Goal: Task Accomplishment & Management: Use online tool/utility

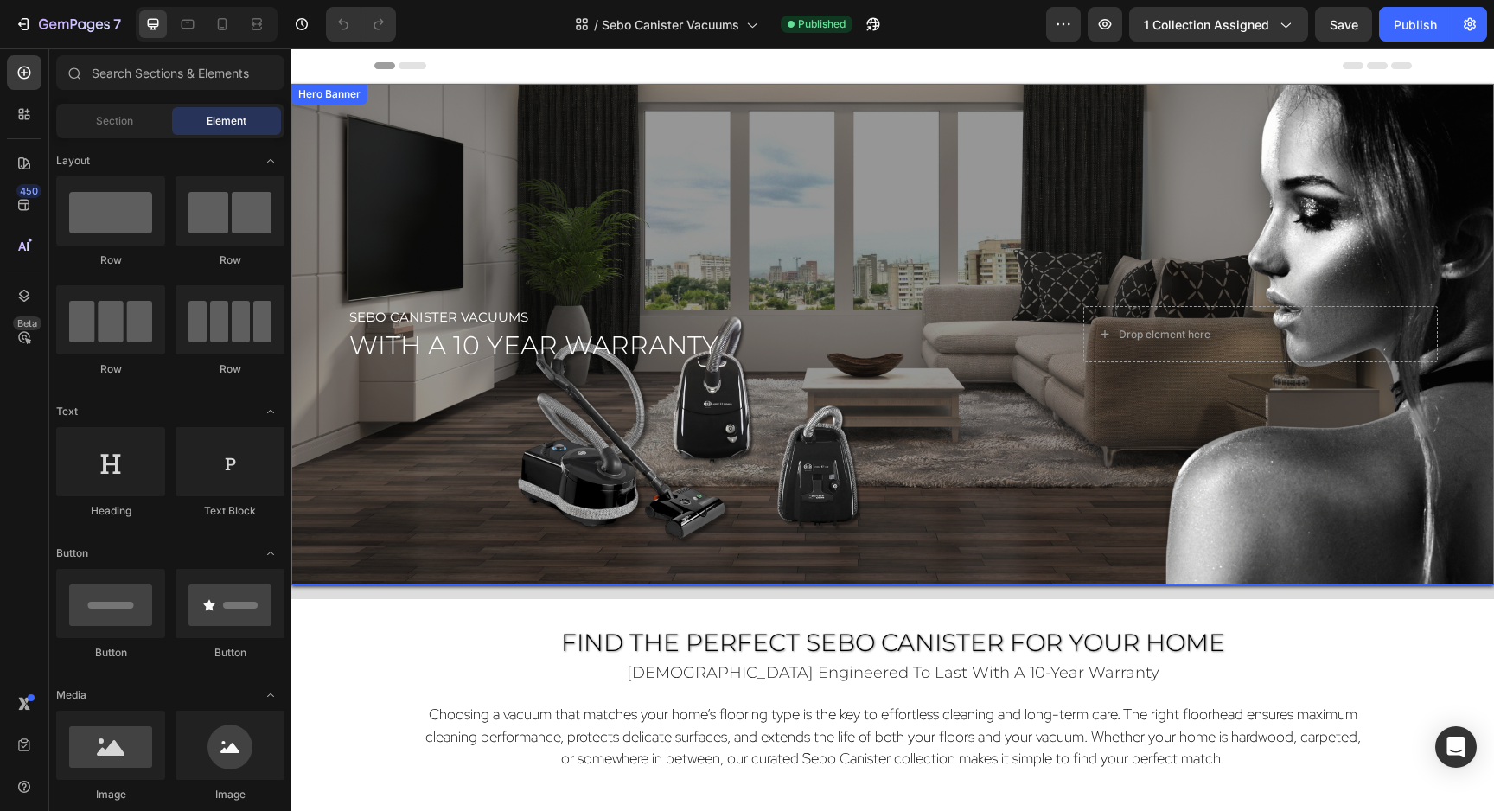
click at [550, 191] on div "Overlay" at bounding box center [892, 334] width 1202 height 501
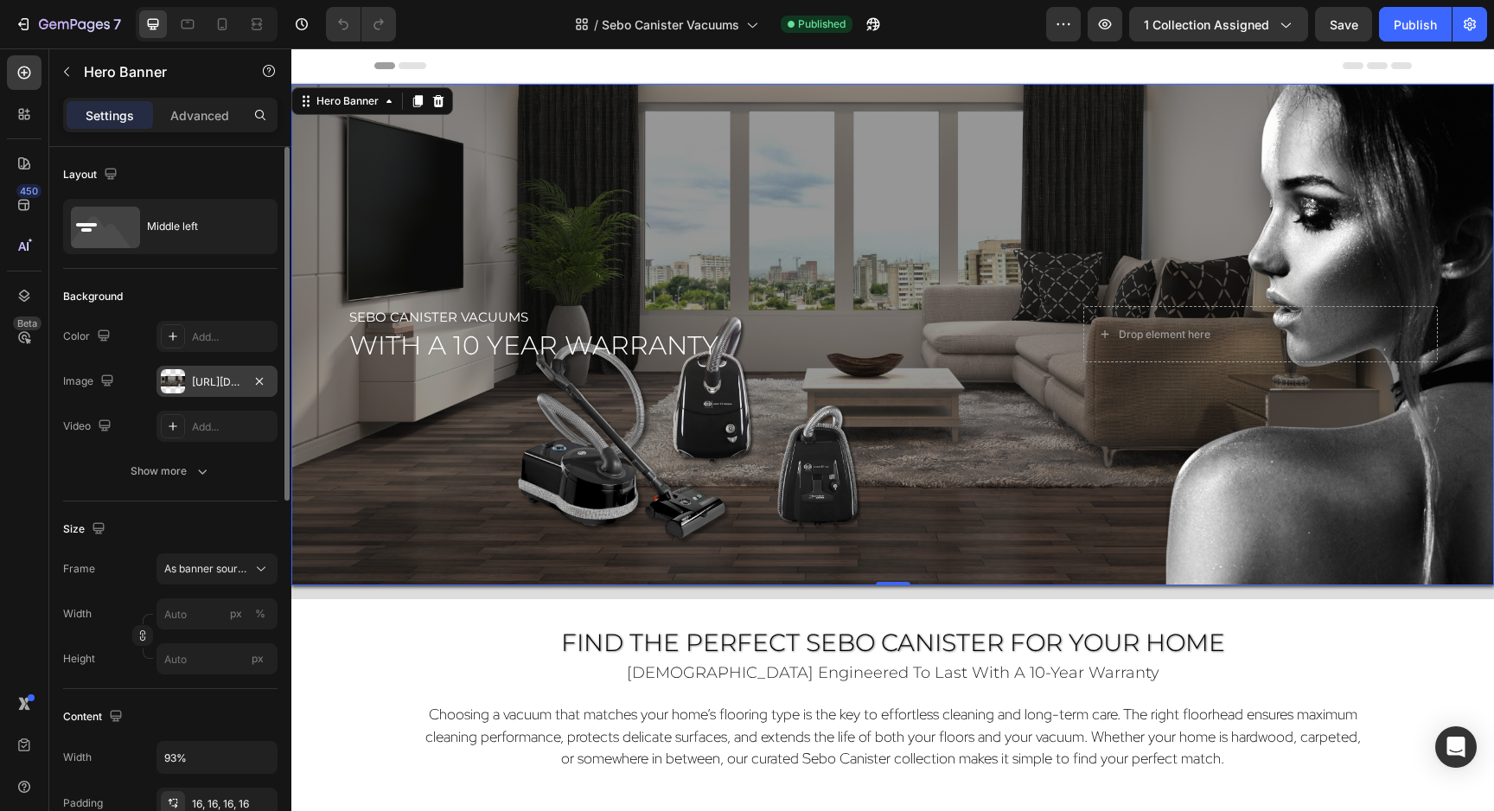
click at [211, 386] on div "https://cdn.shopify.com/s/files/1/0572/6011/4114/files/Sebo_Canister_Vacs_Hero_…" at bounding box center [217, 382] width 50 height 16
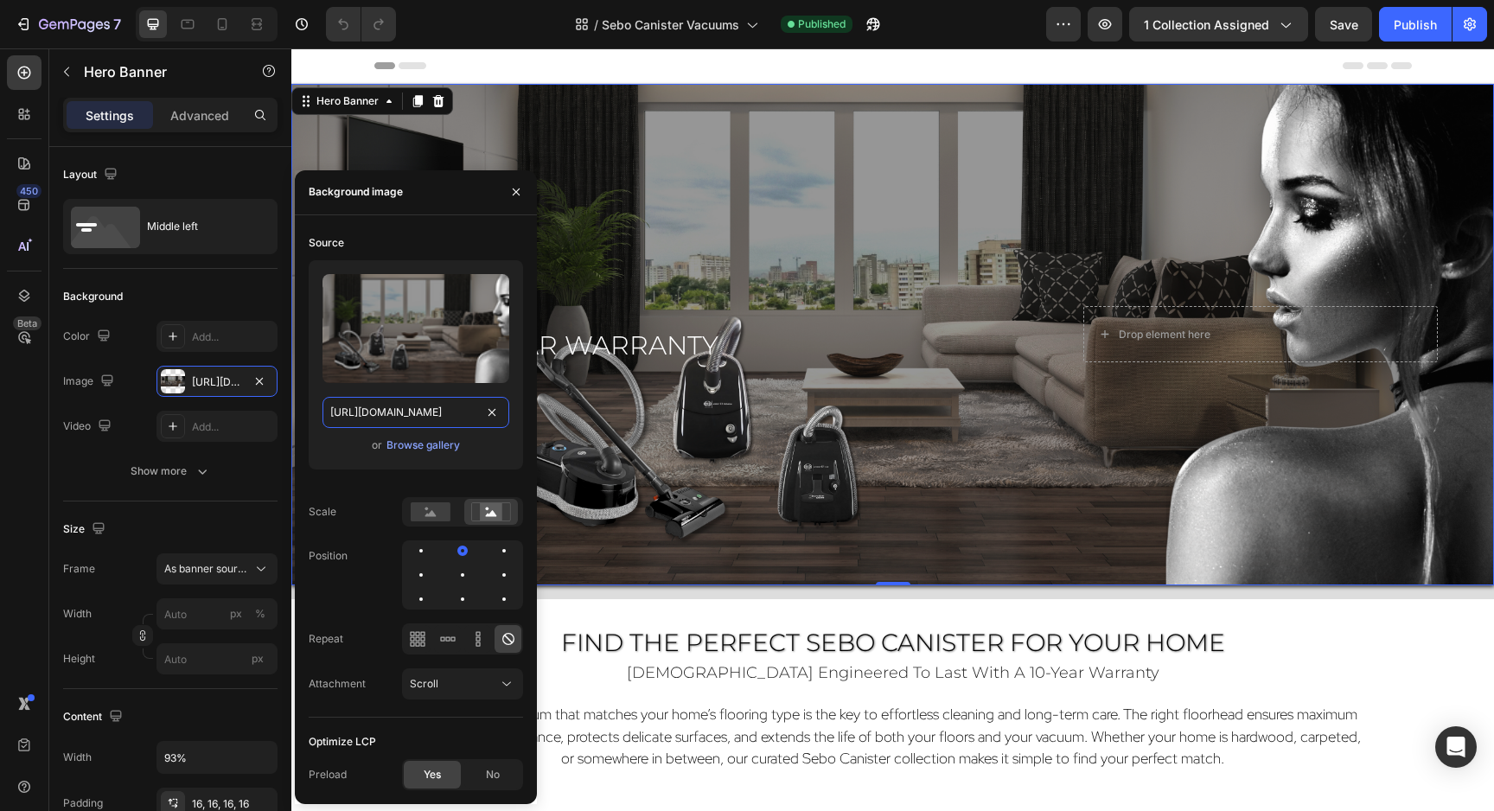
click at [351, 414] on input "https://cdn.shopify.com/s/files/1/0572/6011/4114/files/Sebo_Canister_Vacs_Hero_…" at bounding box center [415, 412] width 187 height 31
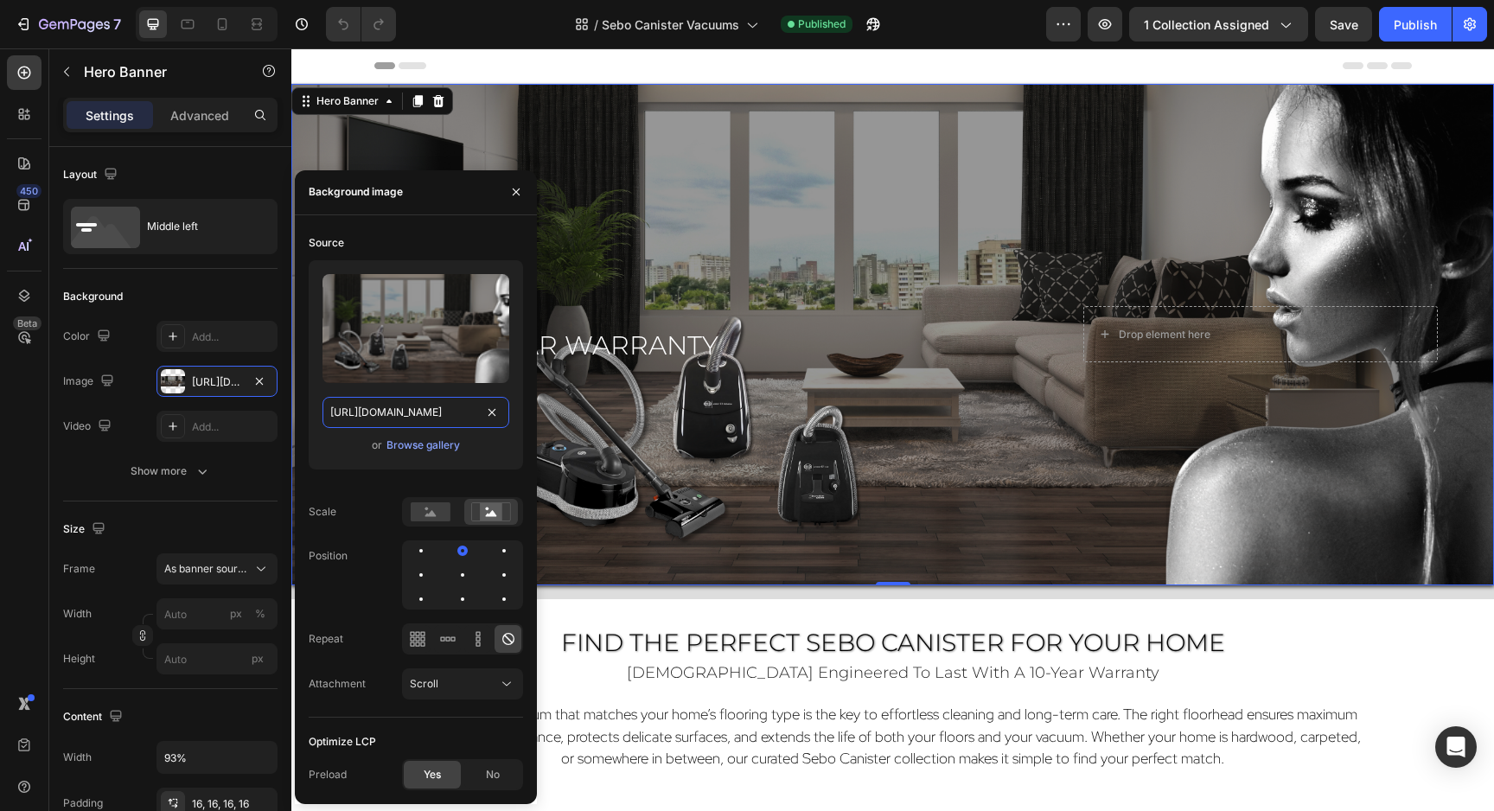
paste input "_png.png?v=1759092526"
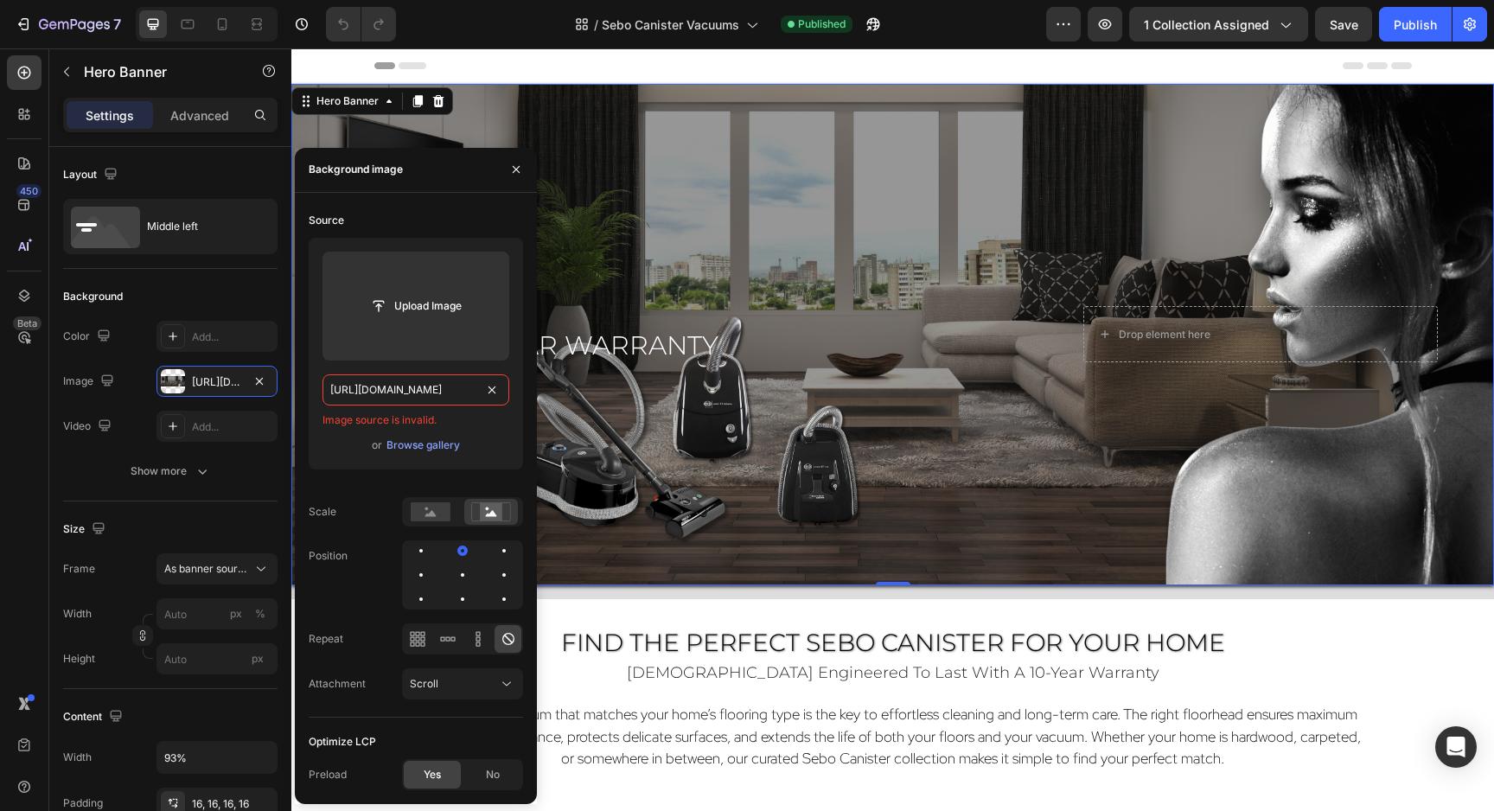
click at [366, 389] on input "https://cdn.shopify.com/s/files/1/0572/6011/4114/files/Sebo_Canister_Vacs_Hero_…" at bounding box center [415, 389] width 187 height 31
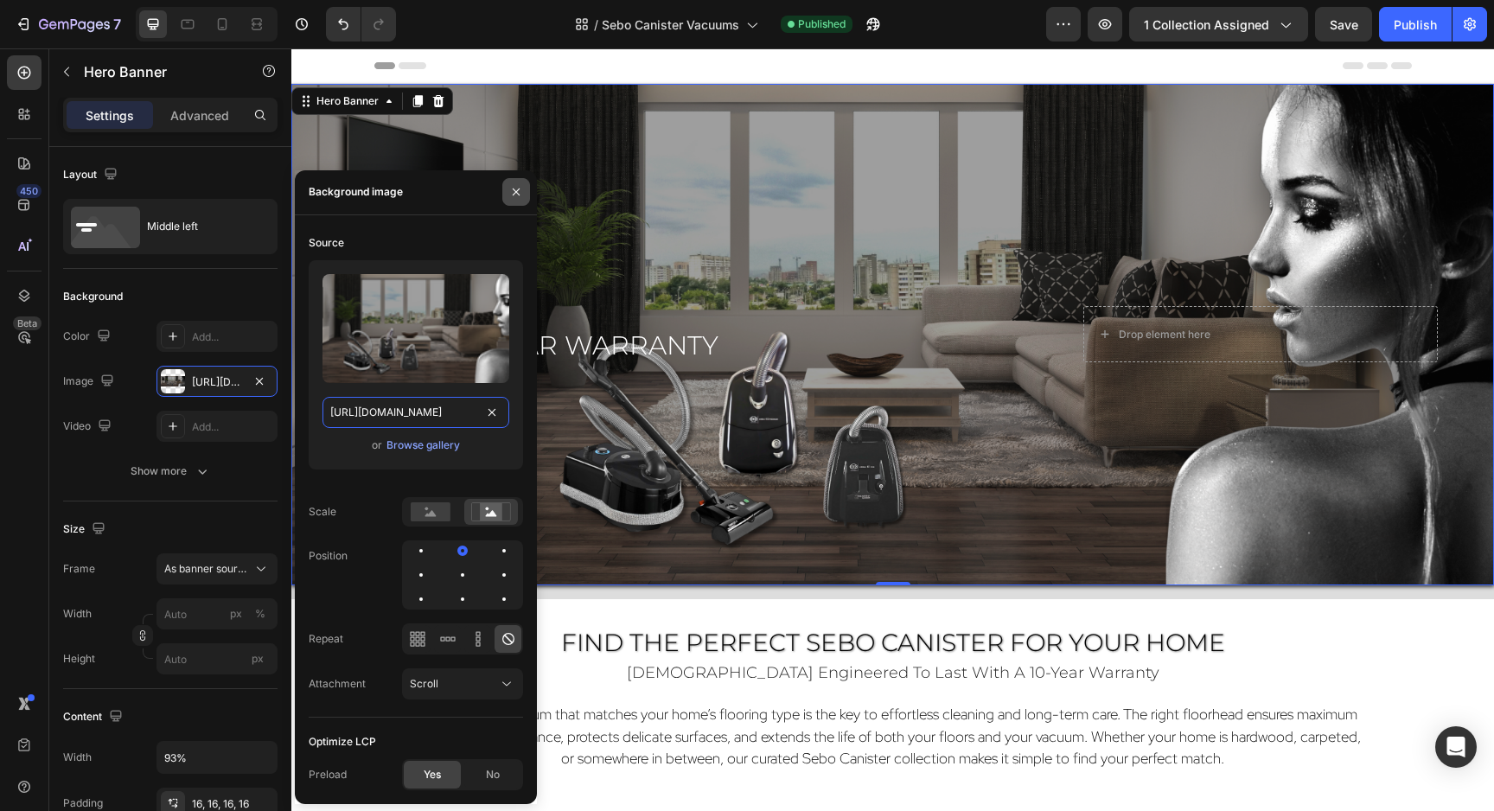
type input "https://cdn.shopify.com/s/files/1/0572/6011/4114/files/Sebo_Canister_Vacs_Hero_…"
click at [517, 187] on icon "button" at bounding box center [516, 192] width 14 height 14
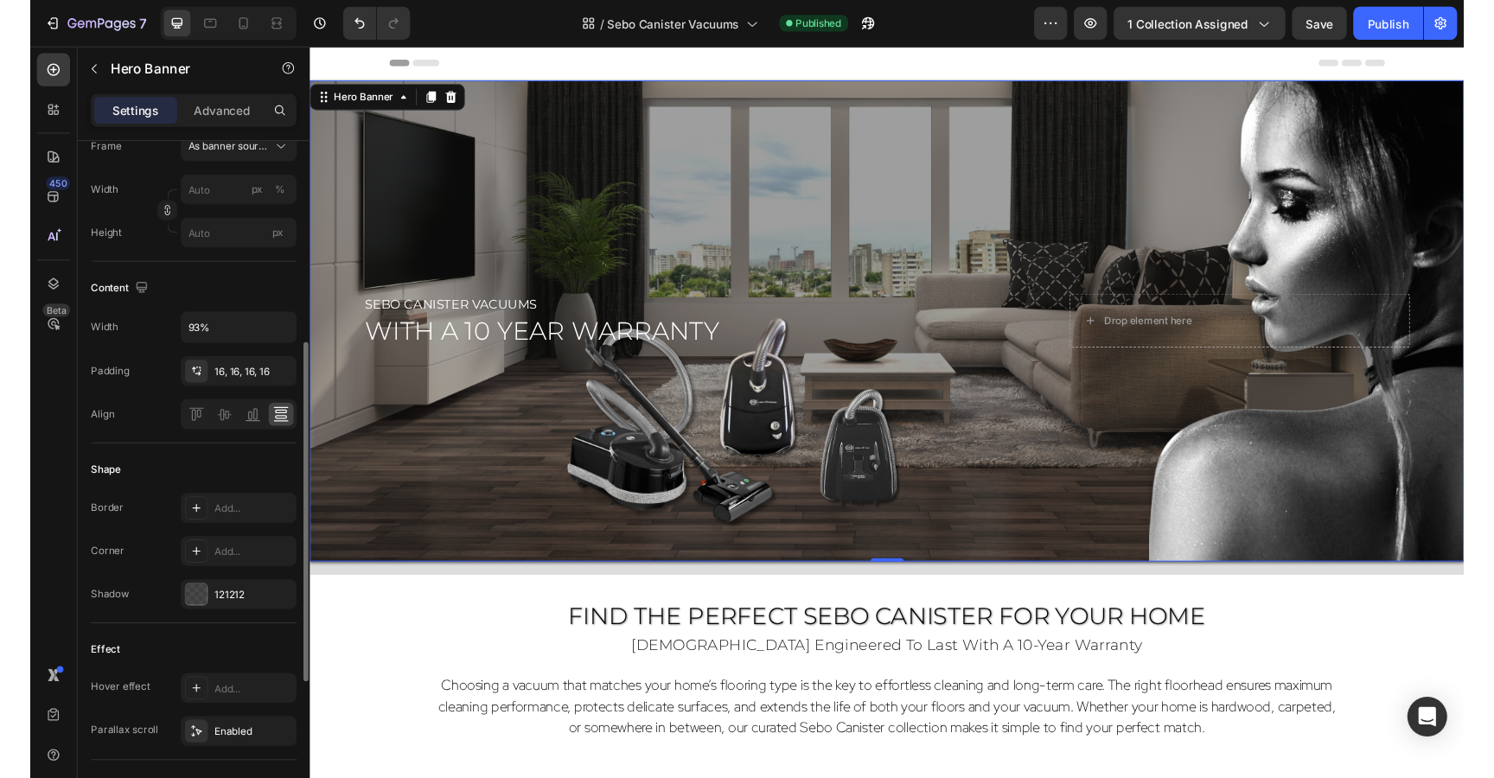
scroll to position [418, 0]
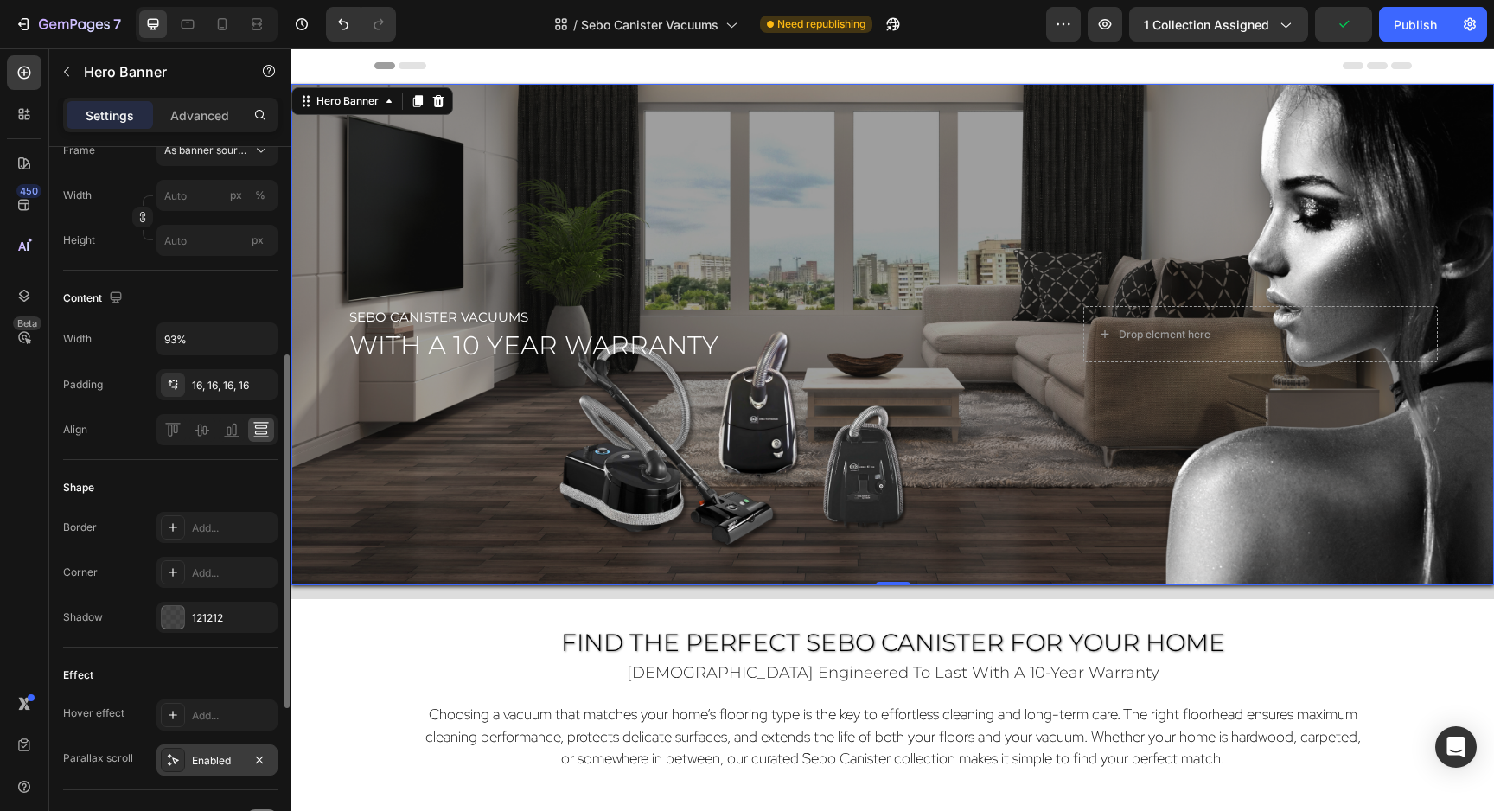
click at [214, 762] on div "Enabled" at bounding box center [217, 761] width 50 height 16
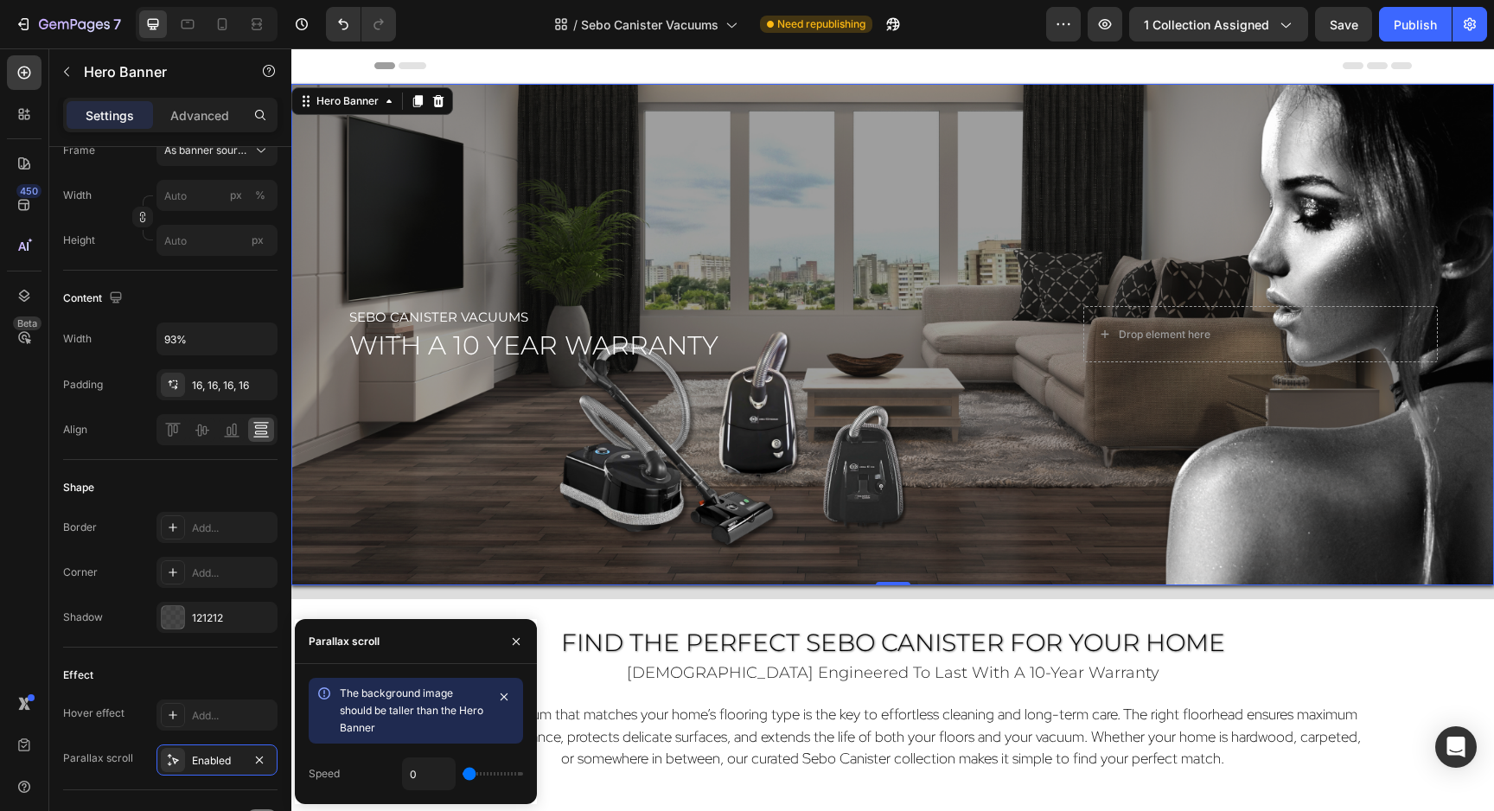
type input "0.1"
type input "0.2"
drag, startPoint x: 463, startPoint y: 773, endPoint x: 474, endPoint y: 774, distance: 10.4
type input "0.2"
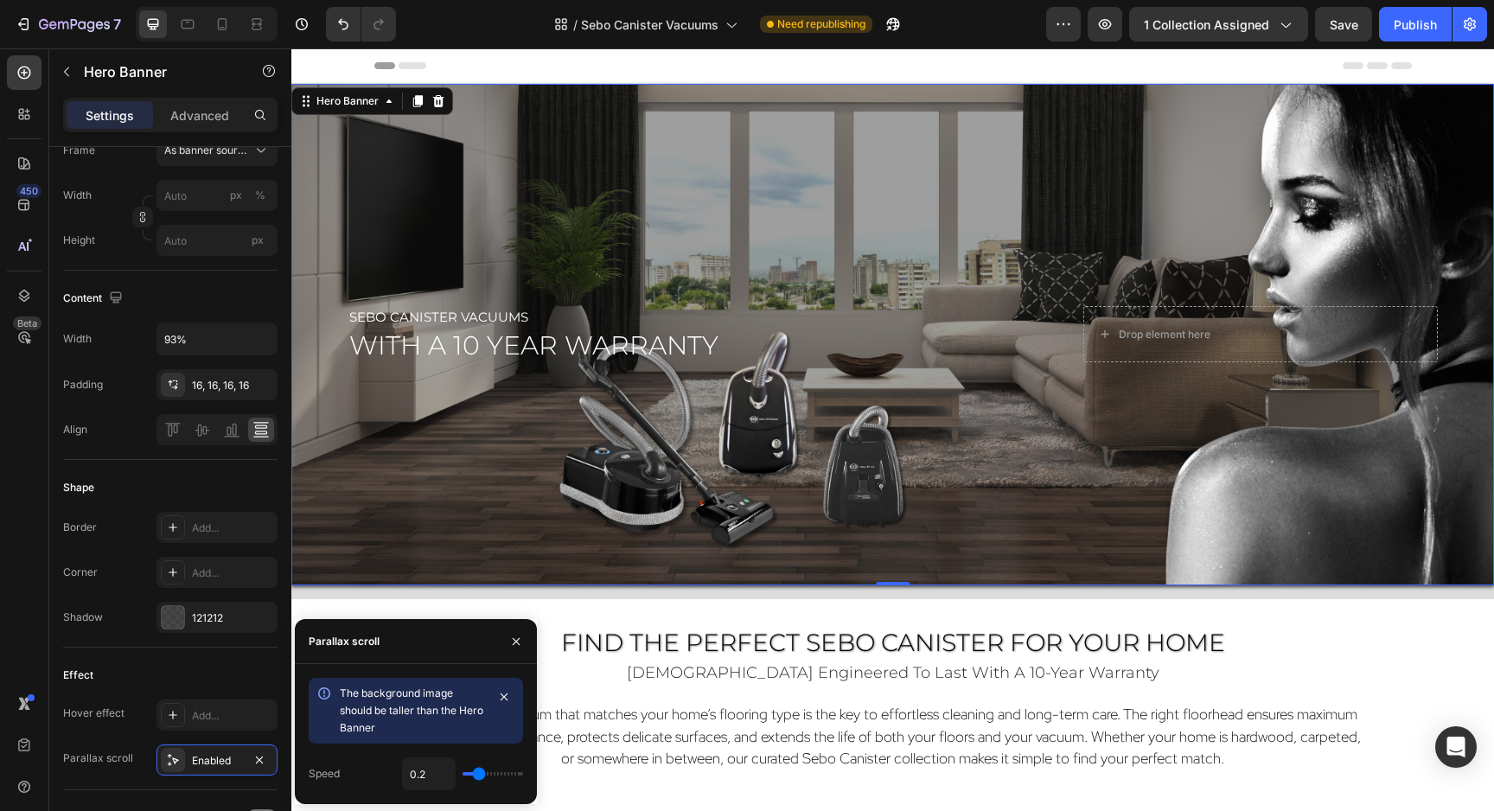
click at [474, 774] on input "range" at bounding box center [492, 773] width 61 height 3
click at [1340, 20] on span "Save" at bounding box center [1343, 24] width 29 height 15
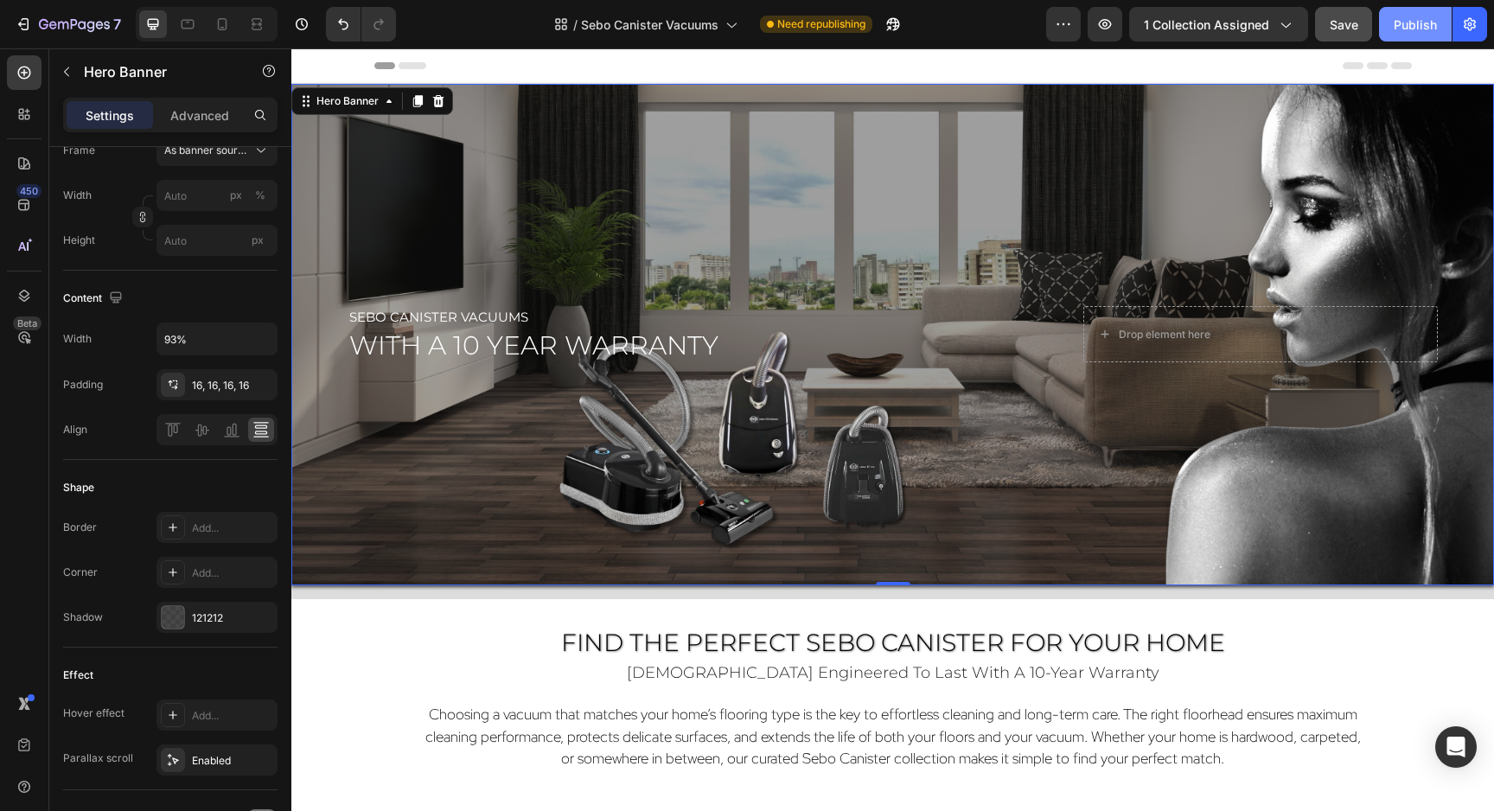
click at [1401, 28] on div "Publish" at bounding box center [1414, 25] width 43 height 18
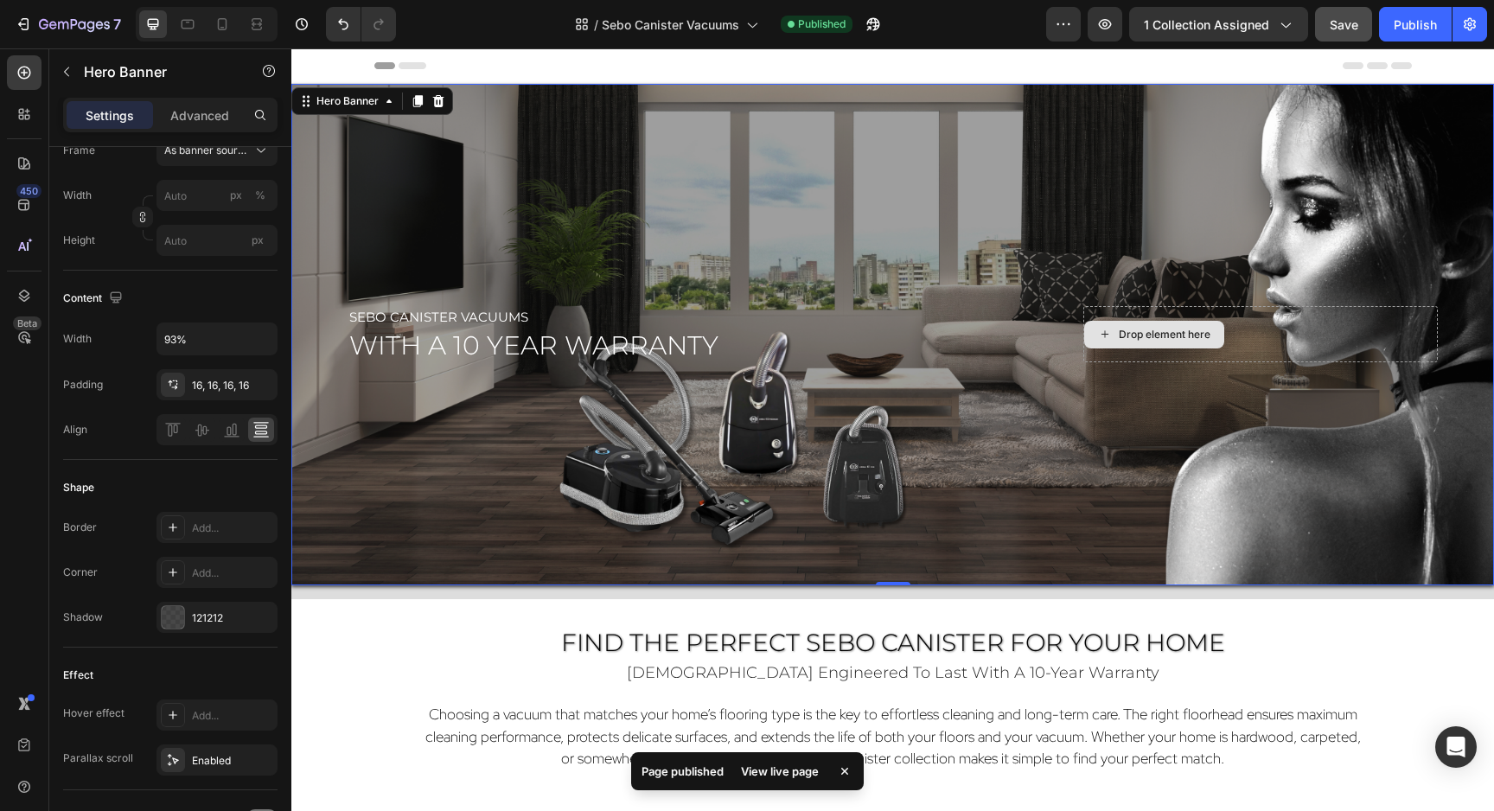
click at [770, 765] on div "View live page" at bounding box center [779, 771] width 99 height 24
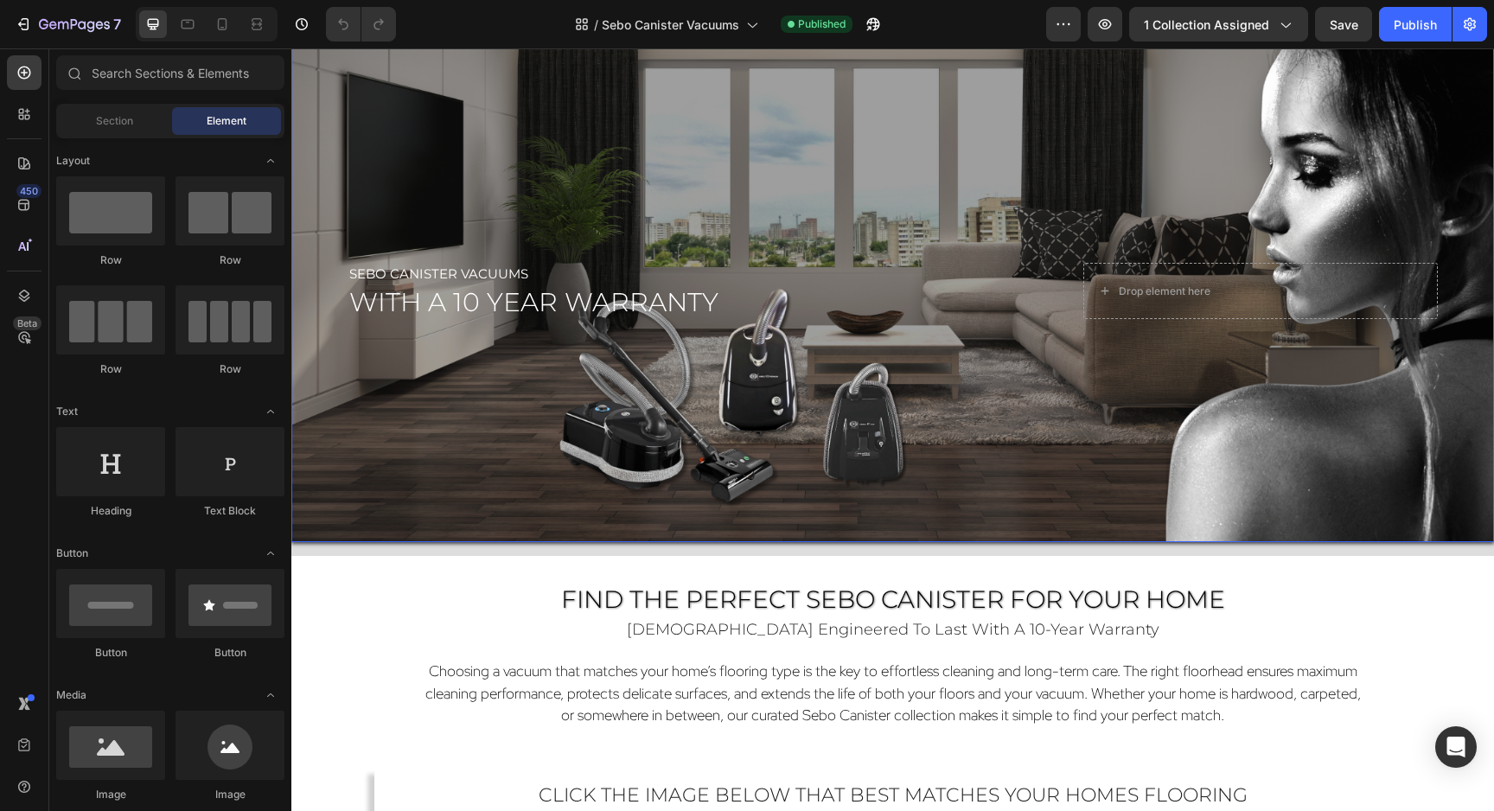
scroll to position [477, 0]
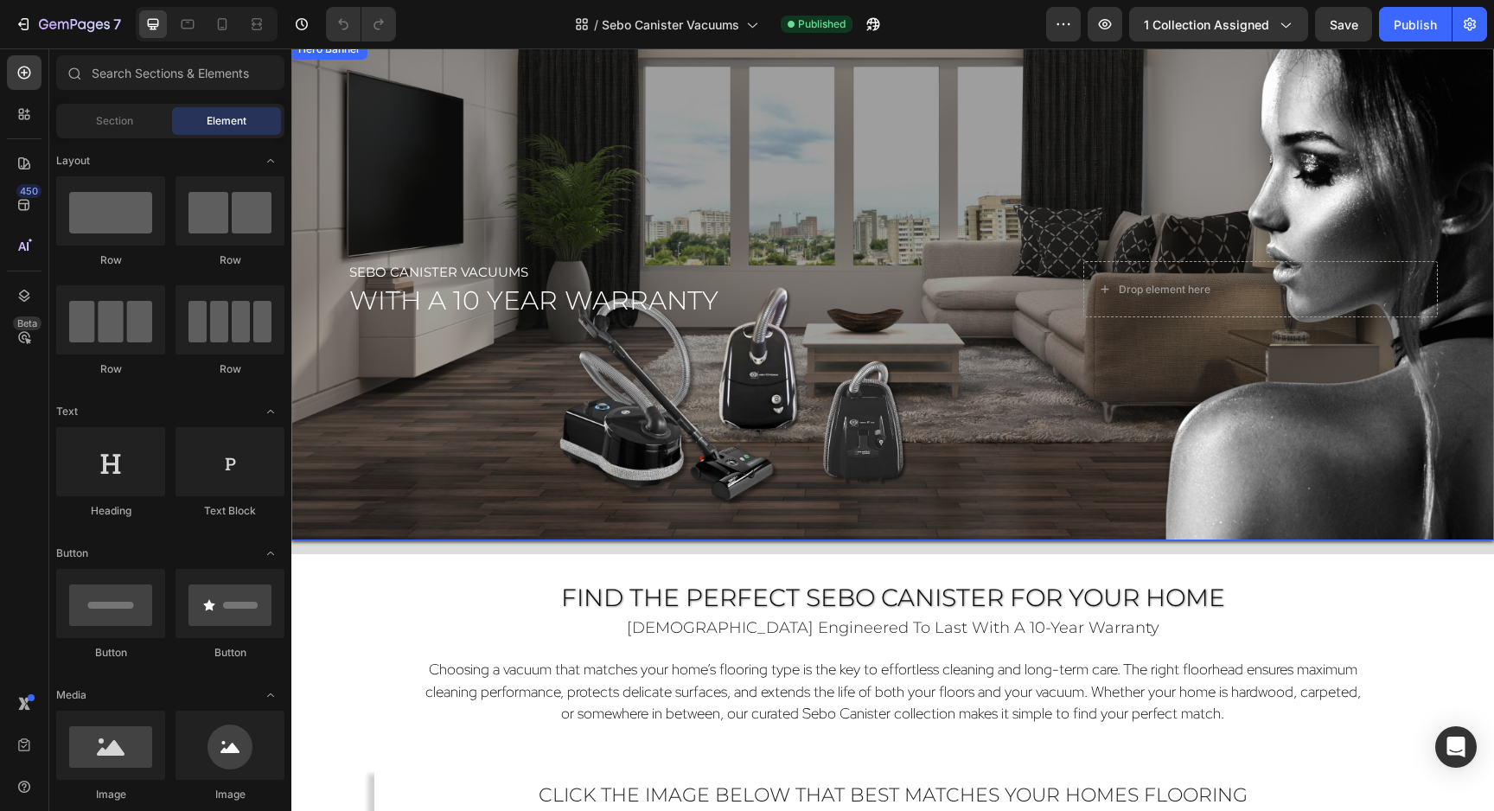
click at [846, 154] on div "Overlay" at bounding box center [892, 289] width 1202 height 501
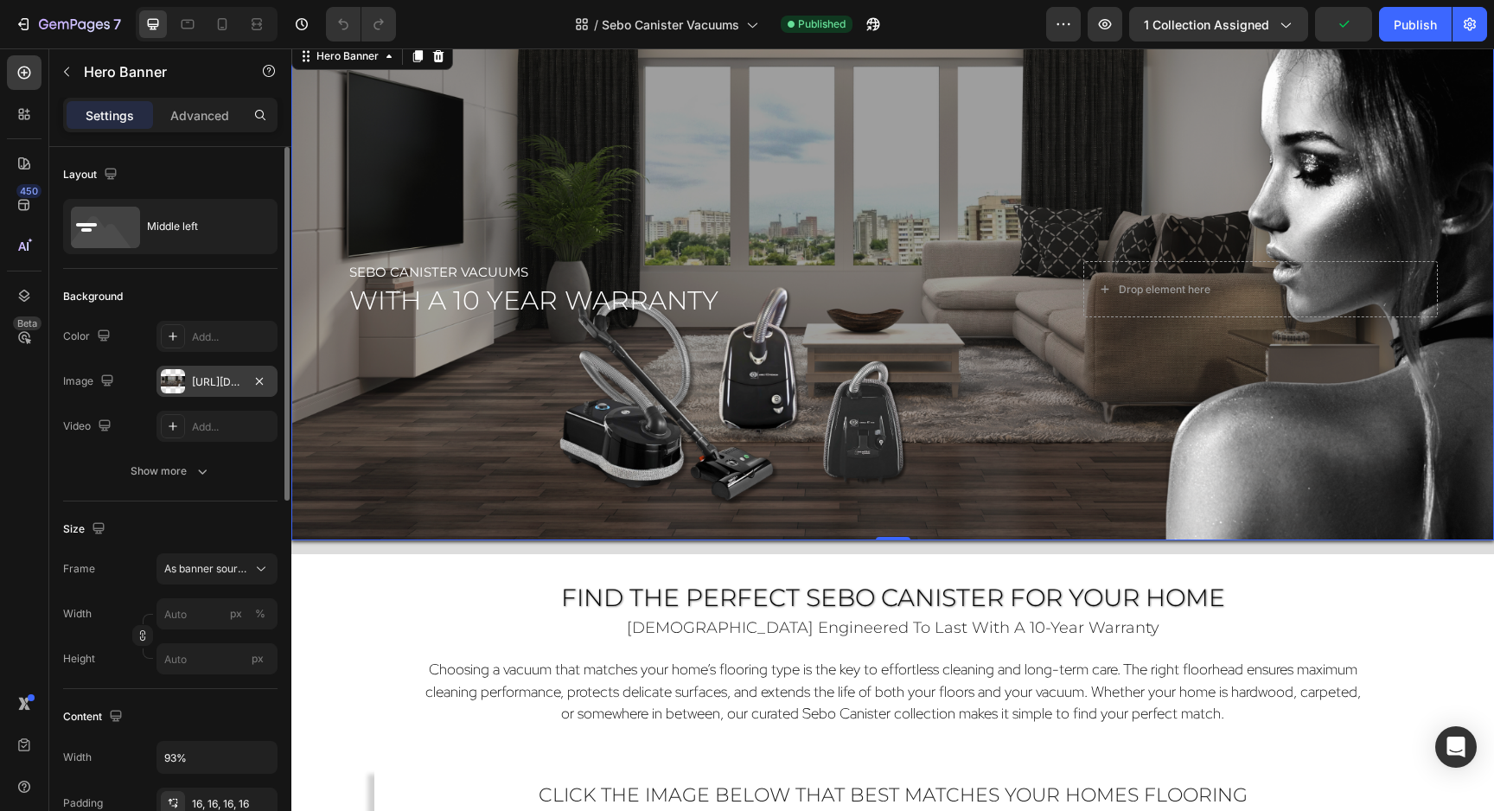
click at [198, 379] on div "https://cdn.shopify.com/s/files/1/0572/6011/4114/files/Sebo_Canister_Vacs_Hero_…" at bounding box center [217, 382] width 50 height 16
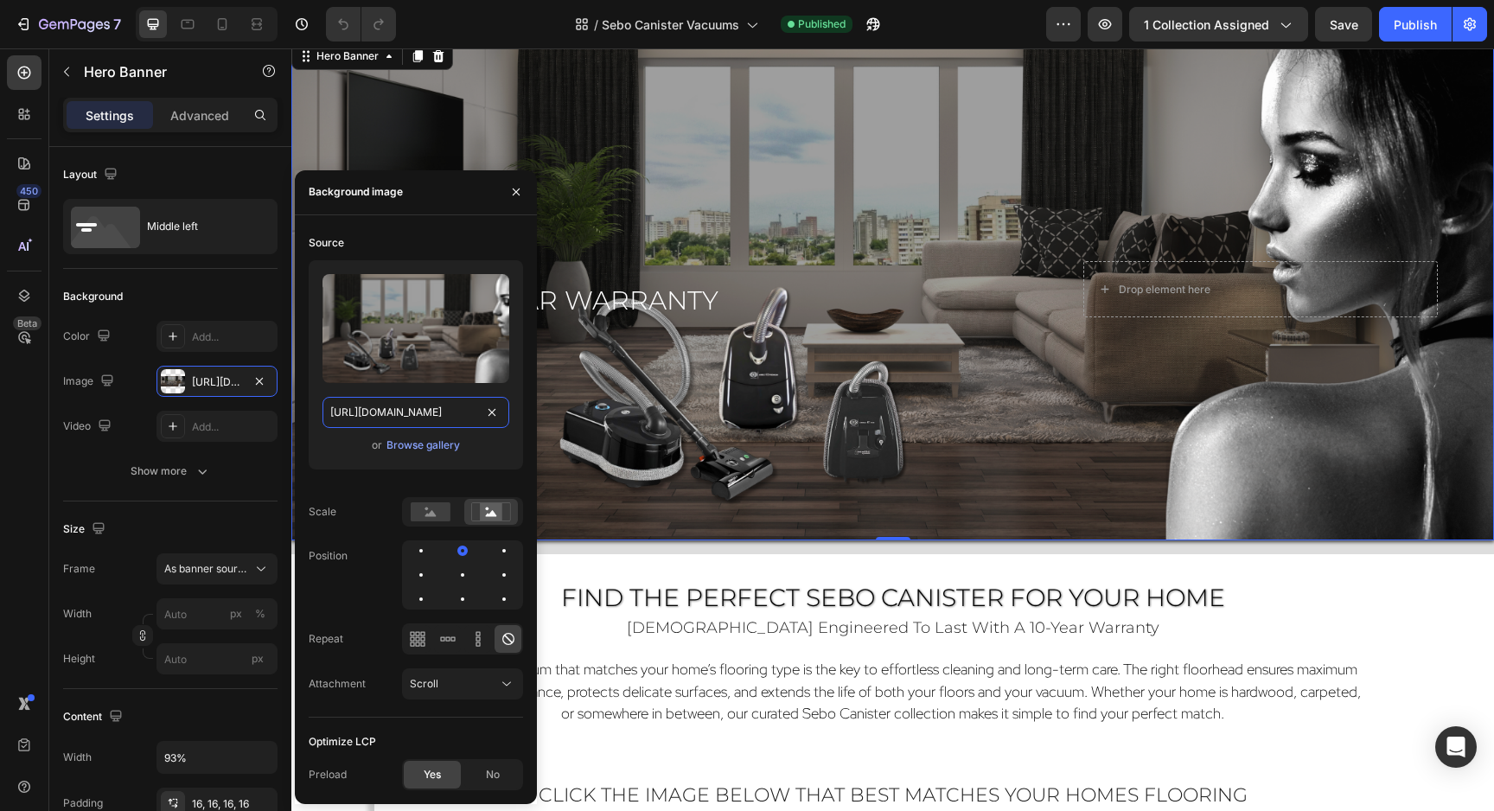
click at [343, 408] on input "https://cdn.shopify.com/s/files/1/0572/6011/4114/files/Sebo_Canister_Vacs_Hero_…" at bounding box center [415, 412] width 187 height 31
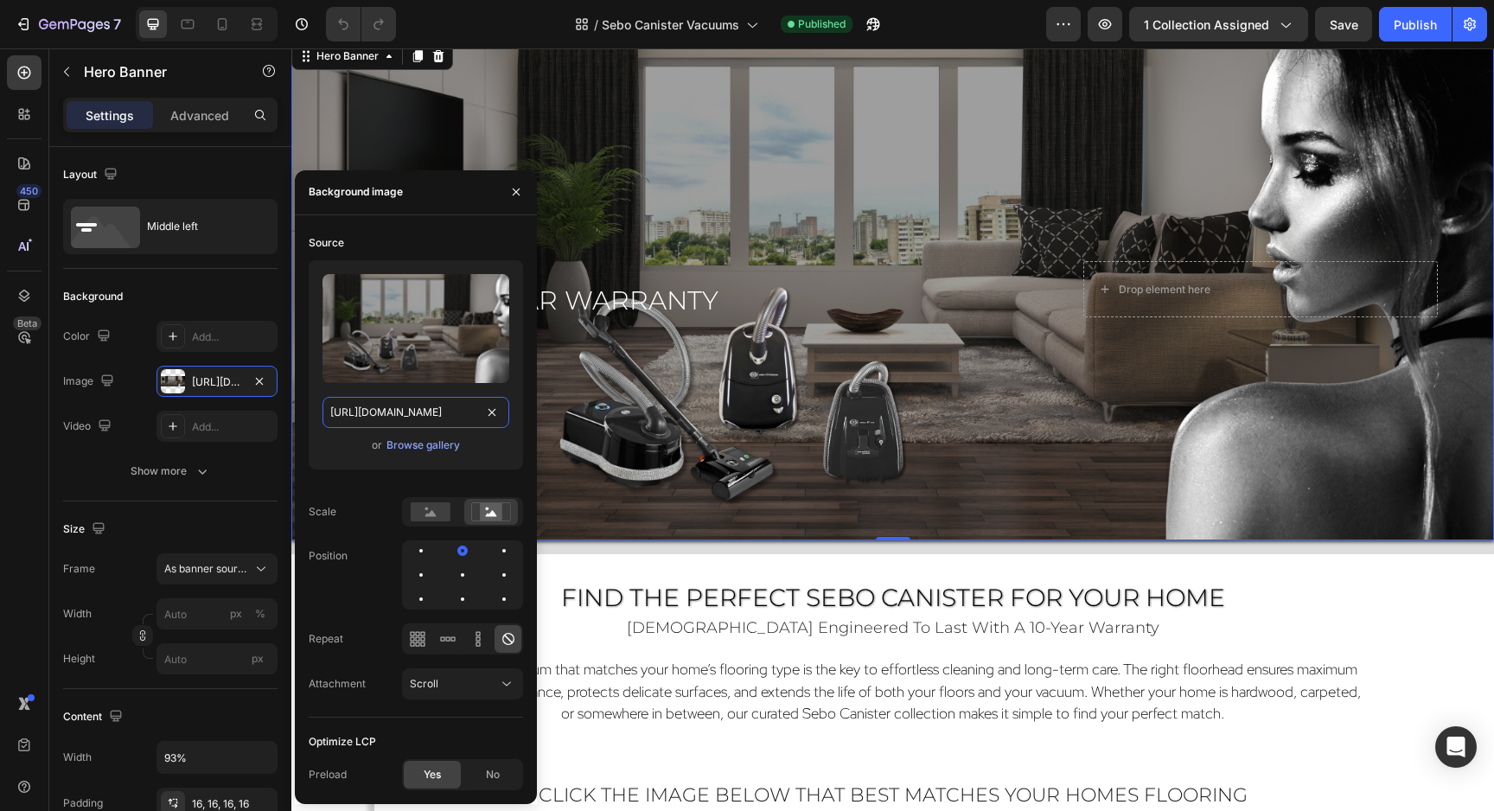
paste input ".png?v=1759093398"
type input "https://cdn.shopify.com/s/files/1/0572/6011/4114/files/Sebo_Canister_Vacs_Hero_…"
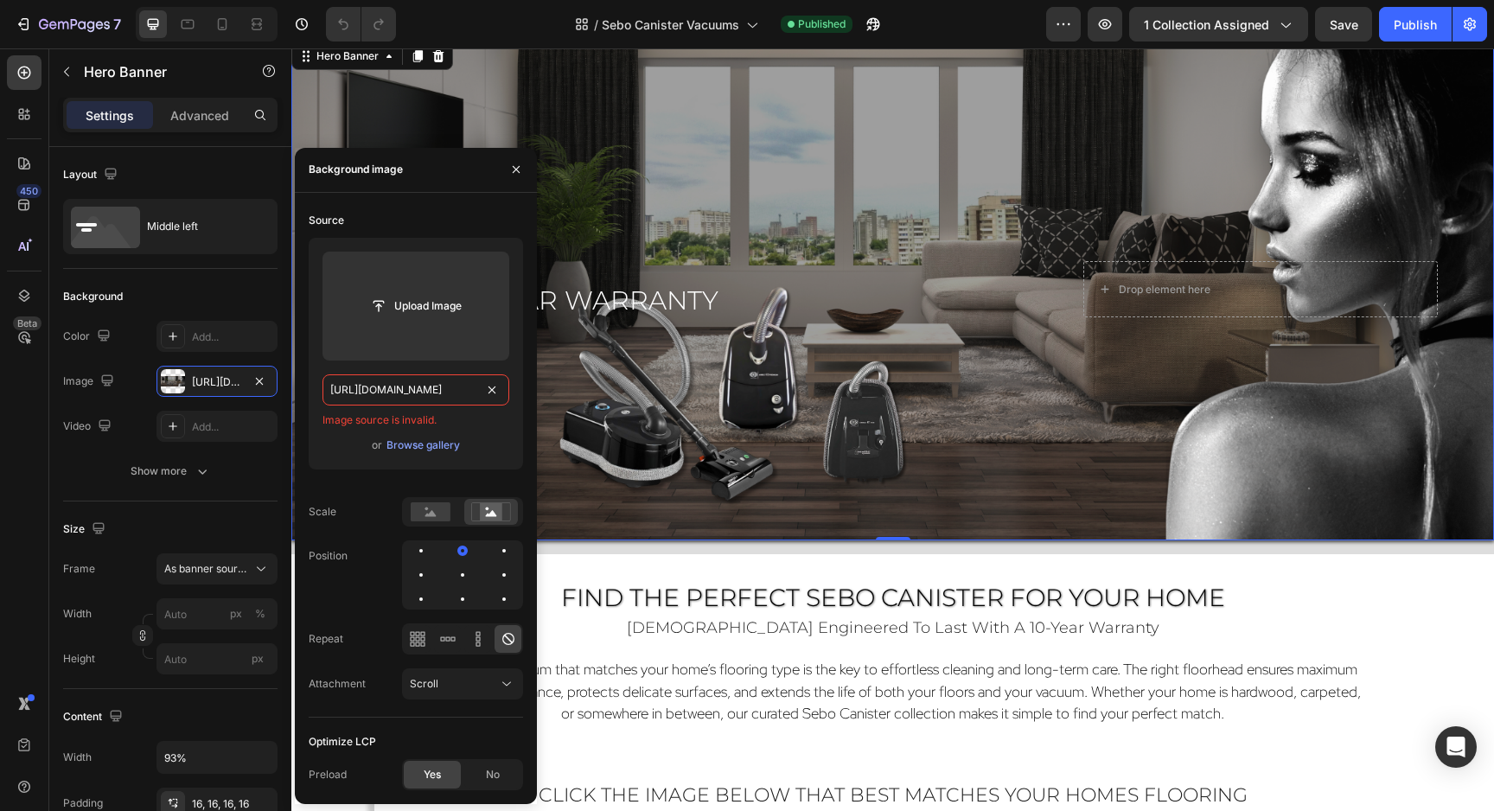
click at [344, 393] on input "https://cdn.shopify.com/s/files/1/0572/6011/4114/files/Sebo_Canister_Vacs_Hero_…" at bounding box center [415, 389] width 187 height 31
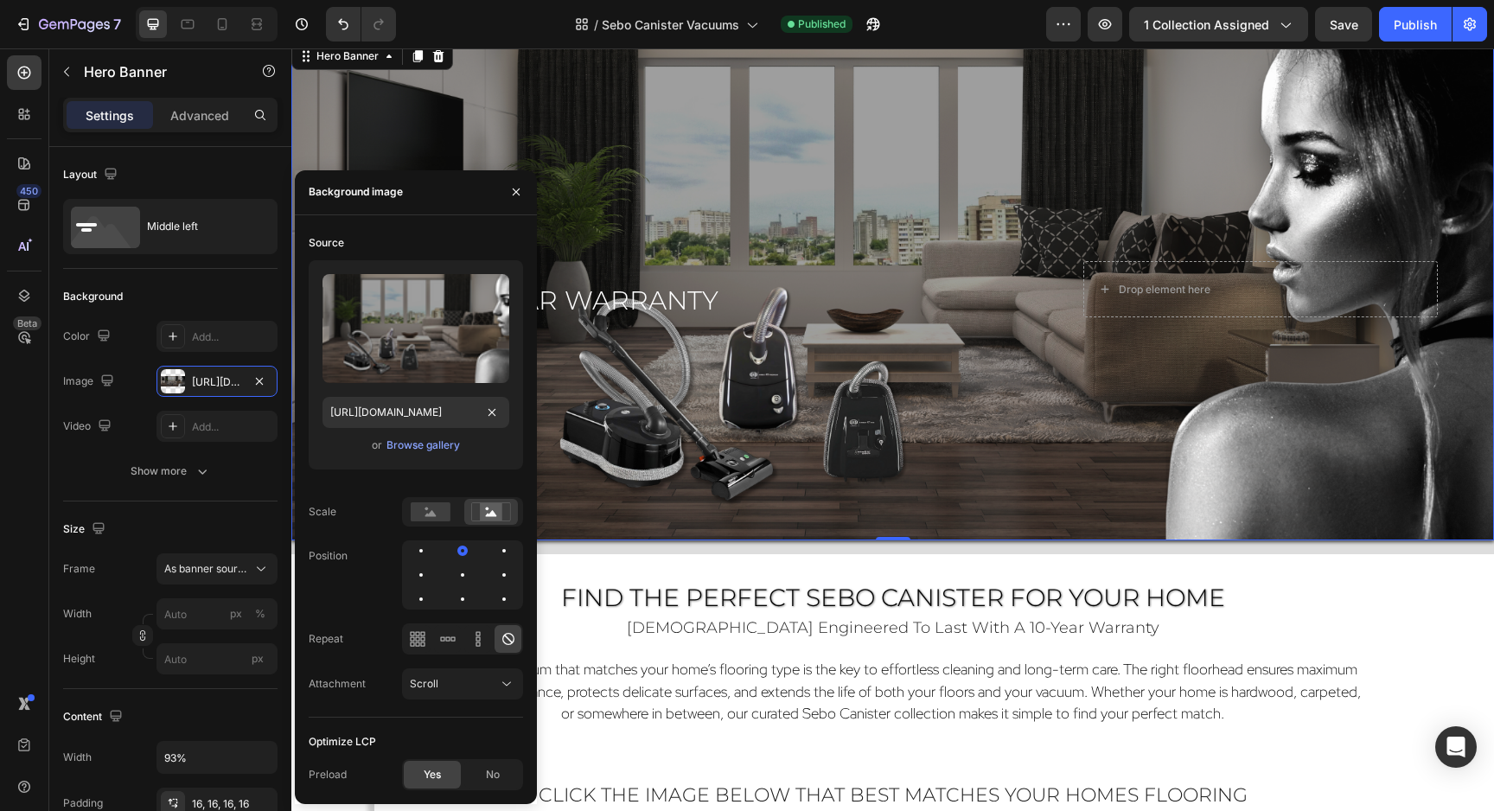
click at [987, 166] on div "Overlay" at bounding box center [892, 289] width 1202 height 501
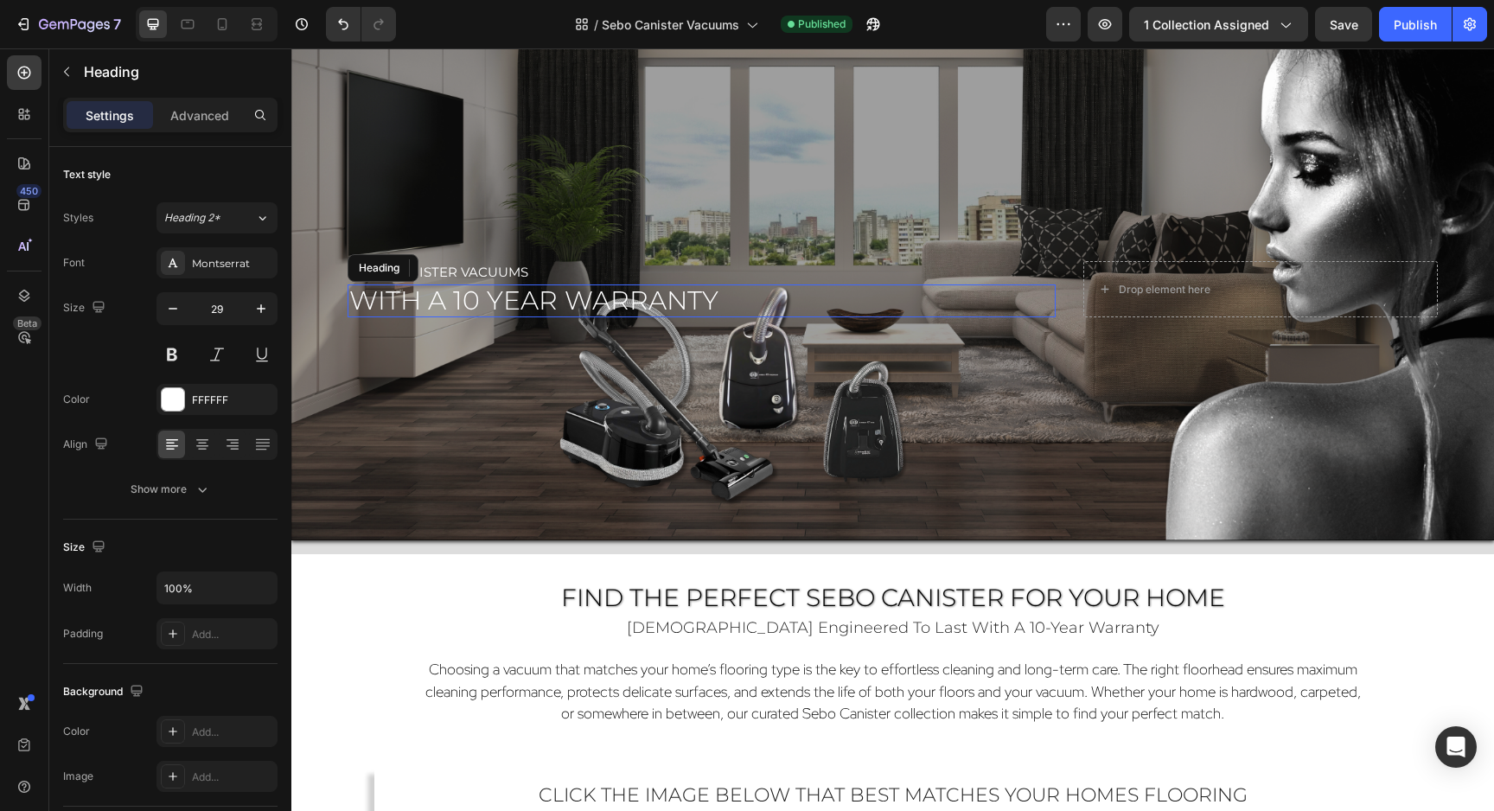
click at [634, 298] on span "with a 10 year warranty" at bounding box center [533, 300] width 369 height 32
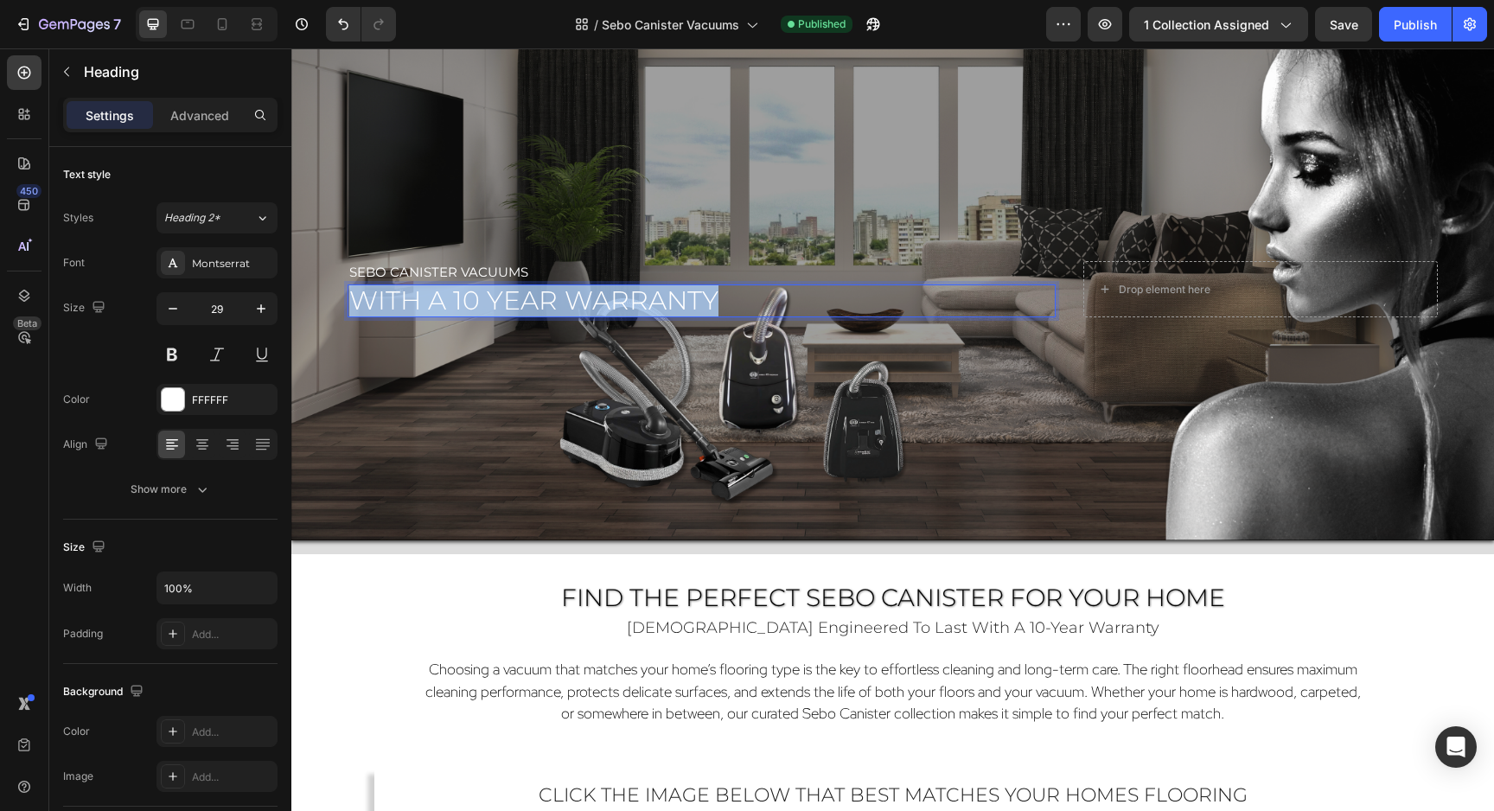
click at [634, 298] on span "with a 10 year warranty" at bounding box center [533, 300] width 369 height 32
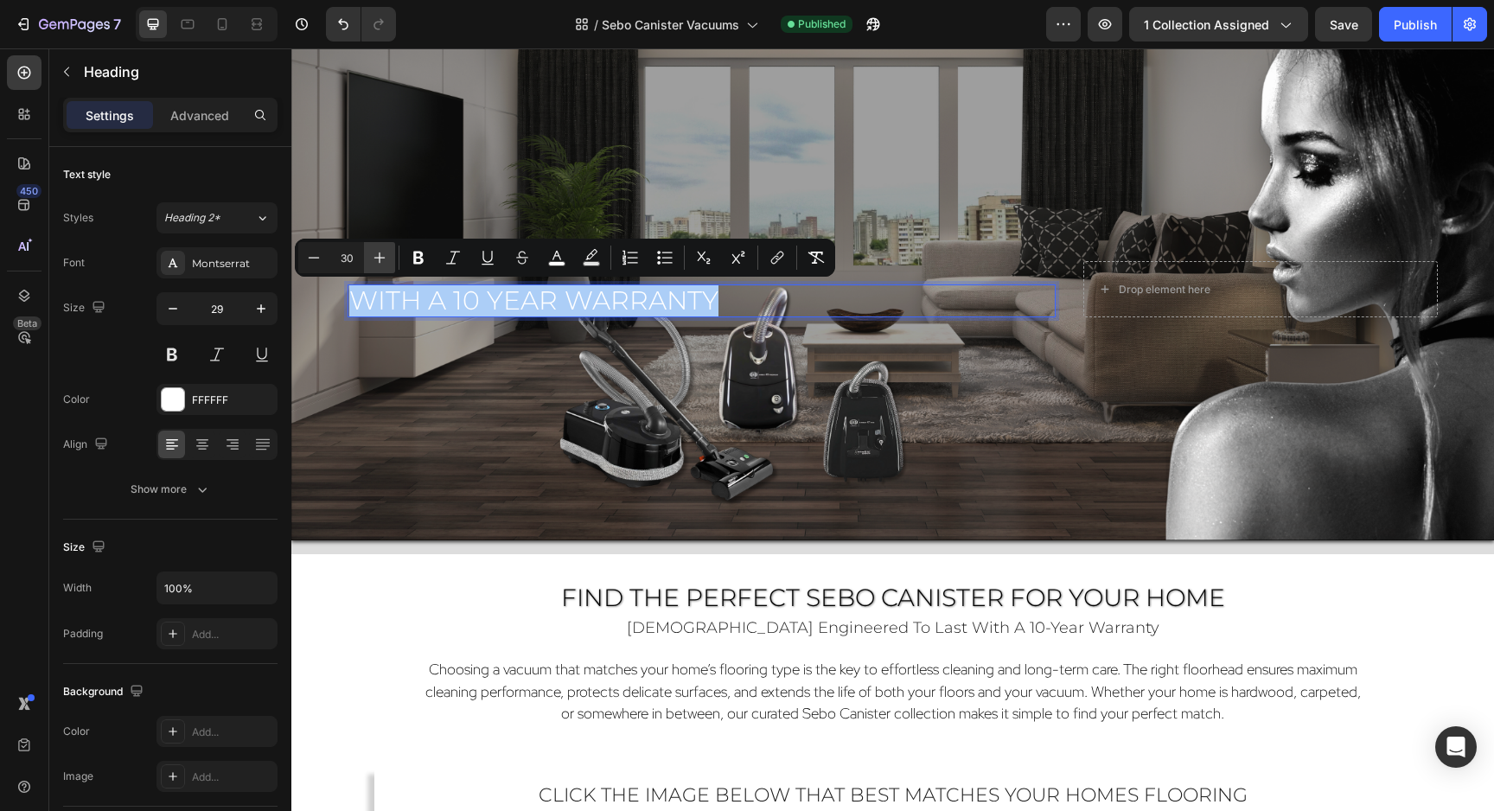
click at [373, 255] on icon "Editor contextual toolbar" at bounding box center [379, 257] width 17 height 17
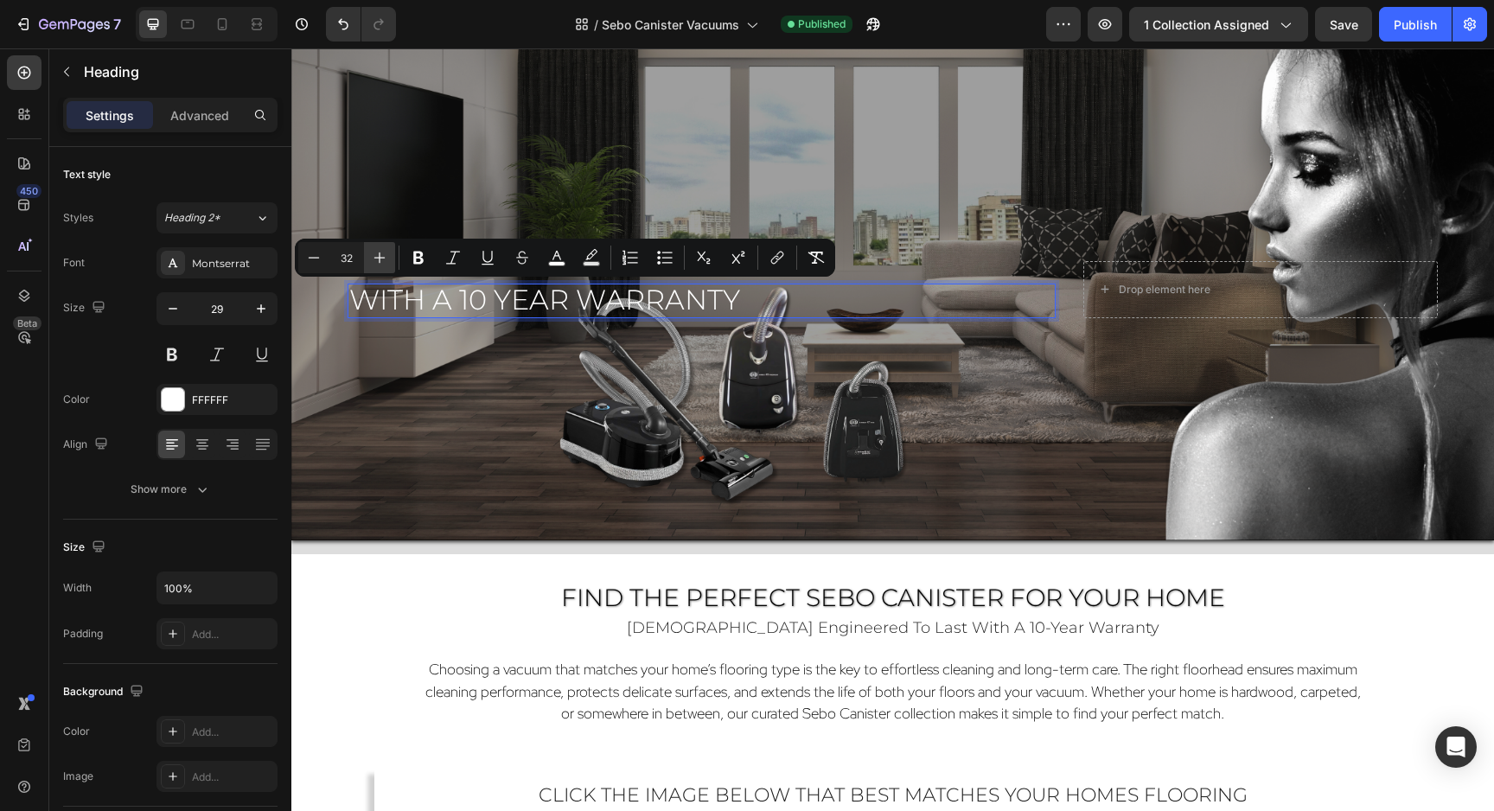
click at [373, 255] on icon "Editor contextual toolbar" at bounding box center [379, 257] width 17 height 17
type input "35"
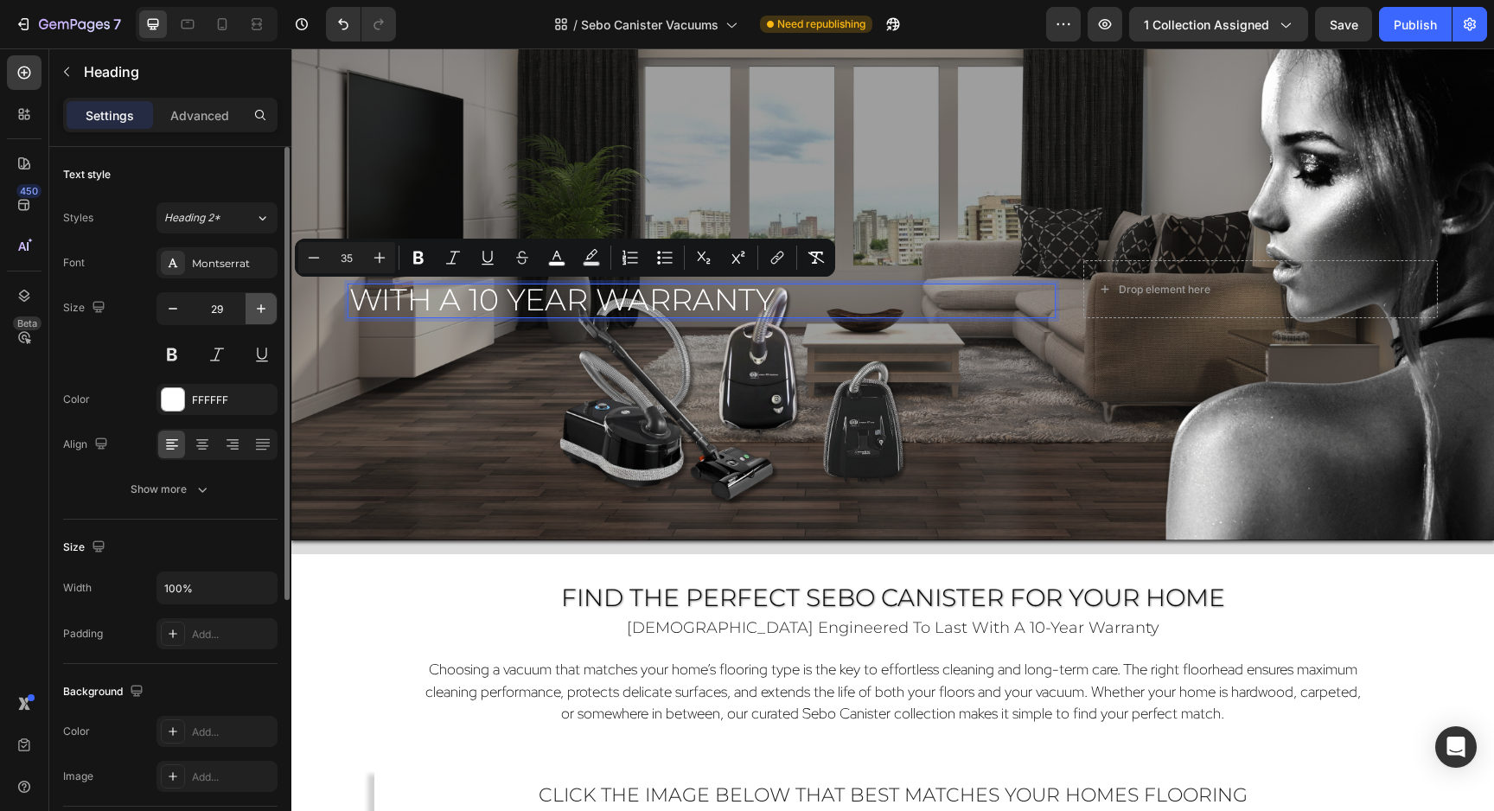
click at [256, 310] on icon "button" at bounding box center [260, 308] width 17 height 17
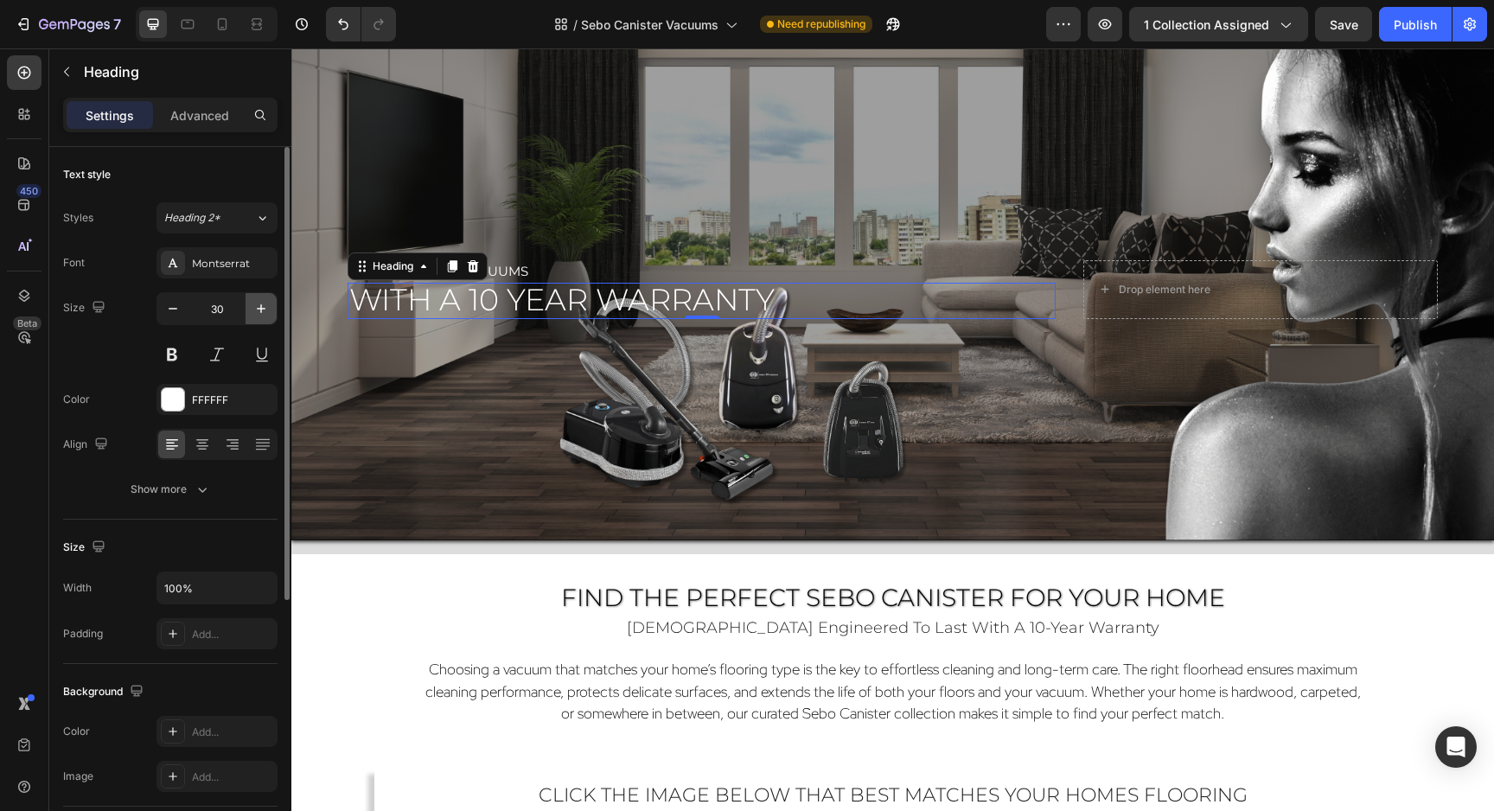
click at [256, 310] on icon "button" at bounding box center [260, 308] width 17 height 17
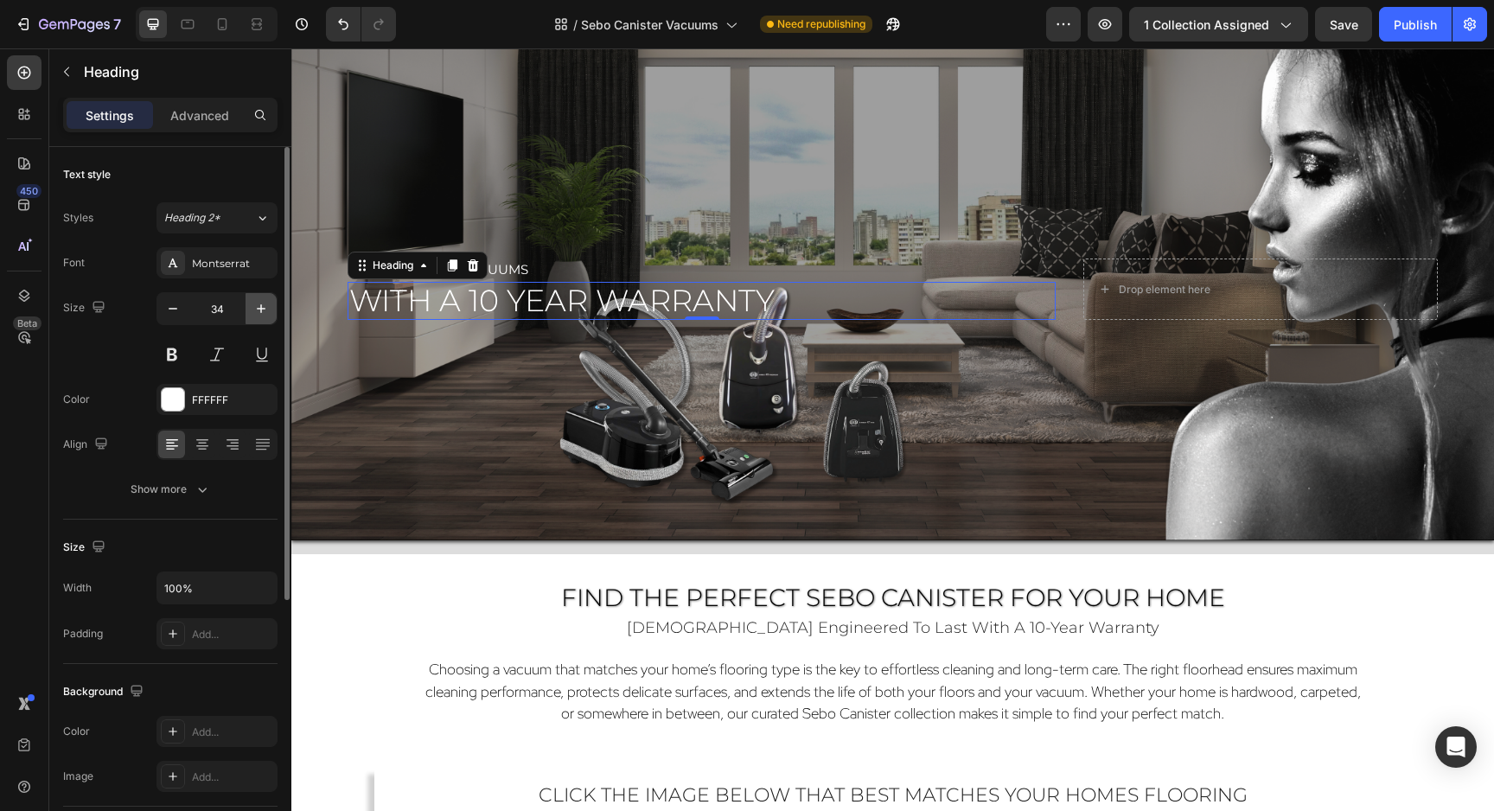
type input "35"
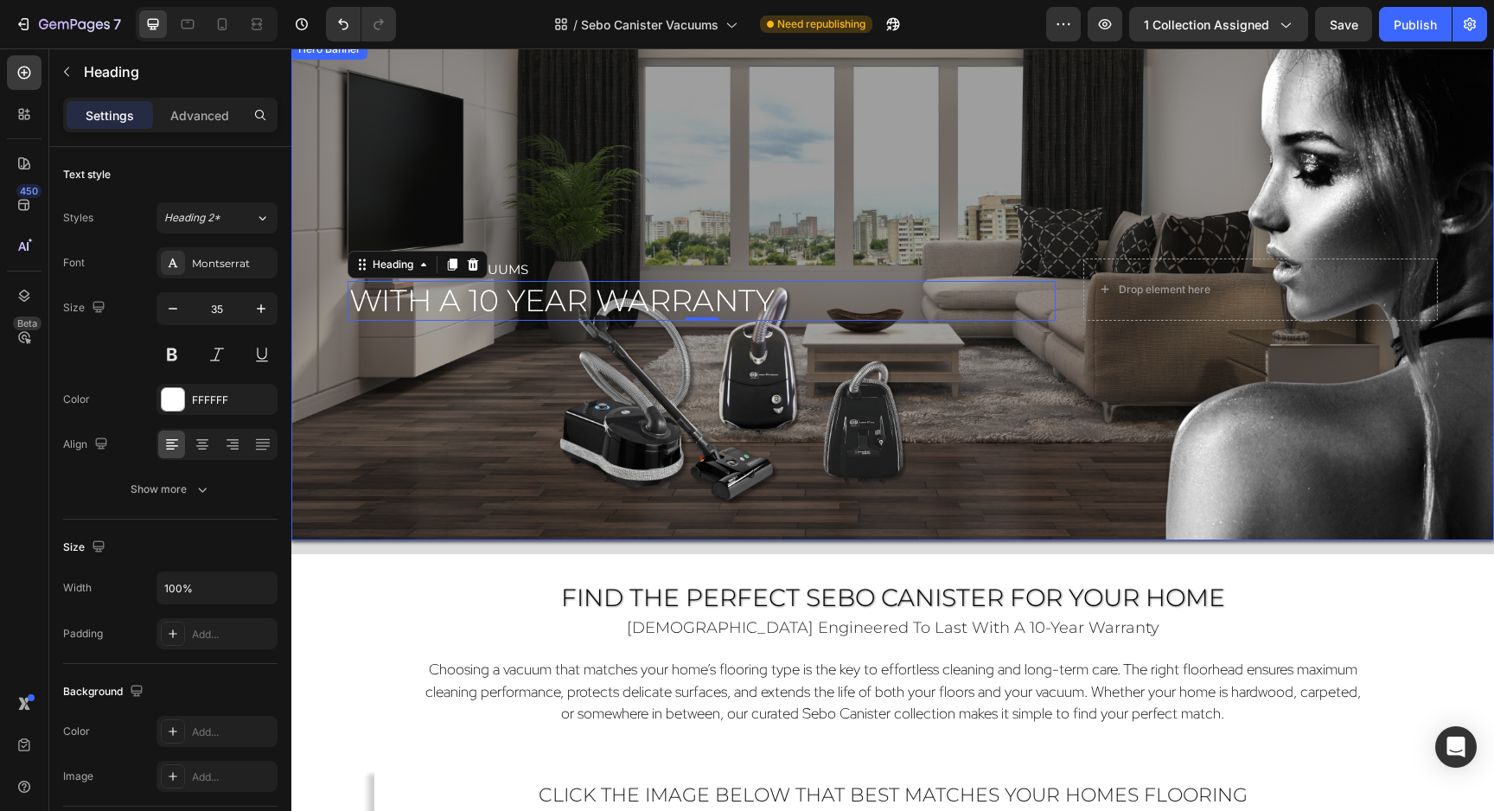
click at [512, 407] on div "Overlay" at bounding box center [892, 289] width 1202 height 501
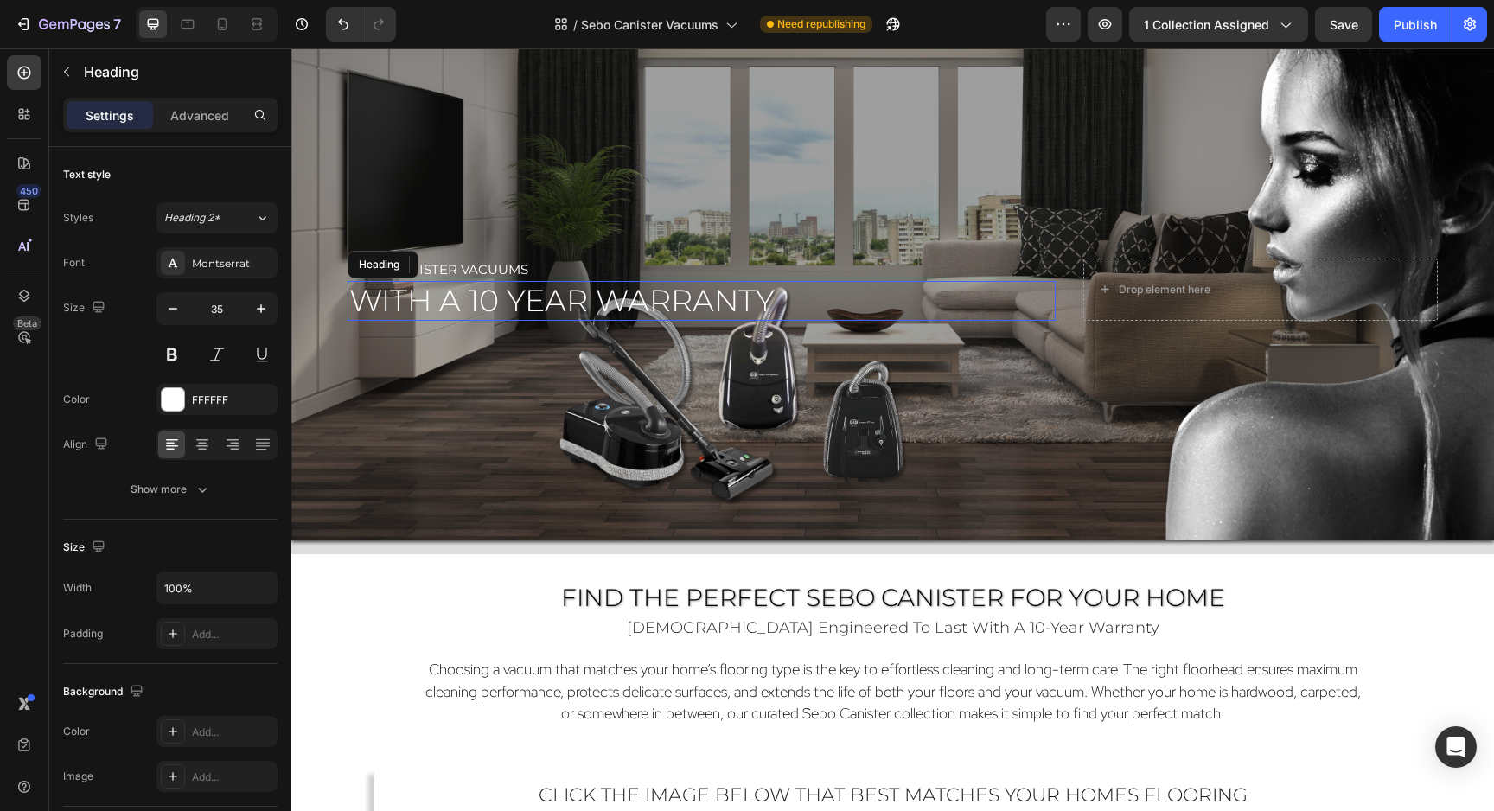
click at [436, 298] on span "with a 10 year warranty" at bounding box center [561, 300] width 425 height 37
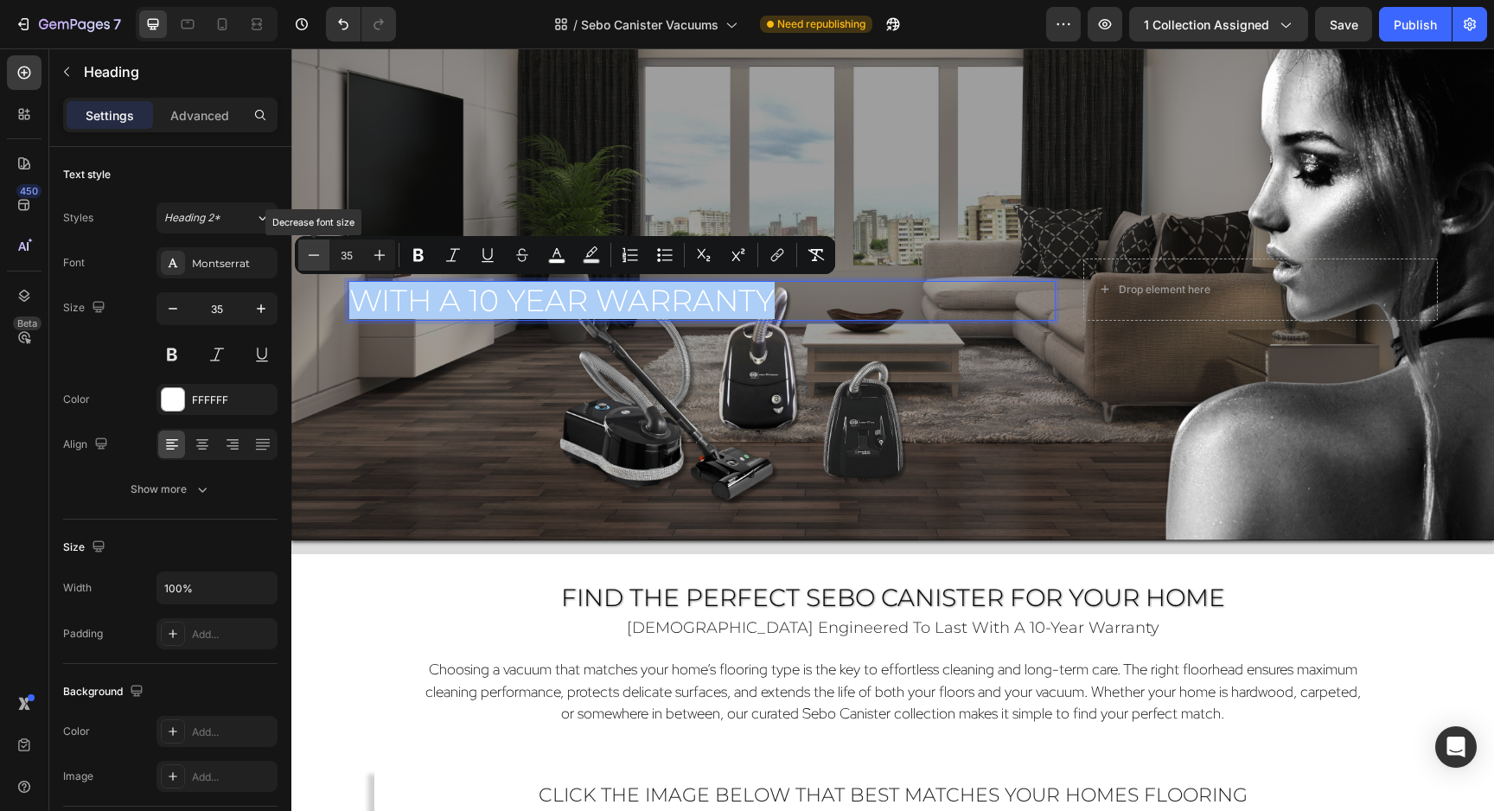
click at [308, 258] on icon "Editor contextual toolbar" at bounding box center [313, 254] width 17 height 17
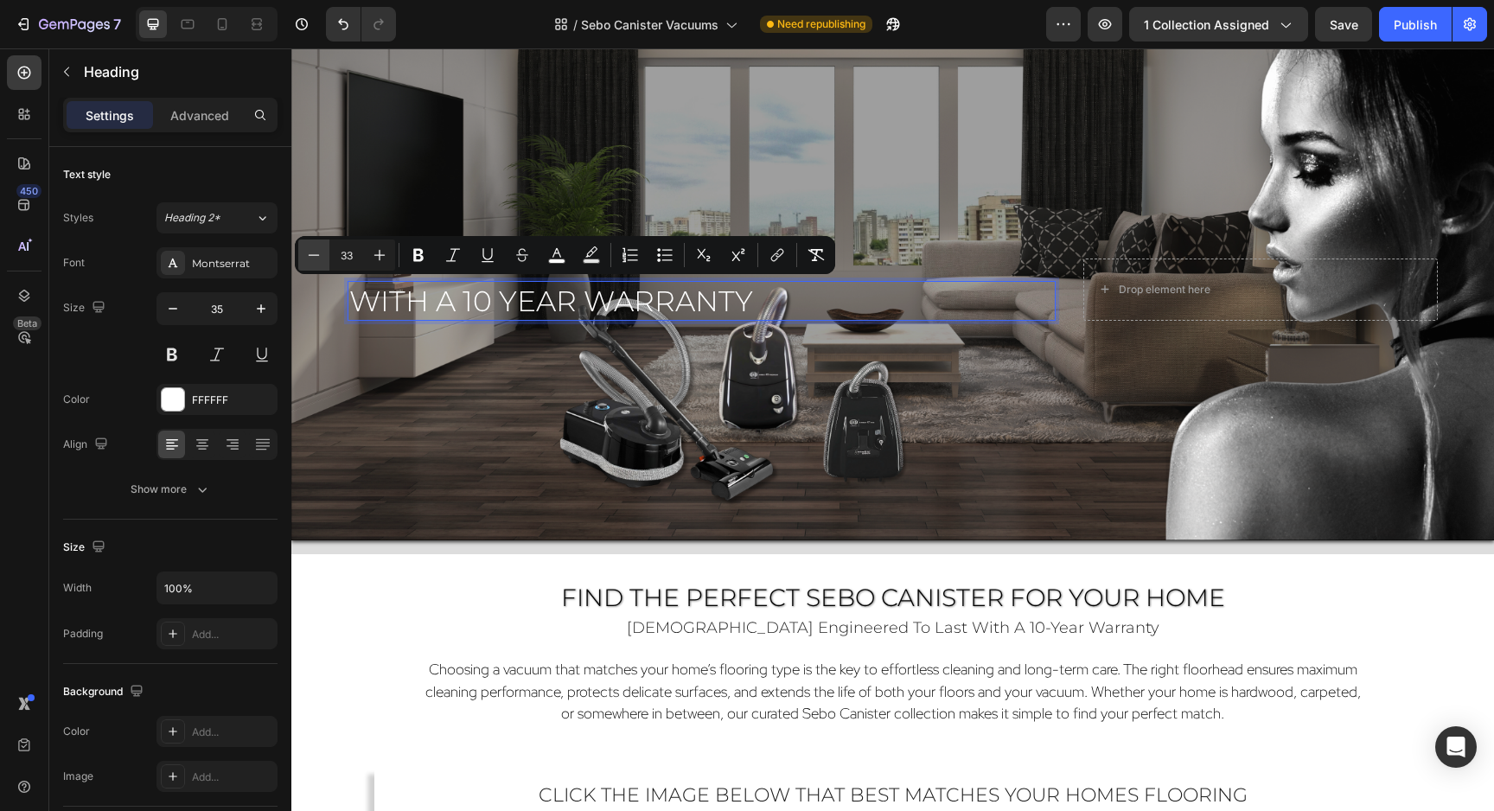
click at [308, 258] on icon "Editor contextual toolbar" at bounding box center [313, 254] width 17 height 17
type input "30"
click at [177, 313] on icon "button" at bounding box center [172, 308] width 17 height 17
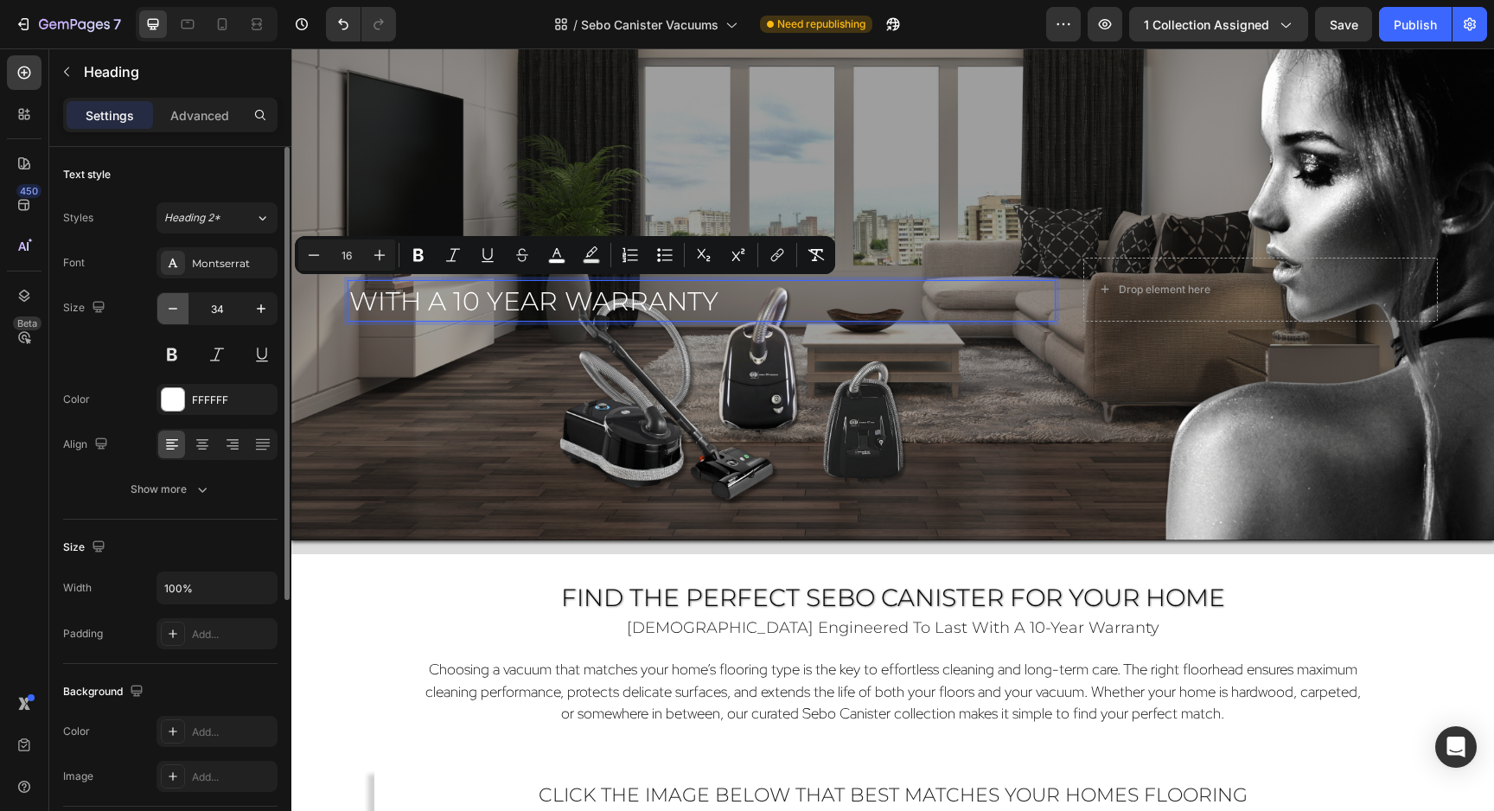
click at [177, 313] on icon "button" at bounding box center [172, 308] width 17 height 17
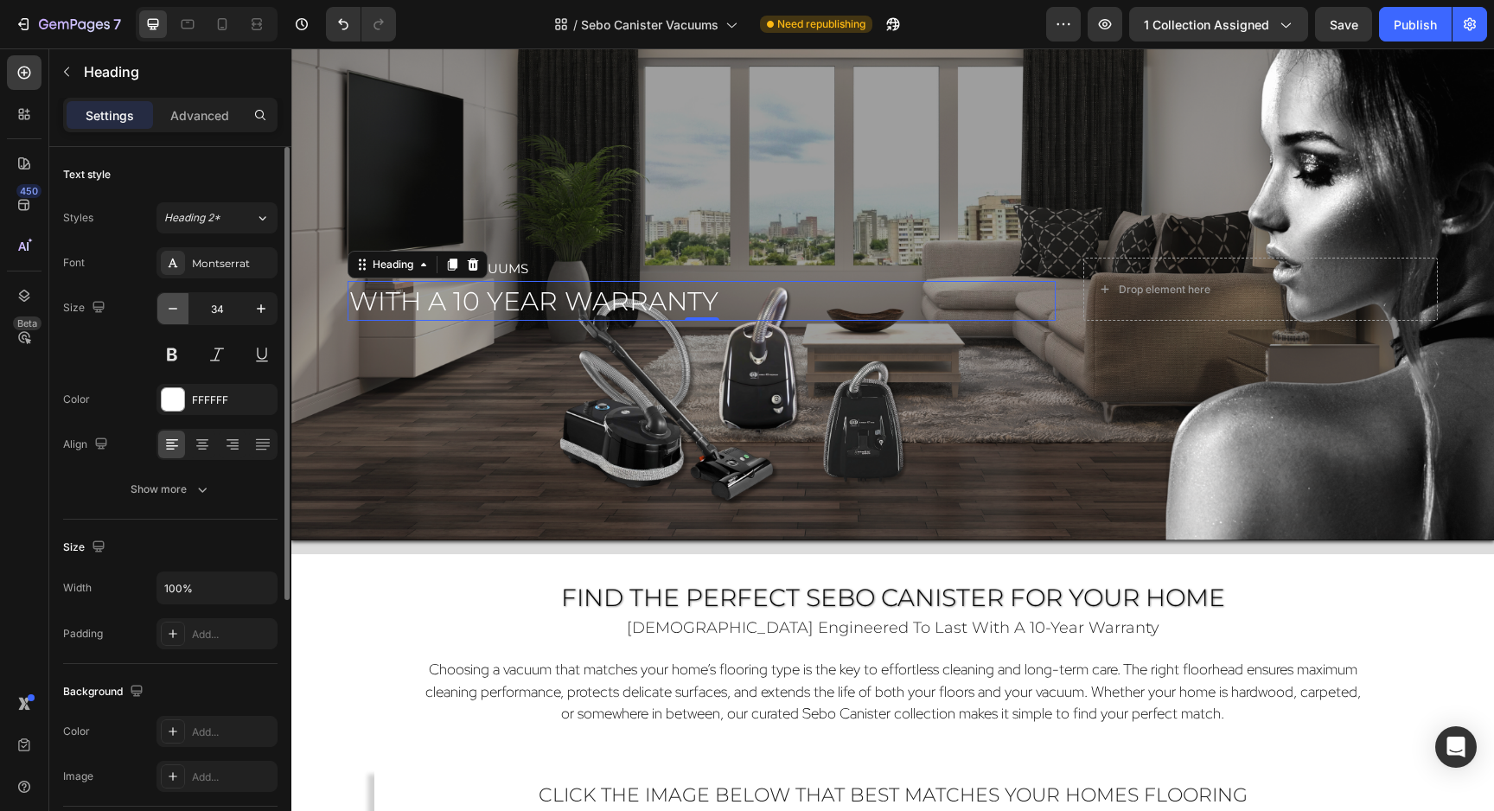
click at [177, 313] on icon "button" at bounding box center [172, 308] width 17 height 17
type input "30"
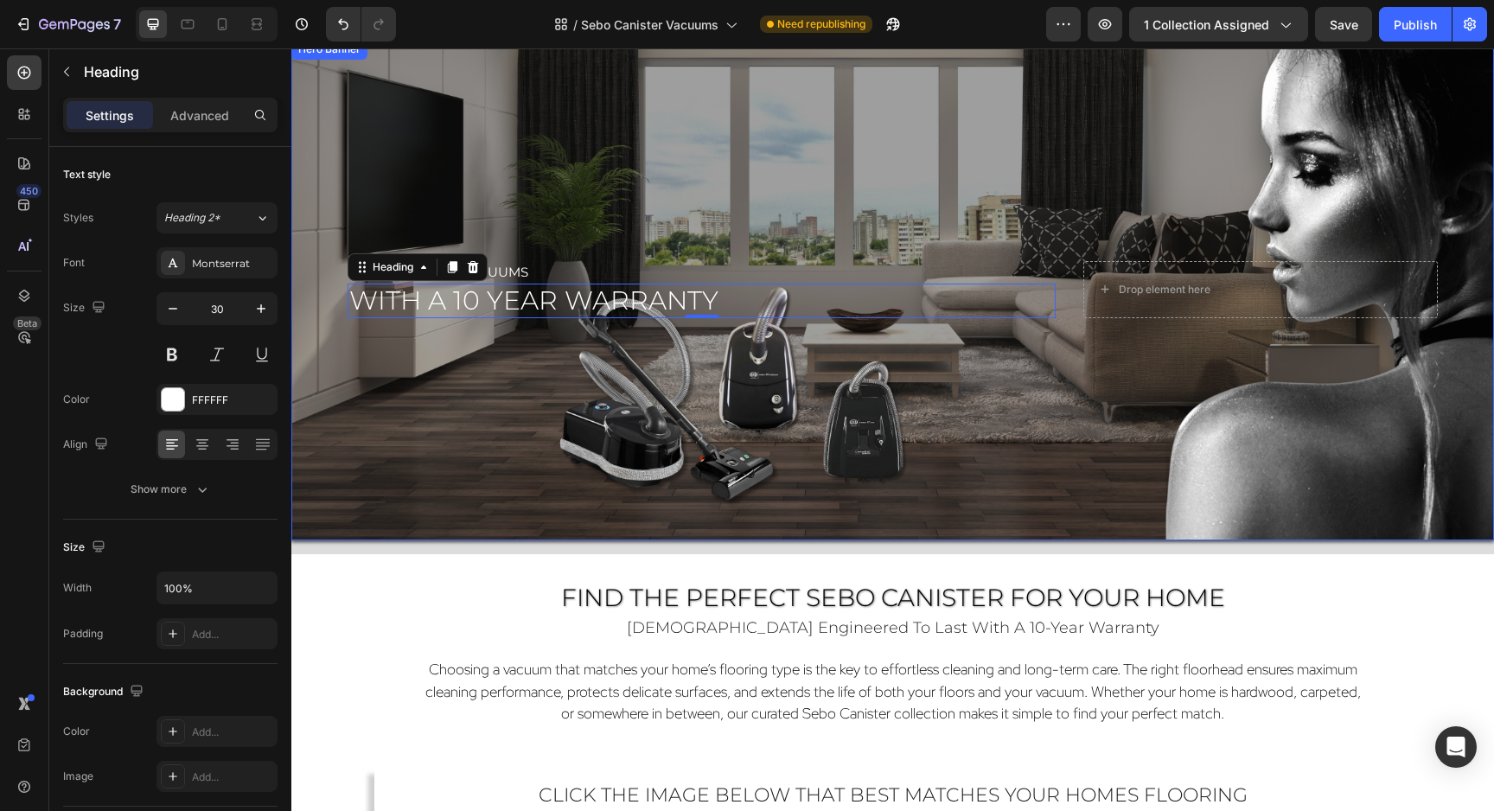
click at [532, 386] on div "Overlay" at bounding box center [892, 289] width 1202 height 501
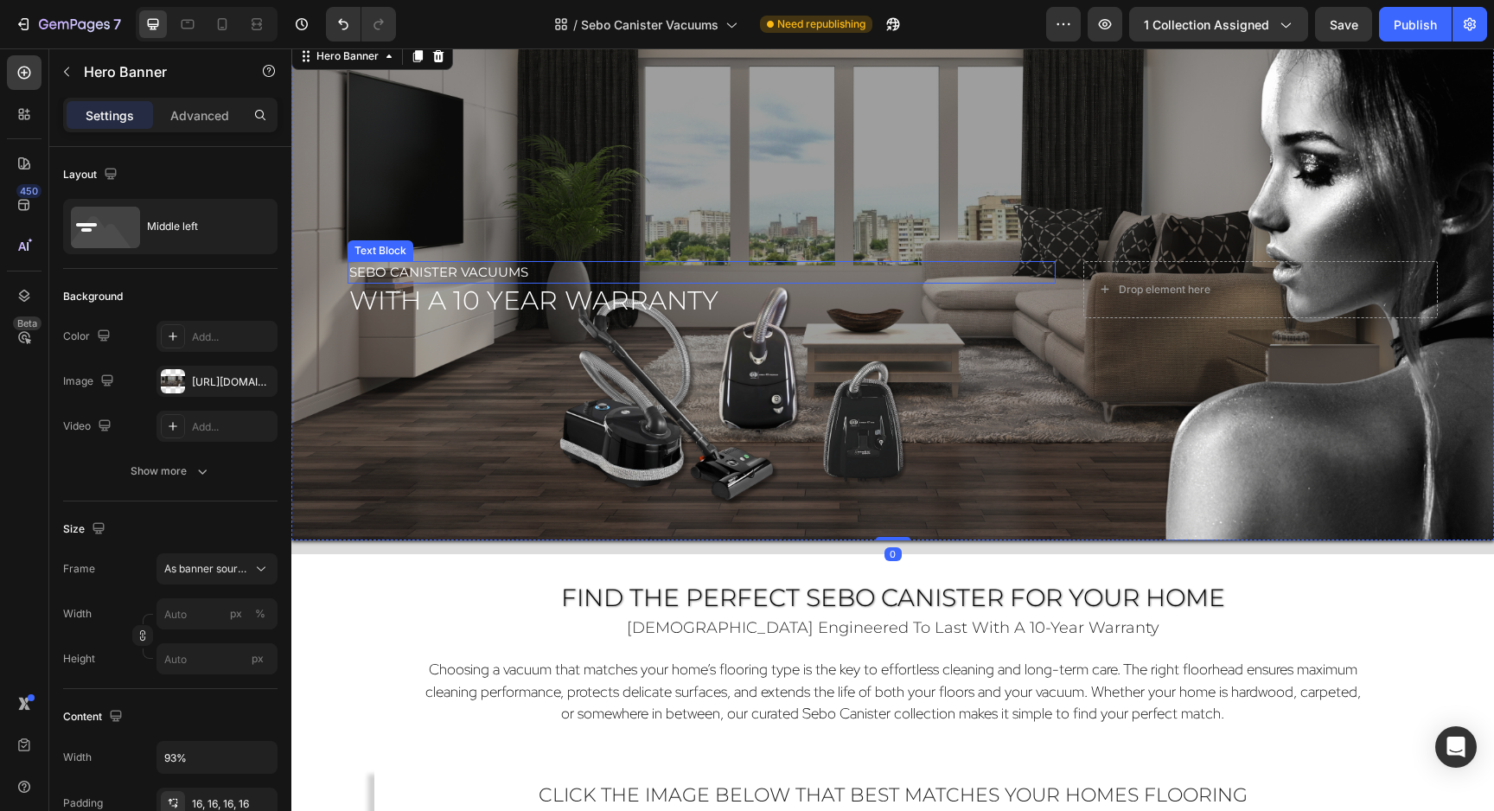
click at [483, 267] on span "sebo Canister Vacuums" at bounding box center [438, 272] width 179 height 16
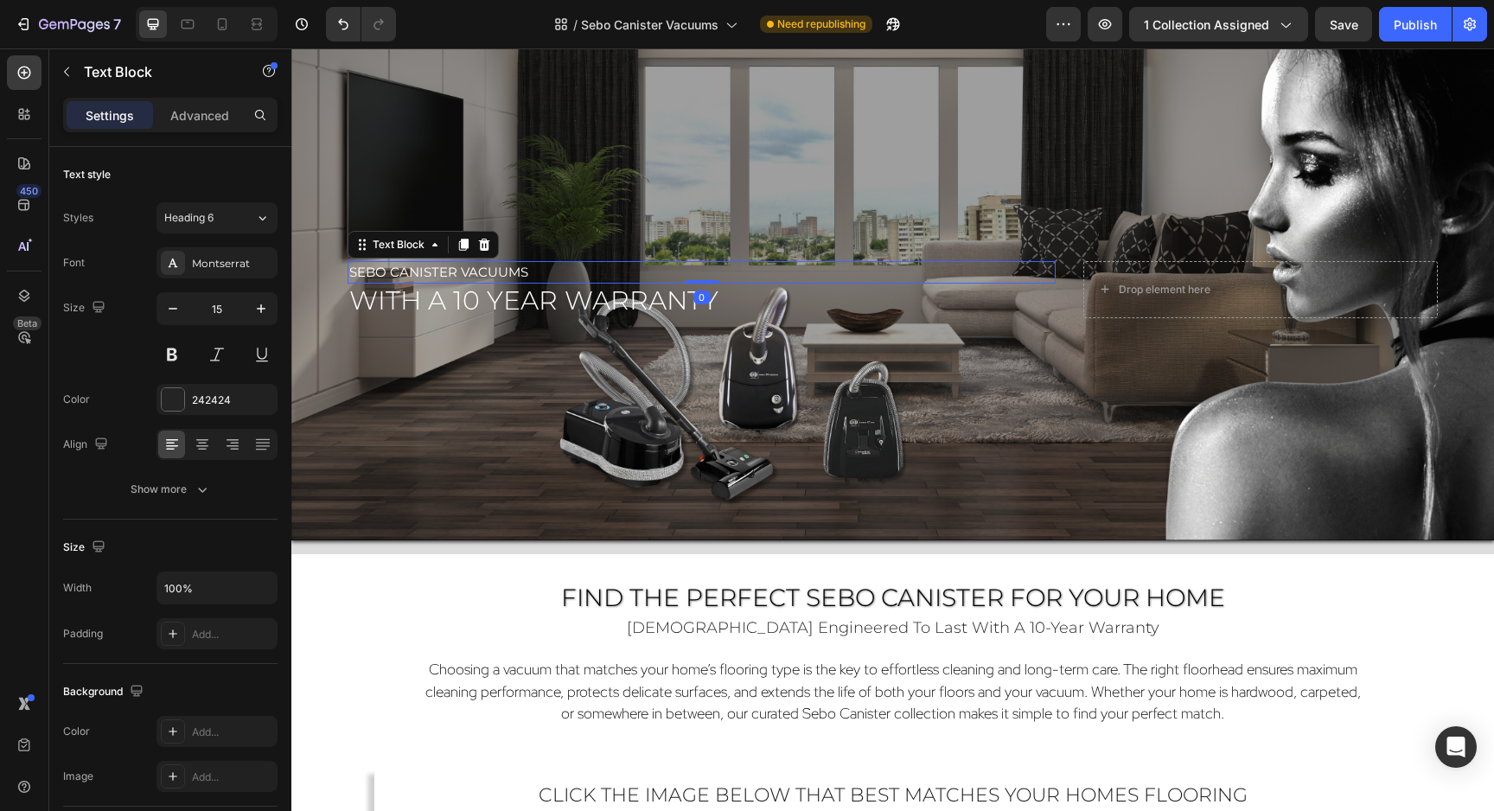
click at [483, 267] on span "sebo Canister Vacuums" at bounding box center [438, 272] width 179 height 16
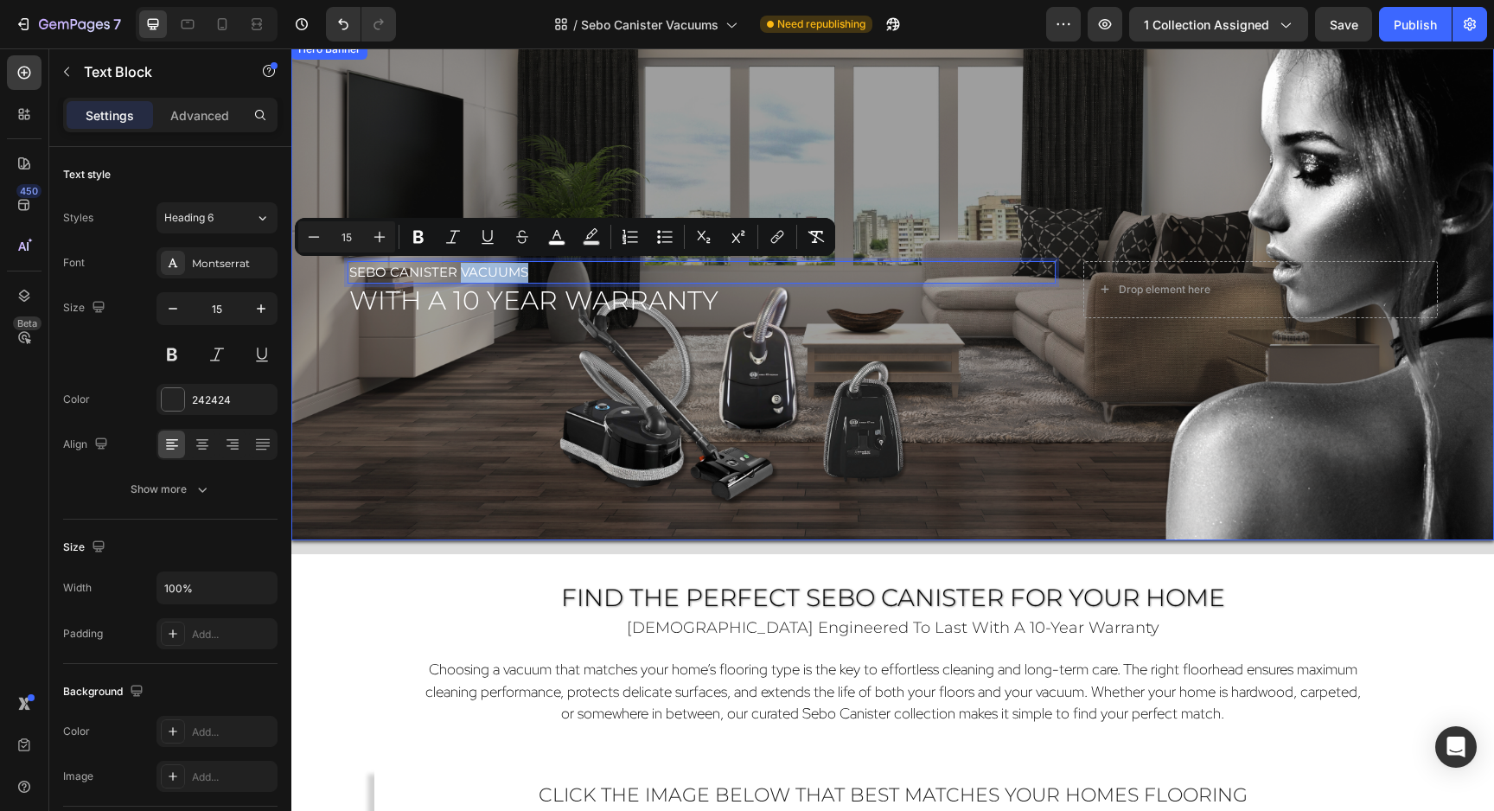
click at [441, 401] on div "Overlay" at bounding box center [892, 289] width 1202 height 501
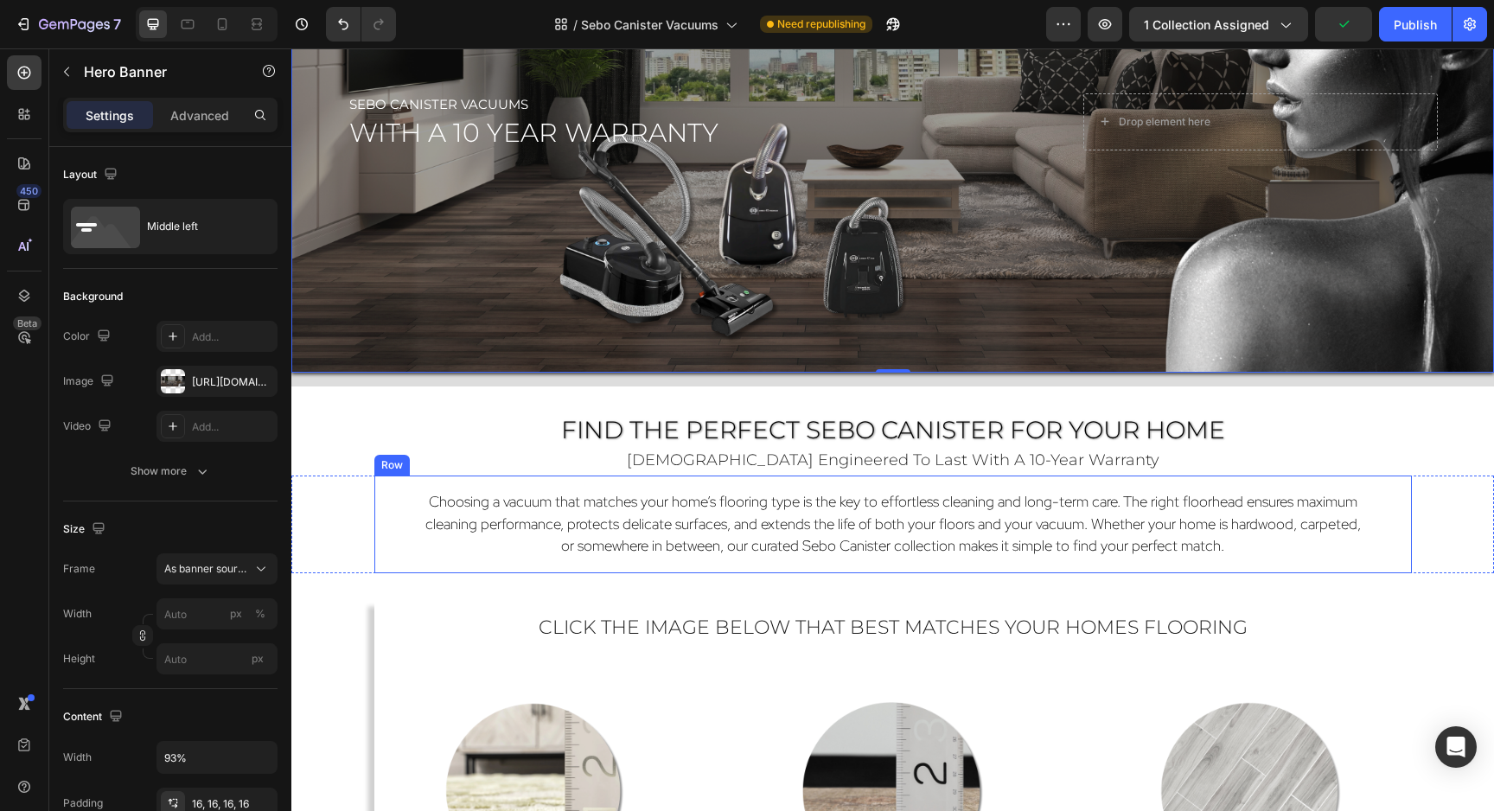
scroll to position [673, 0]
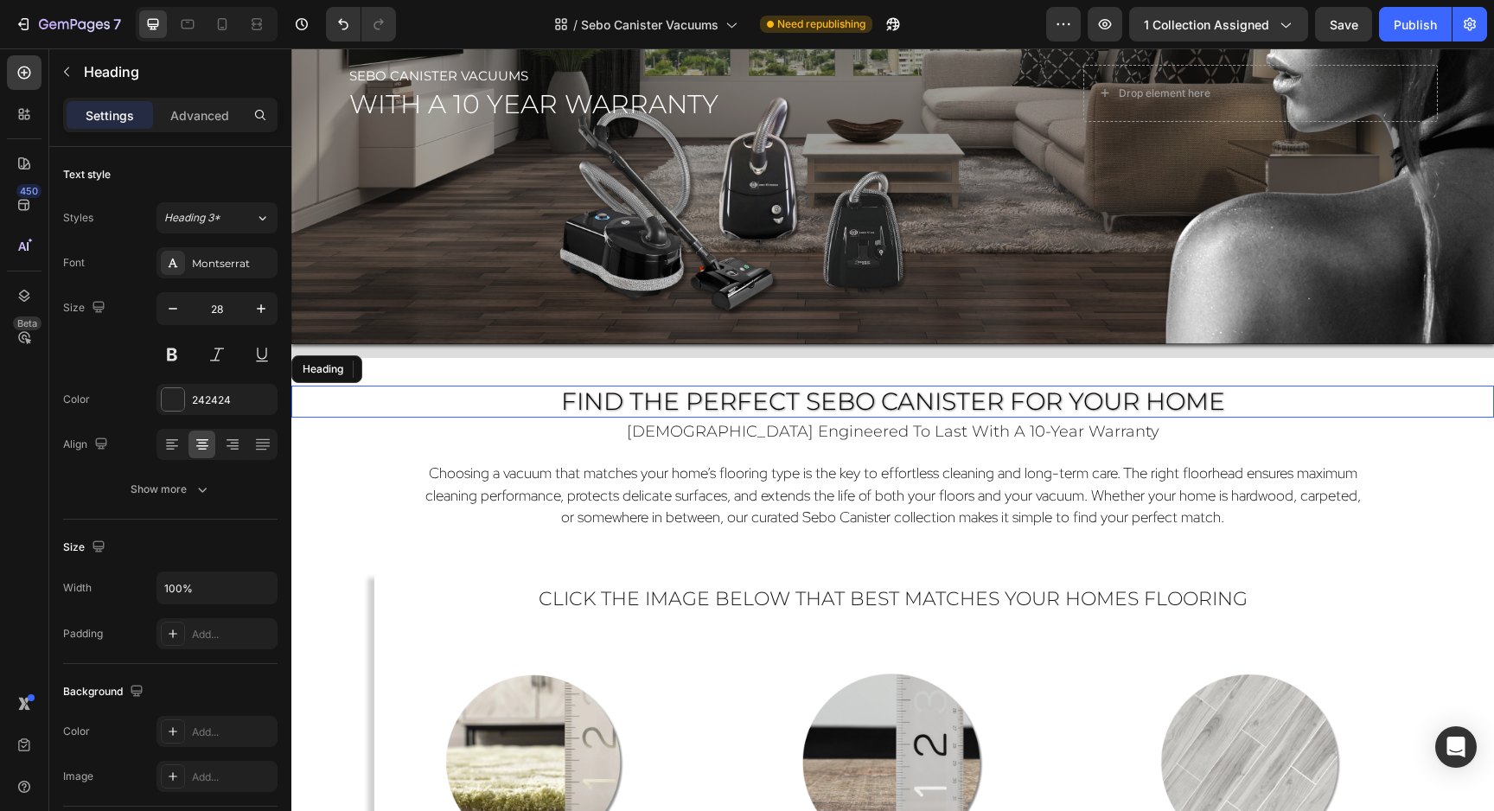
click at [927, 405] on span "Find the Perfect Sebo Canister for Your Home" at bounding box center [893, 400] width 664 height 29
click at [999, 401] on span "Find the Perfect Sebo Canister for Your Home" at bounding box center [893, 400] width 664 height 29
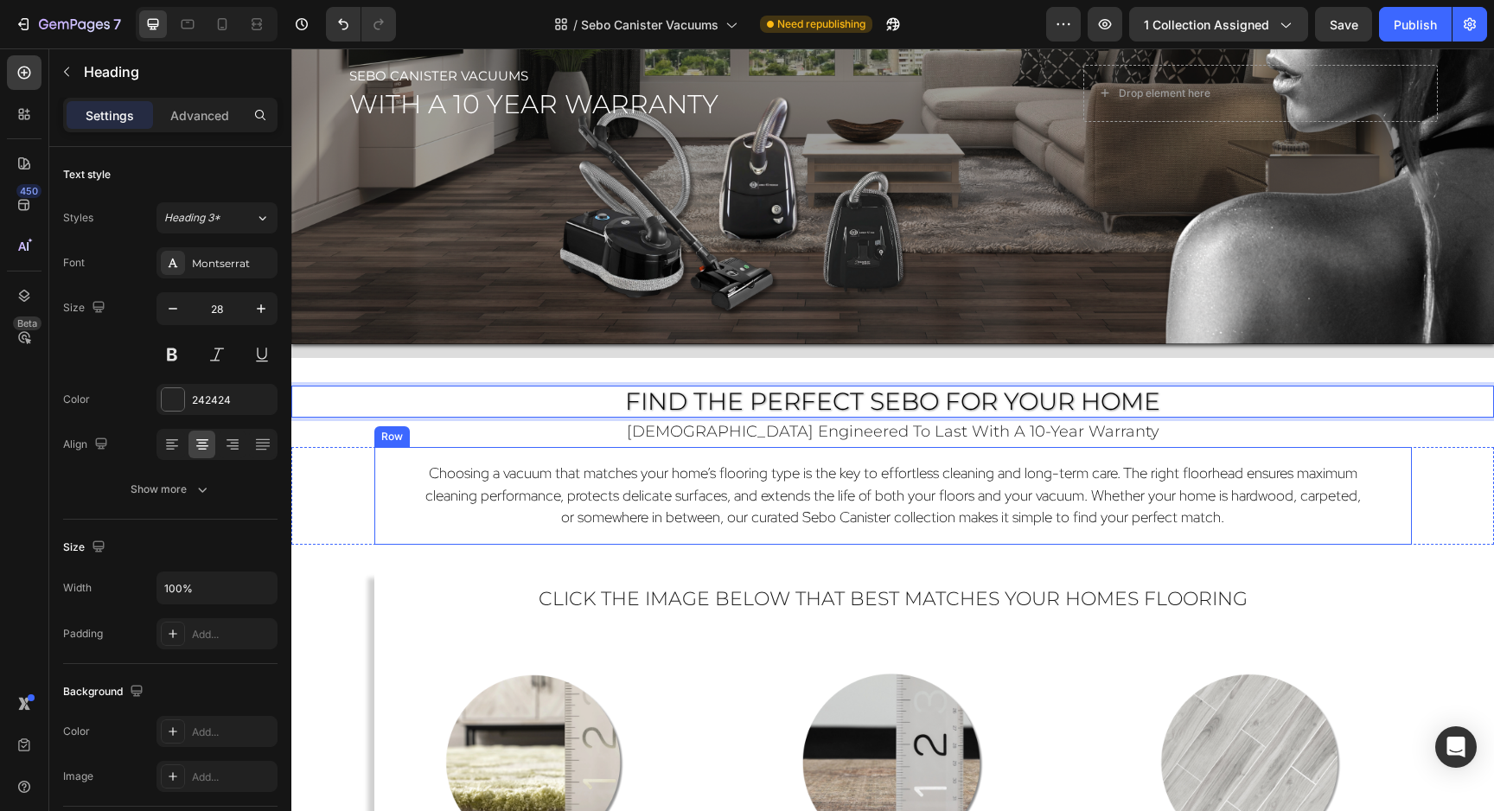
click at [1107, 526] on p "Choosing a vacuum that matches your home’s flooring type is the key to effortle…" at bounding box center [893, 495] width 939 height 67
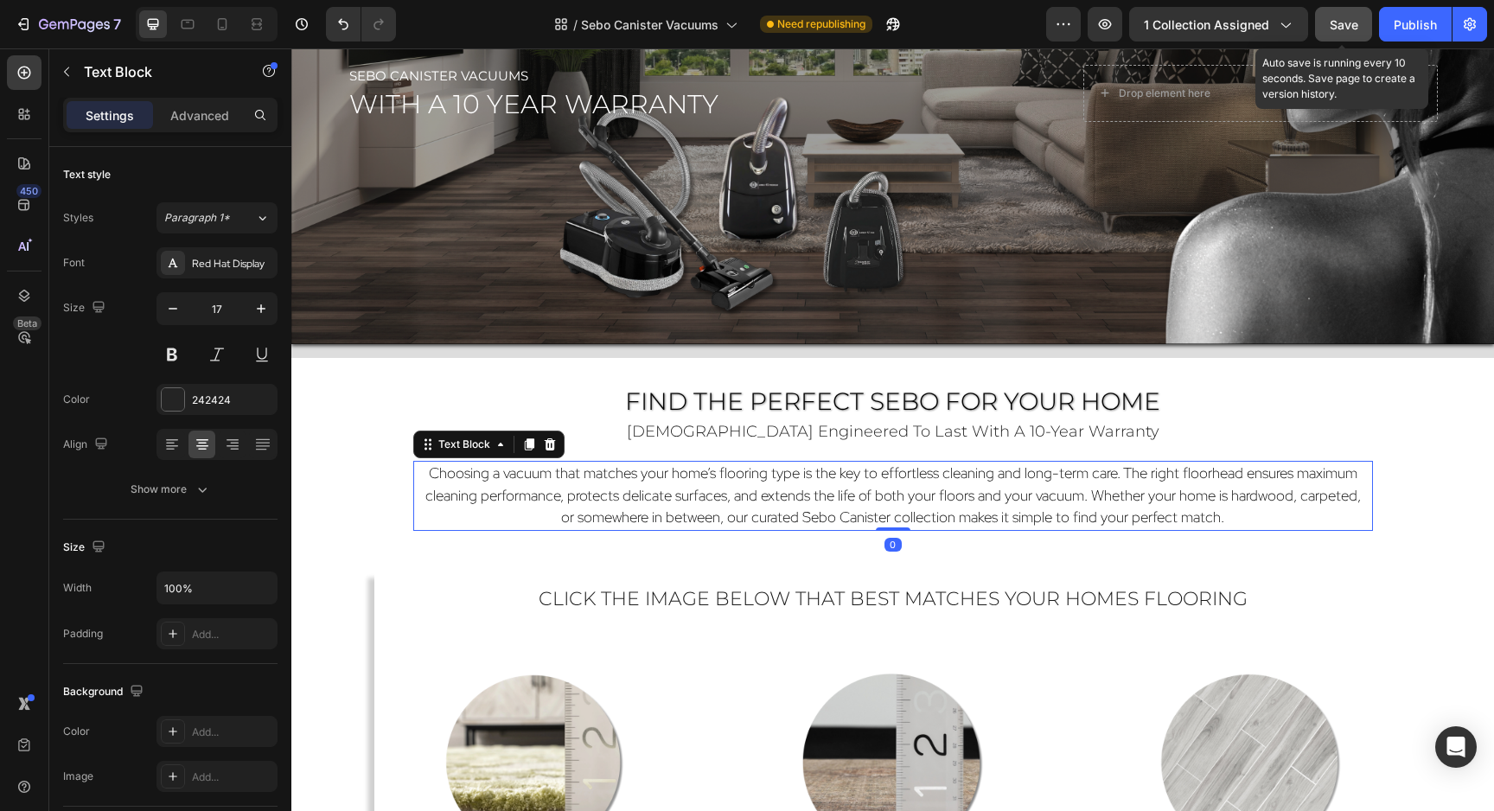
click at [1335, 24] on span "Save" at bounding box center [1343, 24] width 29 height 15
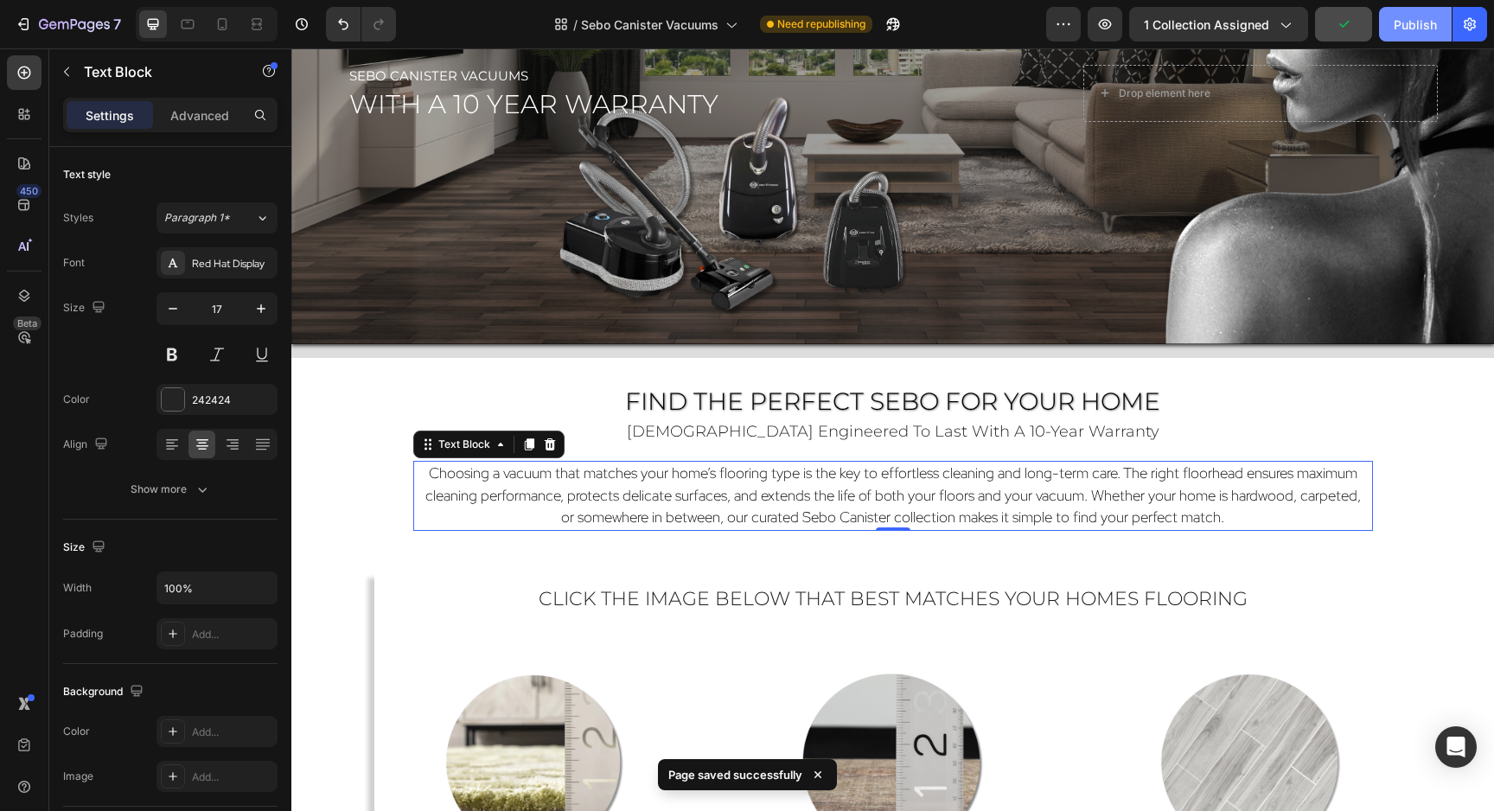
click at [1396, 25] on div "Publish" at bounding box center [1414, 25] width 43 height 18
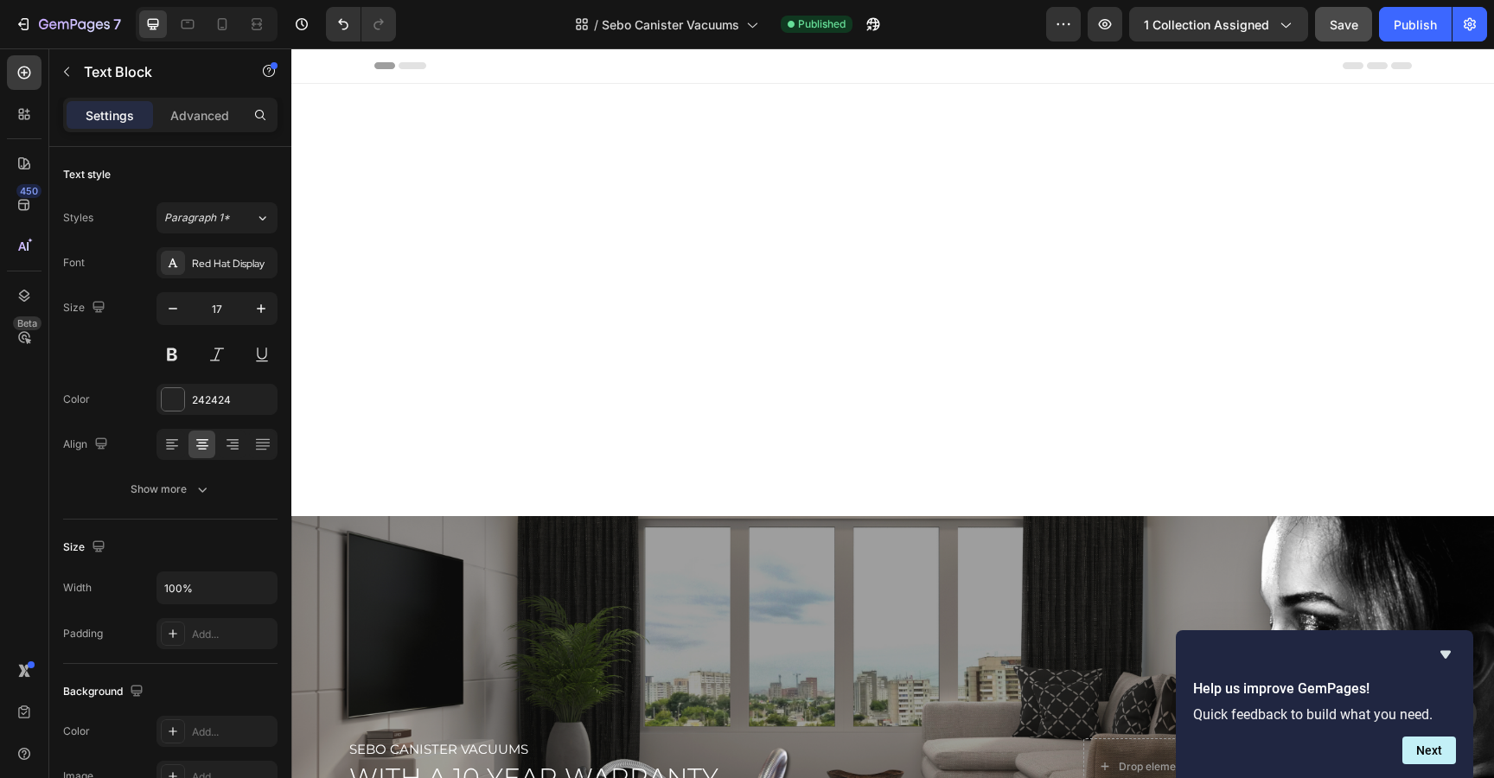
scroll to position [0, 0]
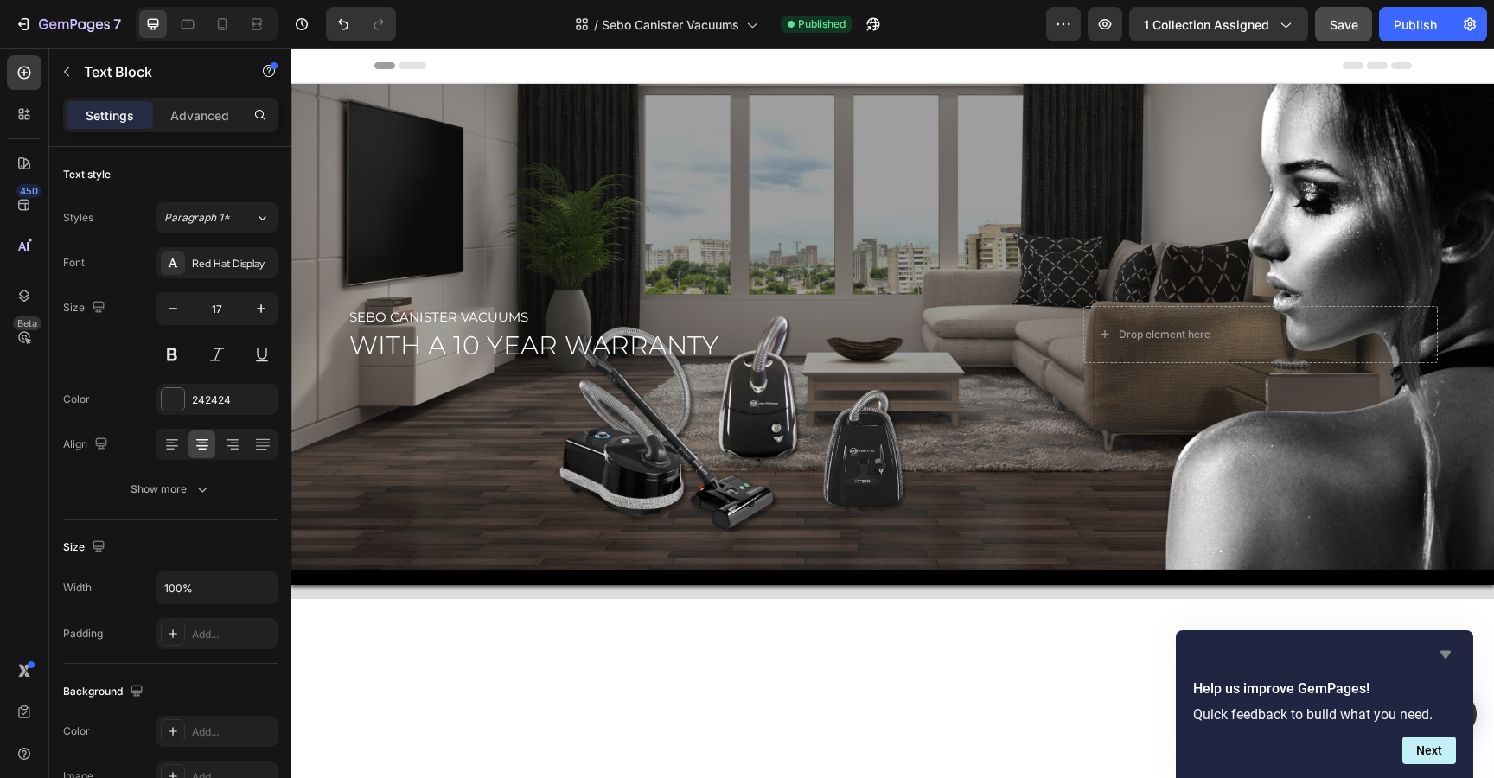
click at [1440, 653] on icon "Hide survey" at bounding box center [1445, 654] width 21 height 21
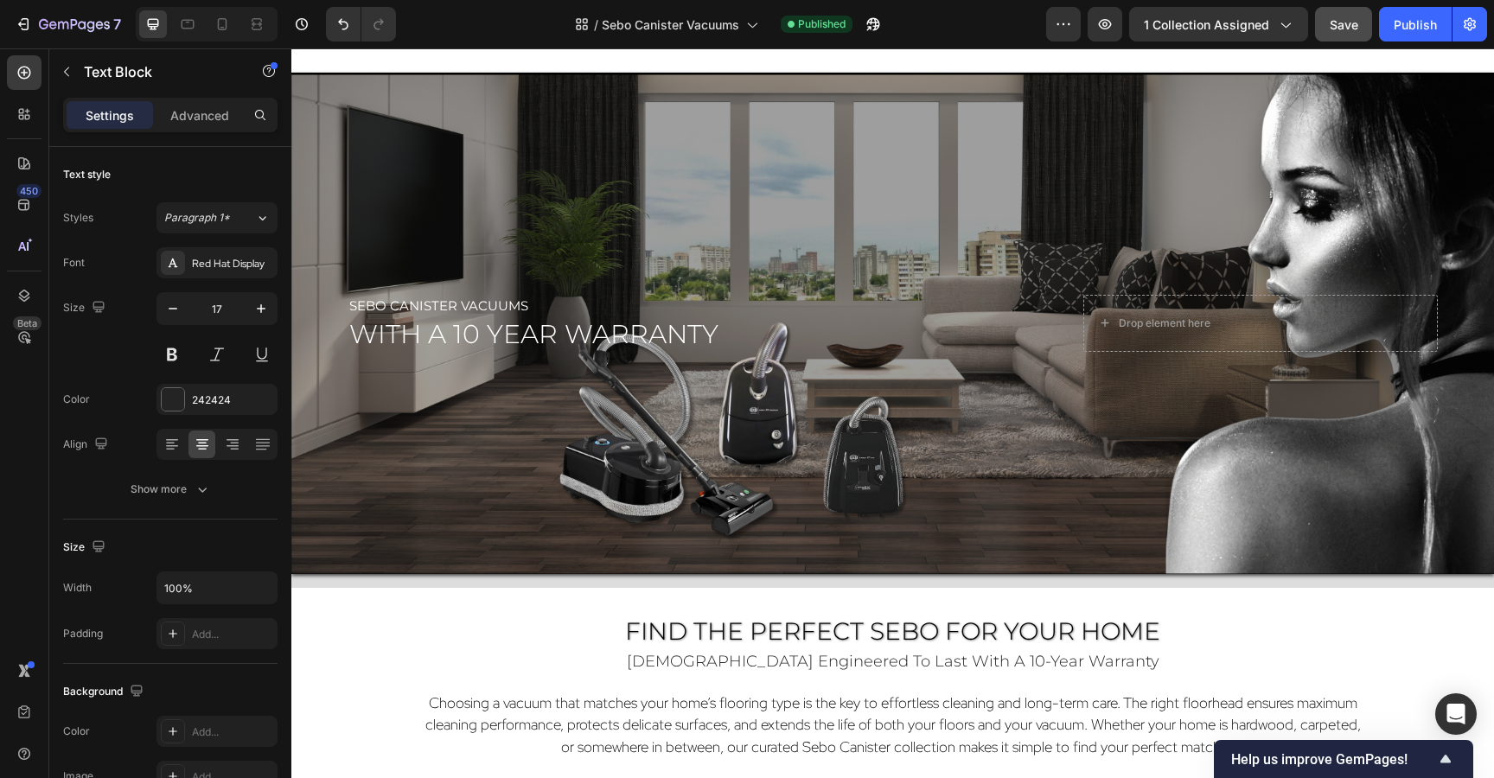
scroll to position [921, 0]
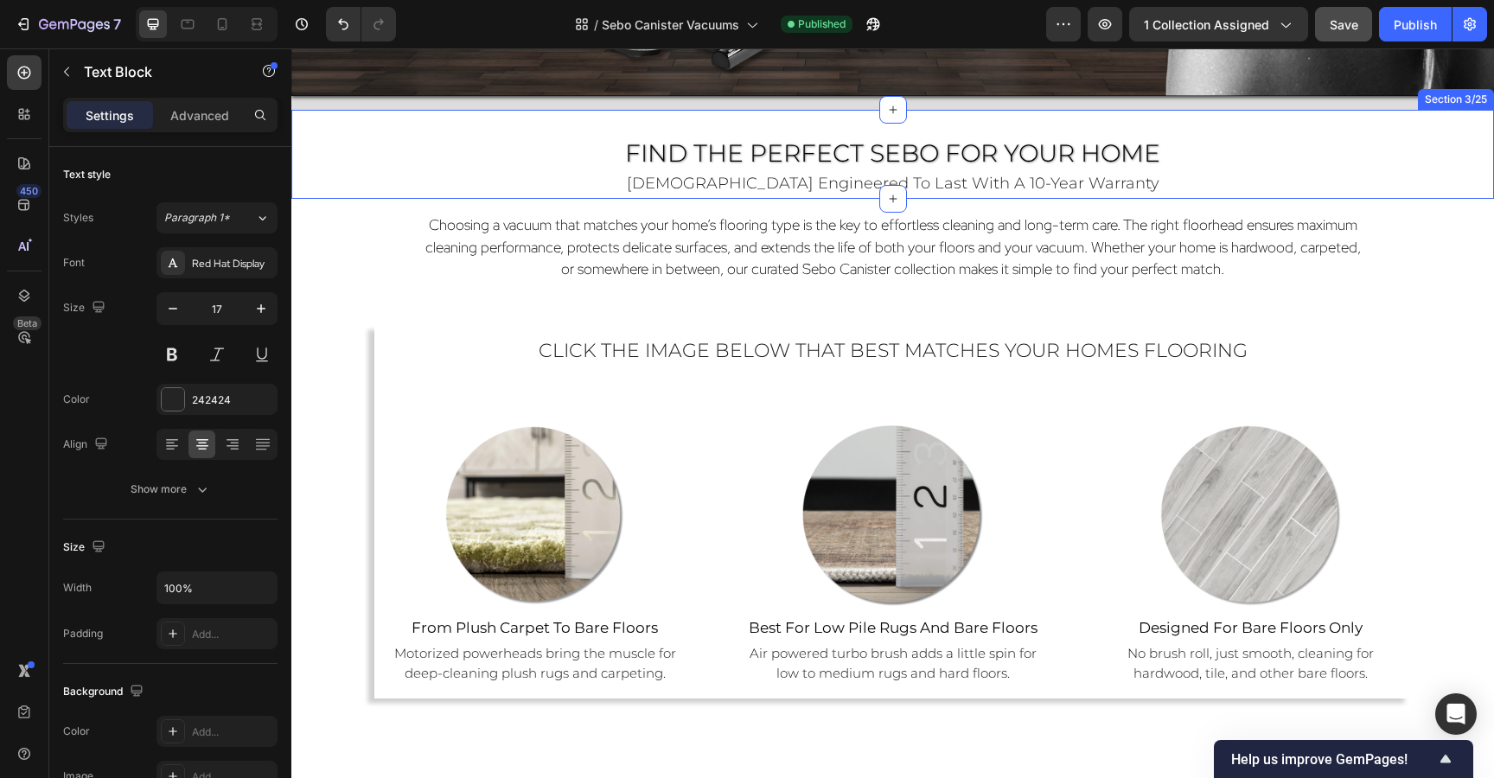
click at [1453, 125] on div "Find the Perfect sebo for Your Home Heading german engineered to last with a 10…" at bounding box center [892, 155] width 1202 height 90
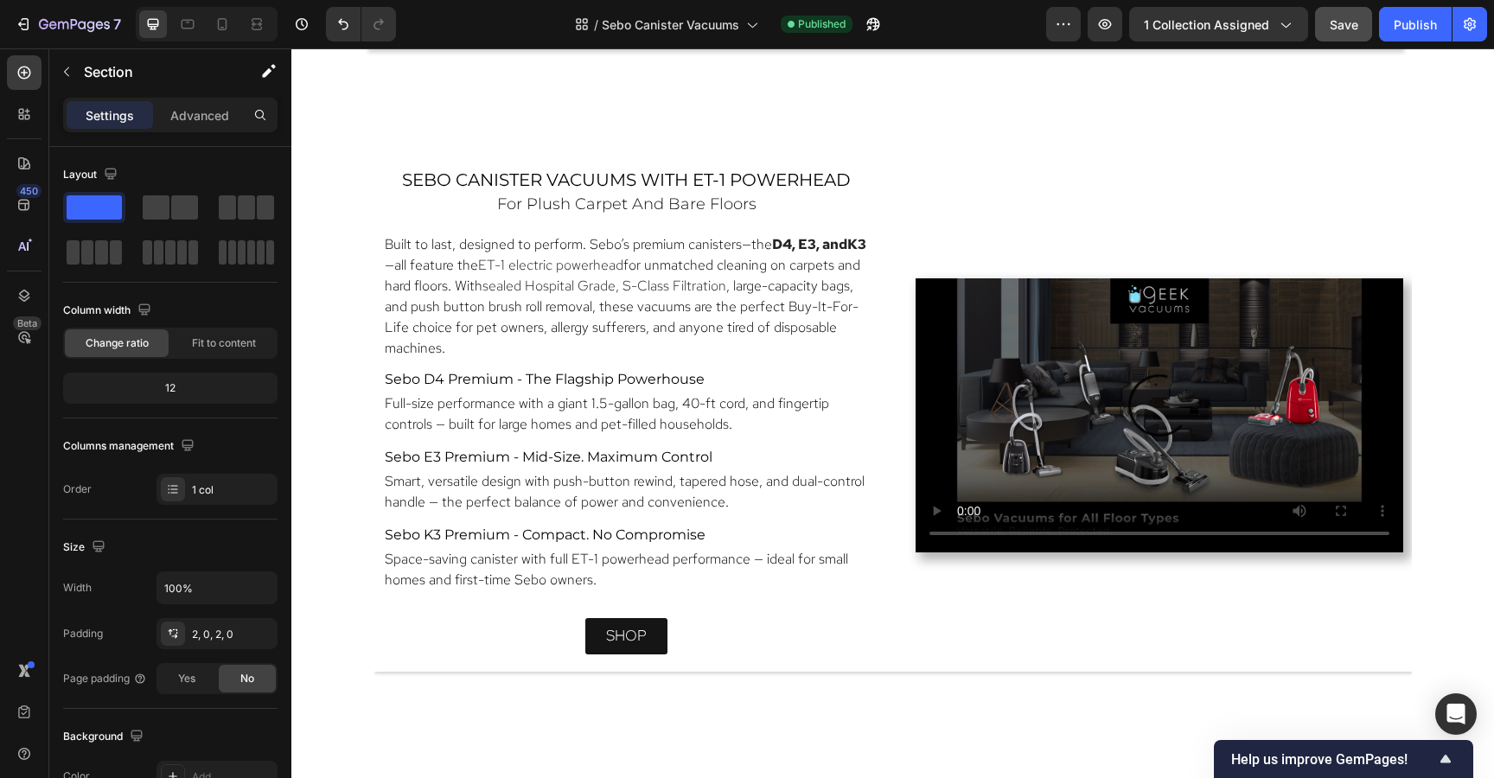
scroll to position [1565, 0]
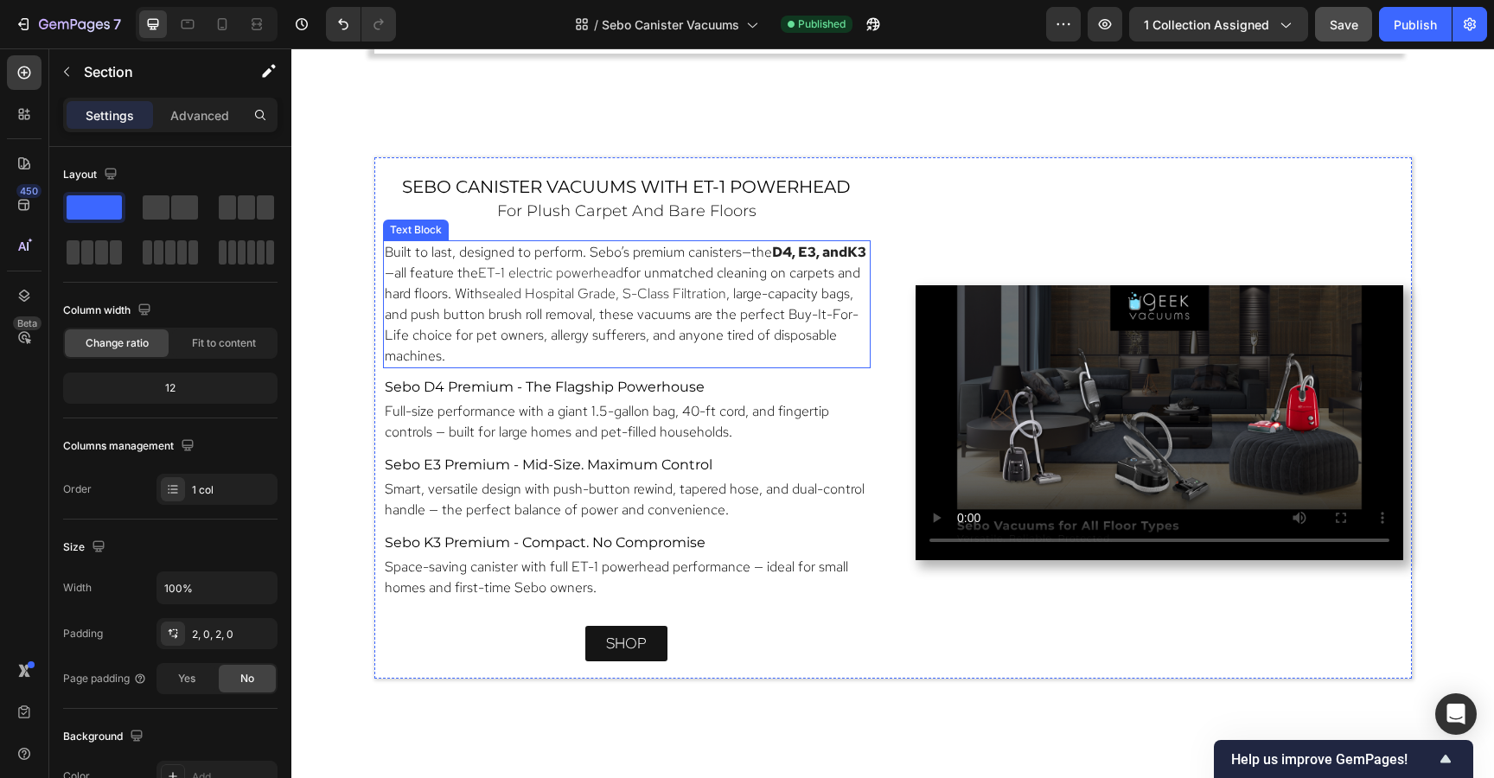
click at [628, 288] on p "Built to last, designed to perform. Sebo’s premium canisters—the D4, E3 , and K…" at bounding box center [627, 304] width 484 height 124
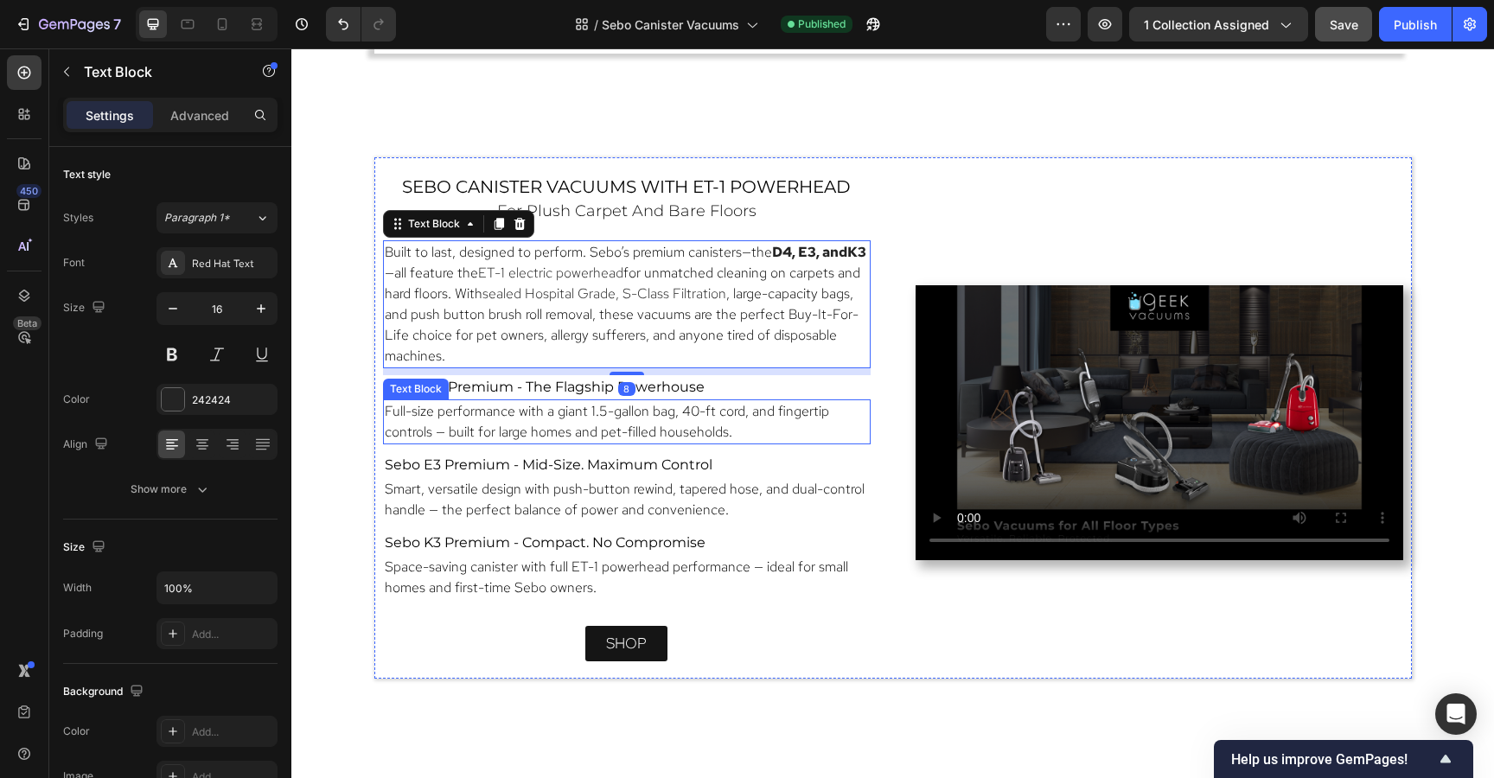
click at [515, 427] on span "Full-size performance with a giant 1.5-gallon bag, 40-ft cord, and fingertip co…" at bounding box center [607, 421] width 444 height 39
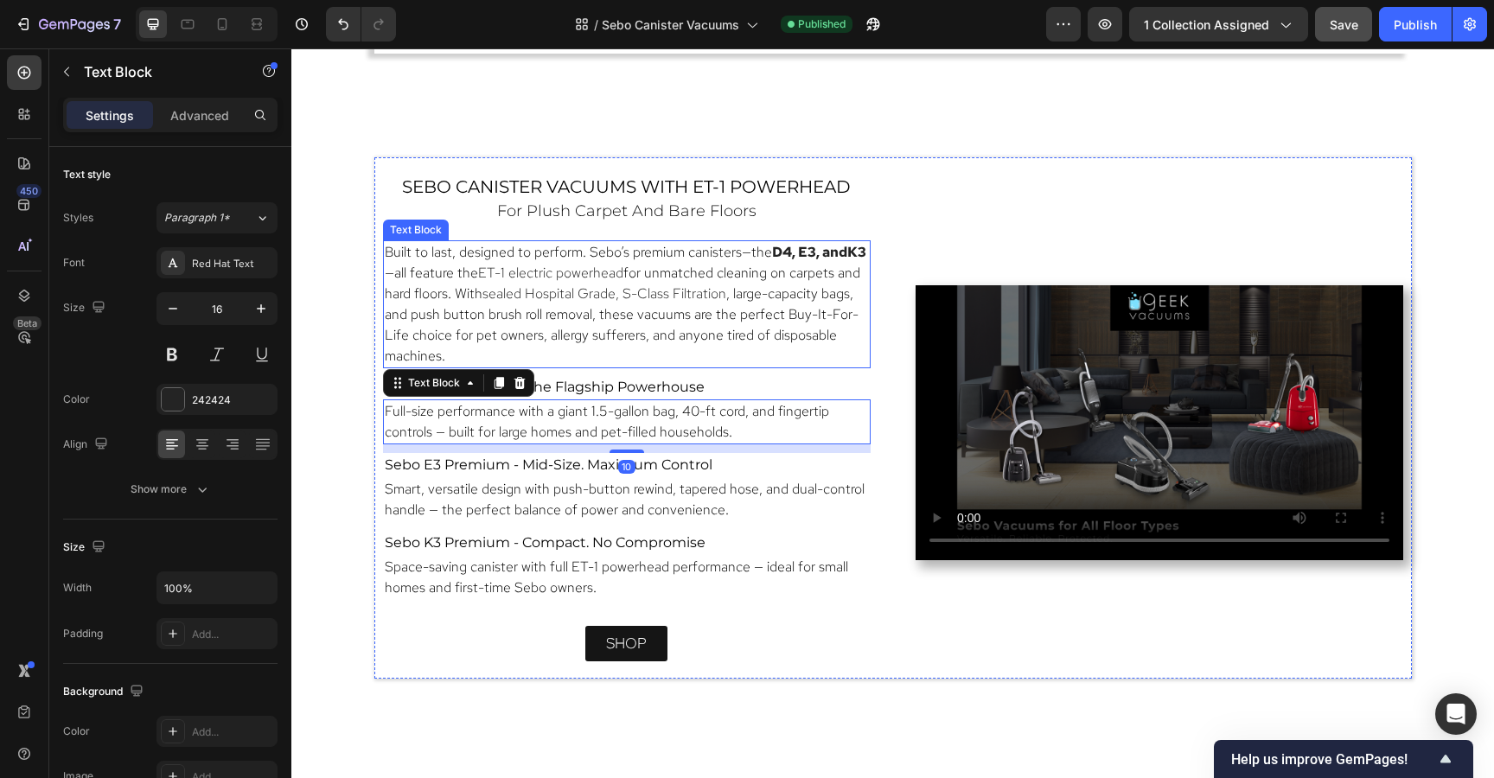
click at [560, 273] on p "Built to last, designed to perform. Sebo’s premium canisters—the D4, E3 , and K…" at bounding box center [627, 304] width 484 height 124
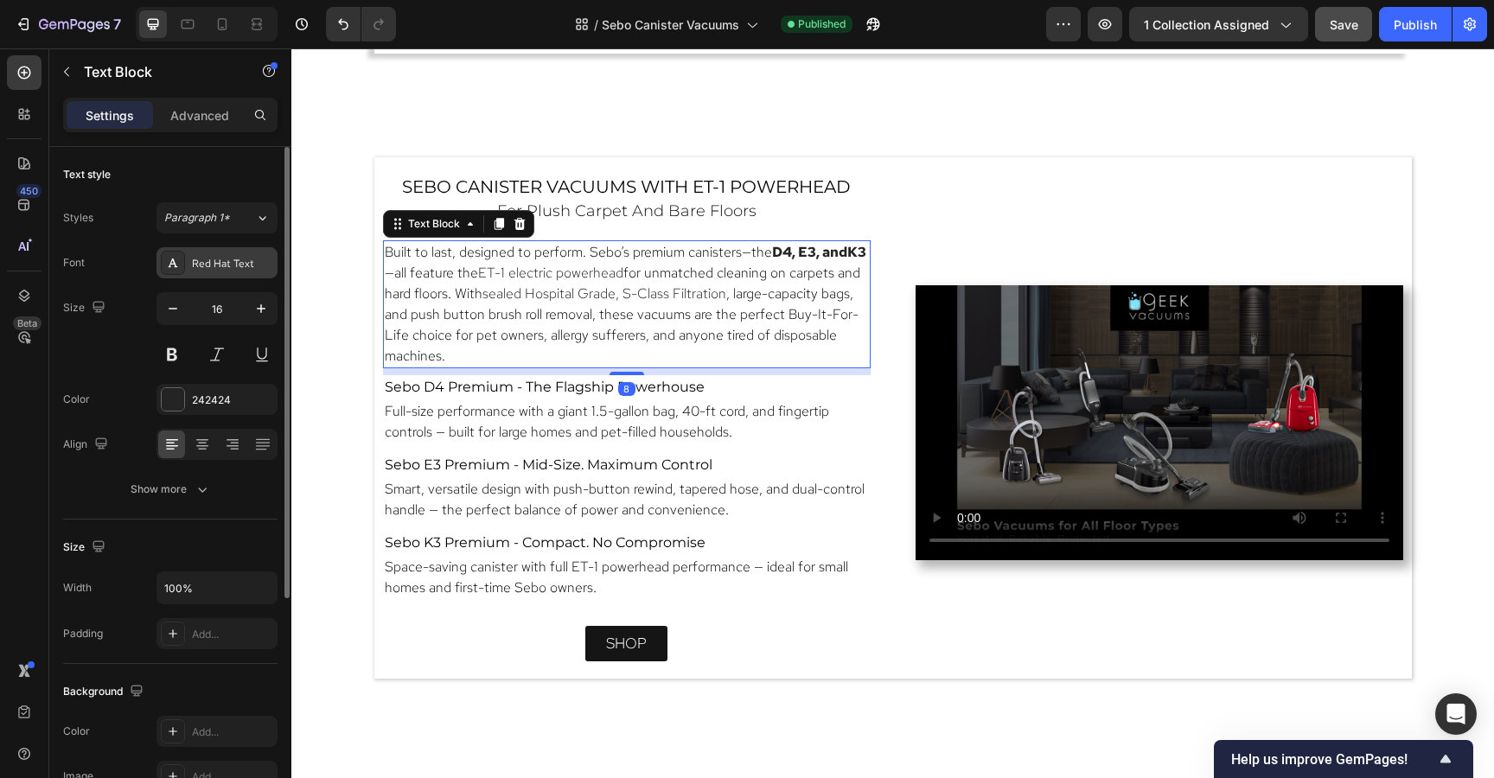
click at [252, 258] on div "Red Hat Text" at bounding box center [232, 264] width 81 height 16
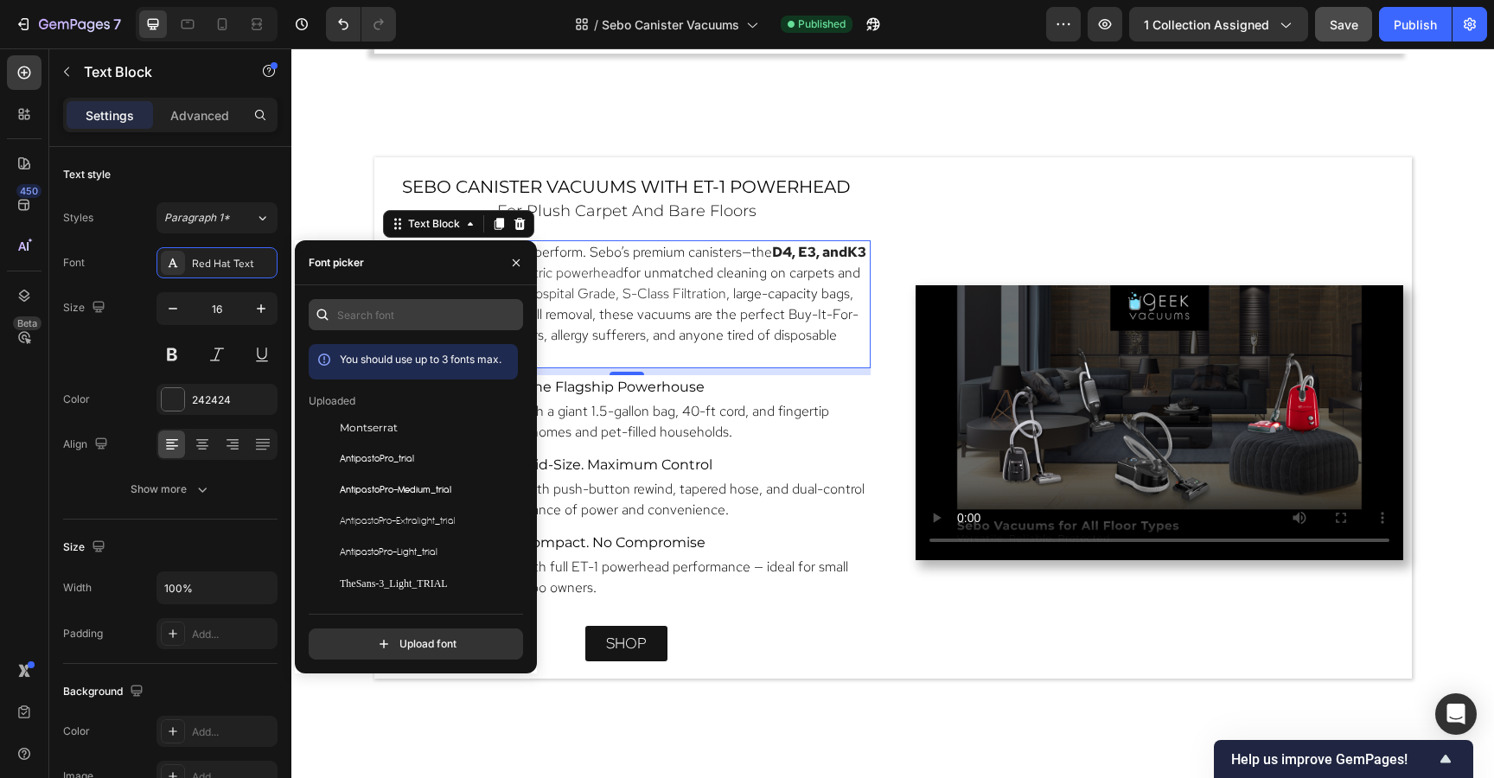
scroll to position [0, 0]
click at [362, 315] on input "text" at bounding box center [416, 314] width 214 height 31
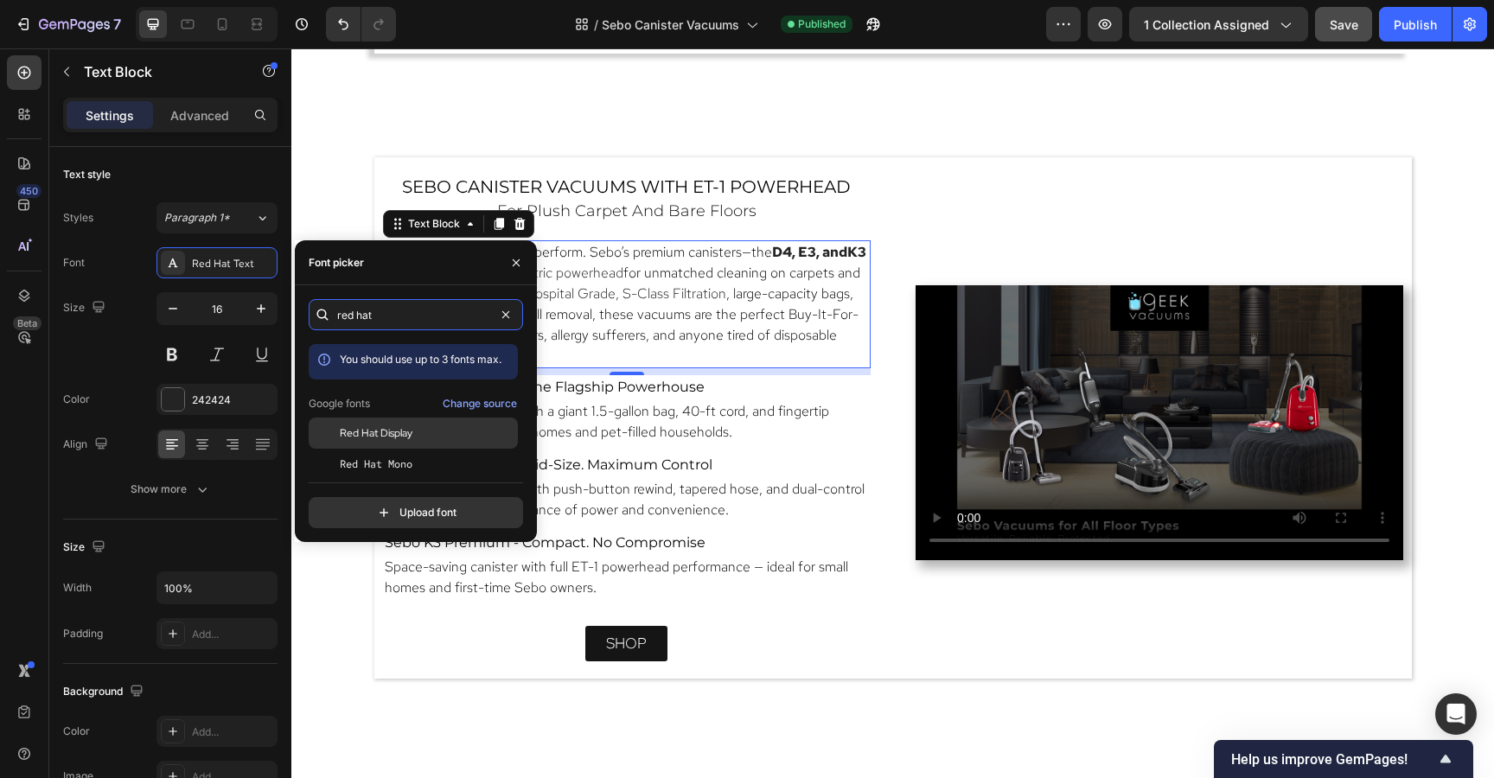
type input "red hat"
click at [392, 443] on div "Red Hat Display" at bounding box center [413, 433] width 209 height 31
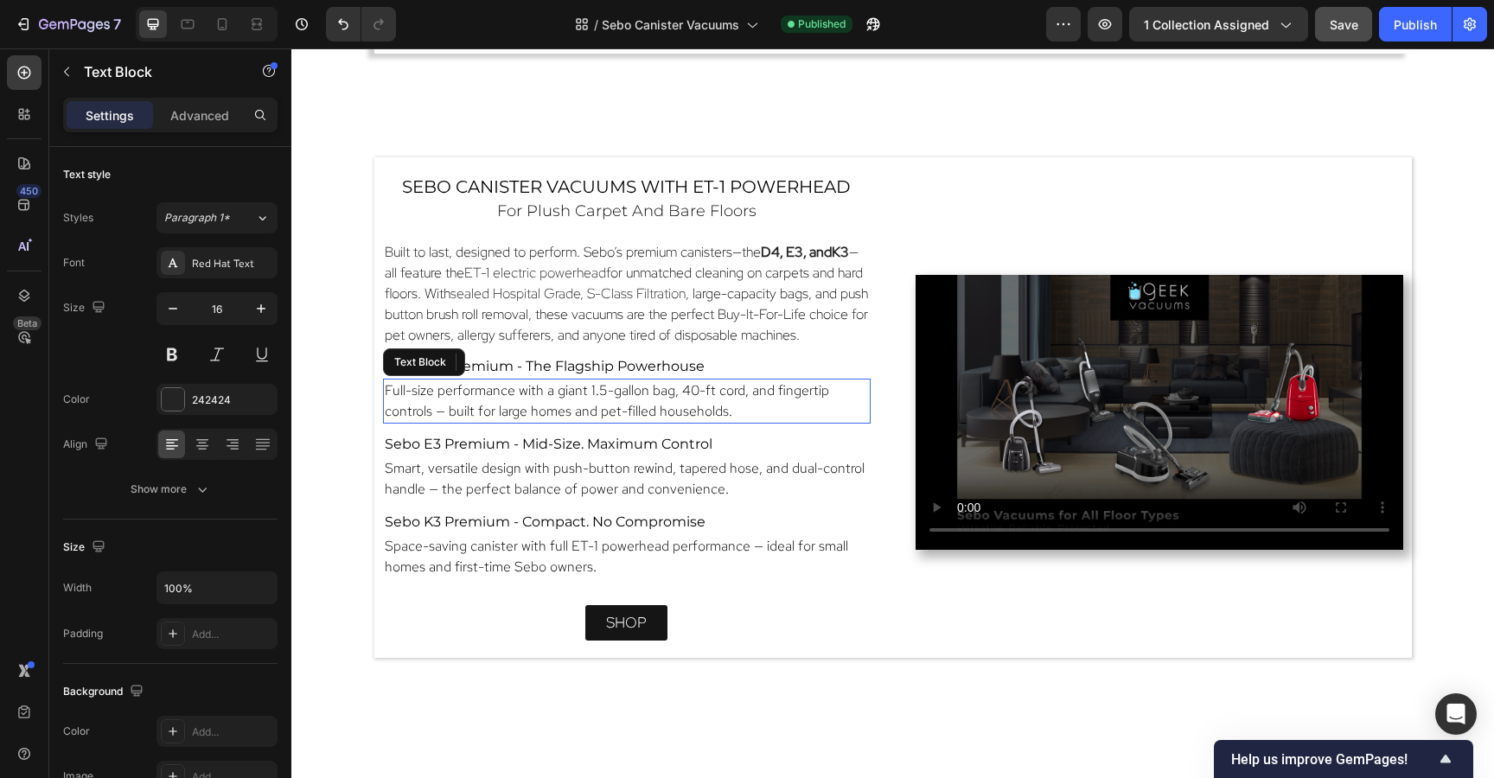
click at [590, 396] on span "Full-size performance with a giant 1.5-gallon bag, 40-ft cord, and fingertip co…" at bounding box center [607, 400] width 444 height 39
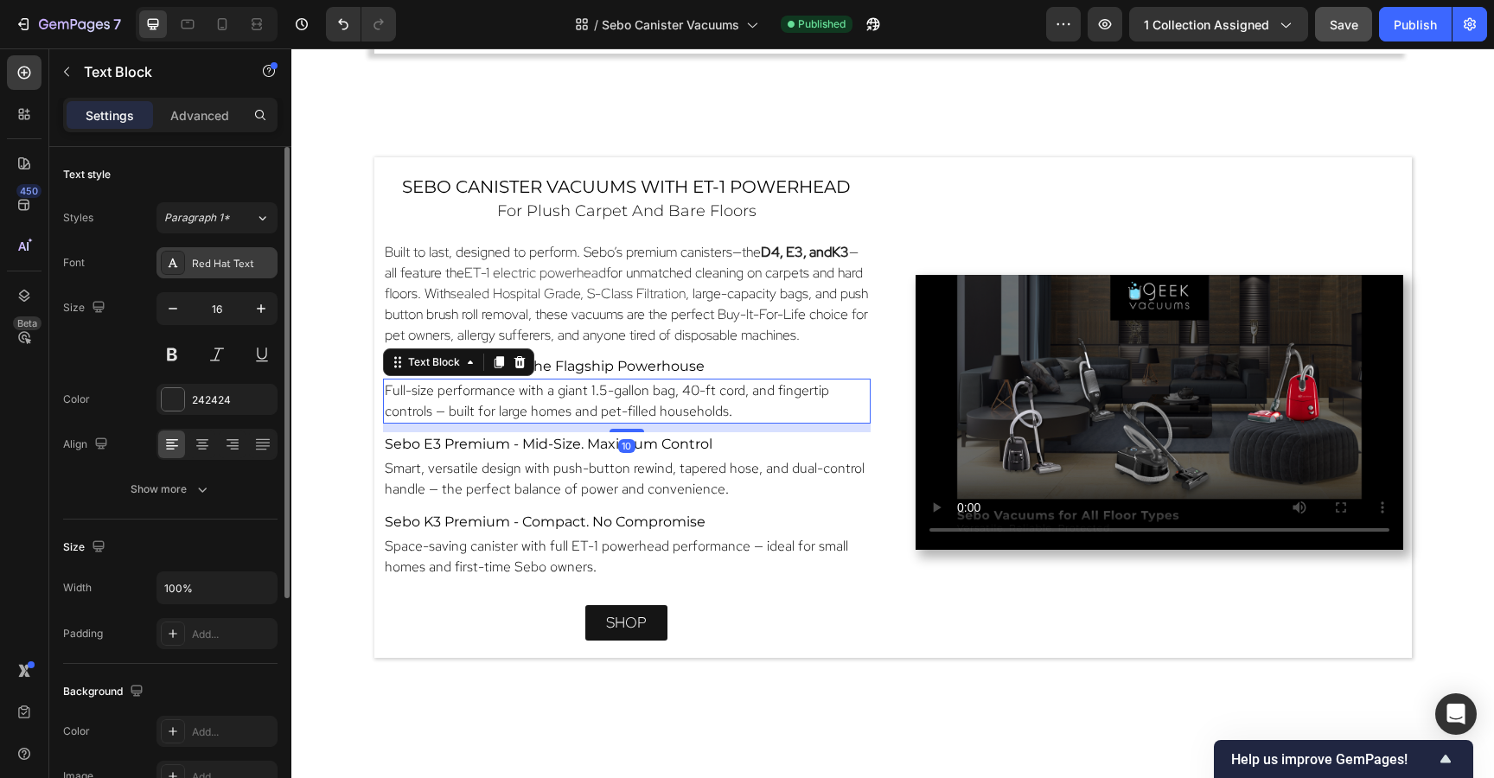
click at [206, 265] on div "Red Hat Text" at bounding box center [232, 264] width 81 height 16
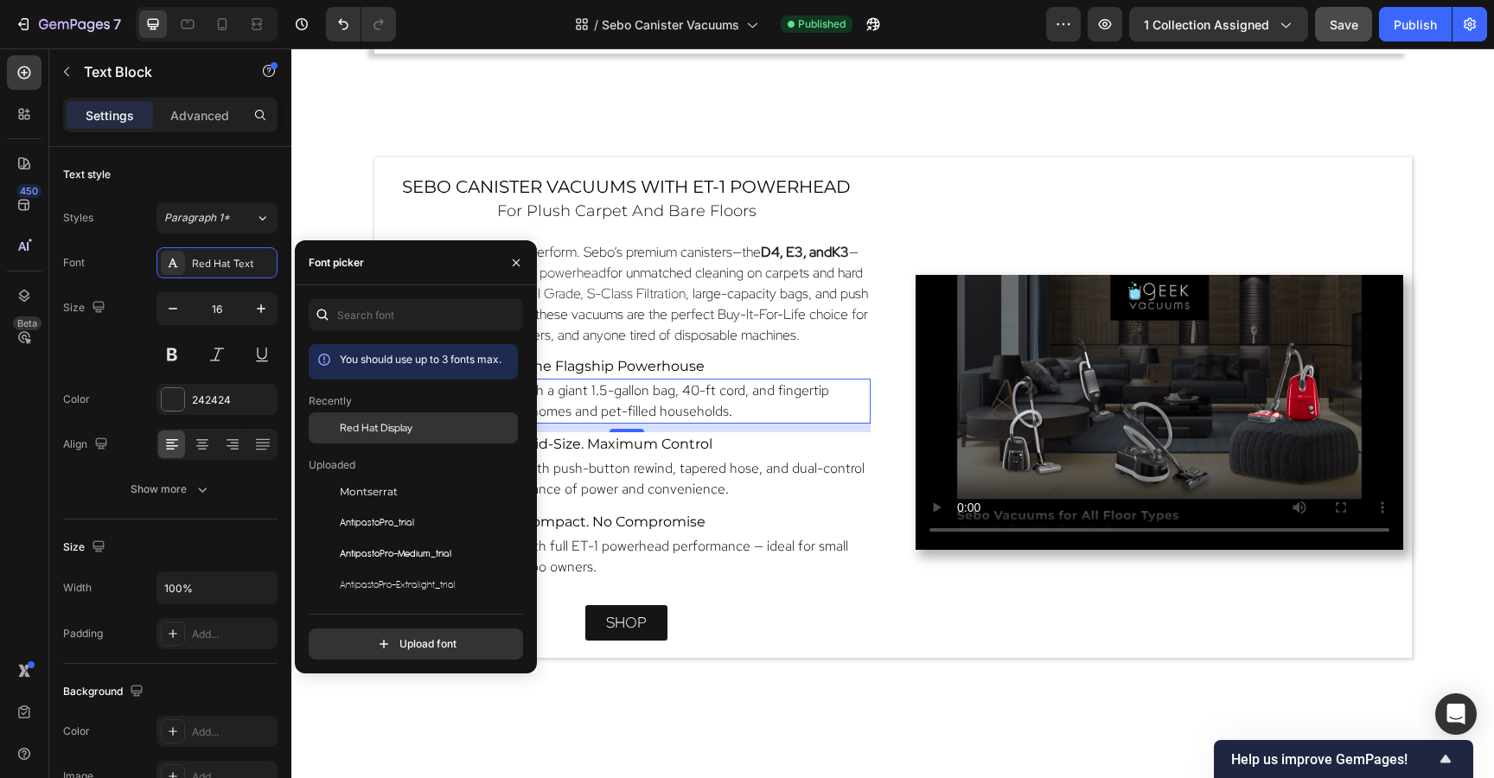
click at [365, 435] on span "Red Hat Display" at bounding box center [376, 428] width 73 height 16
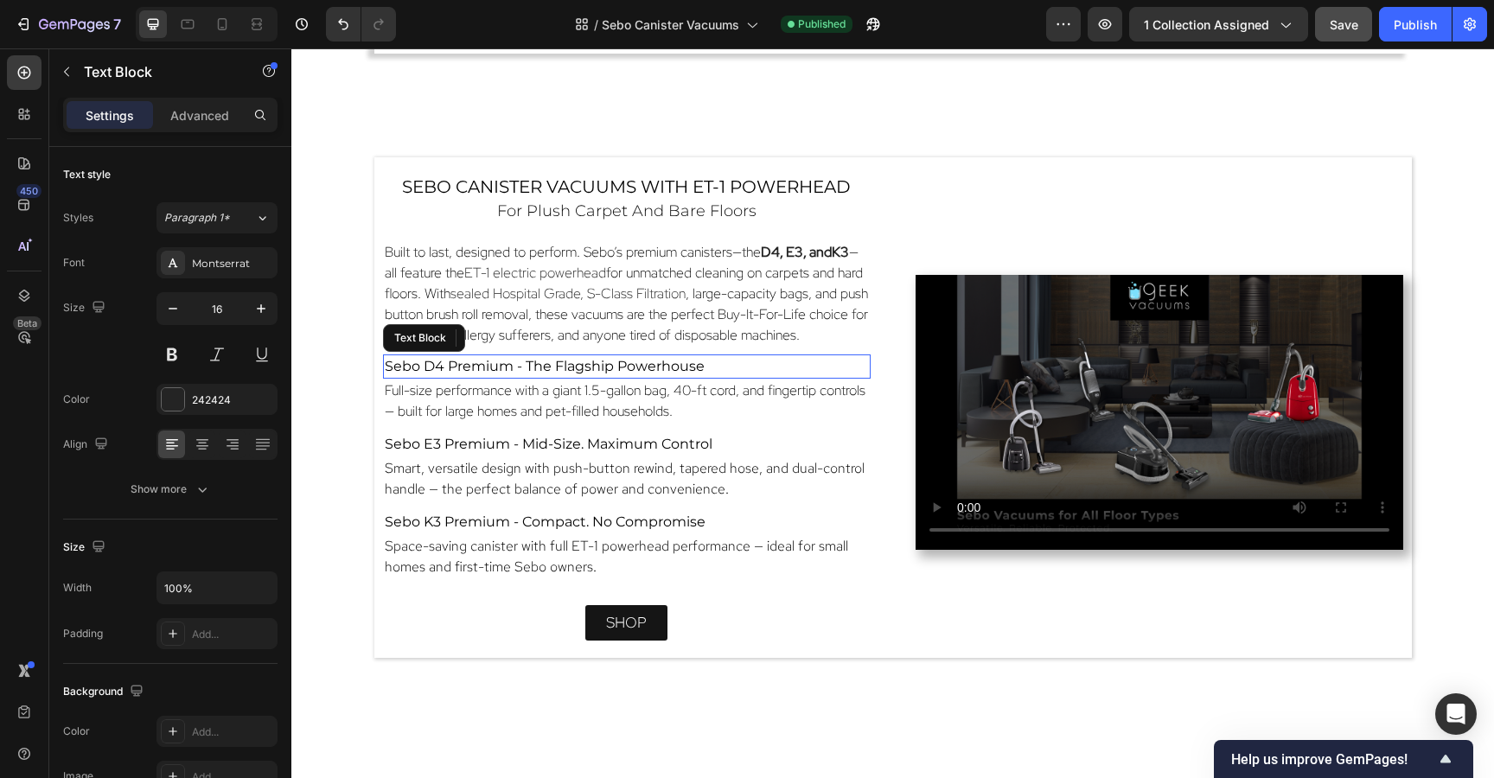
click at [694, 369] on span "Sebo D4 Premium - The Flagship Powerhouse" at bounding box center [545, 366] width 320 height 16
click at [219, 265] on div "Montserrat" at bounding box center [232, 264] width 81 height 16
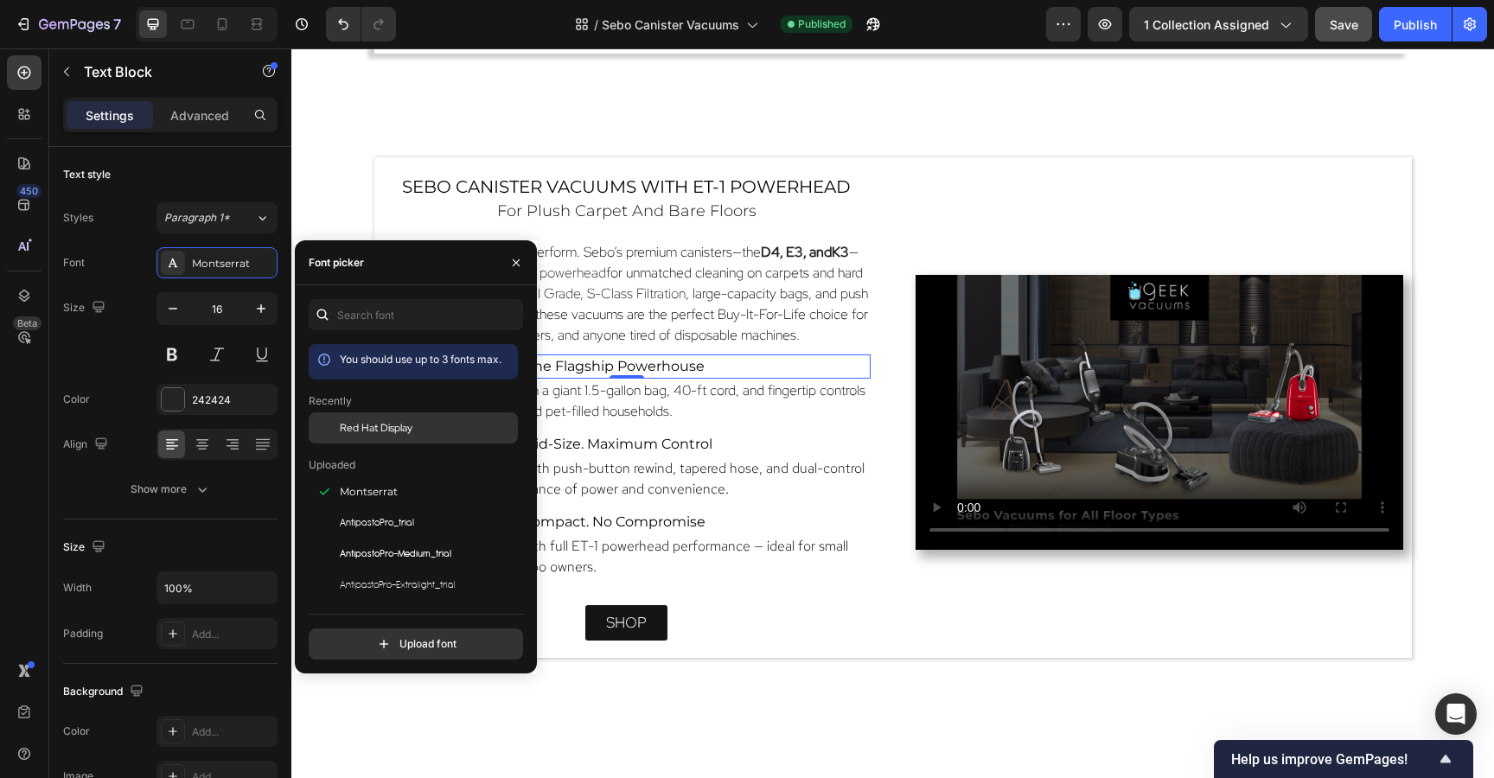
click at [373, 424] on span "Red Hat Display" at bounding box center [376, 428] width 73 height 16
click at [710, 438] on span "Sebo E3 Premium - Mid-Size. Maximum Control" at bounding box center [549, 444] width 328 height 16
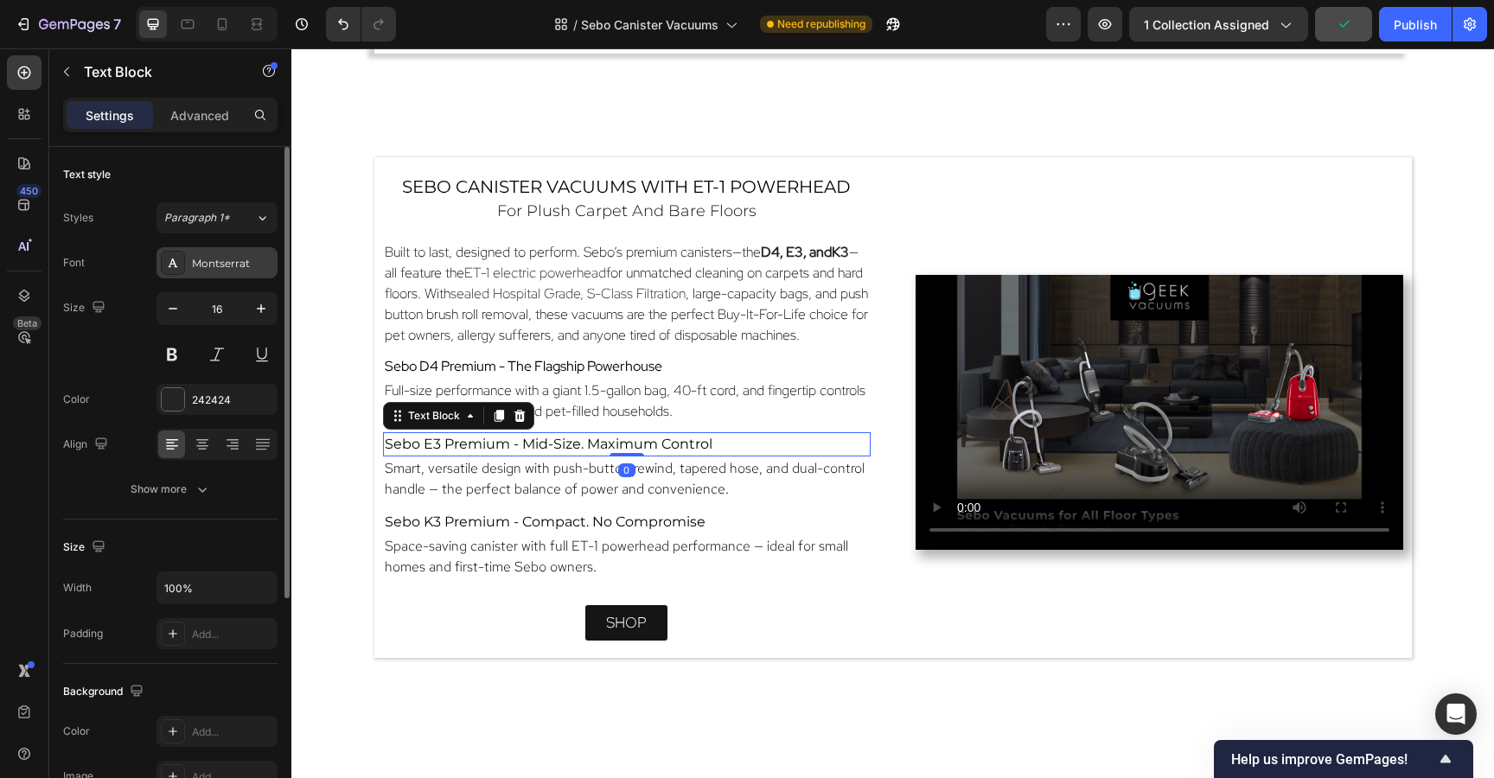
click at [214, 266] on div "Montserrat" at bounding box center [232, 264] width 81 height 16
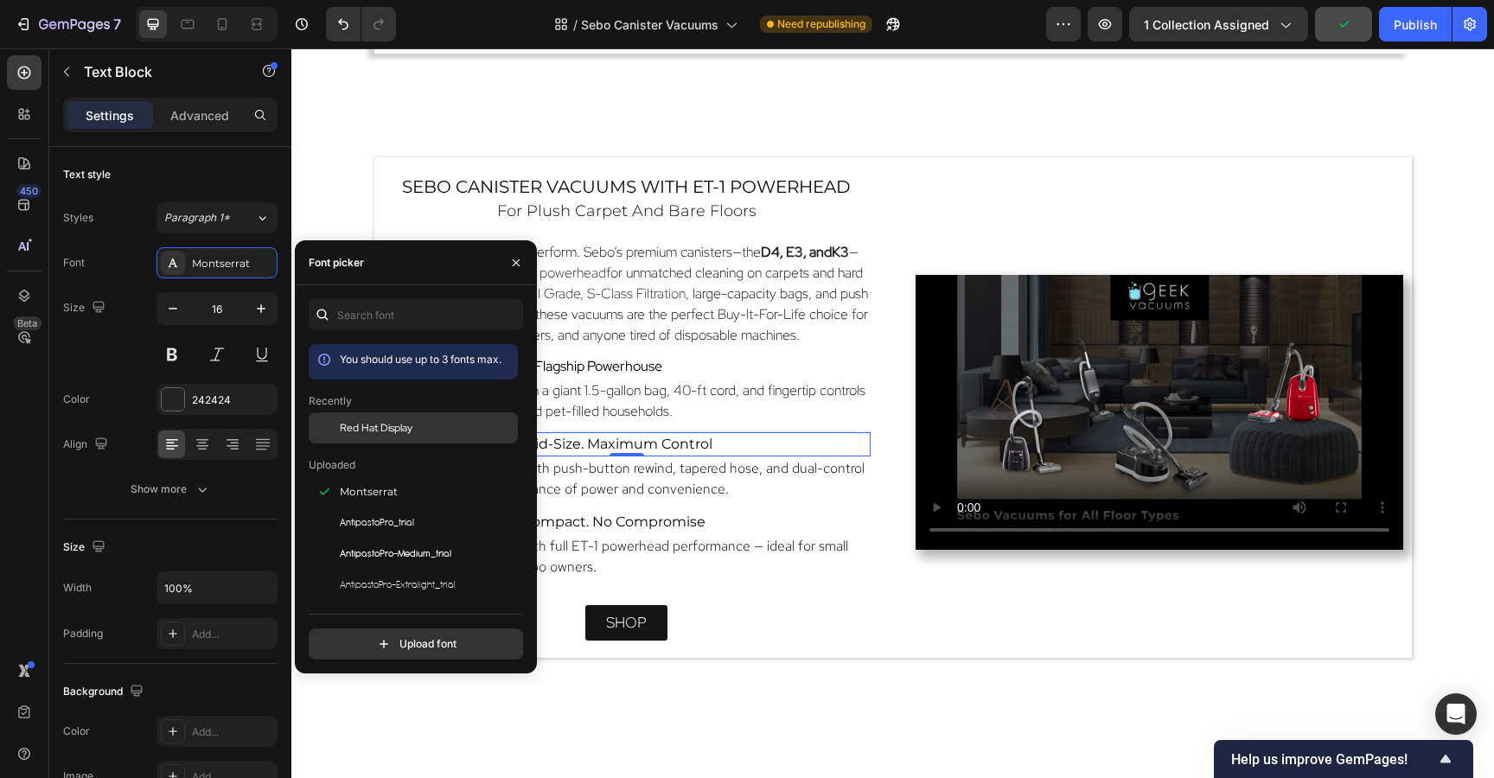
click at [338, 426] on div at bounding box center [324, 427] width 31 height 31
click at [654, 472] on span "Smart, versatile design with push-button rewind, tapered hose, and dual-control…" at bounding box center [625, 478] width 480 height 39
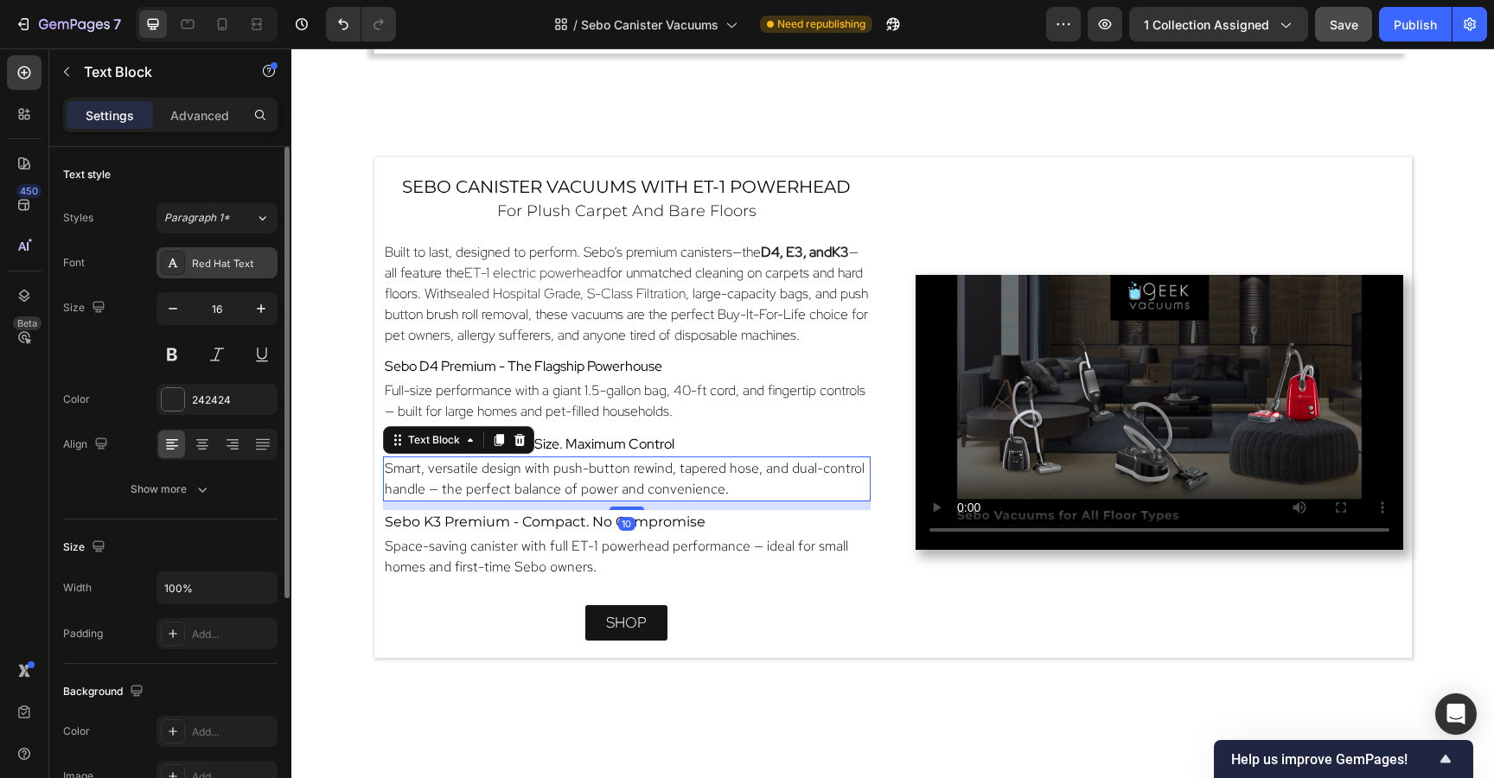
click at [225, 267] on div "Red Hat Text" at bounding box center [232, 264] width 81 height 16
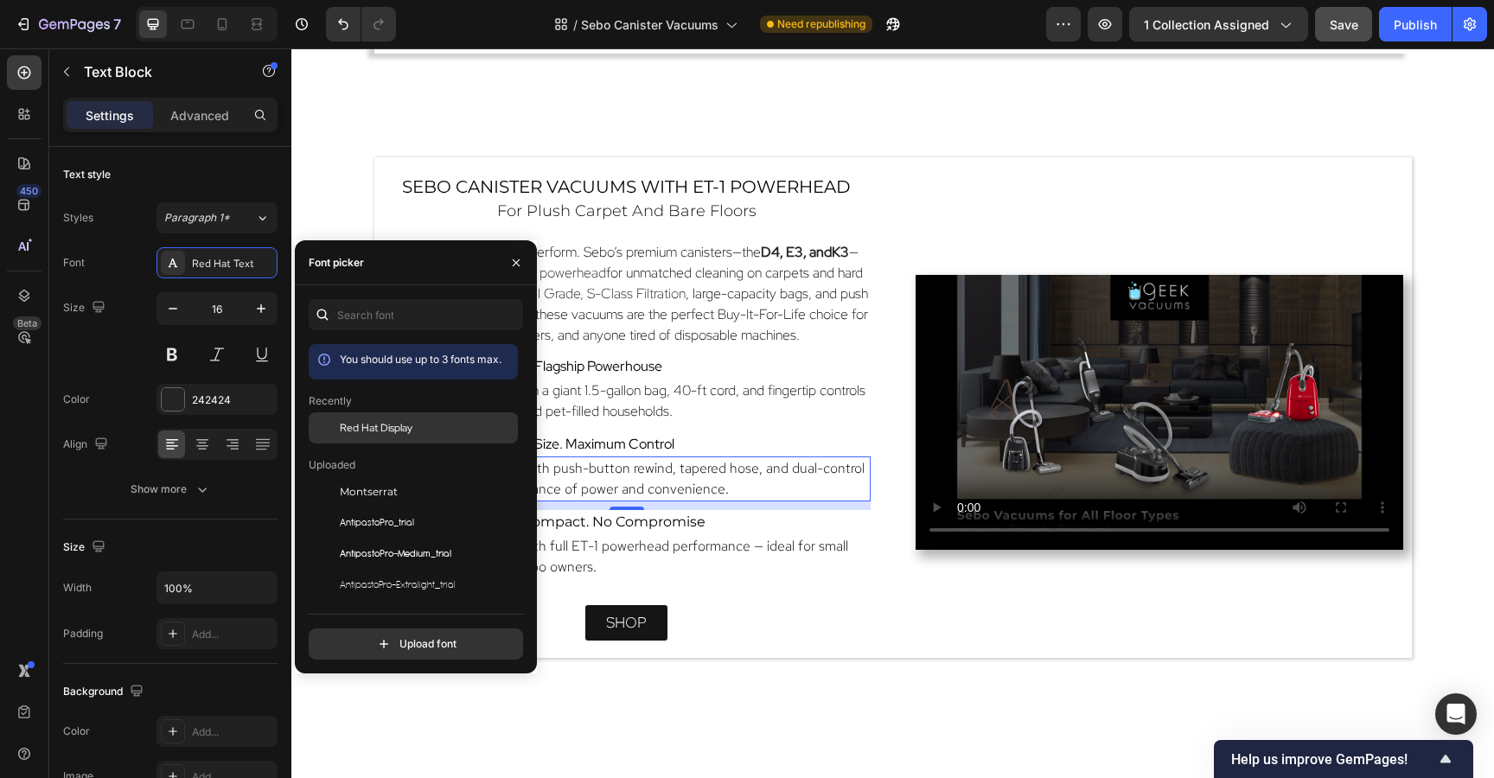
click at [408, 418] on div "Red Hat Display" at bounding box center [413, 427] width 209 height 31
click at [620, 520] on div "10" at bounding box center [626, 524] width 17 height 14
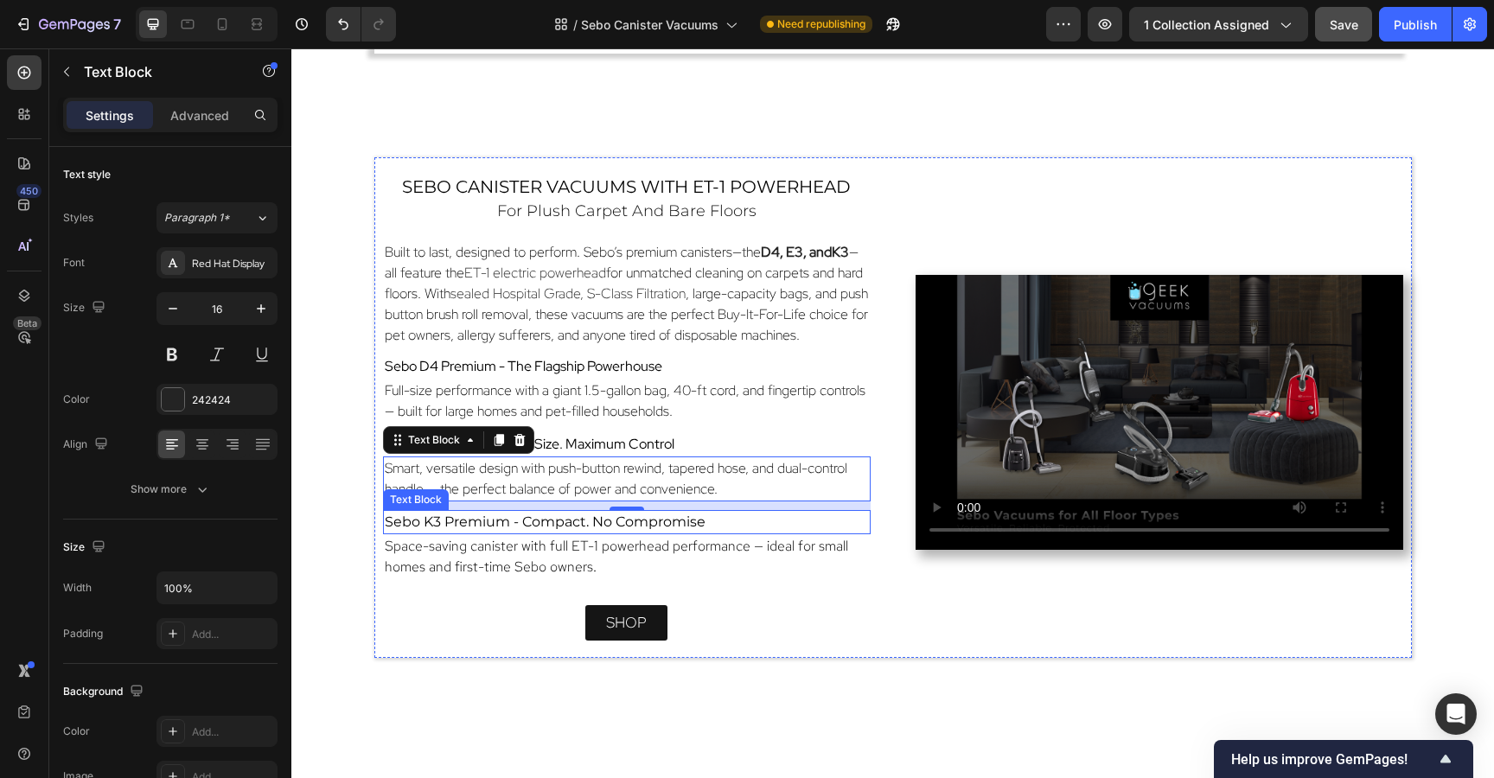
click at [412, 530] on p "Sebo K3 Premium - Compact. No Compromise" at bounding box center [627, 522] width 484 height 21
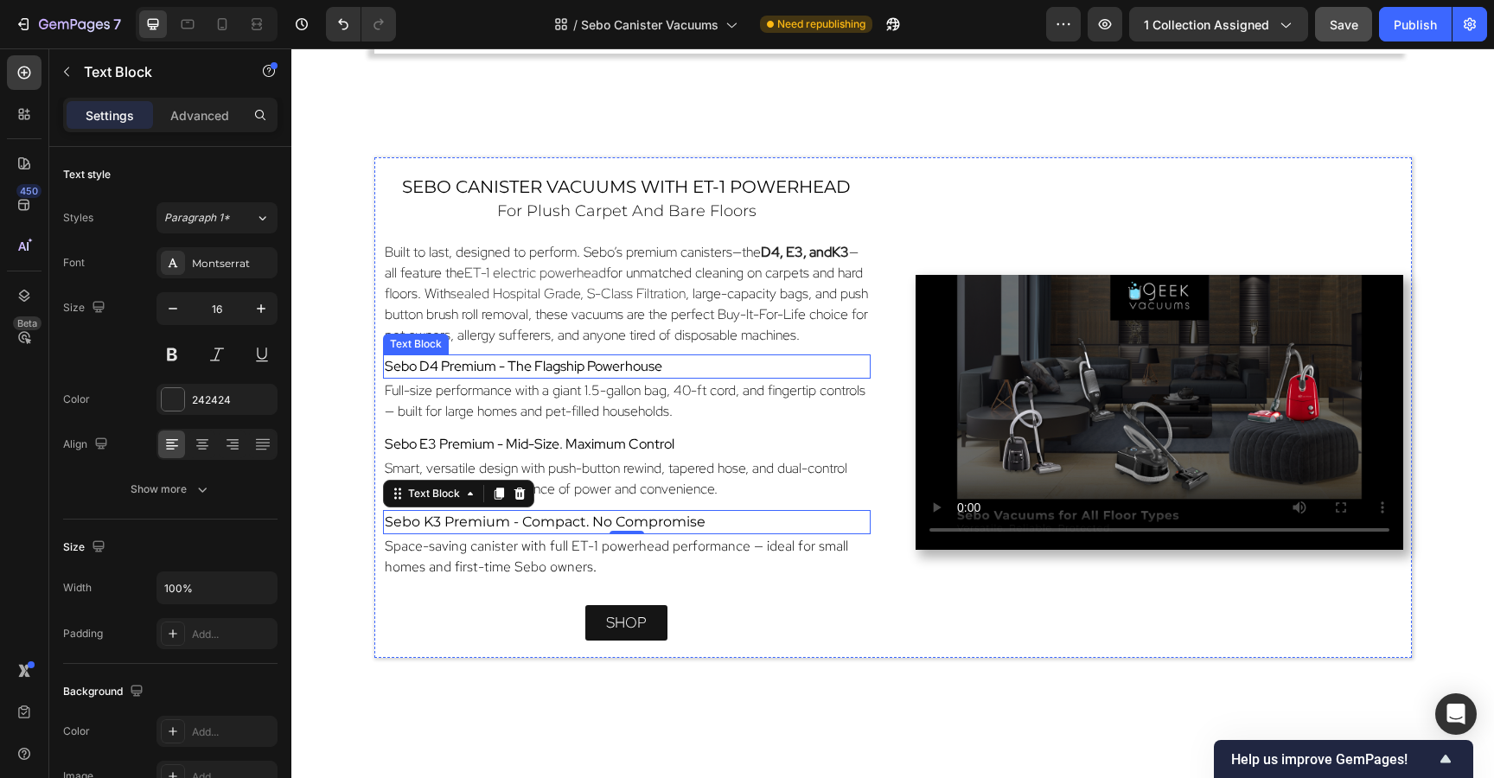
click at [565, 372] on span "Sebo D4 Premium - The Flagship Powerhouse" at bounding box center [523, 366] width 277 height 18
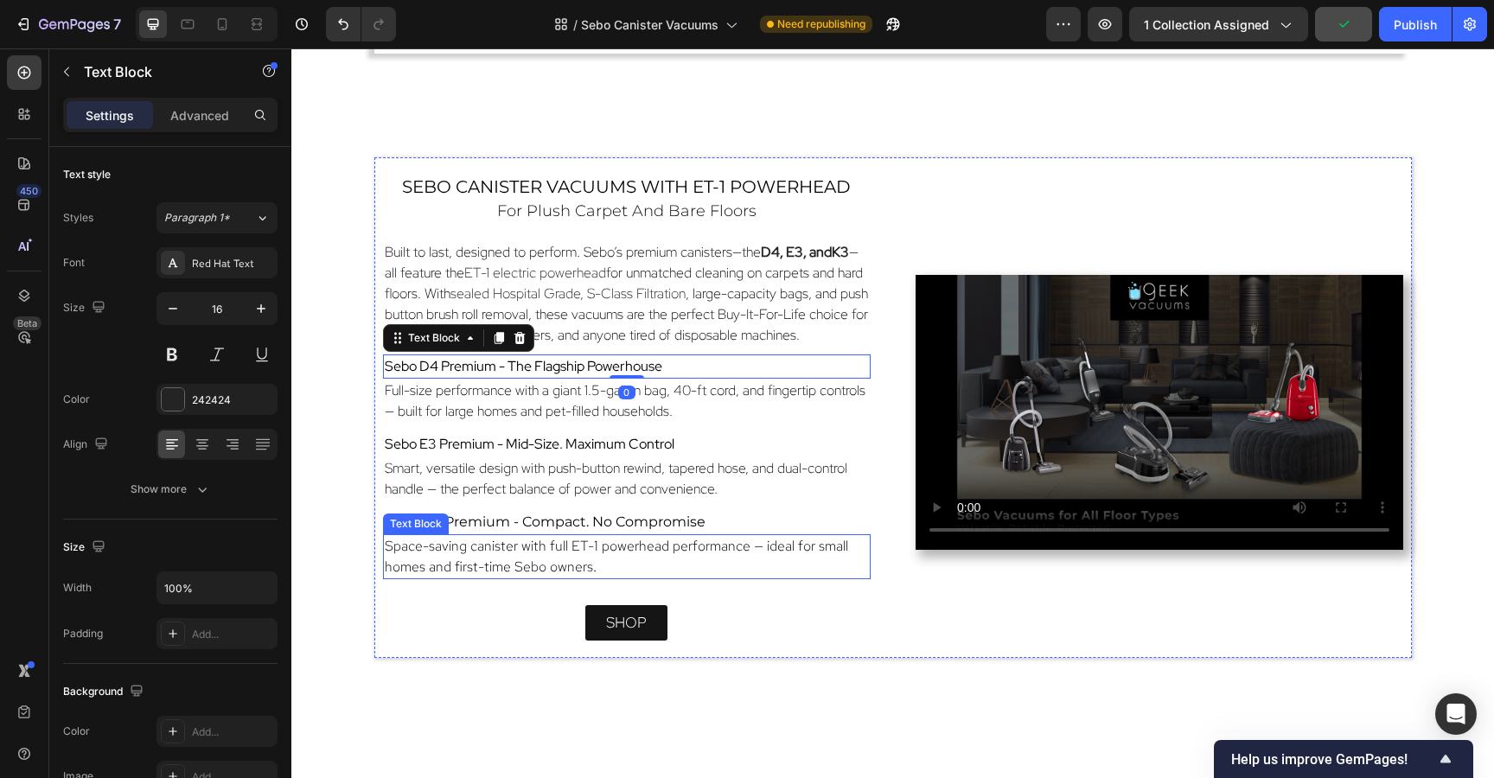
click at [526, 544] on span "Space-saving canister with full ET-1 powerhead performance — ideal for small ho…" at bounding box center [616, 556] width 463 height 39
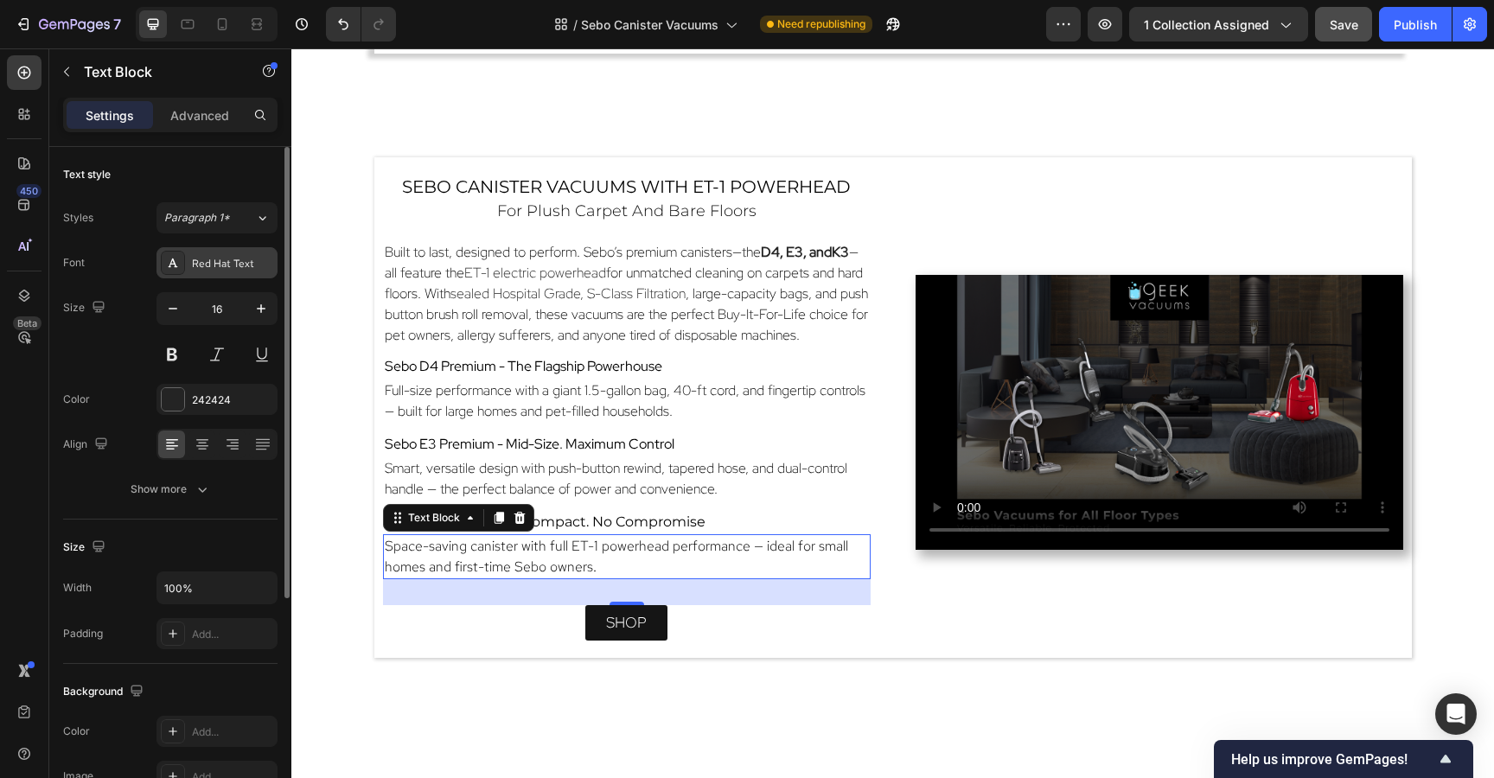
click at [227, 263] on div "Red Hat Text" at bounding box center [232, 264] width 81 height 16
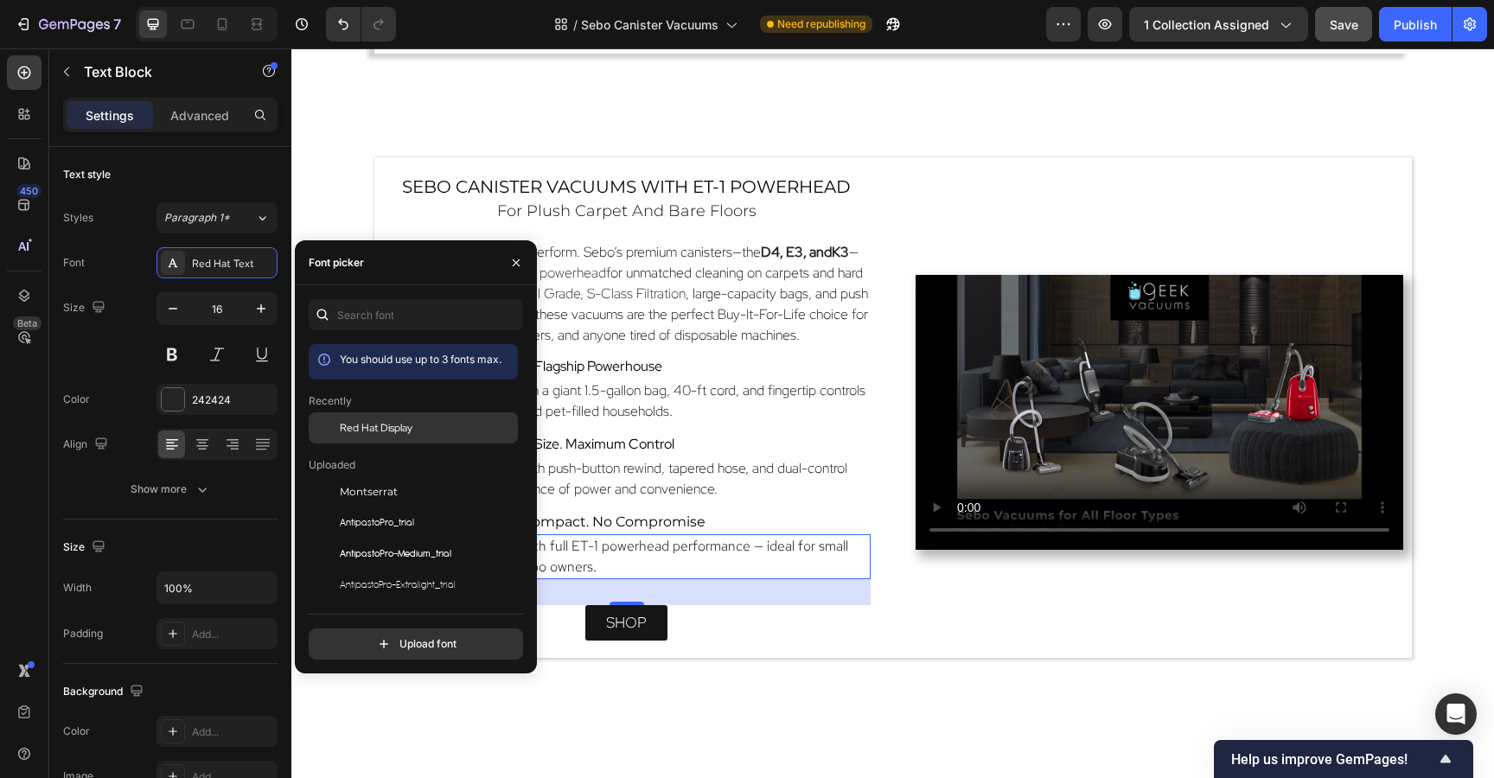
click at [411, 424] on span "Red Hat Display" at bounding box center [376, 428] width 73 height 16
click at [744, 519] on p "Sebo K3 Premium - Compact. No Compromise" at bounding box center [627, 522] width 484 height 21
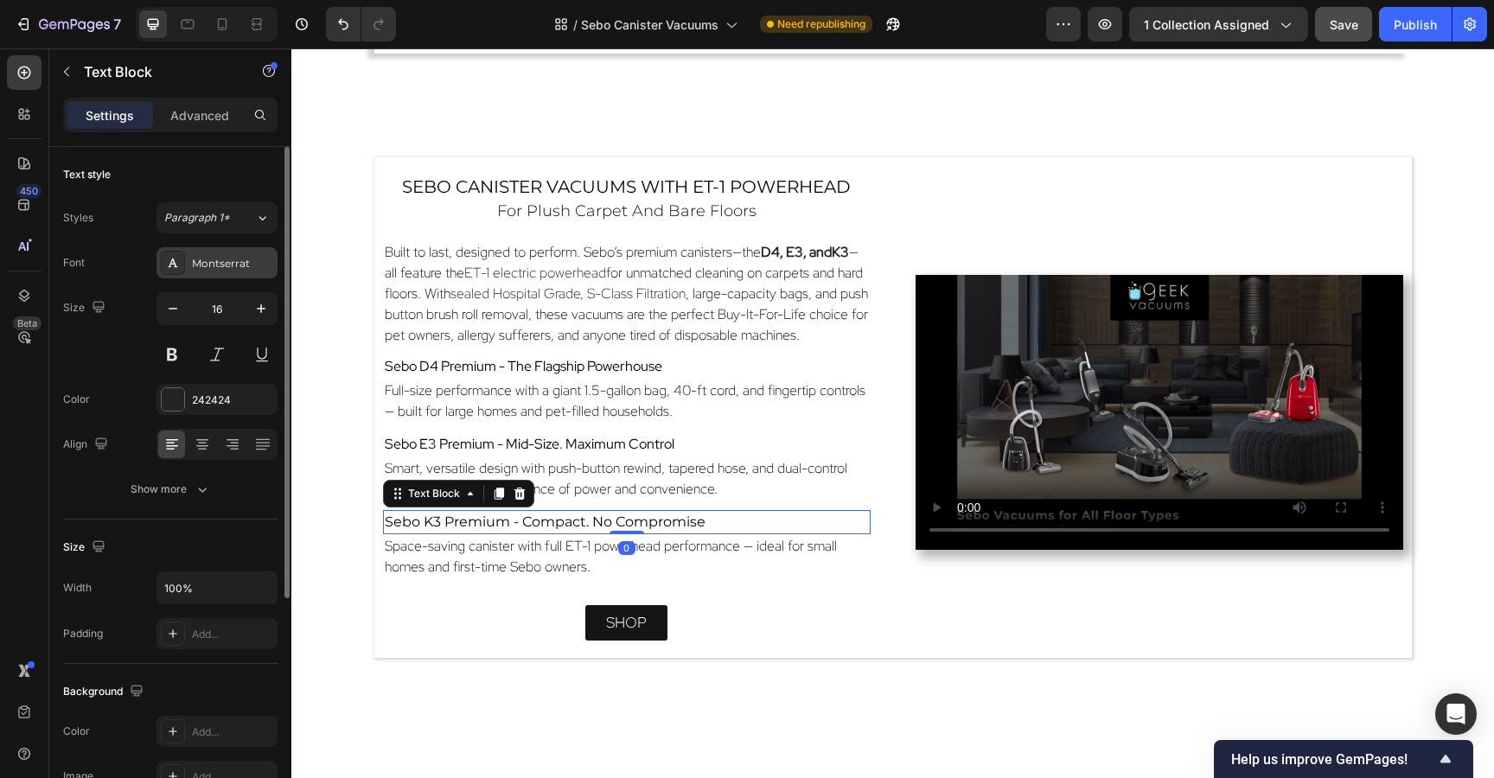
click at [227, 256] on div "Montserrat" at bounding box center [232, 264] width 81 height 16
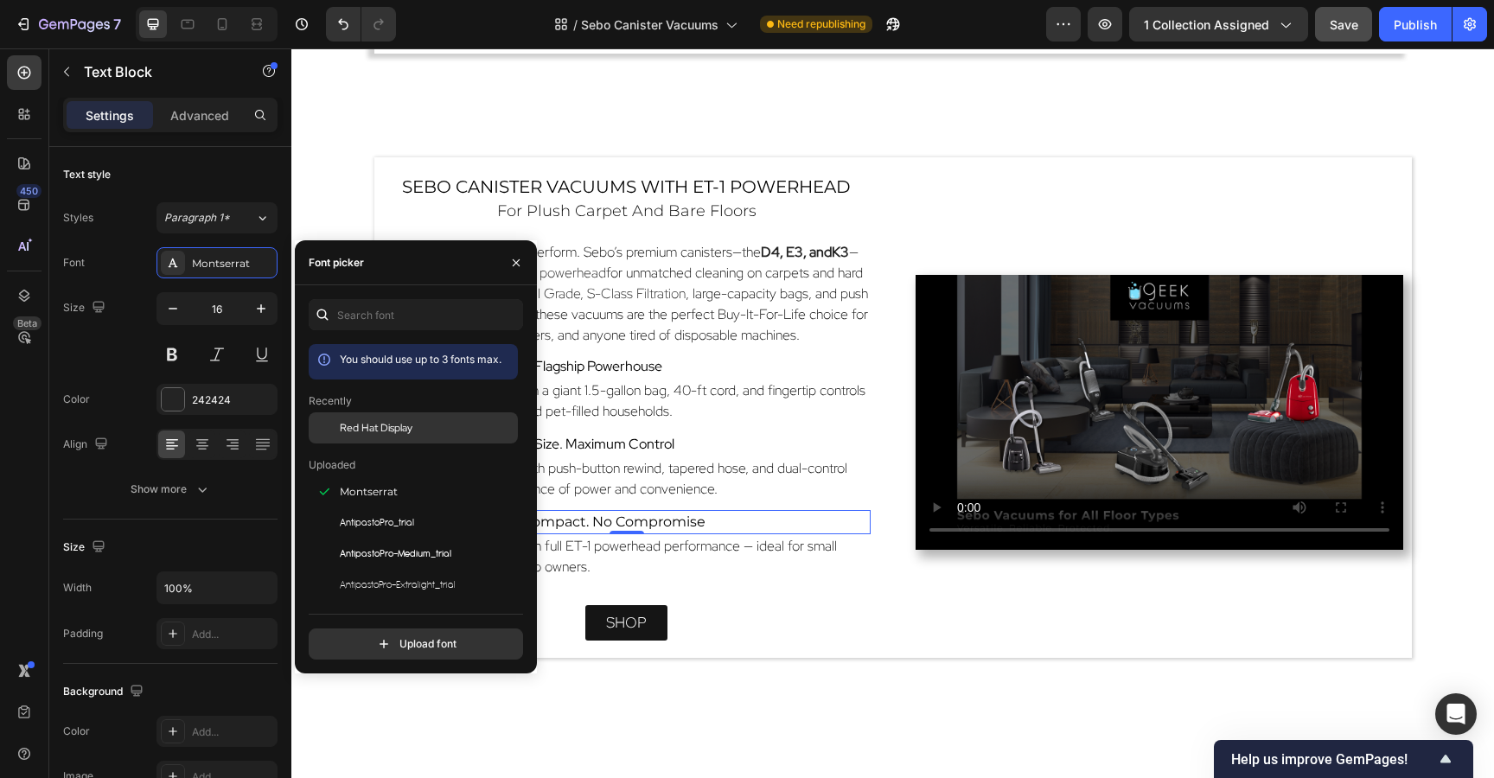
click at [374, 432] on span "Red Hat Display" at bounding box center [376, 428] width 73 height 16
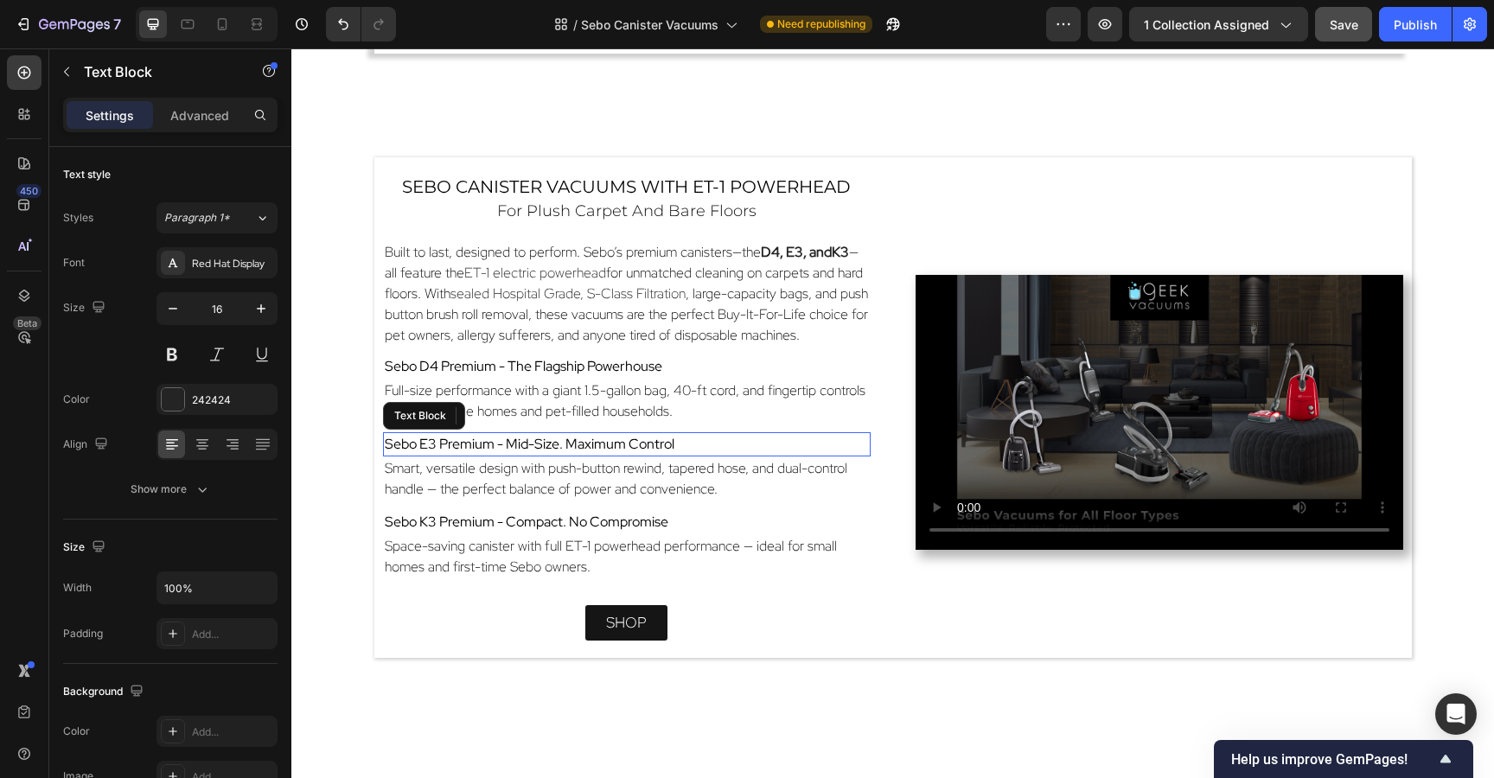
click at [780, 446] on p "Sebo E3 Premium - Mid-Size. Maximum Control" at bounding box center [627, 444] width 484 height 21
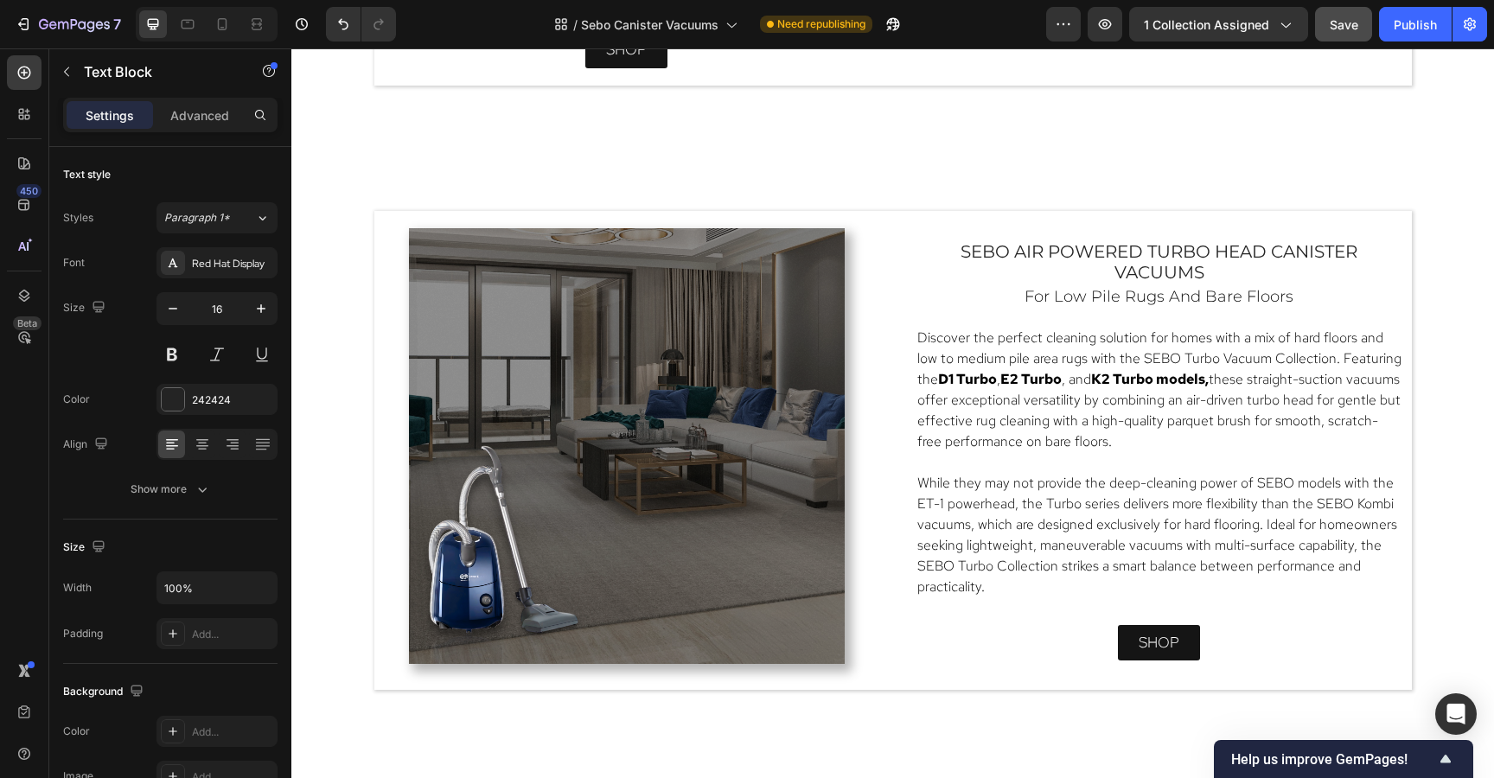
scroll to position [2154, 0]
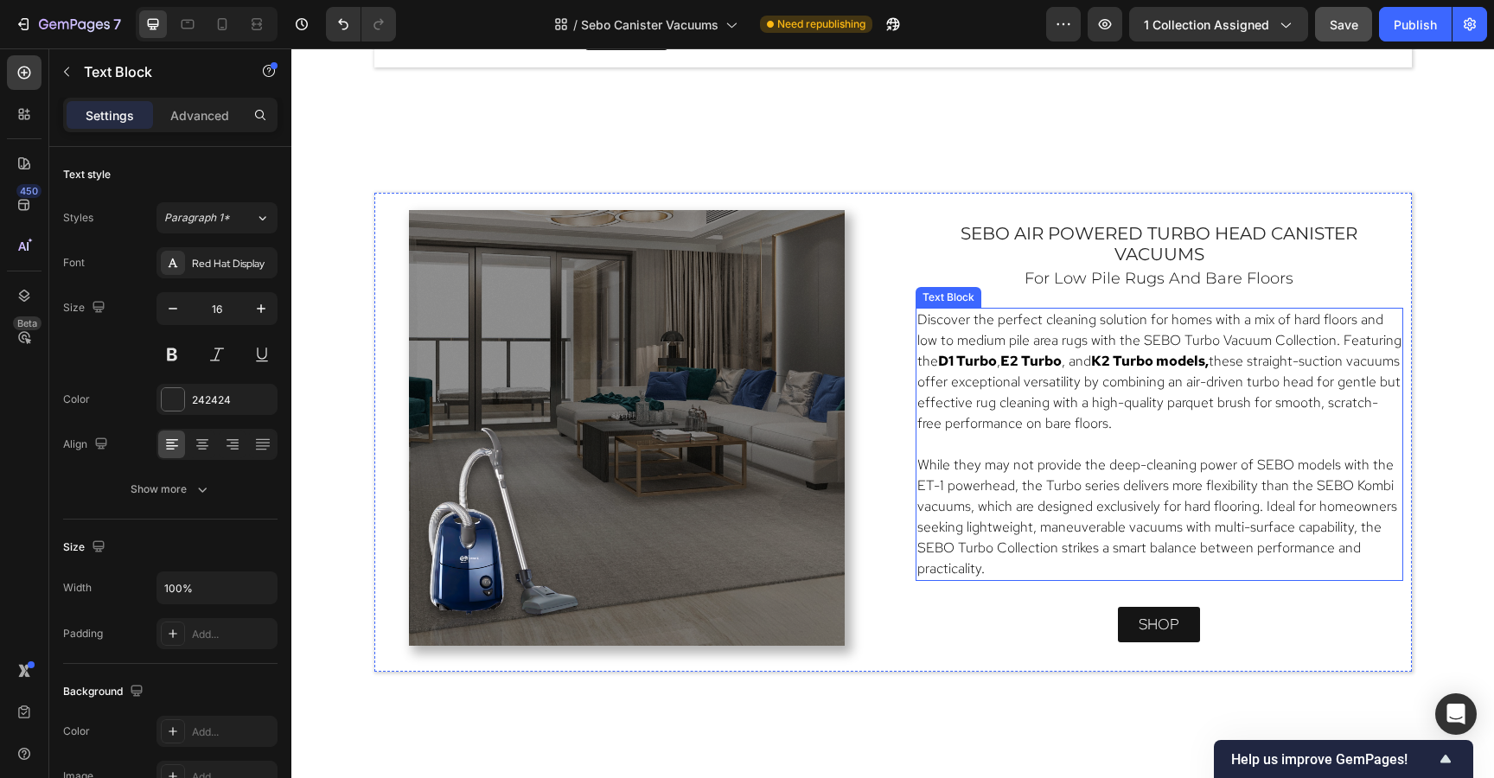
click at [1117, 525] on span "While they may not provide the deep-cleaning power of SEBO models with the ET-1…" at bounding box center [1157, 517] width 480 height 122
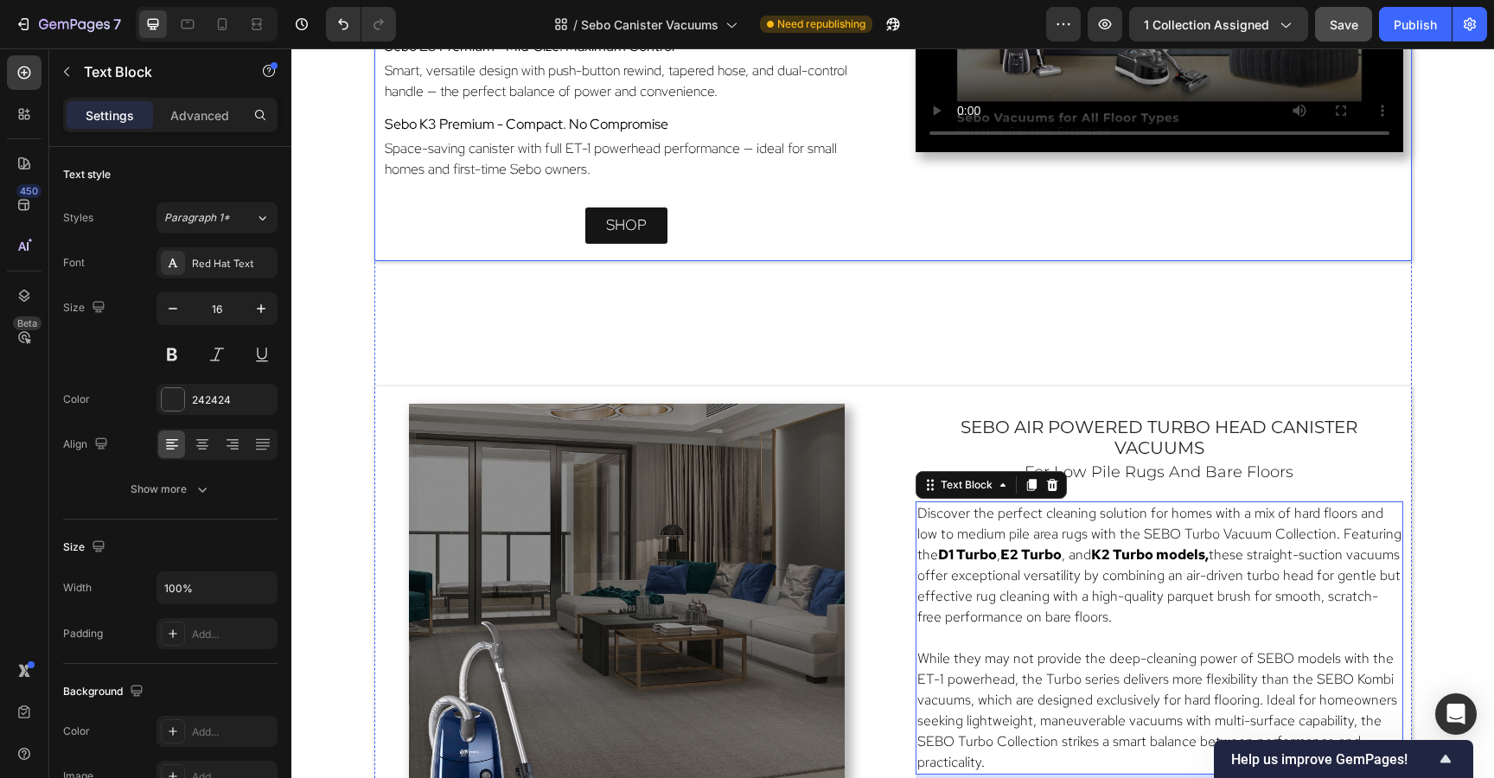
scroll to position [1981, 0]
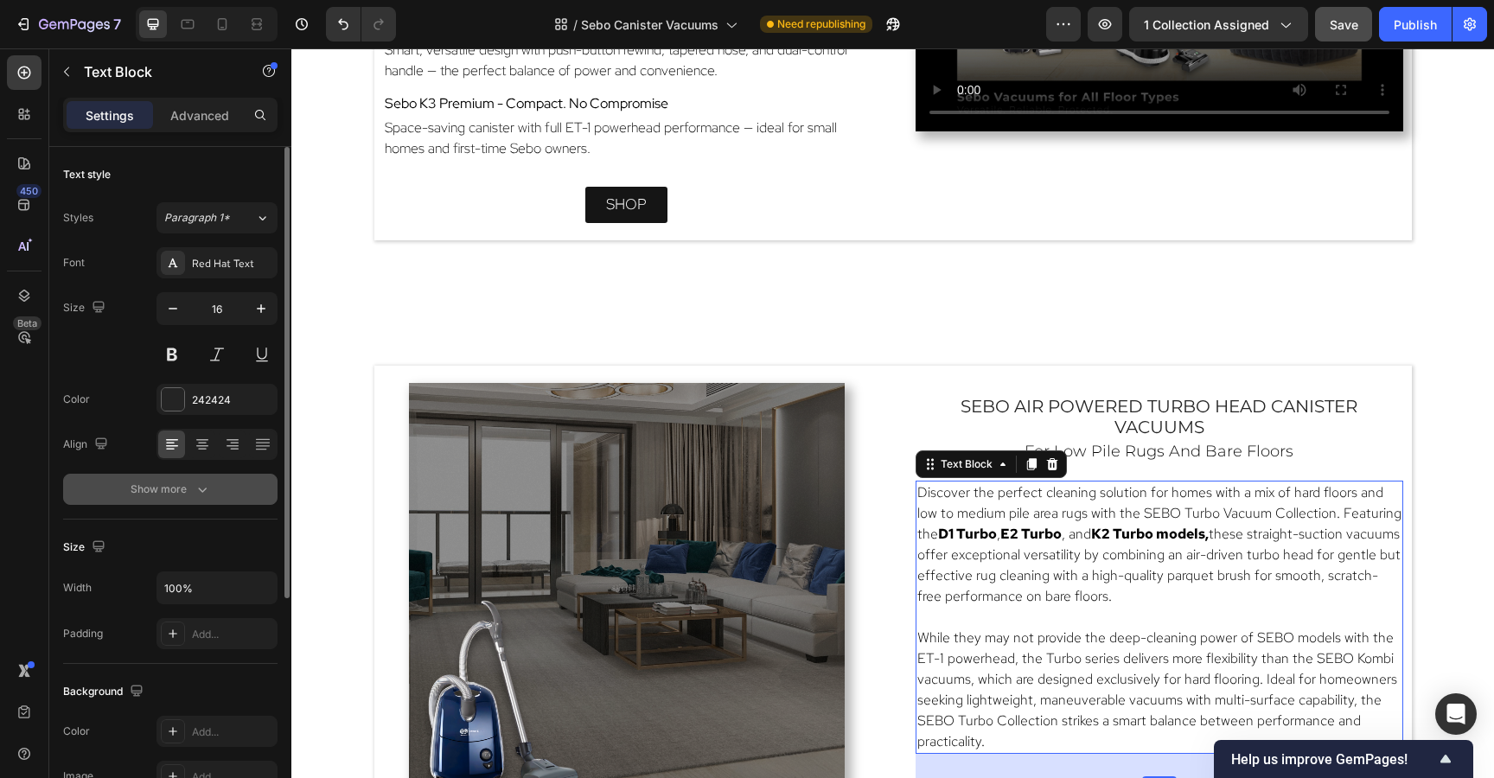
click at [147, 487] on div "Show more" at bounding box center [171, 489] width 80 height 17
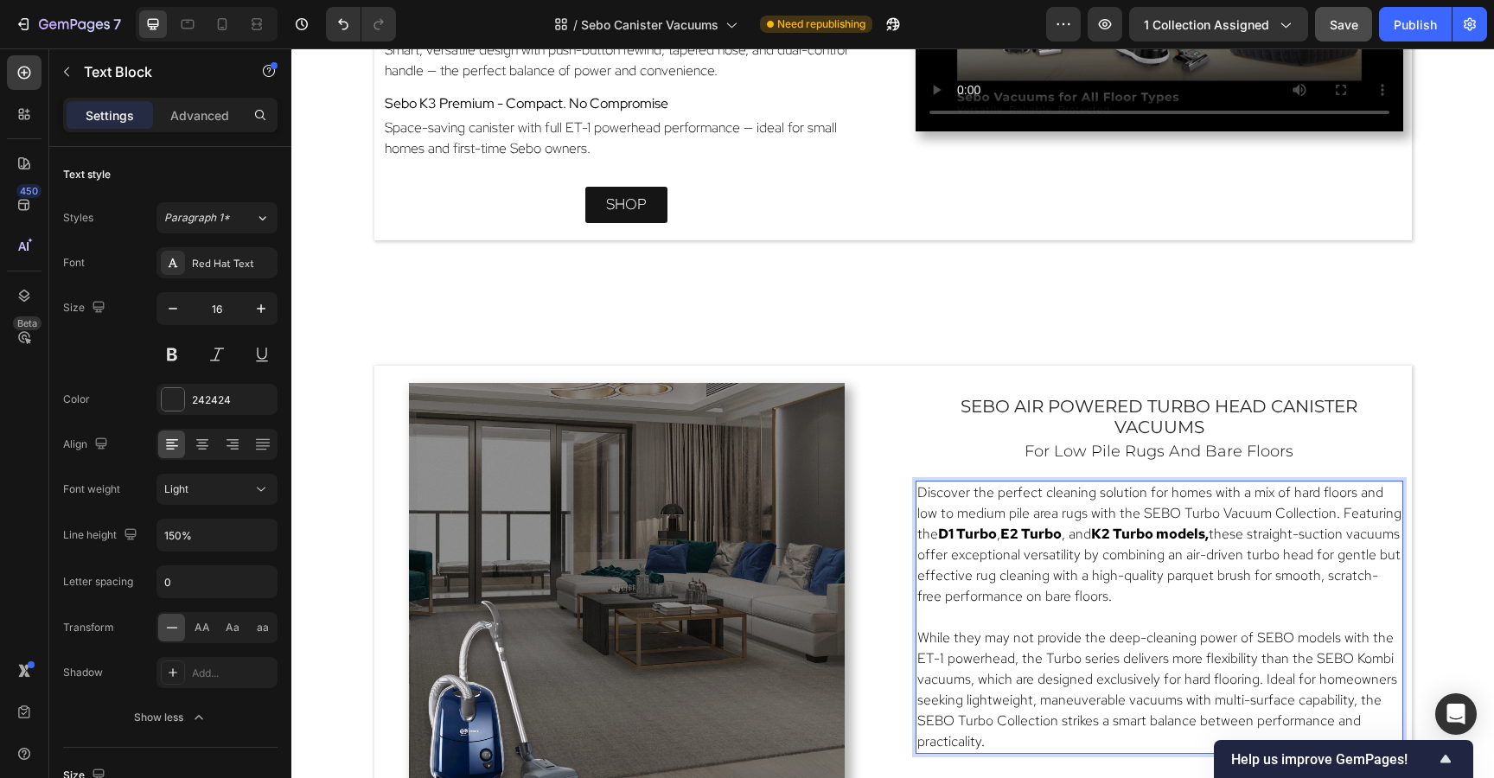
click at [964, 679] on span "While they may not provide the deep-cleaning power of SEBO models with the ET-1…" at bounding box center [1157, 689] width 480 height 122
click at [692, 137] on p "Space-saving canister with full ET-1 powerhead performance — ideal for small ho…" at bounding box center [627, 138] width 484 height 41
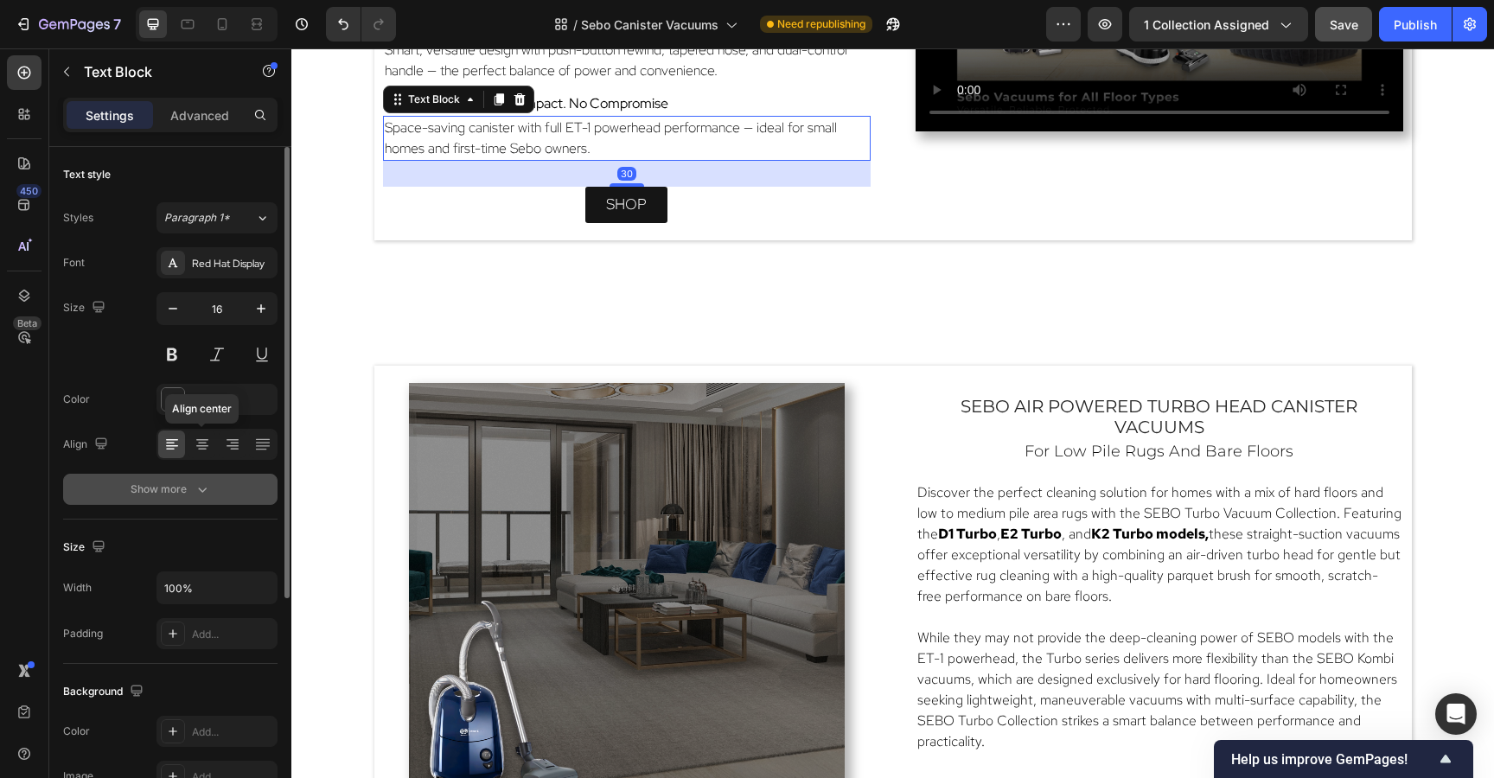
click at [169, 488] on div "Show more" at bounding box center [171, 489] width 80 height 17
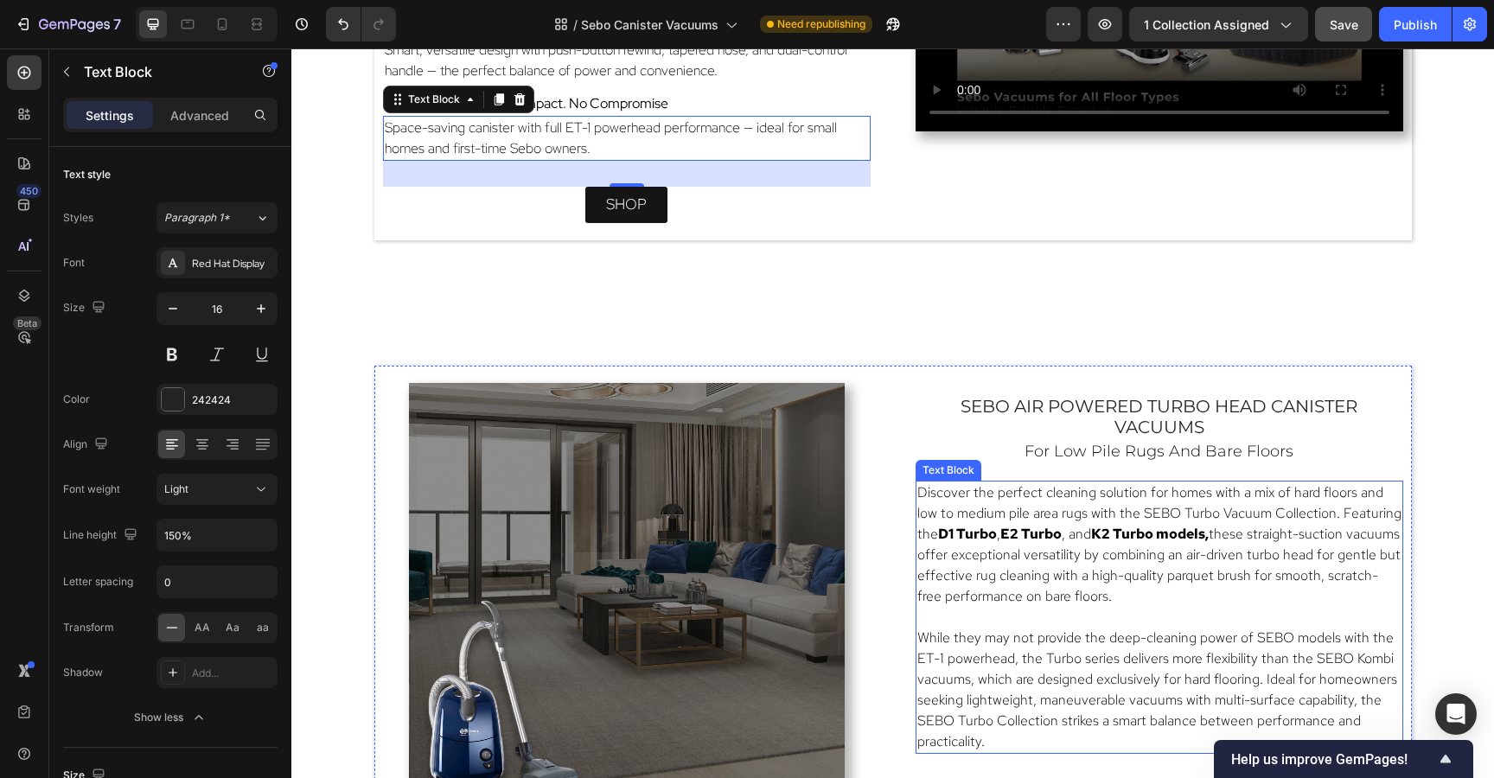
click at [964, 613] on p "Rich Text Editor. Editing area: main" at bounding box center [1159, 617] width 484 height 21
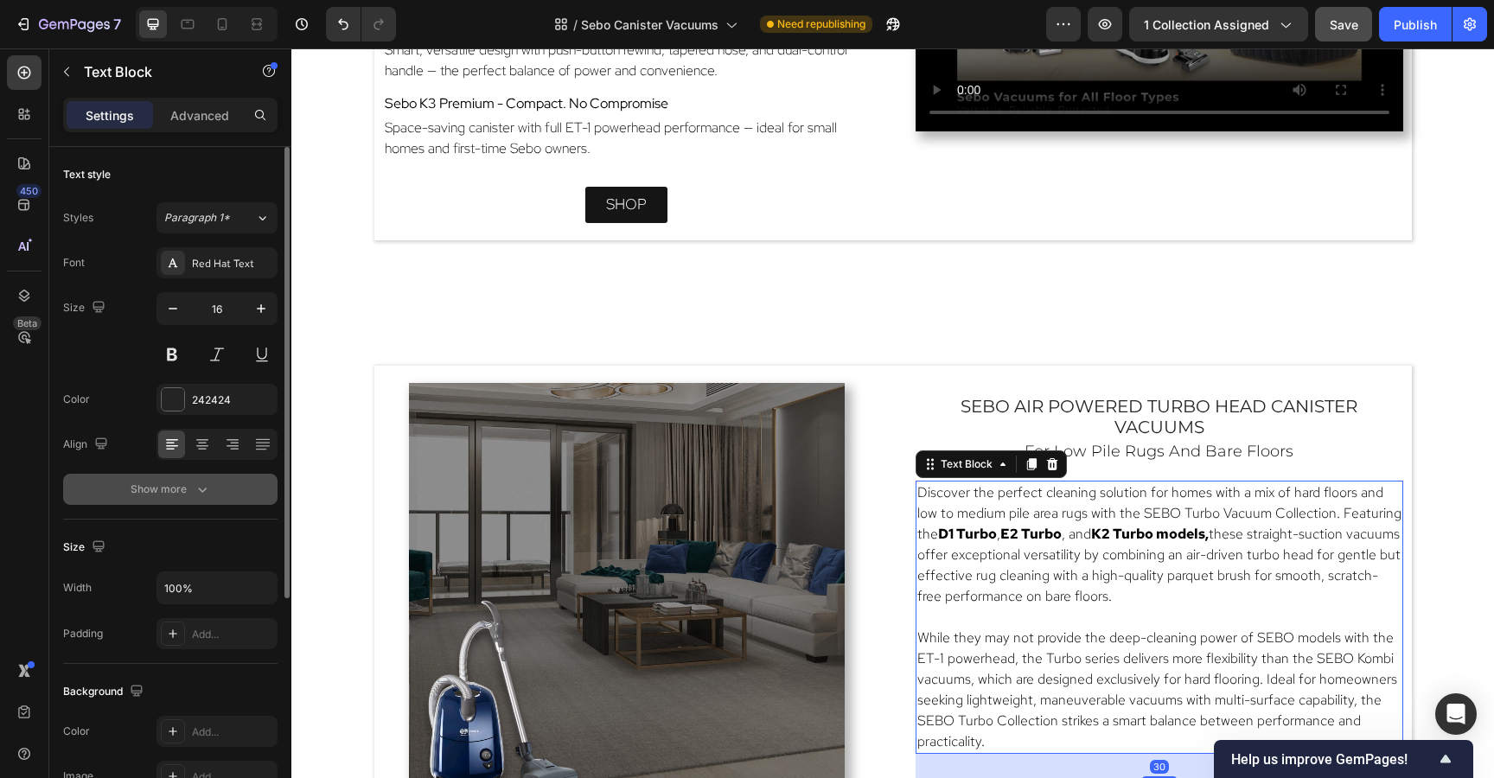
click at [138, 490] on div "Show more" at bounding box center [171, 489] width 80 height 17
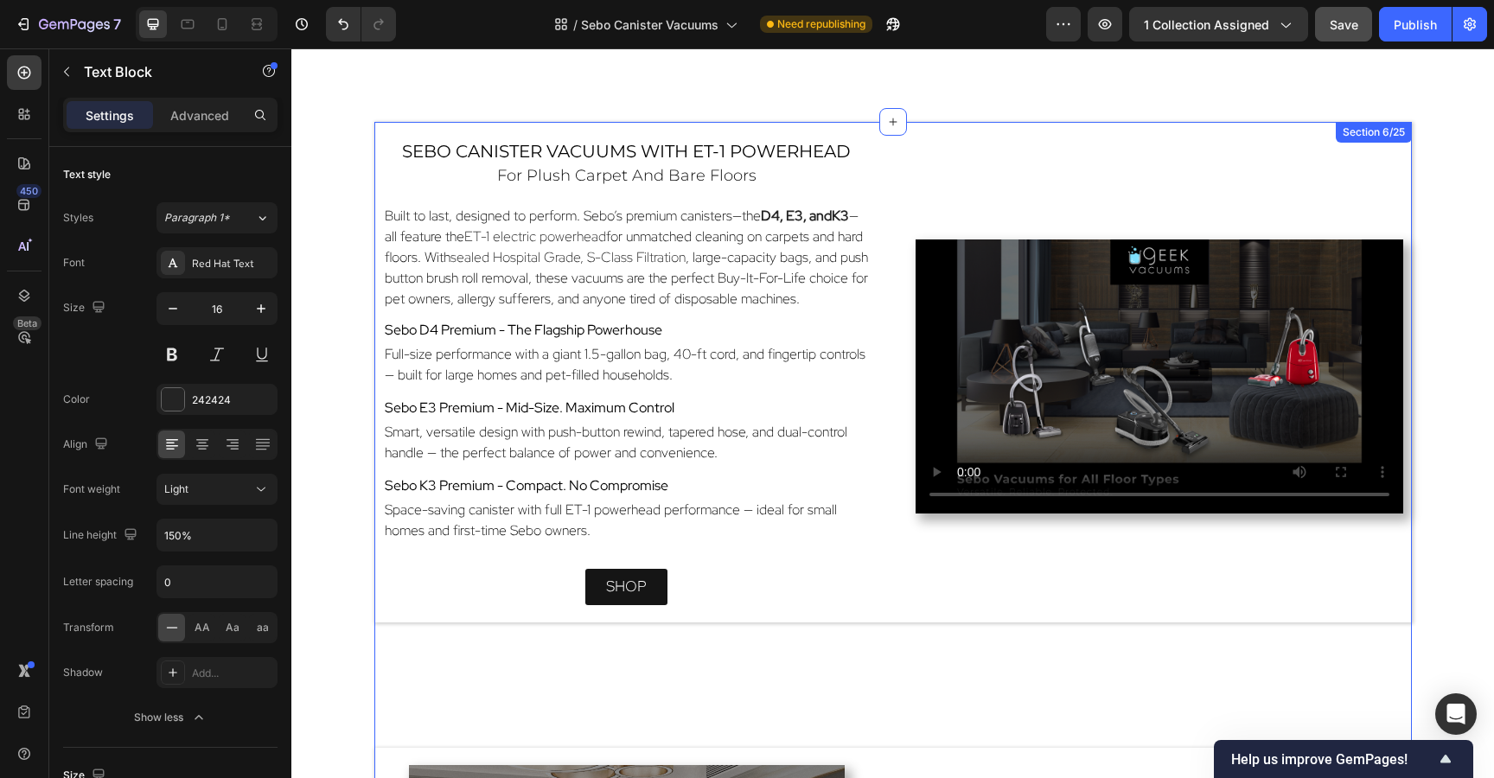
scroll to position [1596, 0]
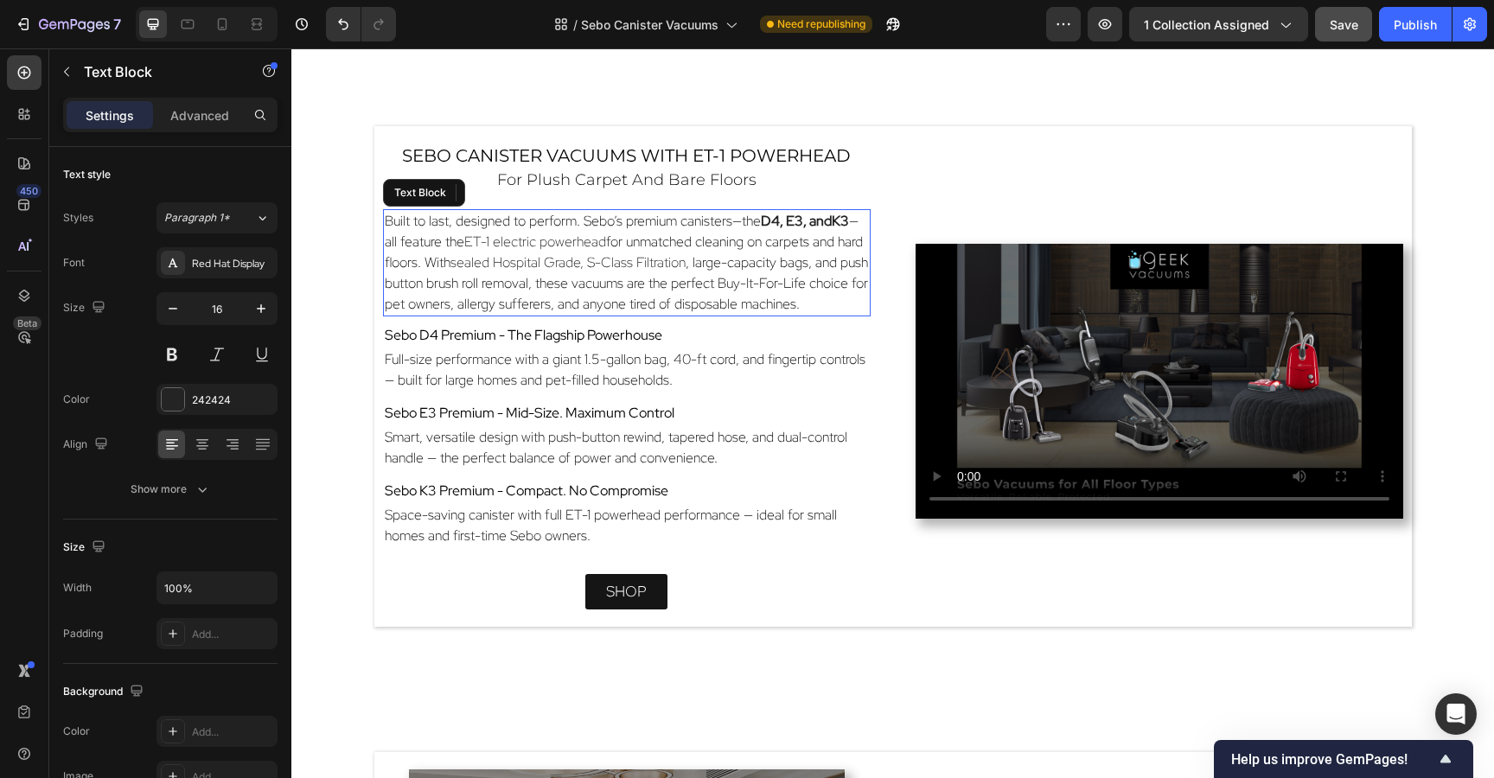
click at [417, 284] on span ", large-capacity bags, and push button brush roll removal, these vacuums are th…" at bounding box center [626, 283] width 483 height 60
click at [669, 331] on p "Sebo D4 Premium - The Flagship Powerhouse" at bounding box center [627, 335] width 484 height 21
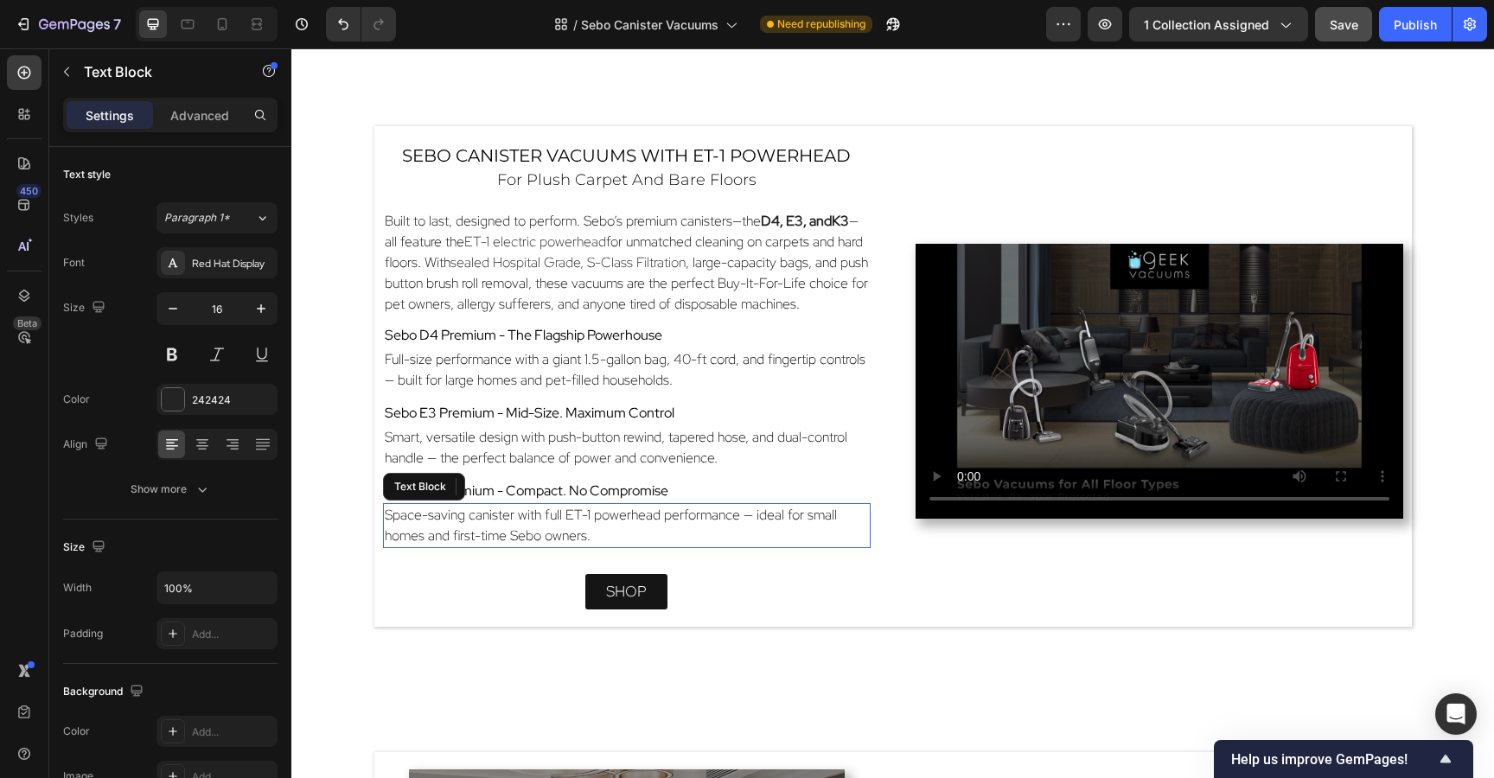
click at [770, 542] on p "Space-saving canister with full ET-1 powerhead performance — ideal for small ho…" at bounding box center [627, 525] width 484 height 41
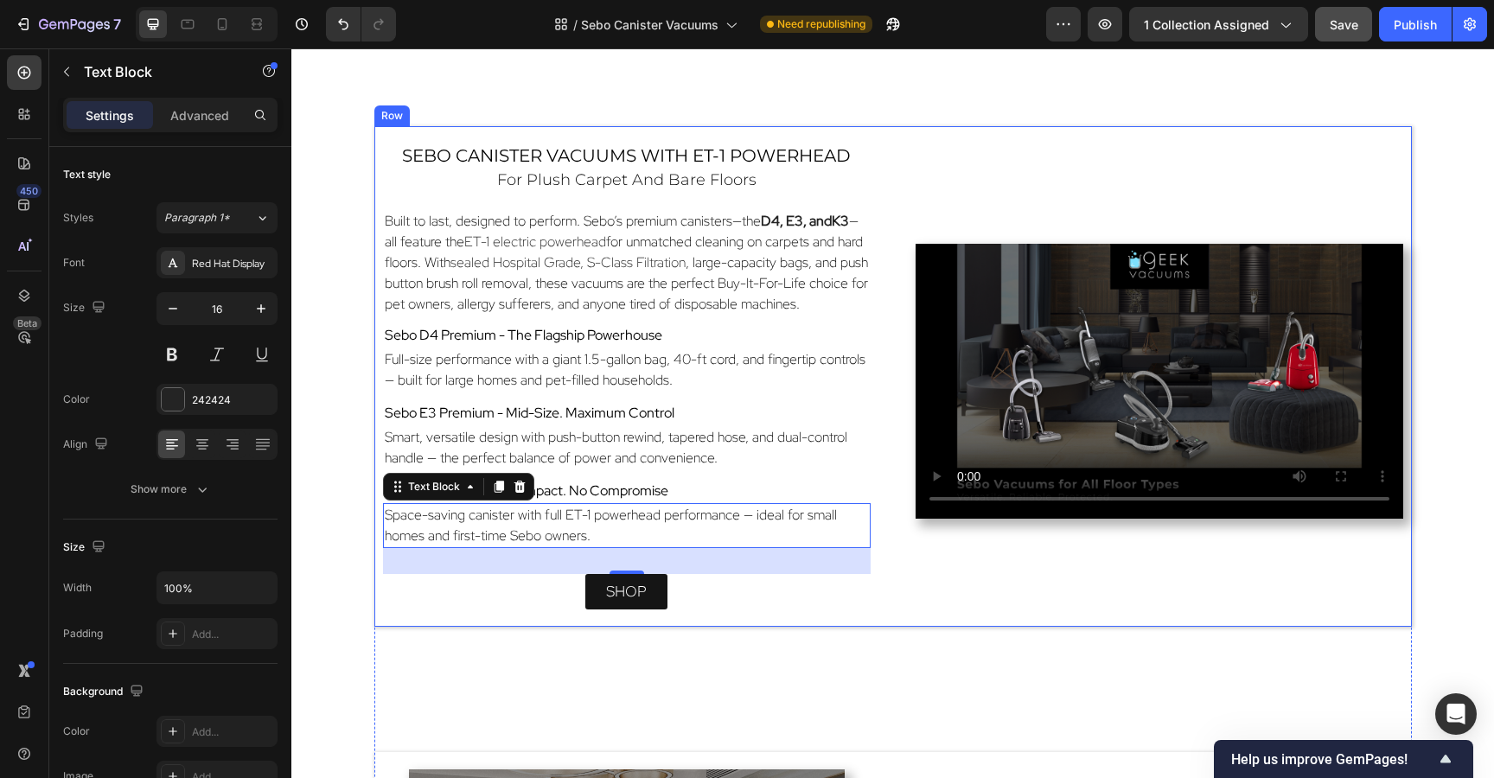
click at [954, 134] on div "sebo canister vacuums with ET-1 Powerhead Heading for plush carpet and bare flo…" at bounding box center [892, 376] width 1037 height 500
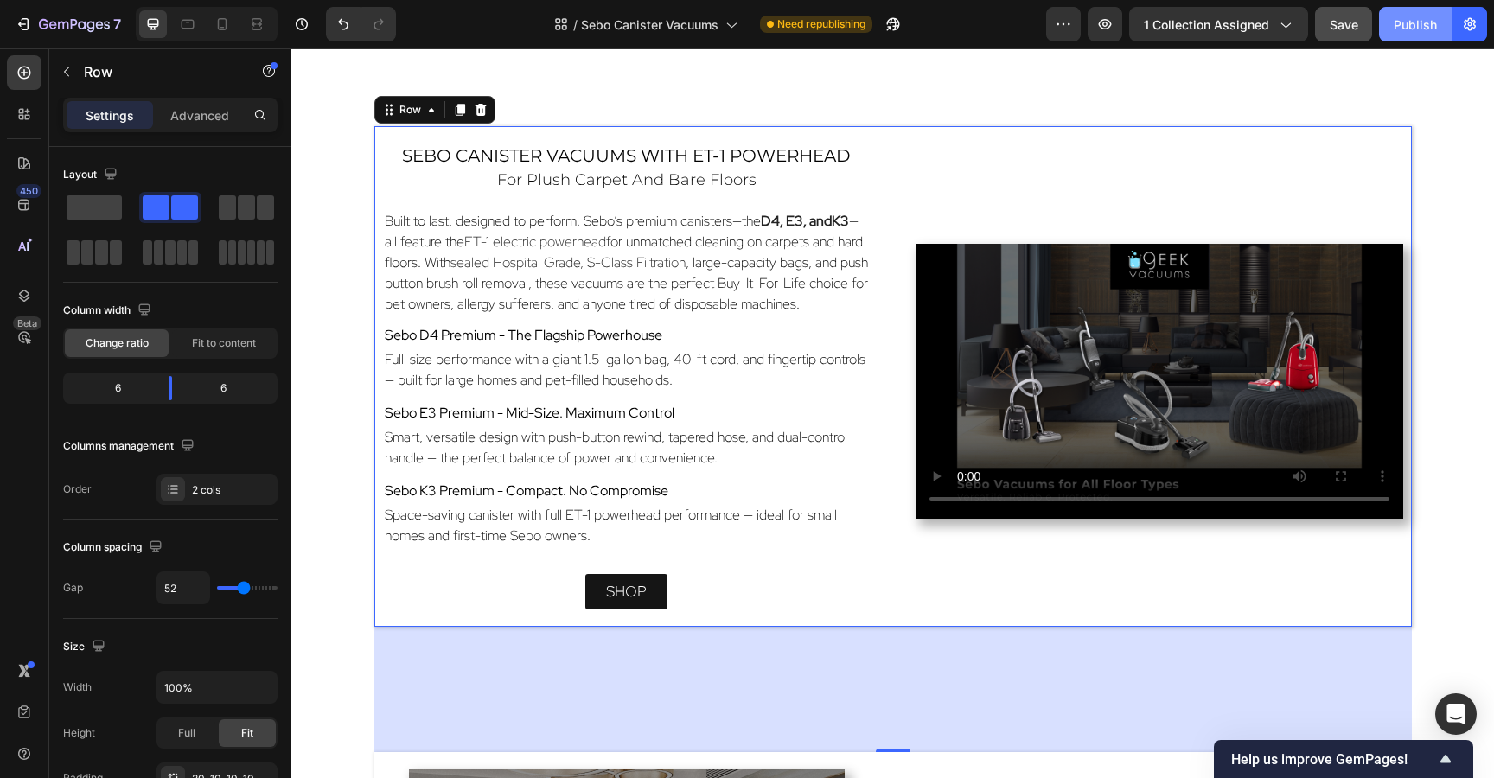
click at [1381, 18] on button "Publish" at bounding box center [1415, 24] width 73 height 35
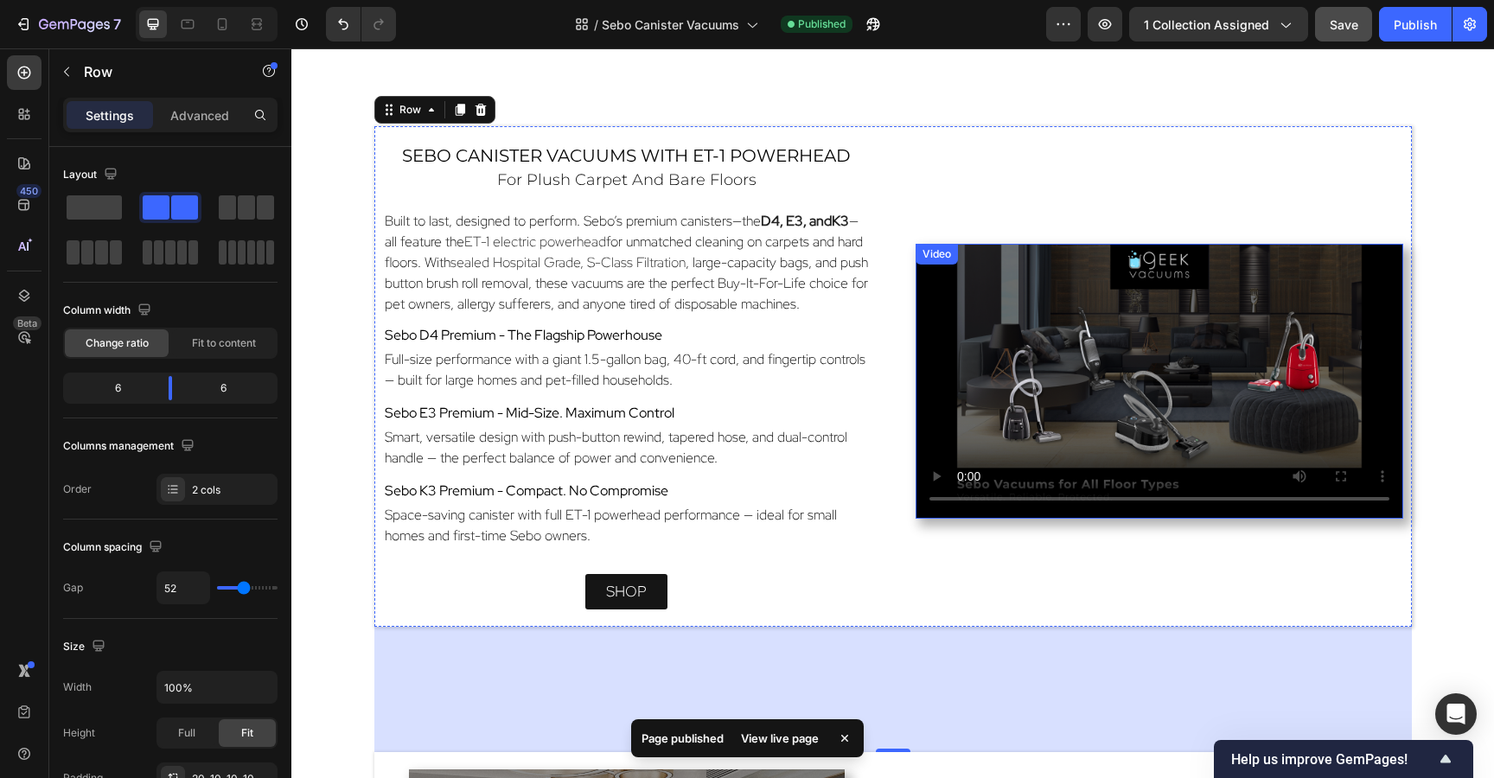
click at [1068, 395] on video at bounding box center [1159, 381] width 488 height 274
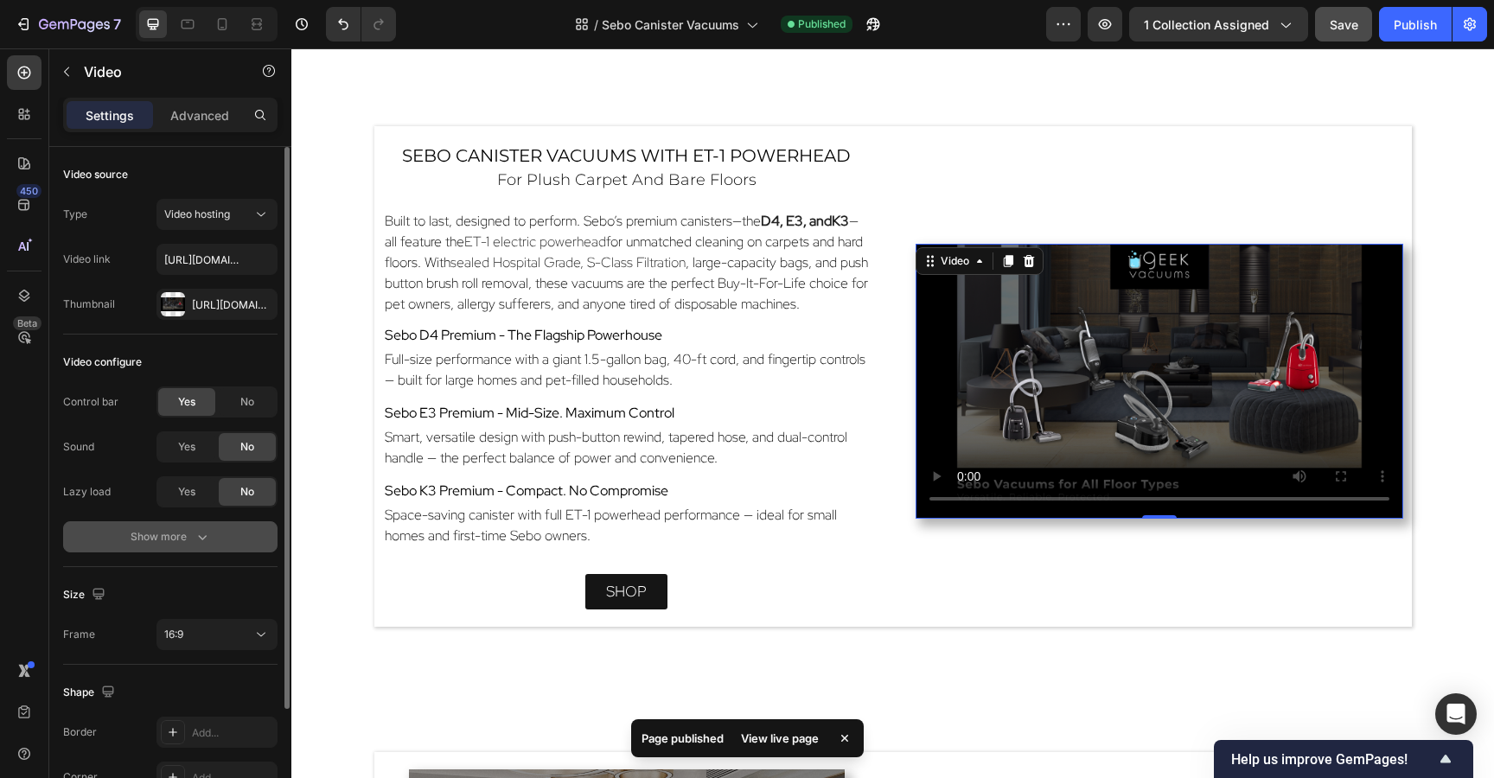
click at [178, 545] on button "Show more" at bounding box center [170, 536] width 214 height 31
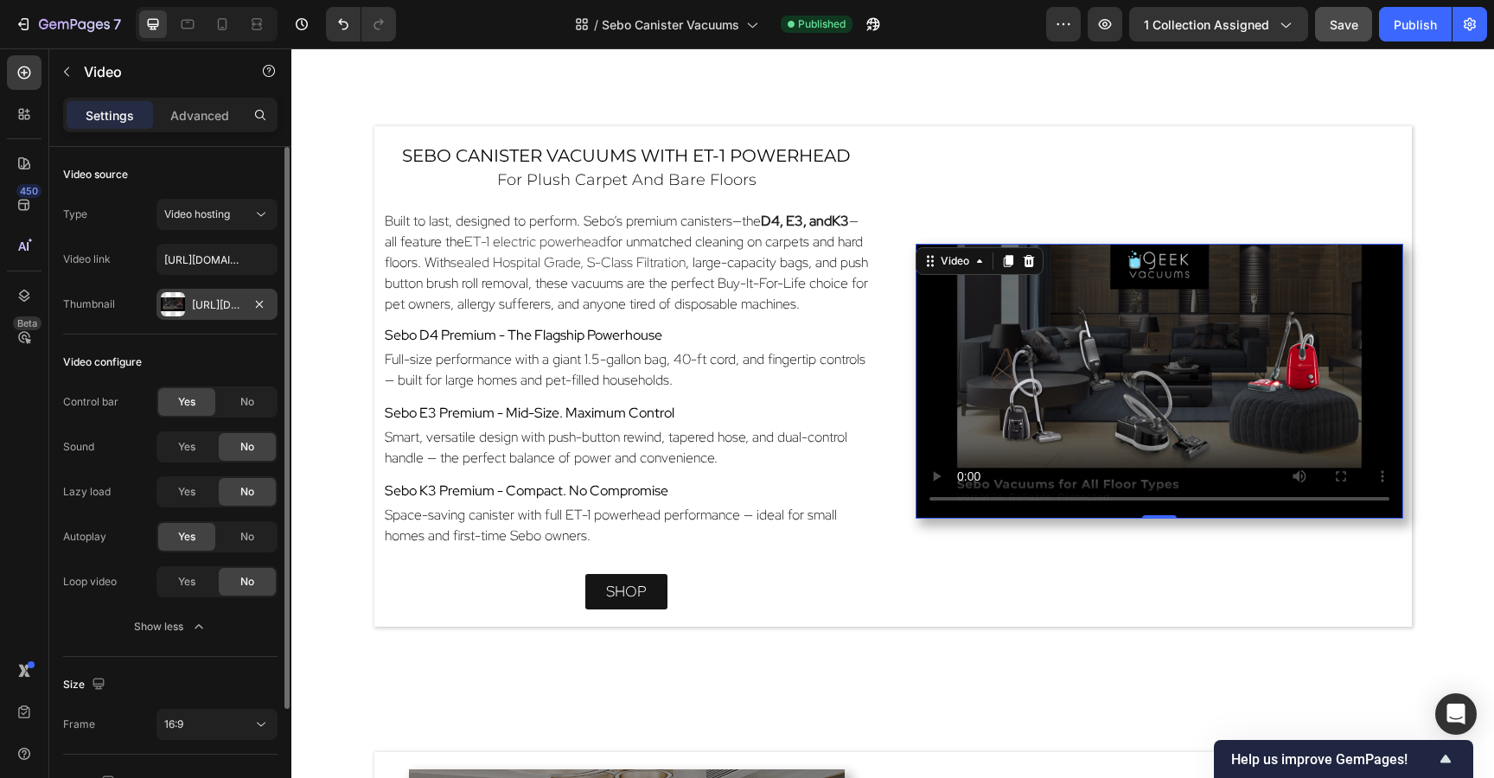
click at [205, 307] on div "Https://cdn.Shopify.Com/s/files/1/0572/6011/4114/files/Sebo_ET-1_Powerhead_Endi…" at bounding box center [217, 305] width 50 height 16
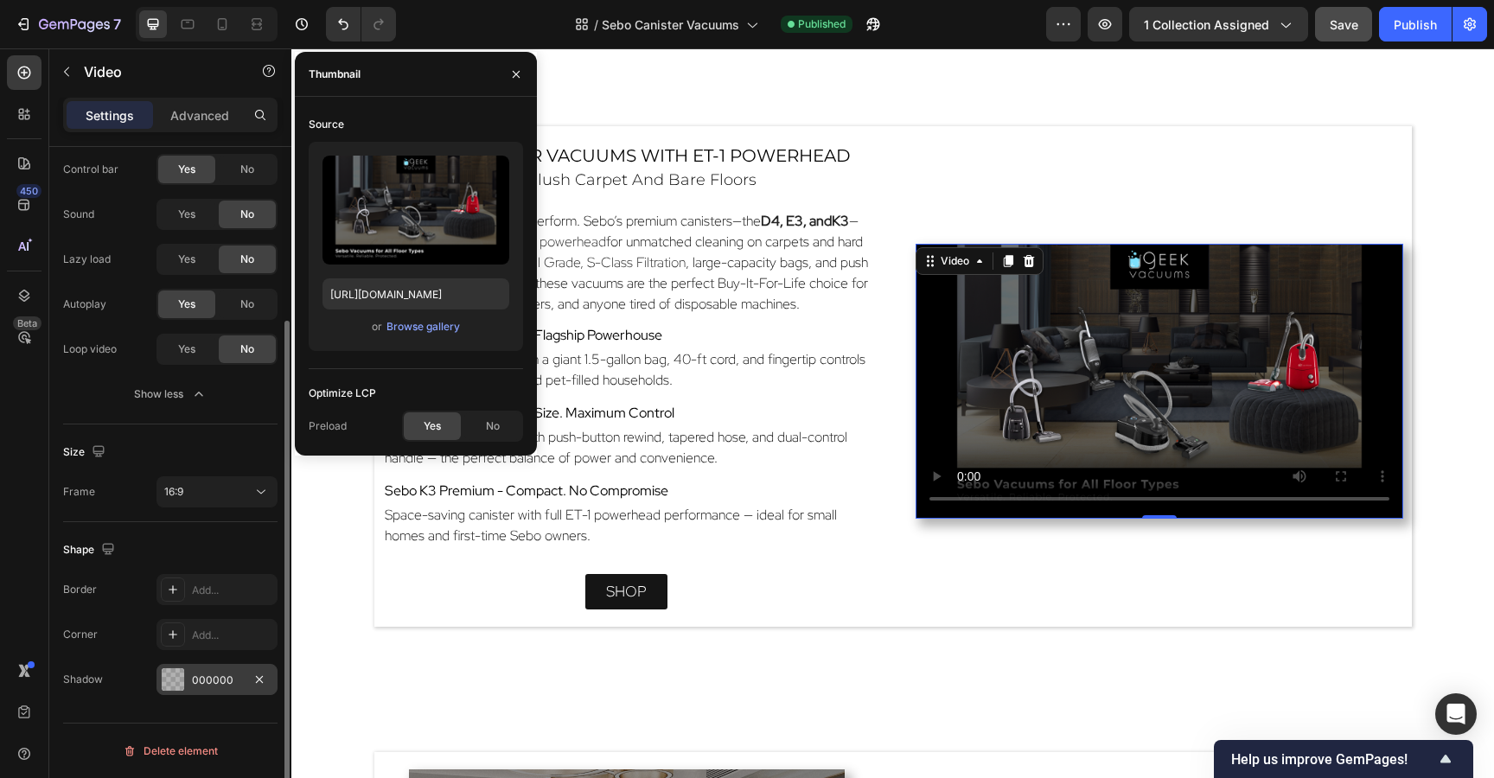
scroll to position [0, 0]
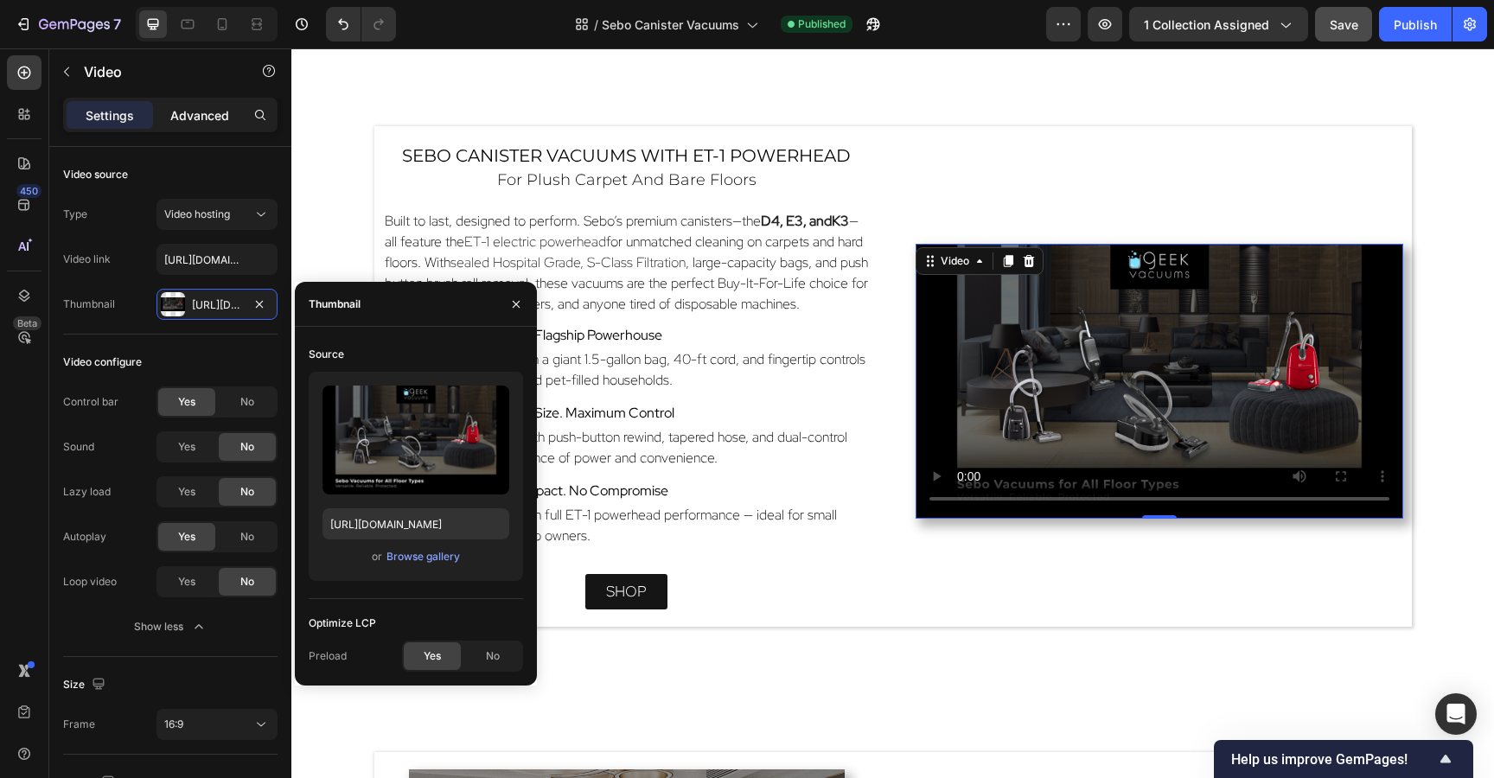
click at [200, 120] on p "Advanced" at bounding box center [199, 115] width 59 height 18
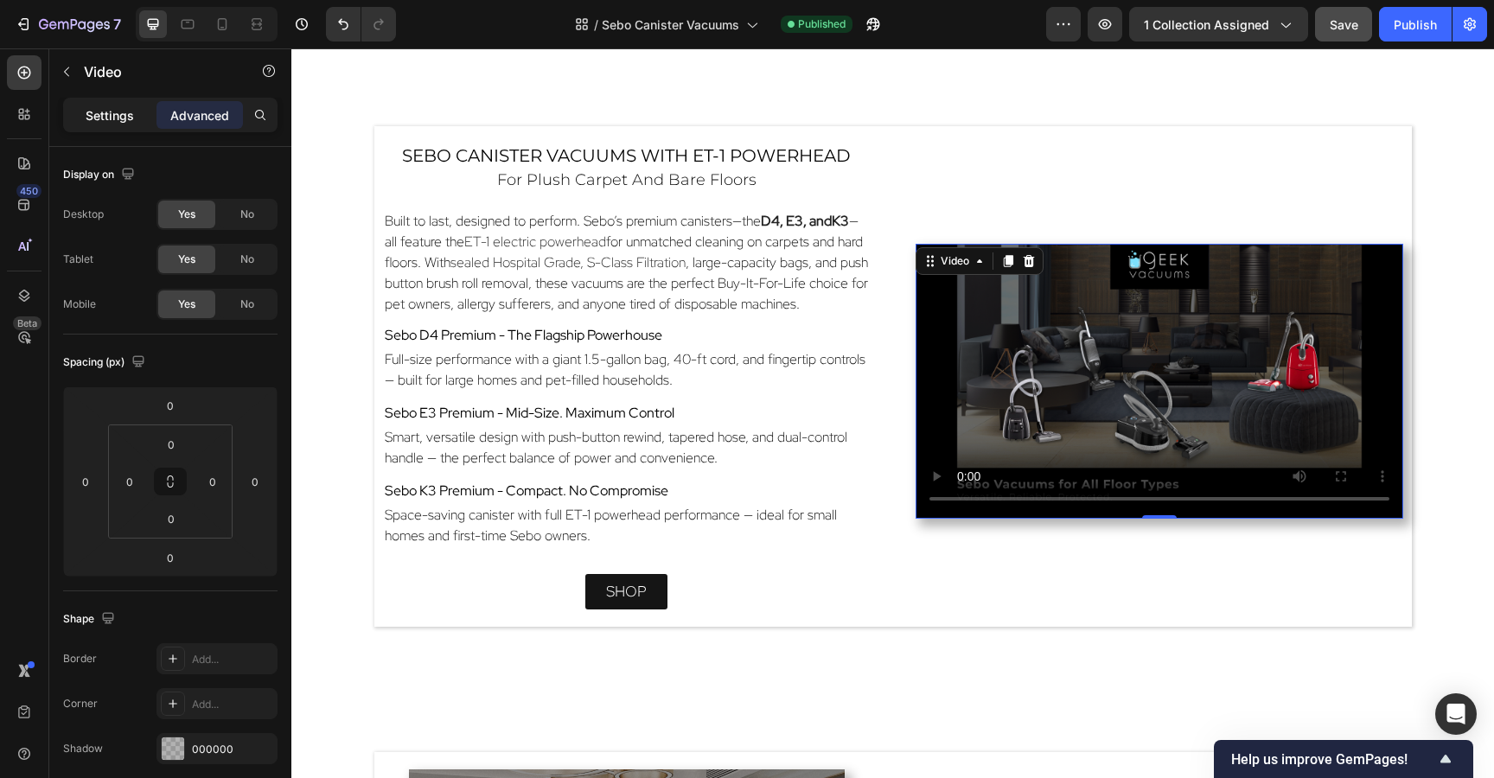
click at [105, 113] on p "Settings" at bounding box center [110, 115] width 48 height 18
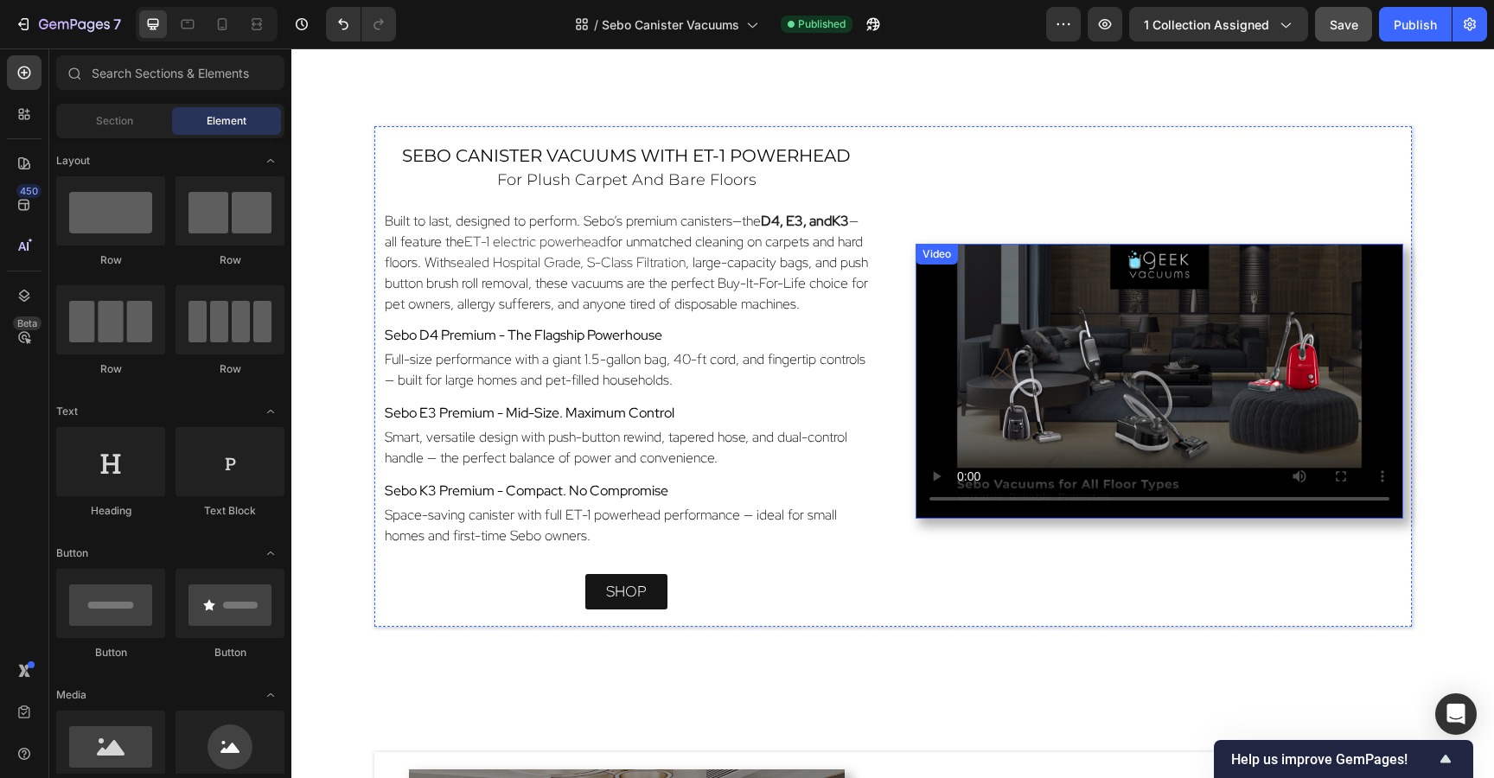
click at [1278, 375] on video at bounding box center [1159, 381] width 488 height 274
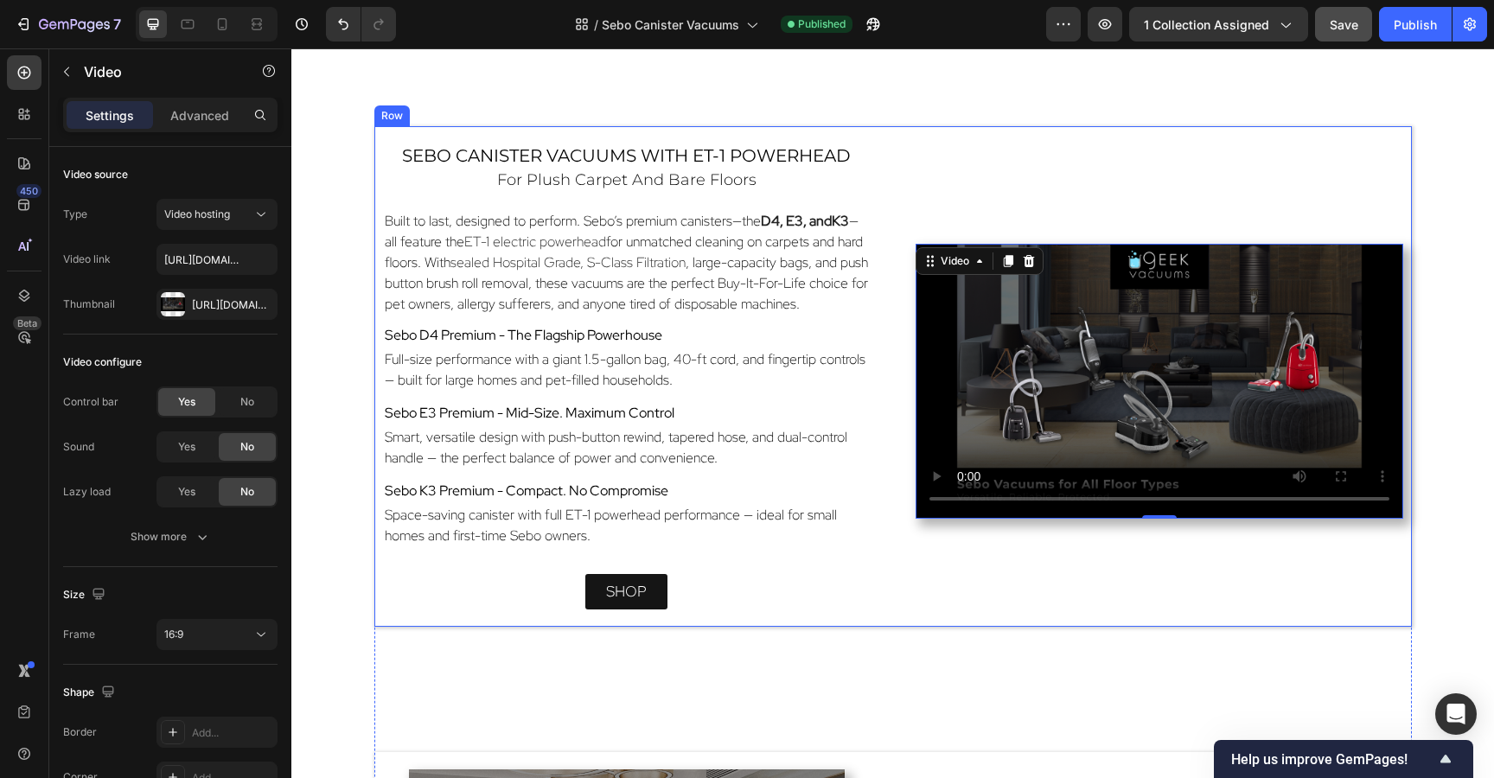
click at [1216, 144] on div "Video 0" at bounding box center [1159, 380] width 488 height 475
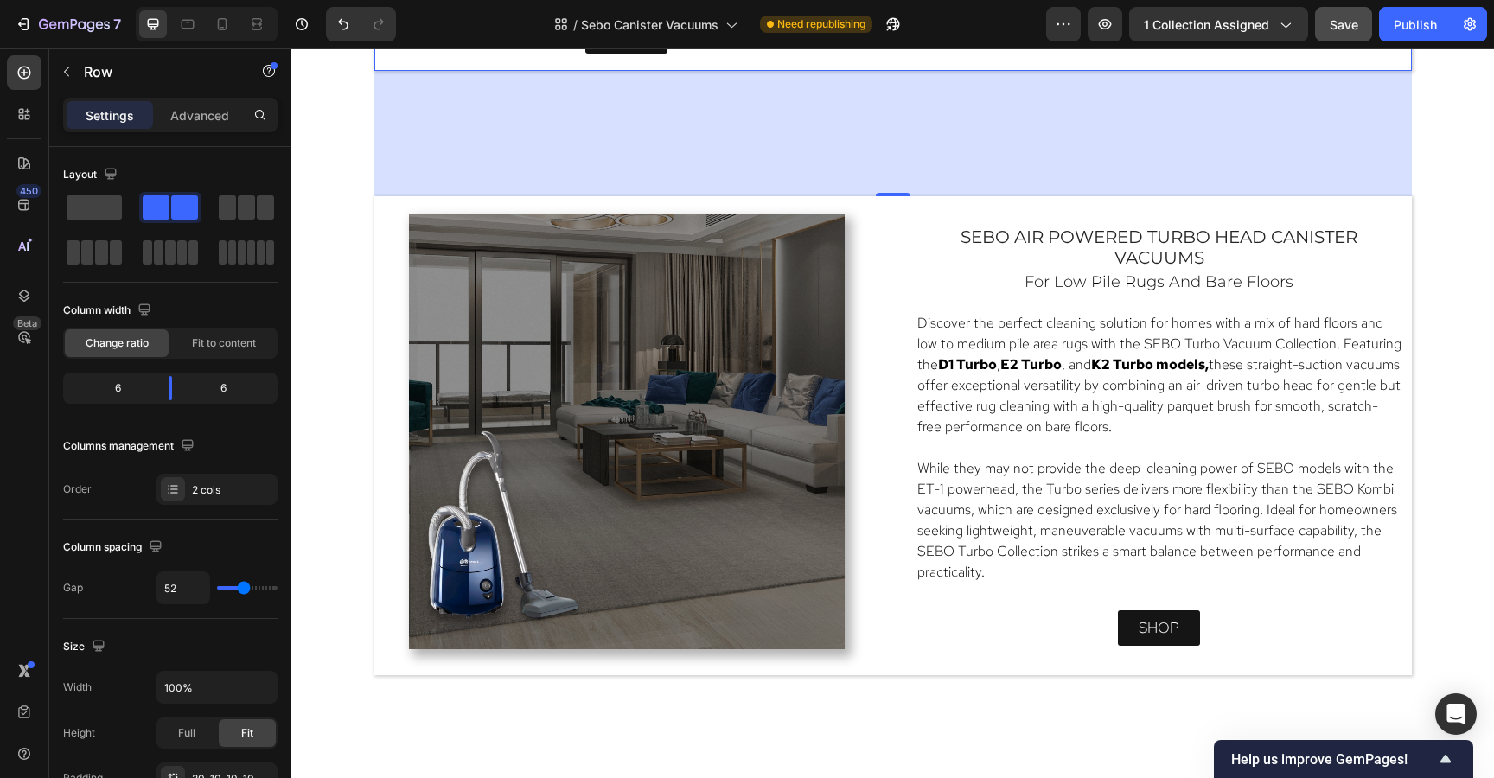
scroll to position [2151, 0]
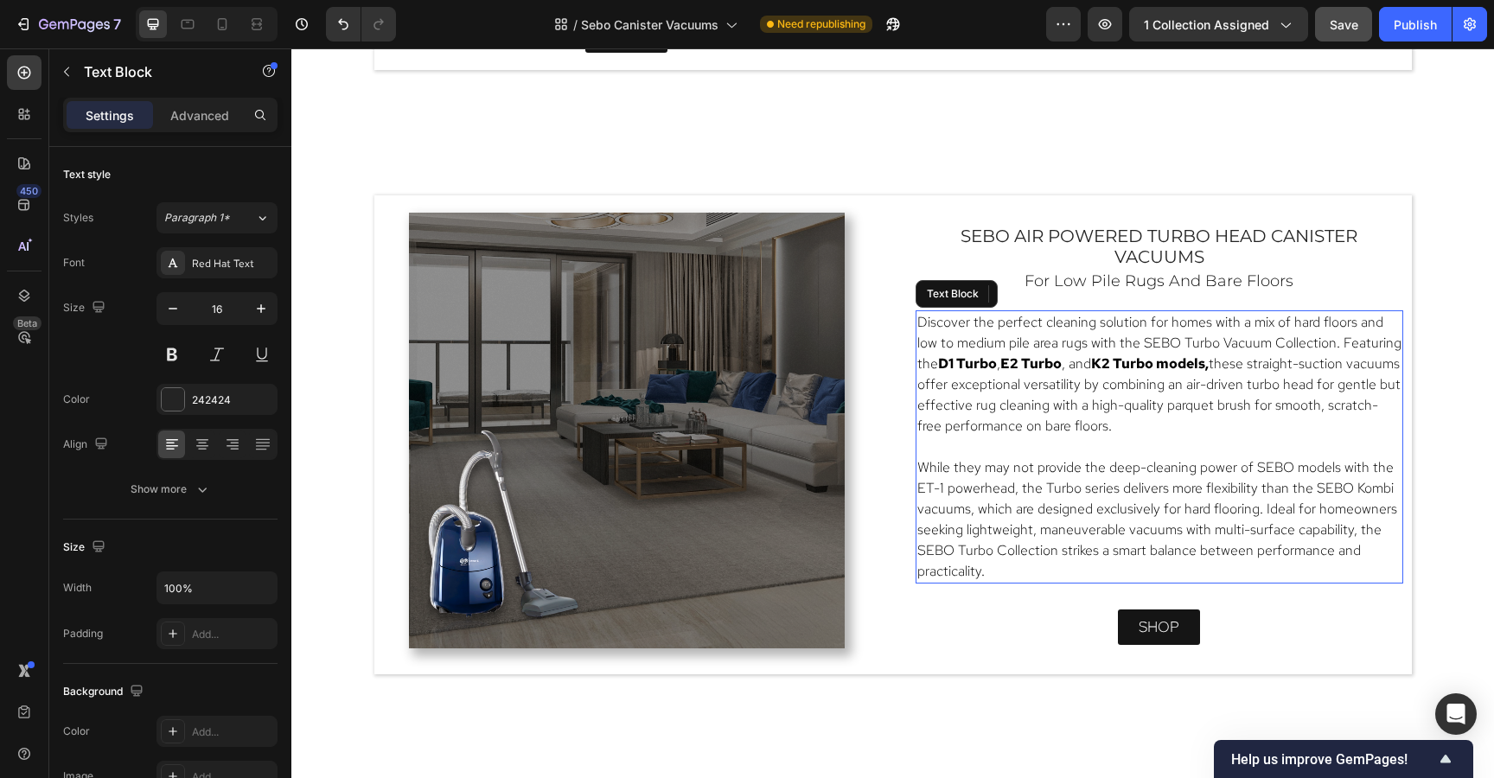
click at [1234, 445] on p "Rich Text Editor. Editing area: main" at bounding box center [1159, 447] width 484 height 21
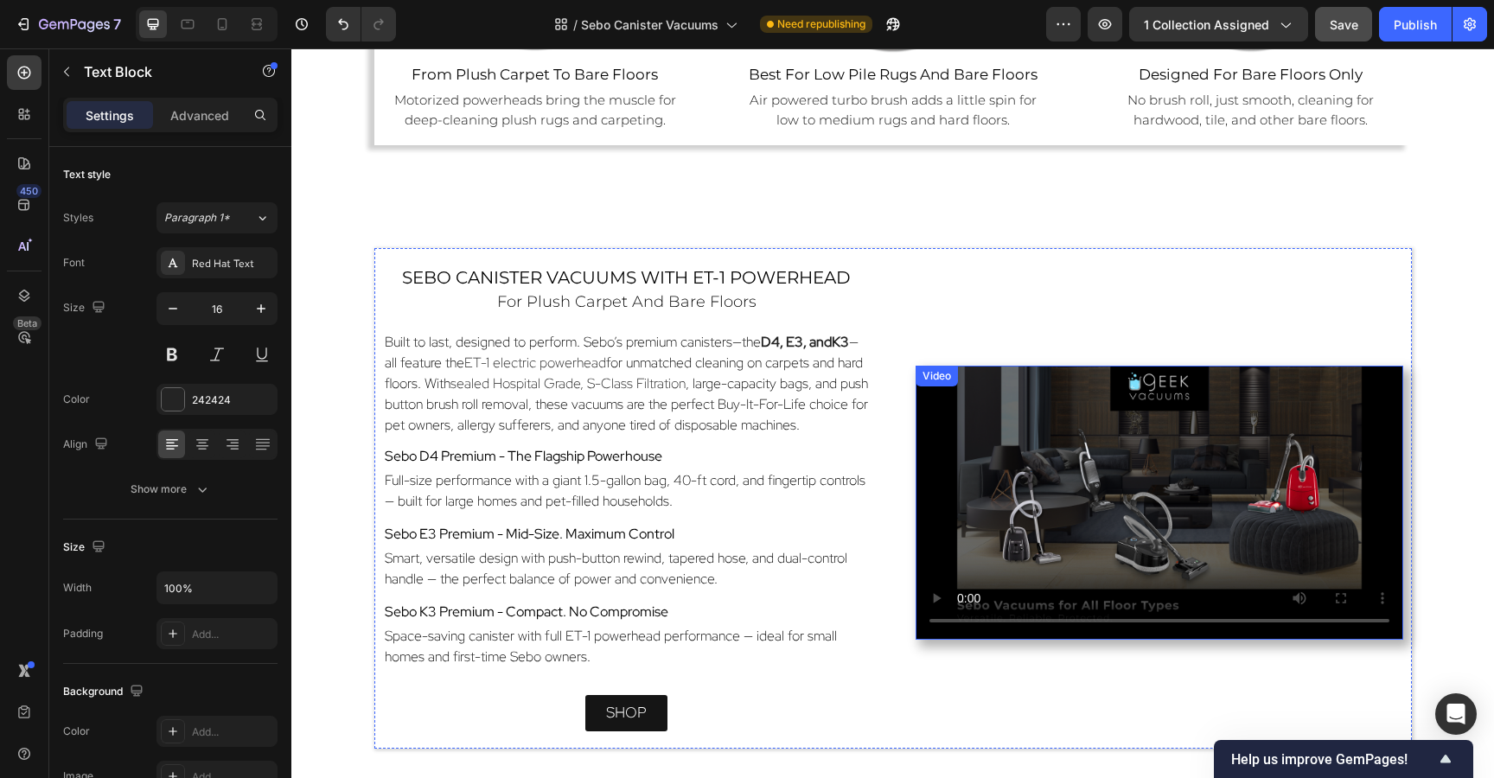
scroll to position [1464, 0]
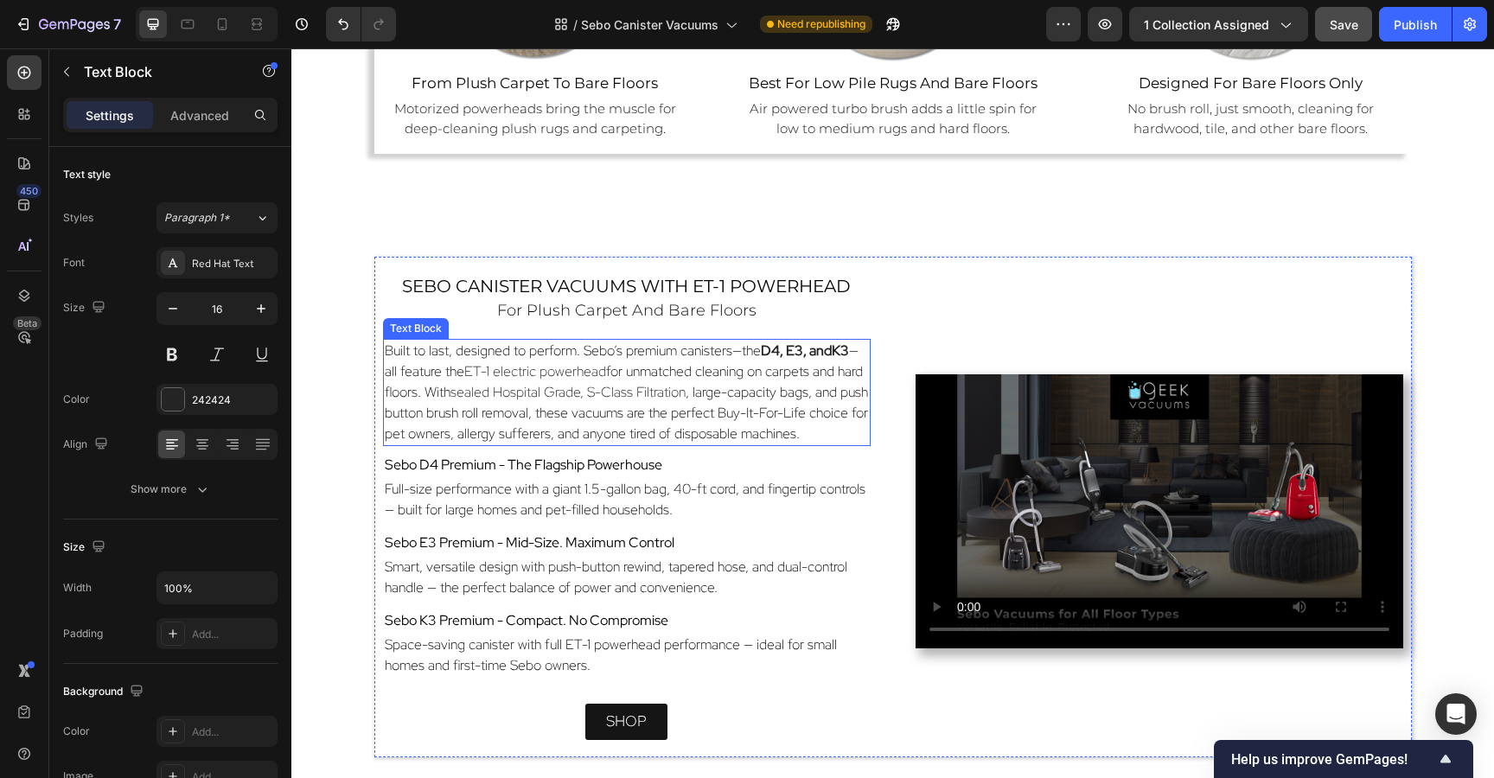
click at [698, 355] on span "Built to last, designed to perform. Sebo’s premium canisters—the" at bounding box center [573, 350] width 376 height 18
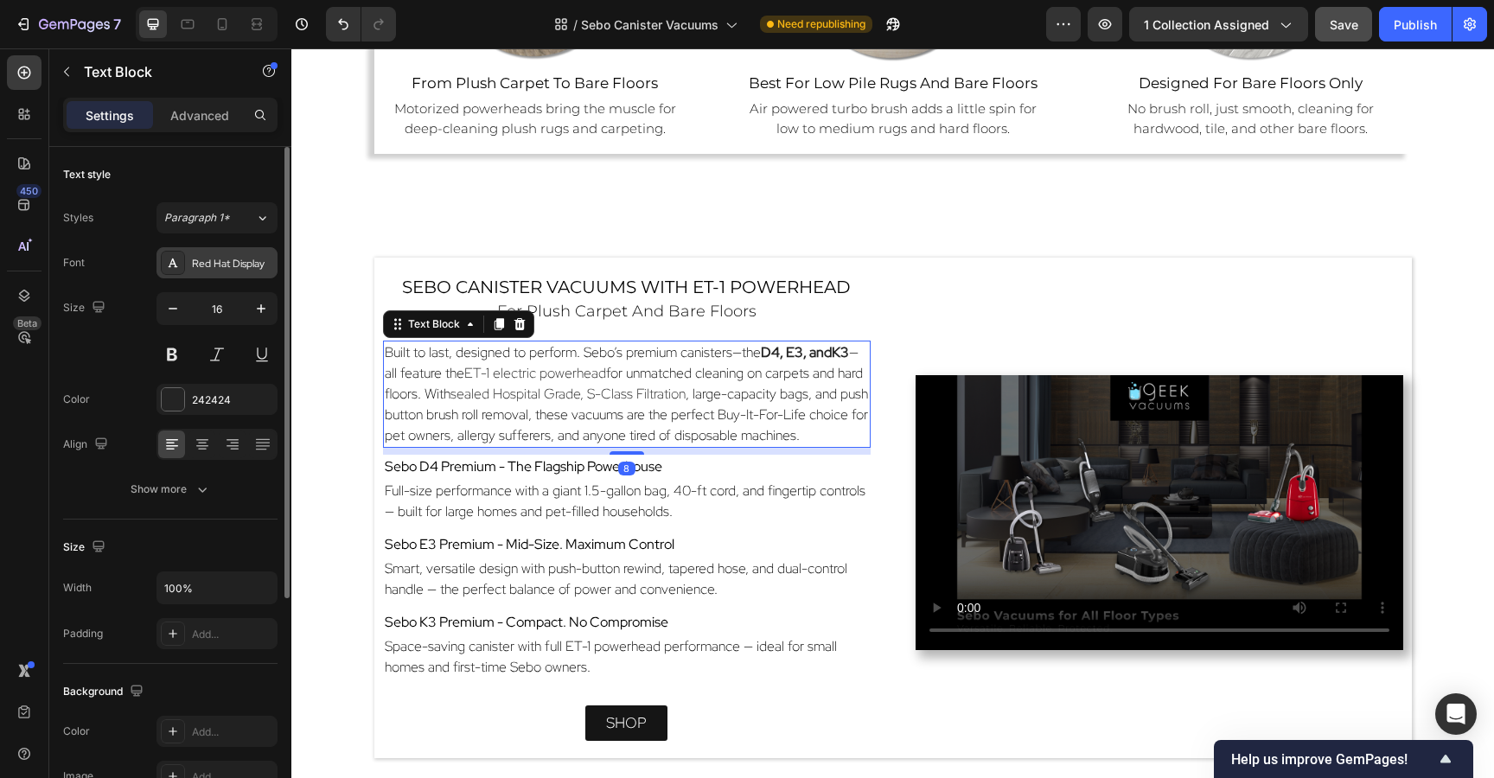
click at [199, 263] on div "Red Hat Display" at bounding box center [232, 264] width 81 height 16
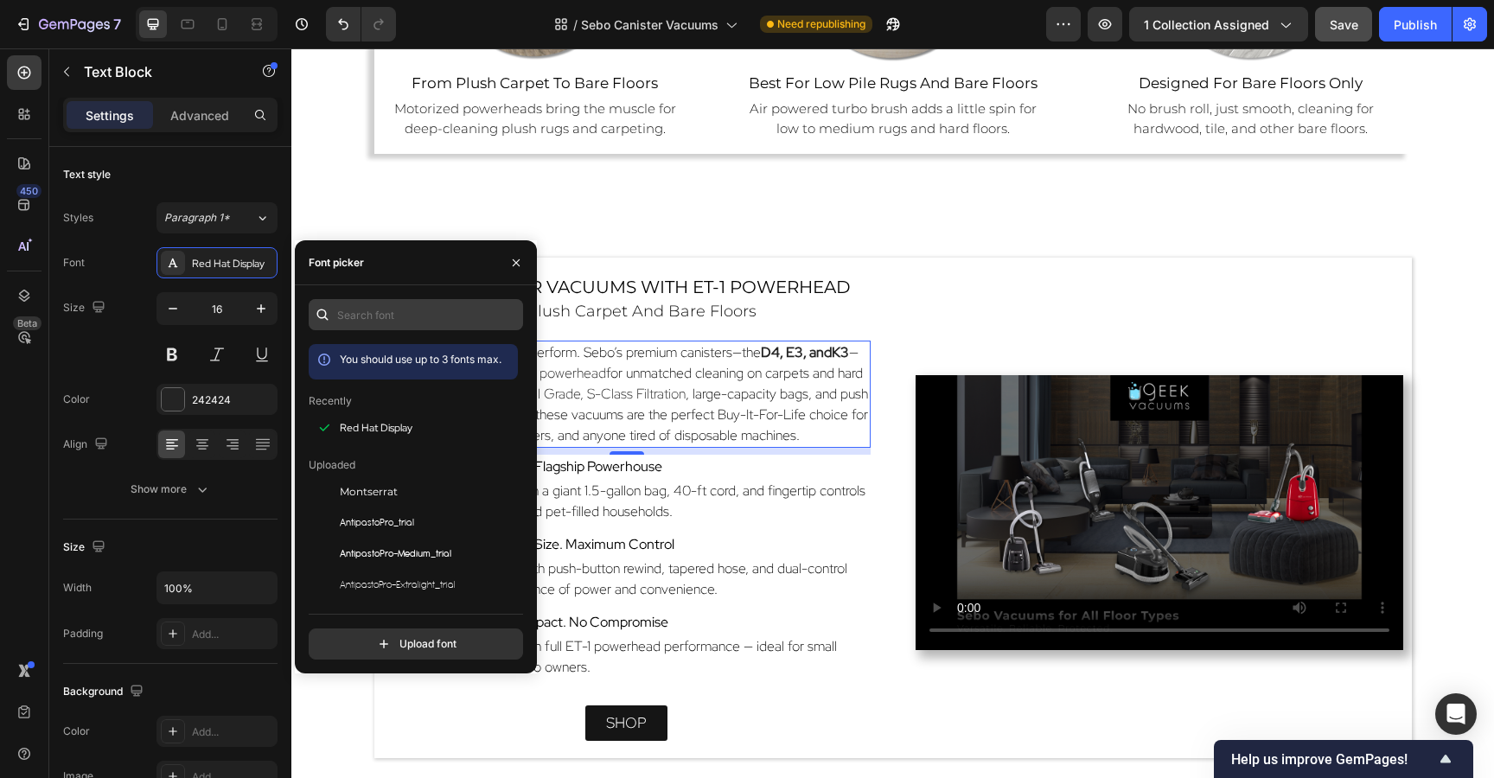
scroll to position [0, 0]
click at [374, 314] on input "text" at bounding box center [416, 314] width 214 height 31
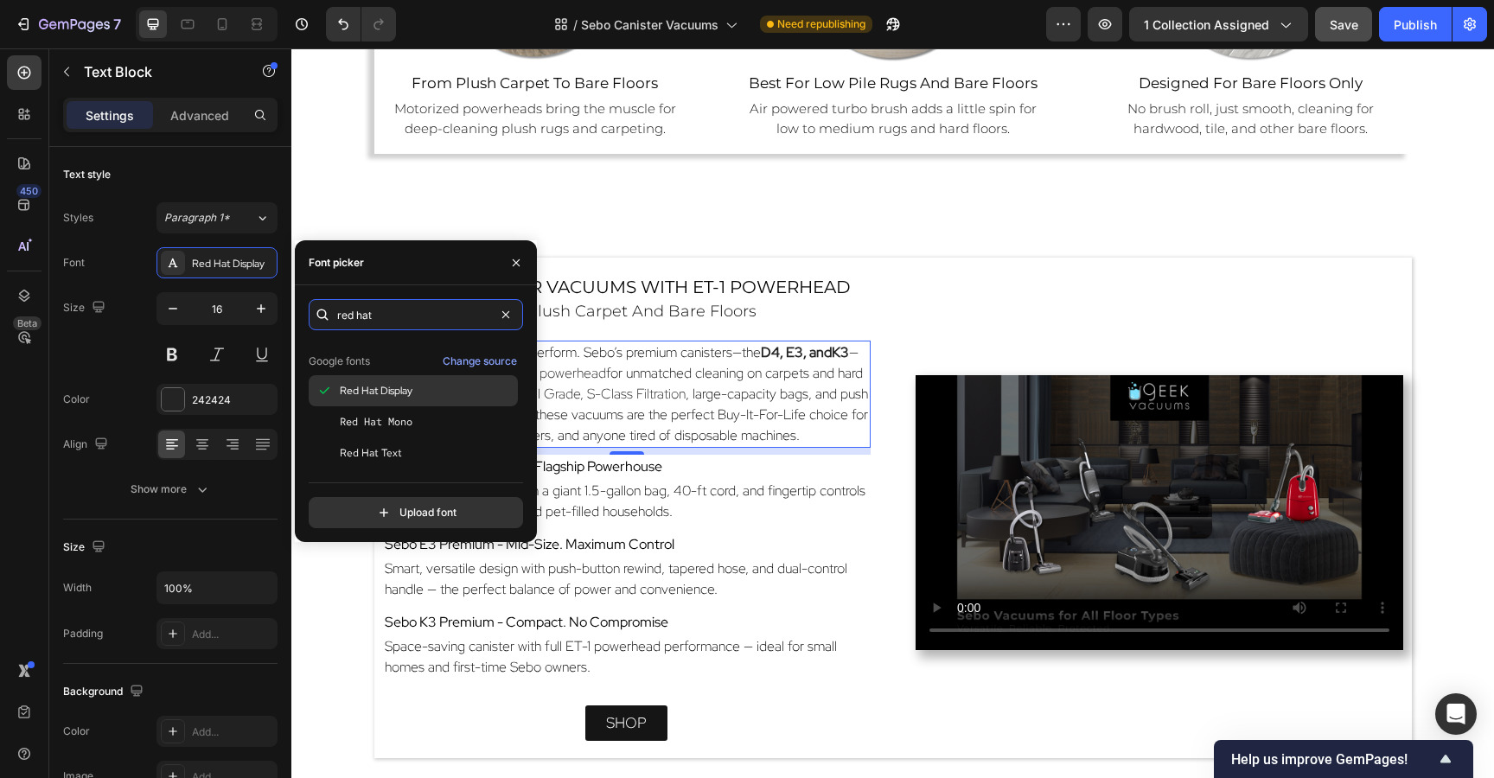
scroll to position [42, 0]
type input "red hat"
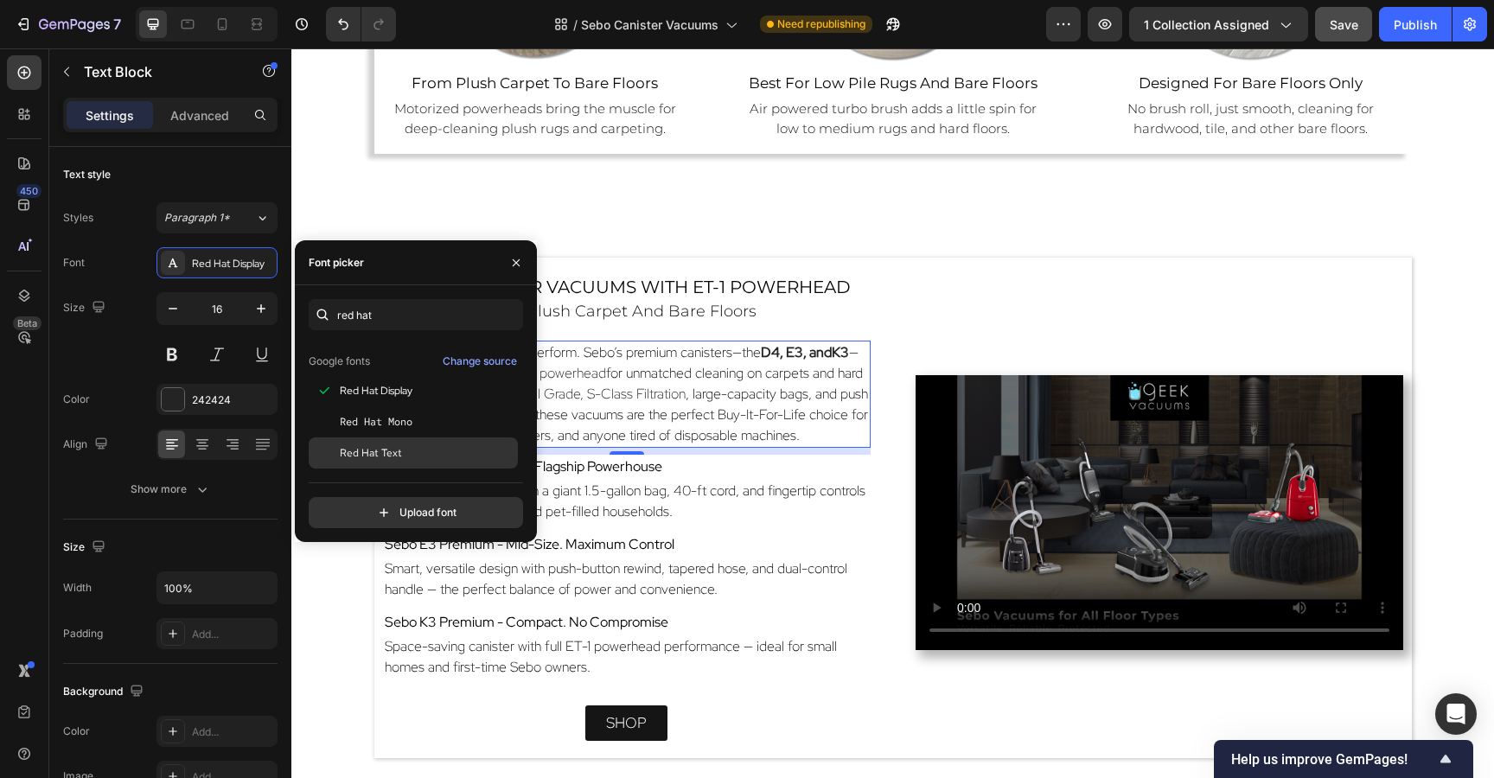
click at [413, 445] on div "Red Hat Text" at bounding box center [427, 453] width 175 height 16
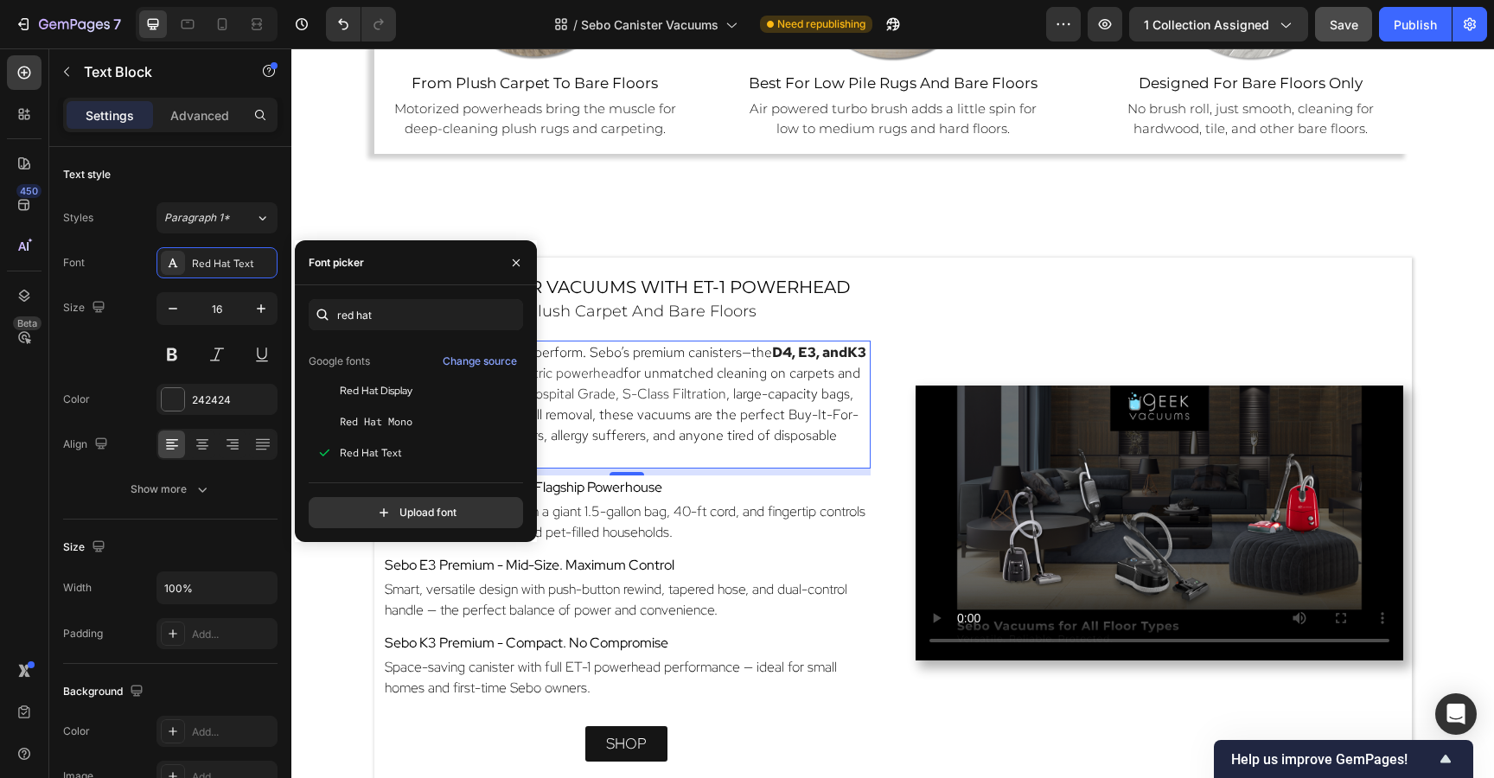
click at [618, 487] on div "8" at bounding box center [626, 489] width 17 height 14
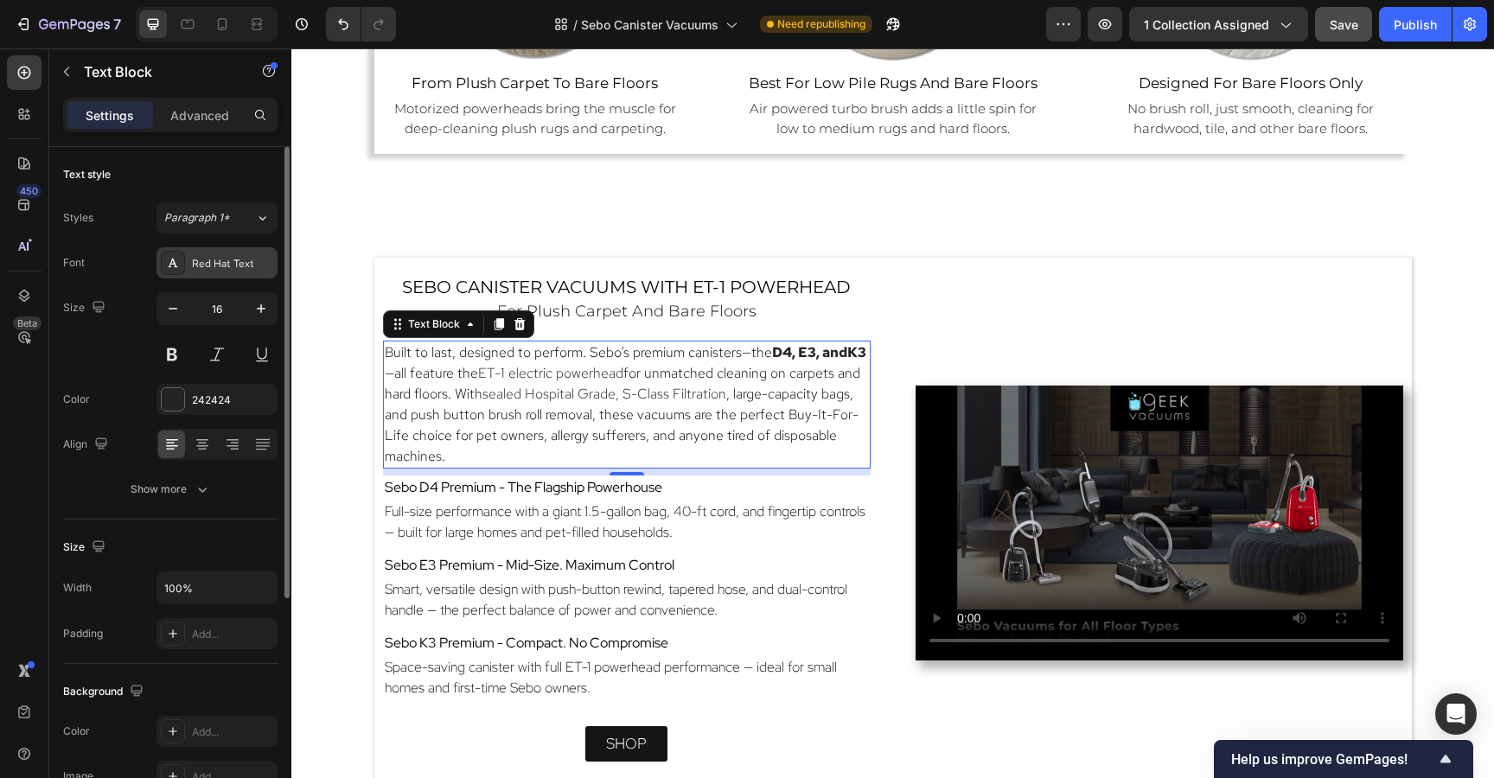
click at [204, 263] on div "Red Hat Text" at bounding box center [232, 264] width 81 height 16
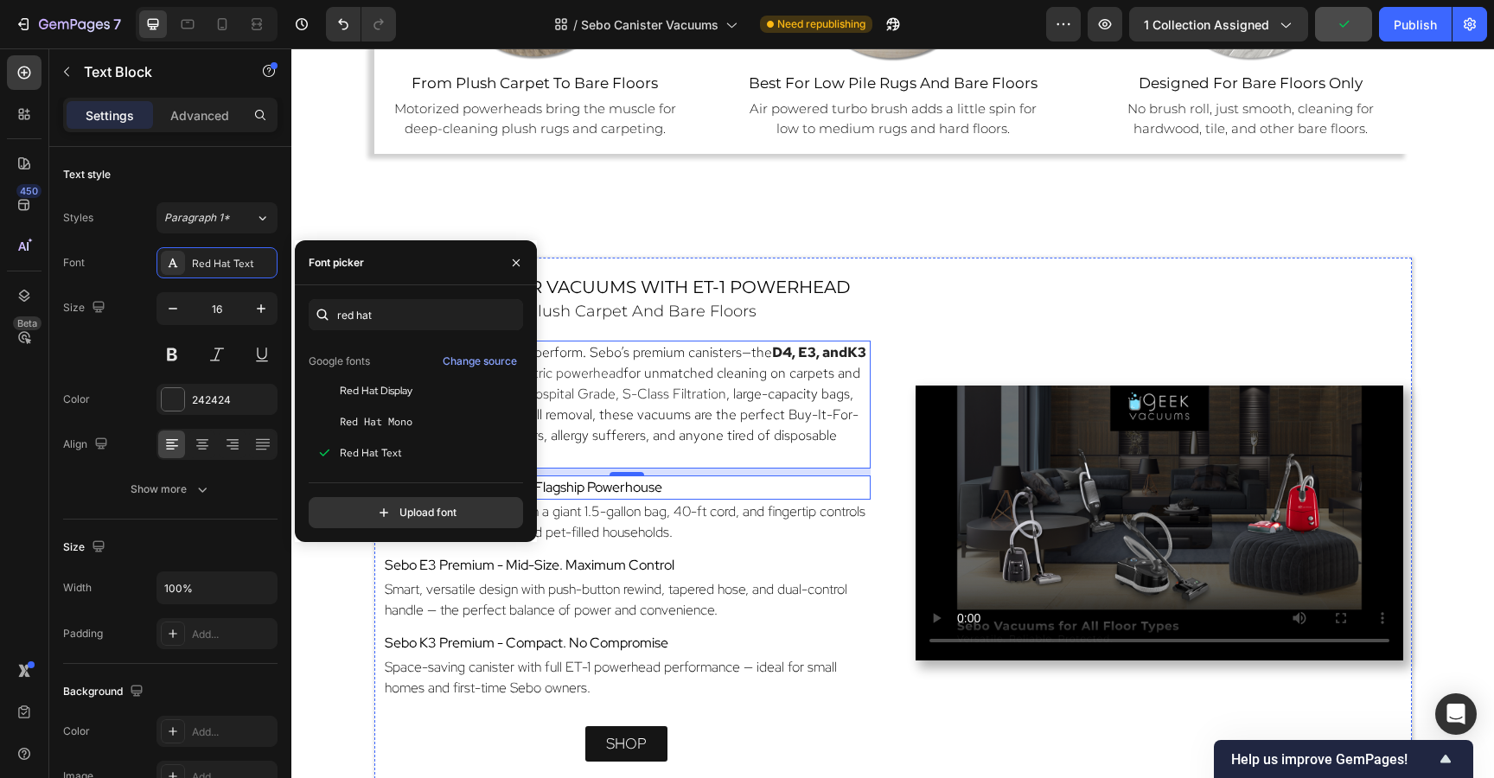
click at [654, 478] on span "Sebo D4 Premium - The Flagship Powerhouse" at bounding box center [523, 487] width 277 height 18
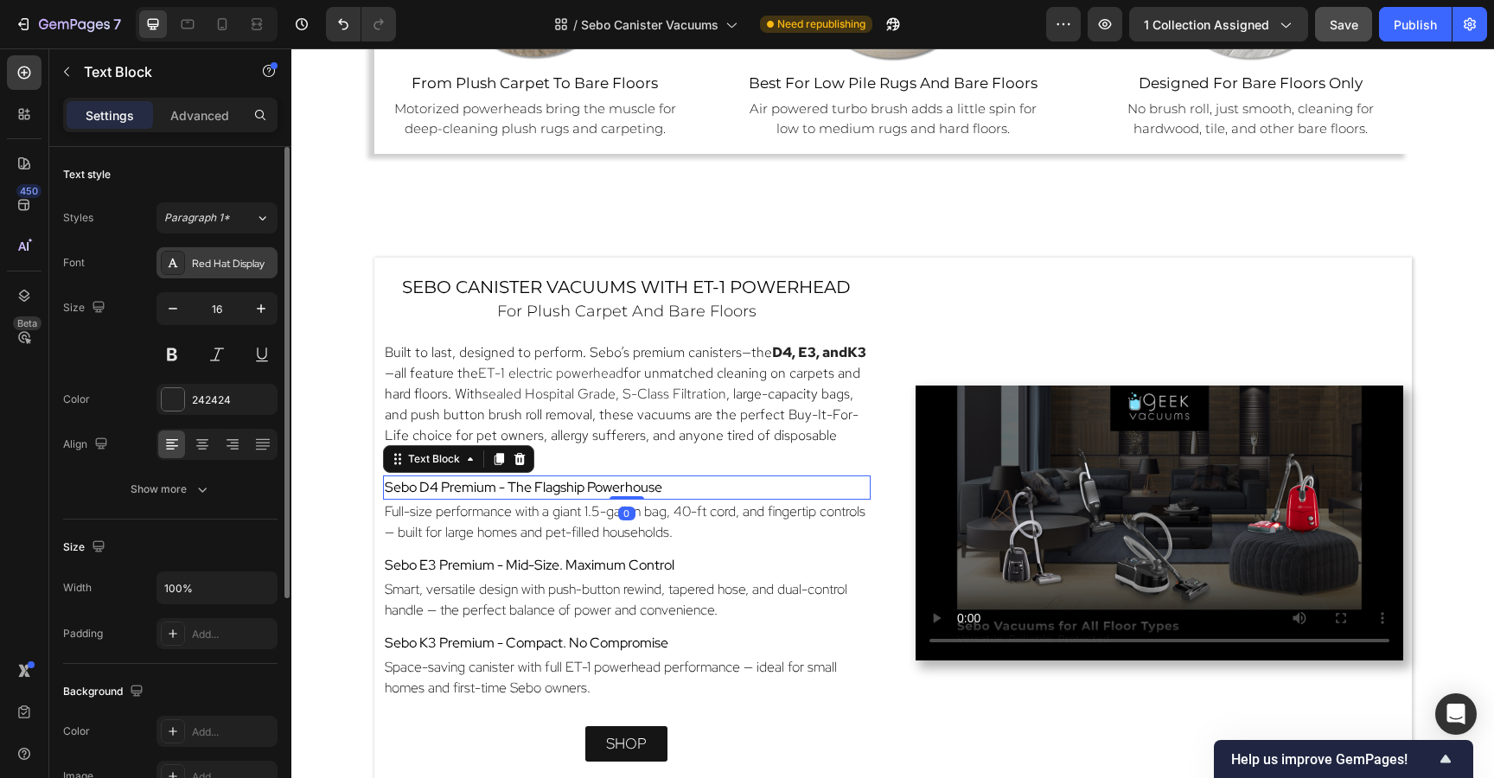
click at [228, 268] on div "Red Hat Display" at bounding box center [232, 264] width 81 height 16
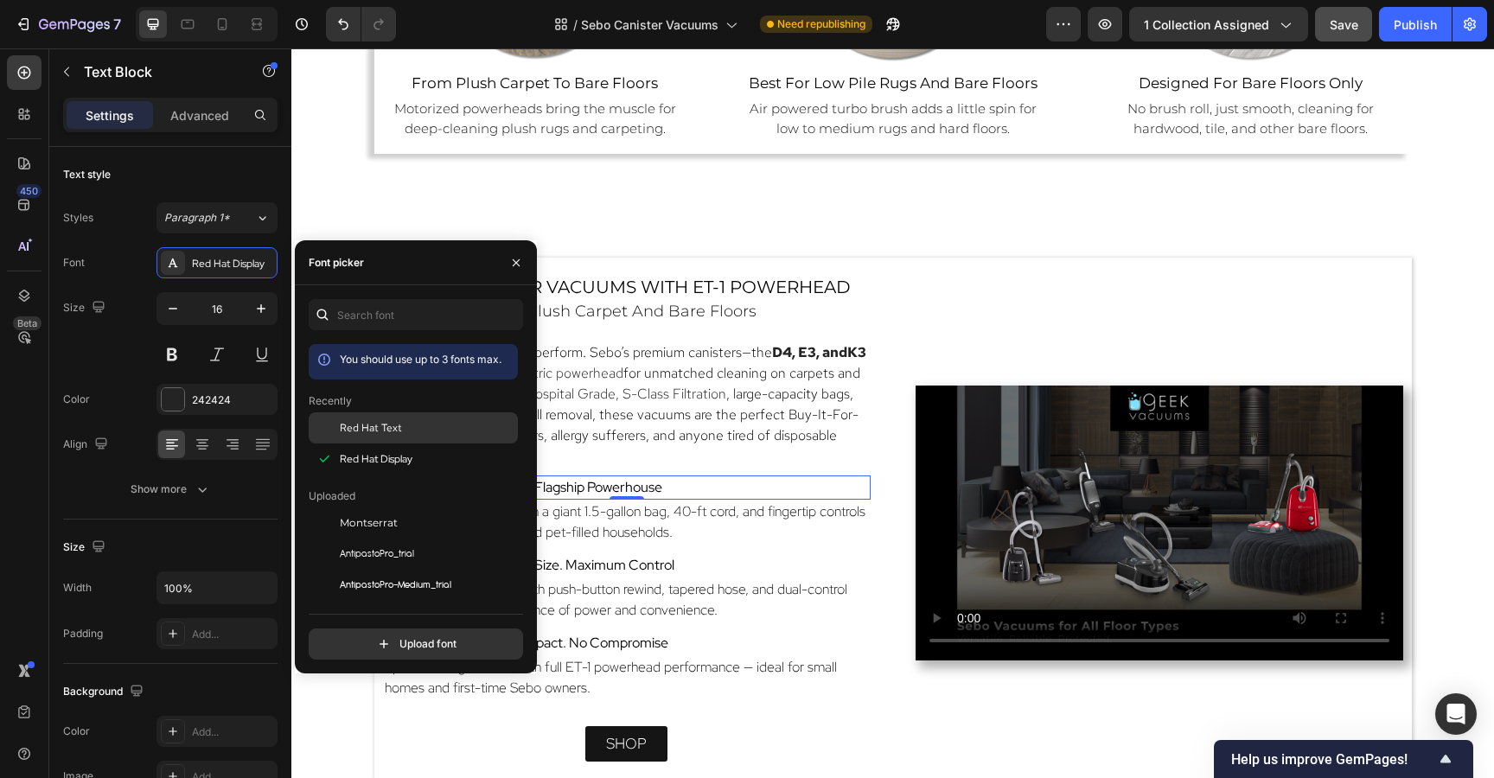
click at [379, 432] on span "Red Hat Text" at bounding box center [371, 428] width 62 height 16
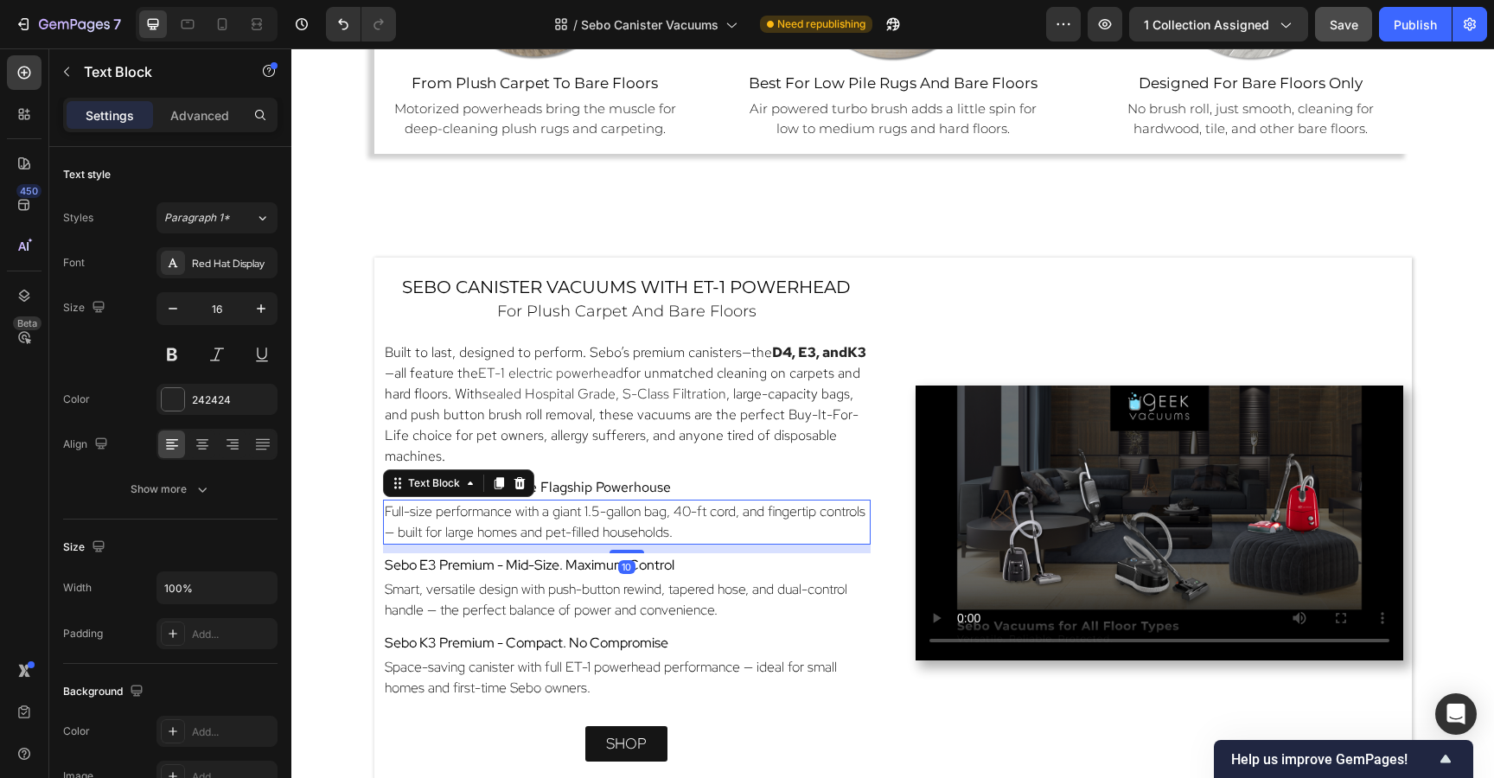
click at [706, 528] on p "Full-size performance with a giant 1.5-gallon bag, 40-ft cord, and fingertip co…" at bounding box center [627, 521] width 484 height 41
click at [214, 275] on div "Red Hat Display" at bounding box center [216, 262] width 121 height 31
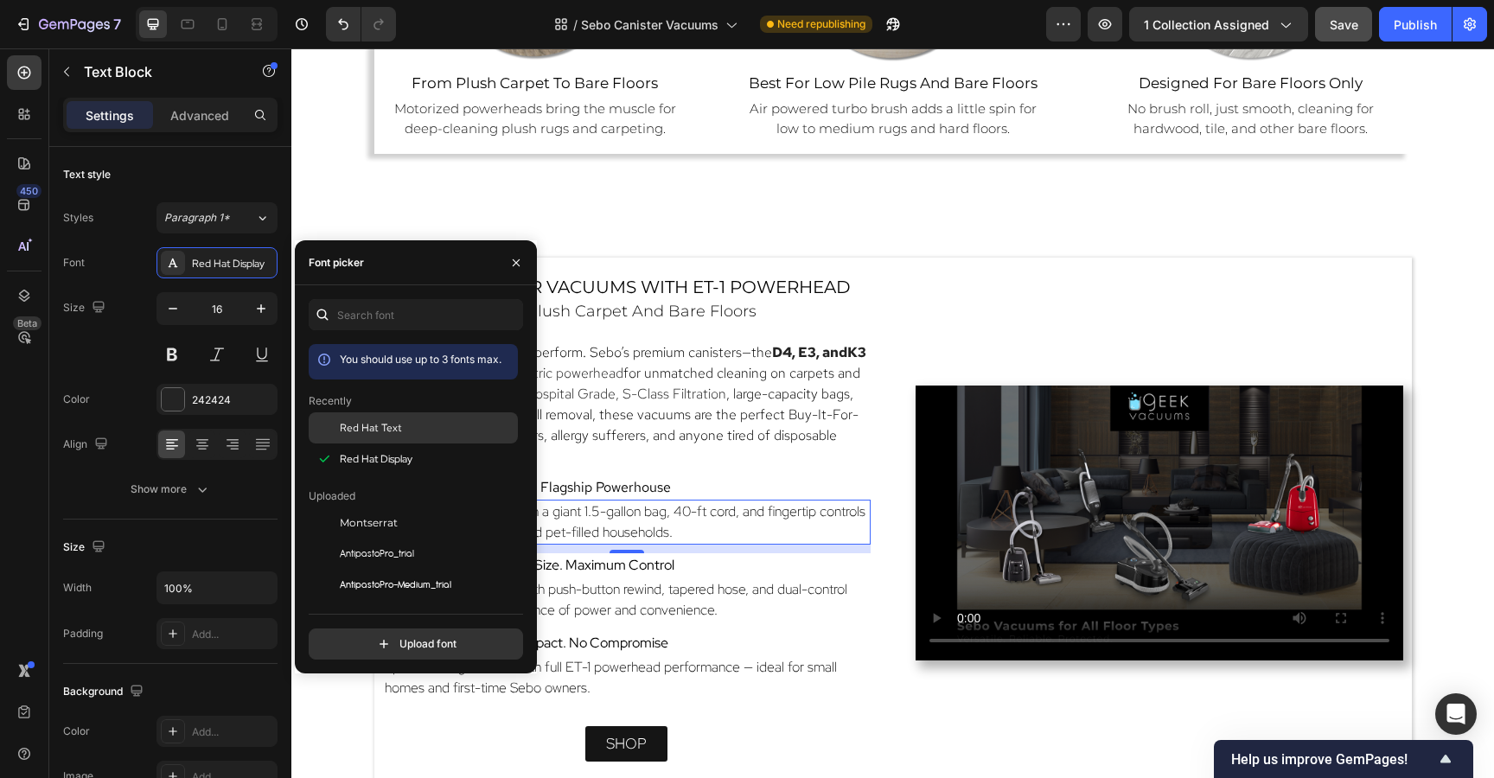
click at [354, 421] on span "Red Hat Text" at bounding box center [371, 428] width 62 height 16
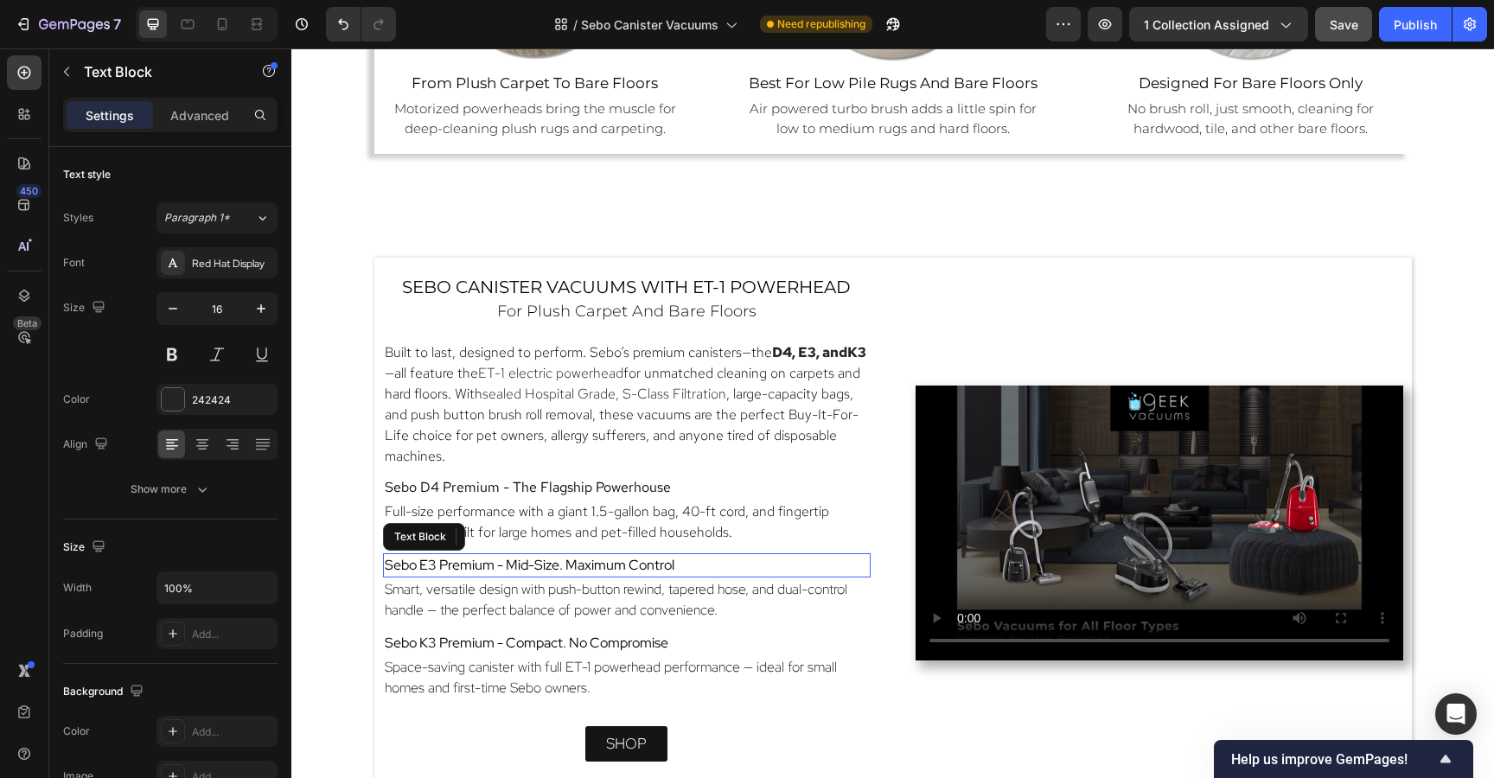
click at [660, 564] on span "Sebo E3 Premium - Mid-Size. Maximum Control" at bounding box center [530, 565] width 290 height 18
click at [627, 490] on span "Sebo D4 Premium - The Flagship Powerhouse" at bounding box center [528, 487] width 286 height 18
click at [571, 532] on span "Full-size performance with a giant 1.5-gallon bag, 40-ft cord, and fingertip co…" at bounding box center [607, 521] width 444 height 39
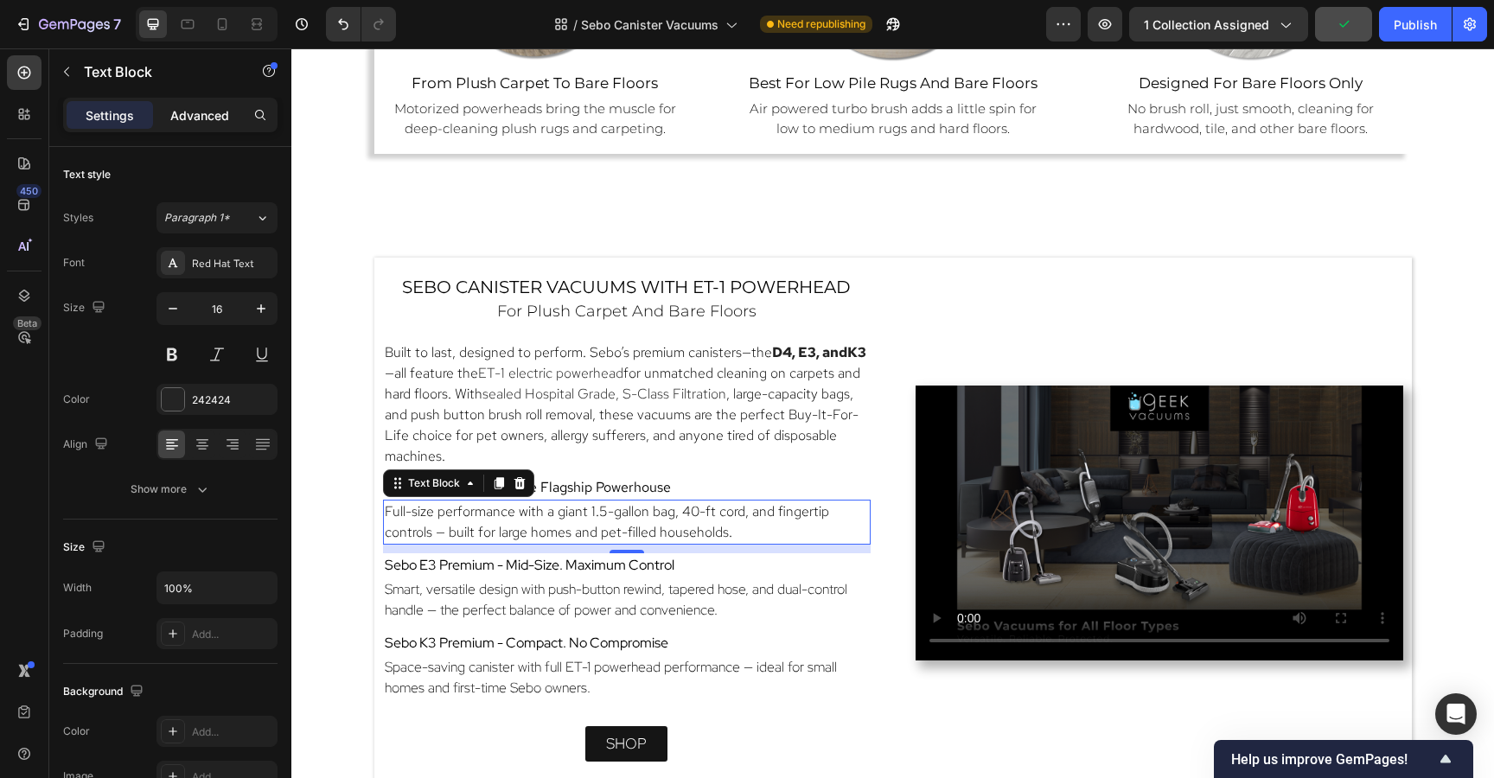
click at [213, 117] on p "Advanced" at bounding box center [199, 115] width 59 height 18
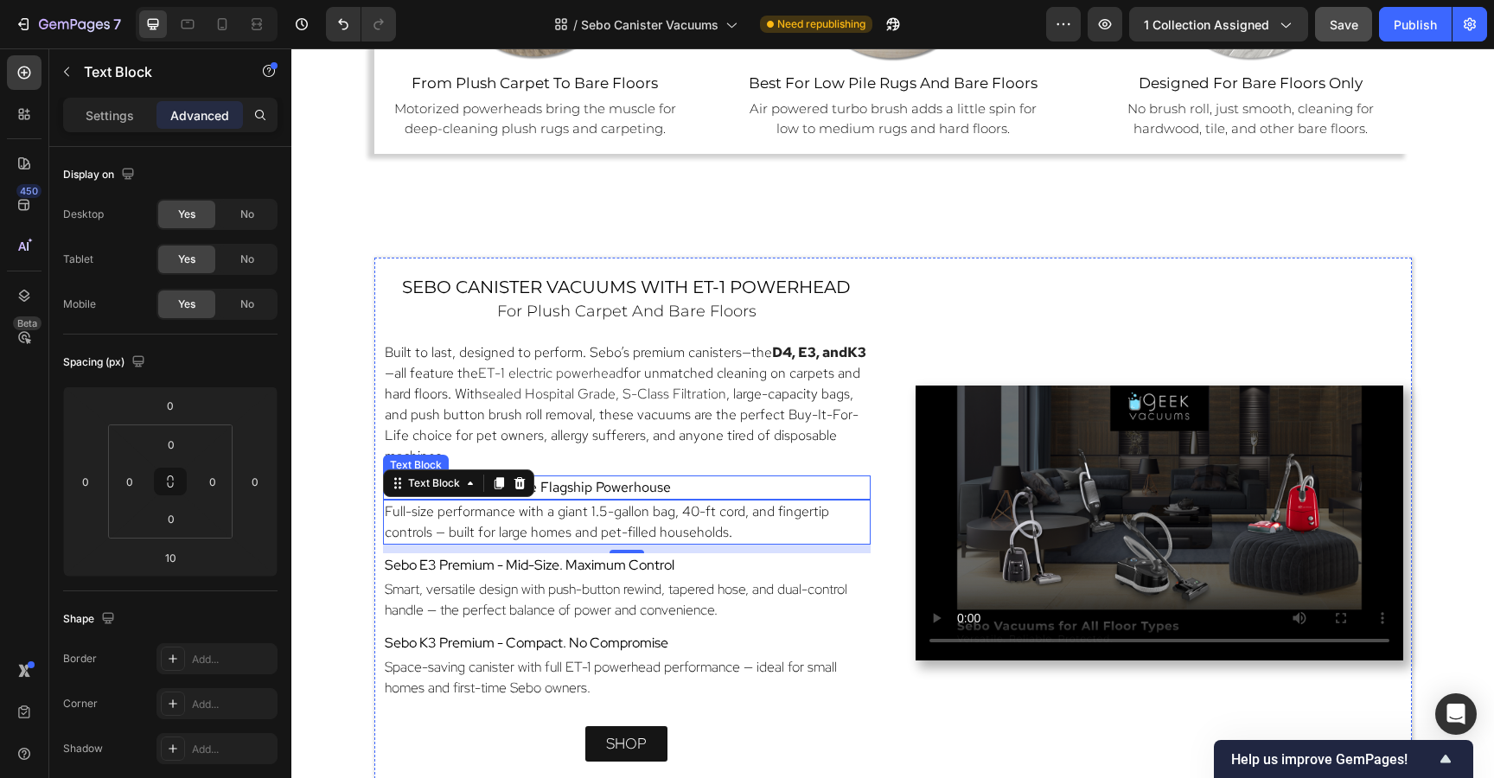
click at [714, 487] on p "Sebo D4 Premium - The Flagship Powerhouse" at bounding box center [627, 487] width 484 height 21
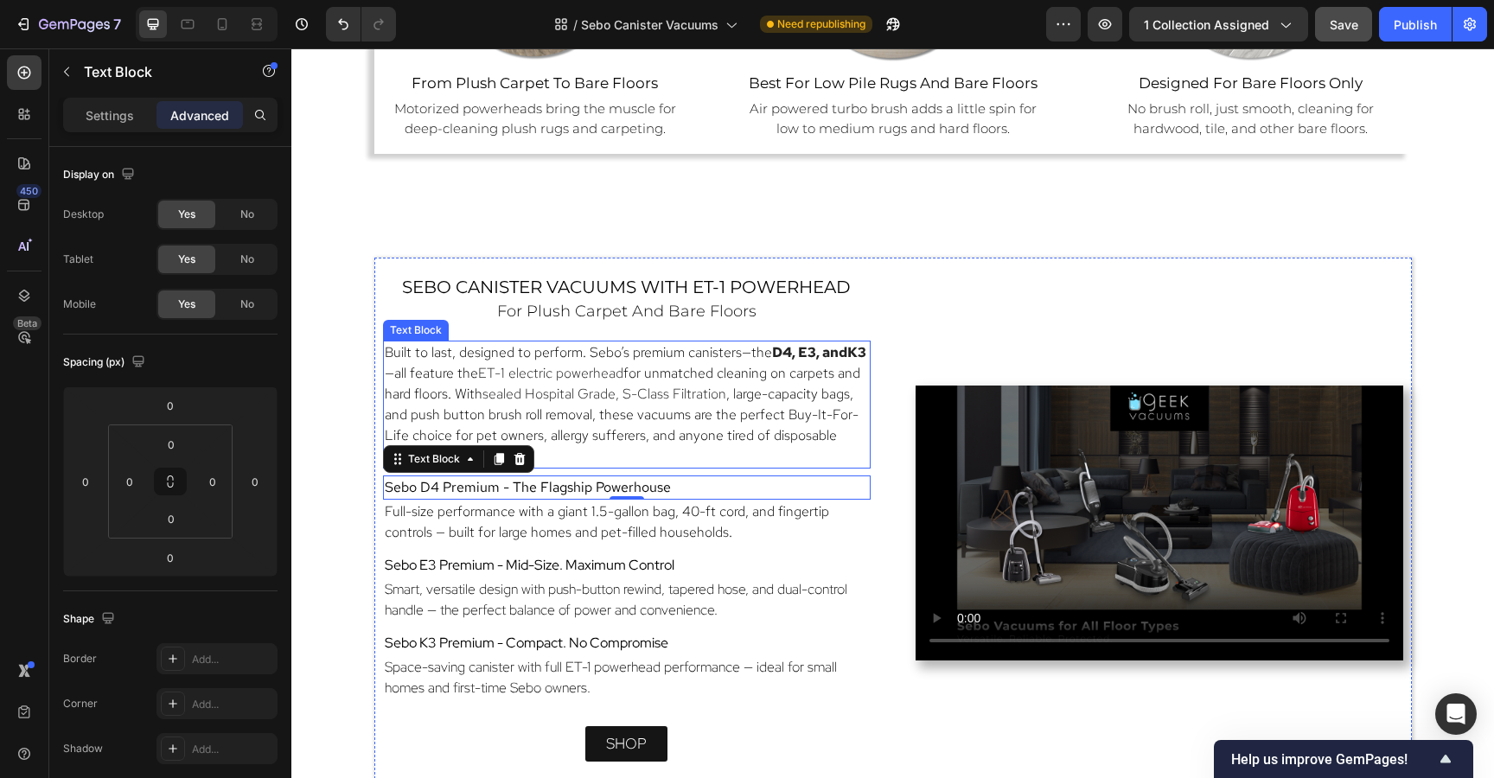
click at [699, 429] on span ", large-capacity bags, and push button brush roll removal, these vacuums are th…" at bounding box center [622, 425] width 474 height 80
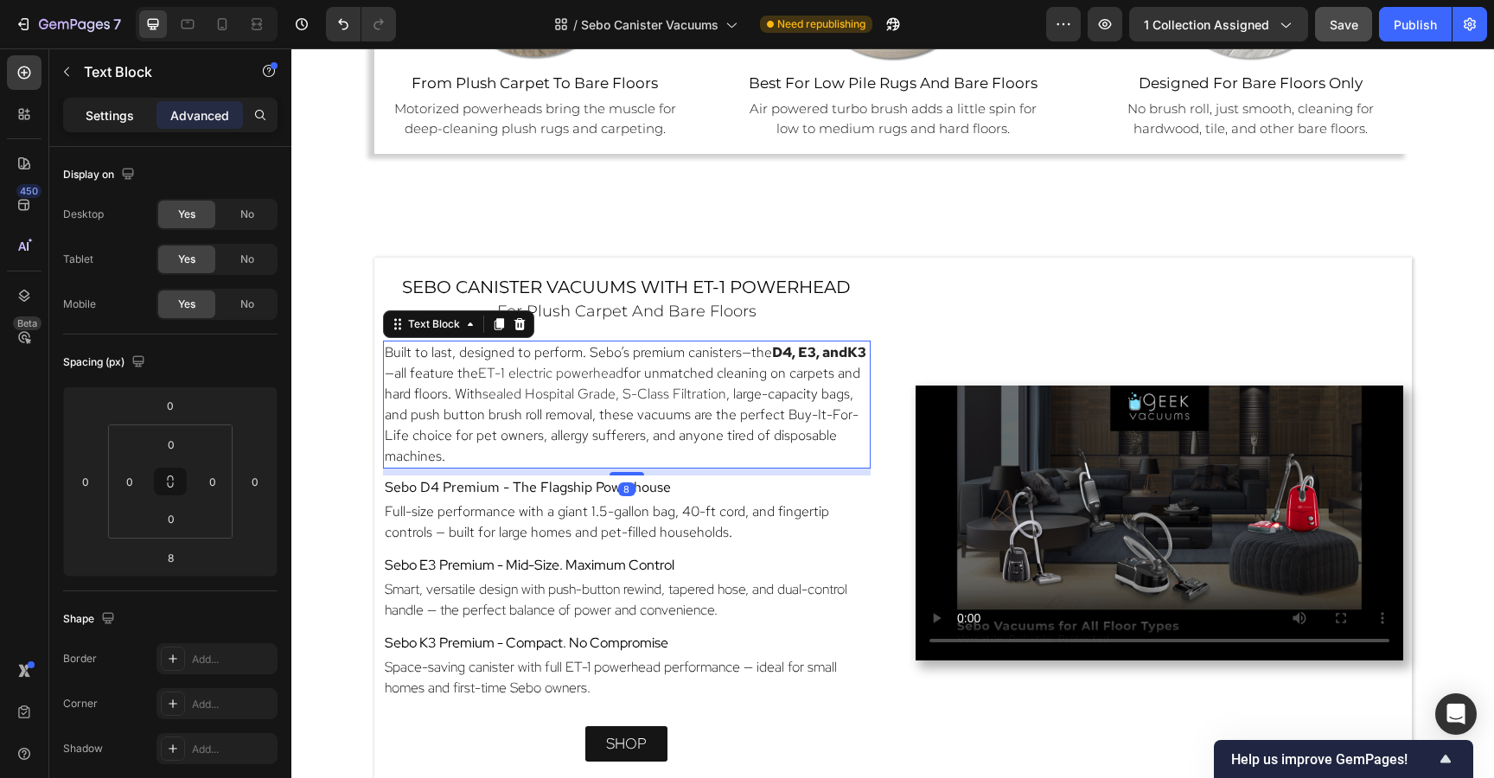
click at [81, 122] on div "Settings" at bounding box center [110, 115] width 86 height 28
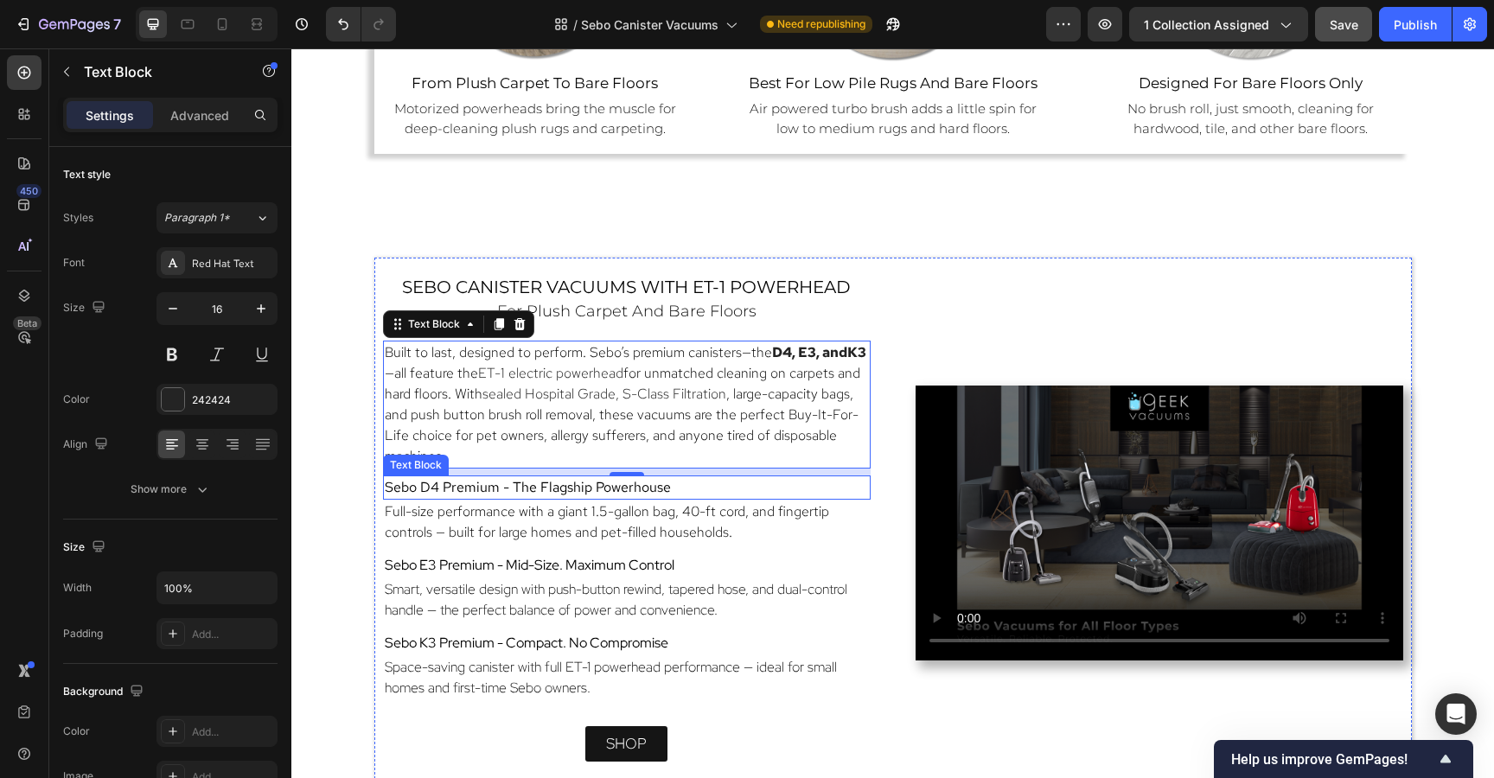
click at [475, 483] on span "Sebo D4 Premium - The Flagship Powerhouse" at bounding box center [528, 487] width 286 height 18
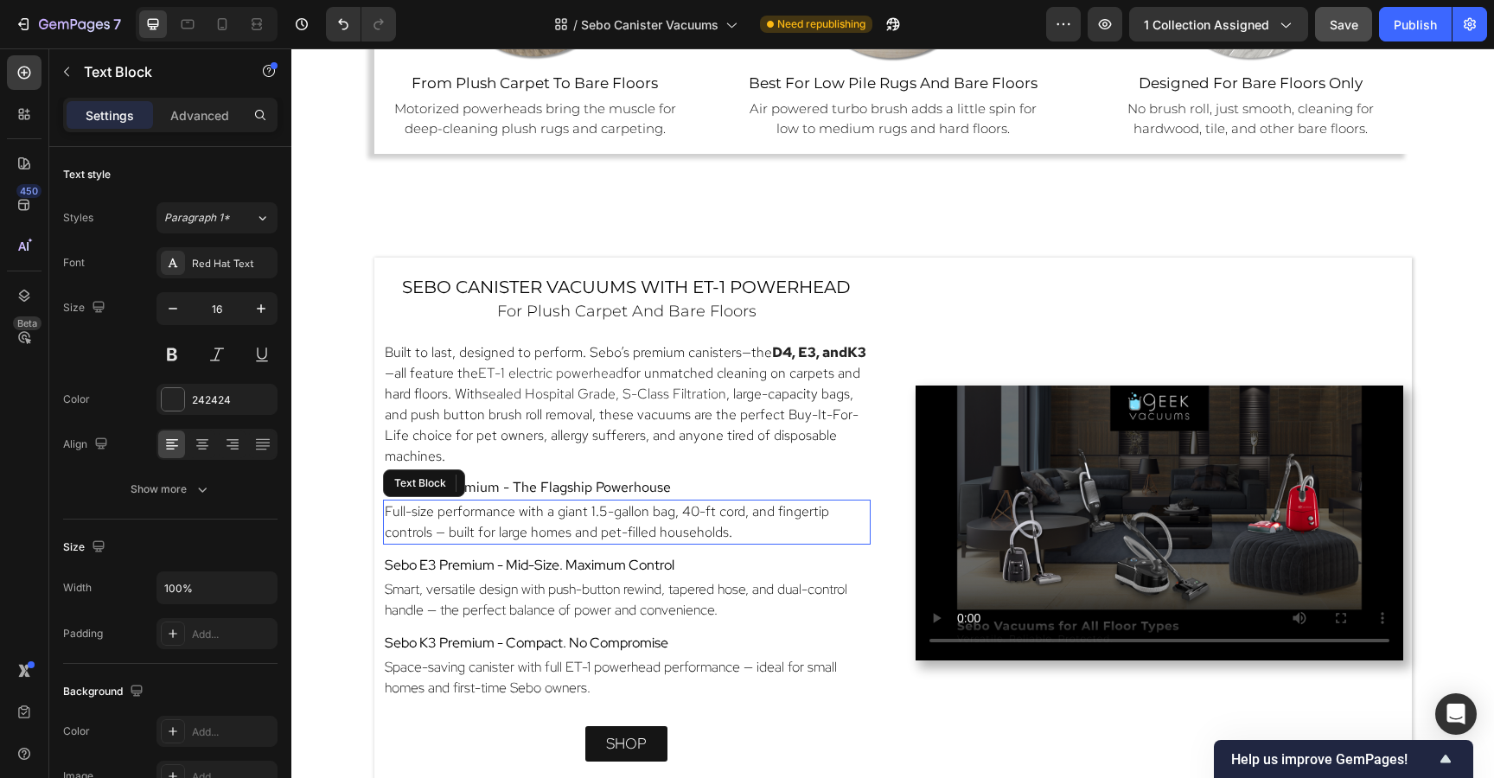
click at [470, 519] on p "Full-size performance with a giant 1.5-gallon bag, 40-ft cord, and fingertip co…" at bounding box center [627, 521] width 484 height 41
click at [471, 564] on span "Sebo E3 Premium - Mid-Size. Maximum Control" at bounding box center [530, 565] width 290 height 18
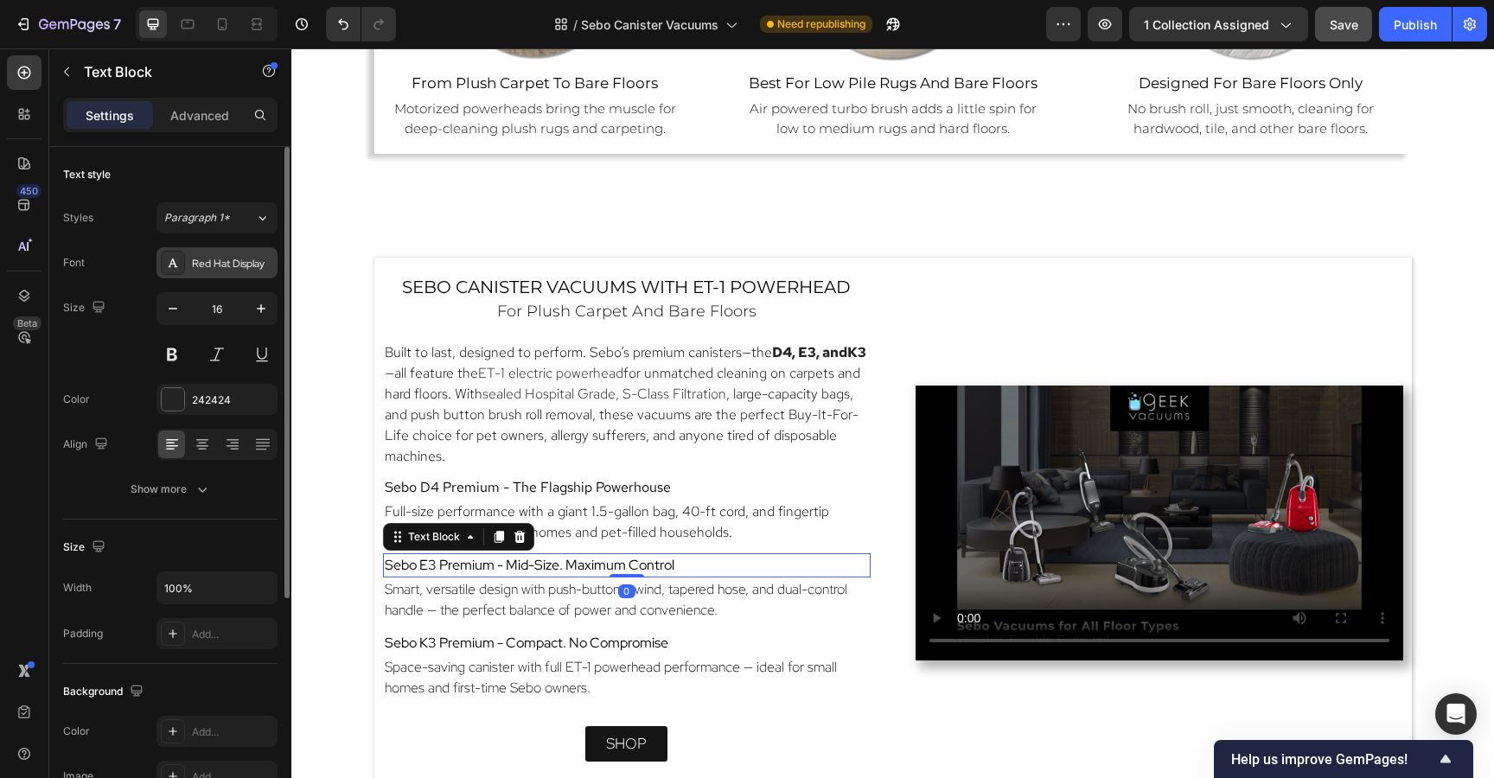
click at [208, 265] on div "Red Hat Display" at bounding box center [232, 264] width 81 height 16
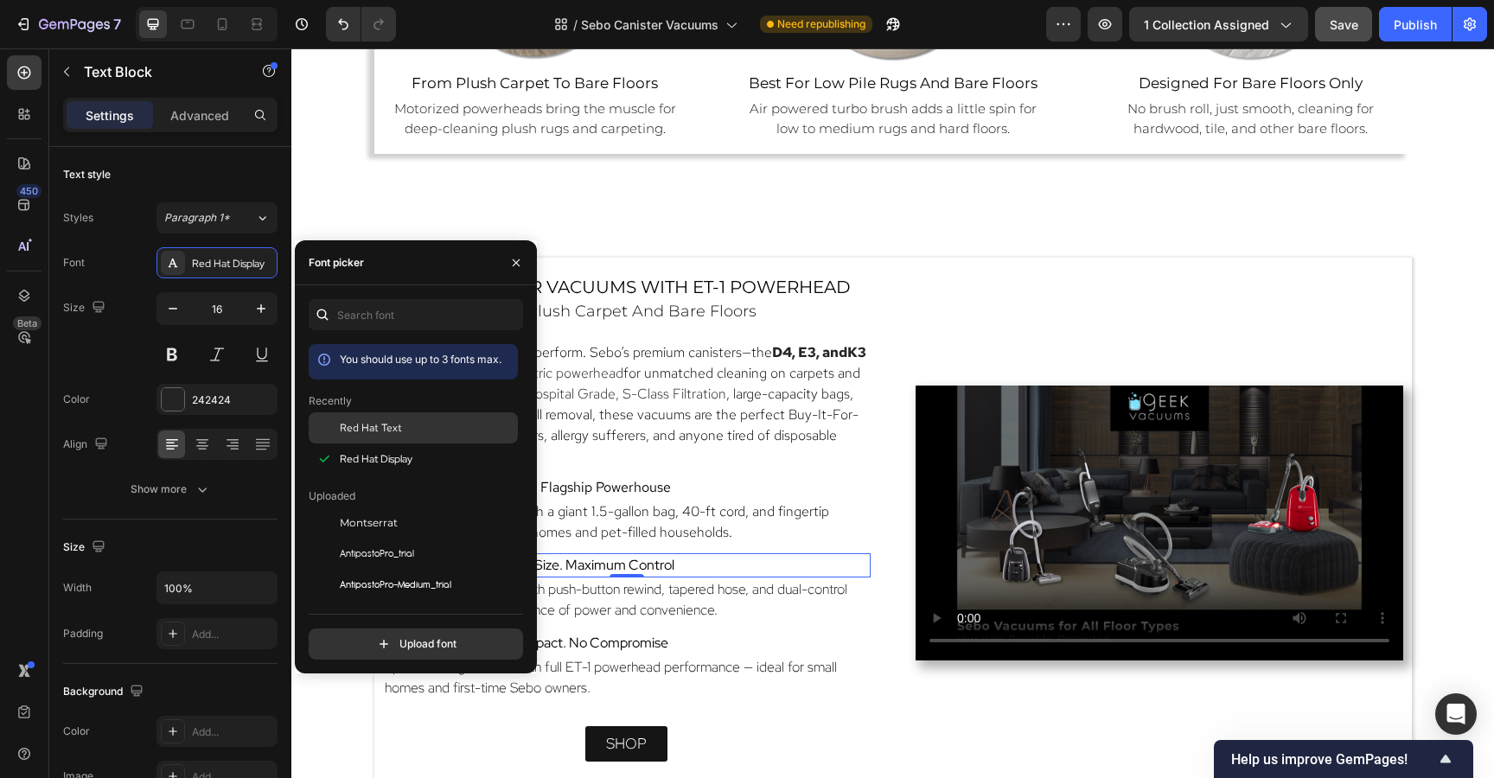
click at [366, 428] on span "Red Hat Text" at bounding box center [371, 428] width 62 height 16
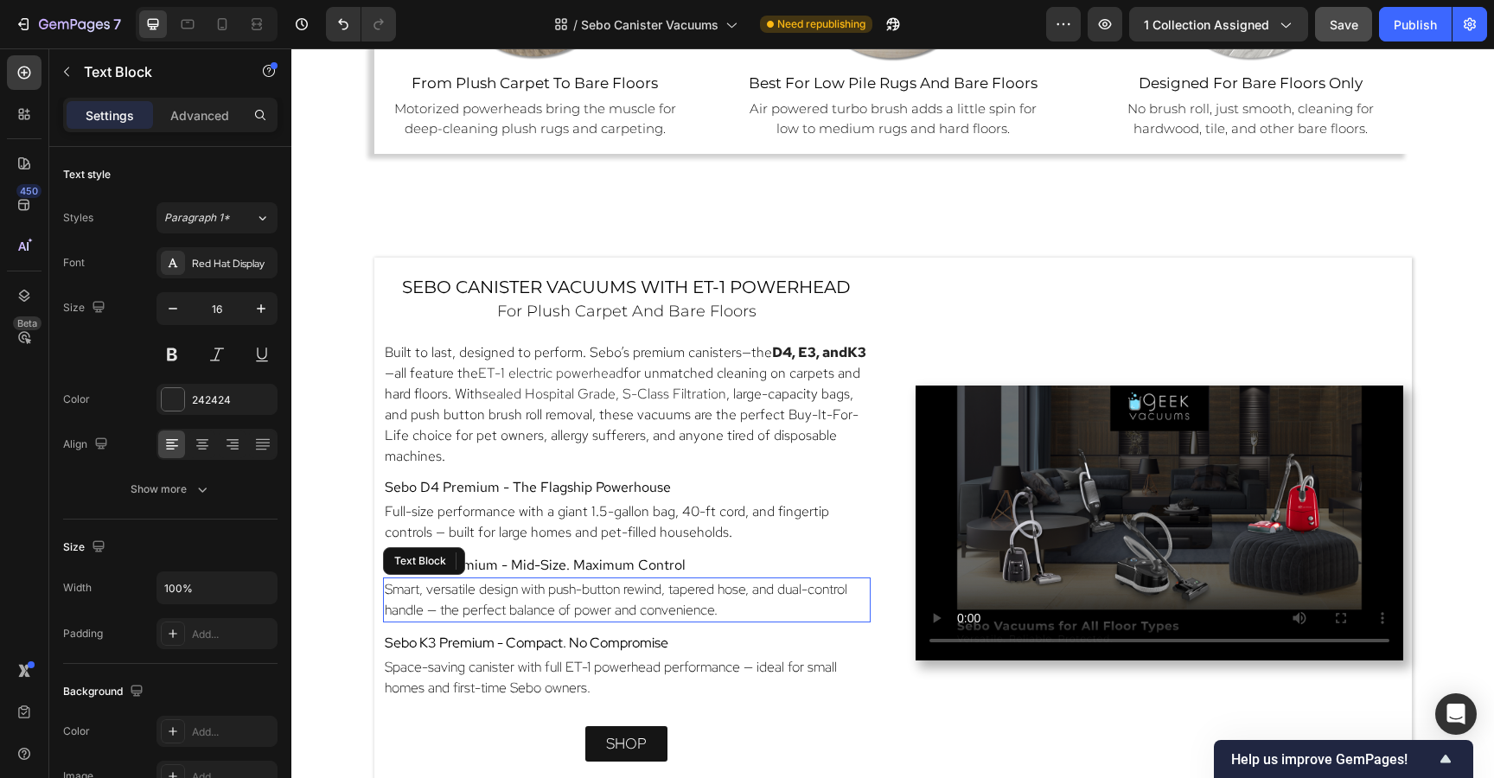
click at [698, 604] on span "Smart, versatile design with push-button rewind, tapered hose, and dual-control…" at bounding box center [616, 599] width 462 height 39
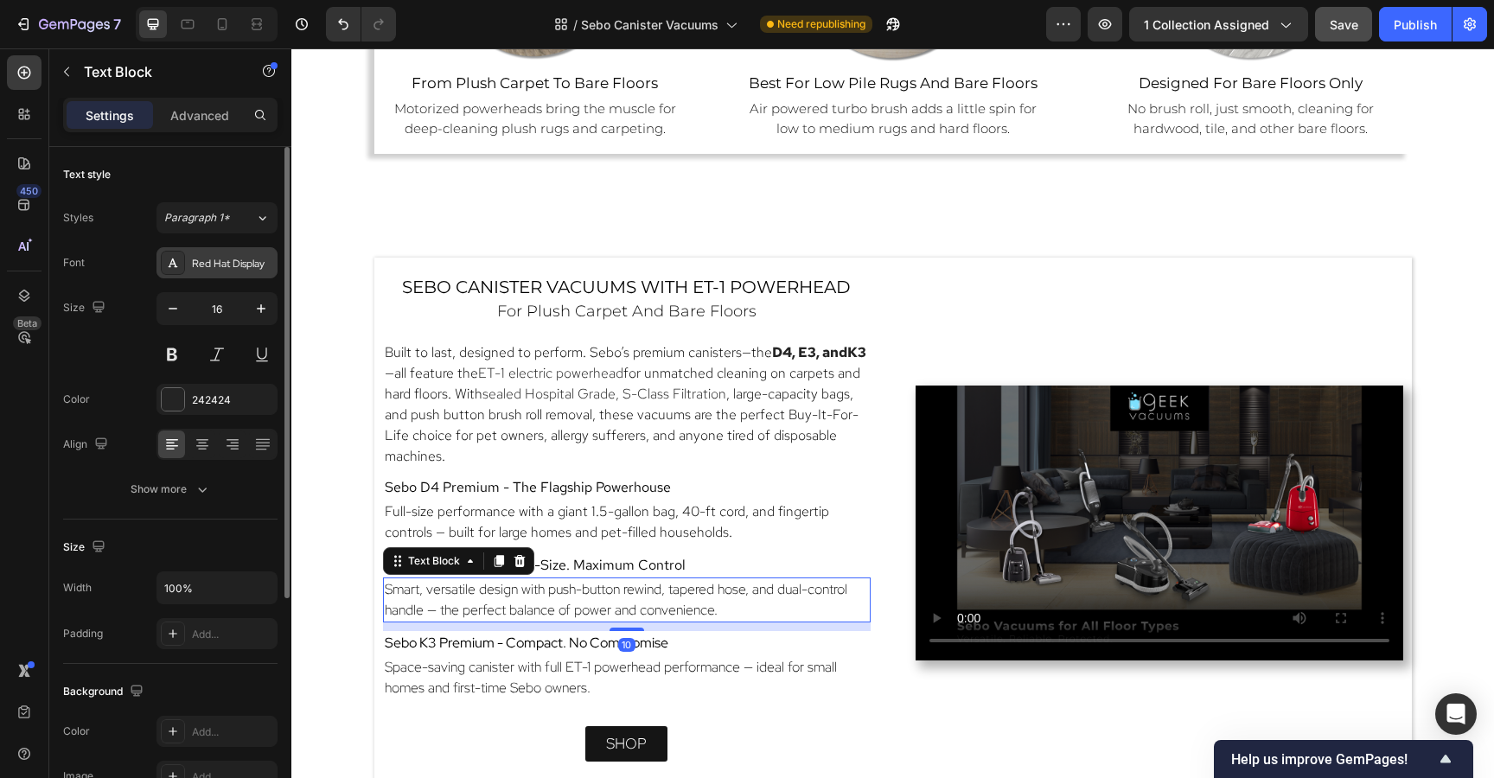
click at [233, 270] on div "Red Hat Display" at bounding box center [232, 264] width 81 height 16
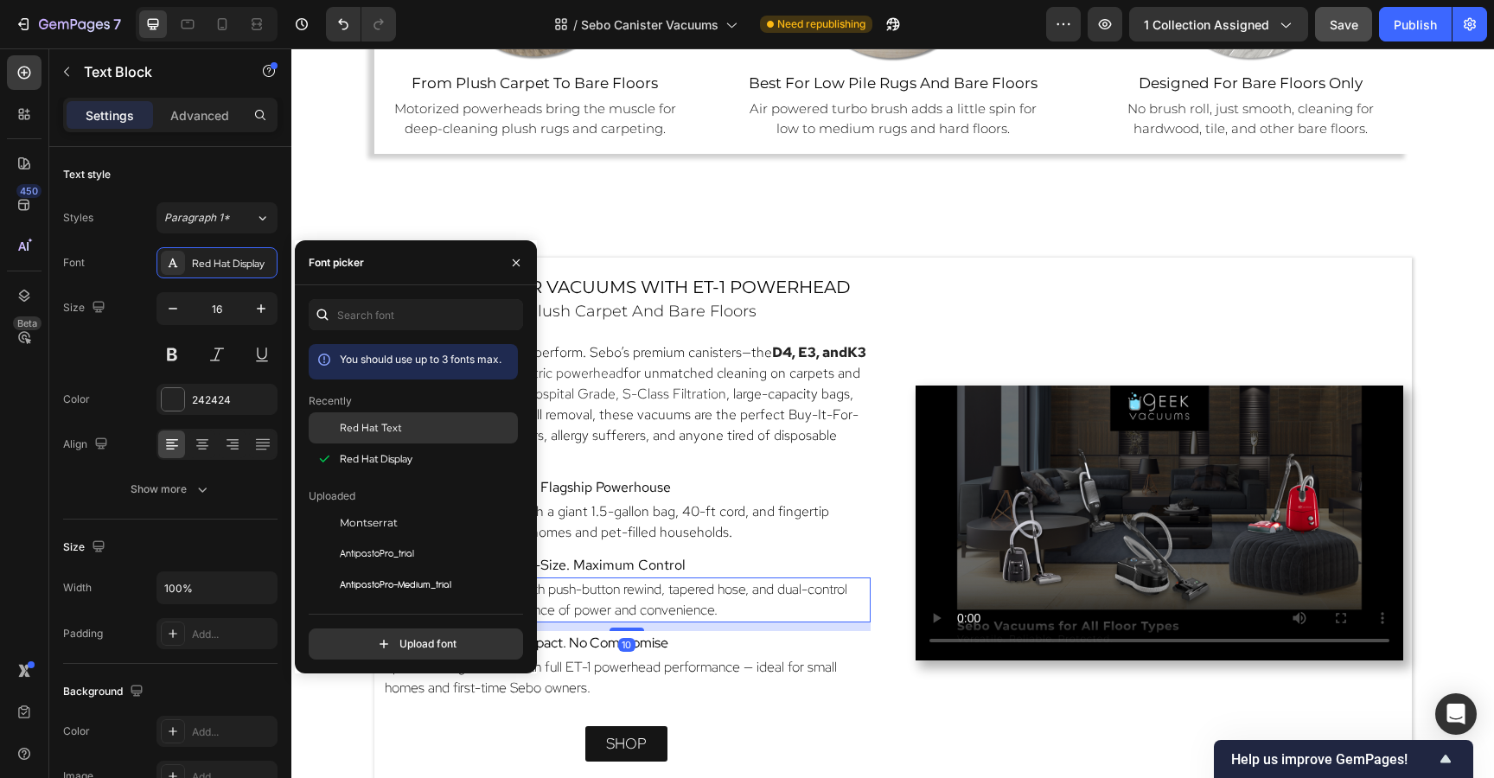
click at [363, 432] on span "Red Hat Text" at bounding box center [371, 428] width 62 height 16
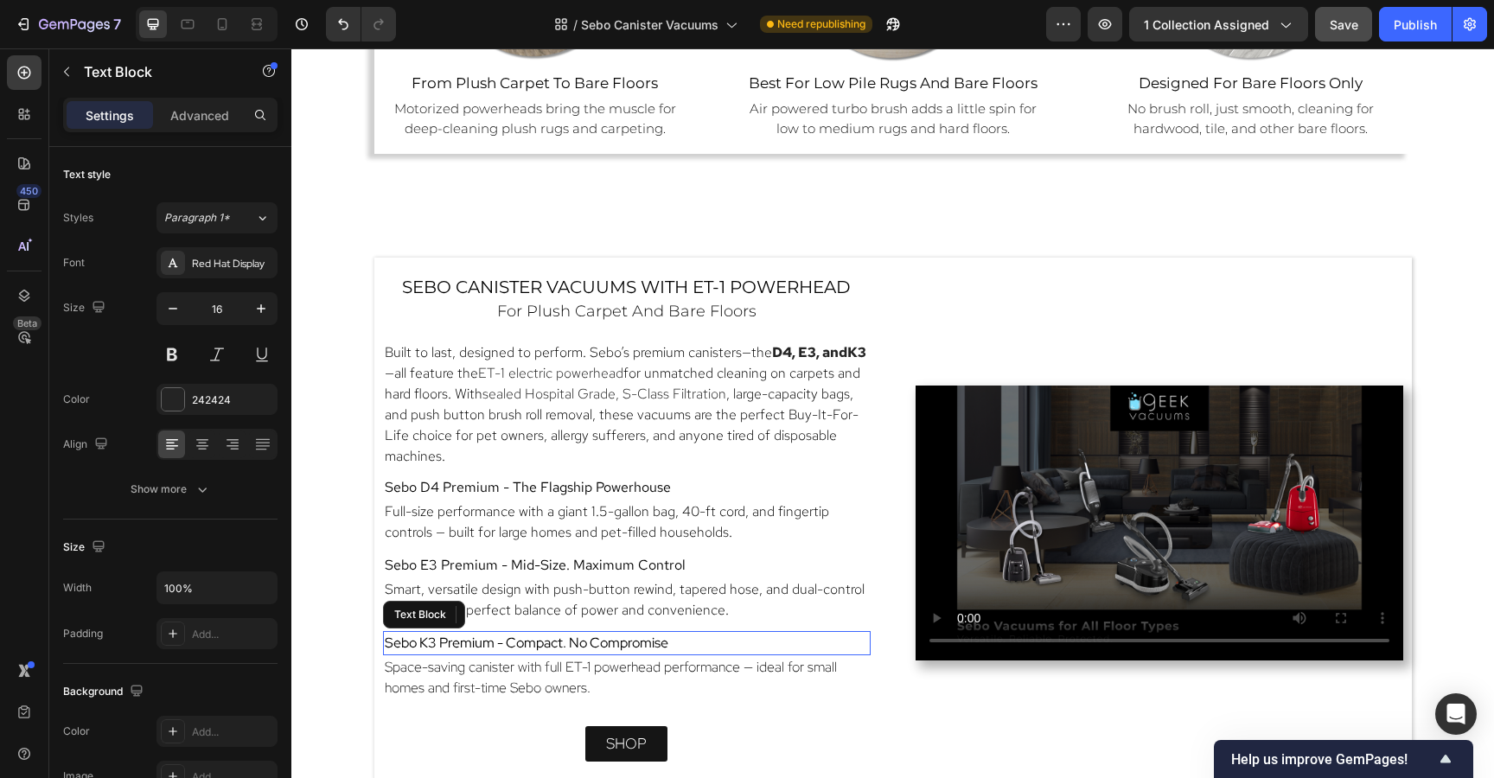
click at [732, 638] on p "Sebo K3 Premium - Compact. No Compromise" at bounding box center [627, 643] width 484 height 21
click at [233, 252] on div "Red Hat Display" at bounding box center [216, 262] width 121 height 31
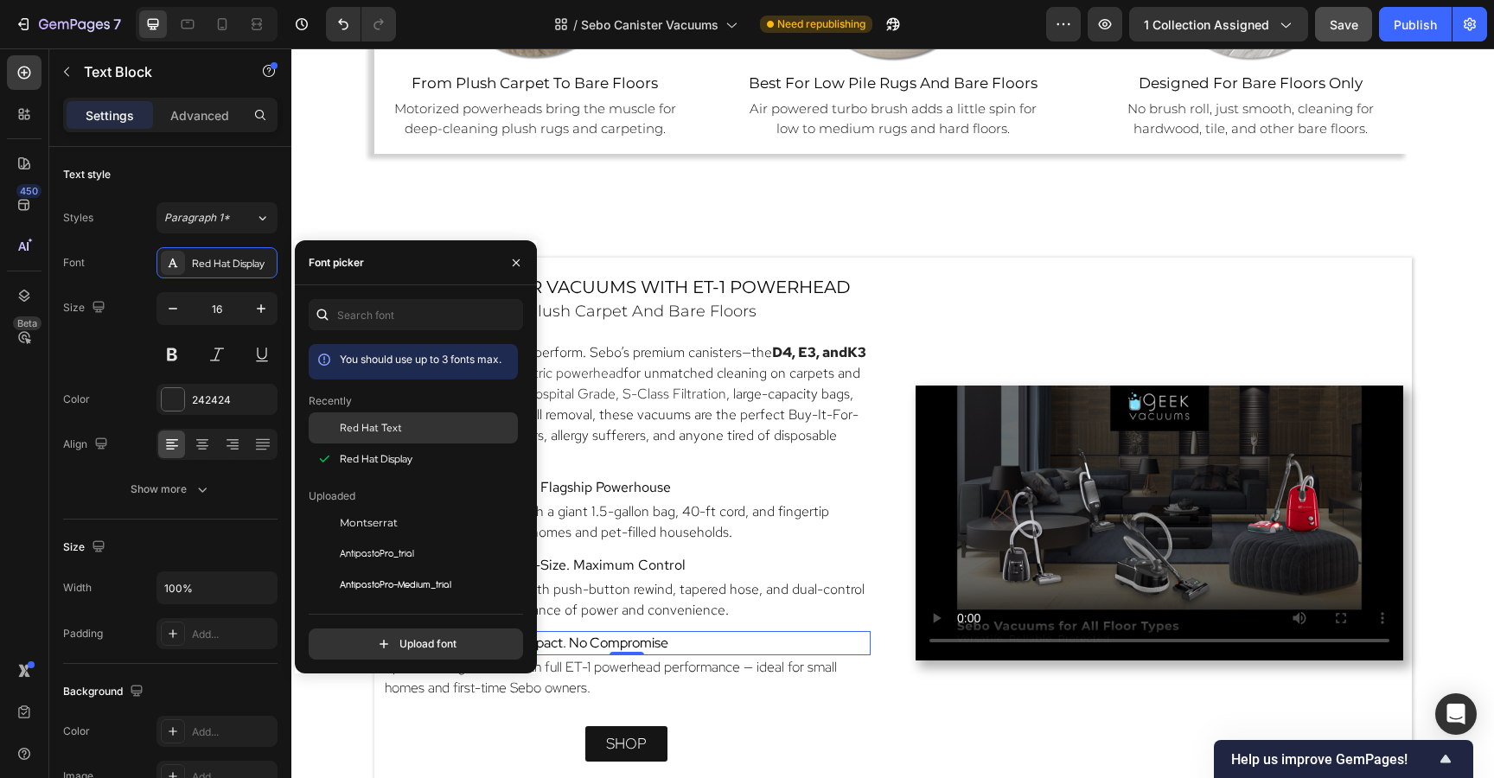
click at [376, 424] on span "Red Hat Text" at bounding box center [371, 428] width 62 height 16
click at [673, 675] on p "Space-saving canister with full ET-1 powerhead performance — ideal for small ho…" at bounding box center [627, 677] width 484 height 41
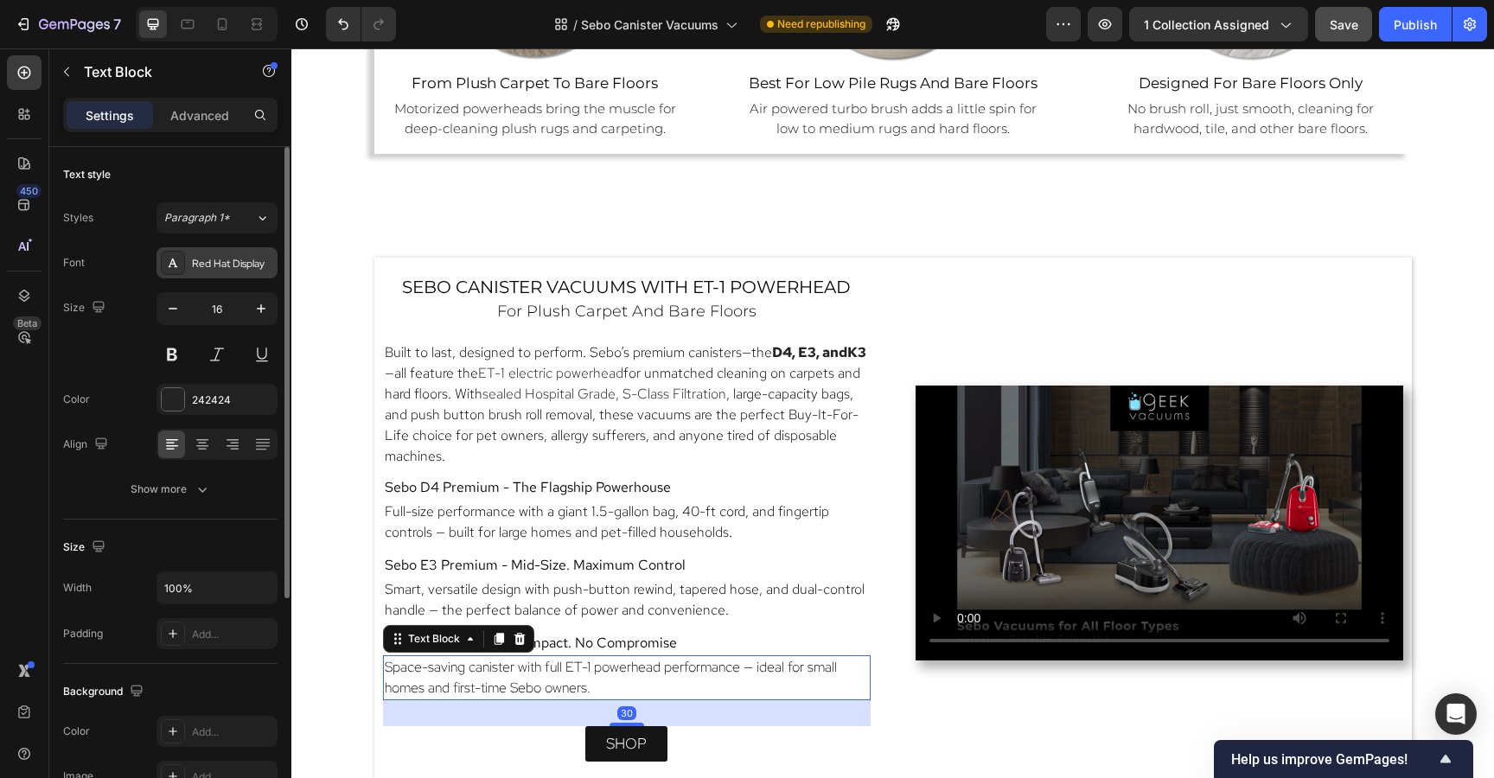
click at [182, 254] on div at bounding box center [173, 263] width 24 height 24
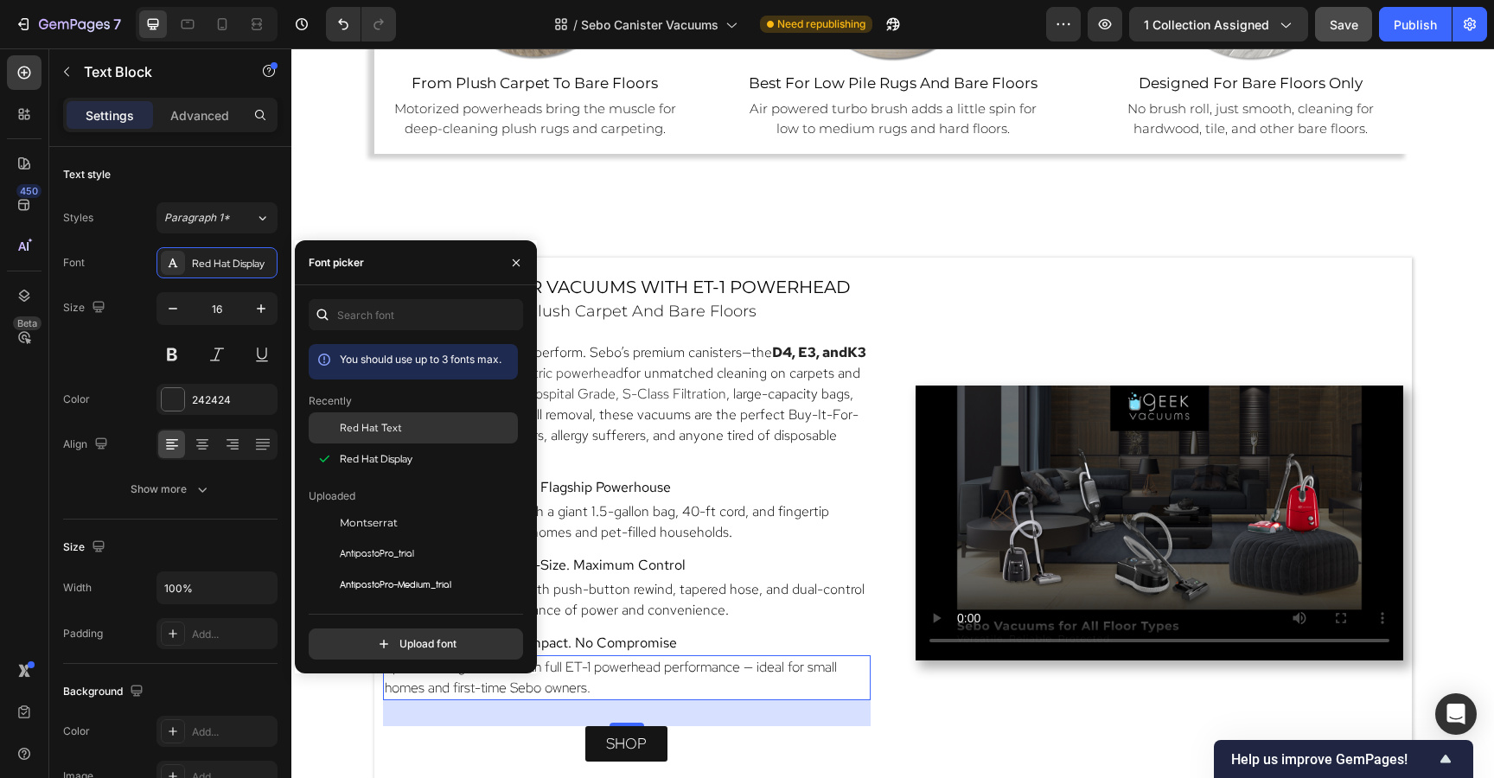
click at [384, 431] on span "Red Hat Text" at bounding box center [371, 428] width 62 height 16
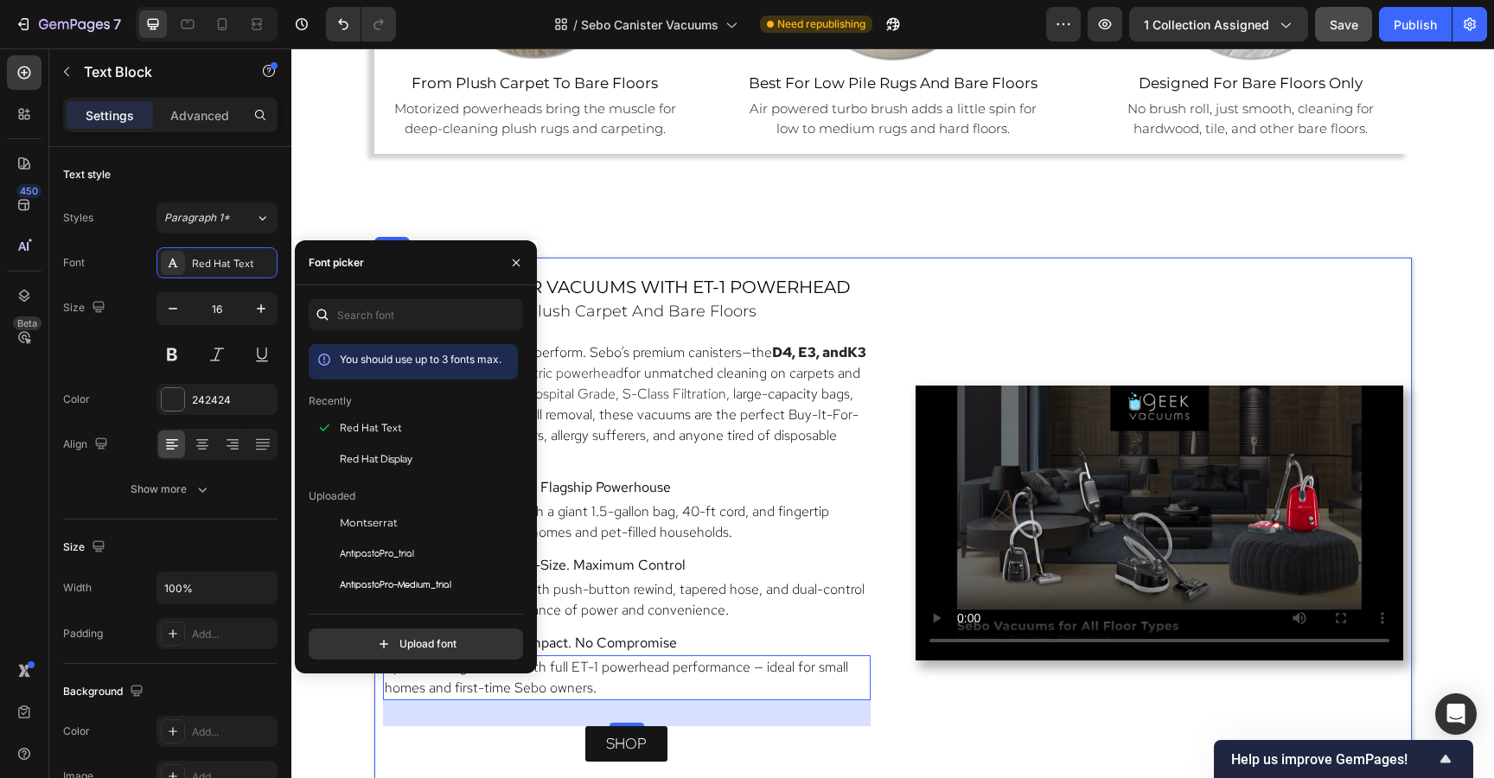
click at [1018, 298] on div "Video" at bounding box center [1159, 522] width 488 height 495
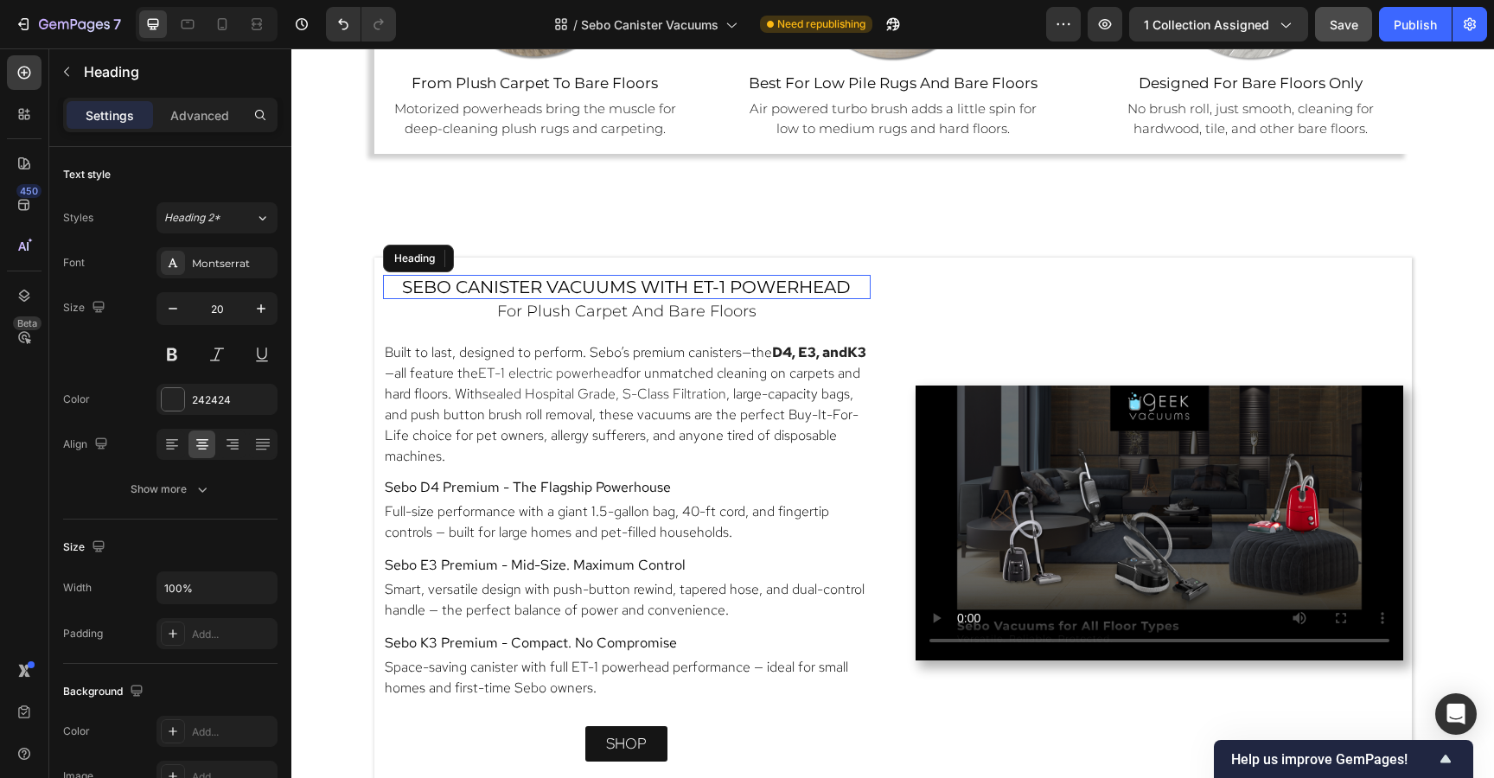
click at [819, 277] on span "sebo canister vacuums with ET-1 Powerhead" at bounding box center [626, 287] width 449 height 21
click at [781, 316] on h2 "for plush carpet and bare floors" at bounding box center [627, 312] width 488 height 22
click at [624, 278] on span "sebo canister vacuums with ET-1 Powerhead" at bounding box center [626, 287] width 449 height 21
click at [238, 265] on div "Montserrat" at bounding box center [232, 264] width 81 height 16
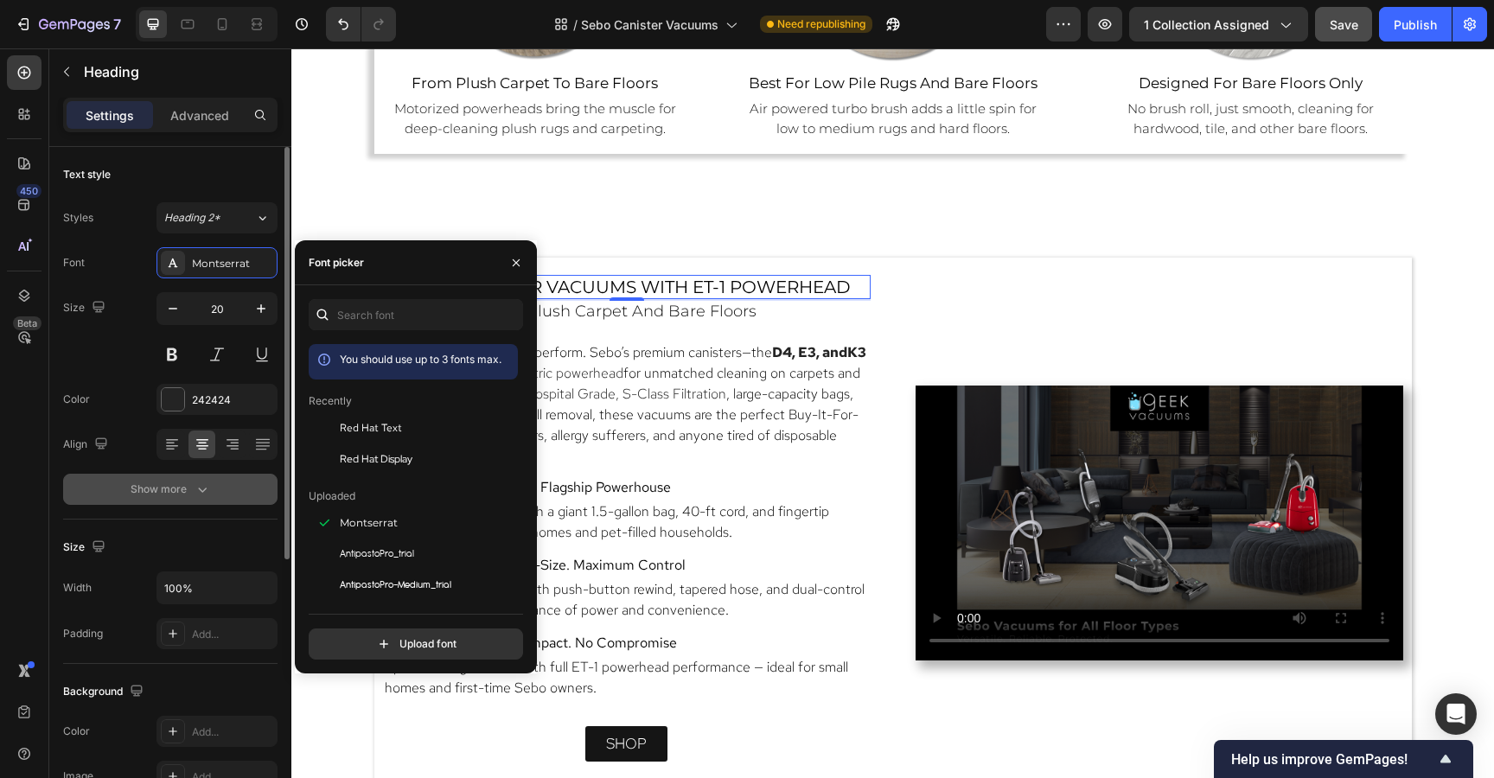
click at [201, 492] on icon "button" at bounding box center [202, 489] width 17 height 17
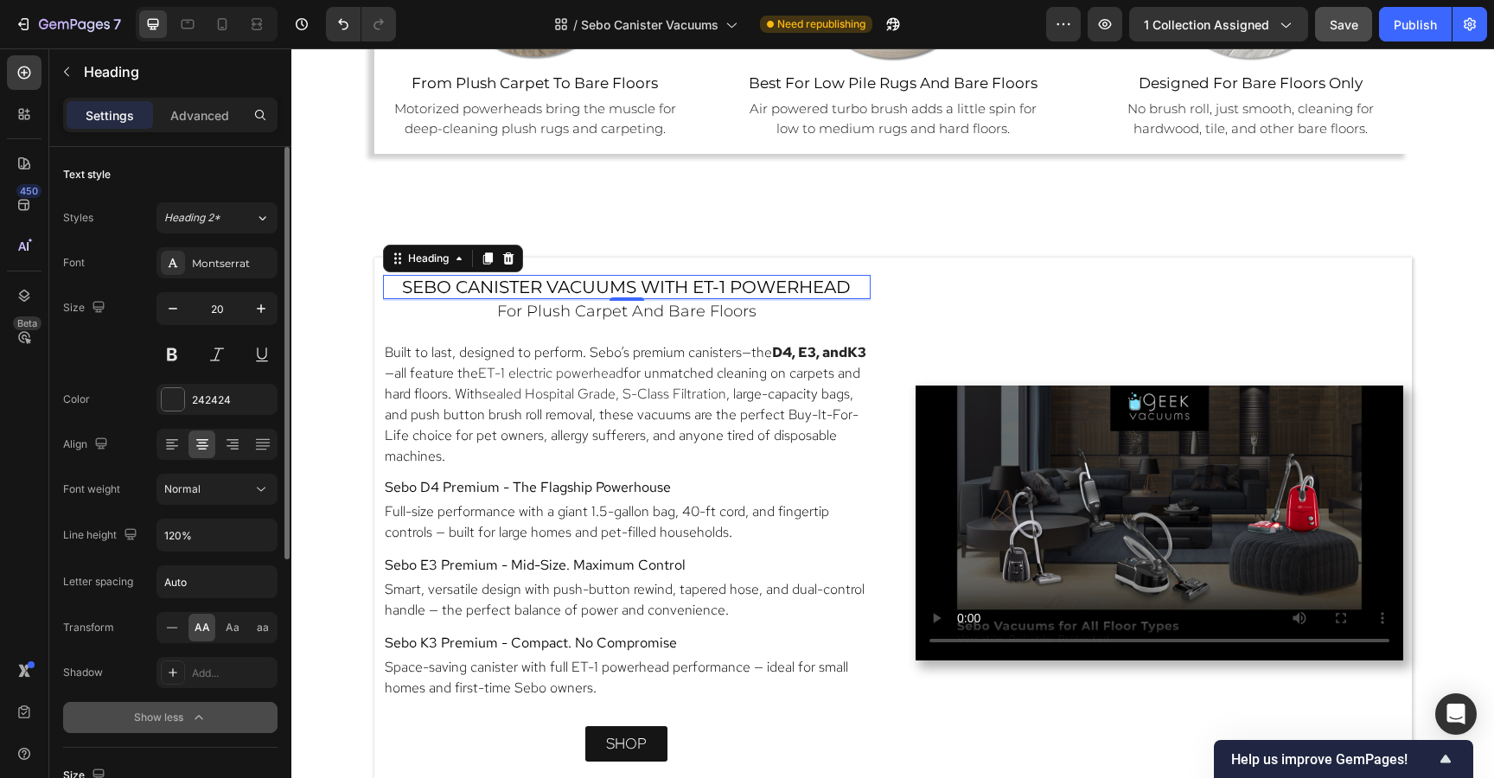
click at [201, 492] on div "Normal" at bounding box center [208, 489] width 88 height 16
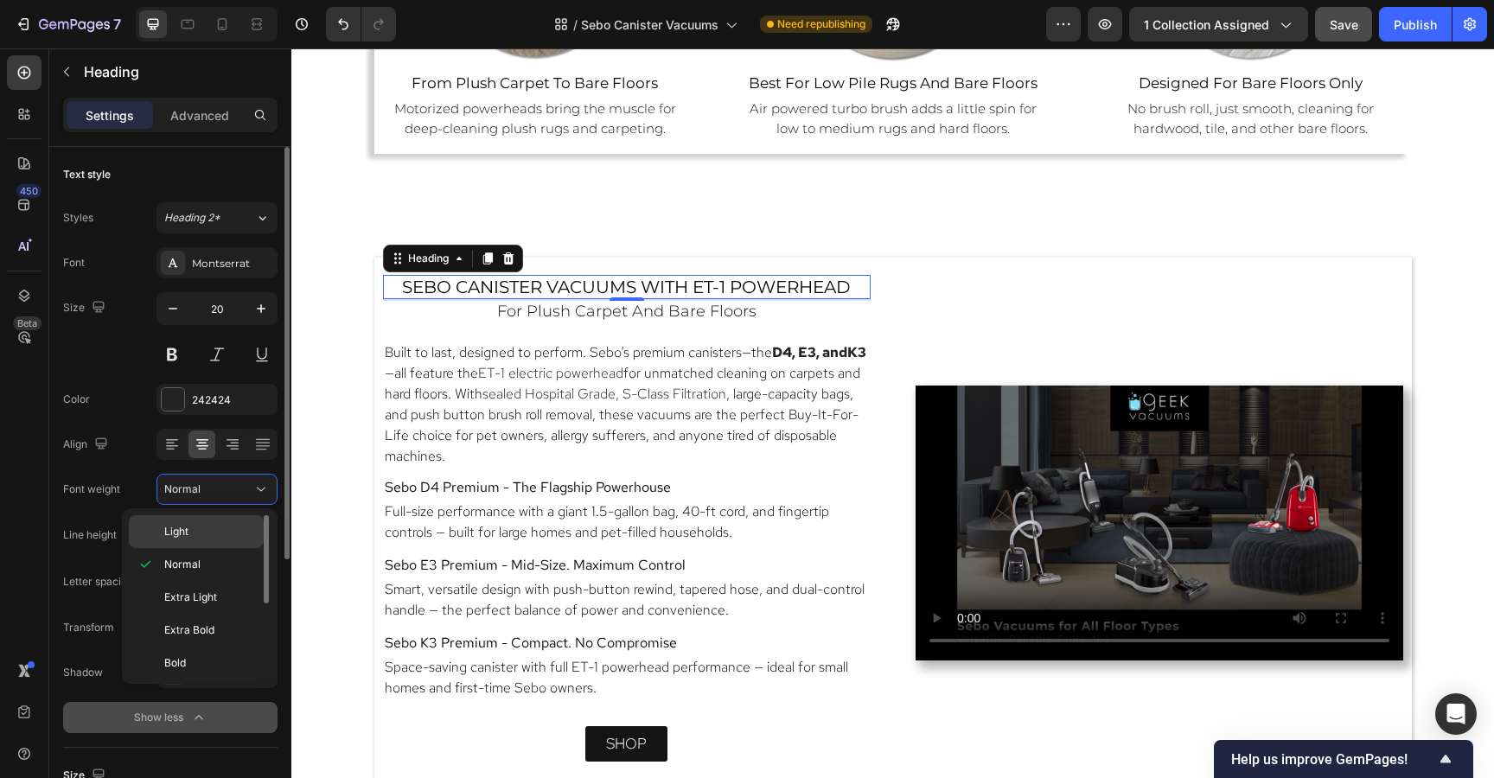
click at [188, 537] on span "Light" at bounding box center [176, 532] width 24 height 16
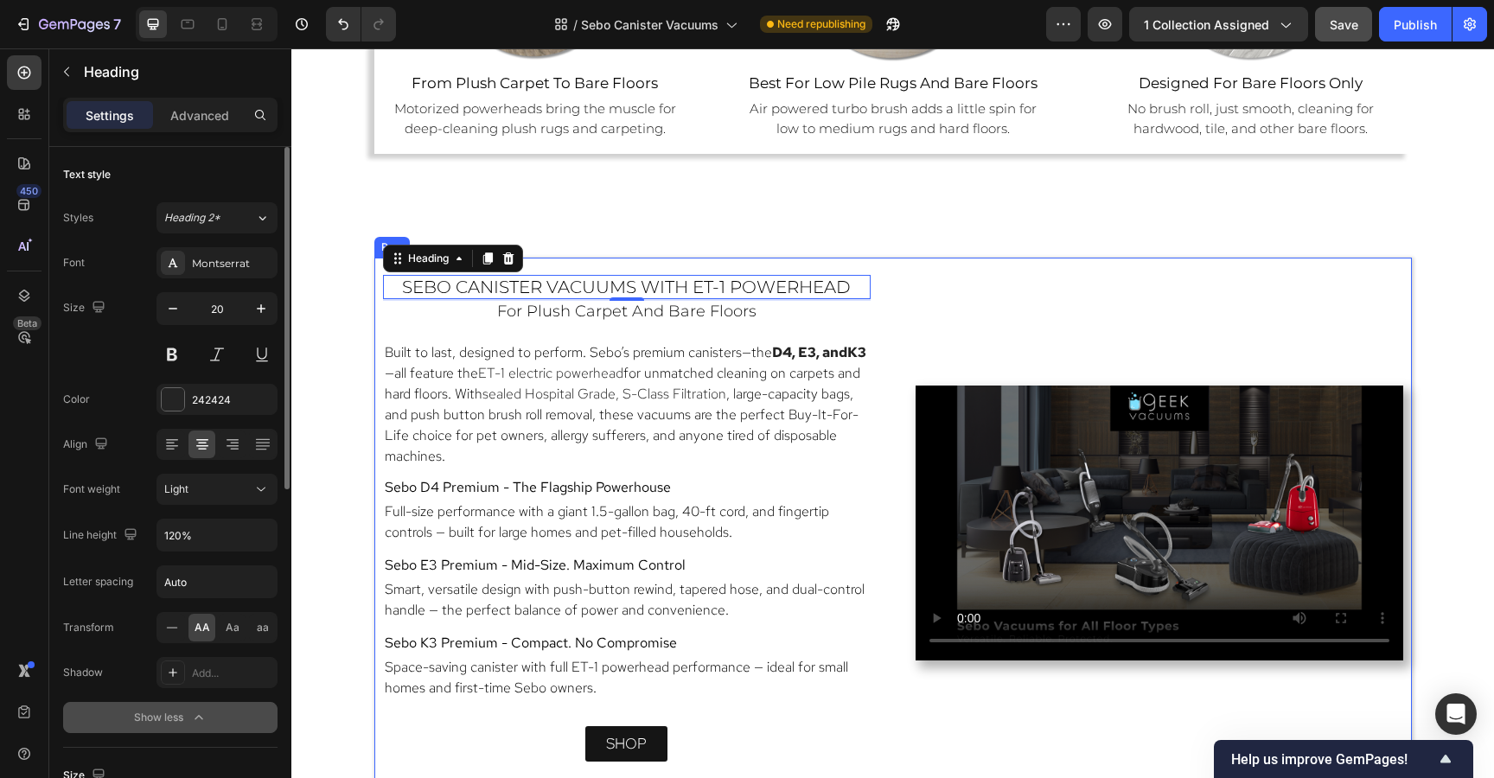
click at [1048, 265] on div "sebo canister vacuums with ET-1 Powerhead Heading 2 for plush carpet and bare f…" at bounding box center [892, 518] width 1037 height 521
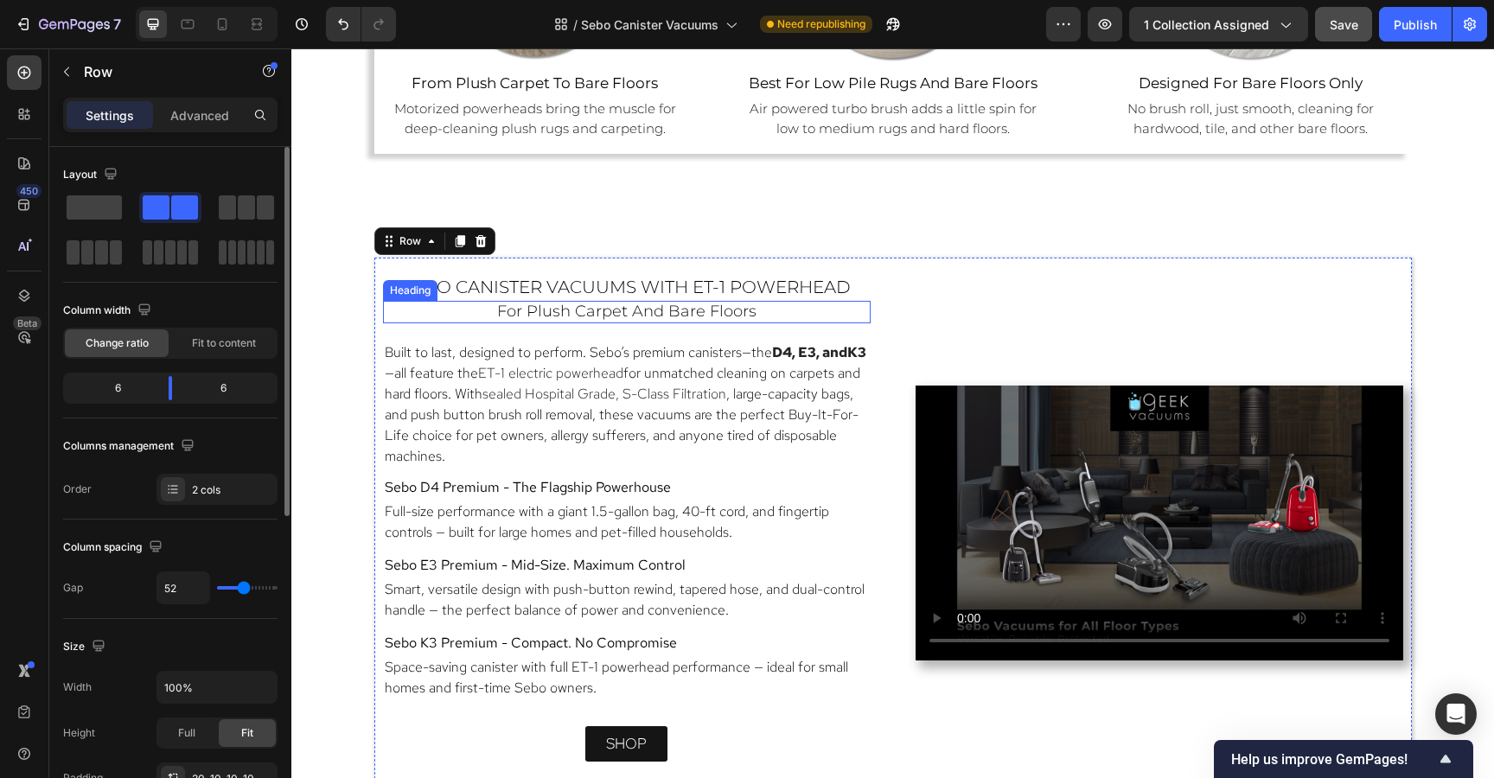
click at [685, 302] on span "for plush carpet and bare floors" at bounding box center [626, 311] width 259 height 19
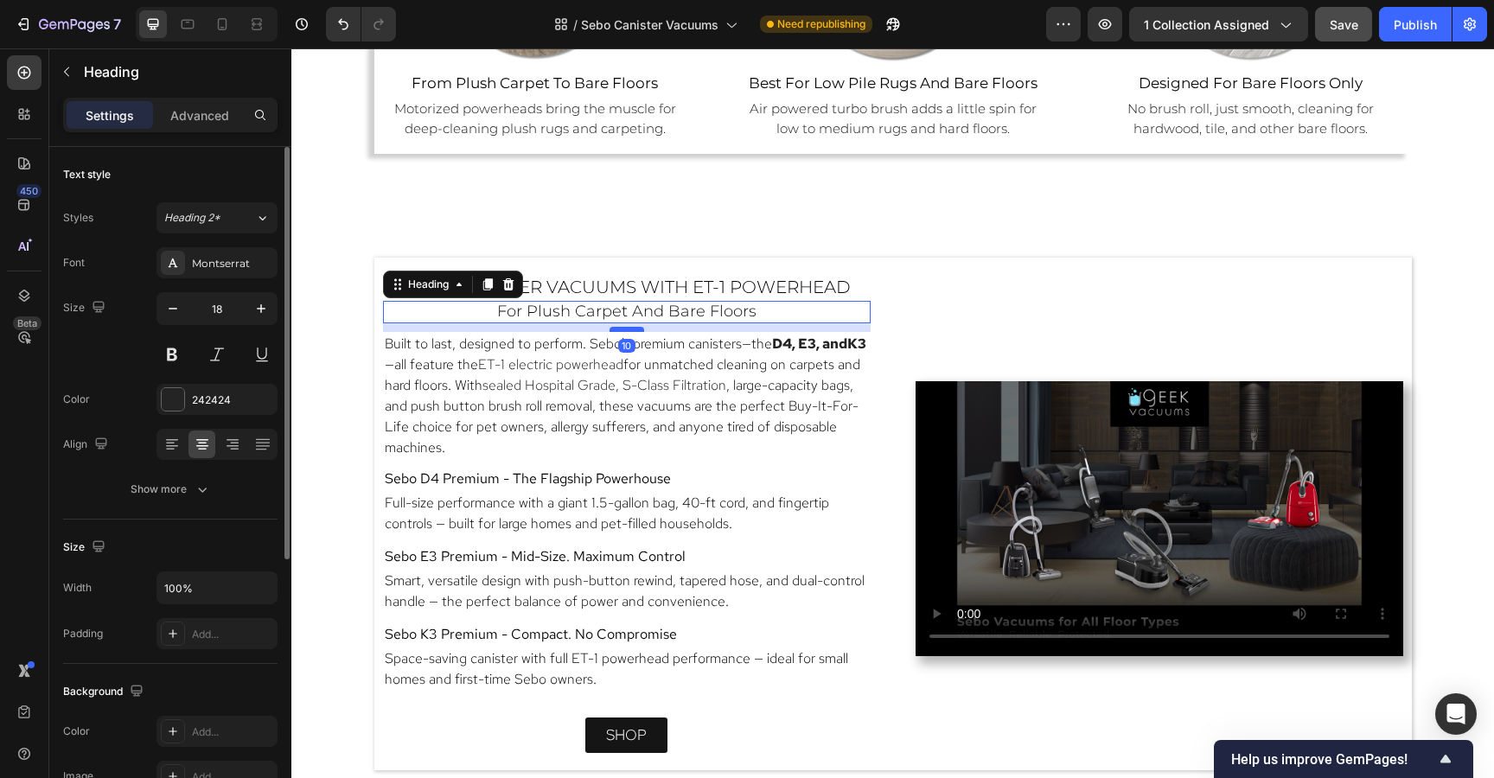
drag, startPoint x: 633, startPoint y: 337, endPoint x: 632, endPoint y: 328, distance: 8.7
click at [632, 328] on div at bounding box center [626, 329] width 35 height 5
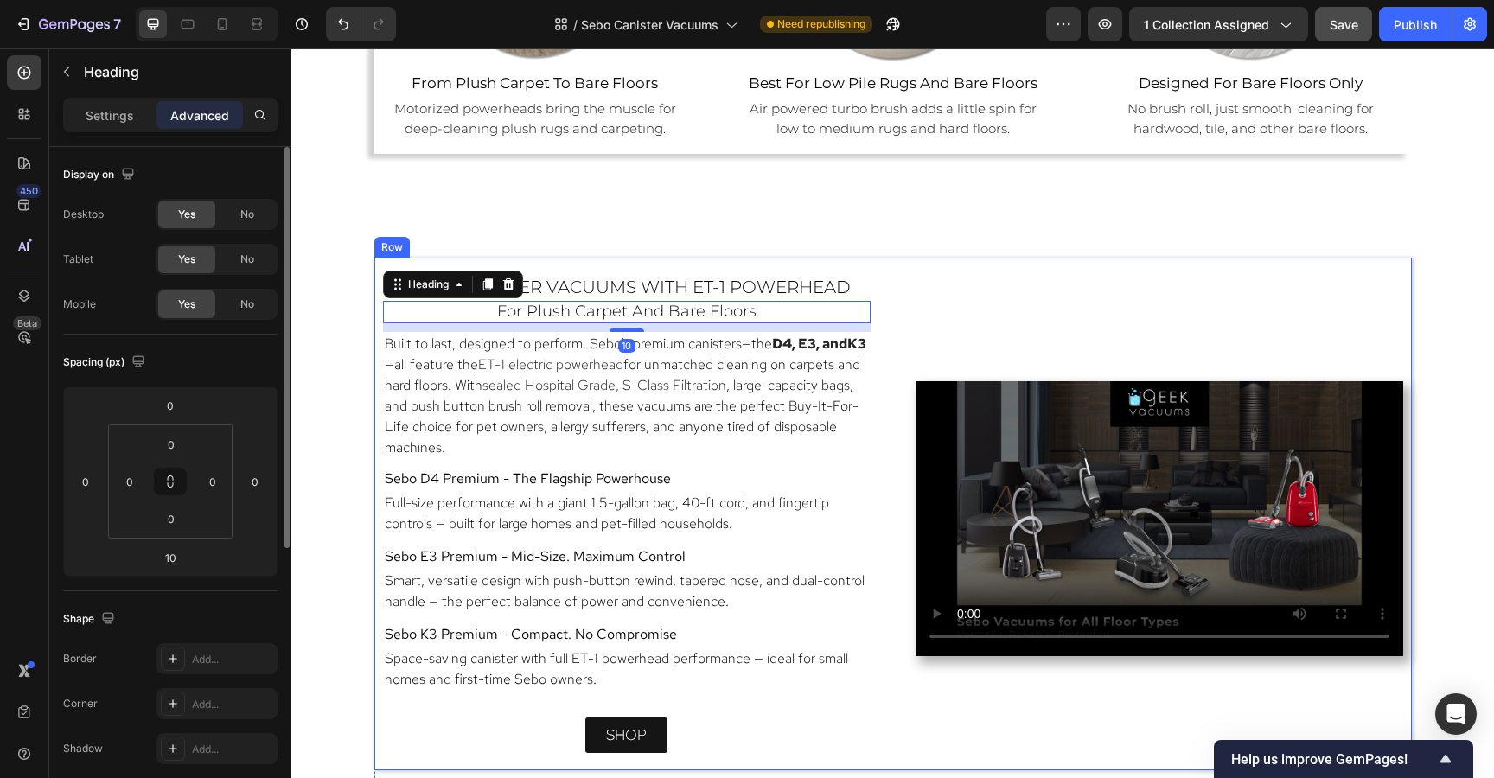
click at [1068, 258] on div "sebo canister vacuums with ET-1 Powerhead Heading for plush carpet and bare flo…" at bounding box center [892, 514] width 1037 height 513
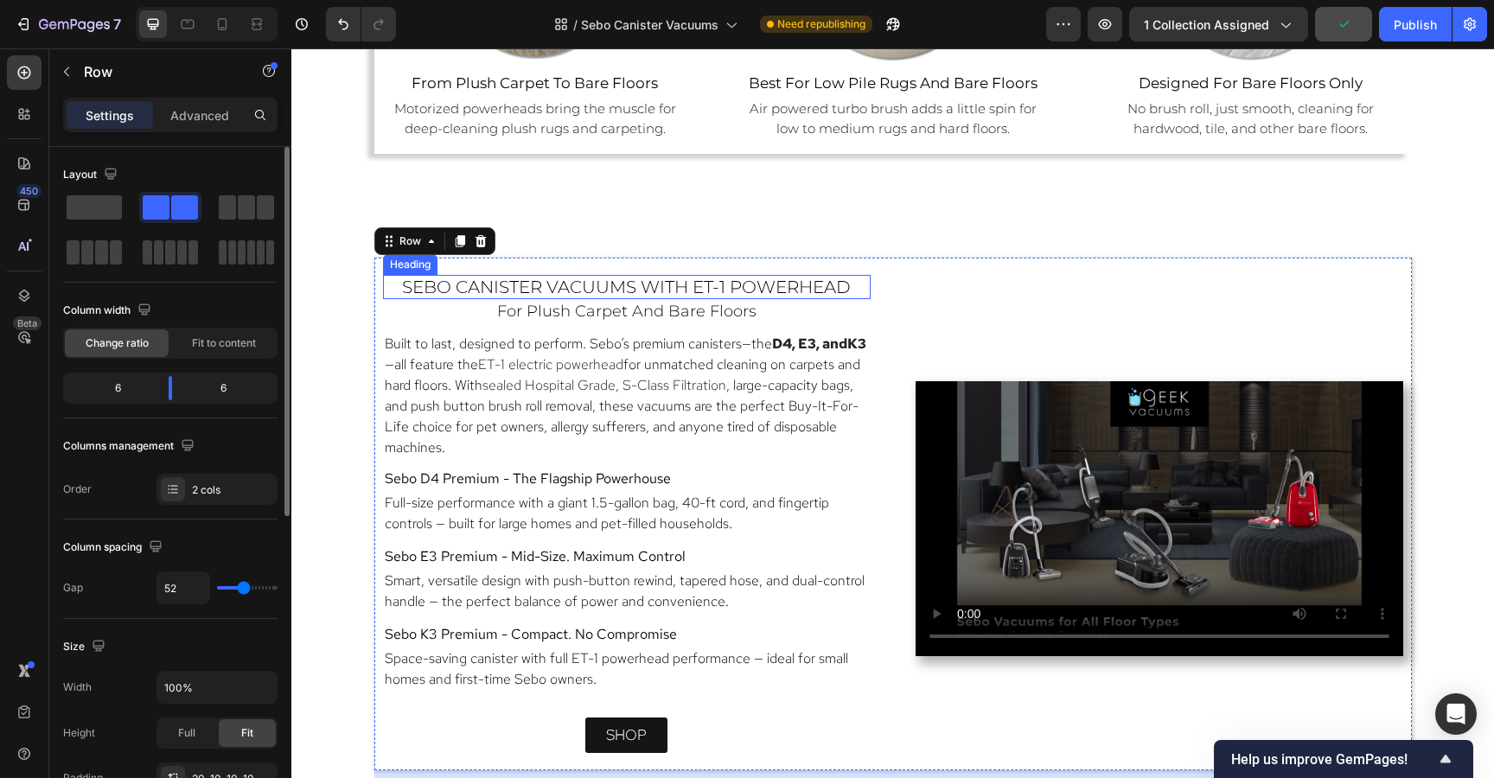
click at [834, 284] on span "sebo canister vacuums with ET-1 Powerhead" at bounding box center [626, 287] width 449 height 21
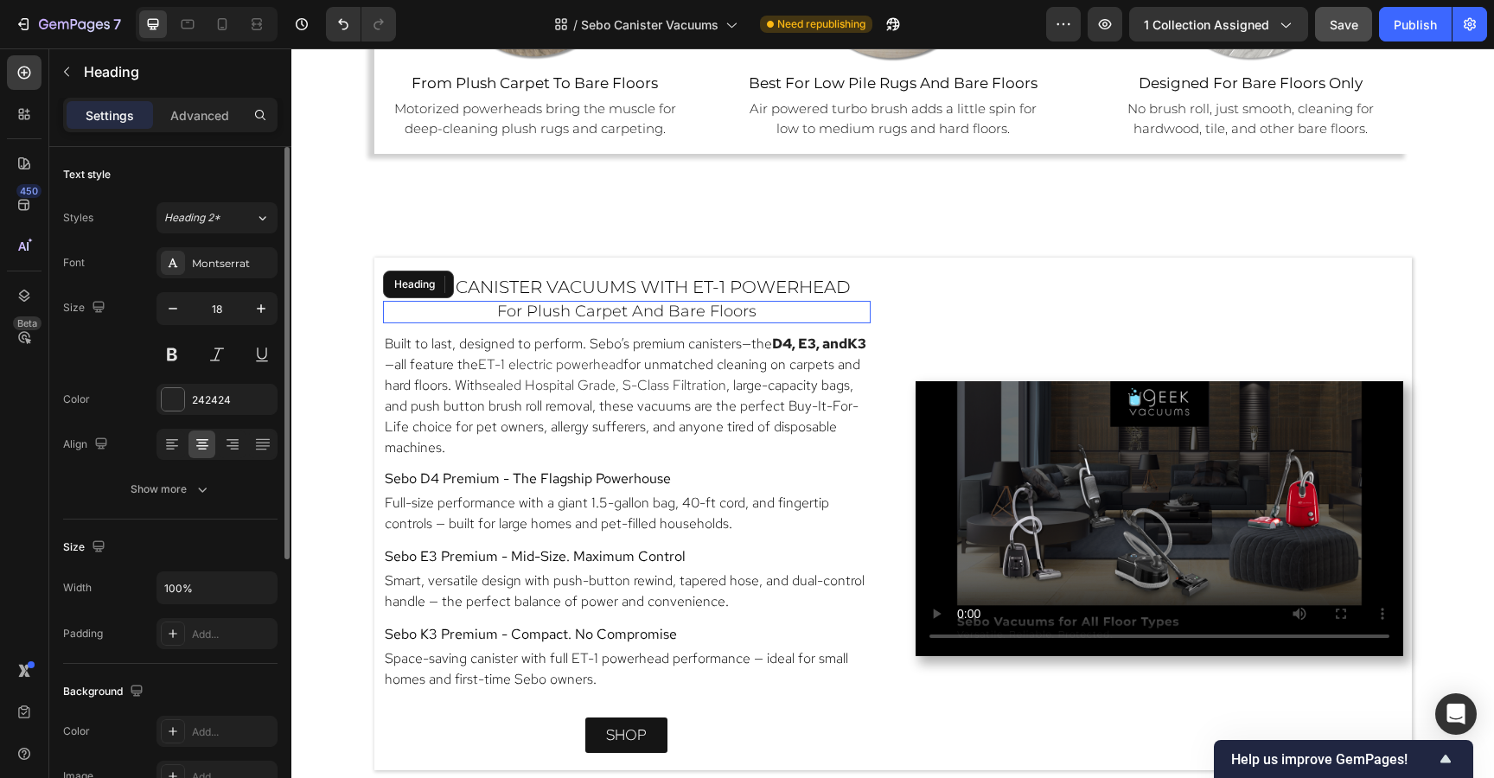
click at [766, 316] on h2 "for plush carpet and bare floors" at bounding box center [627, 312] width 488 height 22
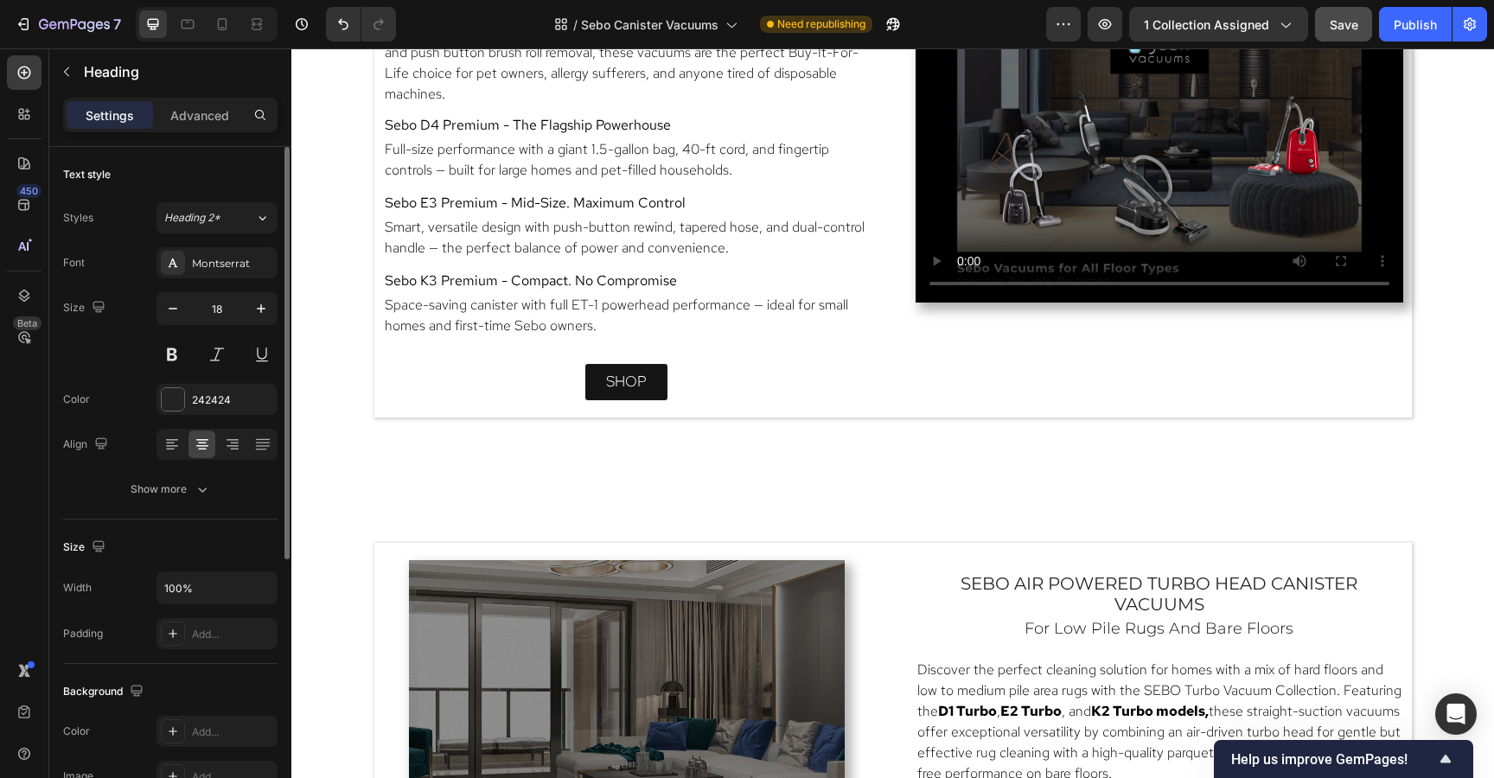
scroll to position [1820, 0]
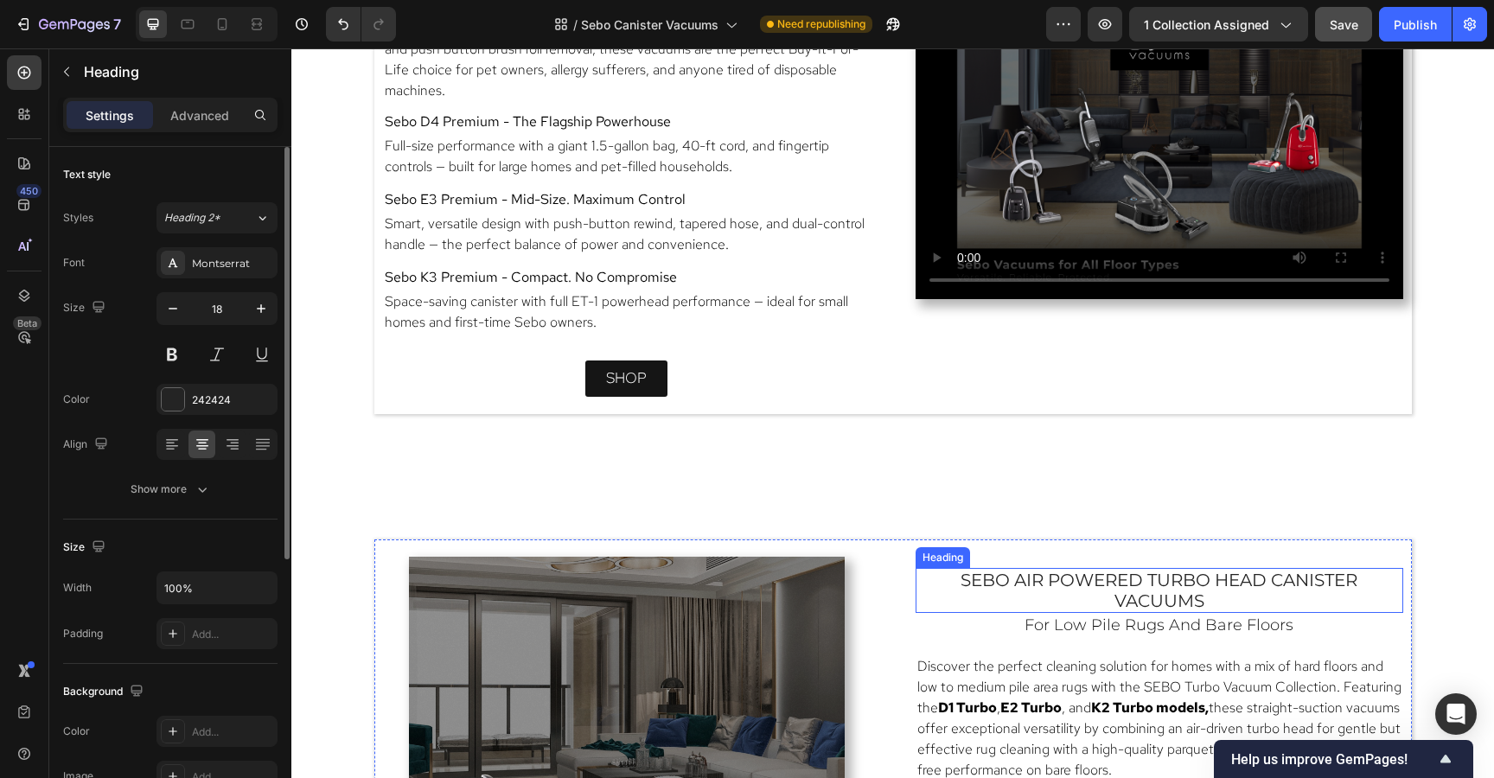
click at [1146, 573] on span "sebo air powered turbo head canister vacuums" at bounding box center [1158, 590] width 397 height 41
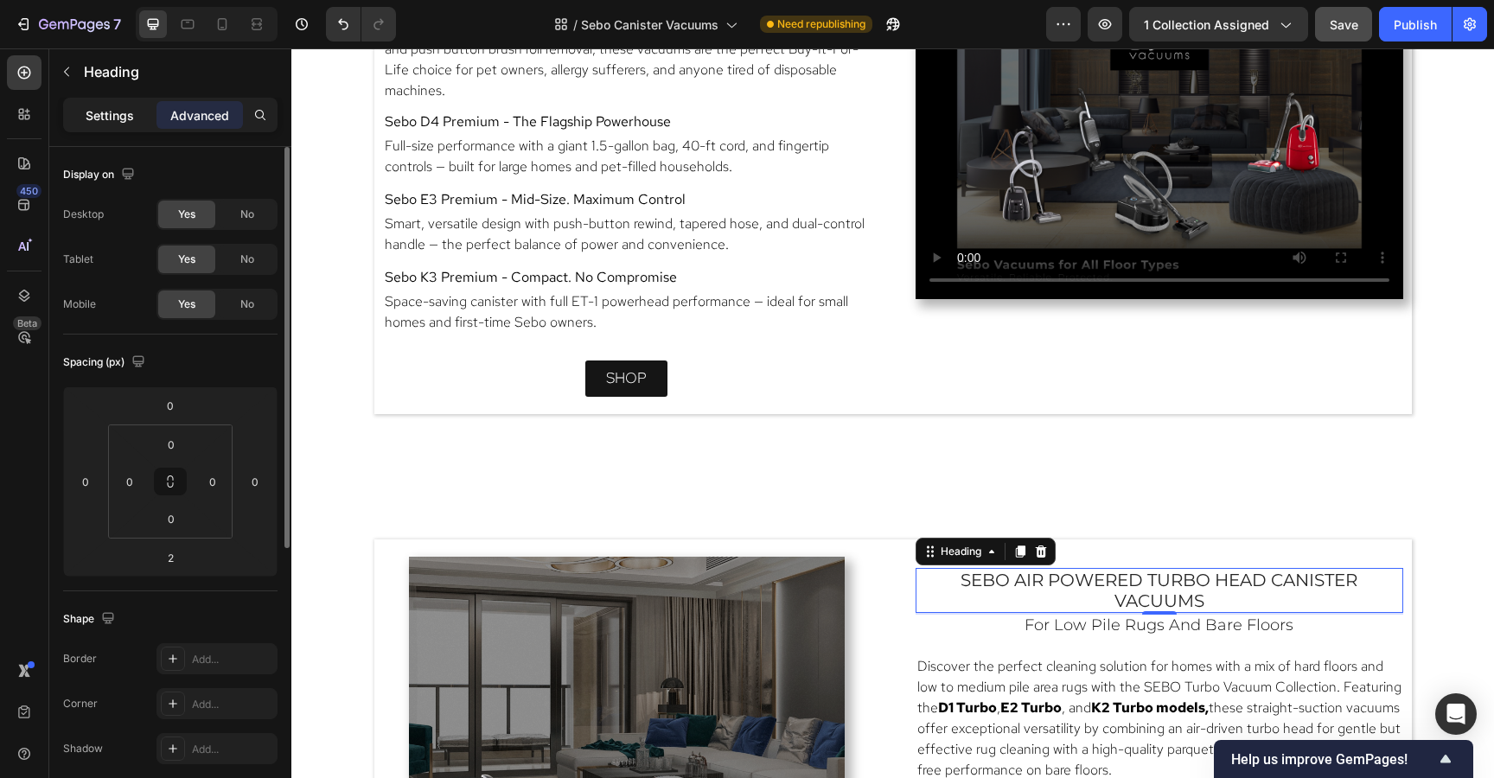
click at [124, 112] on p "Settings" at bounding box center [110, 115] width 48 height 18
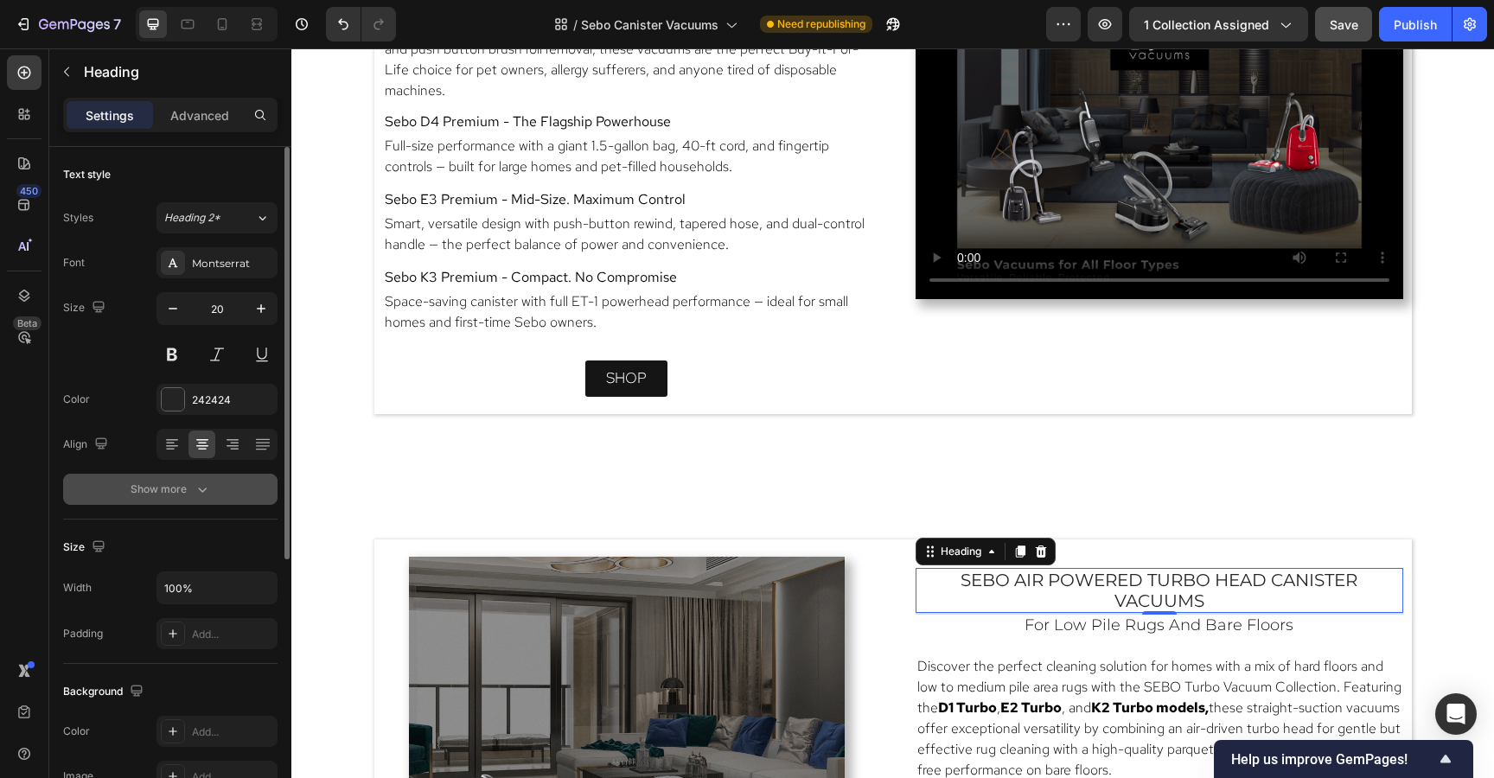
click at [197, 489] on icon "button" at bounding box center [202, 489] width 17 height 17
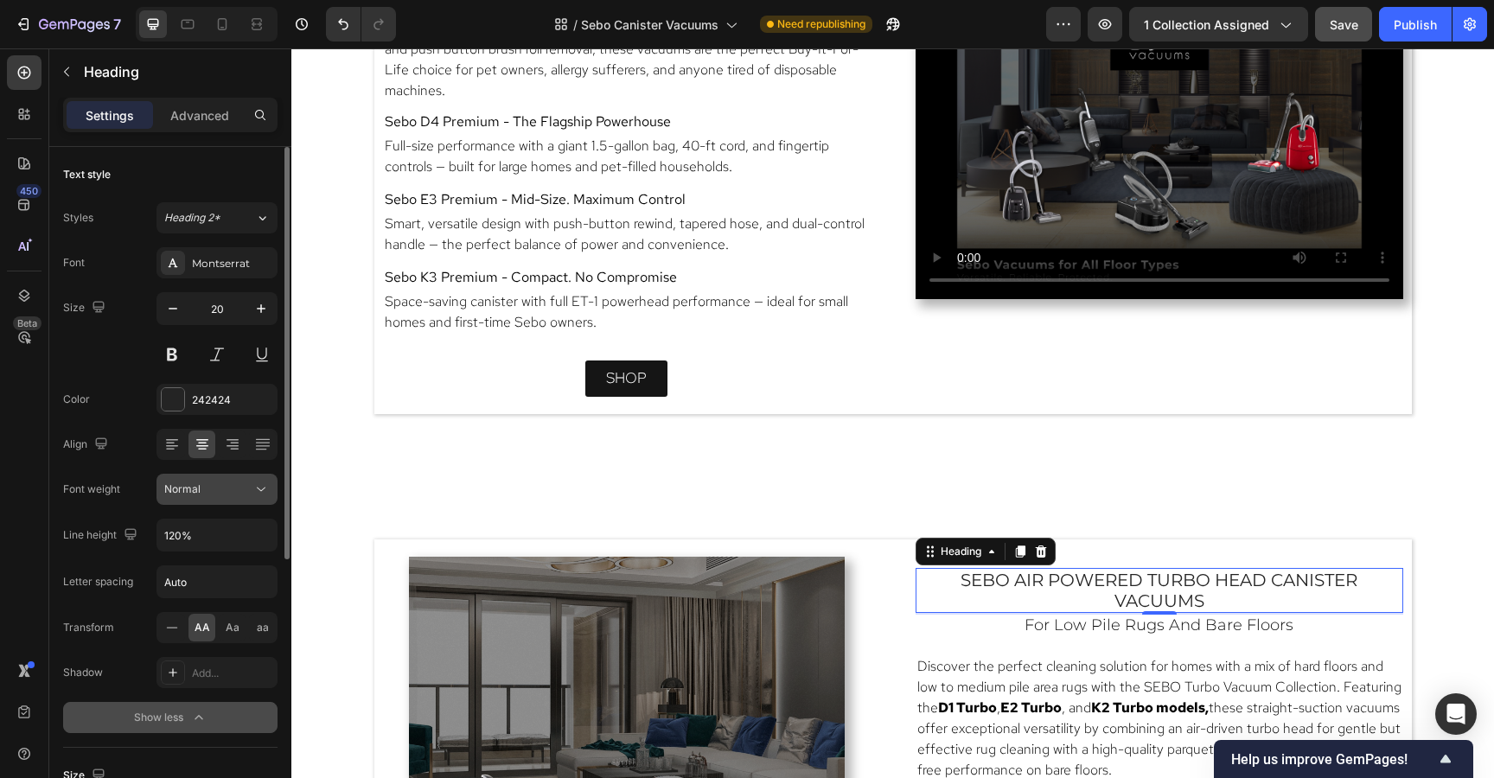
click at [211, 489] on div "Normal" at bounding box center [208, 489] width 88 height 16
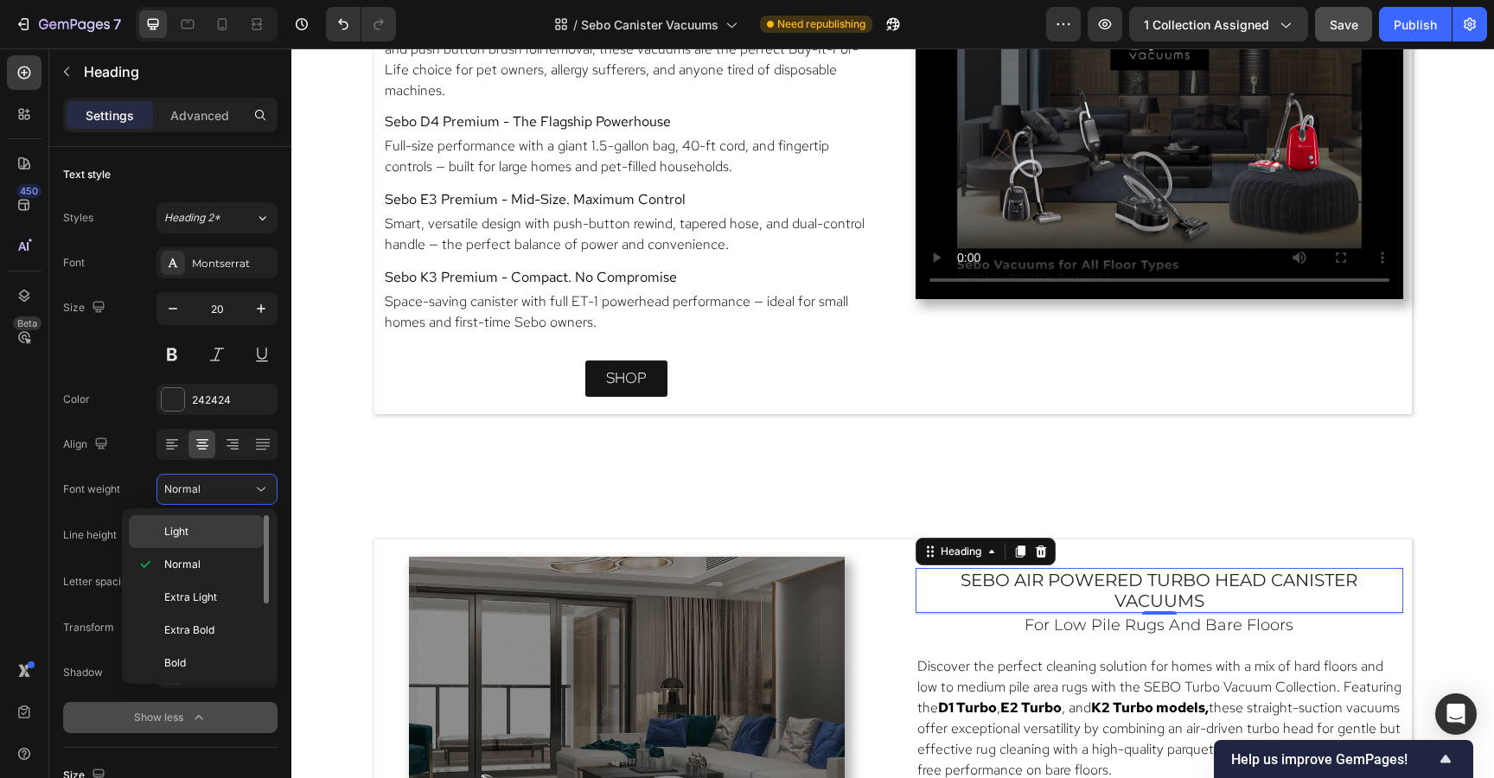
click at [201, 534] on p "Light" at bounding box center [210, 532] width 92 height 16
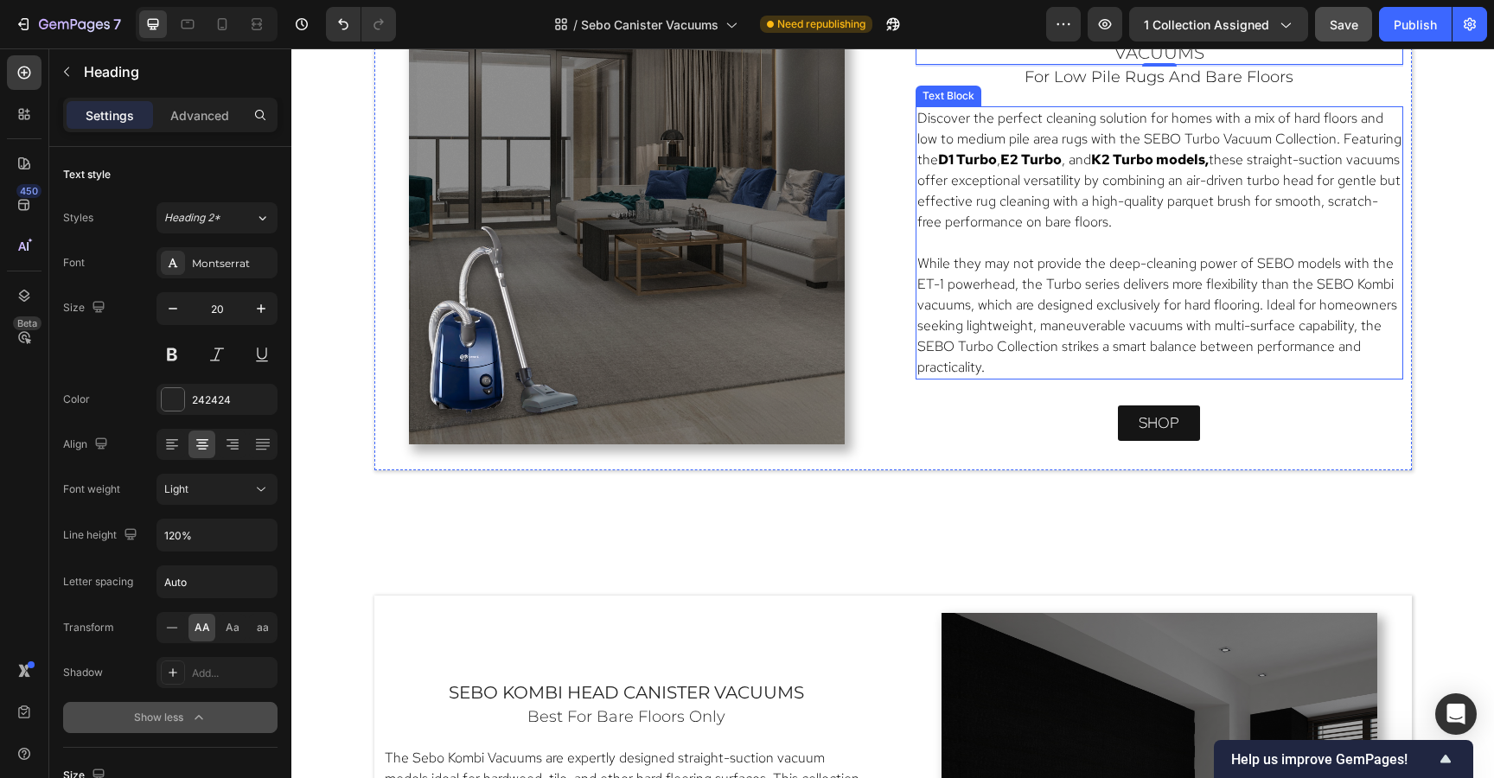
scroll to position [2371, 0]
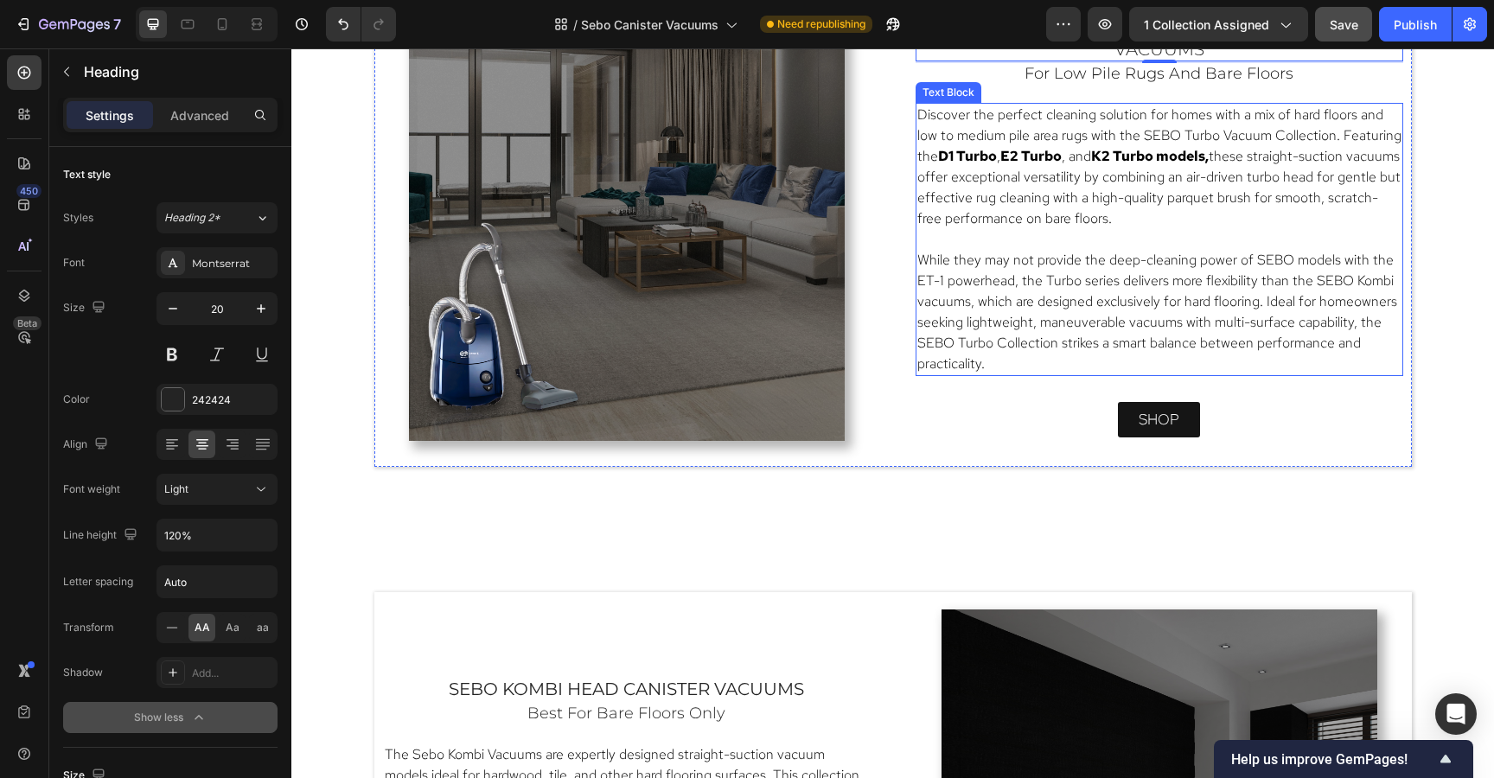
click at [1034, 349] on span "While they may not provide the deep-cleaning power of SEBO models with the ET-1…" at bounding box center [1157, 312] width 480 height 122
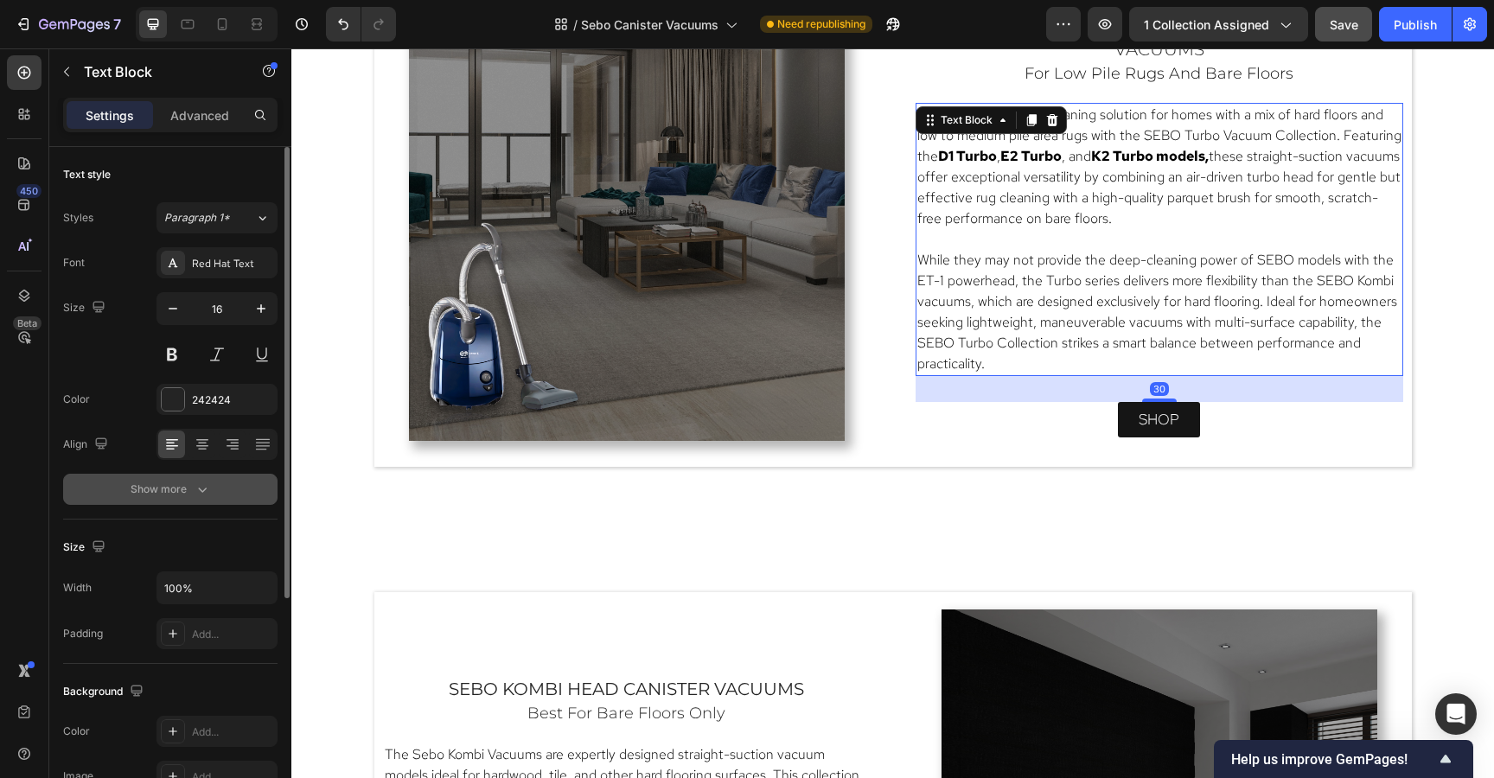
click at [233, 483] on button "Show more" at bounding box center [170, 489] width 214 height 31
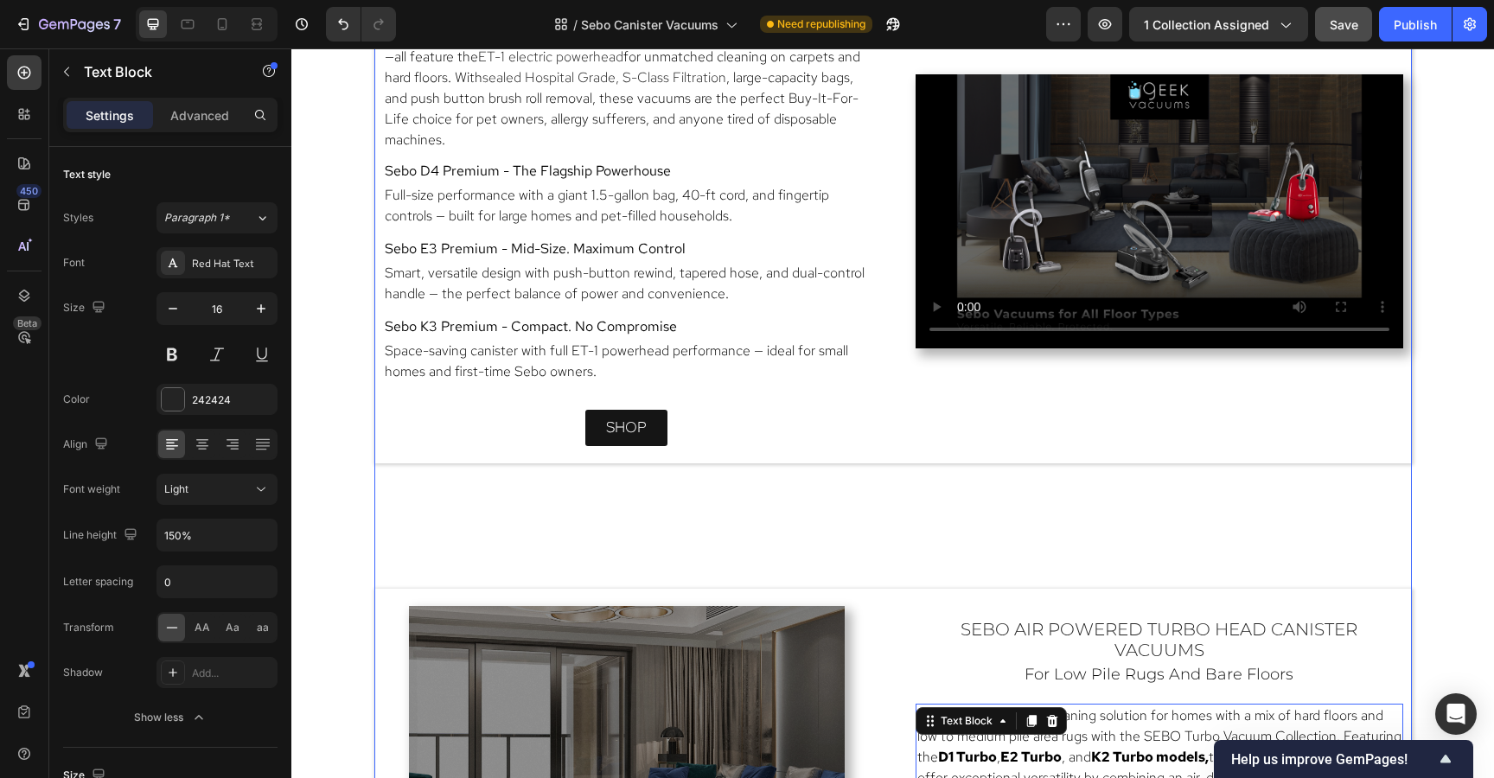
scroll to position [1744, 0]
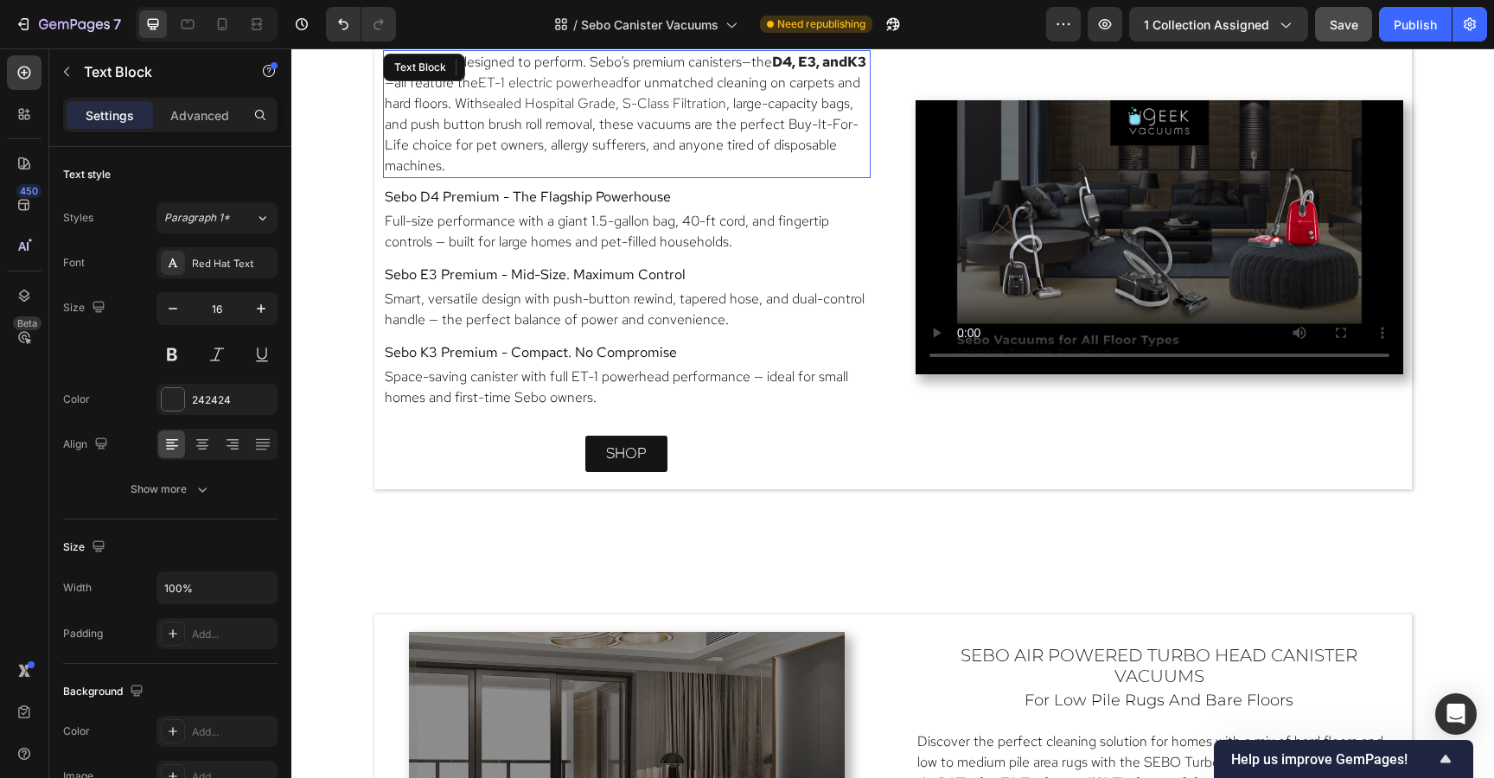
click at [840, 149] on span ", large-capacity bags, and push button brush roll removal, these vacuums are th…" at bounding box center [622, 134] width 474 height 80
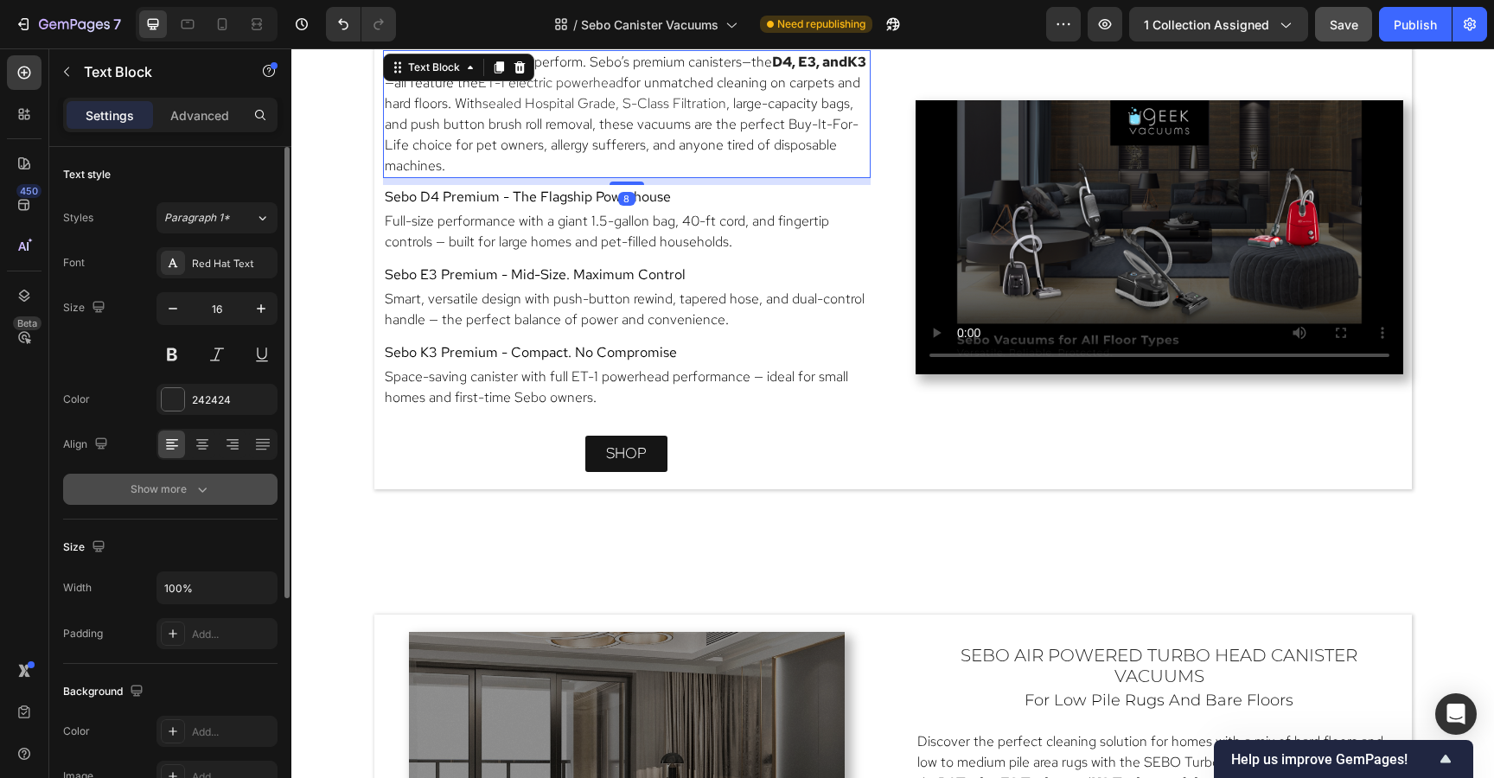
click at [207, 488] on icon "button" at bounding box center [202, 489] width 17 height 17
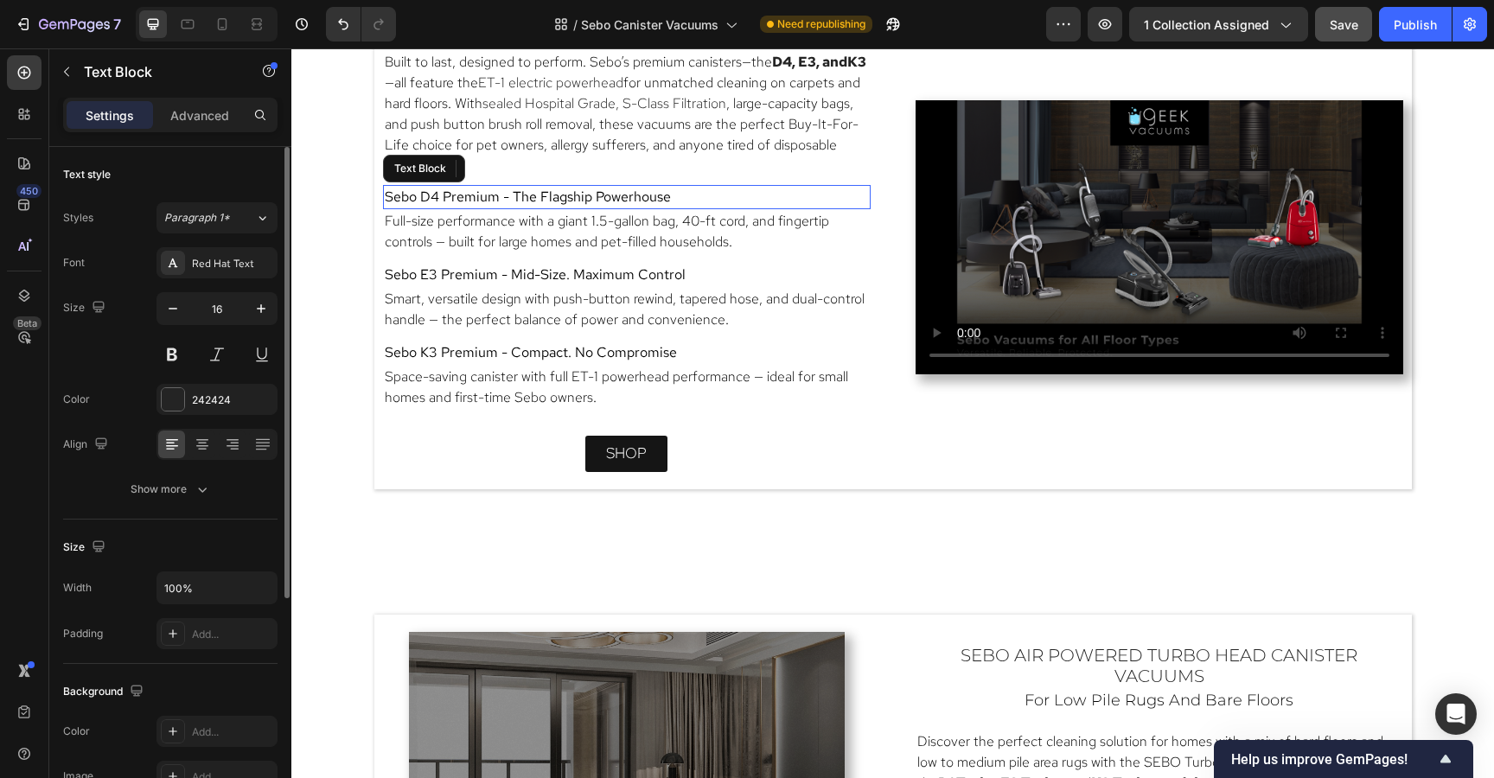
click at [517, 201] on span "Sebo D4 Premium - The Flagship Powerhouse" at bounding box center [528, 197] width 286 height 18
click at [204, 475] on button "Show more" at bounding box center [170, 489] width 214 height 31
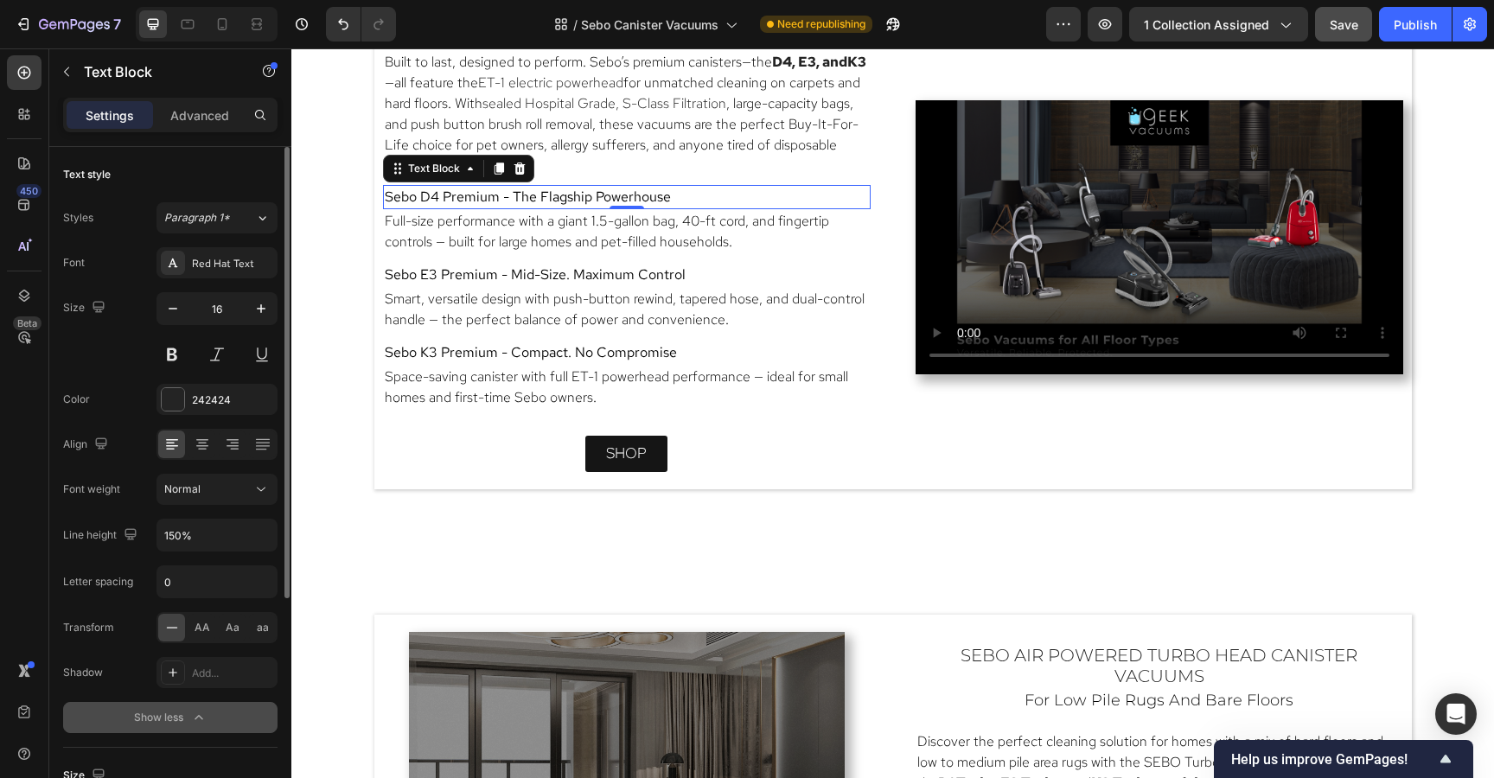
click at [204, 475] on button "Normal" at bounding box center [216, 489] width 121 height 31
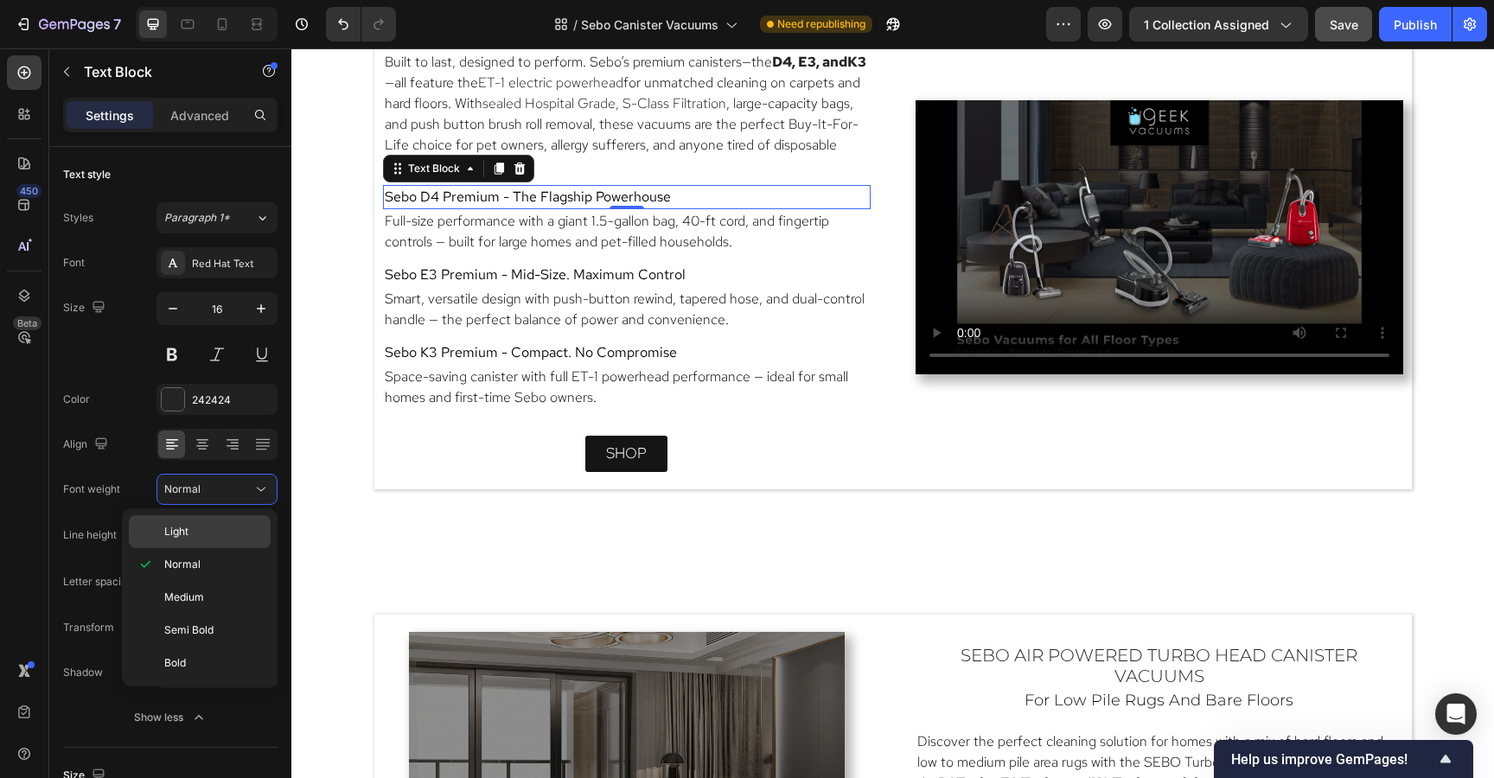
click at [188, 531] on span "Light" at bounding box center [176, 532] width 24 height 16
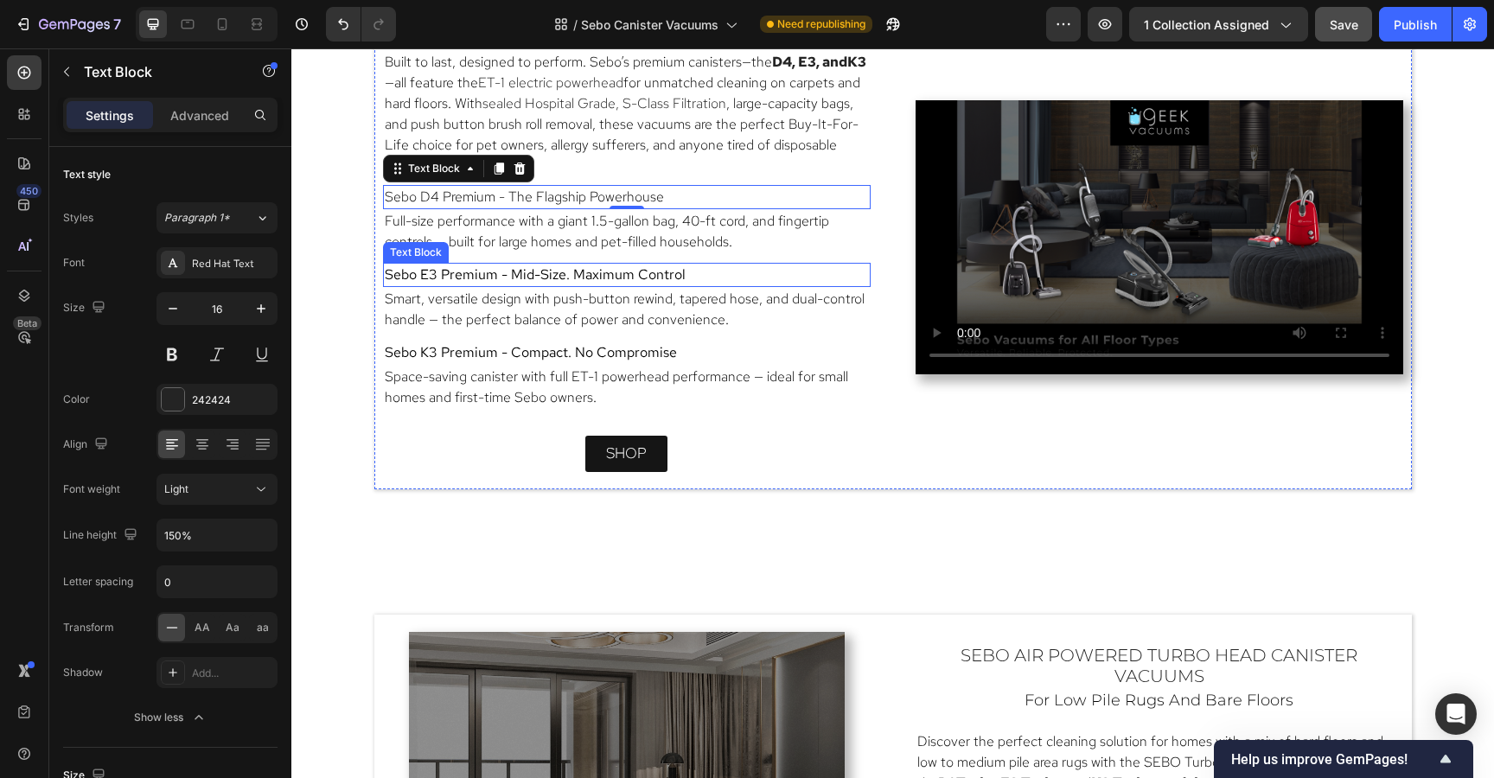
click at [557, 267] on span "Sebo E3 Premium - Mid-Size. Maximum Control" at bounding box center [535, 274] width 301 height 18
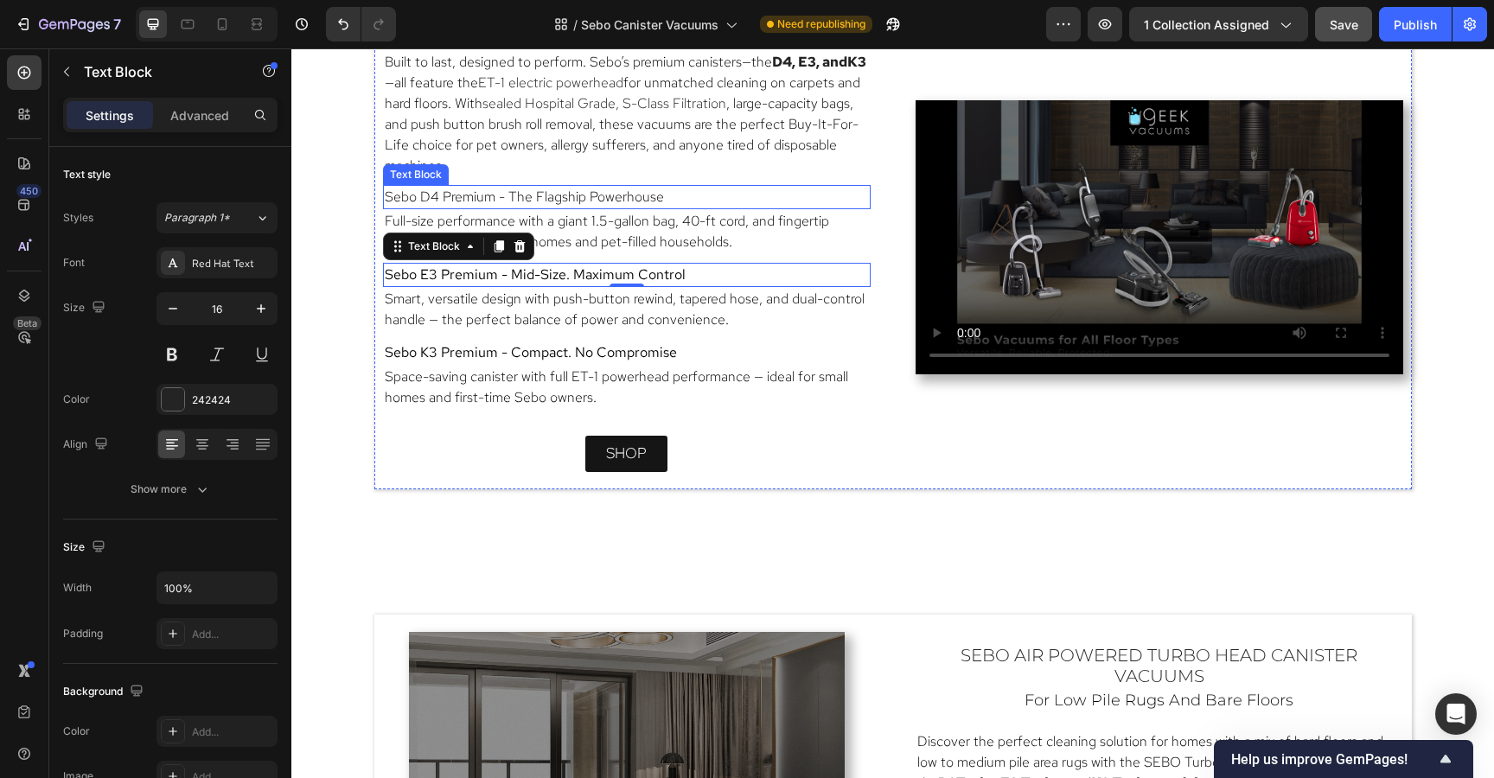
click at [563, 188] on span "Sebo D4 Premium - The Flagship Powerhouse" at bounding box center [524, 197] width 279 height 18
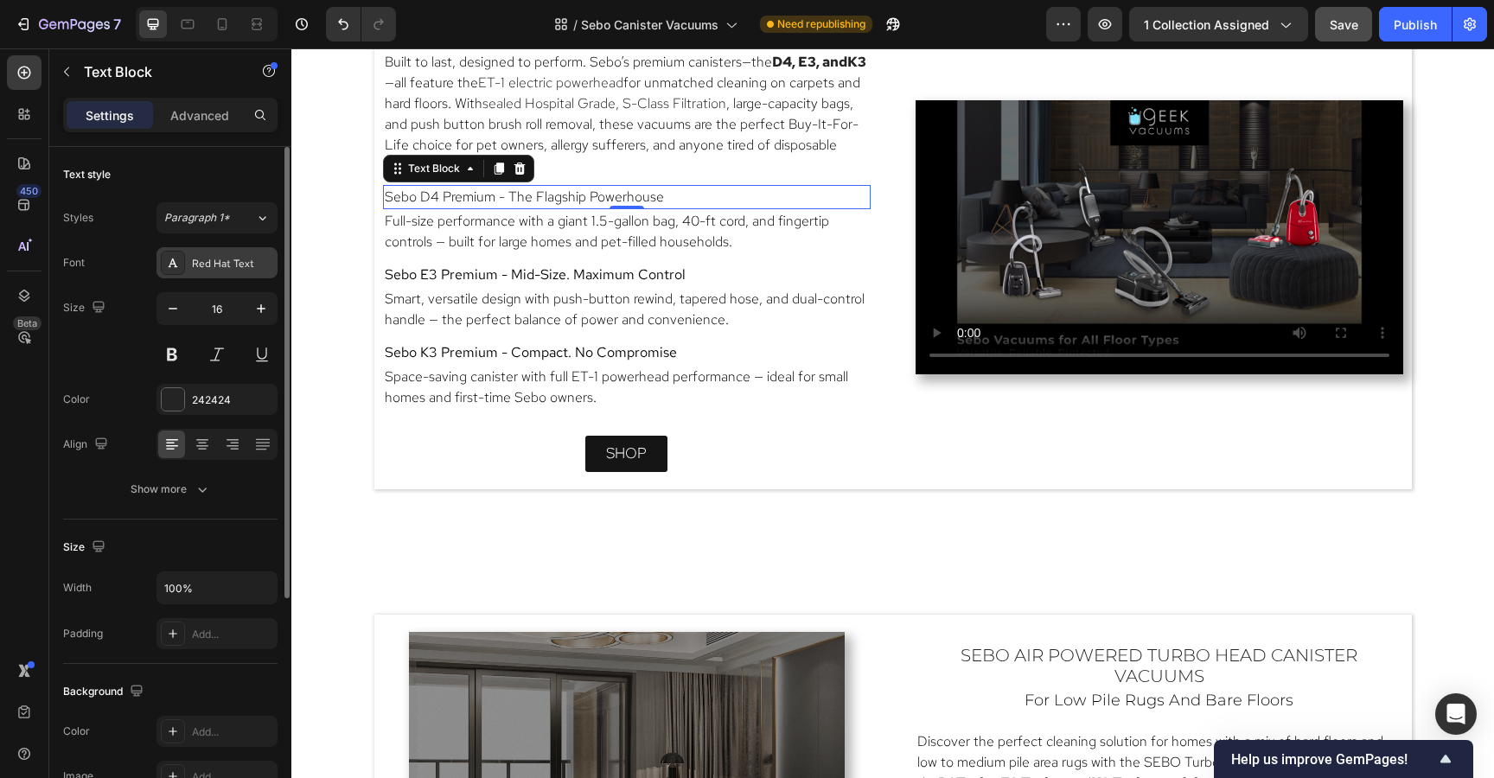
click at [211, 270] on div "Red Hat Text" at bounding box center [232, 264] width 81 height 16
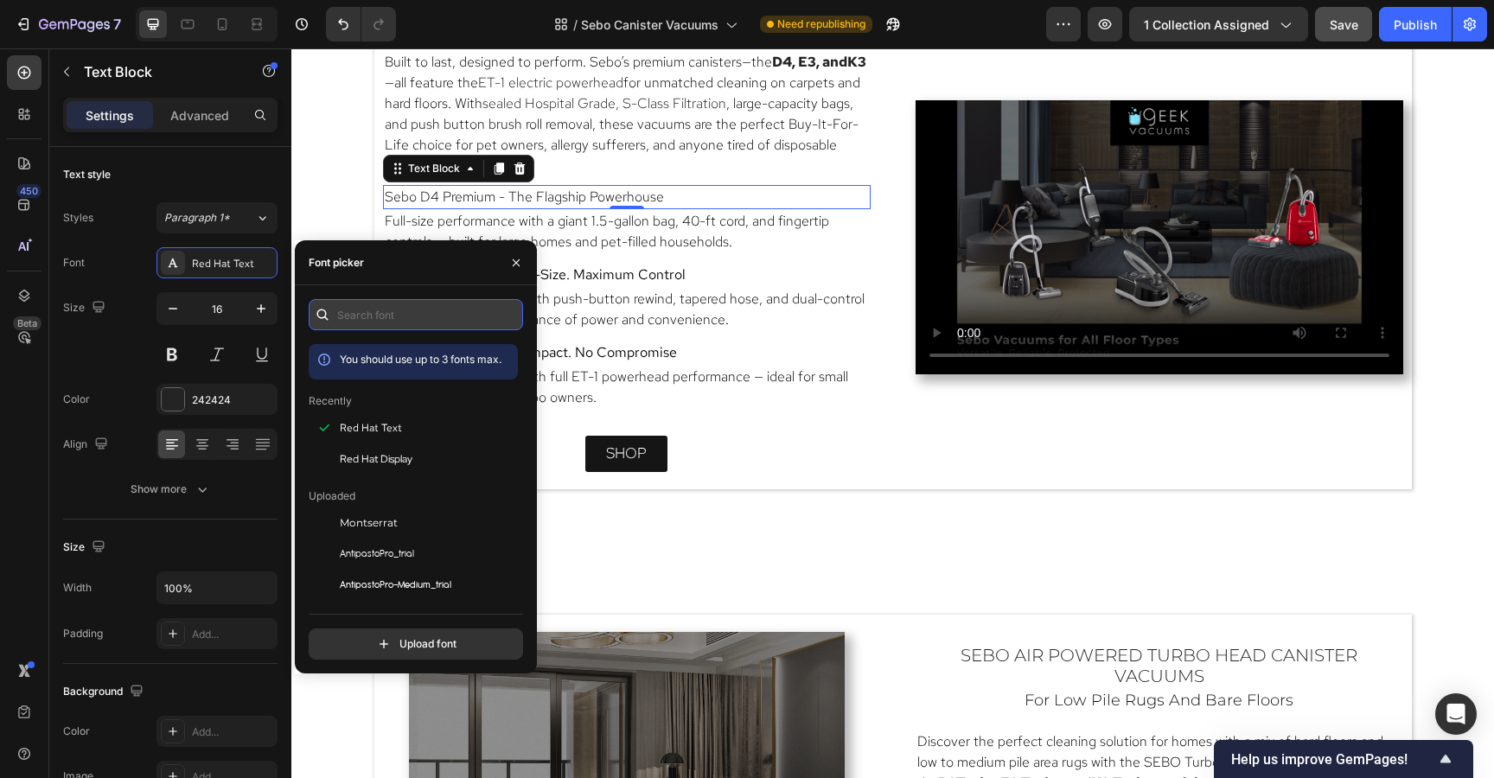
click at [349, 309] on input "text" at bounding box center [416, 314] width 214 height 31
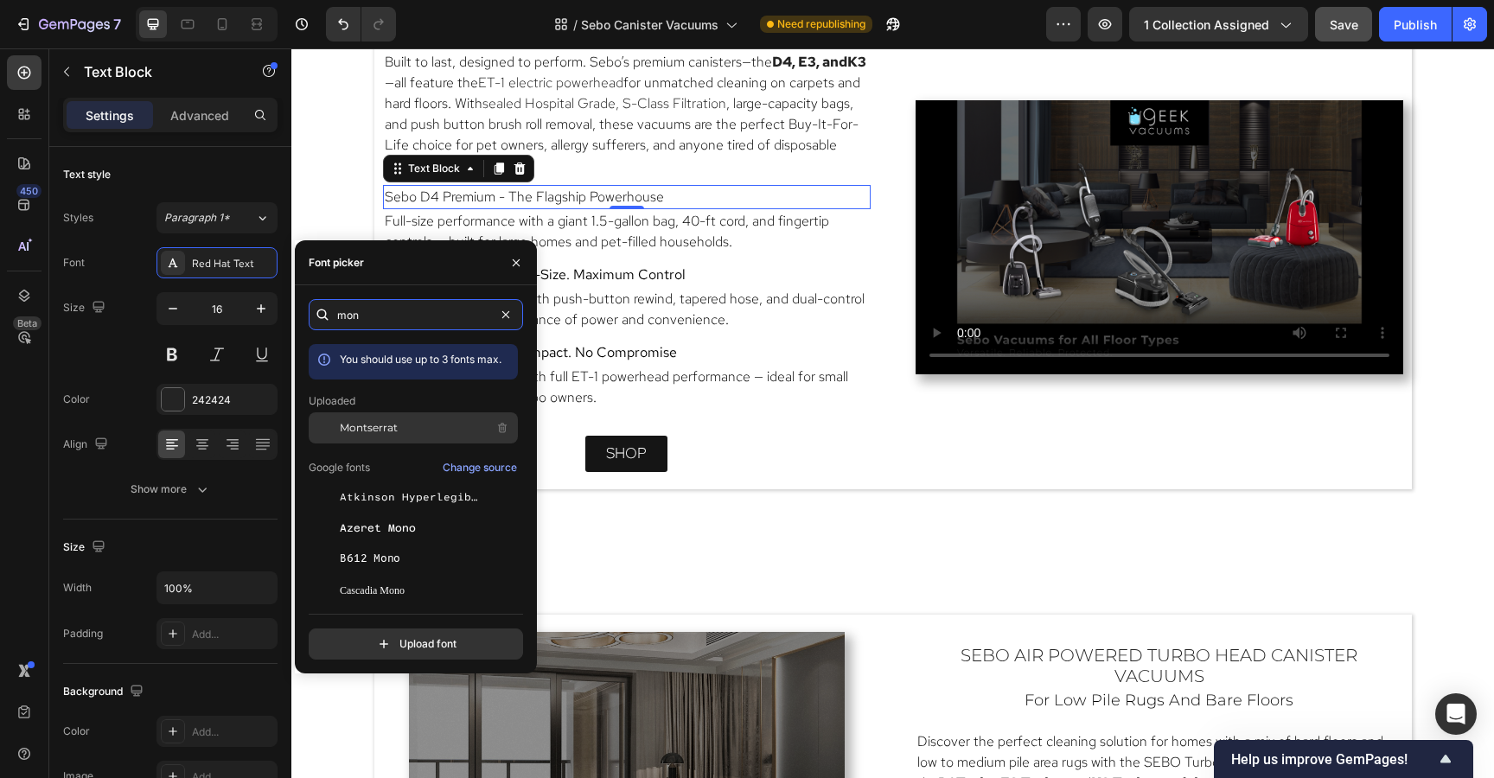
type input "mon"
click at [365, 430] on span "Montserrat" at bounding box center [369, 428] width 58 height 16
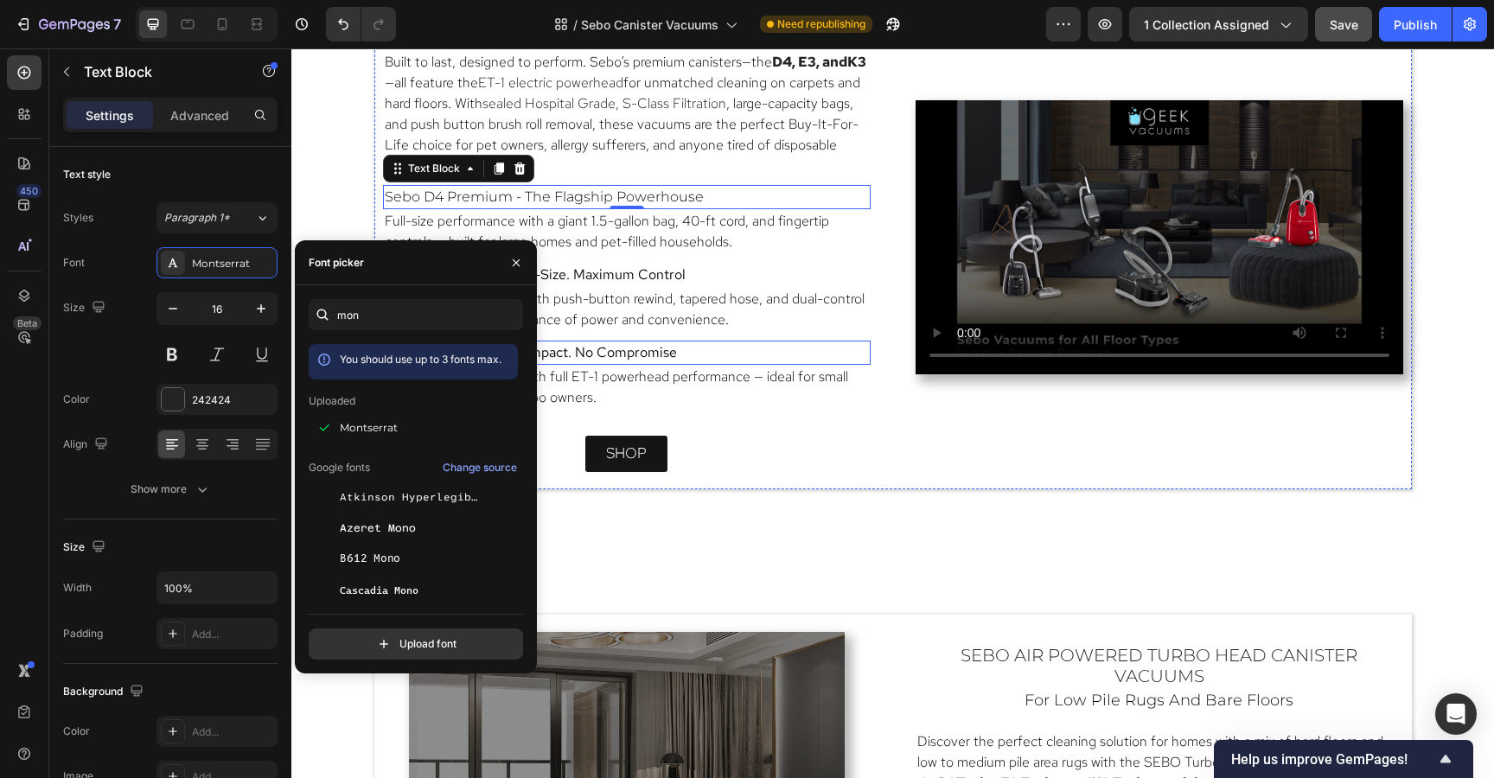
click at [679, 346] on p "Sebo K3 Premium - Compact. No Compromise" at bounding box center [627, 352] width 484 height 21
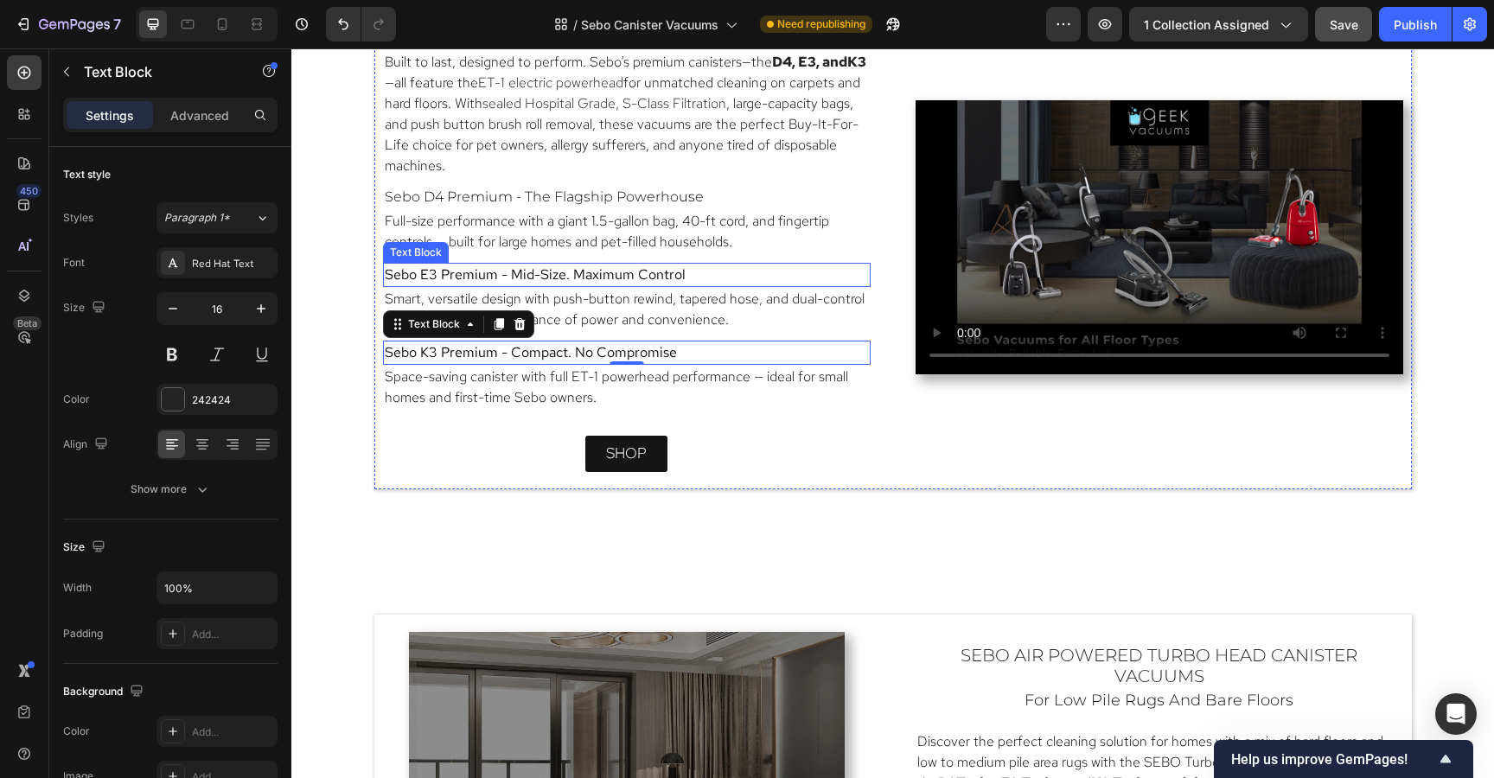
click at [723, 281] on p "Sebo E3 Premium - Mid-Size. Maximum Control" at bounding box center [627, 275] width 484 height 21
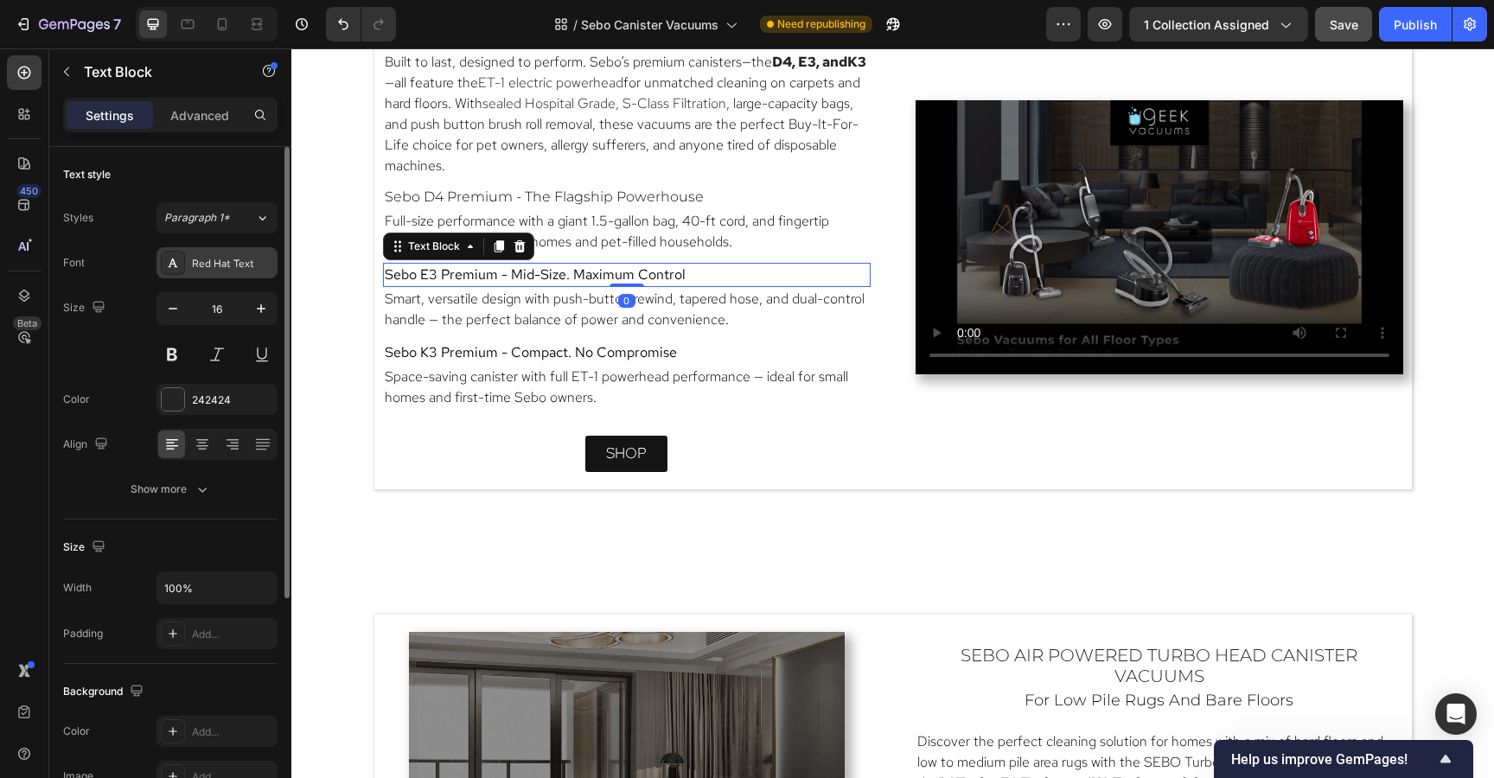
click at [209, 266] on div "Red Hat Text" at bounding box center [232, 264] width 81 height 16
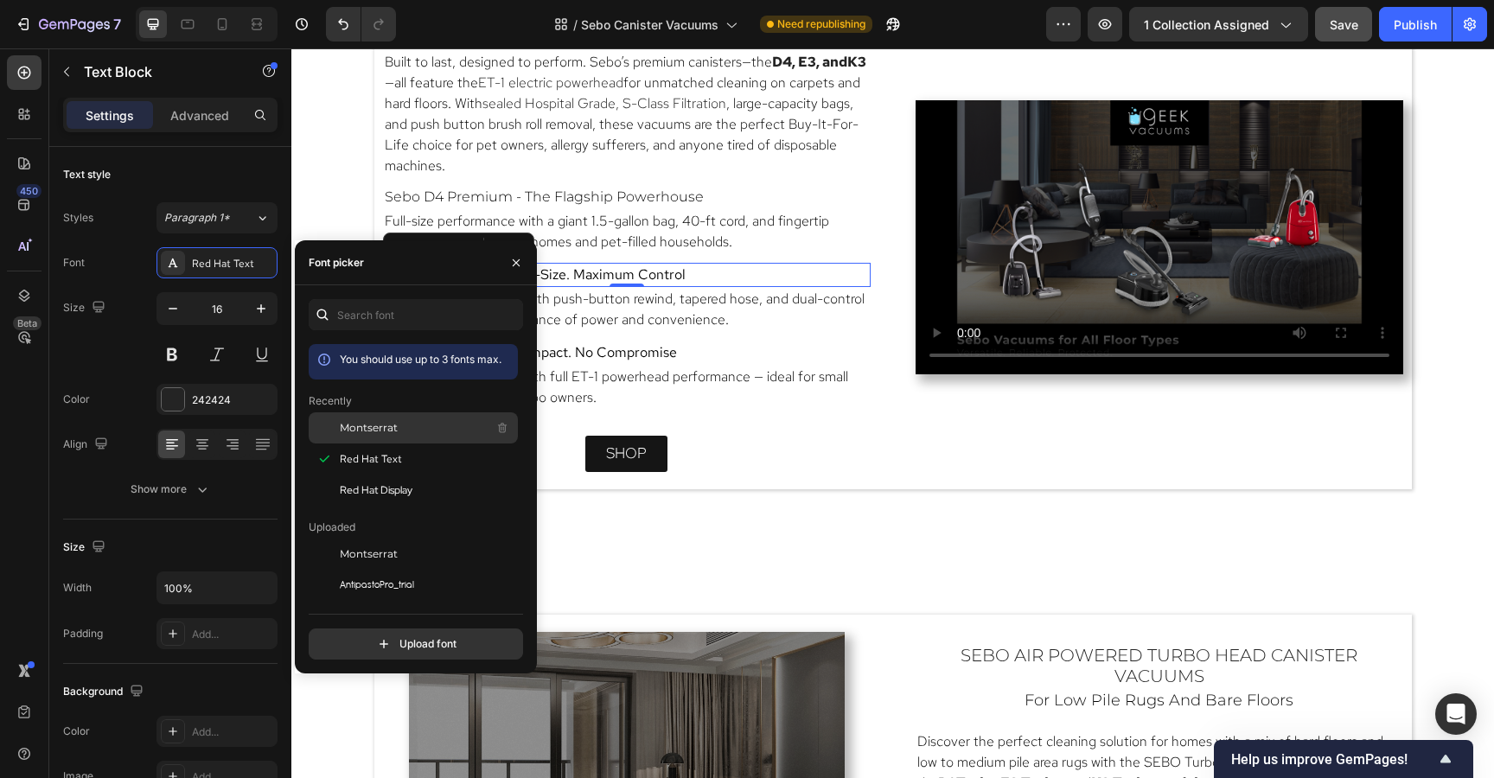
click at [359, 423] on span "Montserrat" at bounding box center [369, 428] width 58 height 16
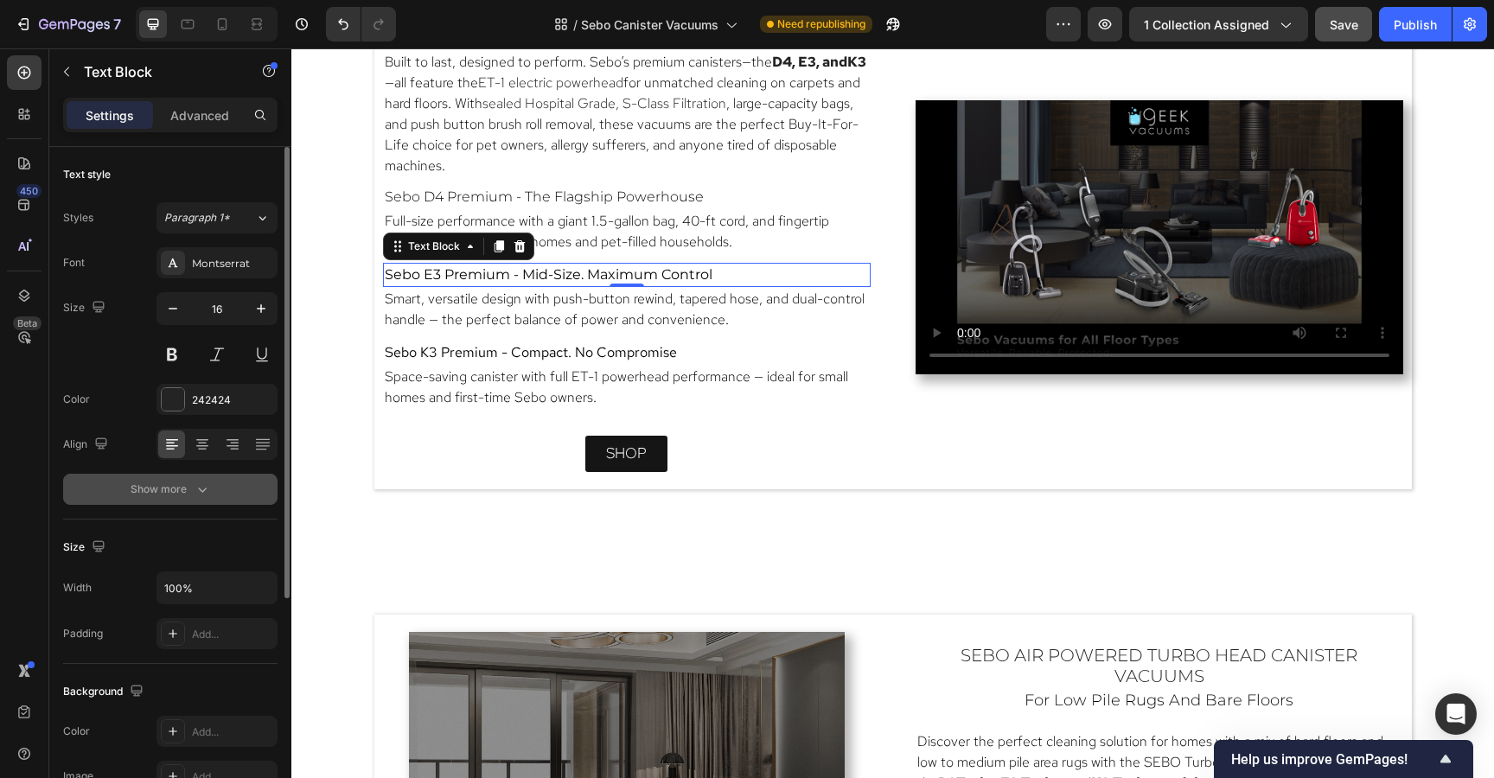
click at [180, 489] on div "Show more" at bounding box center [171, 489] width 80 height 17
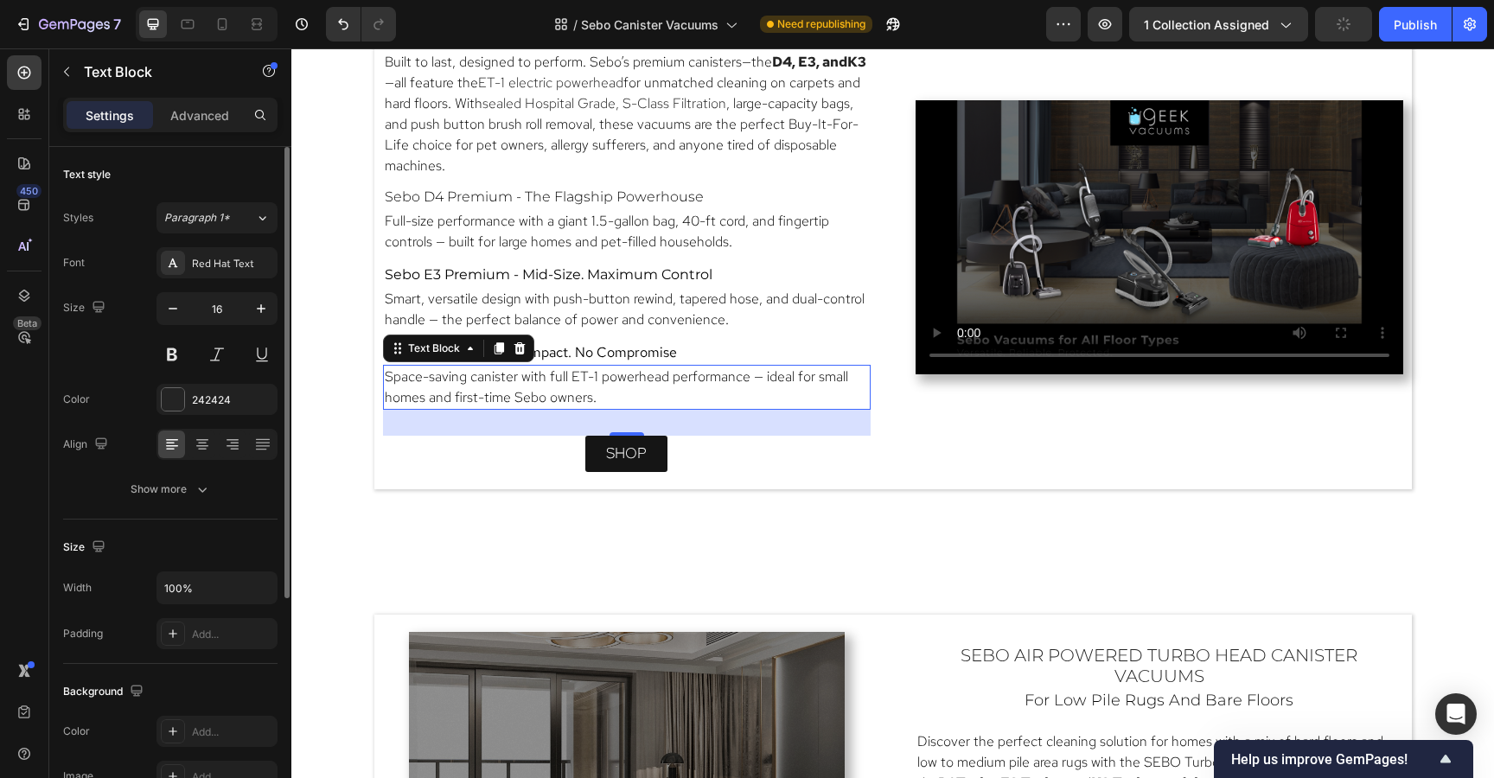
click at [845, 367] on p "Space-saving canister with full ET-1 powerhead performance — ideal for small ho…" at bounding box center [627, 387] width 484 height 41
click at [788, 235] on p "Full-size performance with a giant 1.5-gallon bag, 40-ft cord, and fingertip co…" at bounding box center [627, 231] width 484 height 41
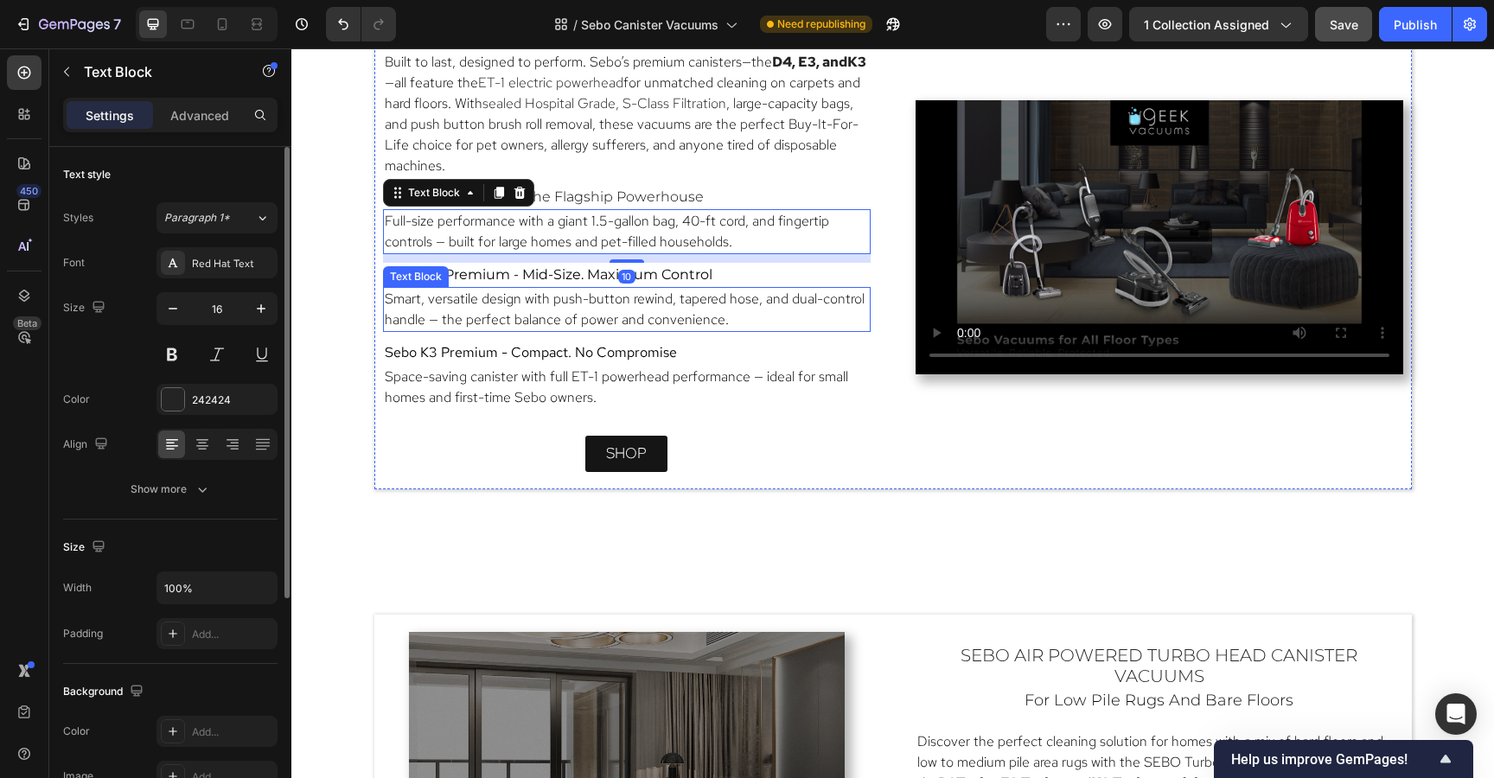
click at [787, 287] on div "Smart, versatile design with push-button rewind, tapered hose, and dual-control…" at bounding box center [627, 309] width 488 height 45
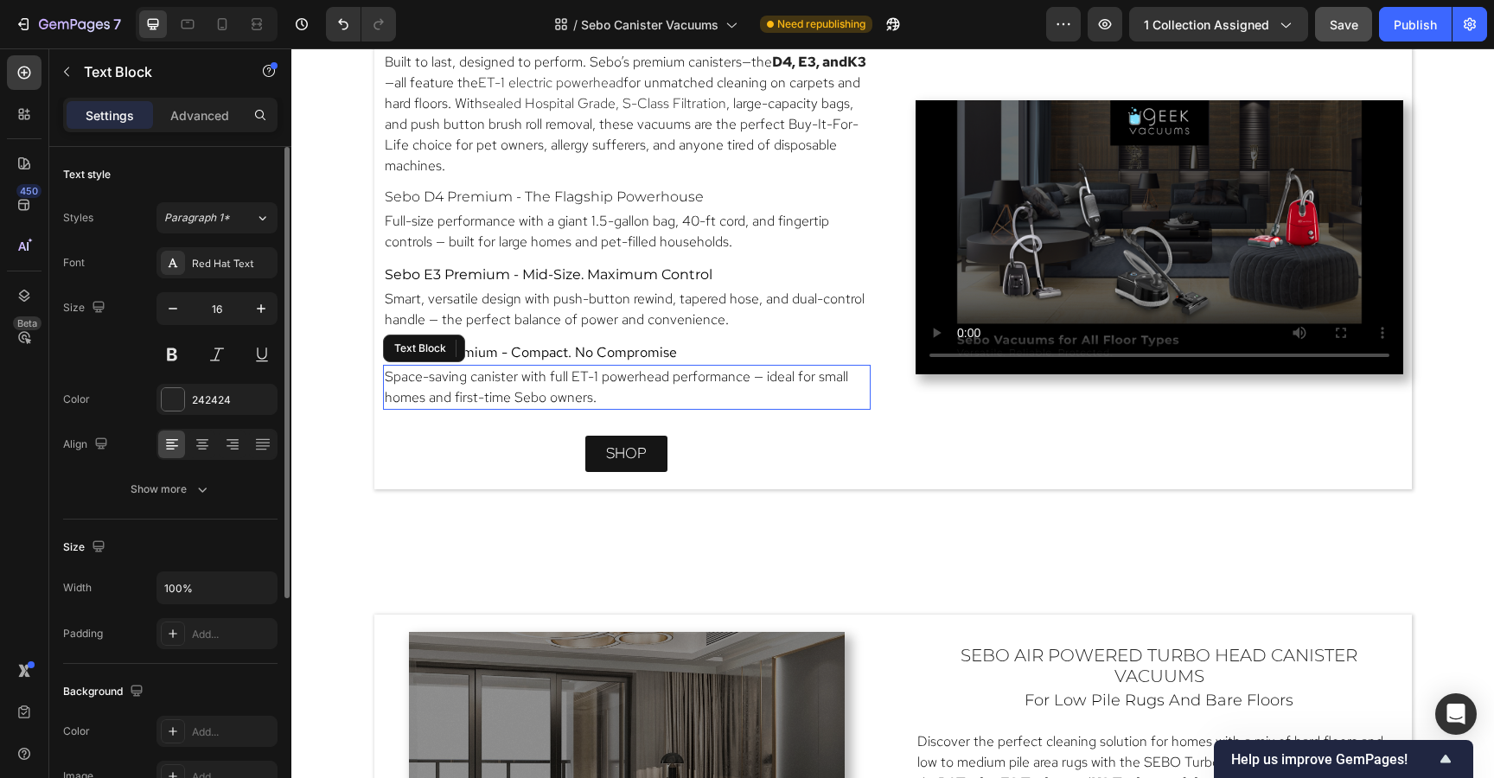
click at [791, 373] on span "Space-saving canister with full ET-1 powerhead performance — ideal for small ho…" at bounding box center [616, 386] width 463 height 39
click at [722, 137] on span ", large-capacity bags, and push button brush roll removal, these vacuums are th…" at bounding box center [622, 134] width 474 height 80
click at [1004, 743] on span "Discover the perfect cleaning solution for homes with a mix of hard floors and …" at bounding box center [1159, 762] width 484 height 60
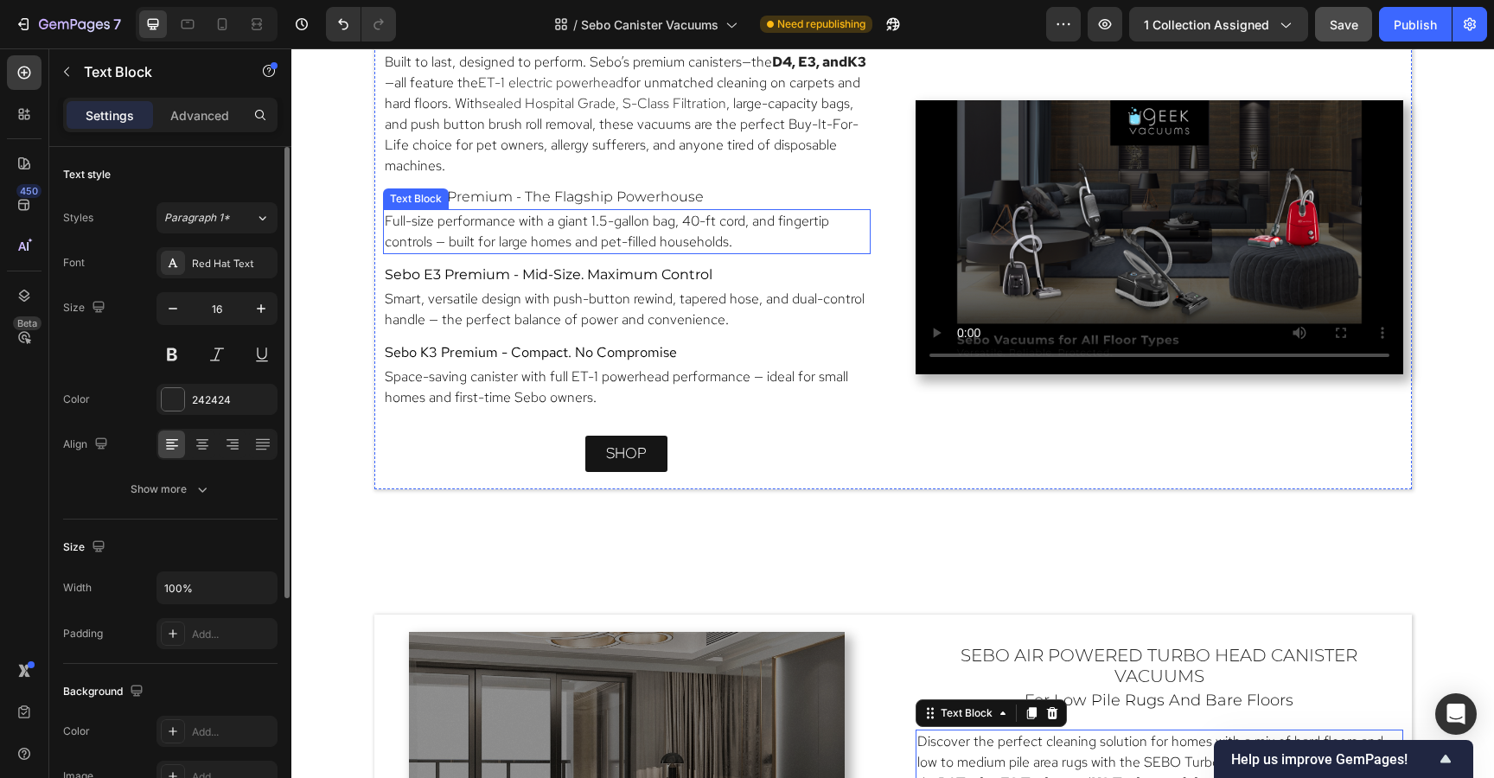
click at [632, 214] on span "Full-size performance with a giant 1.5-gallon bag, 40-ft cord, and fingertip co…" at bounding box center [607, 231] width 444 height 39
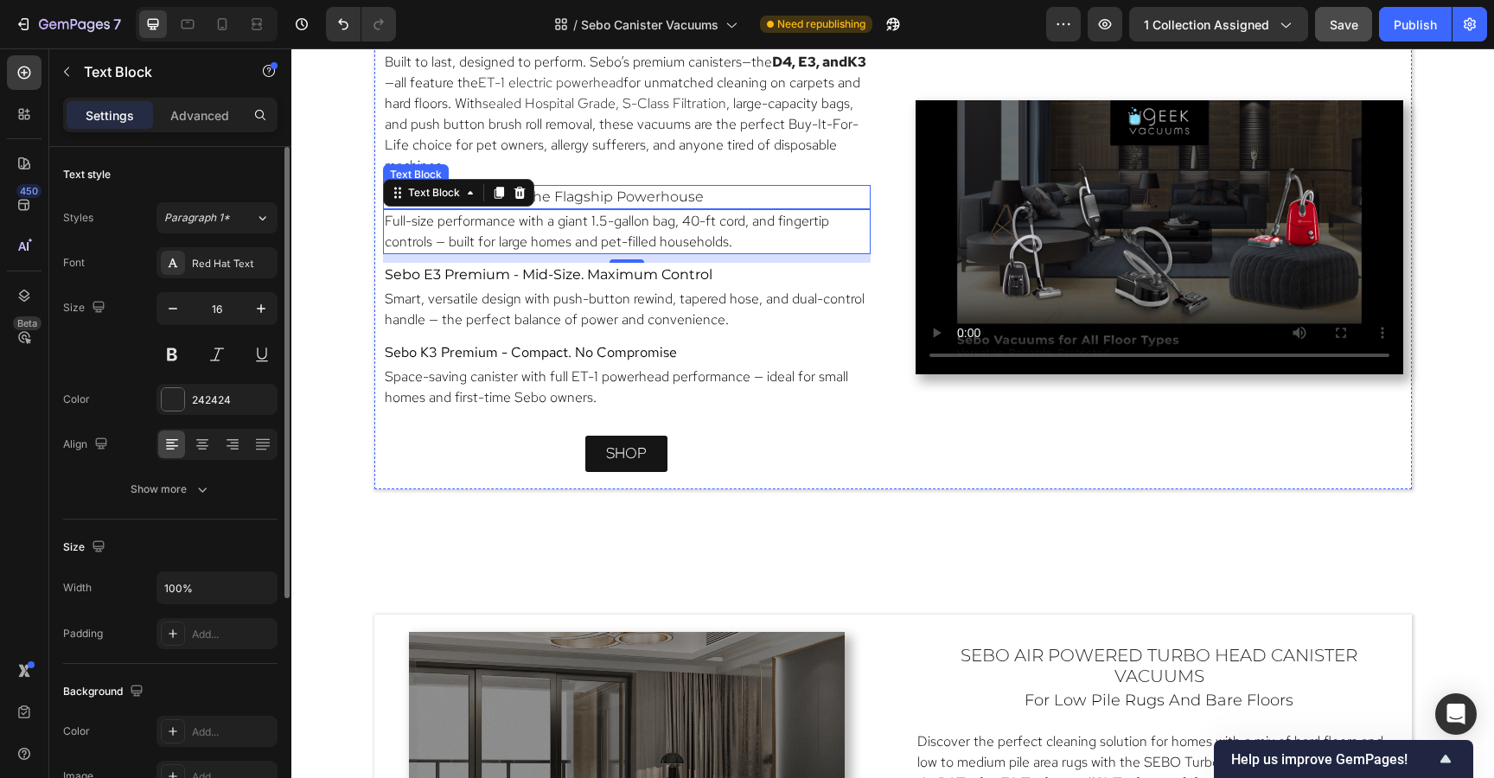
click at [746, 178] on div "sebo canister vacuums with ET-1 Powerhead Heading for plush carpet and bare flo…" at bounding box center [627, 237] width 488 height 487
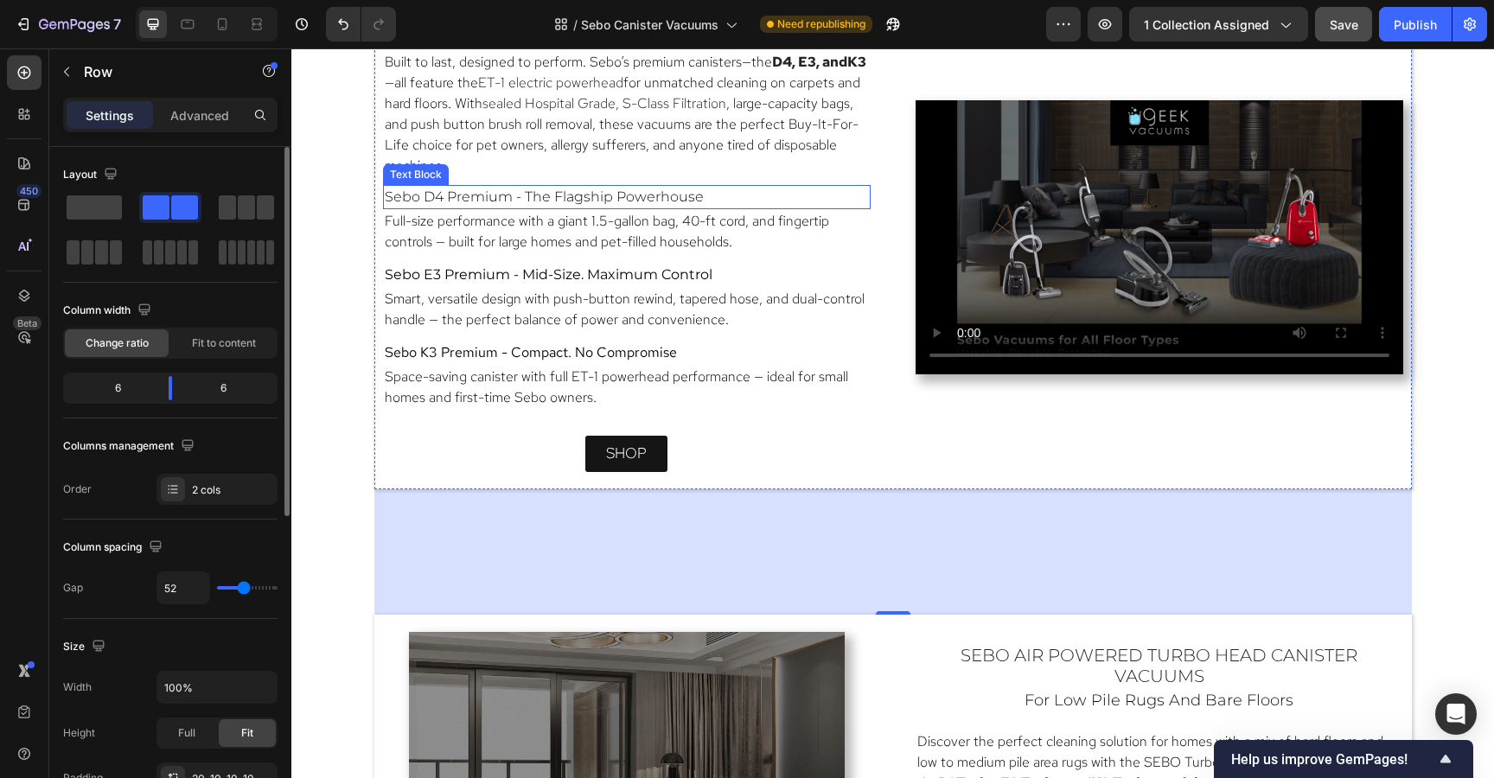
click at [709, 192] on p "Sebo D4 Premium - The Flagship Powerhouse" at bounding box center [627, 197] width 484 height 21
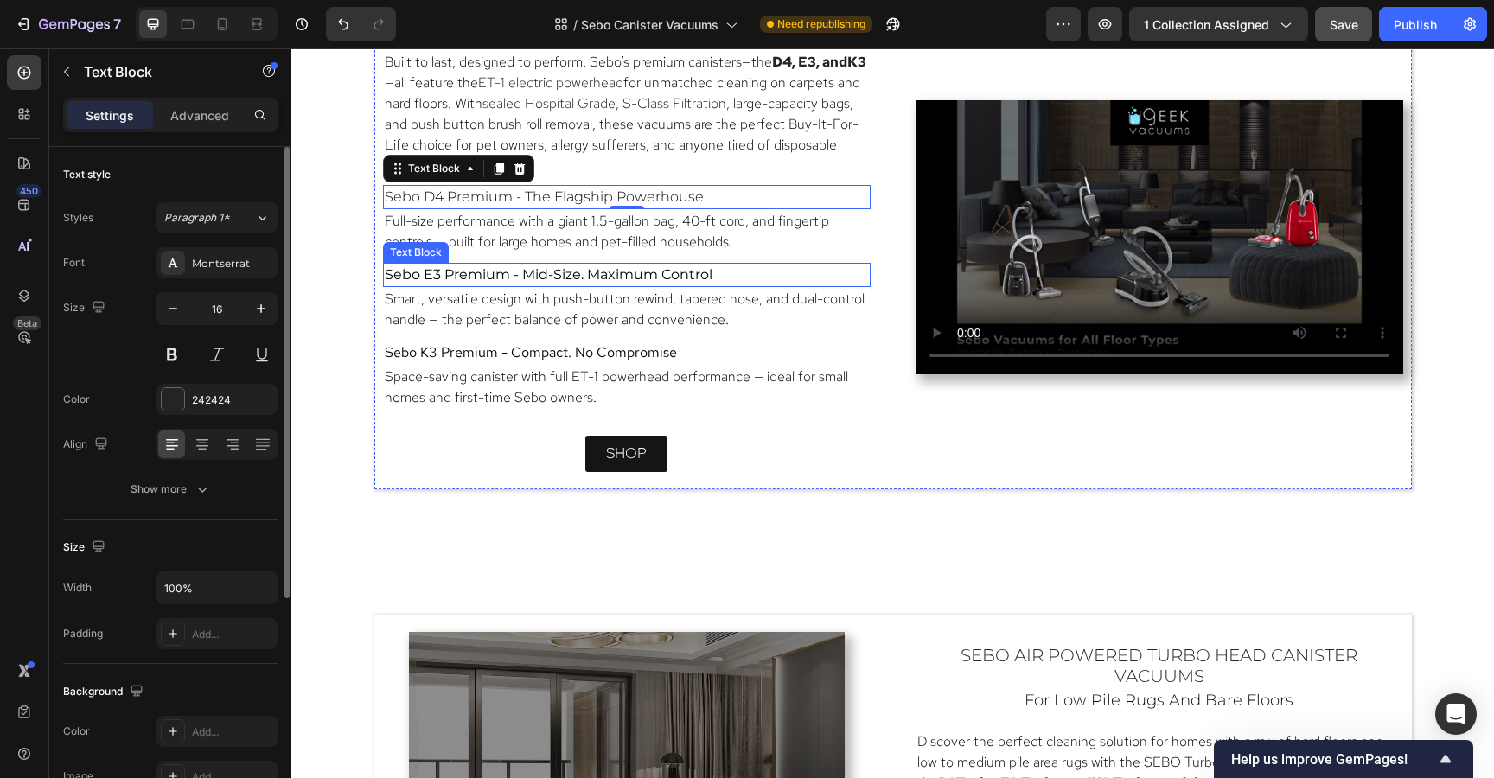
click at [735, 267] on p "Sebo E3 Premium - Mid-Size. Maximum Control" at bounding box center [627, 275] width 484 height 21
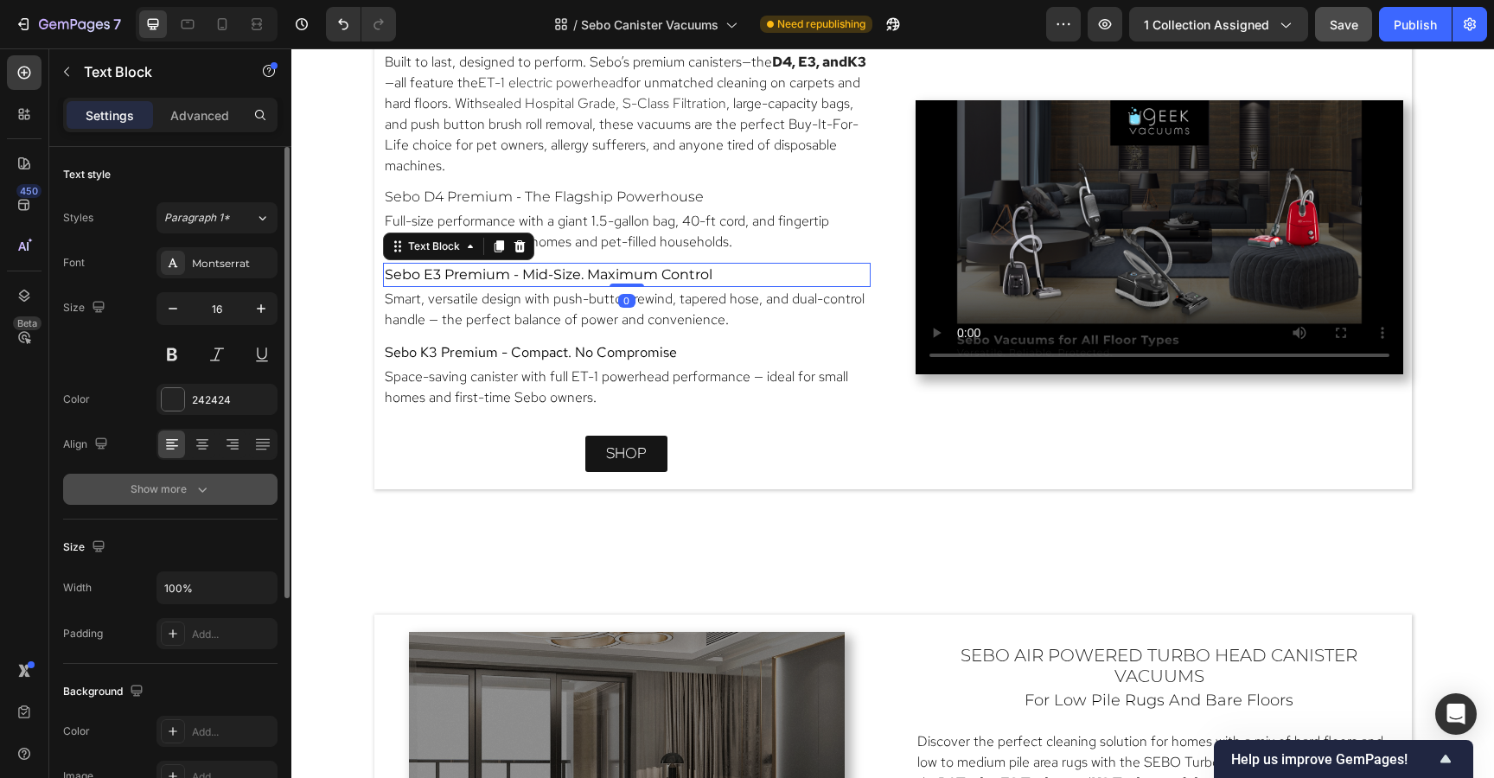
click at [194, 490] on icon "button" at bounding box center [202, 489] width 17 height 17
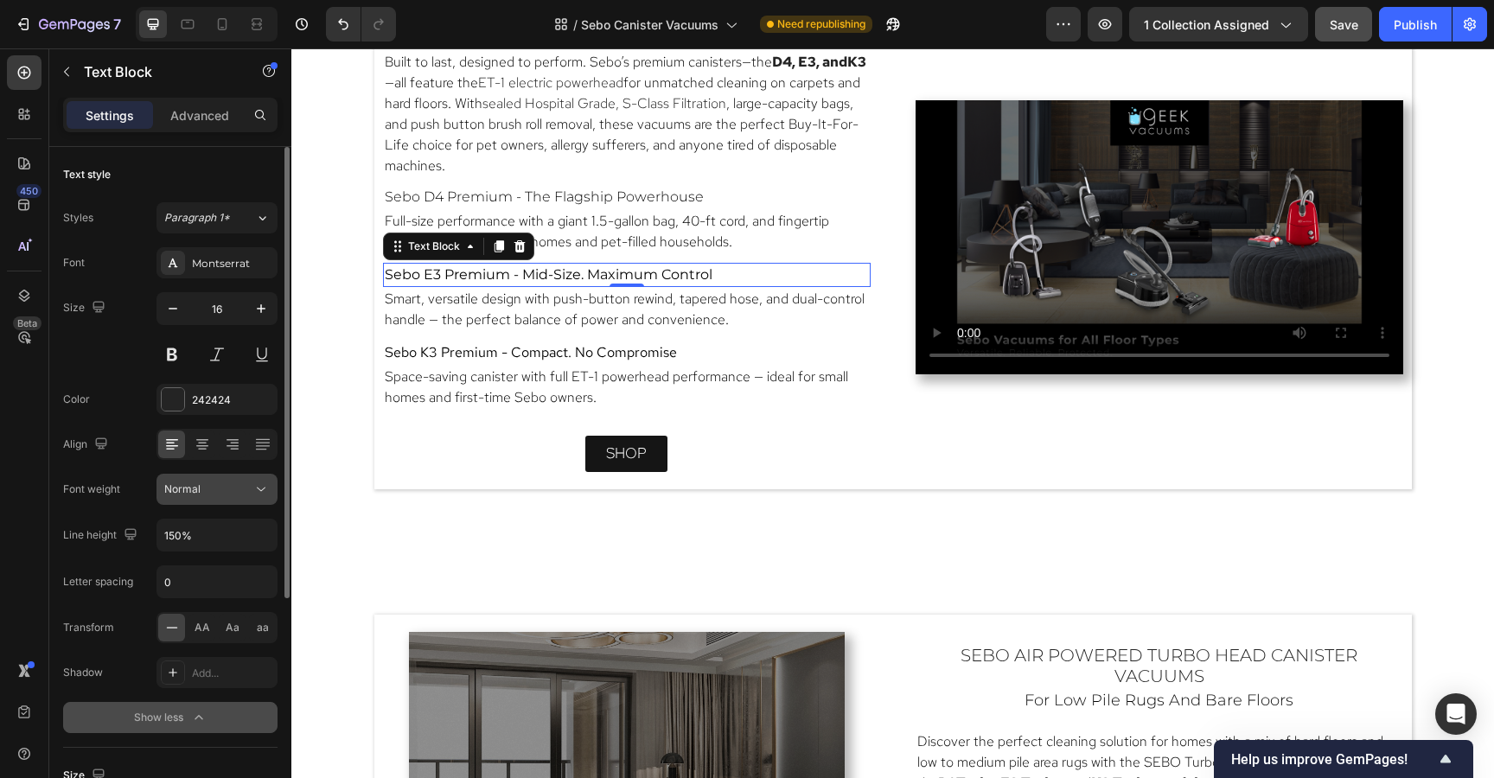
click at [194, 494] on span "Normal" at bounding box center [182, 488] width 36 height 13
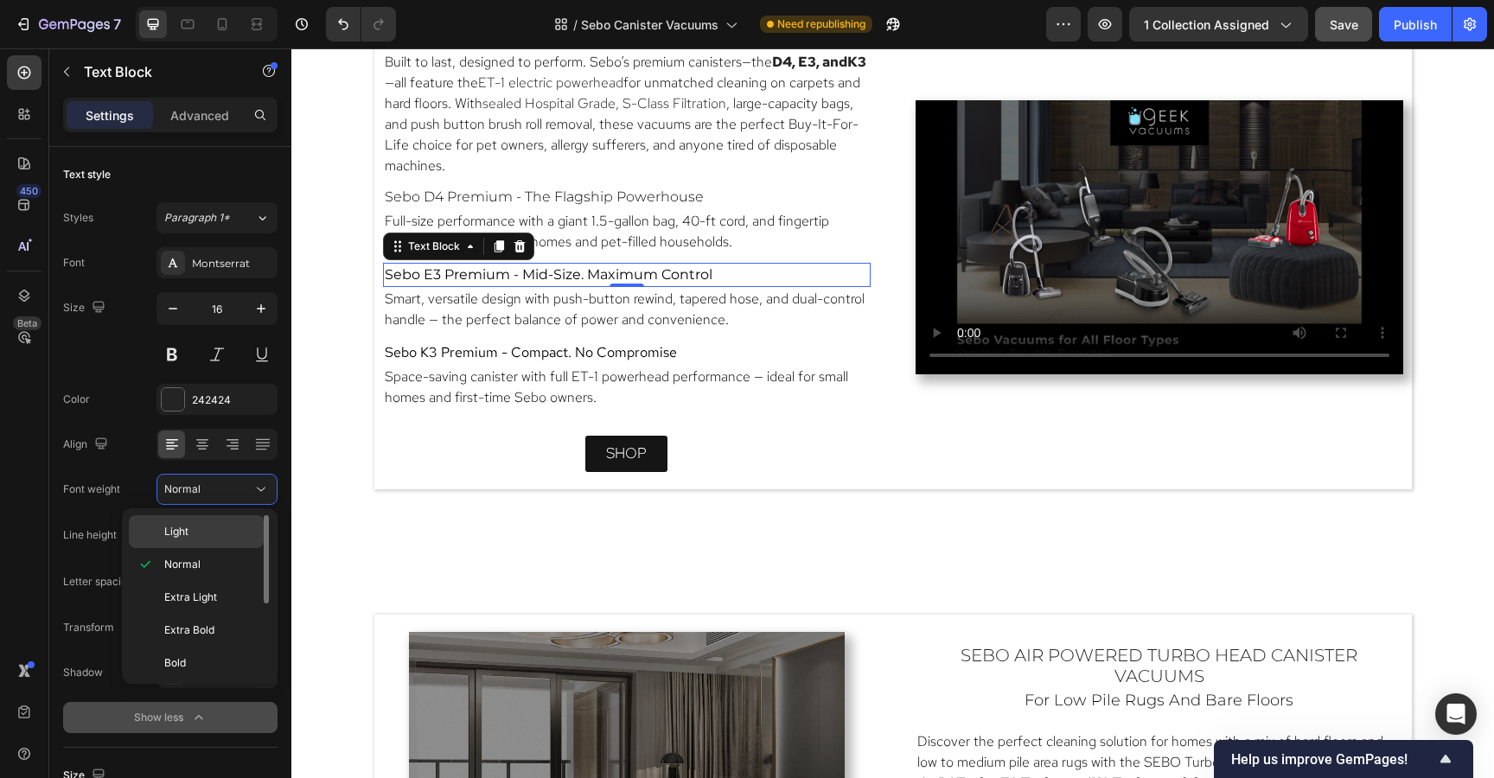
click at [192, 532] on p "Light" at bounding box center [210, 532] width 92 height 16
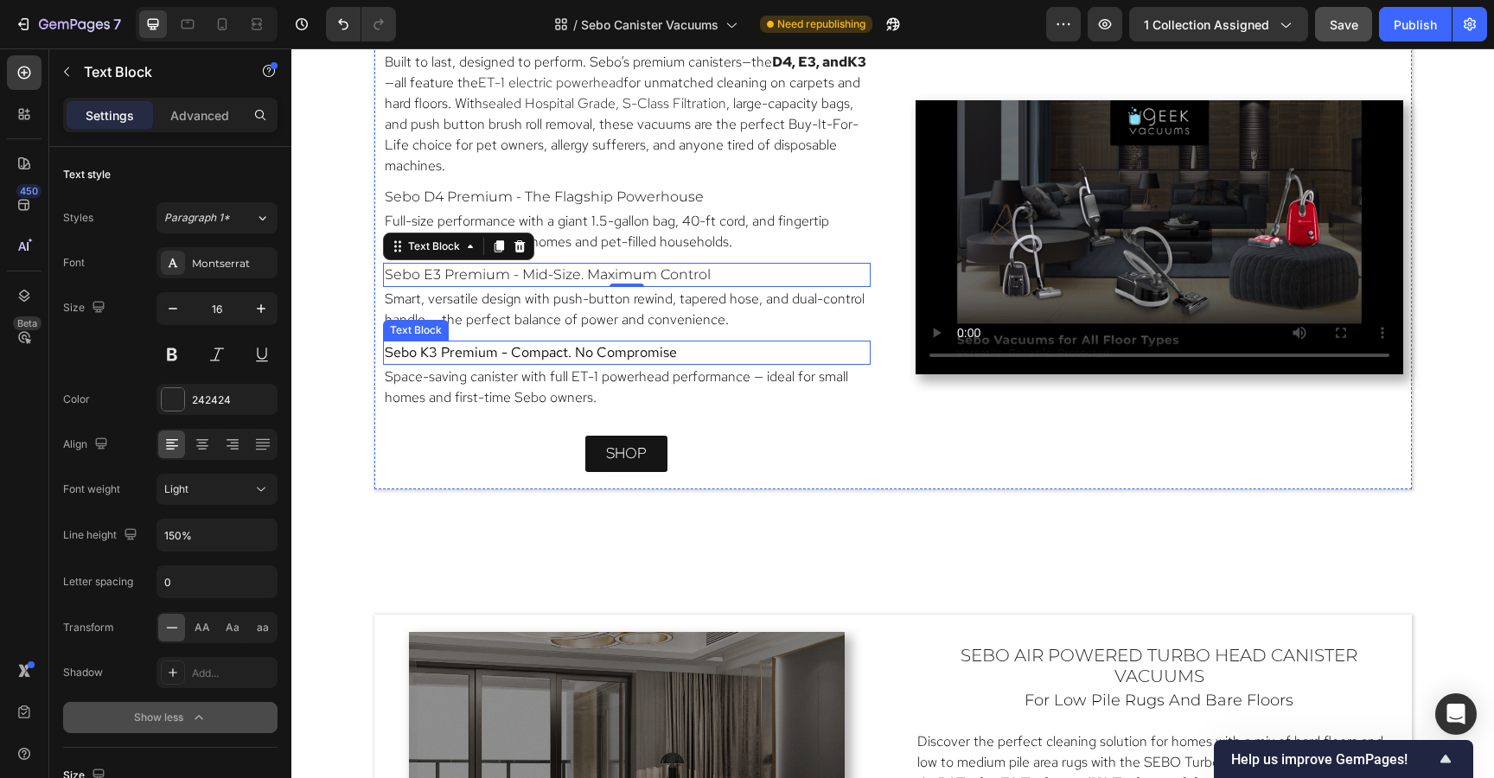
click at [538, 349] on span "Sebo K3 Premium - Compact. No Compromise" at bounding box center [531, 352] width 292 height 18
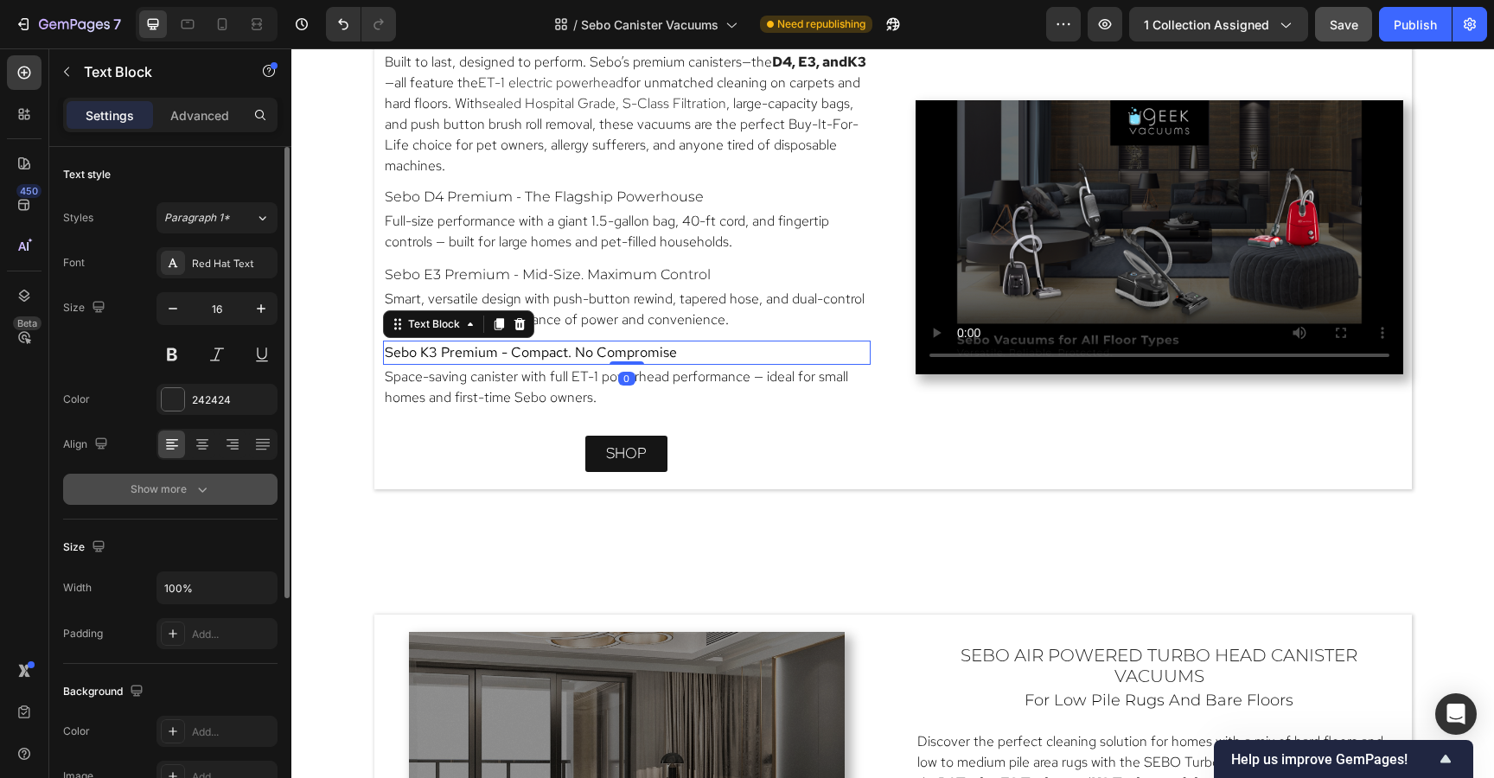
click at [200, 485] on icon "button" at bounding box center [202, 489] width 17 height 17
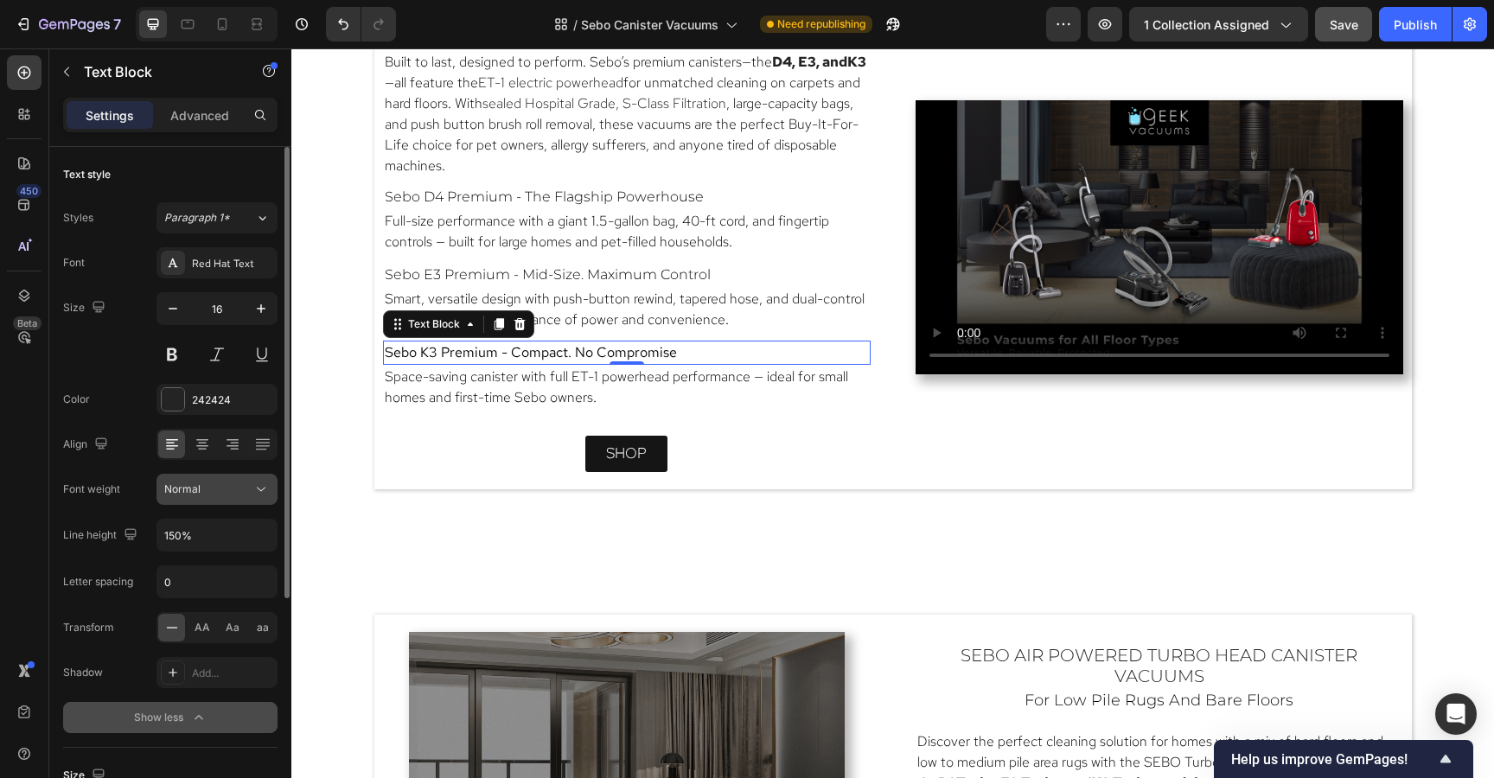
click at [239, 481] on div "Normal" at bounding box center [216, 489] width 105 height 17
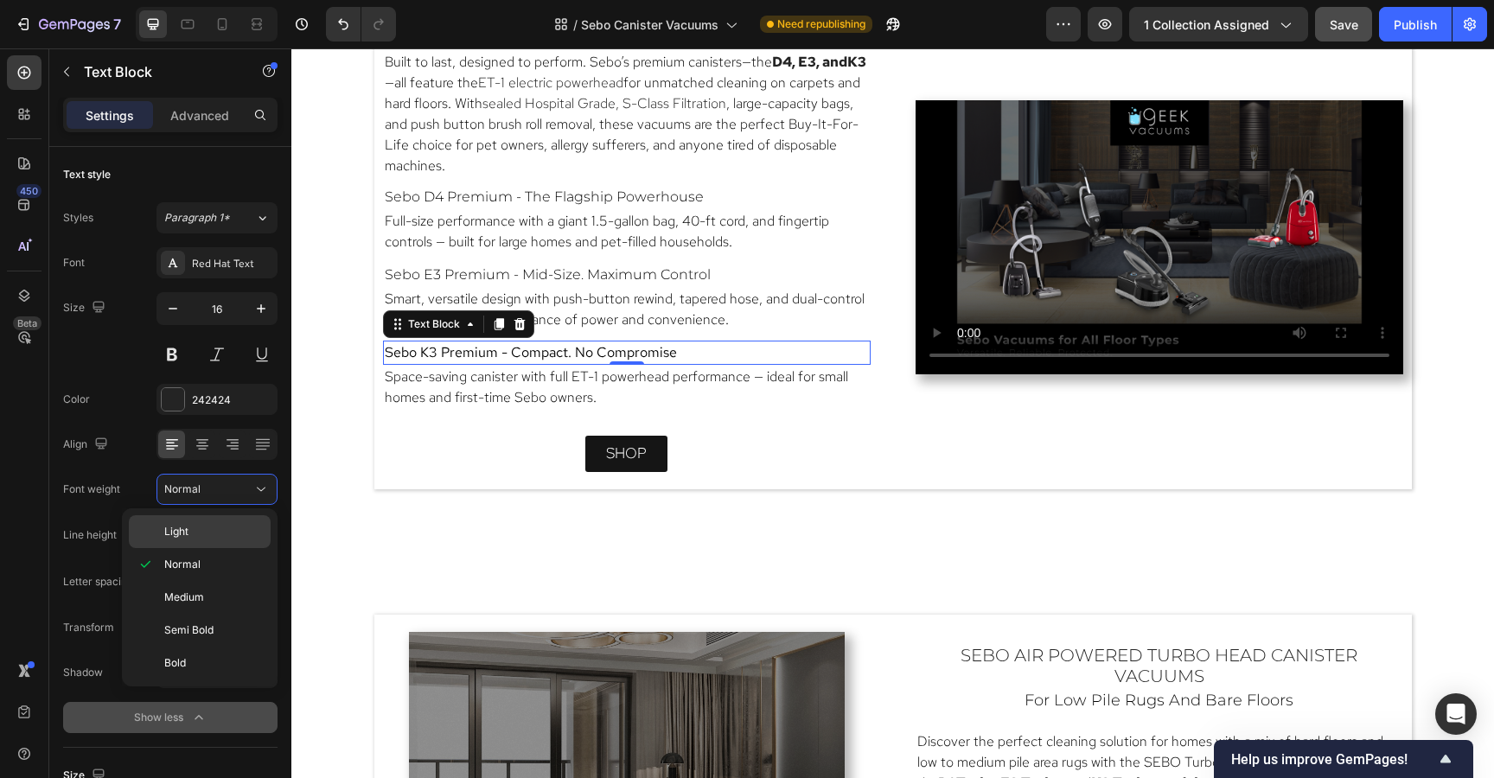
click at [222, 532] on p "Light" at bounding box center [213, 532] width 99 height 16
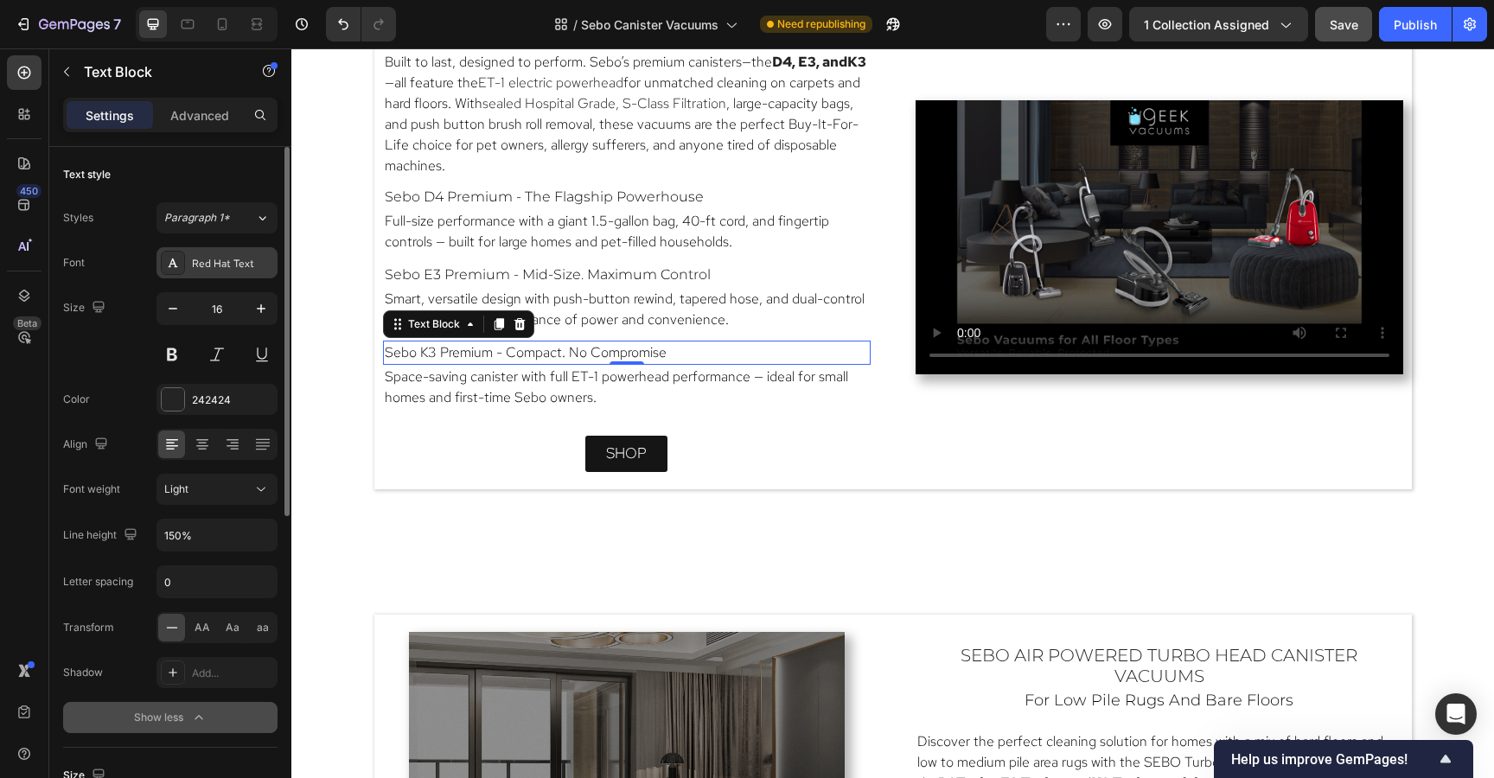
click at [234, 257] on div "Red Hat Text" at bounding box center [232, 264] width 81 height 16
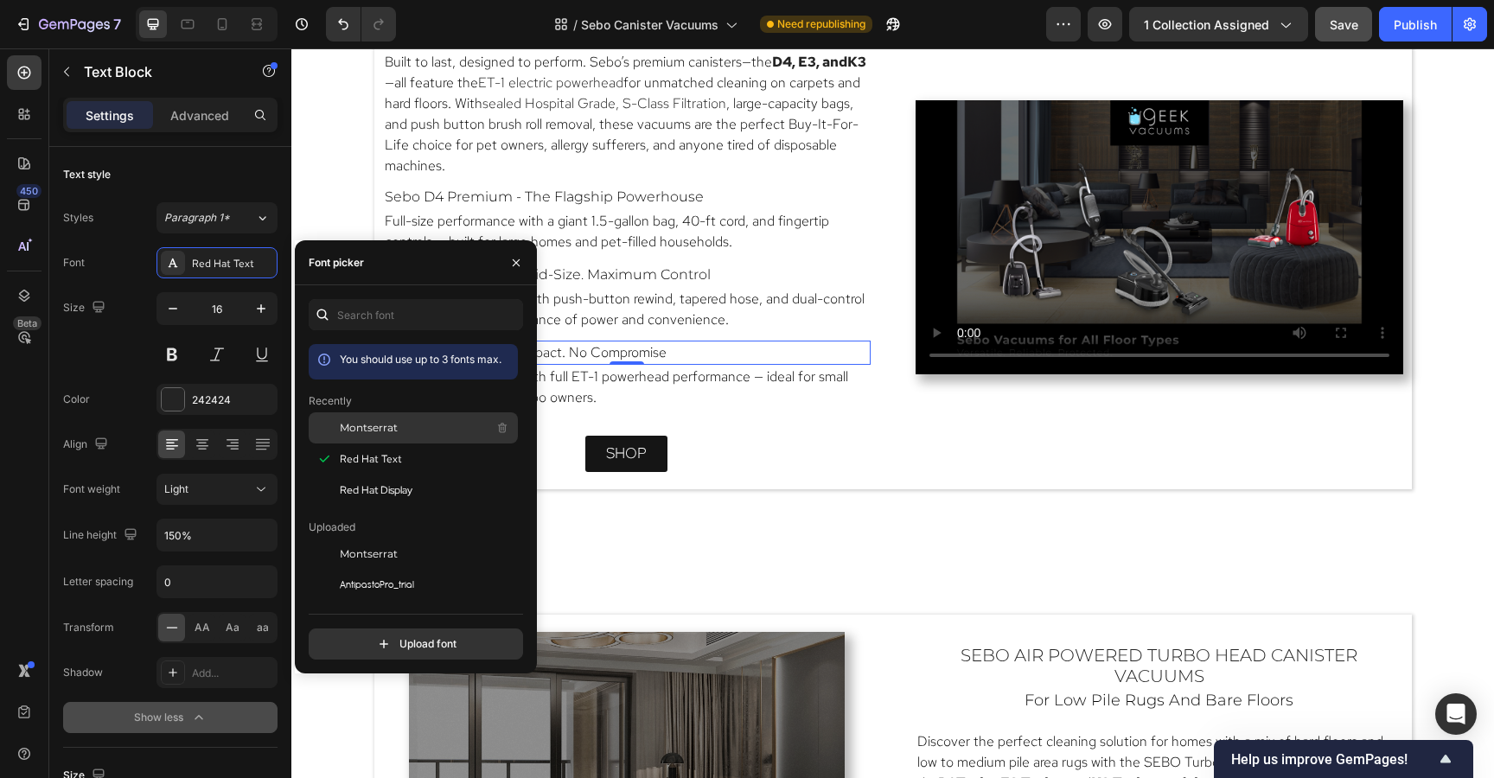
click at [346, 425] on span "Montserrat" at bounding box center [369, 428] width 58 height 16
click at [800, 439] on div "shop Button" at bounding box center [627, 454] width 488 height 36
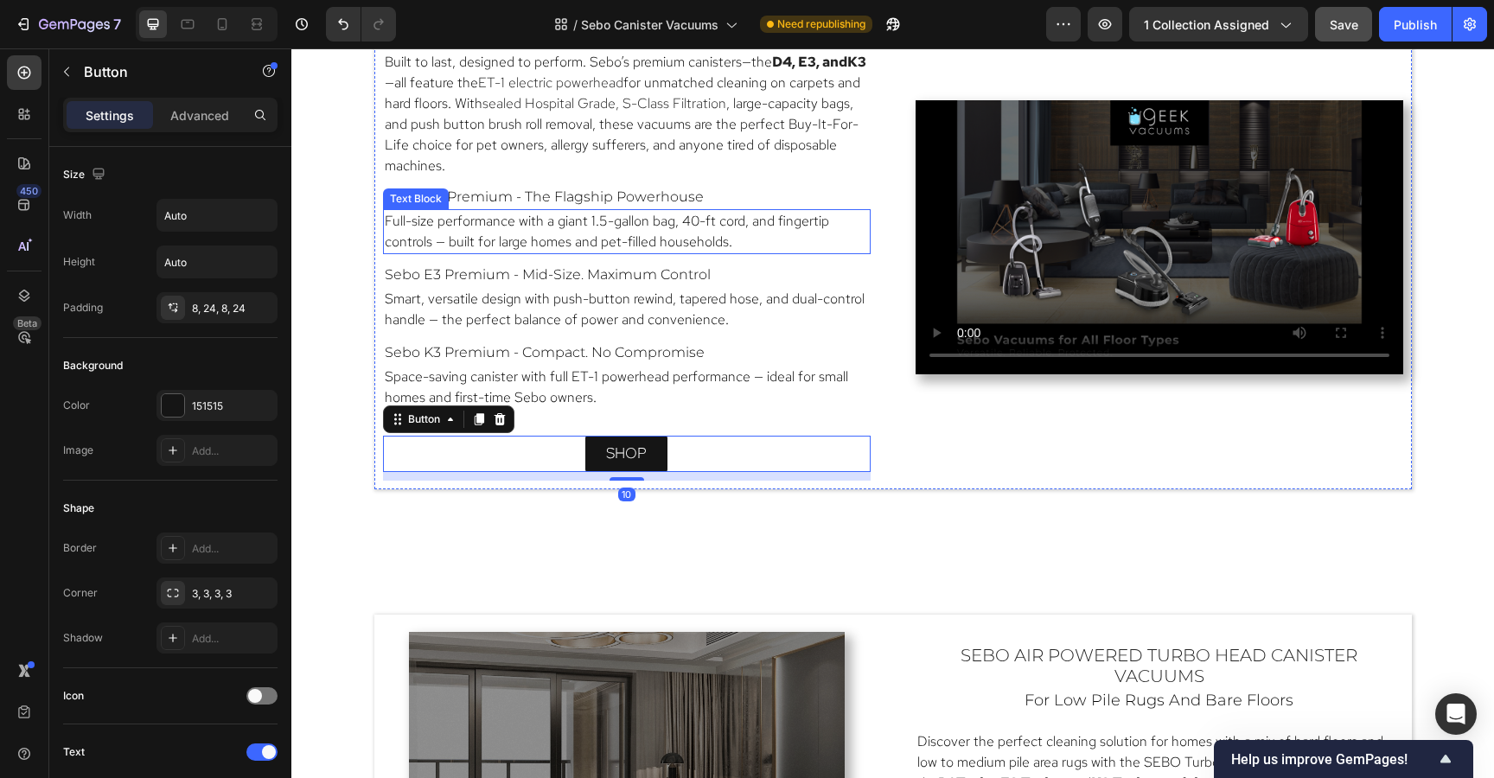
click at [804, 252] on div "Full-size performance with a giant 1.5-gallon bag, 40-ft cord, and fingertip co…" at bounding box center [627, 231] width 488 height 45
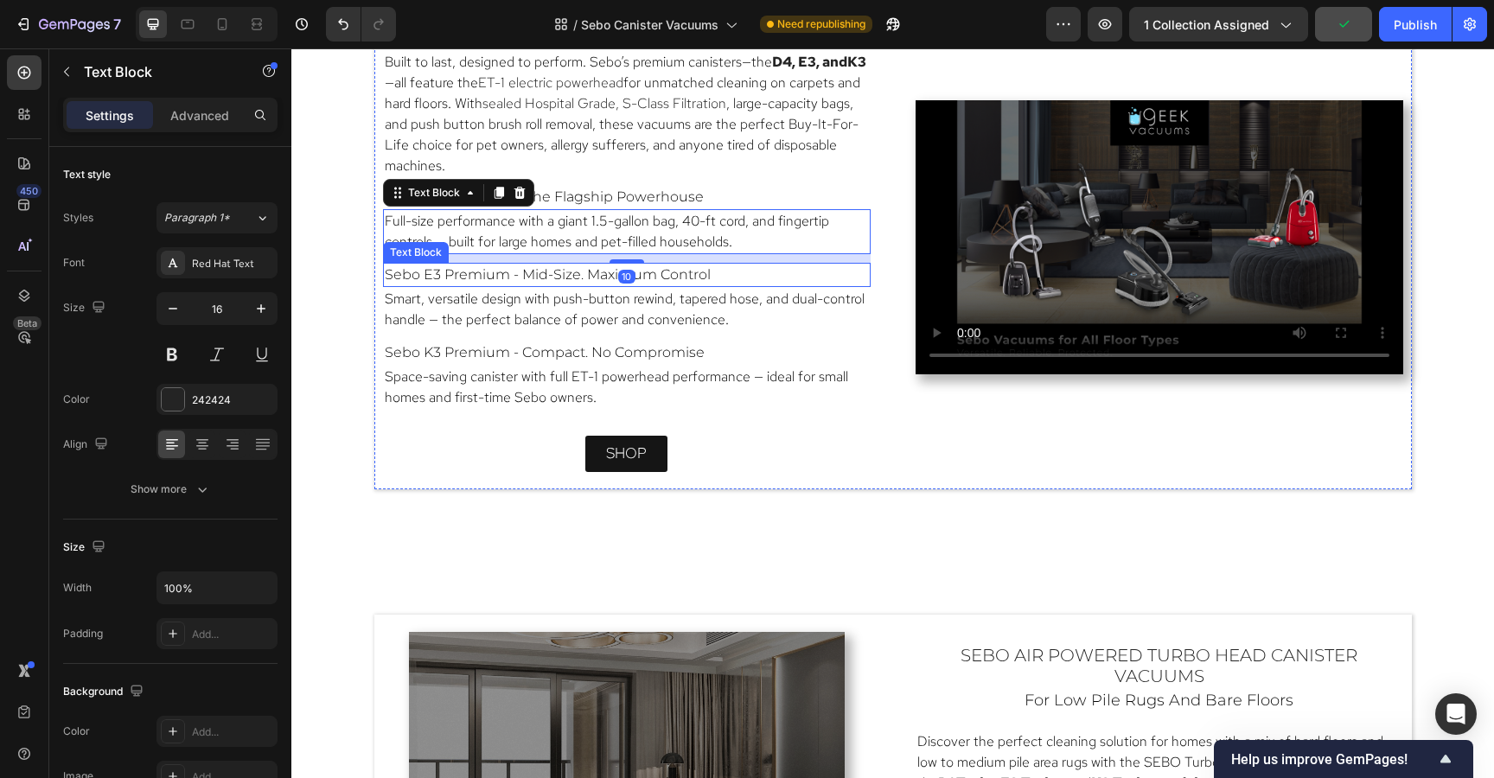
click at [786, 275] on p "Sebo E3 Premium - Mid-Size. Maximum Control" at bounding box center [627, 275] width 484 height 21
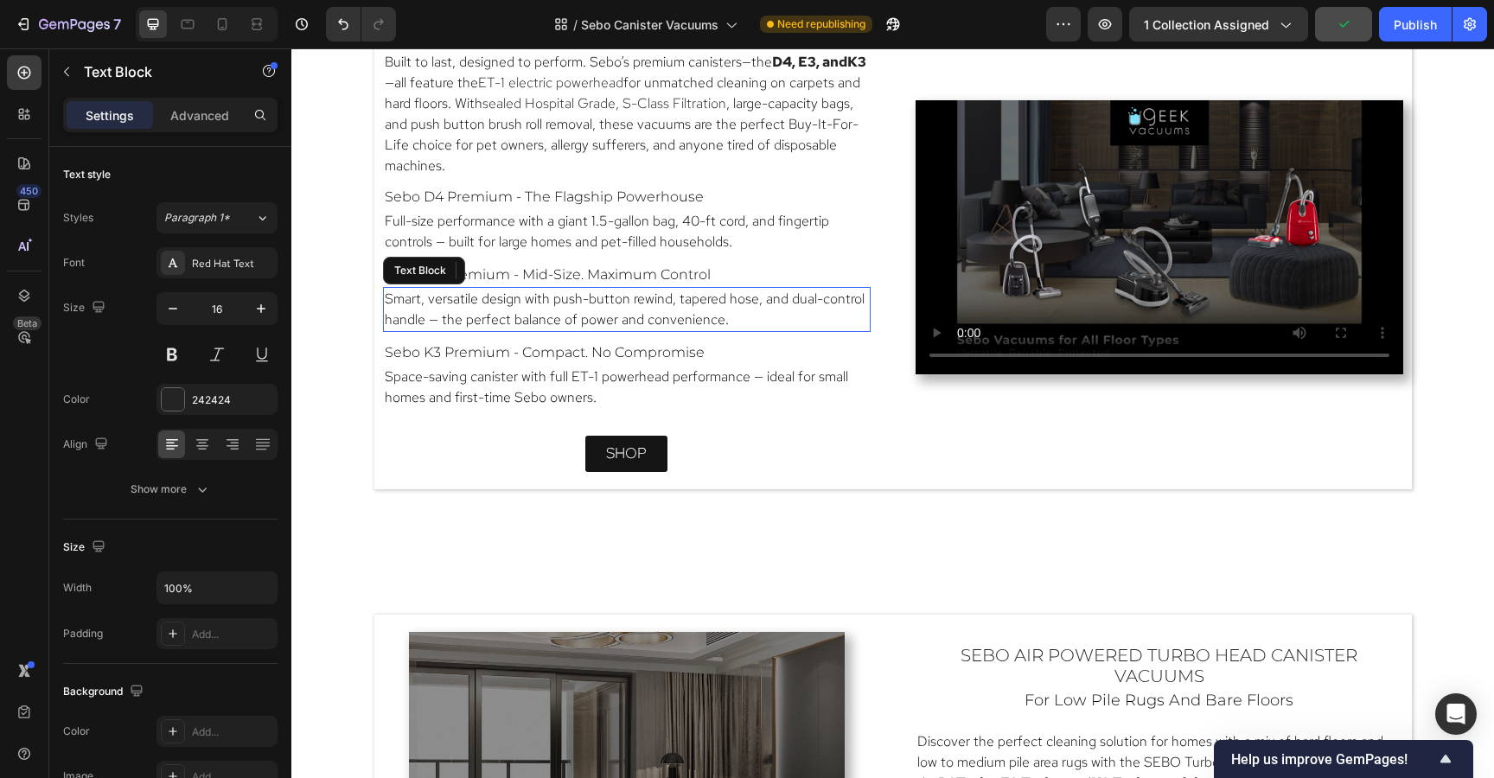
click at [774, 329] on p "Smart, versatile design with push-button rewind, tapered hose, and dual-control…" at bounding box center [627, 309] width 484 height 41
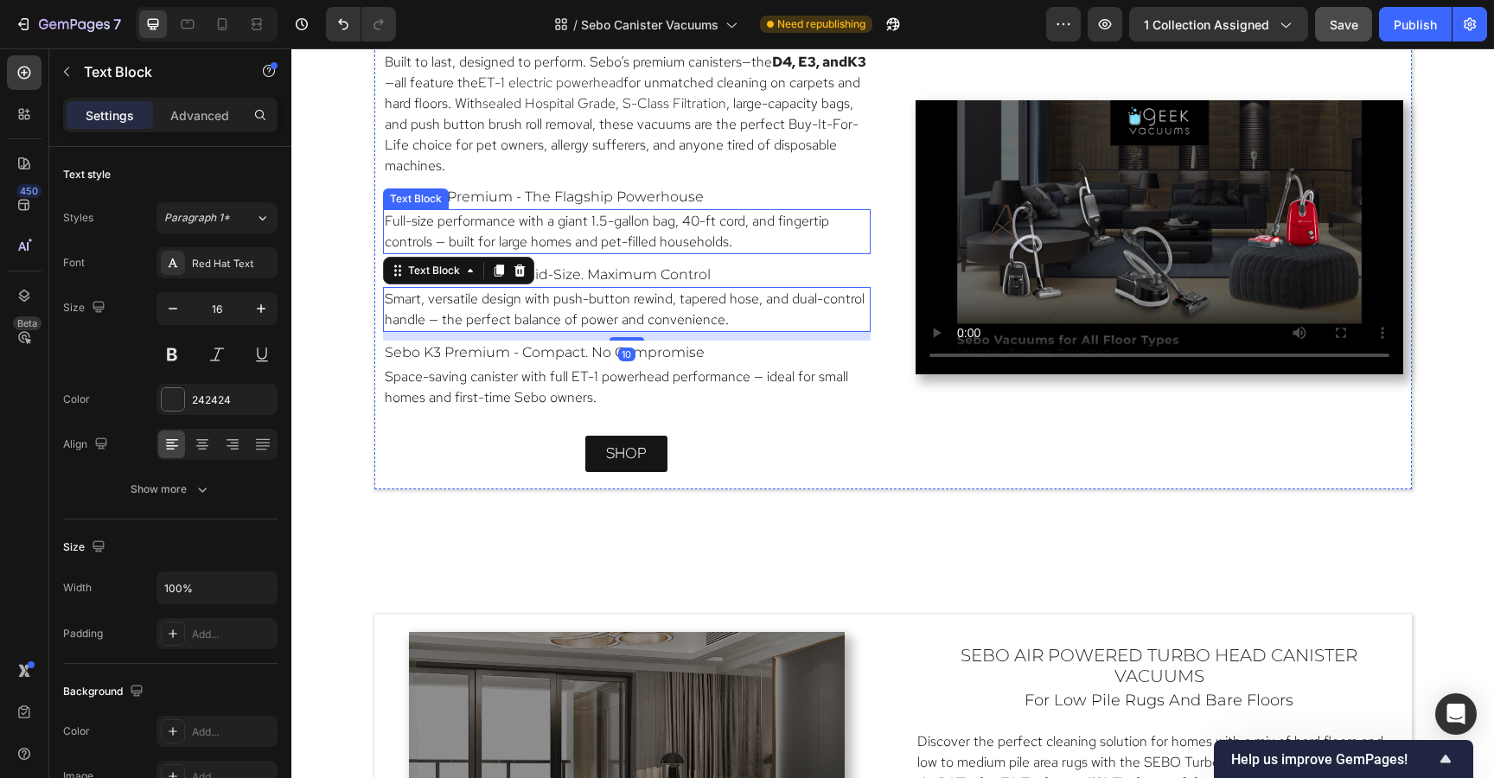
click at [736, 241] on p "Full-size performance with a giant 1.5-gallon bag, 40-ft cord, and fingertip co…" at bounding box center [627, 231] width 484 height 41
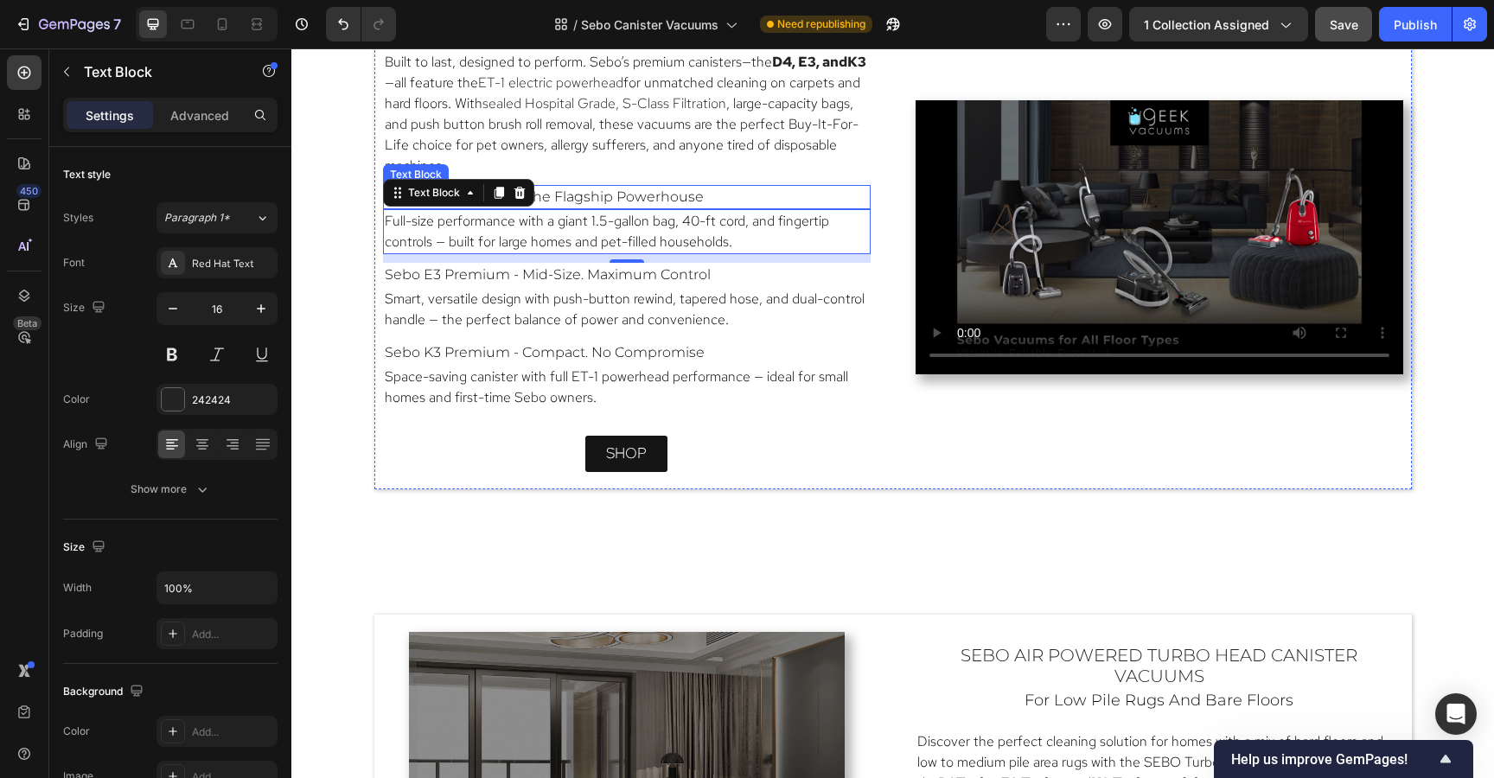
click at [702, 197] on p "Sebo D4 Premium - The Flagship Powerhouse" at bounding box center [627, 197] width 484 height 21
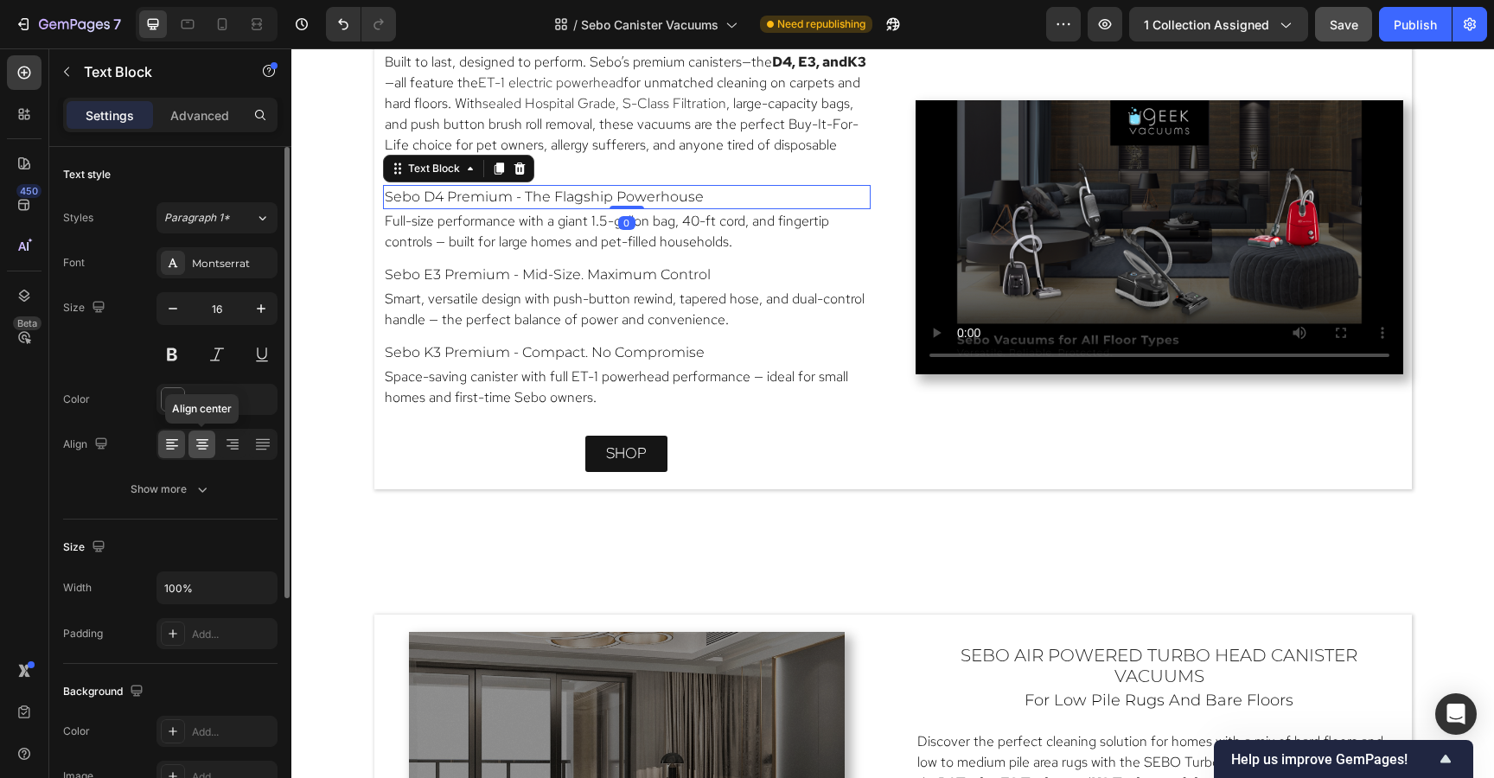
click at [210, 440] on icon at bounding box center [202, 444] width 17 height 17
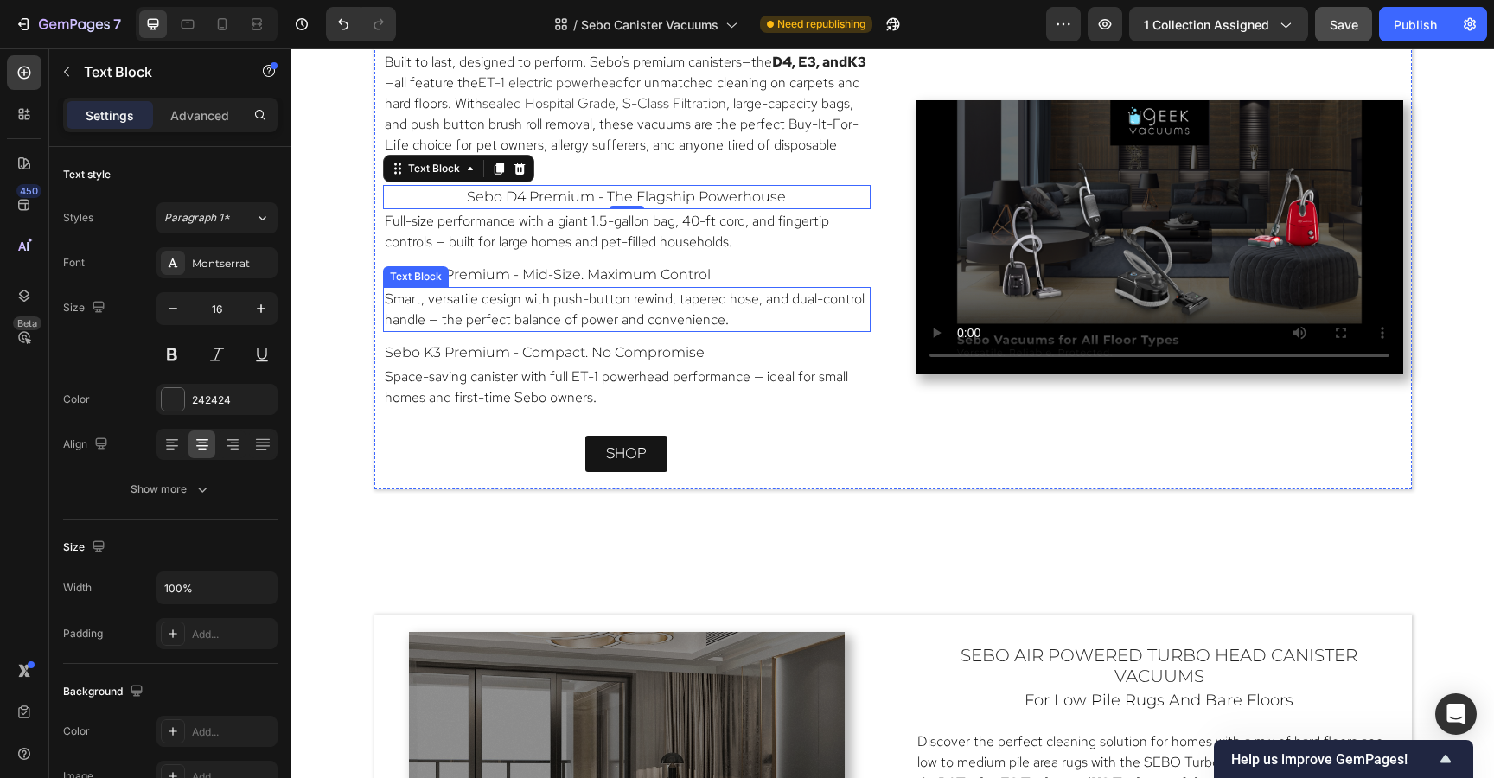
click at [649, 290] on span "Smart, versatile design with push-button rewind, tapered hose, and dual-control…" at bounding box center [625, 309] width 480 height 39
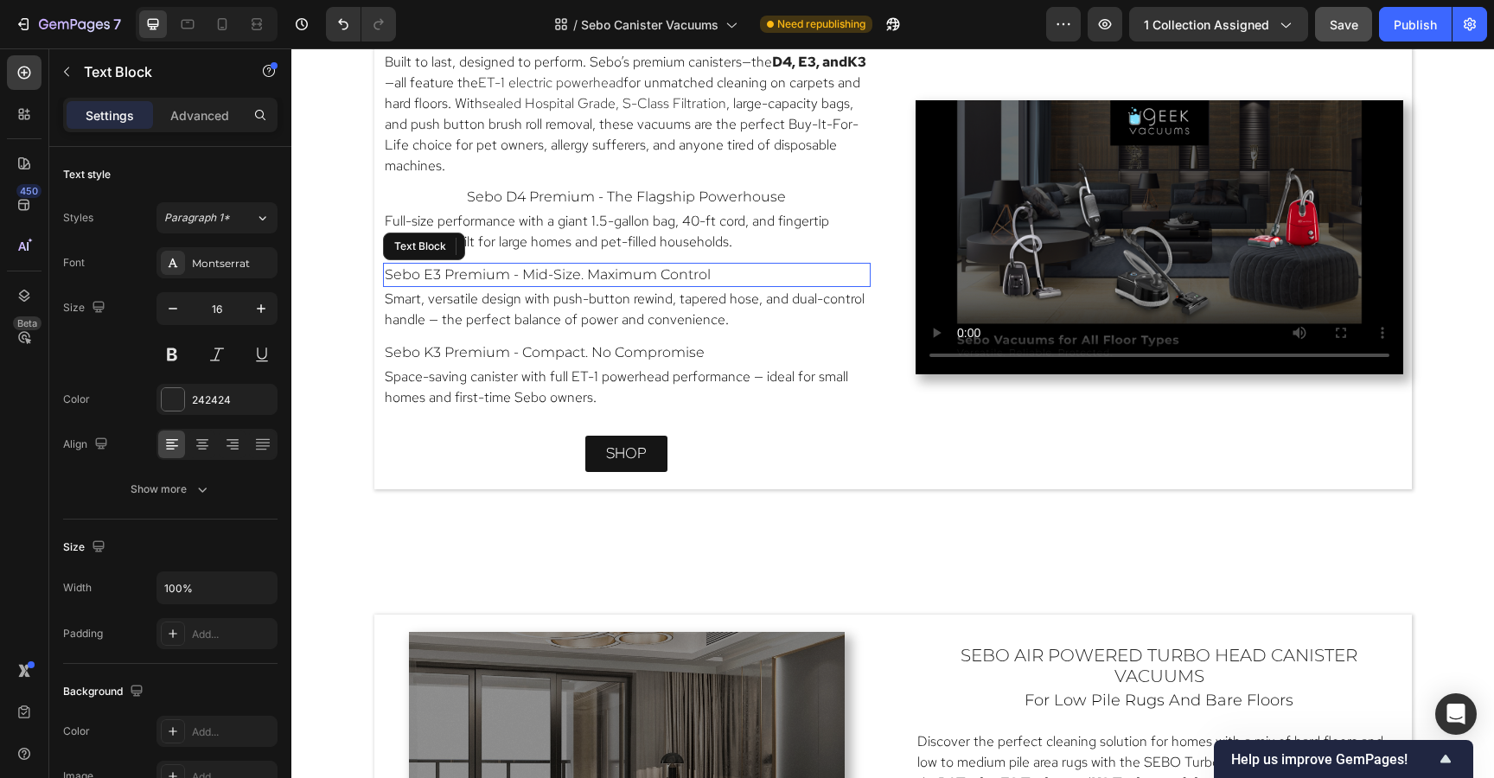
click at [650, 270] on span "Sebo E3 Premium - Mid-Size. Maximum Control" at bounding box center [548, 274] width 326 height 16
click at [203, 448] on icon at bounding box center [202, 444] width 17 height 17
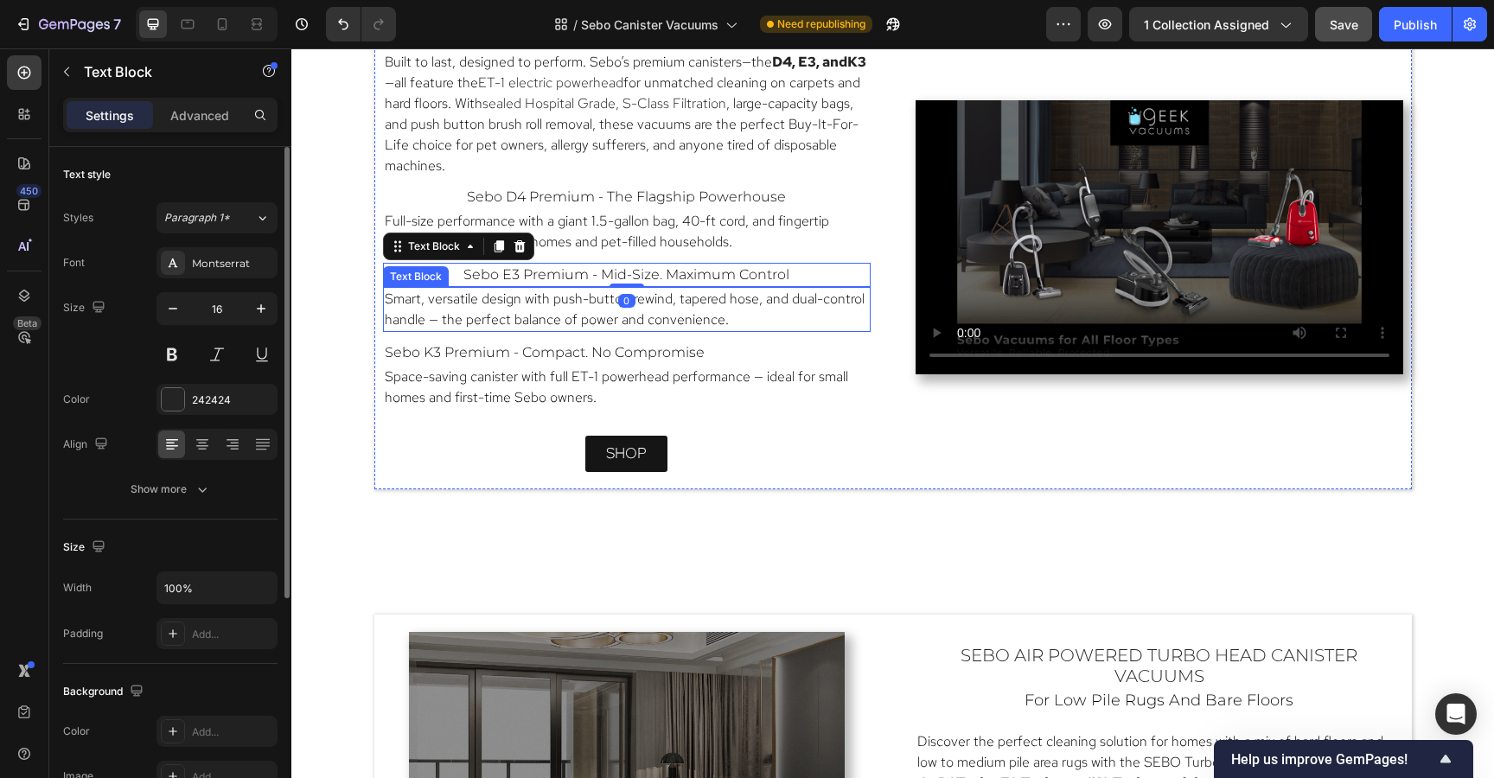
click at [739, 347] on p "Sebo K3 Premium - Compact. No Compromise" at bounding box center [627, 352] width 484 height 21
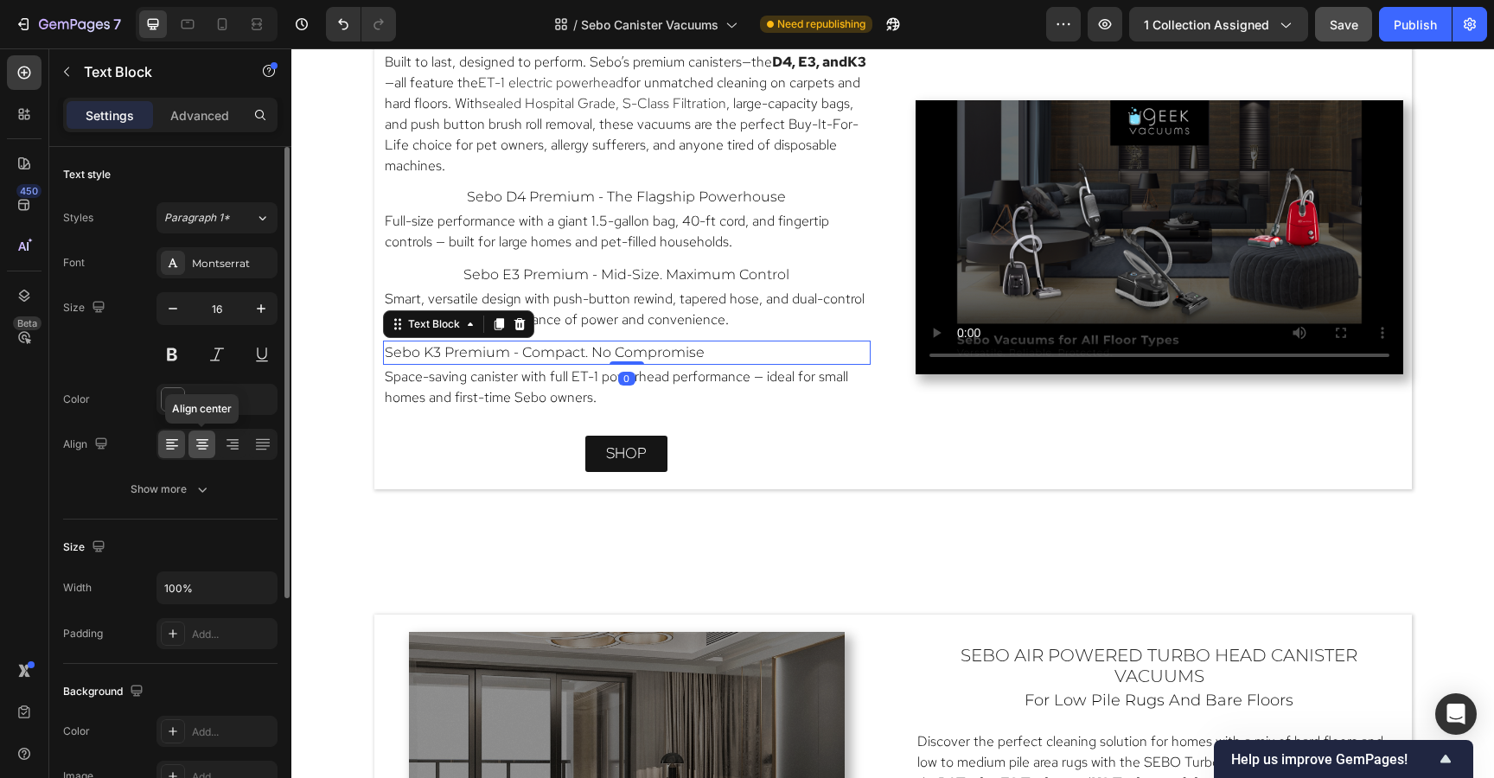
click at [200, 446] on icon at bounding box center [202, 446] width 12 height 2
click at [875, 426] on div "sebo canister vacuums with ET-1 Powerhead Heading for plush carpet and bare flo…" at bounding box center [892, 233] width 1037 height 513
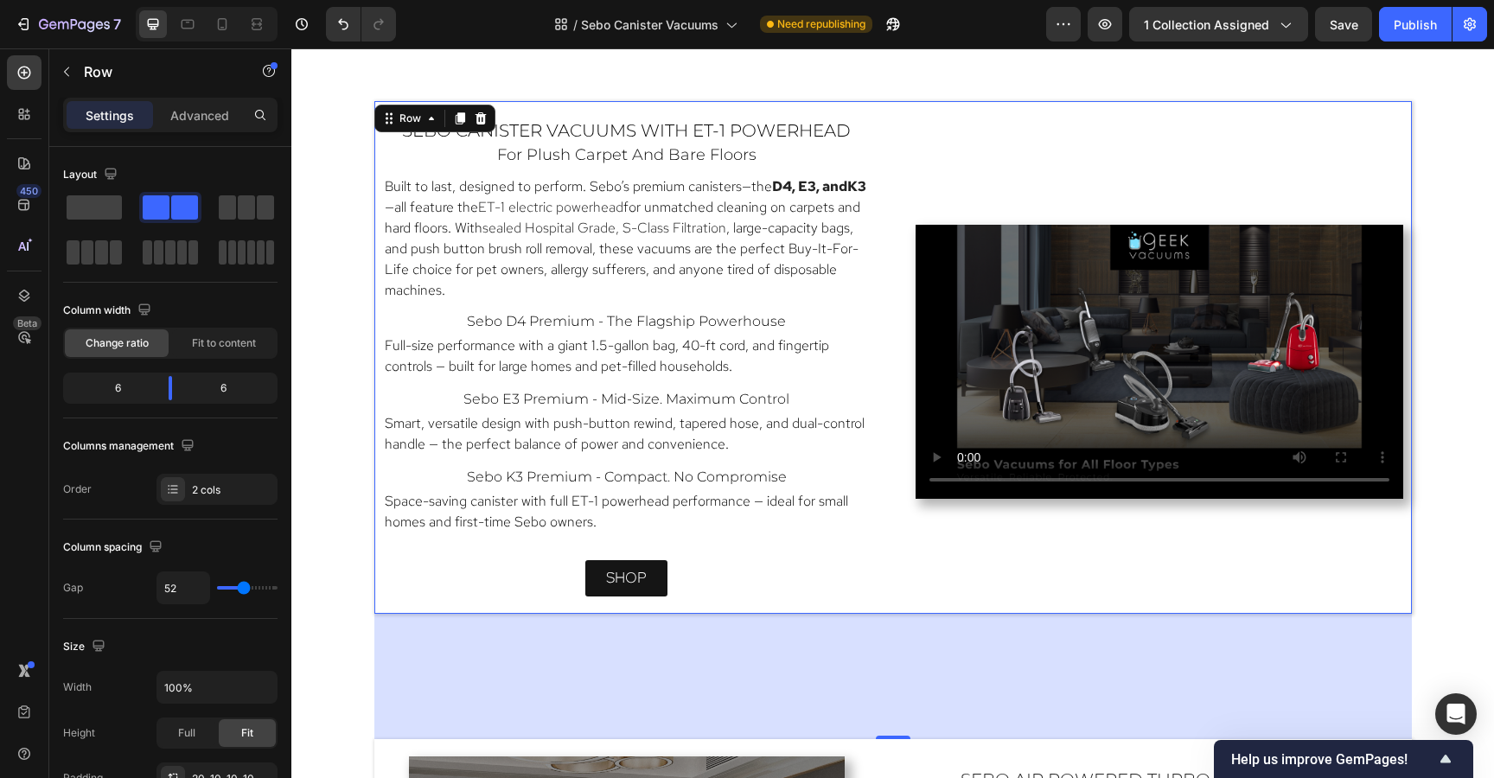
scroll to position [1597, 0]
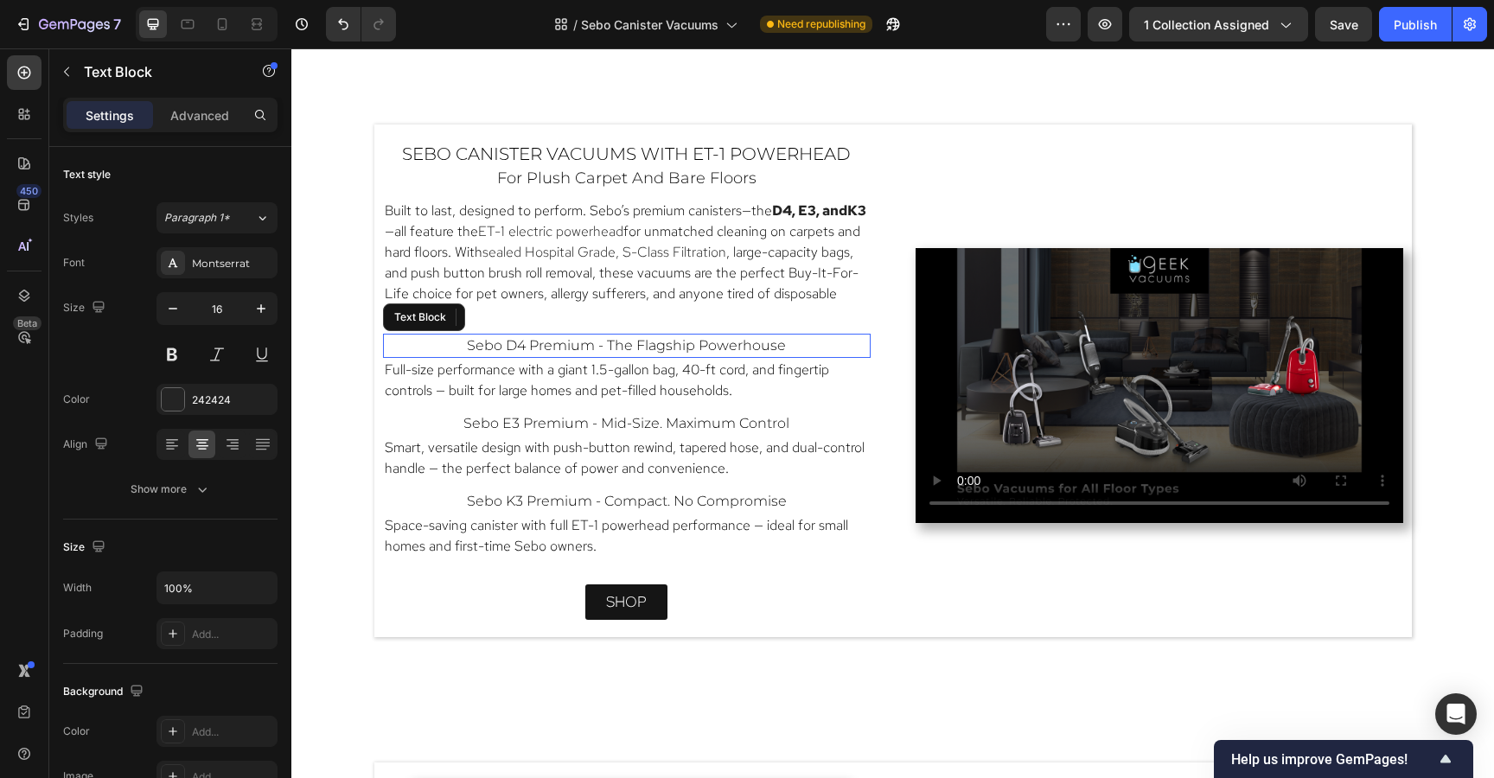
click at [761, 347] on span "Sebo D4 Premium - The Flagship Powerhouse" at bounding box center [626, 345] width 319 height 16
click at [164, 448] on icon at bounding box center [171, 444] width 17 height 17
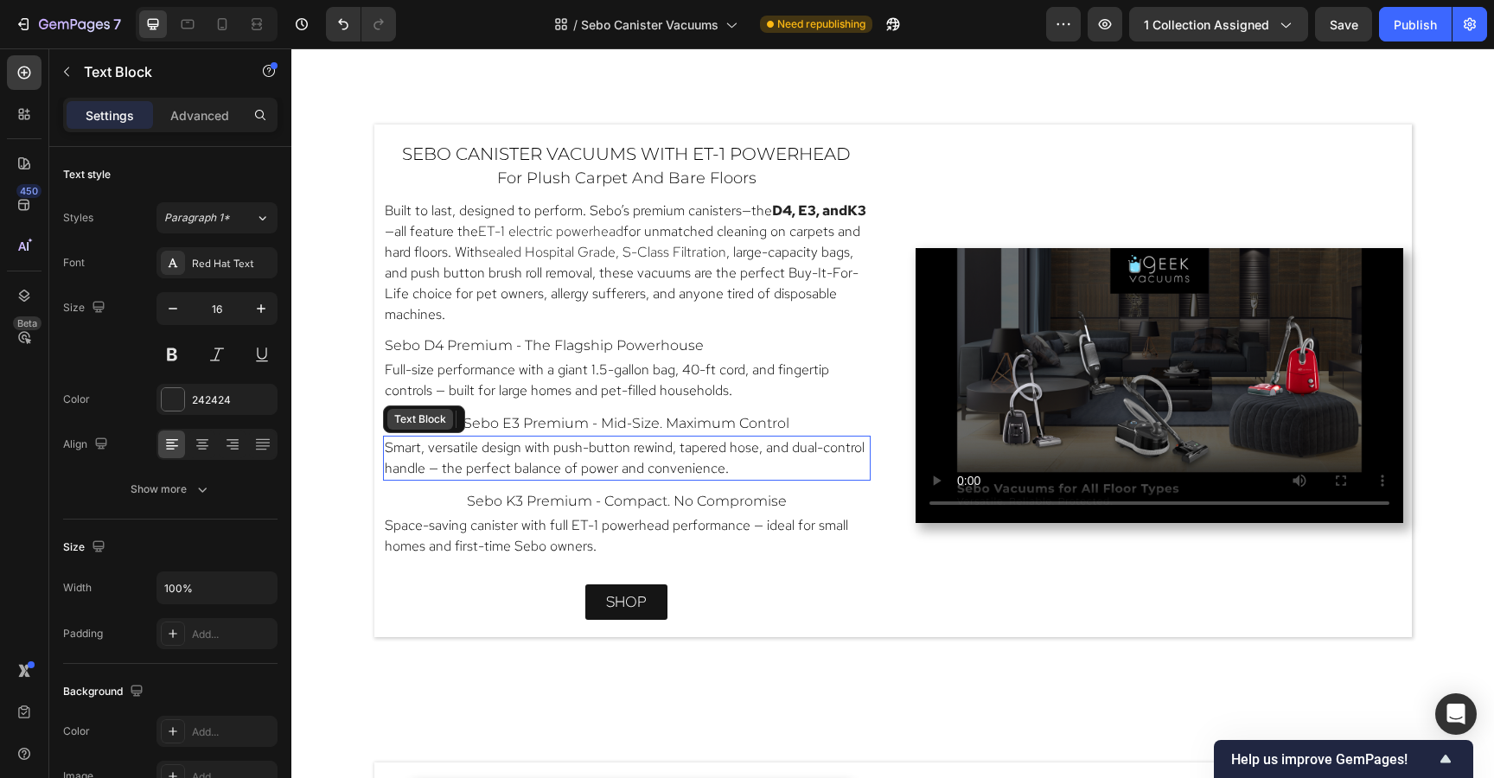
click at [414, 429] on div "Text Block" at bounding box center [424, 419] width 82 height 28
click at [590, 416] on span "Sebo E3 Premium - Mid-Size. Maximum Control" at bounding box center [626, 423] width 326 height 16
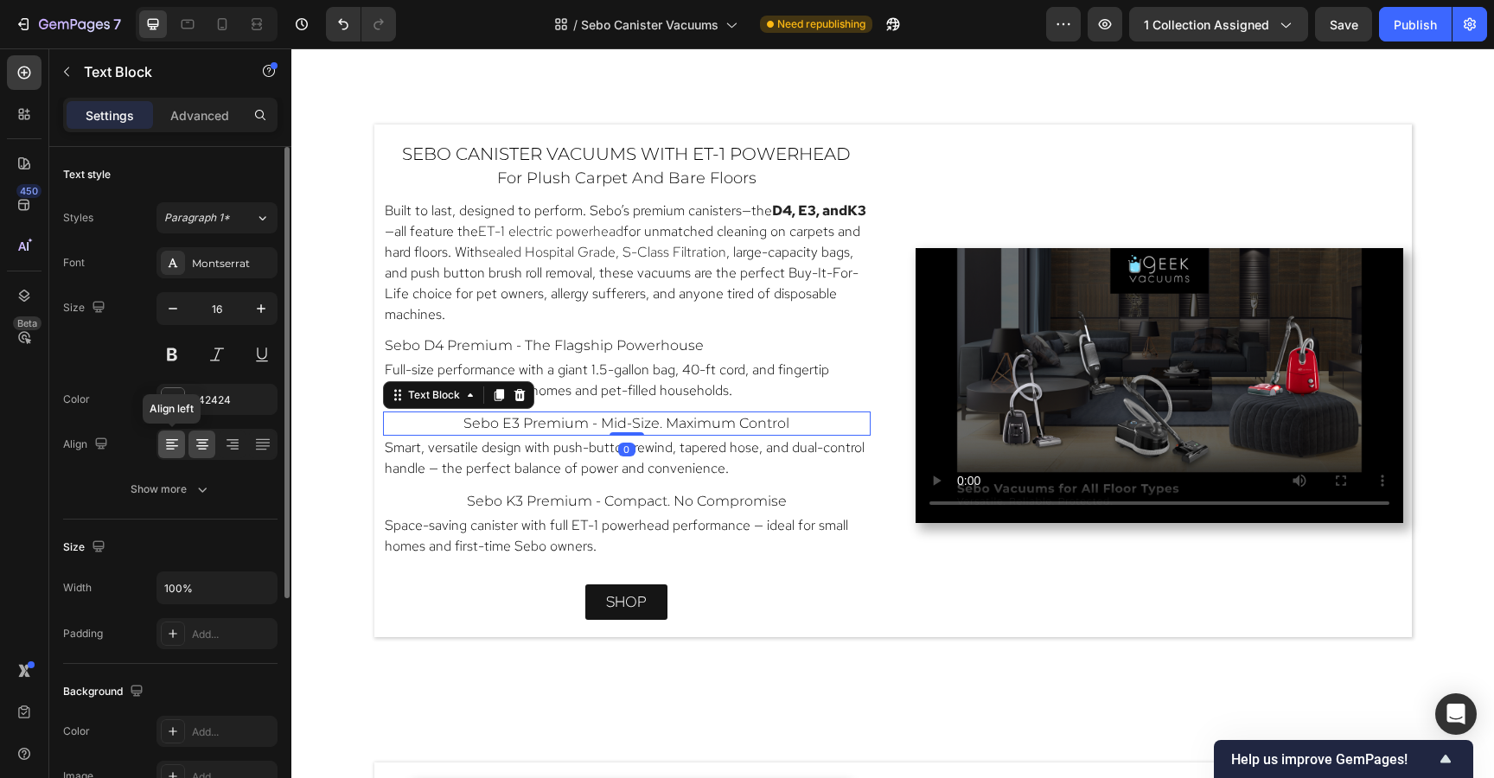
click at [166, 437] on icon at bounding box center [171, 444] width 17 height 17
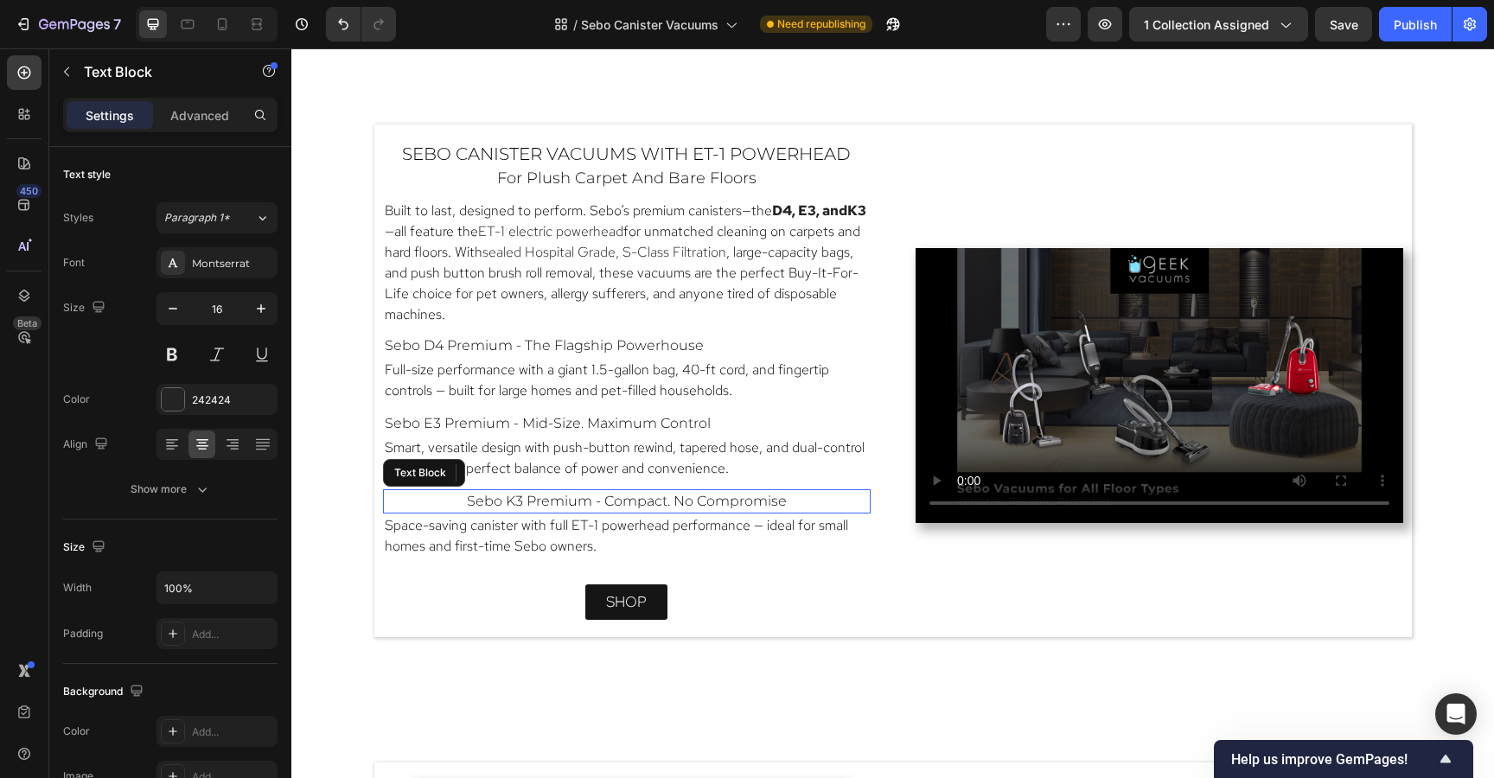
click at [447, 505] on p "Sebo K3 Premium - Compact. No Compromise" at bounding box center [627, 501] width 484 height 21
click at [169, 449] on icon at bounding box center [170, 450] width 9 height 2
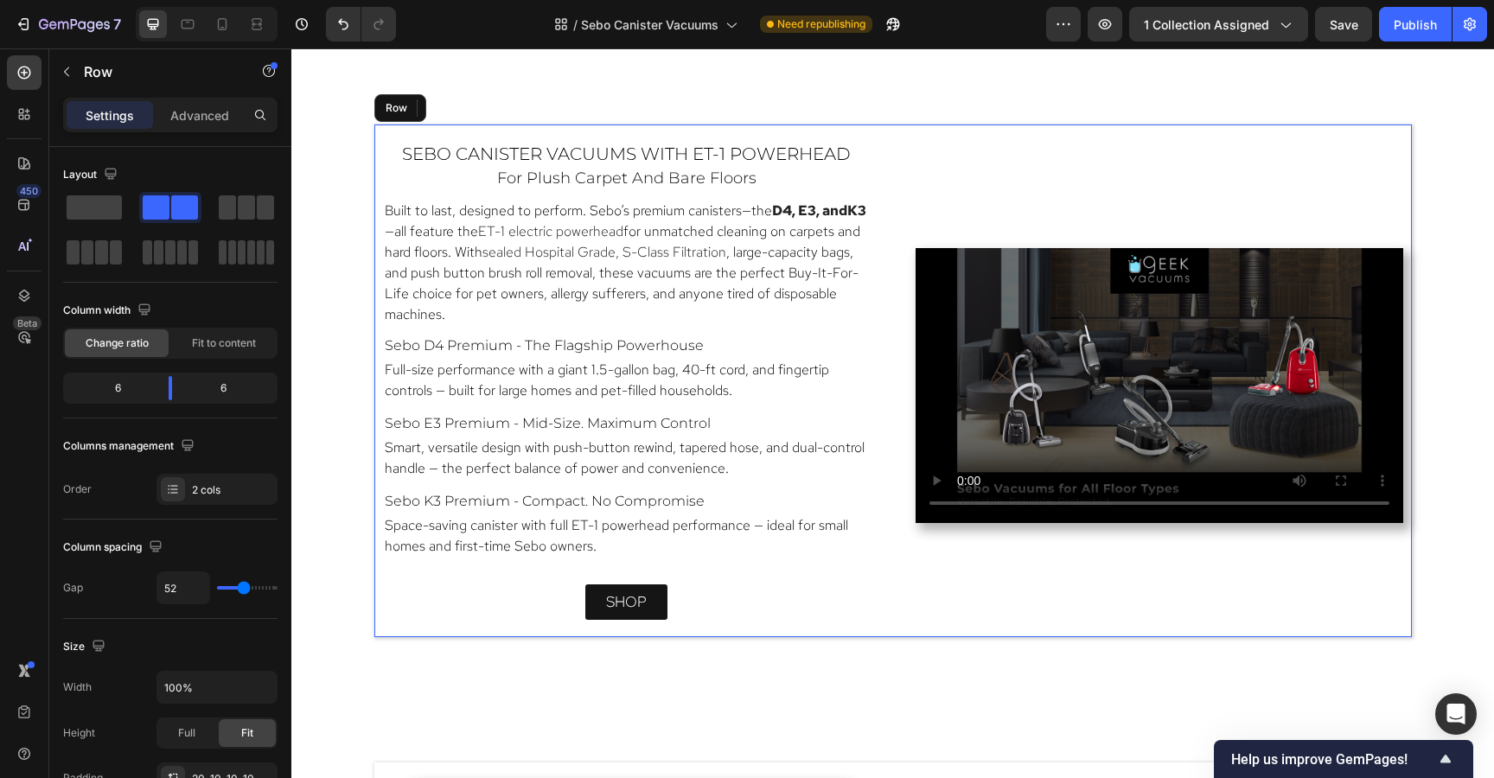
click at [892, 169] on div "sebo canister vacuums with ET-1 Powerhead Heading for plush carpet and bare flo…" at bounding box center [892, 380] width 1037 height 513
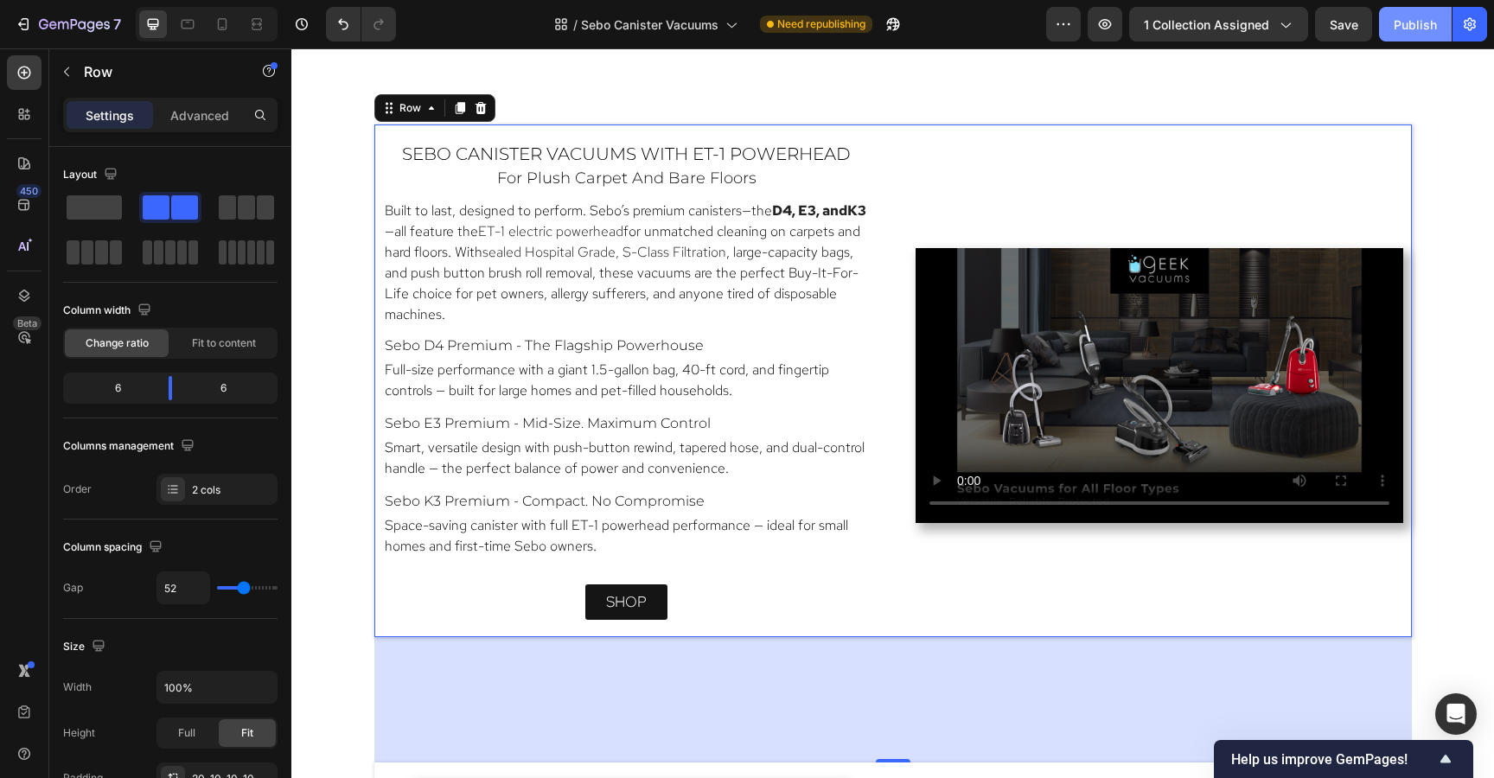
click at [1416, 24] on div "Publish" at bounding box center [1414, 25] width 43 height 18
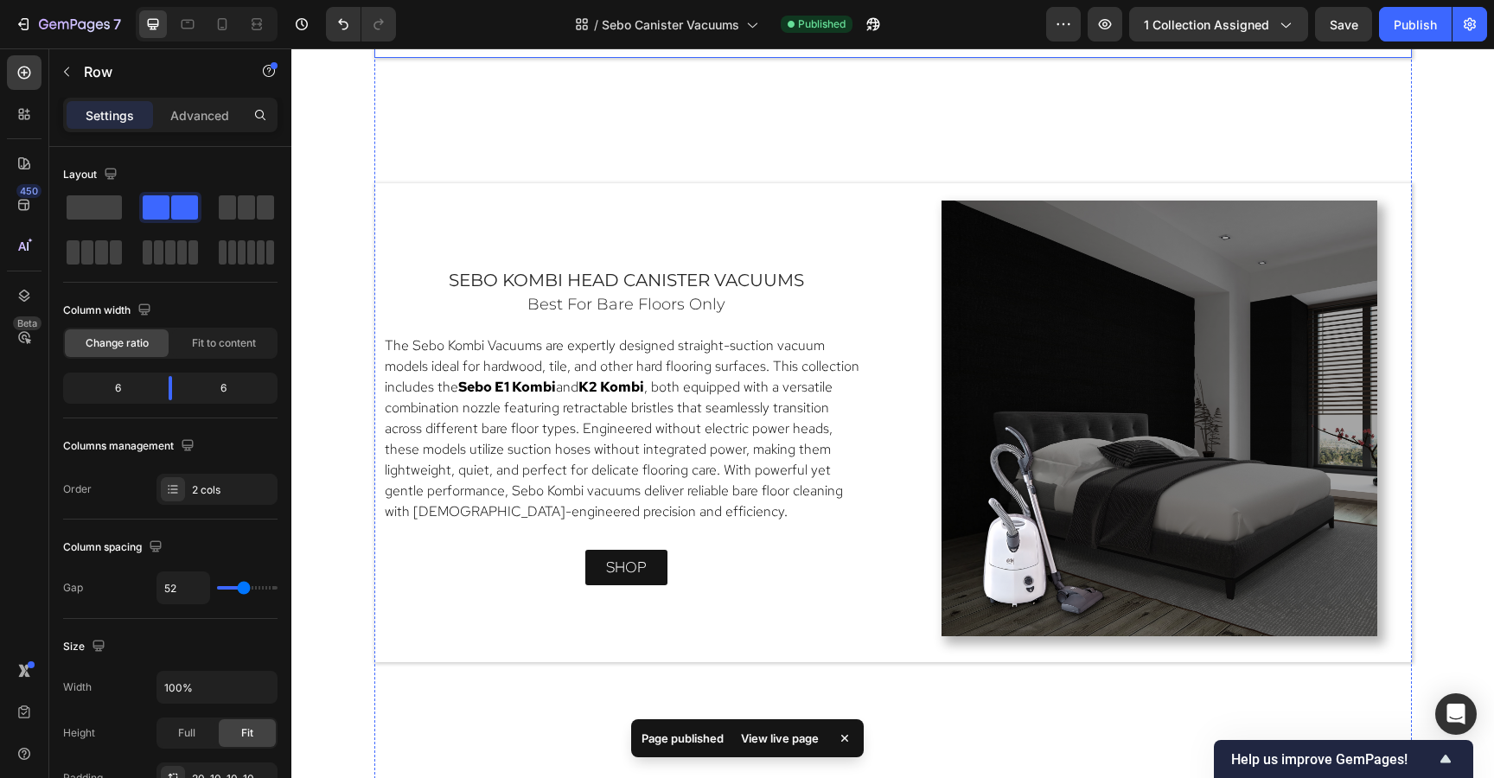
scroll to position [2789, 0]
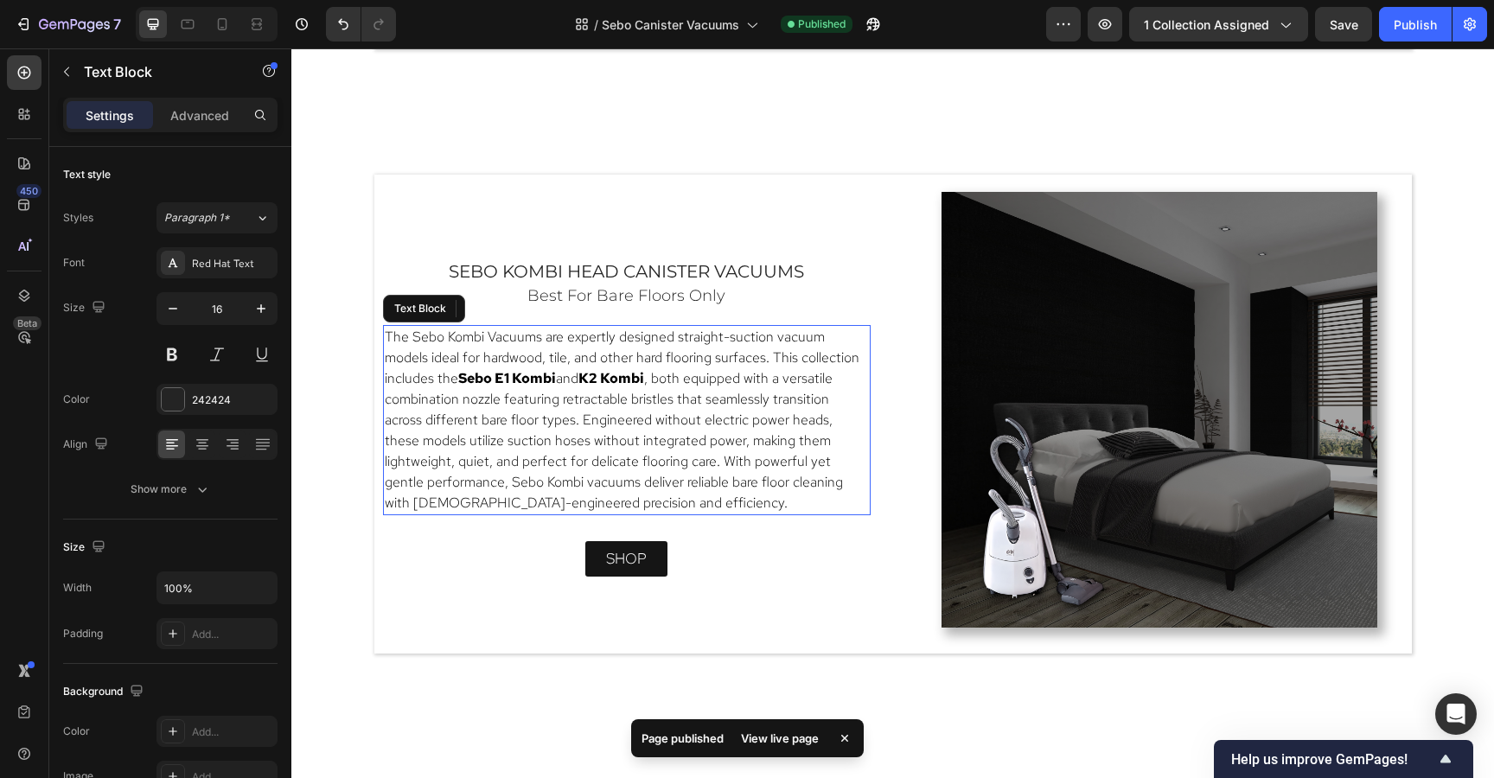
click at [805, 443] on span ", both equipped with a versatile combination nozzle featuring retractable brist…" at bounding box center [614, 440] width 458 height 143
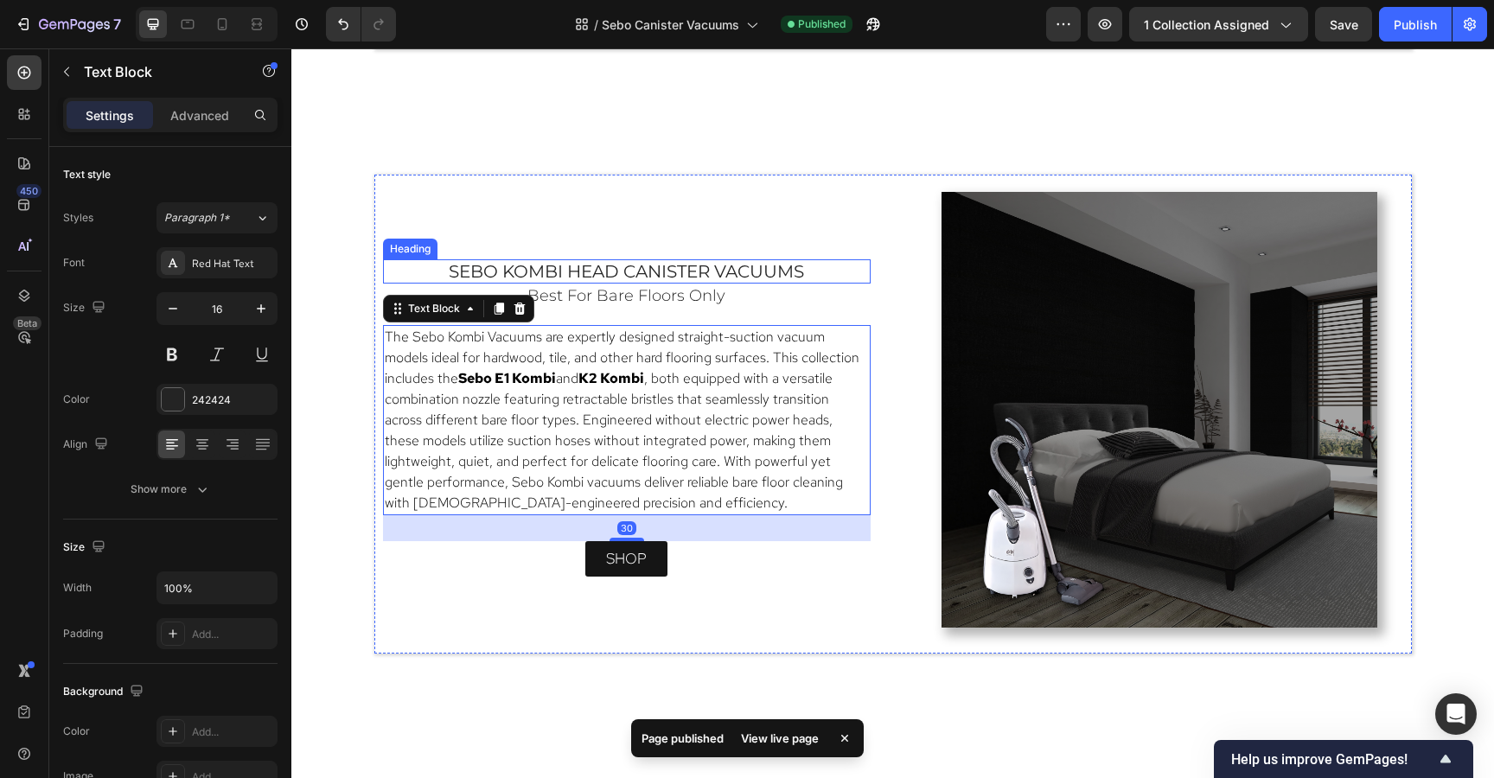
click at [676, 272] on span "sebo kombi head canister vacuums" at bounding box center [626, 271] width 355 height 21
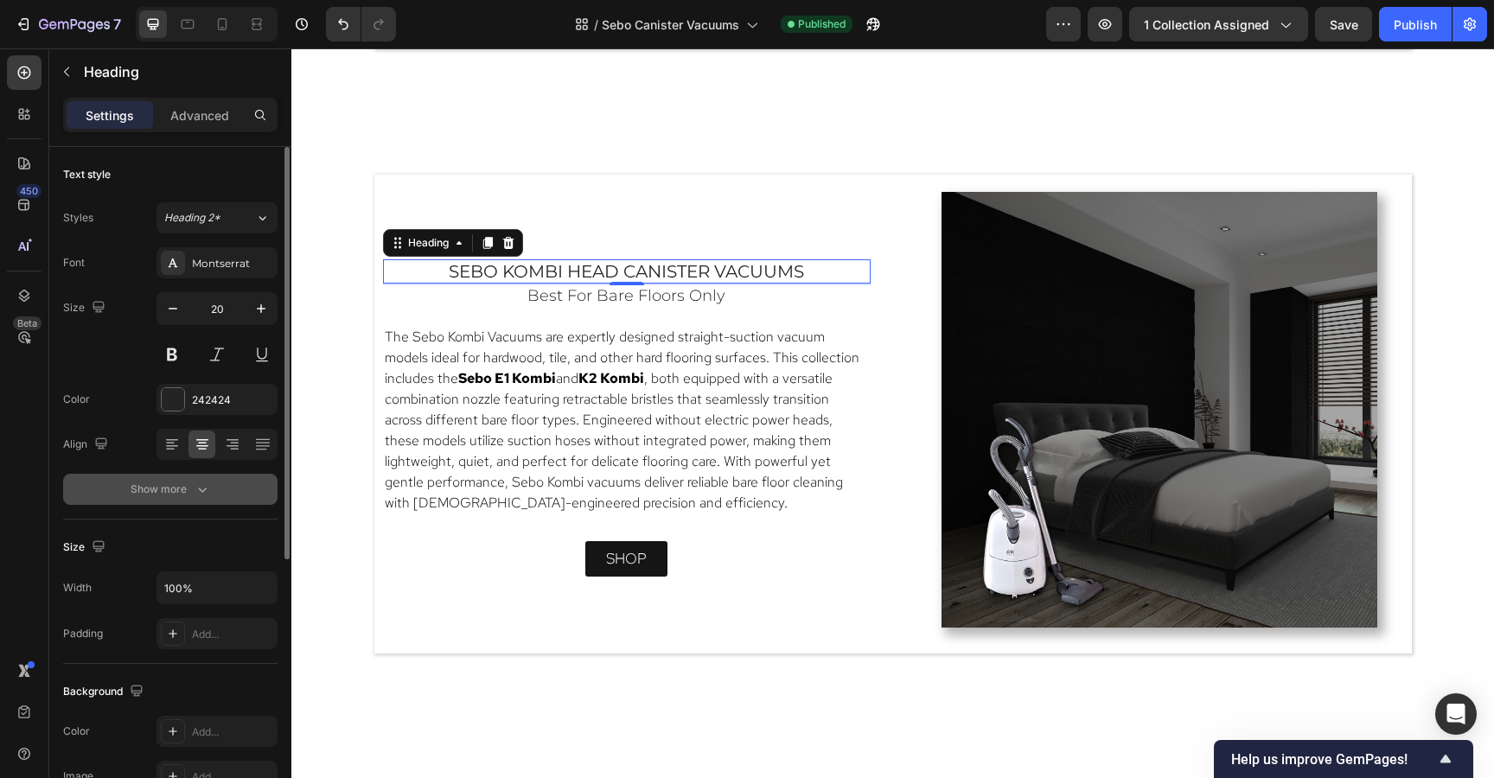
click at [182, 492] on div "Show more" at bounding box center [171, 489] width 80 height 17
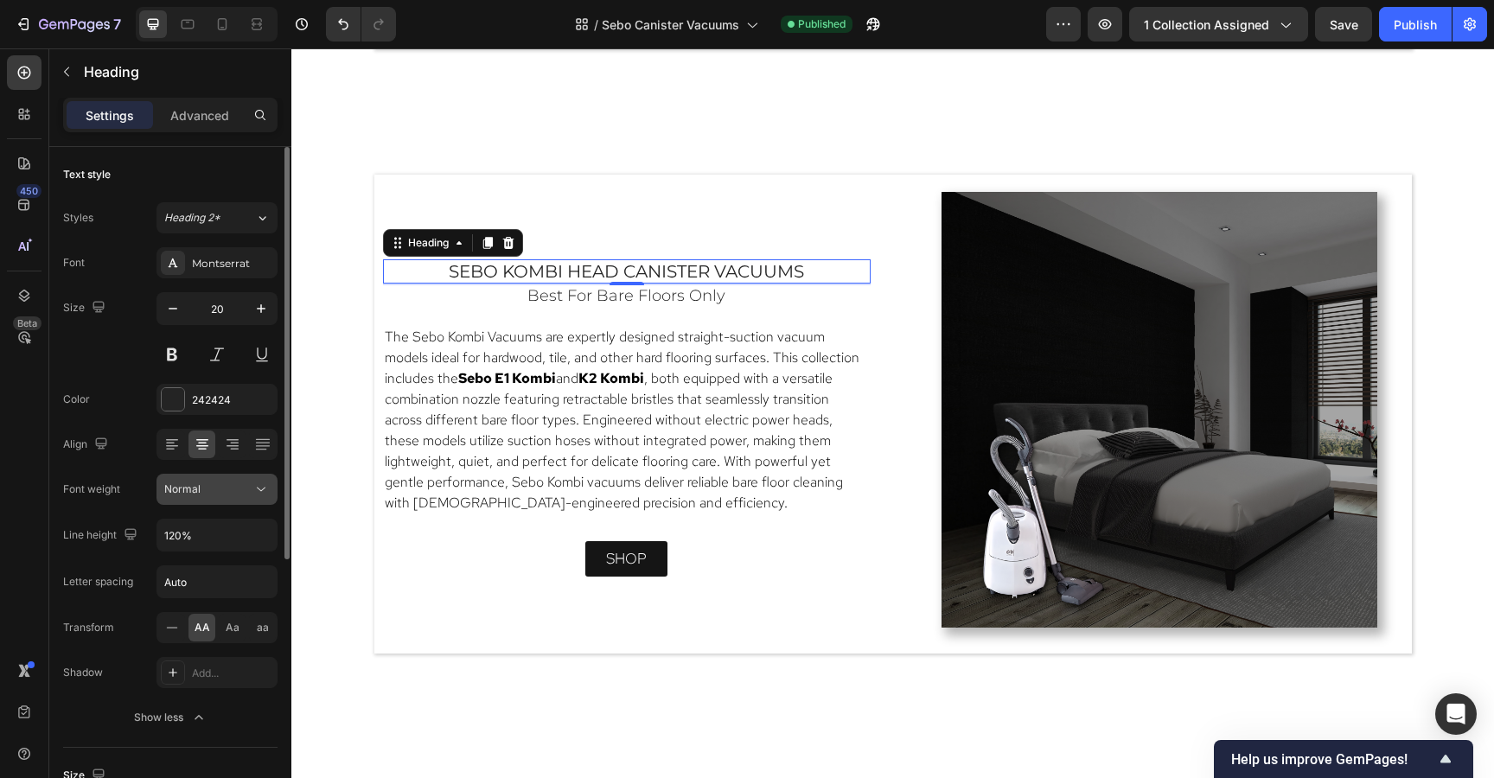
click at [184, 492] on span "Normal" at bounding box center [182, 488] width 36 height 13
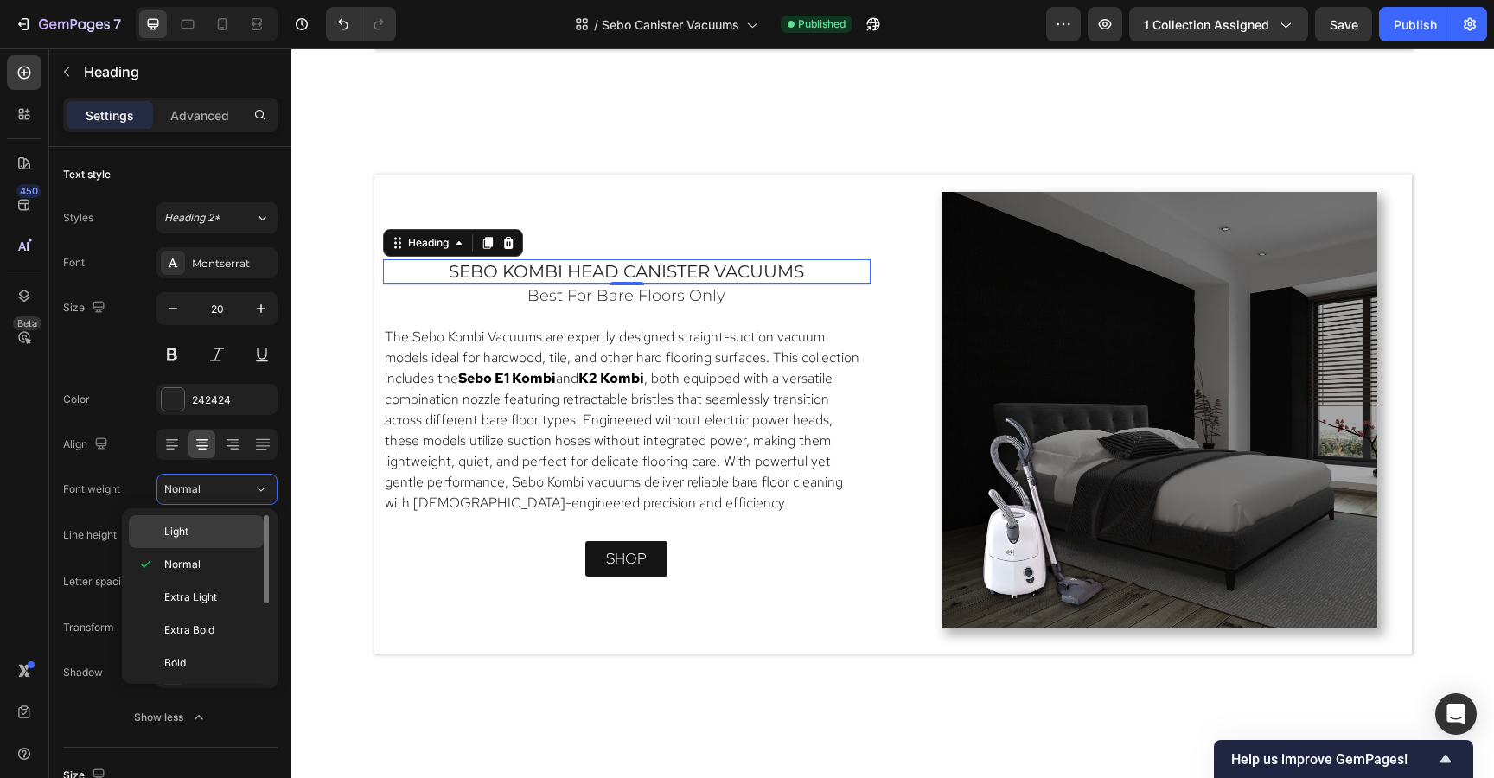
click at [181, 529] on span "Light" at bounding box center [176, 532] width 24 height 16
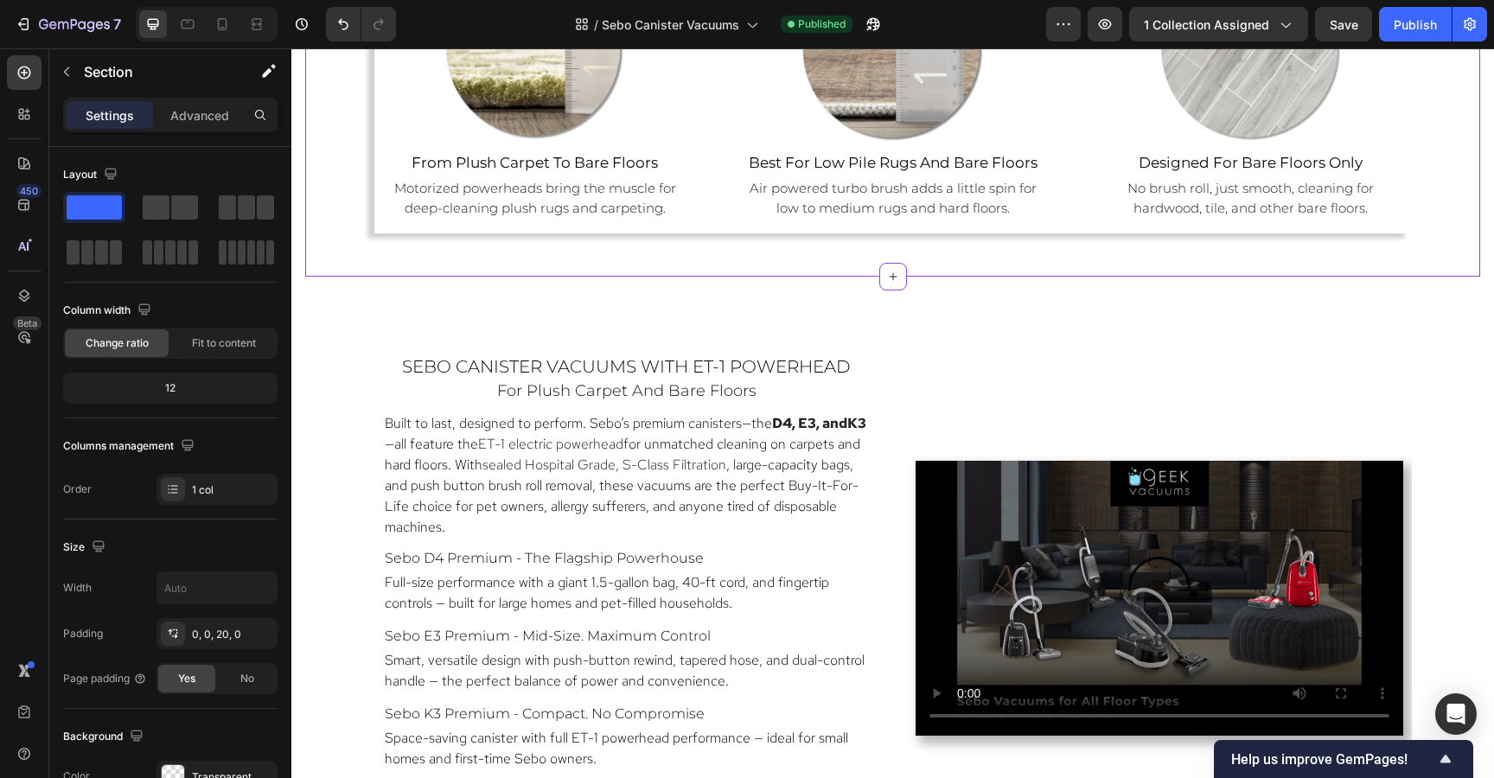
scroll to position [1458, 0]
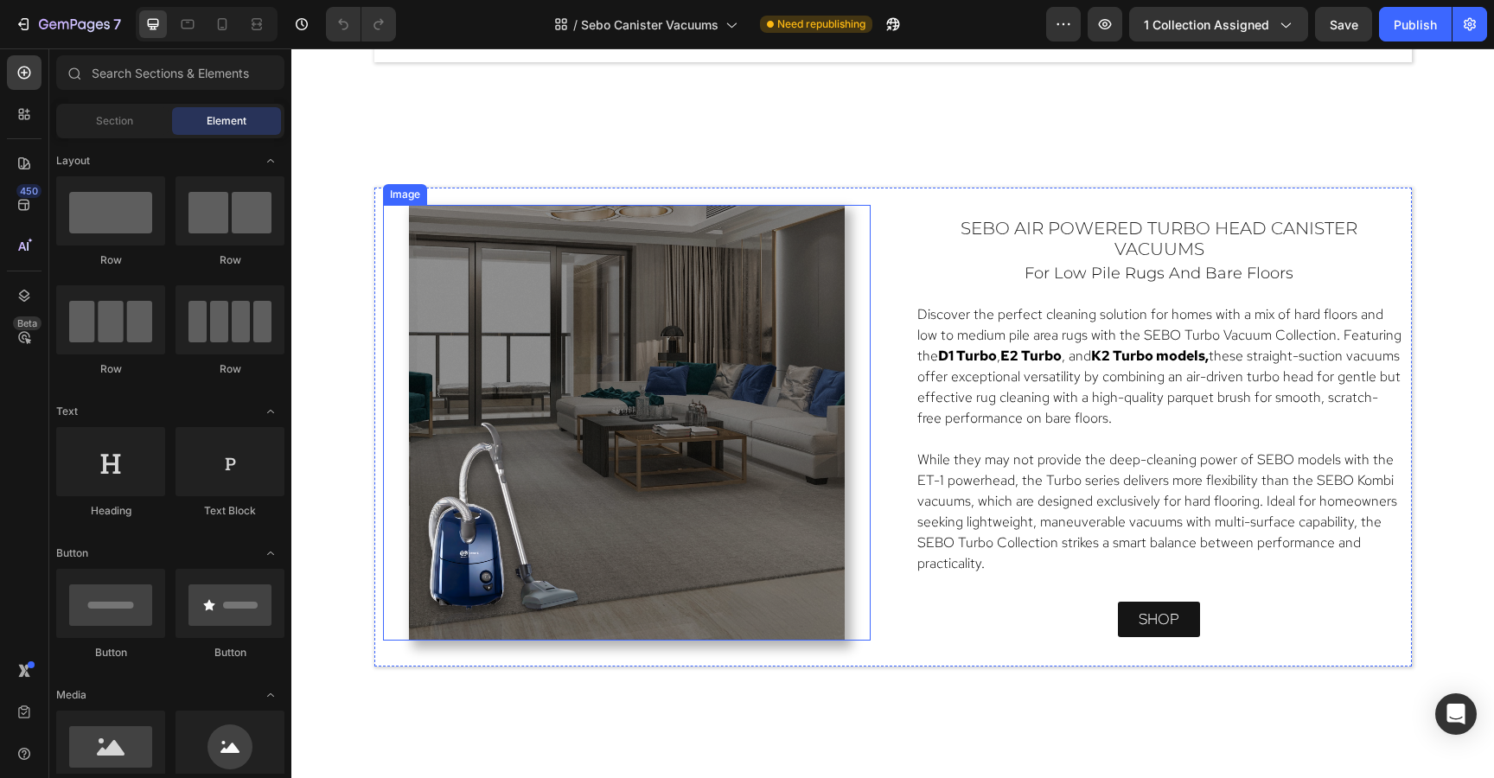
scroll to position [2177, 0]
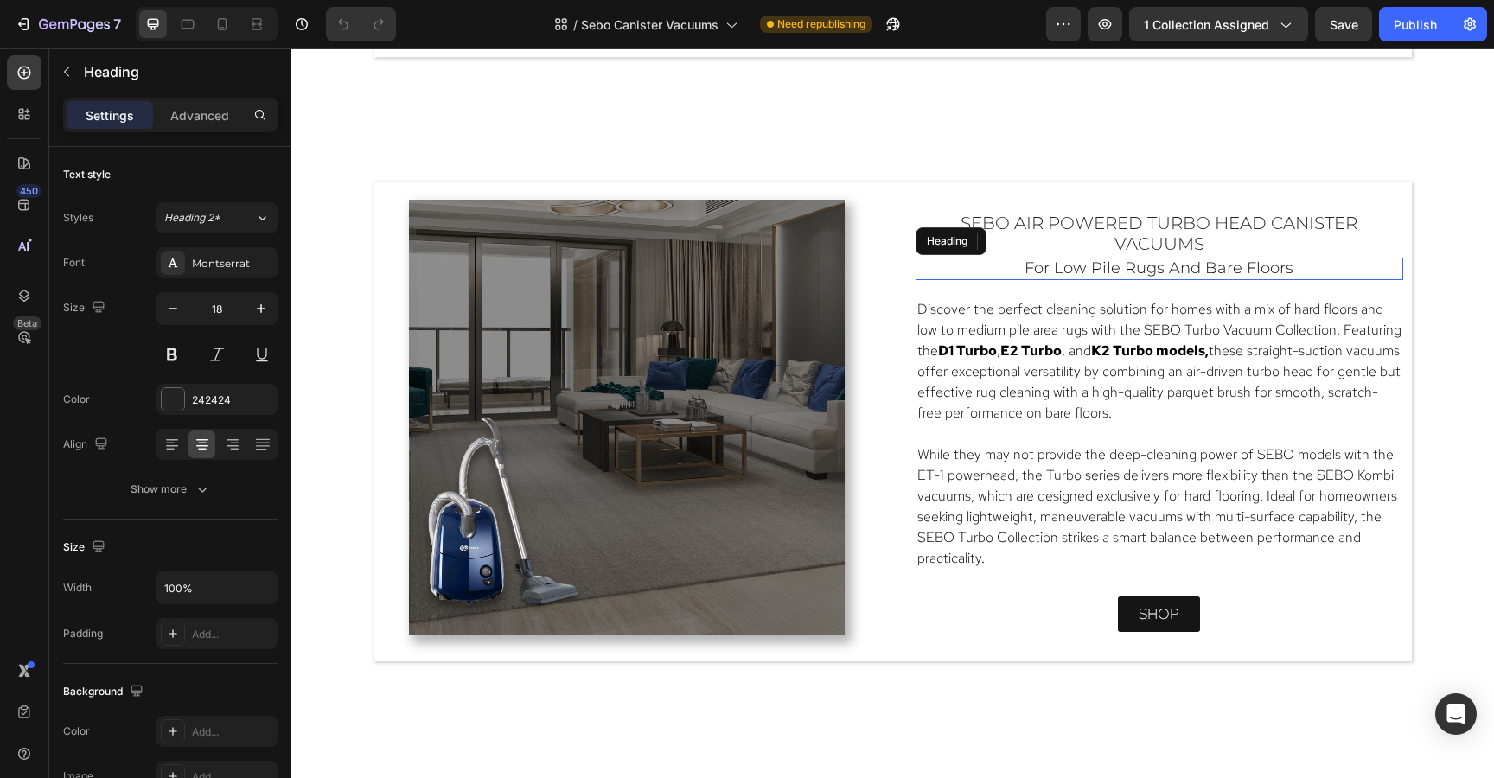
click at [1214, 269] on span "for low pile rugs and bare floors" at bounding box center [1158, 267] width 269 height 19
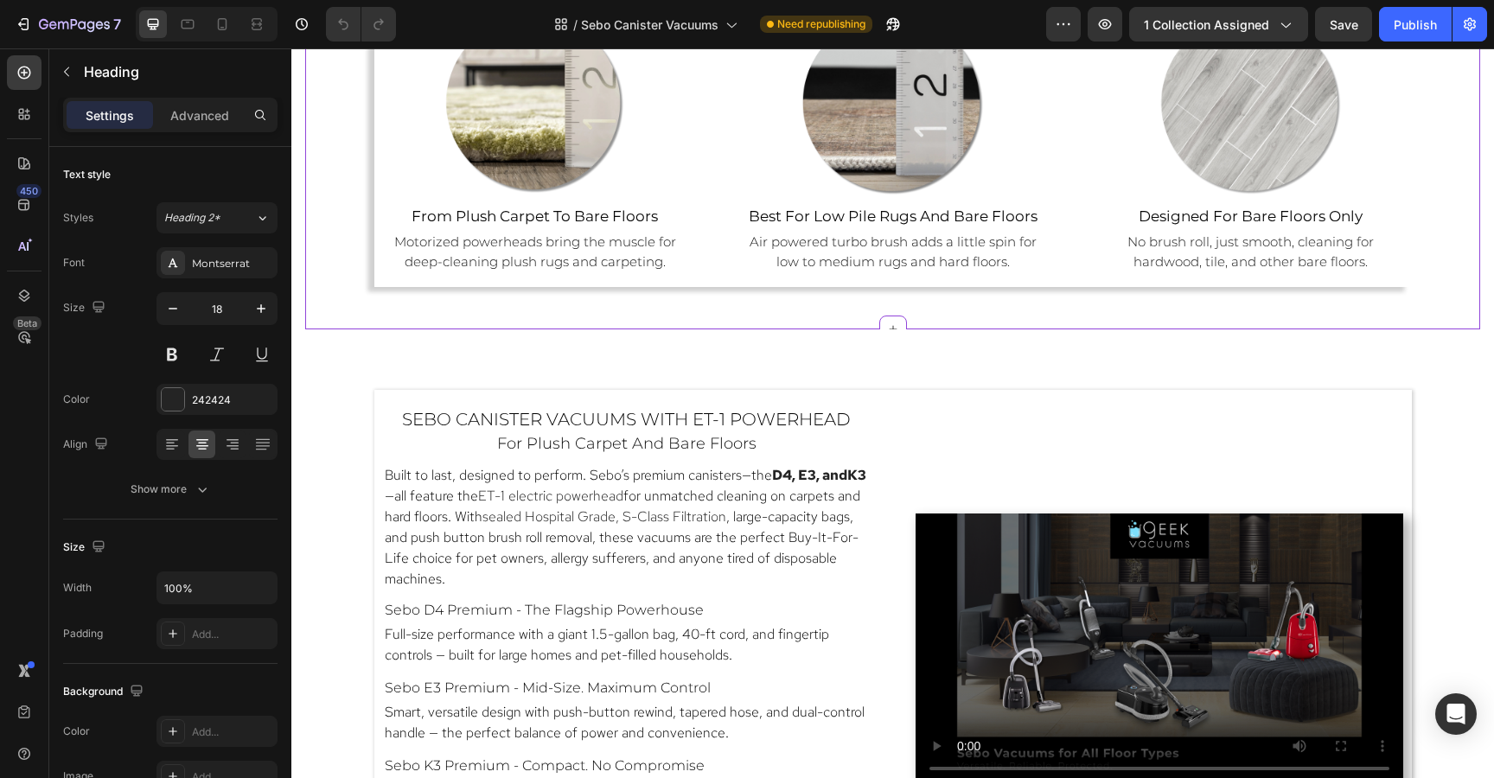
scroll to position [1437, 0]
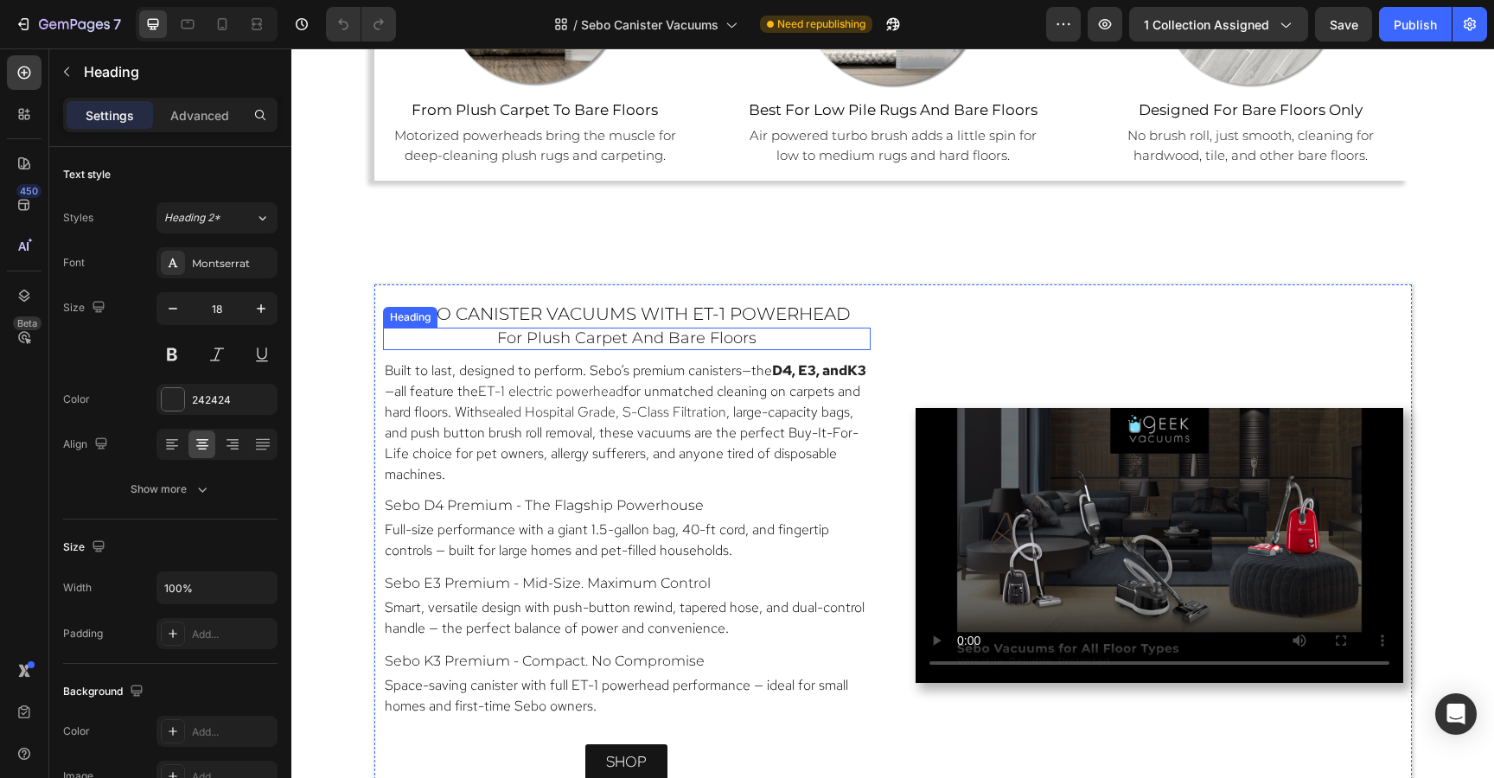
click at [764, 341] on h2 "for plush carpet and bare floors" at bounding box center [627, 339] width 488 height 22
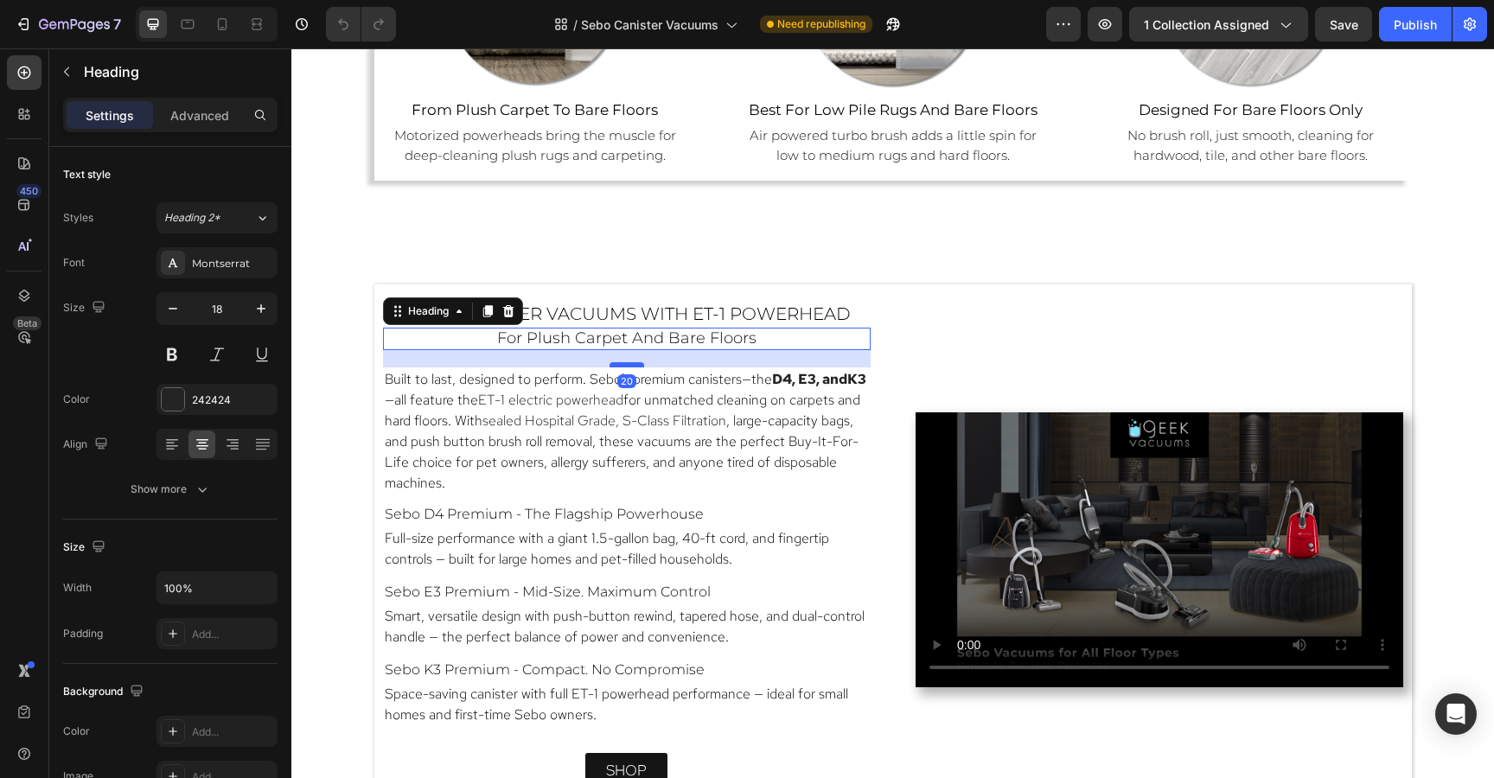
drag, startPoint x: 627, startPoint y: 355, endPoint x: 628, endPoint y: 364, distance: 8.7
click at [628, 364] on div at bounding box center [626, 364] width 35 height 5
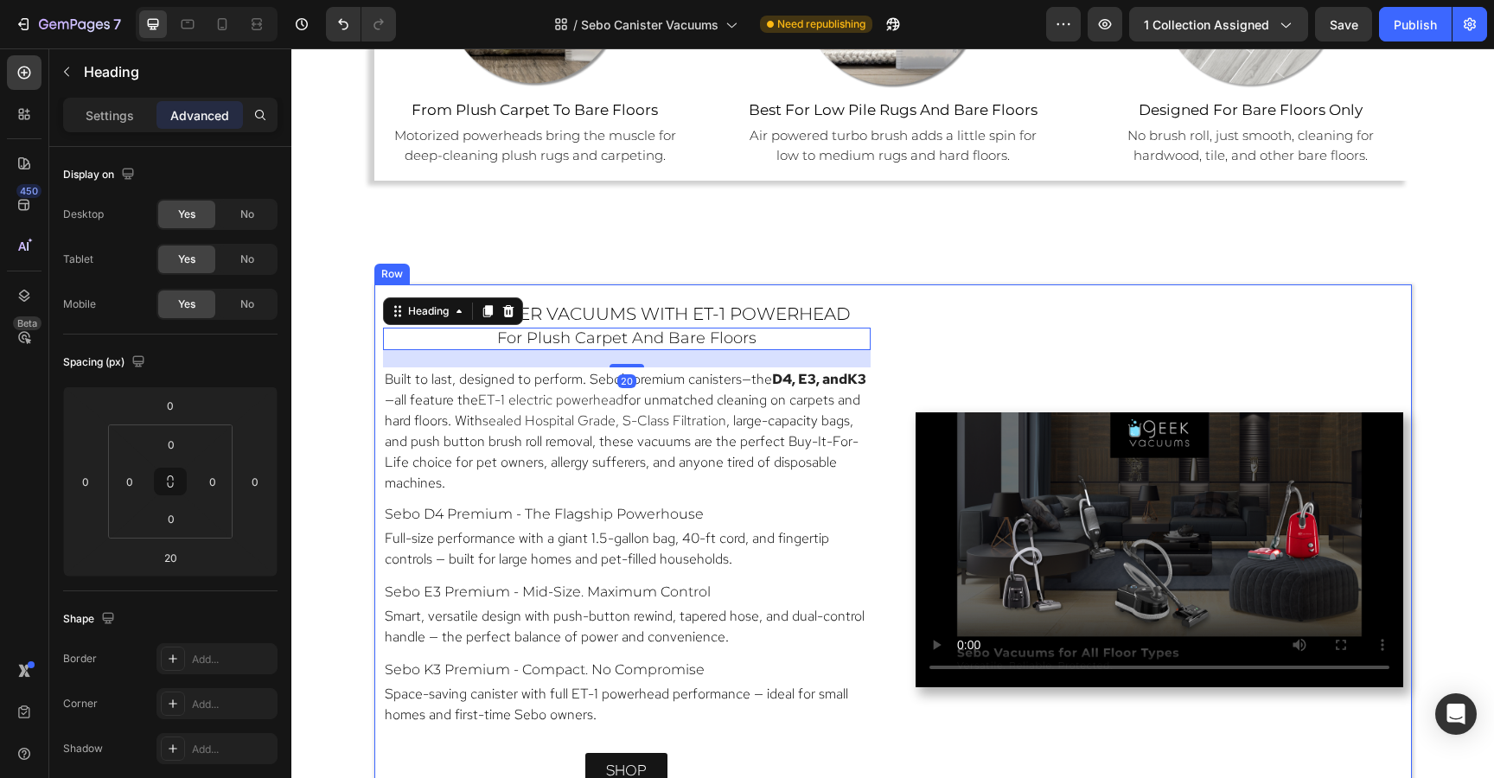
click at [956, 318] on div "Video" at bounding box center [1159, 549] width 488 height 495
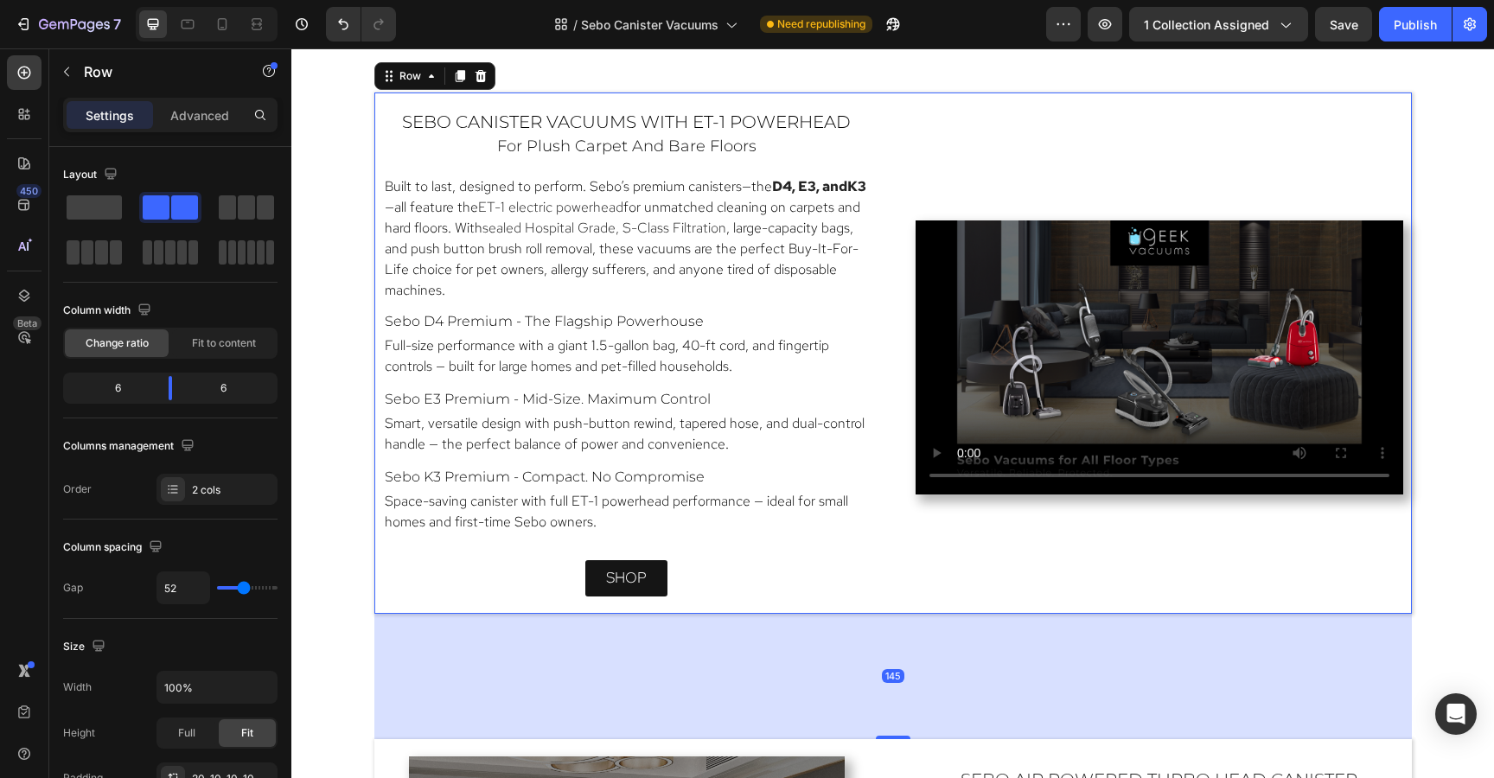
scroll to position [1635, 0]
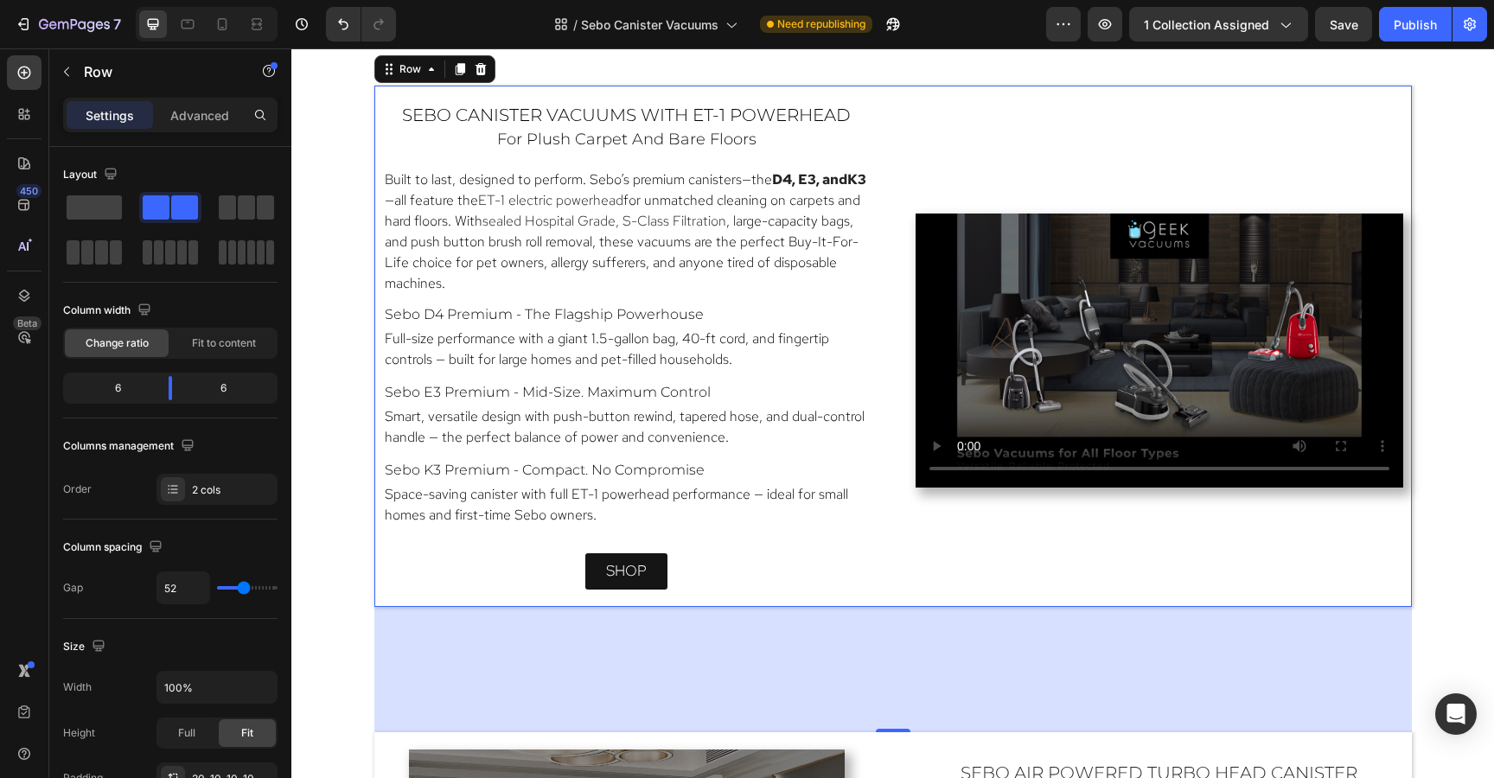
click at [938, 124] on div "Video" at bounding box center [1159, 350] width 488 height 495
type input "41"
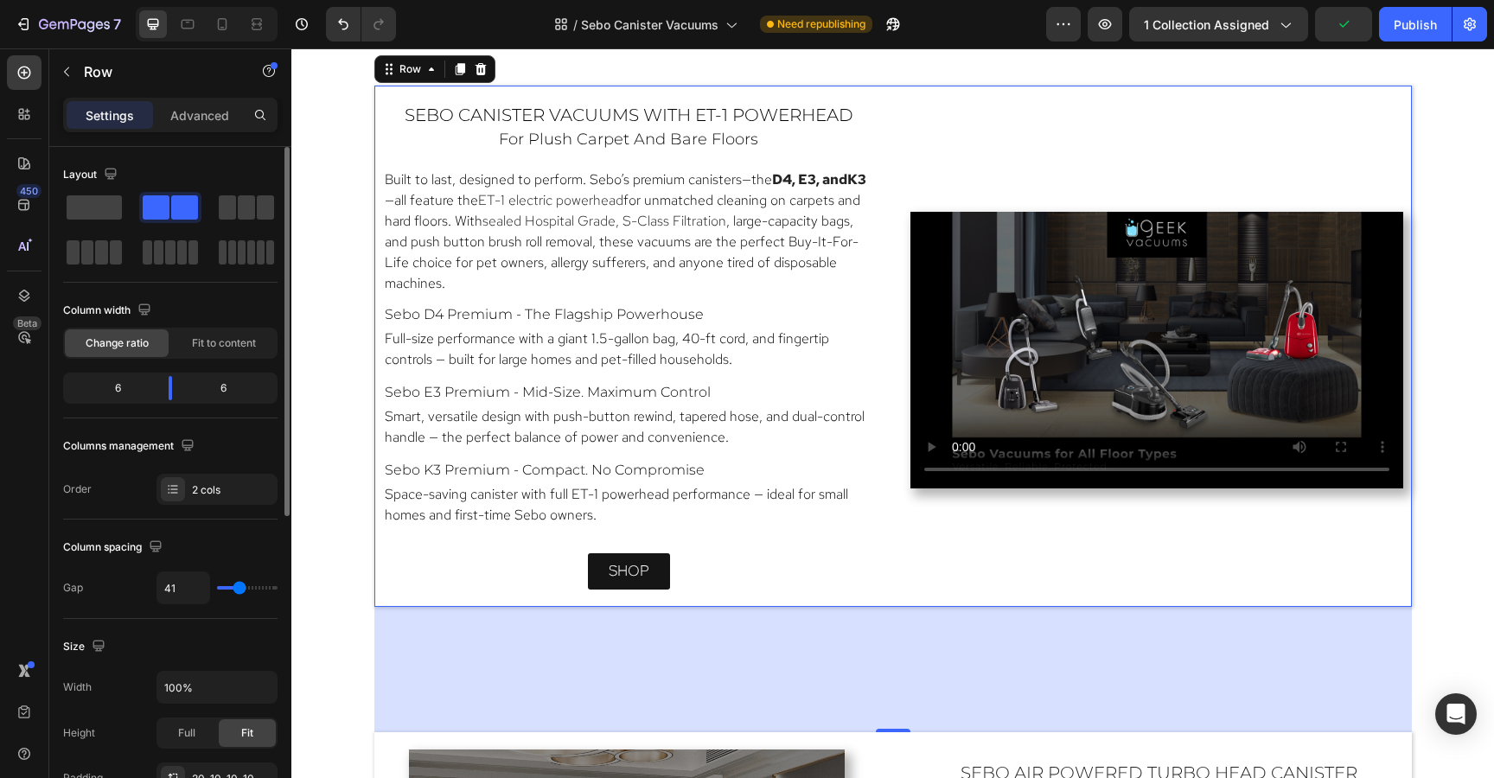
type input "43"
type input "46"
type input "48"
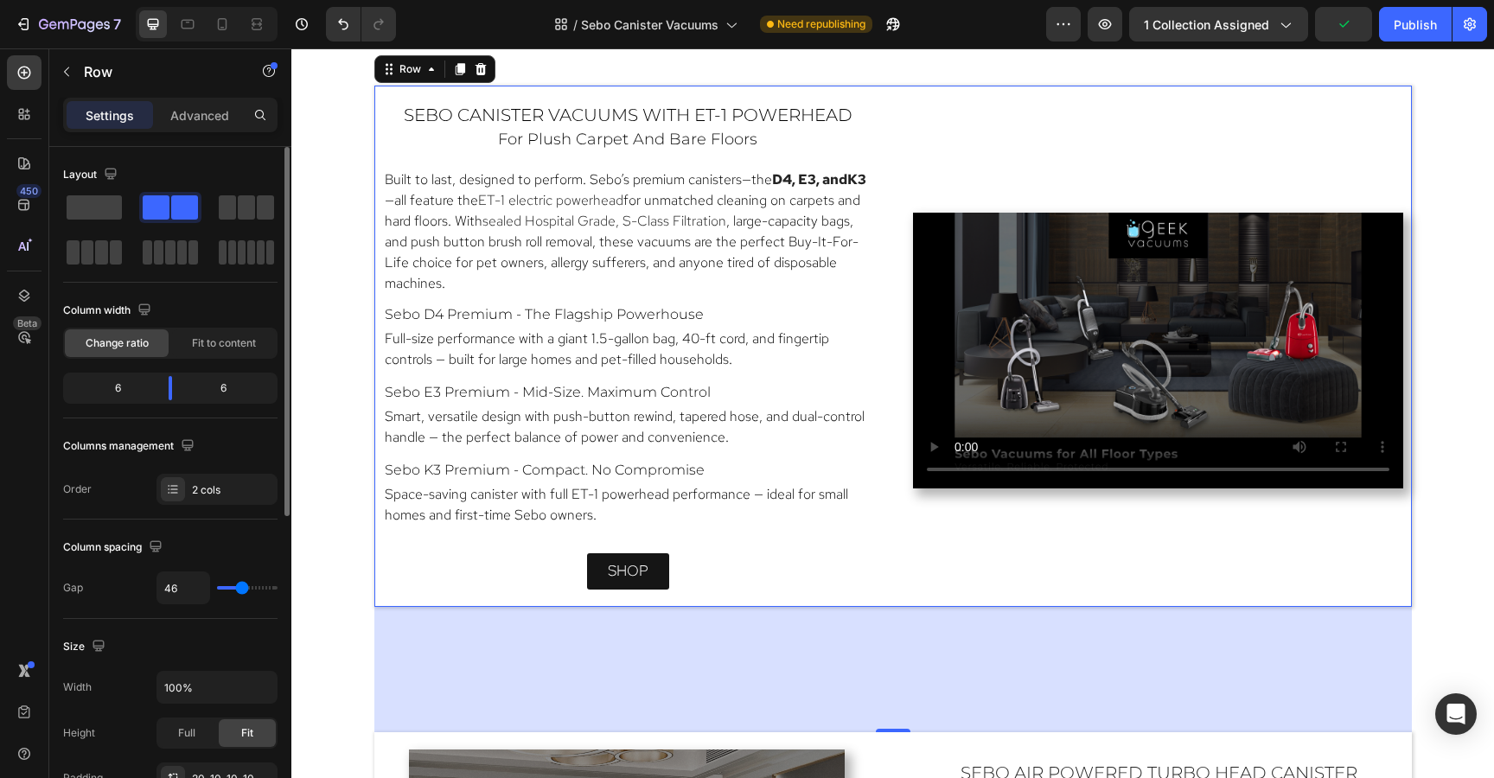
type input "48"
type input "50"
type input "52"
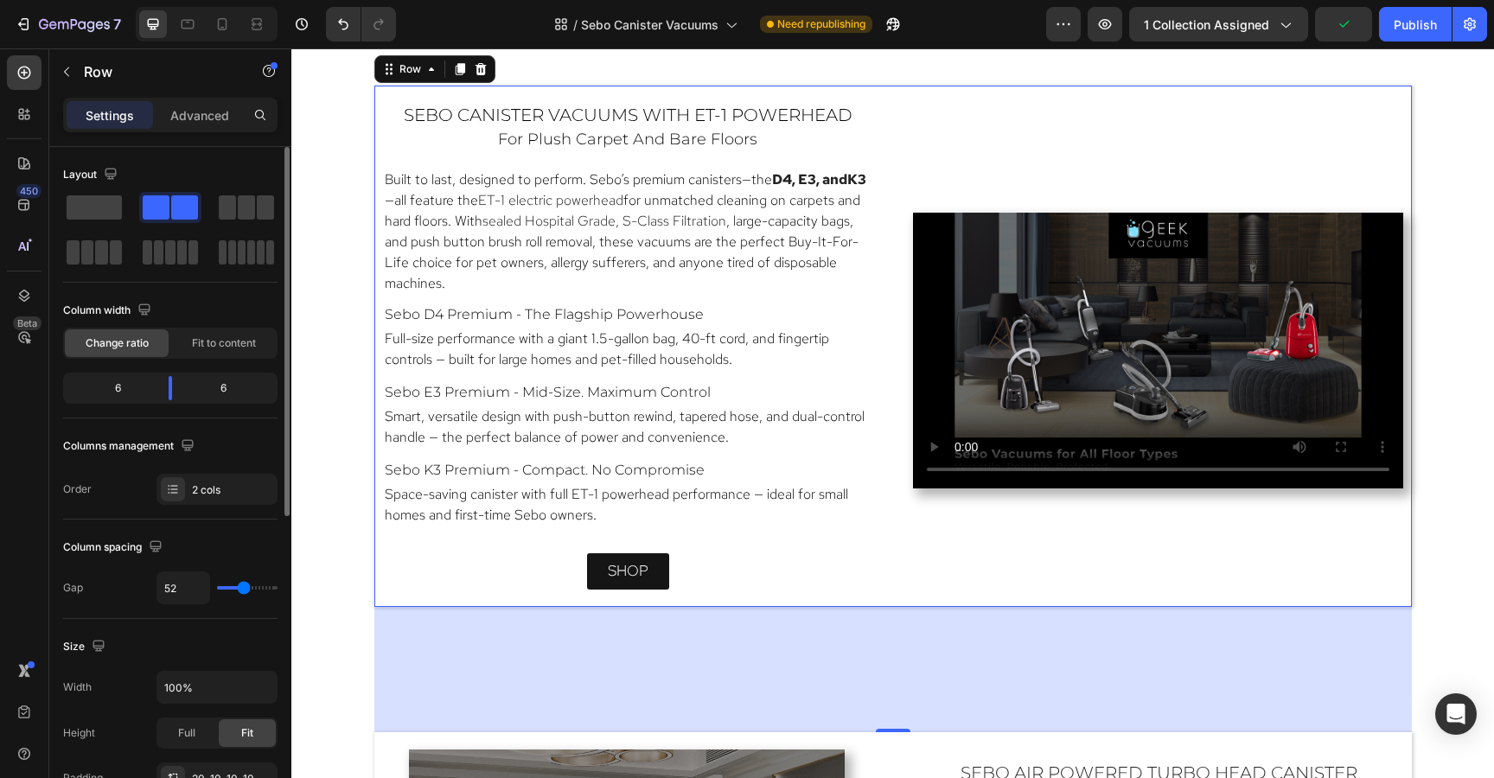
type input "54"
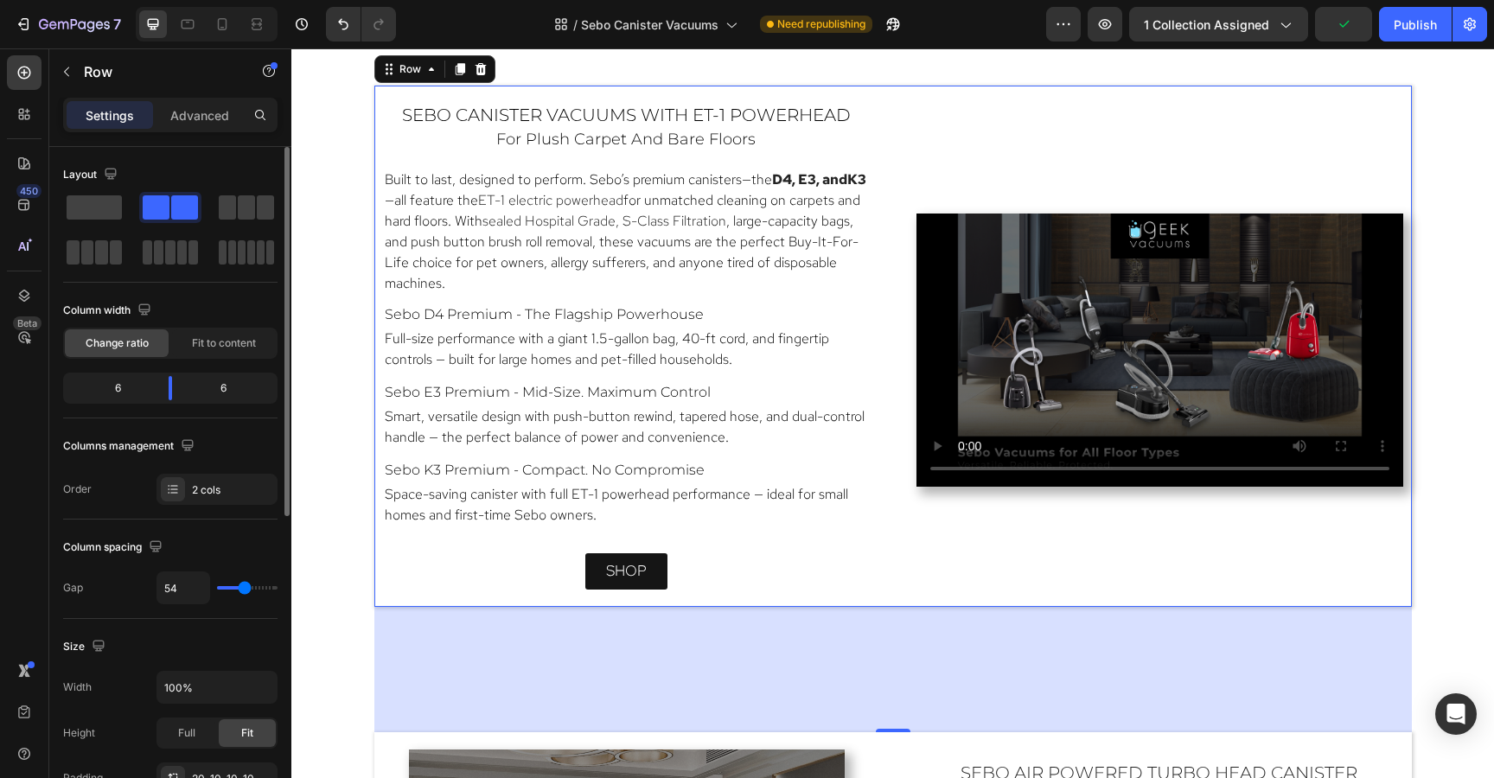
type input "56"
type input "58"
type input "60"
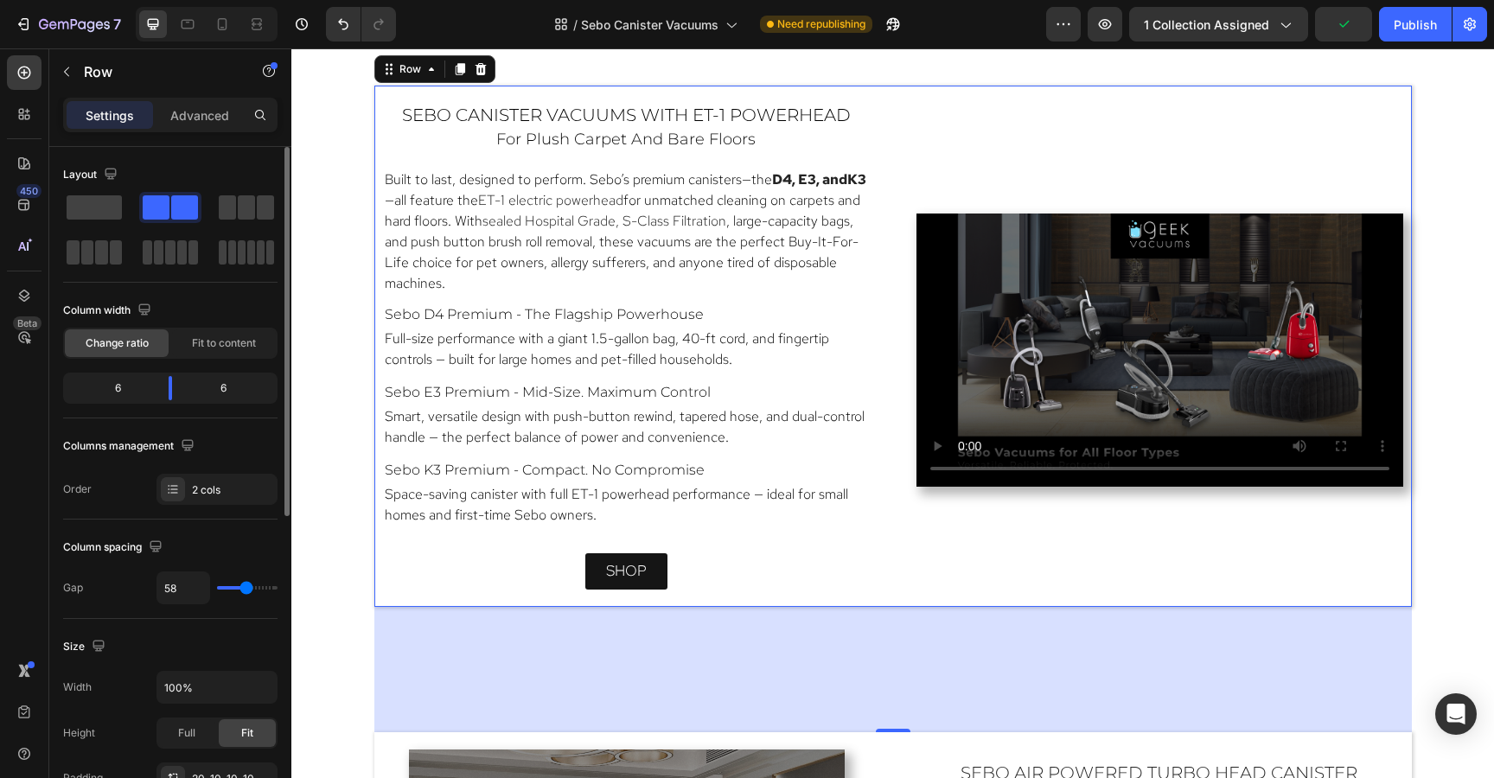
type input "60"
type input "62"
type input "64"
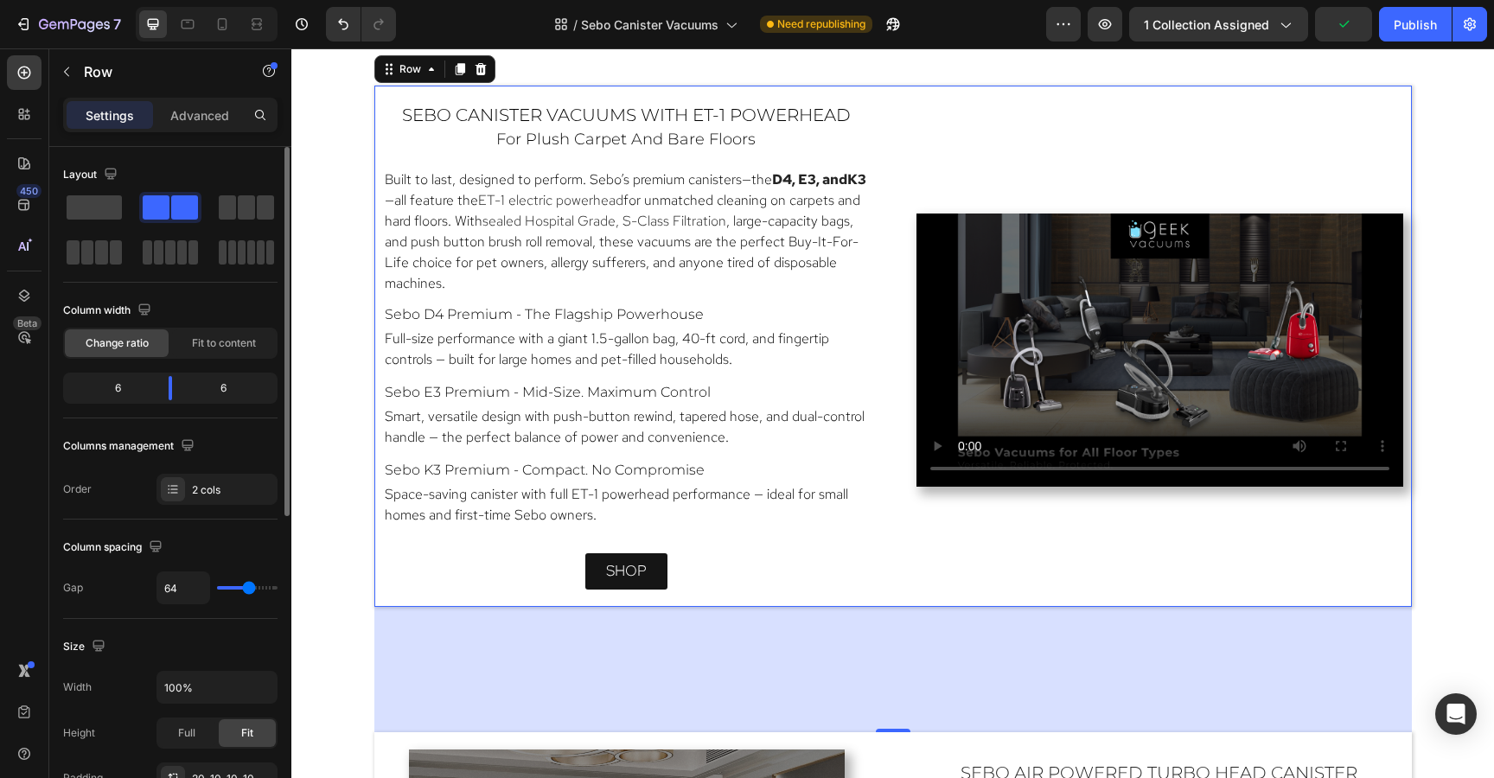
type input "66"
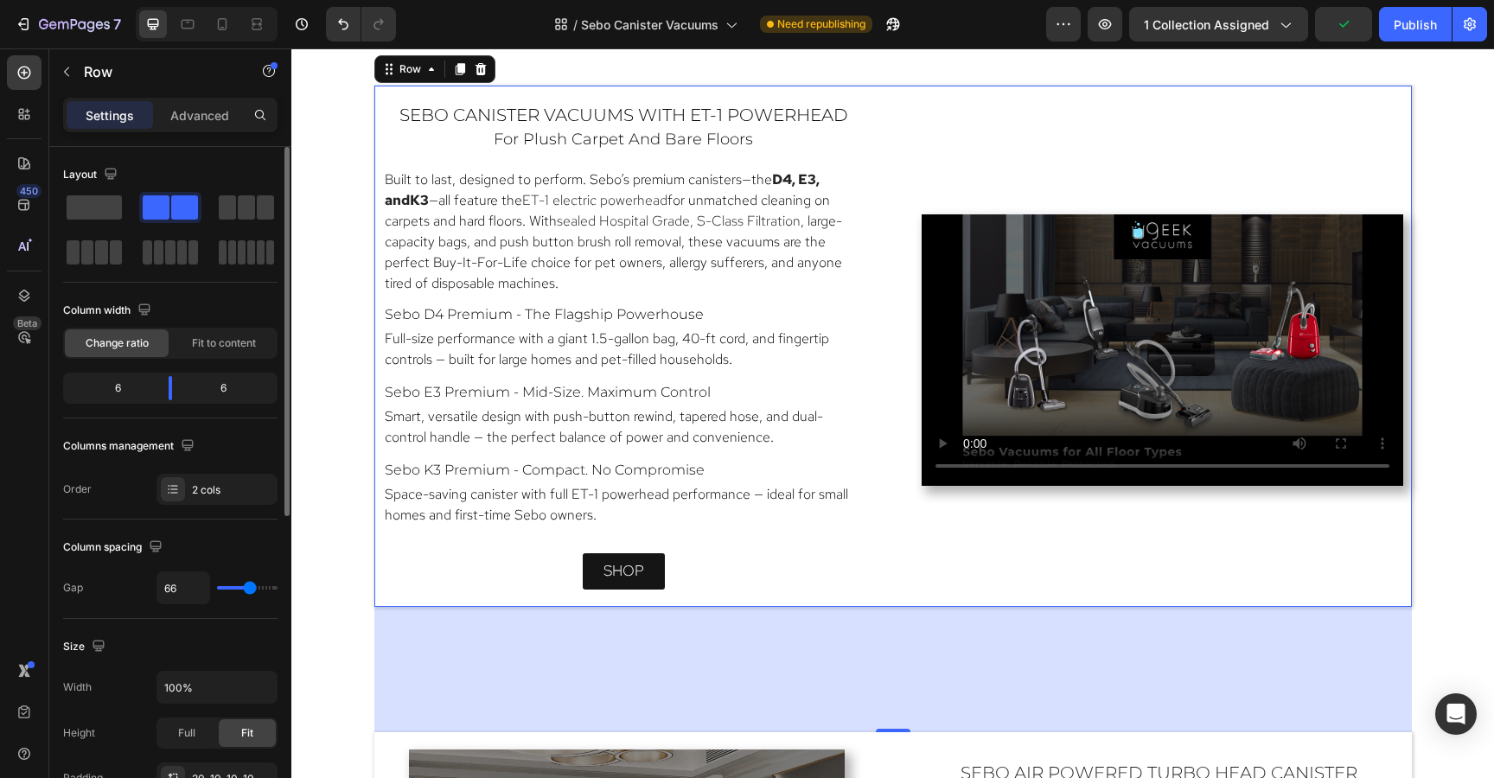
type input "68"
type input "70"
type input "72"
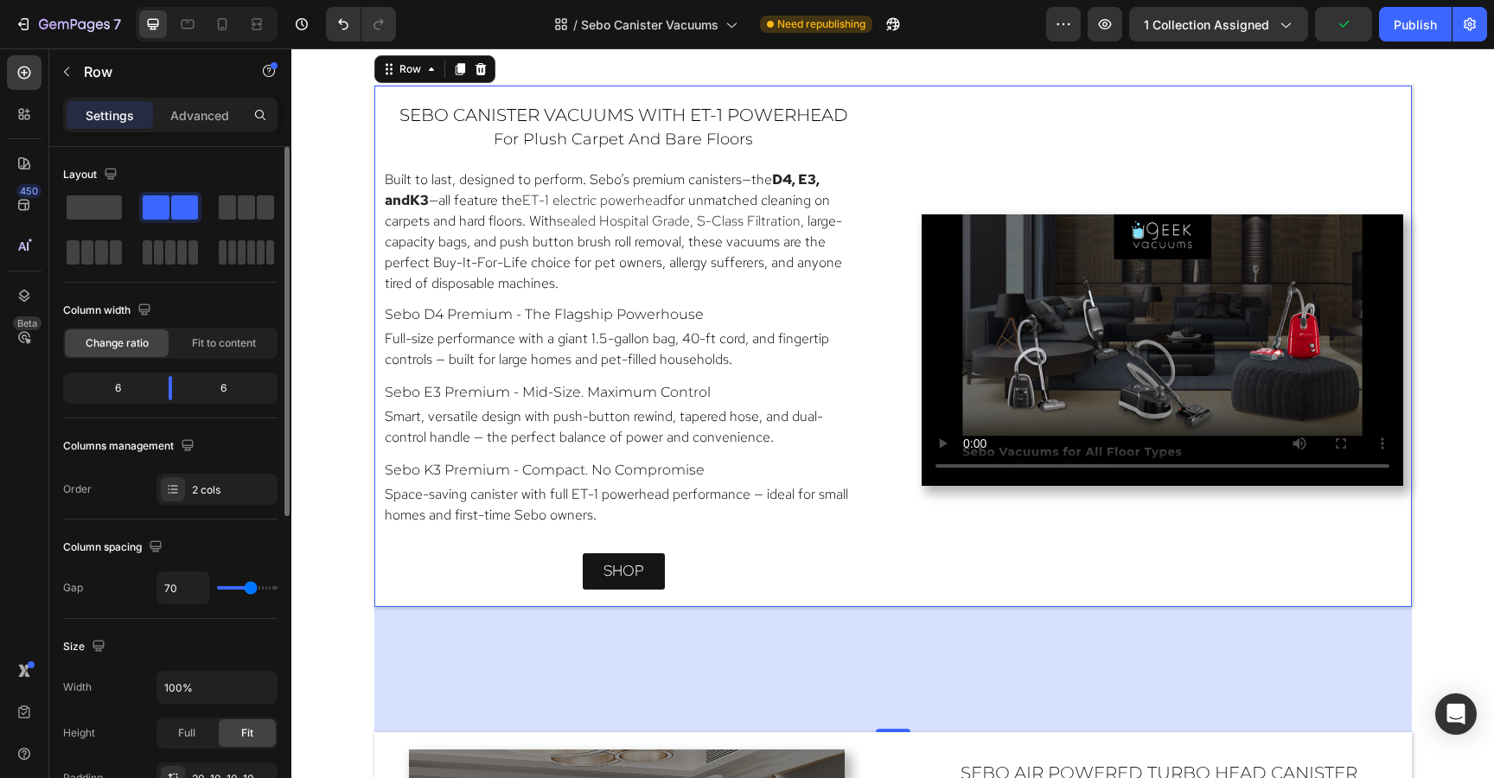
type input "72"
type input "74"
type input "77"
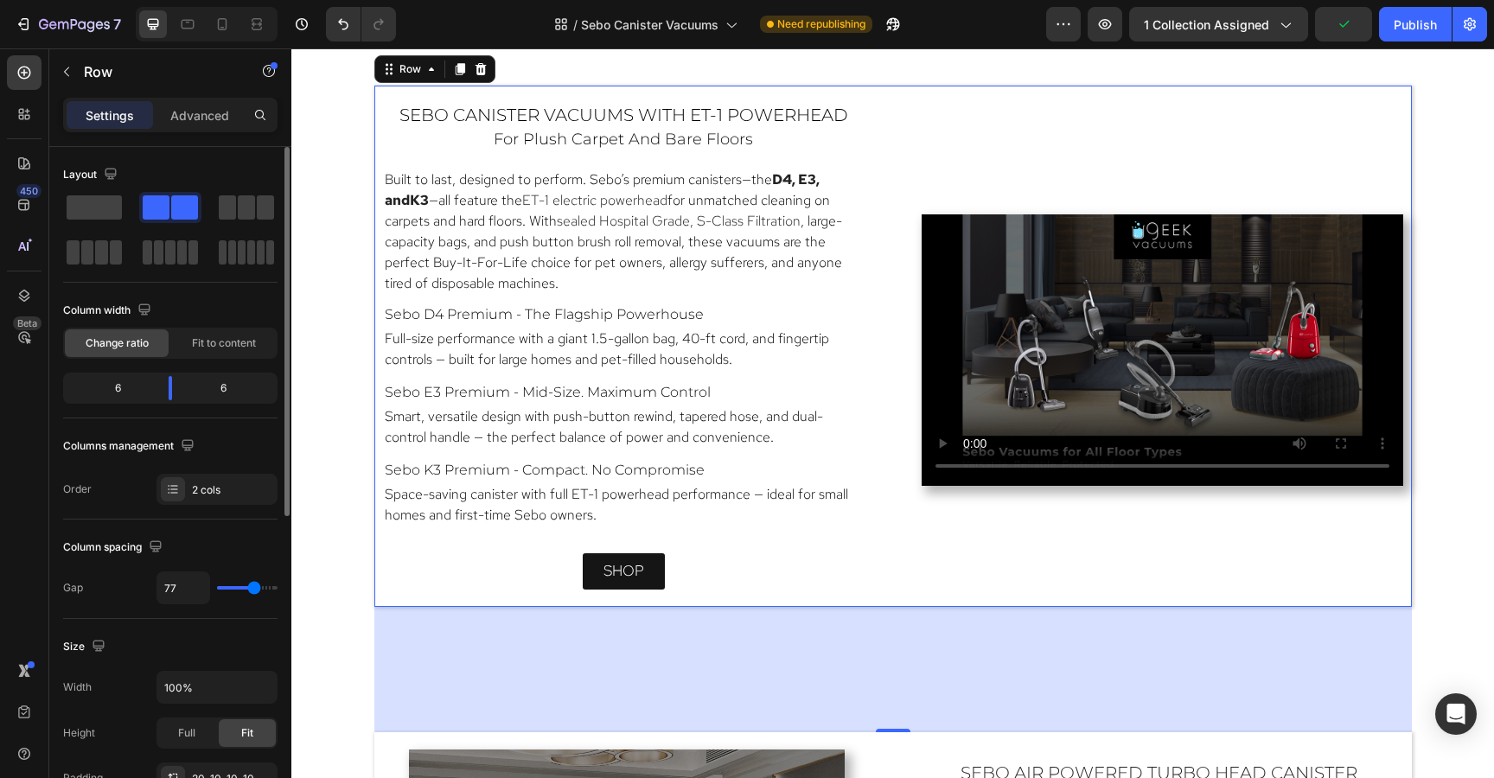
type input "79"
type input "81"
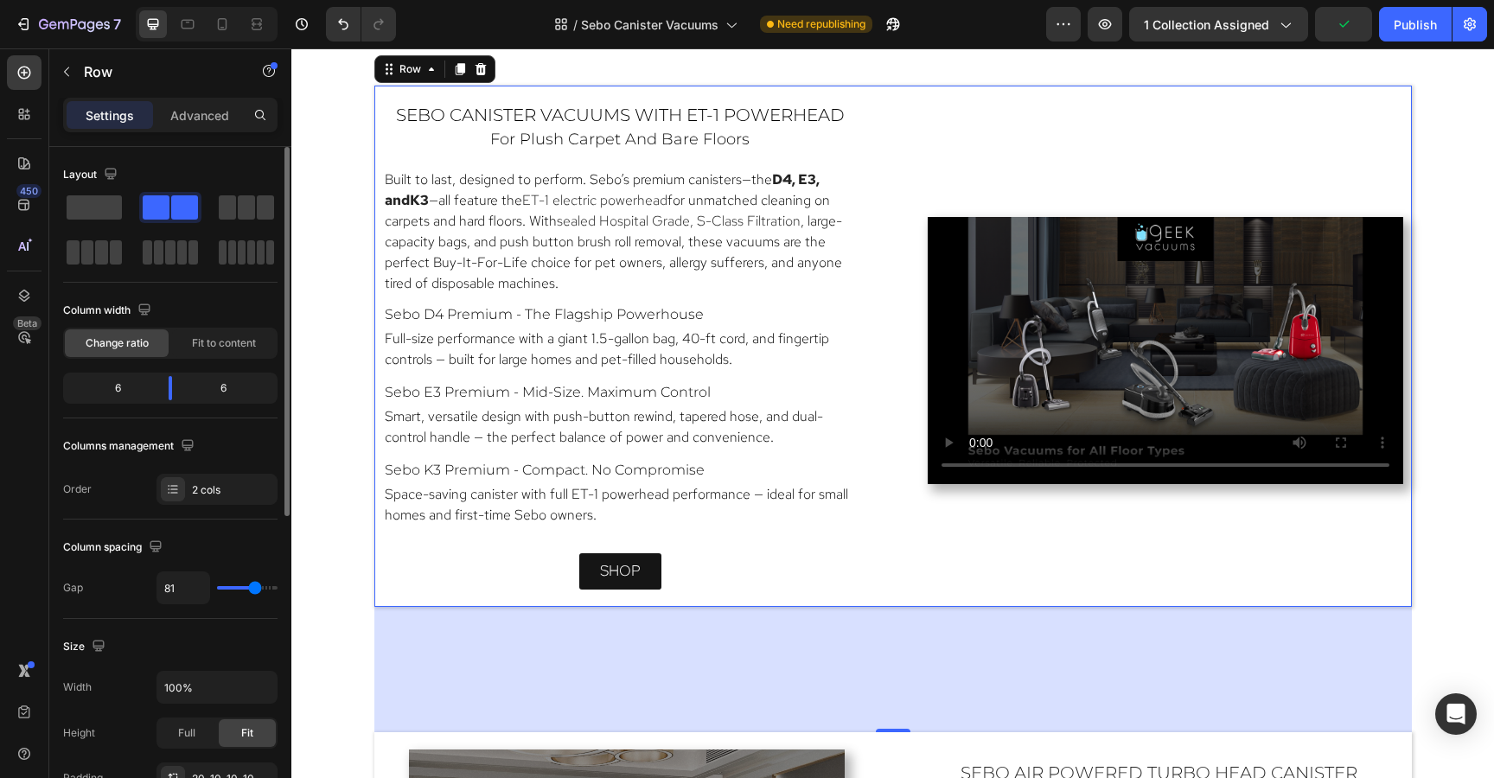
type input "83"
type input "85"
type input "83"
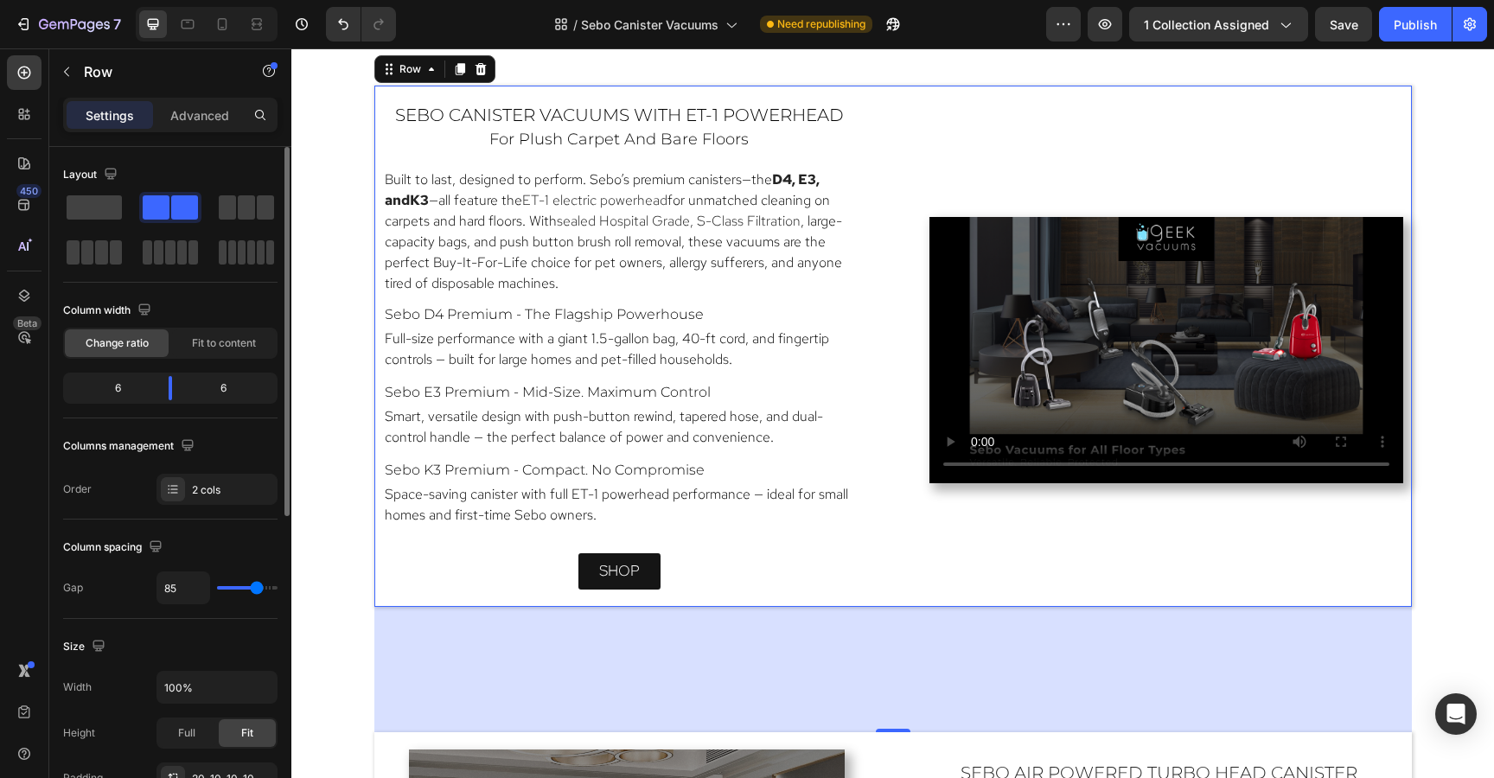
type input "83"
type input "81"
type input "79"
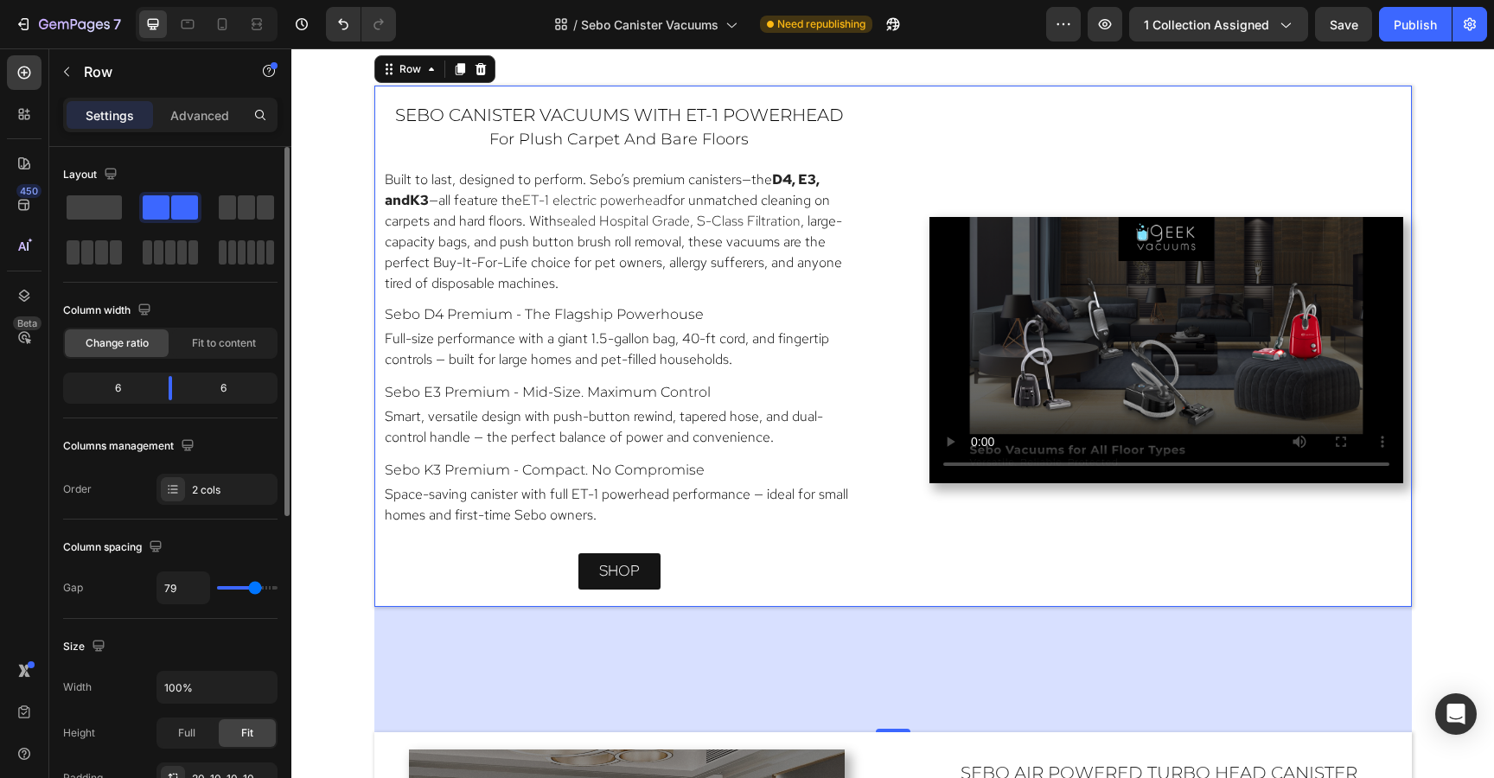
type input "77"
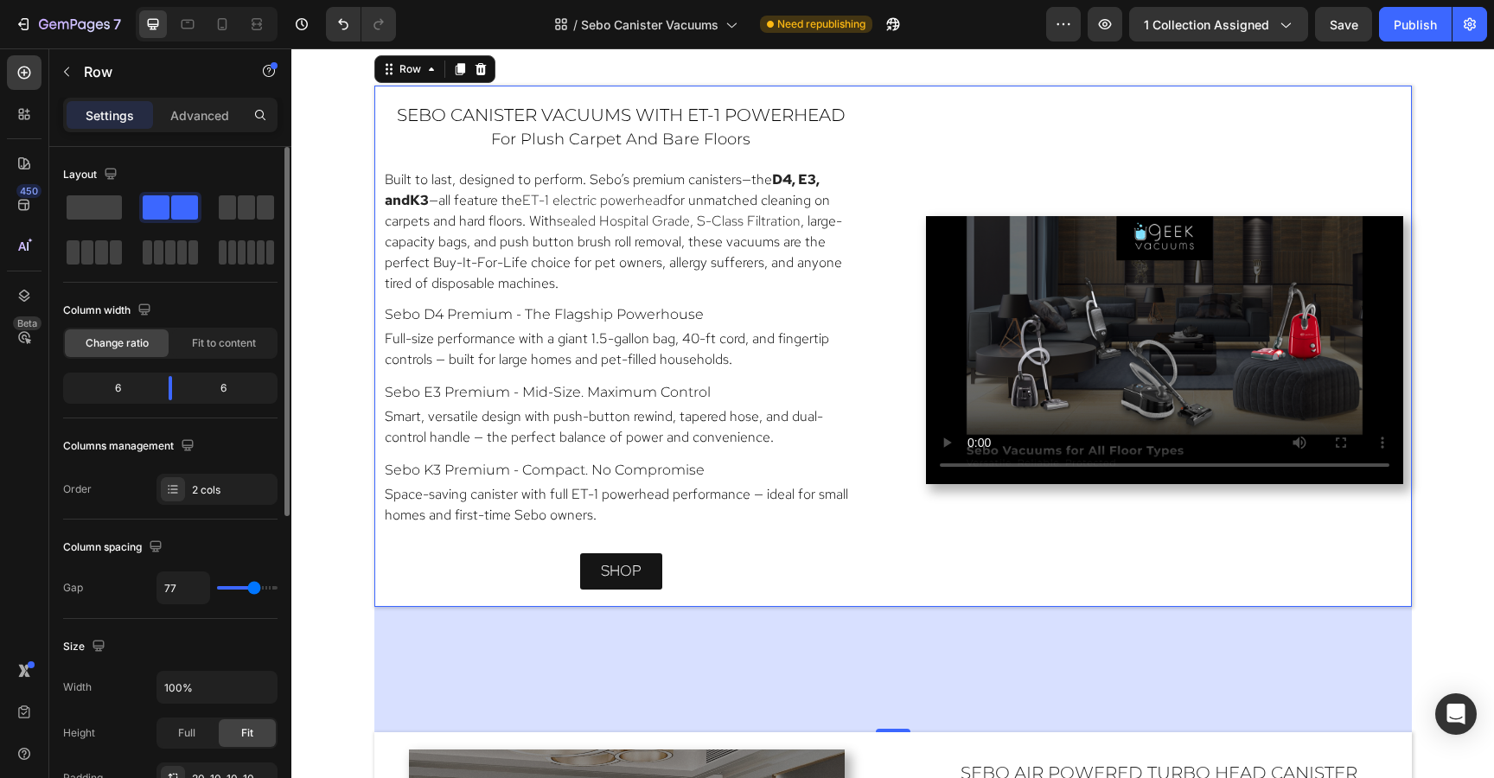
type input "74"
type input "72"
type input "70"
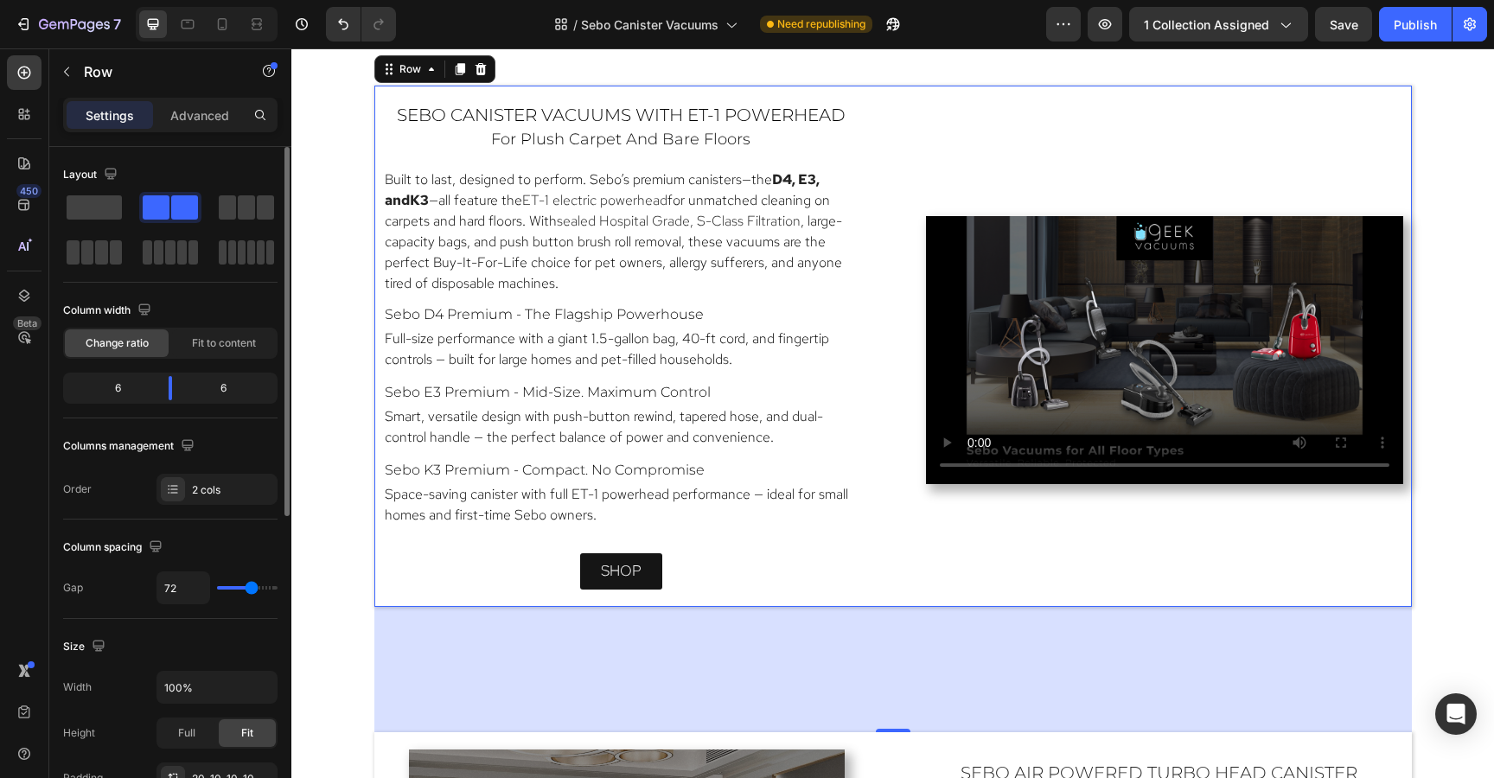
type input "70"
type input "68"
type input "66"
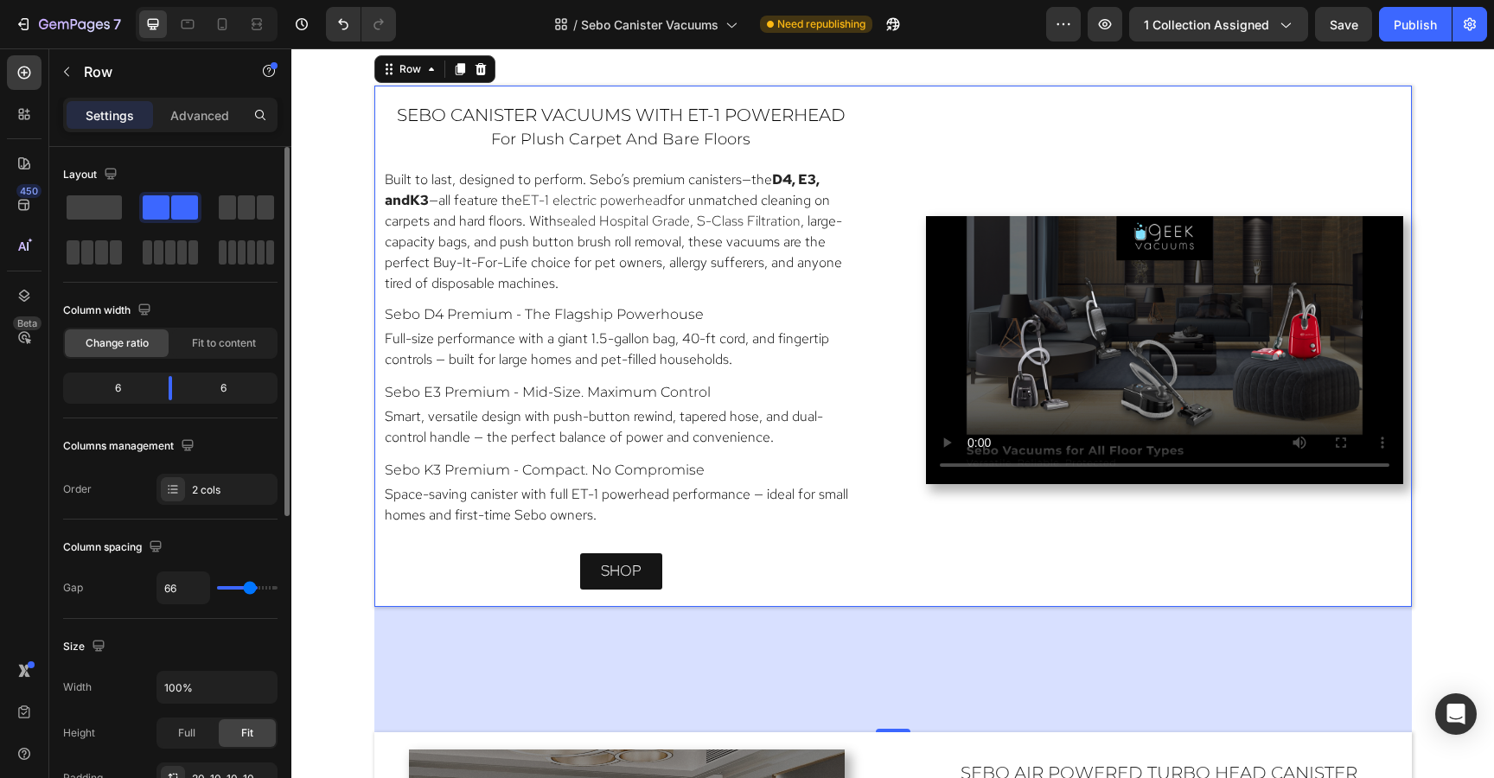
type input "64"
type input "62"
type input "60"
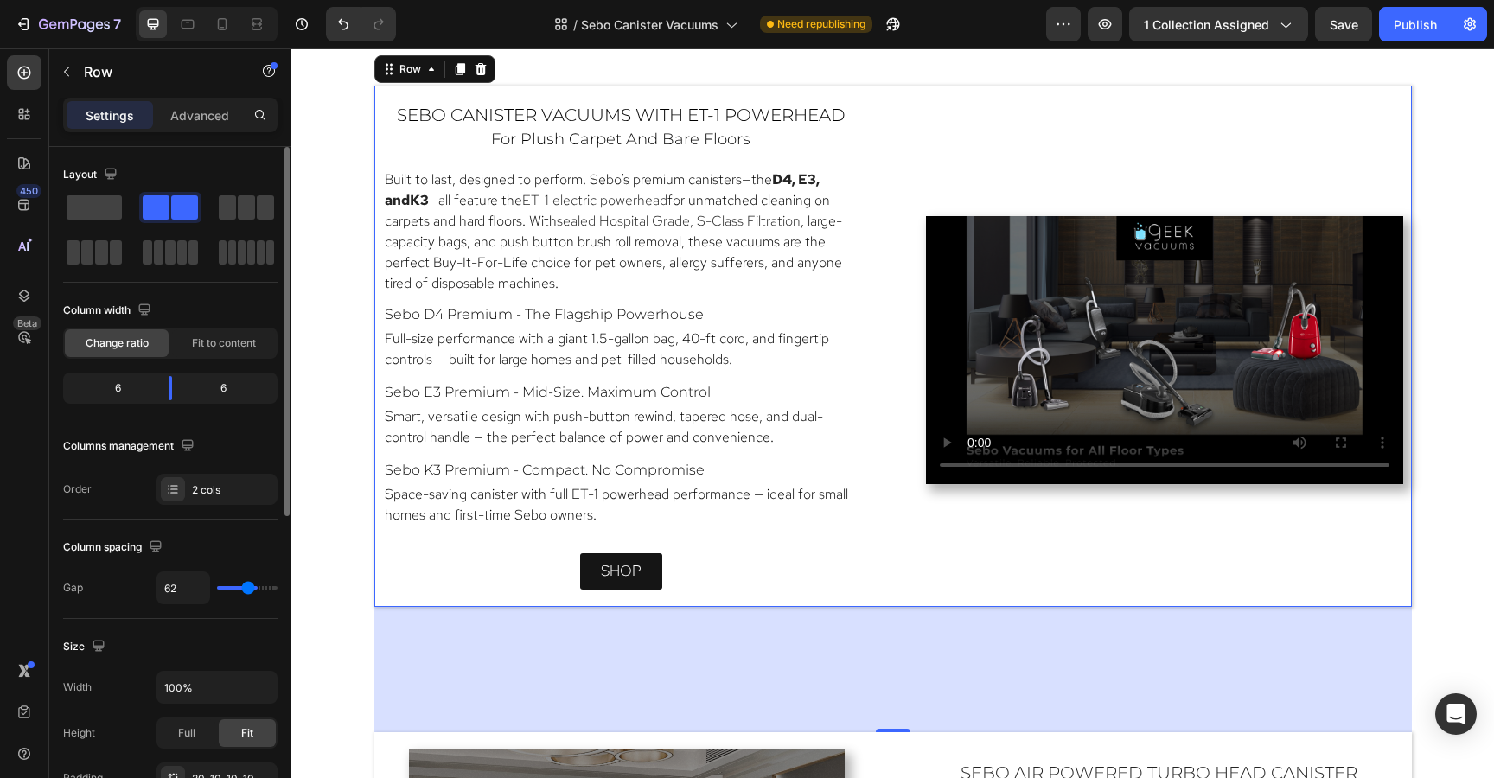
type input "60"
type input "58"
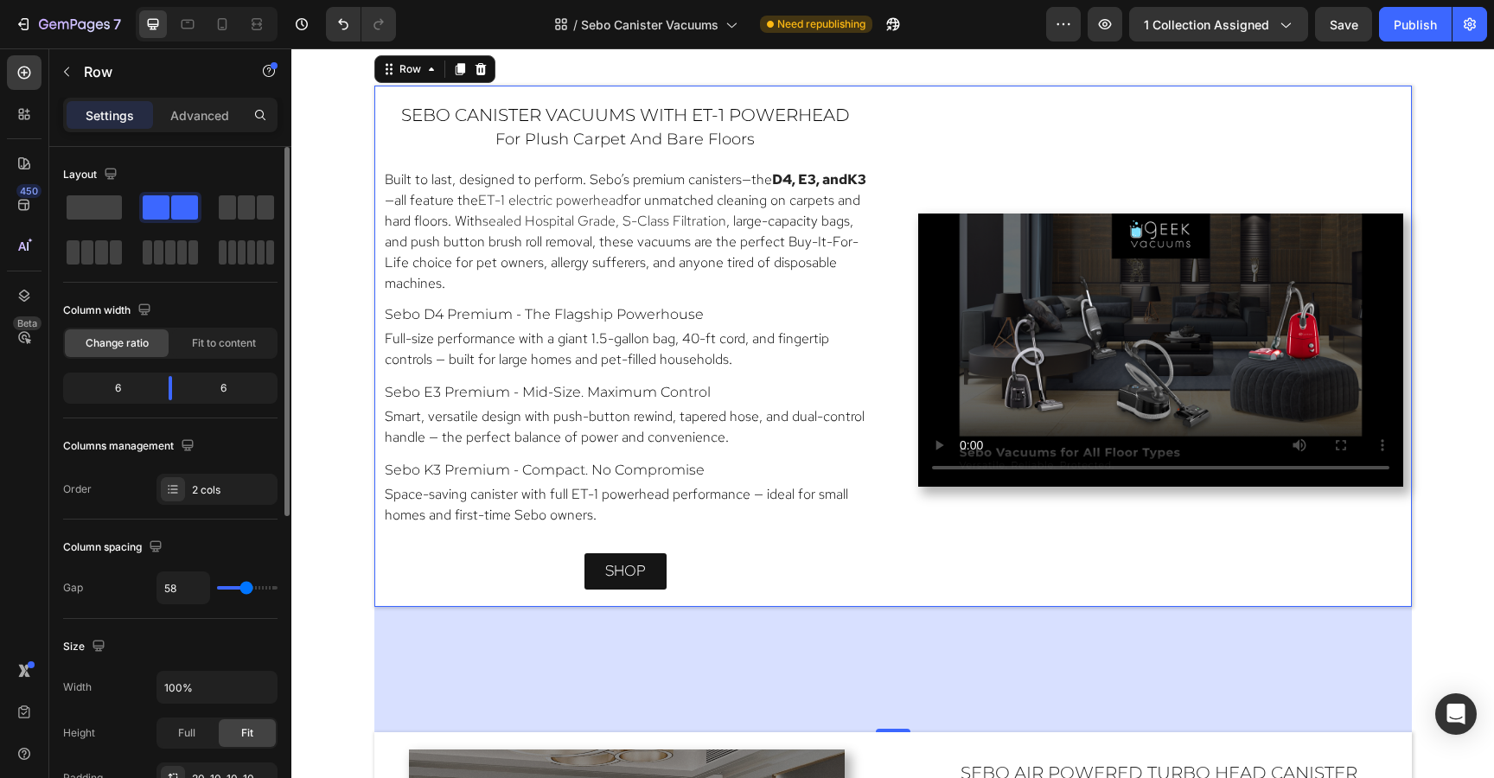
type input "56"
type input "54"
type input "52"
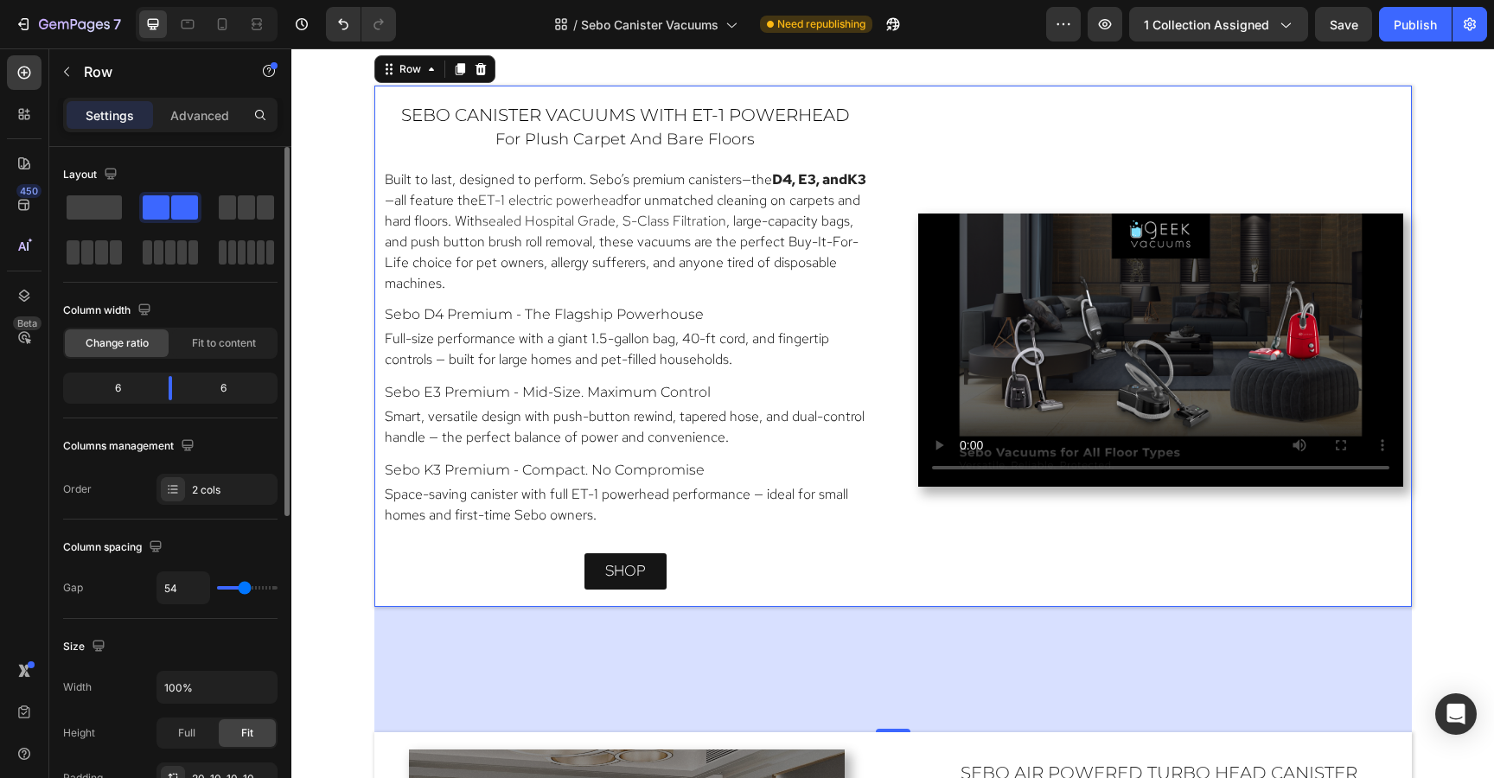
type input "52"
type input "50"
type input "48"
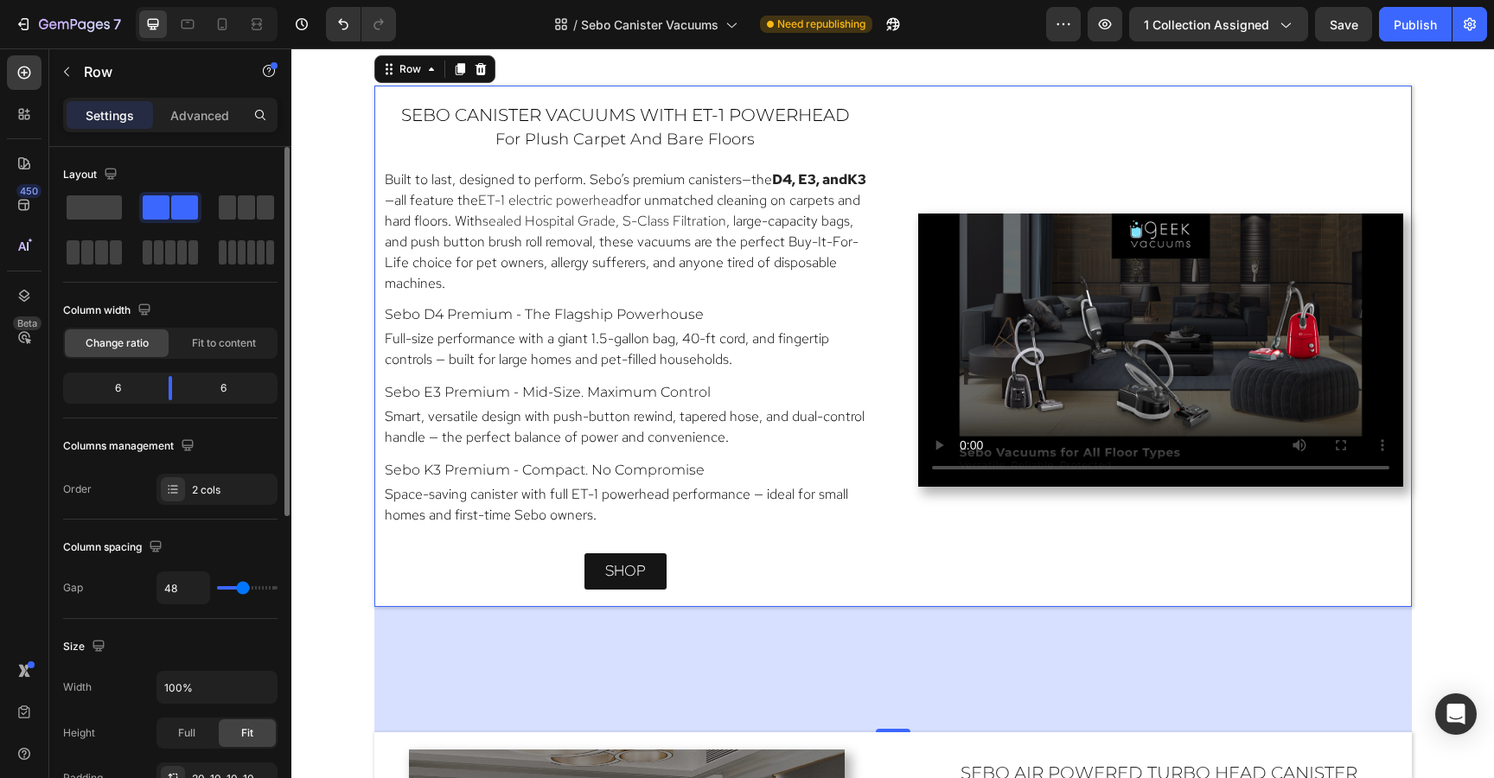
type input "46"
type input "43"
type input "41"
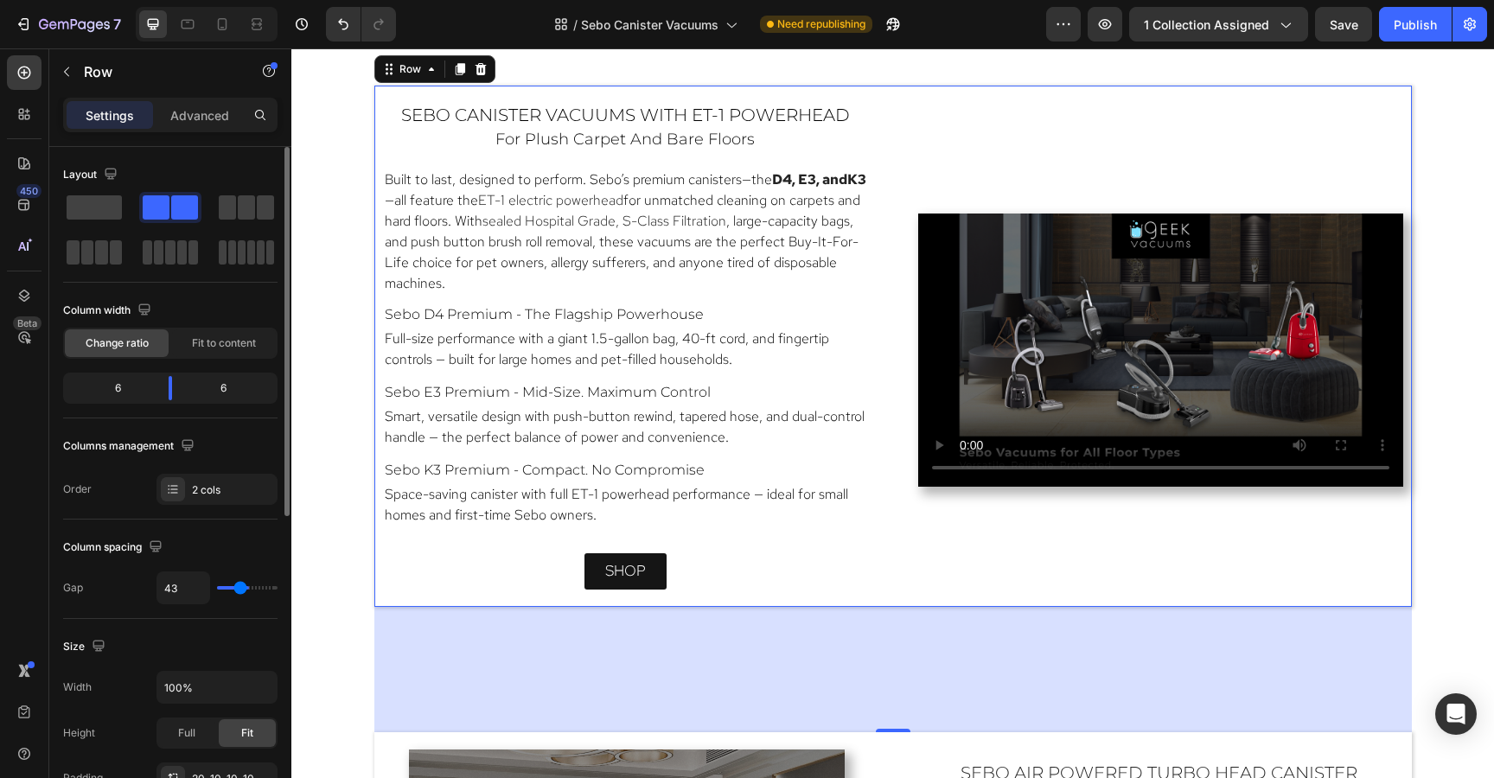
type input "41"
type input "39"
type input "37"
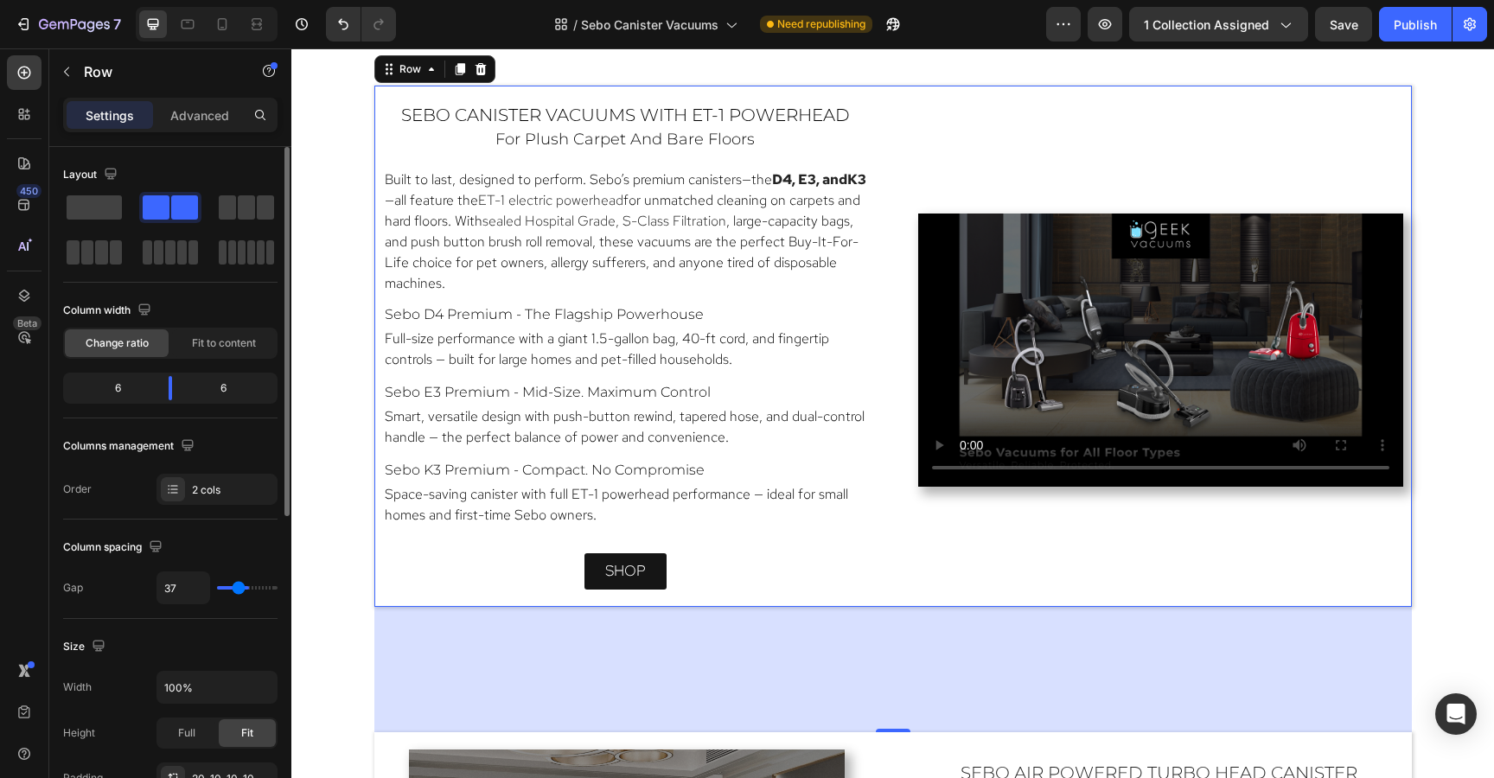
type input "35"
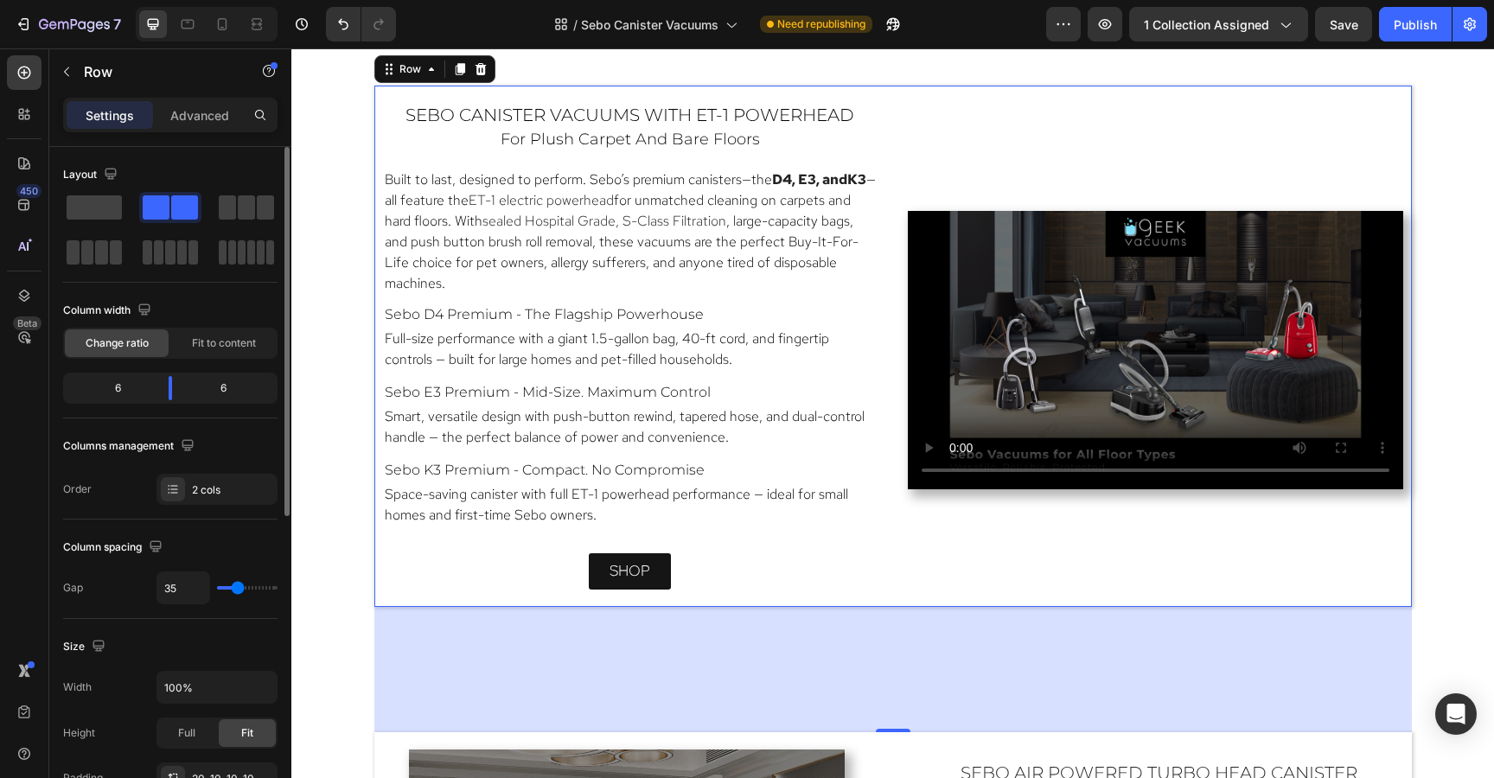
type input "33"
type input "31"
type input "29"
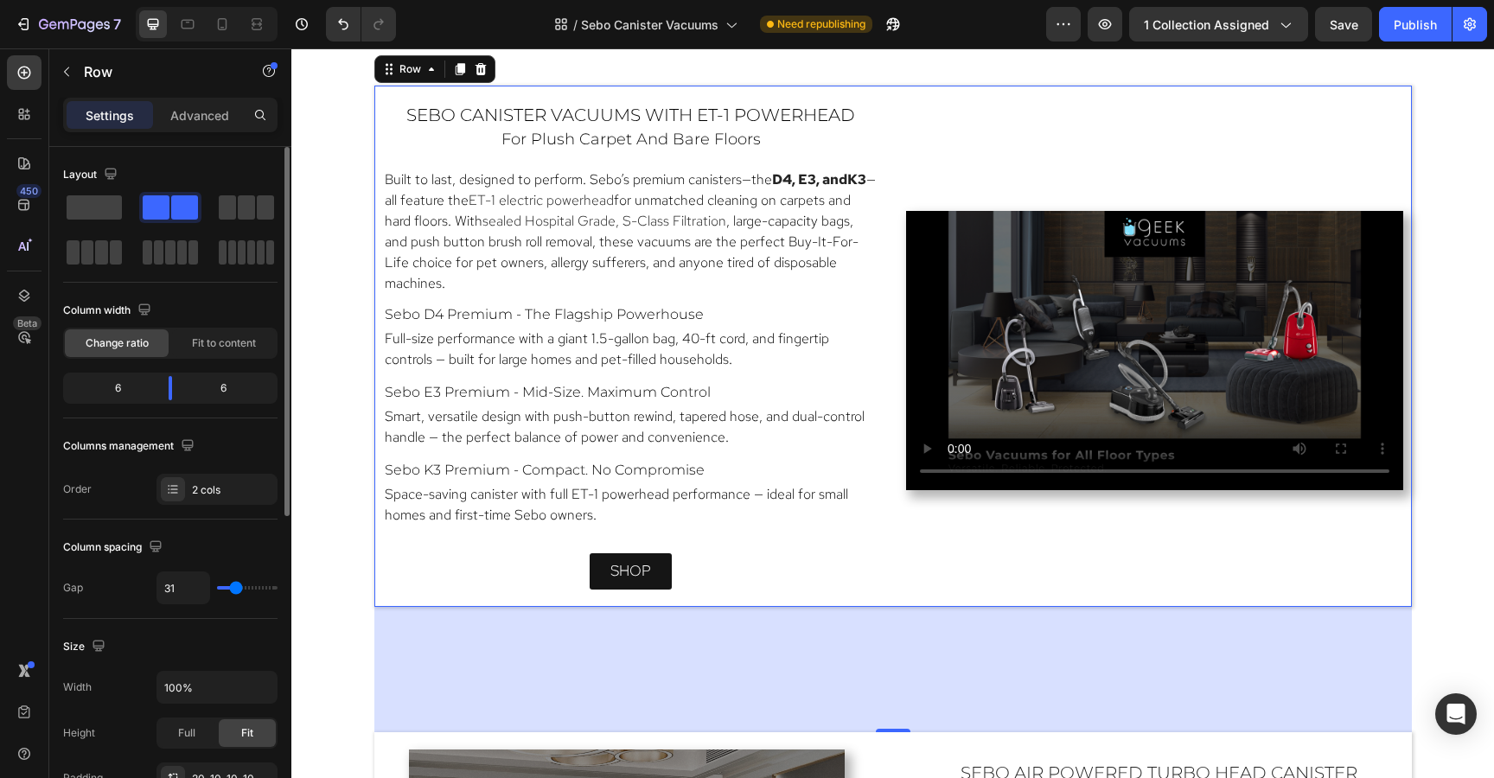
type input "29"
type input "27"
type input "25"
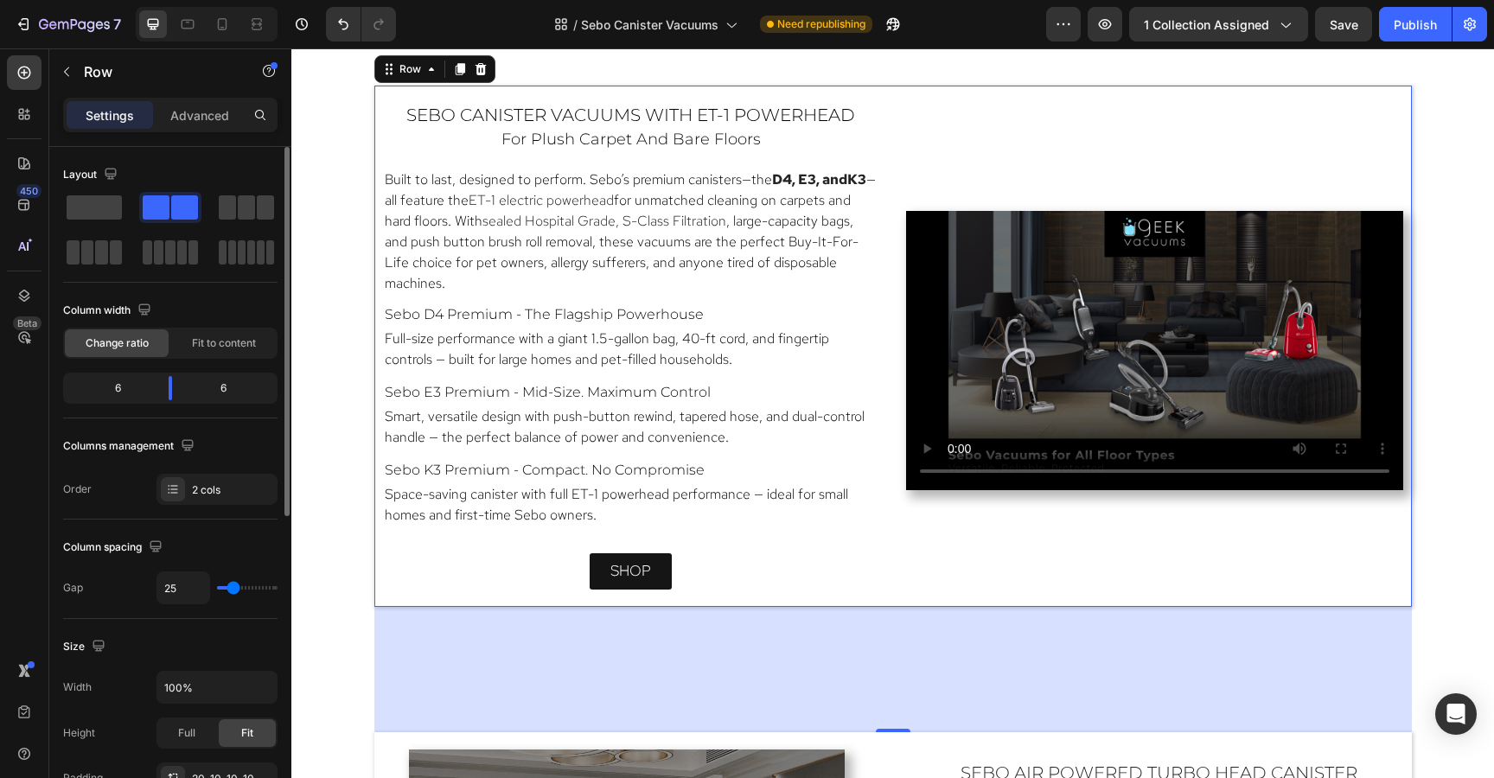
type input "23"
type input "21"
type input "19"
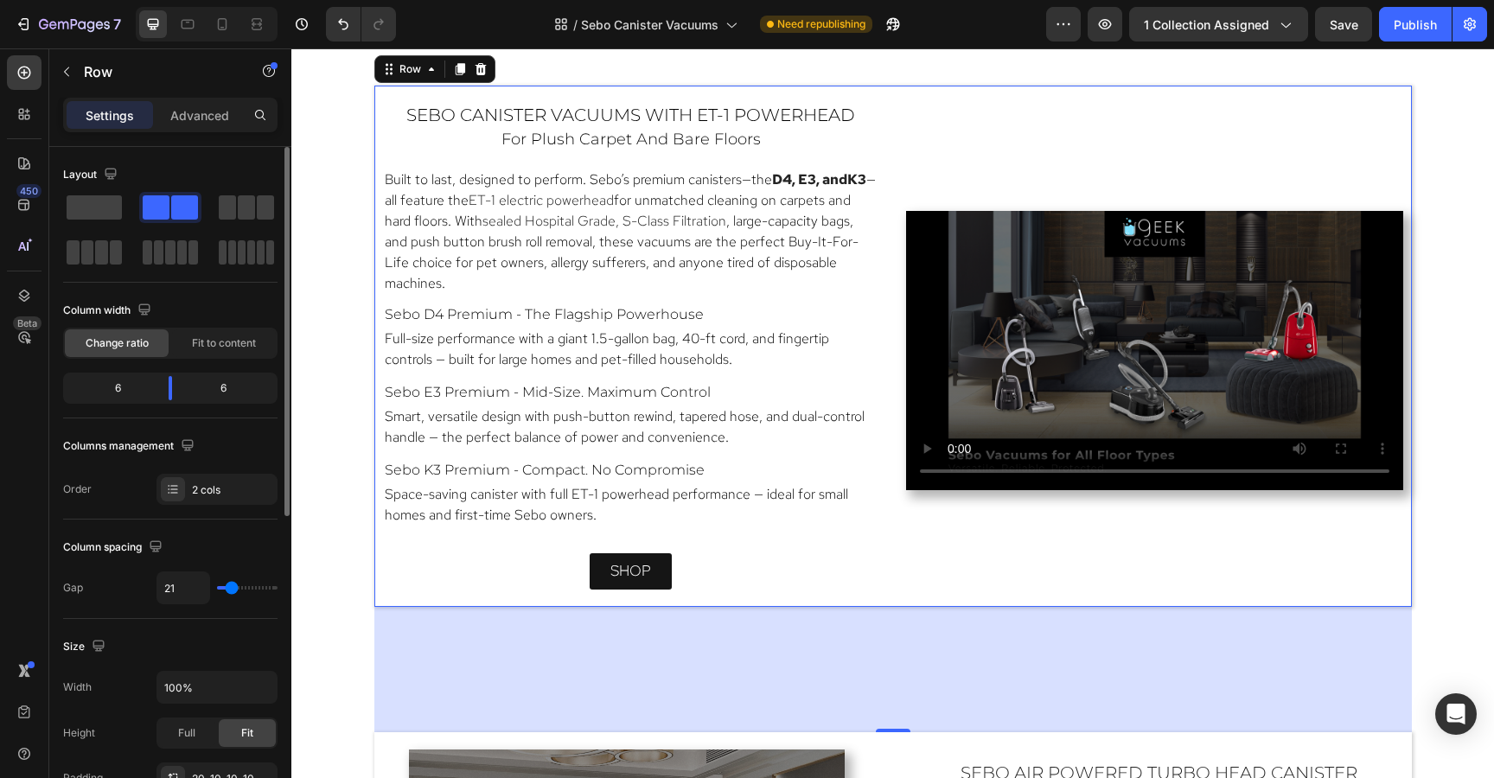
type input "19"
type input "17"
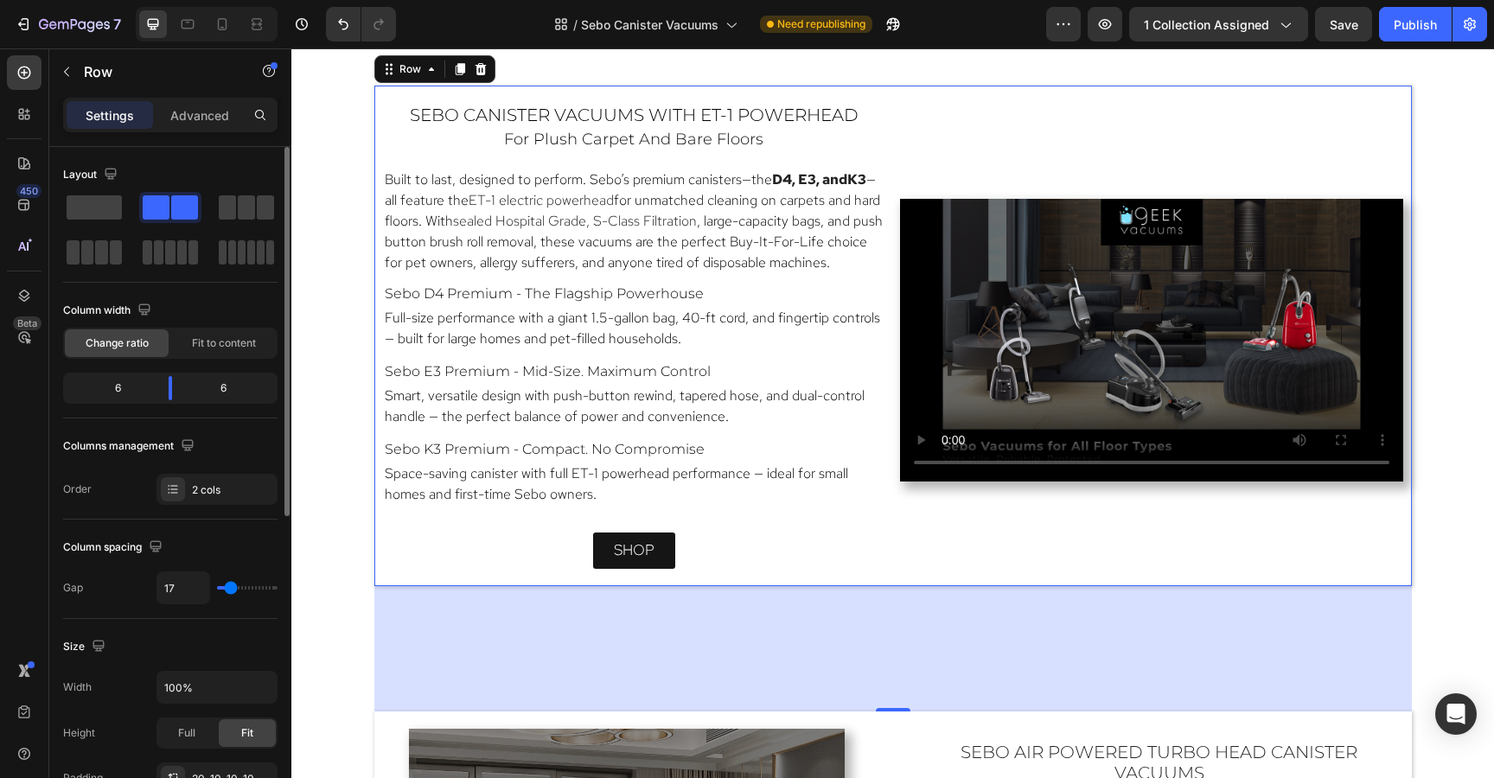
type input "19"
type input "21"
type input "23"
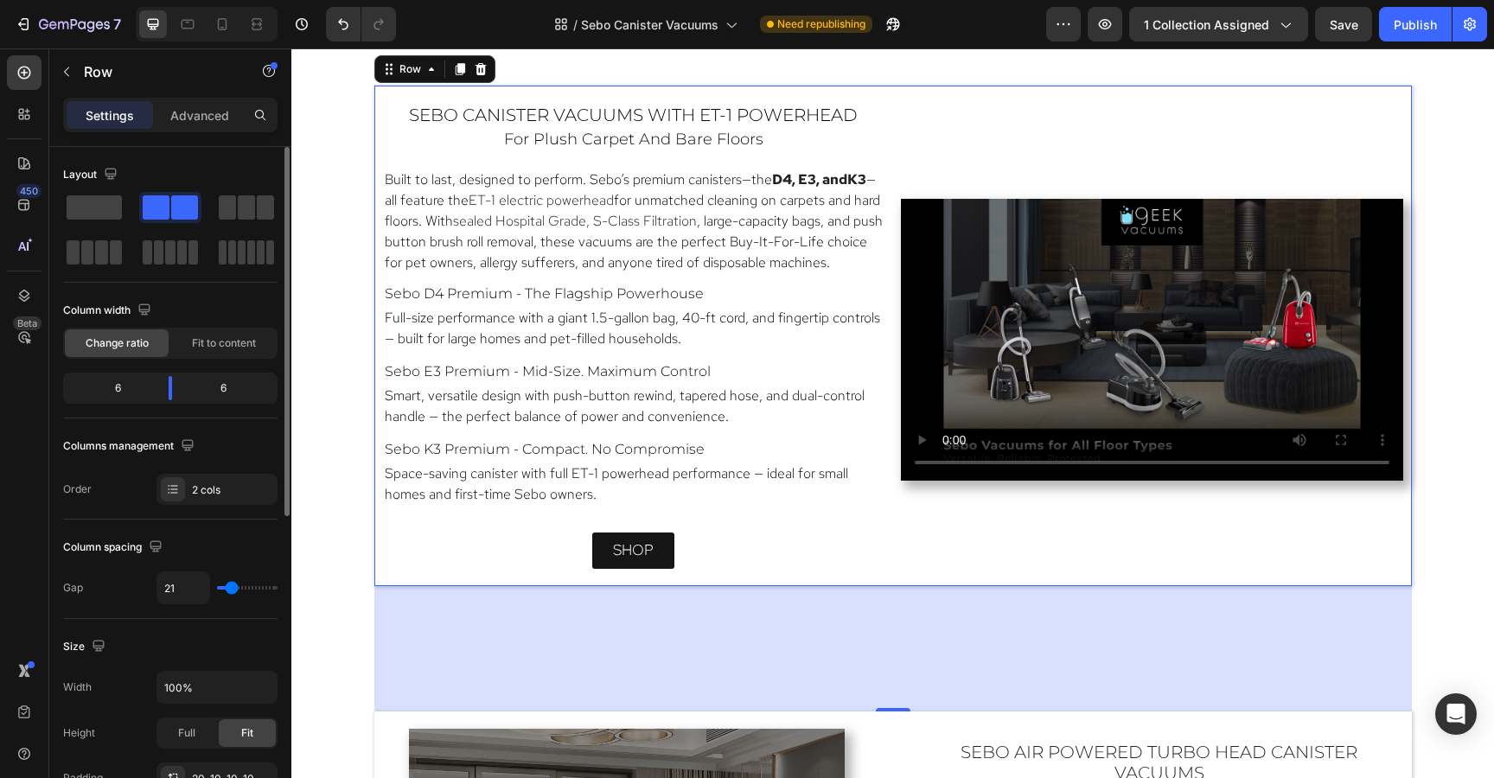
type input "23"
type input "25"
type input "27"
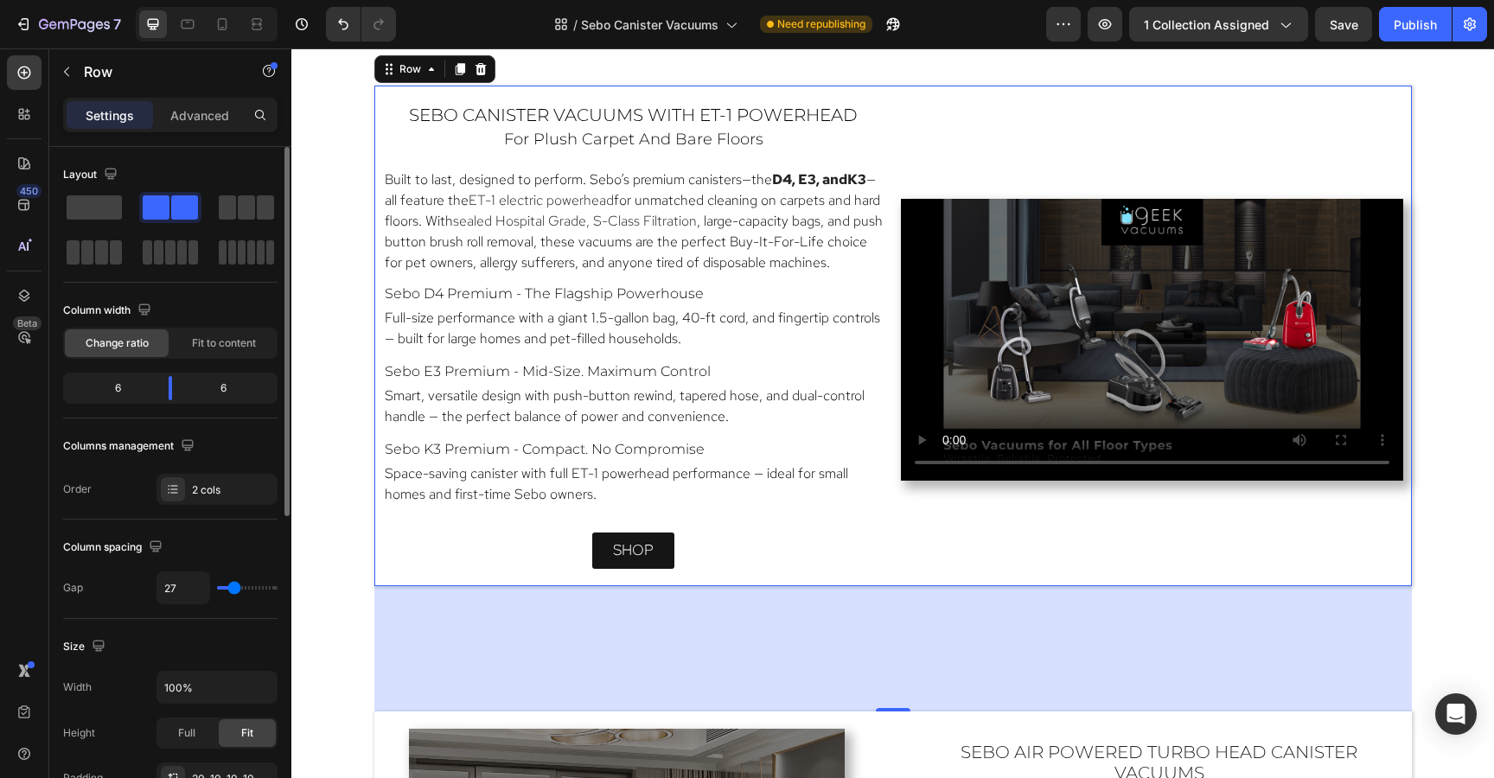
type input "29"
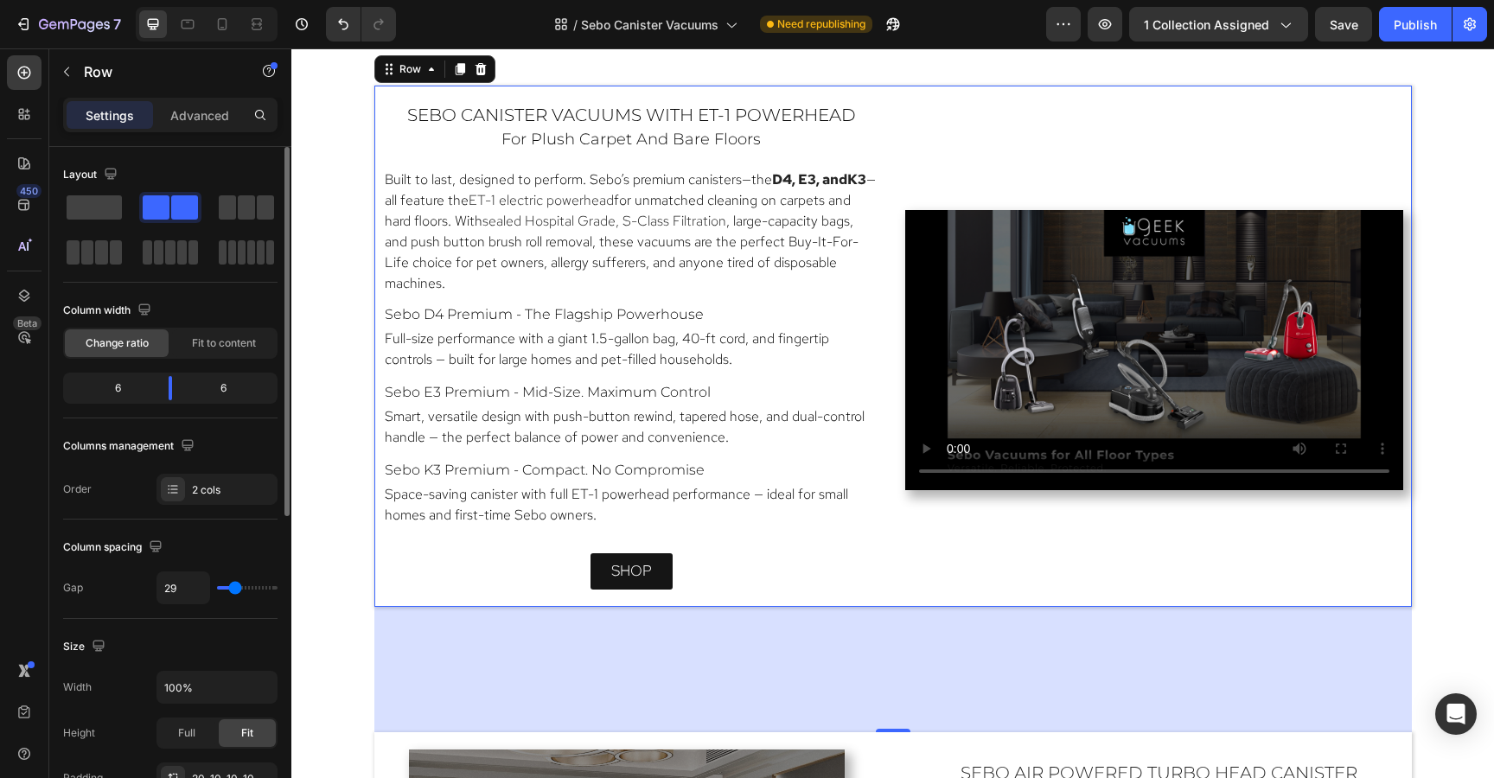
type input "31"
type input "33"
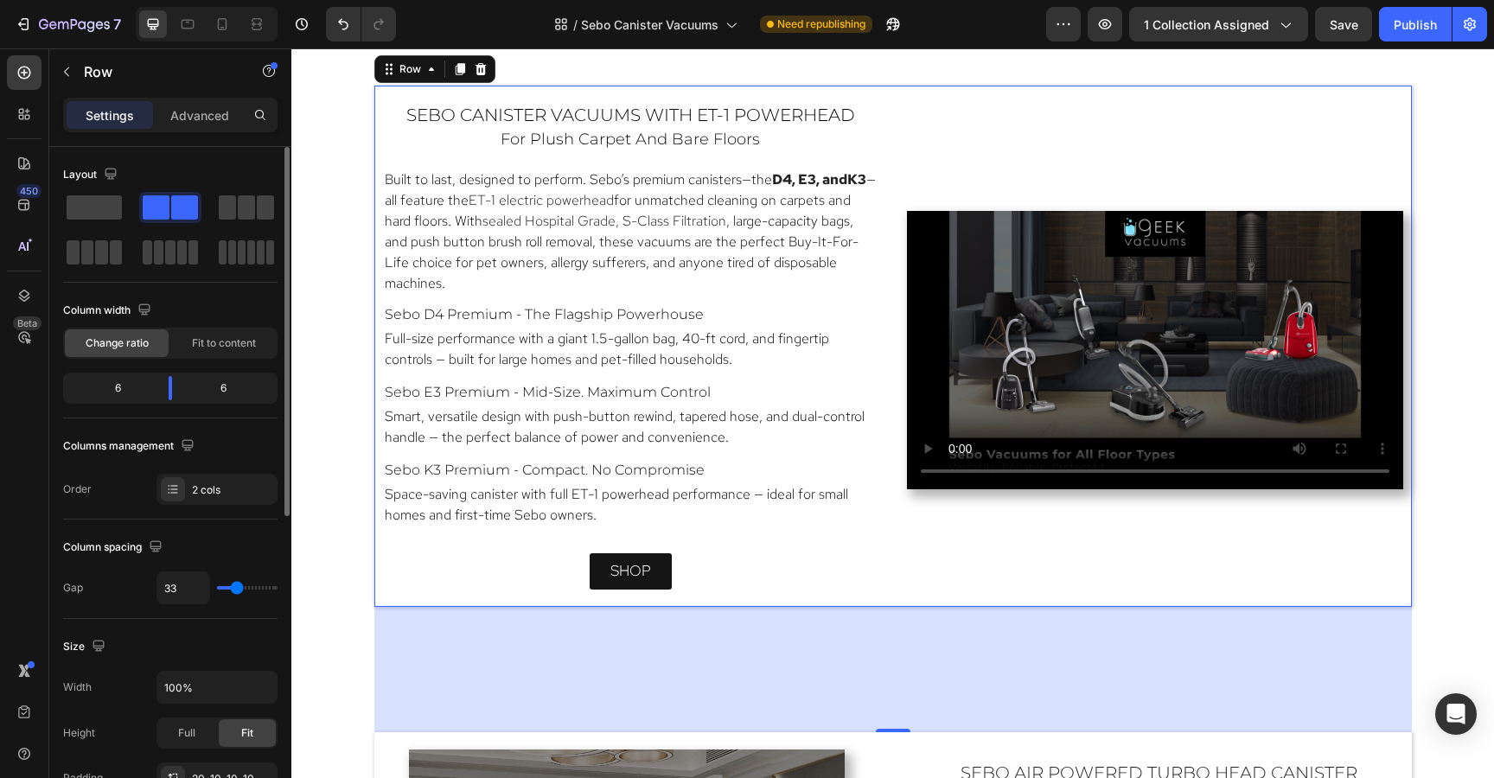
type input "35"
type input "37"
type input "39"
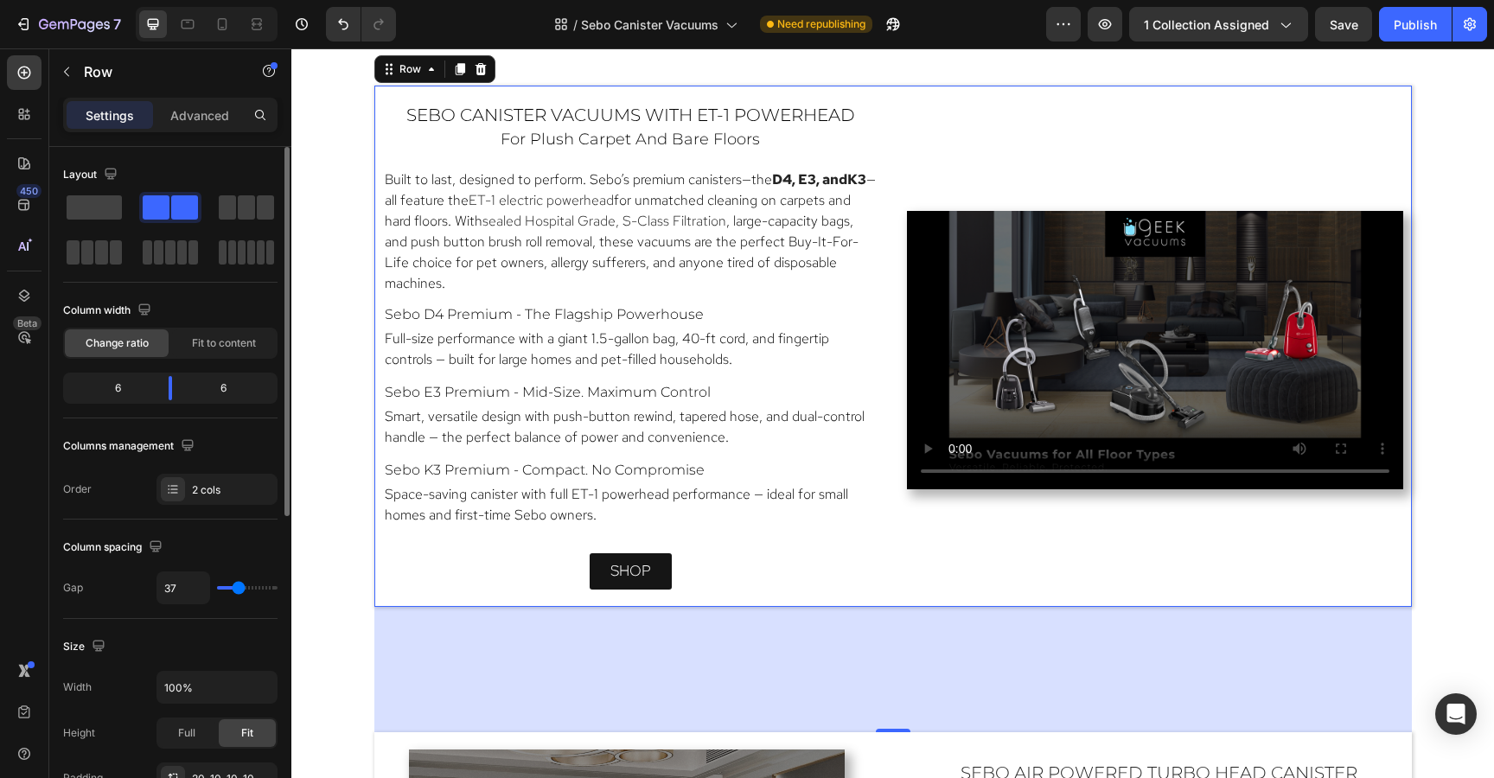
type input "39"
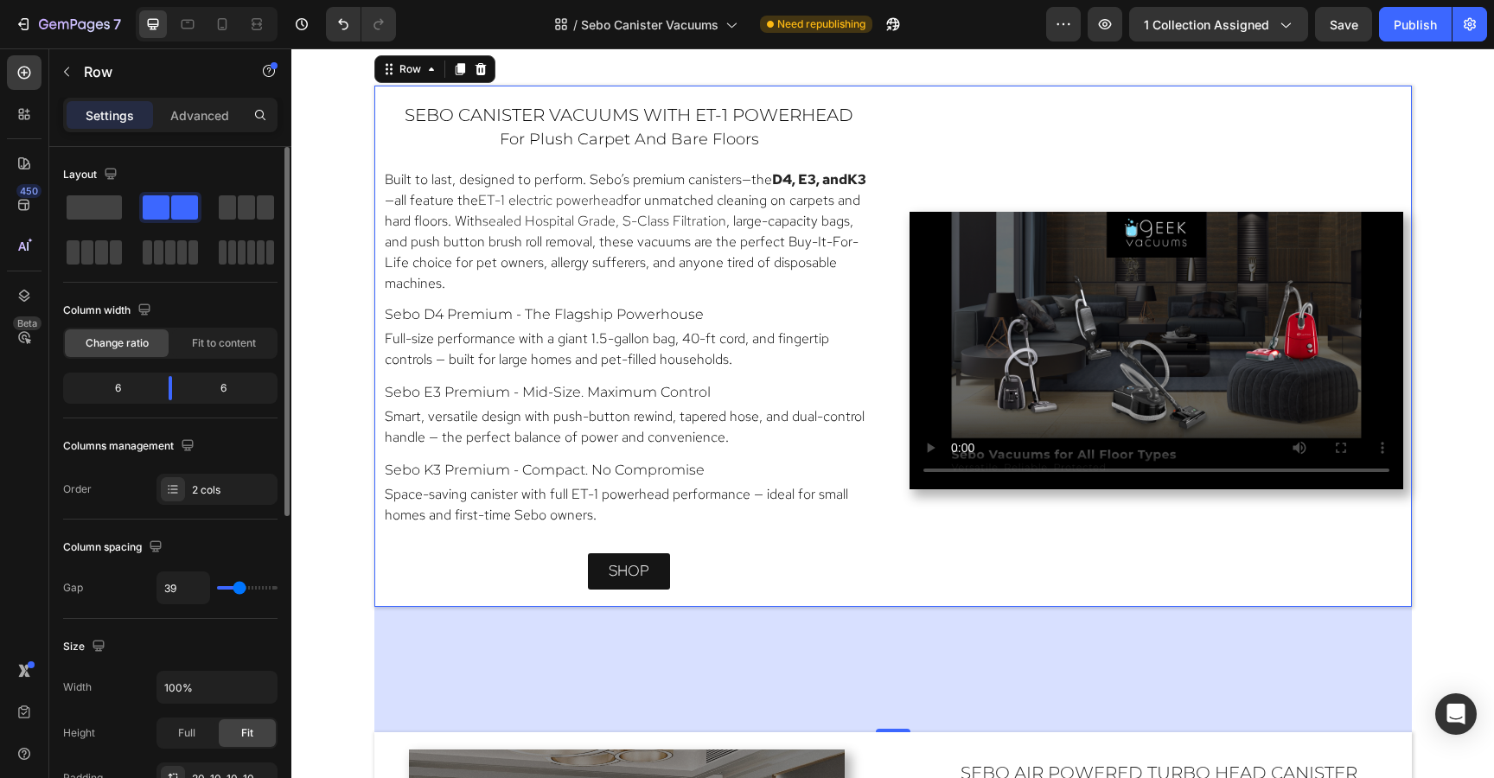
type input "41"
type input "43"
type input "41"
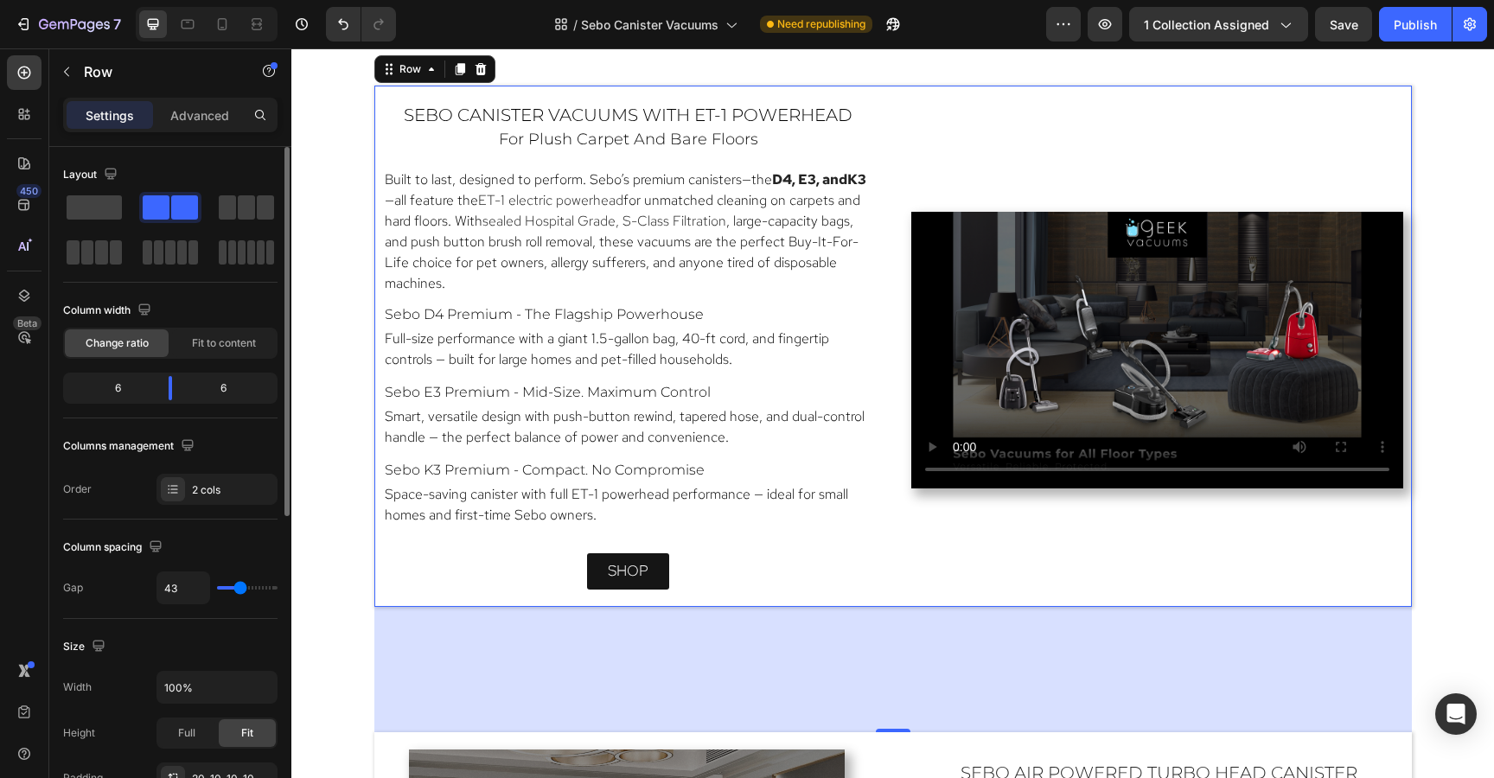
type input "41"
type input "39"
type input "37"
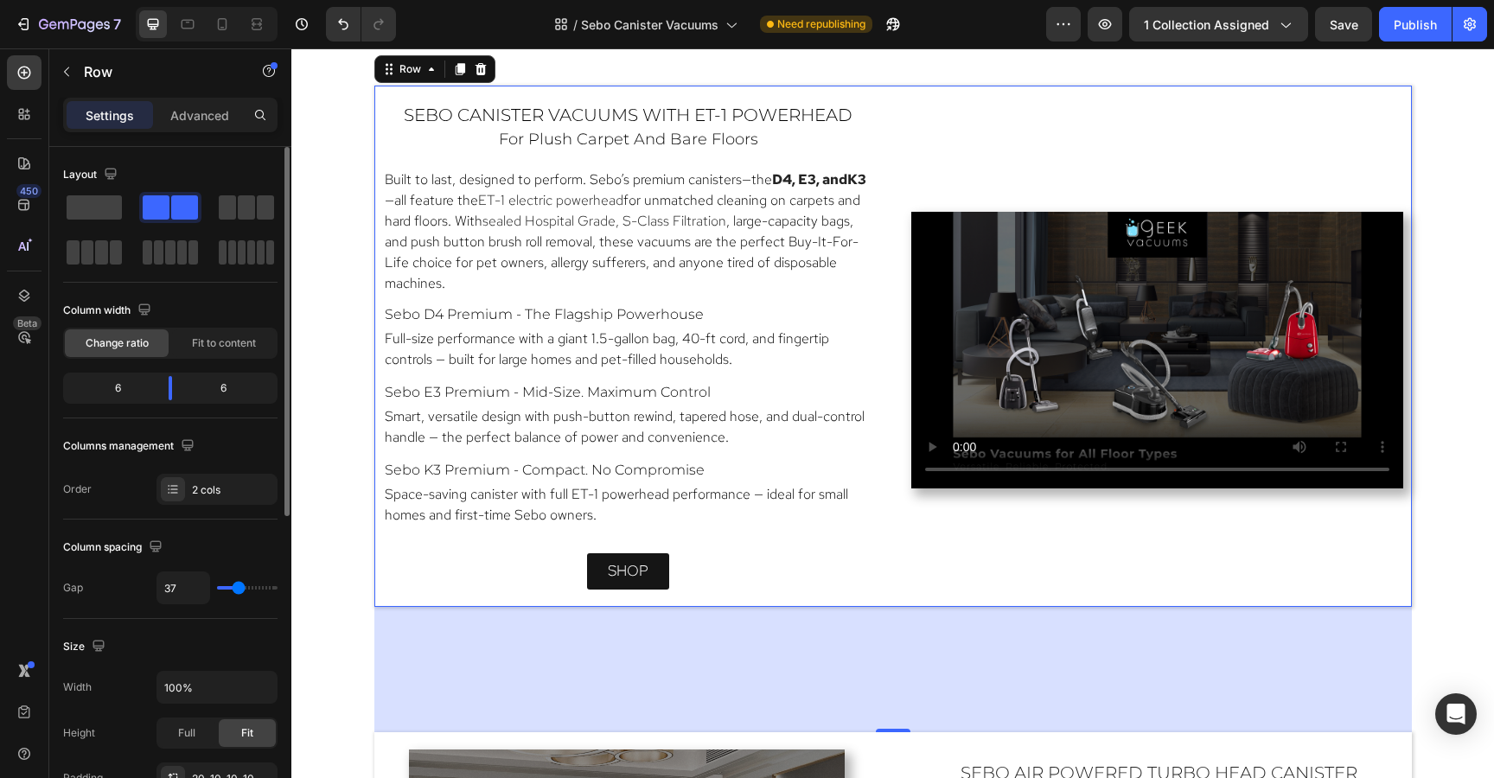
type input "35"
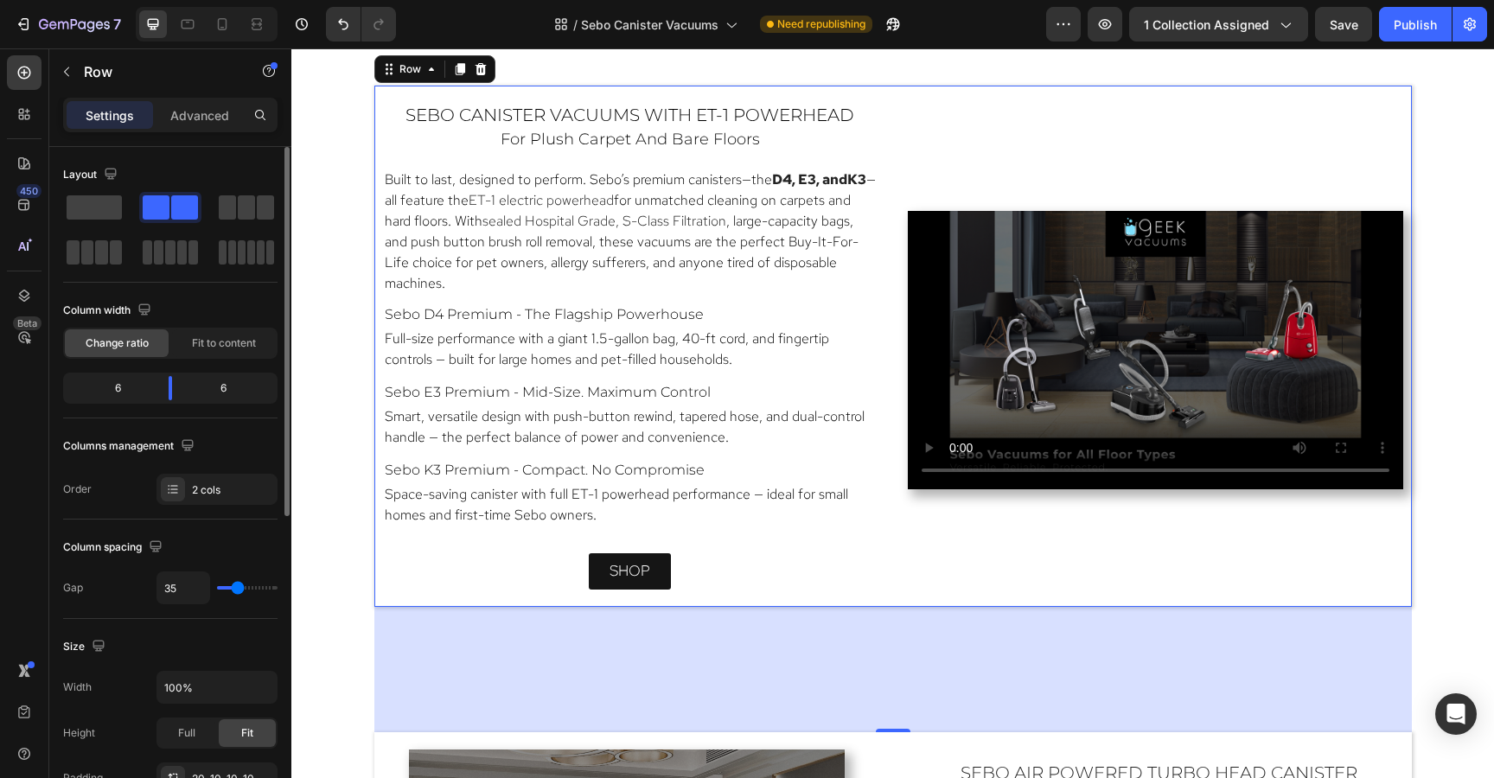
type input "33"
click at [234, 586] on input "range" at bounding box center [247, 587] width 61 height 3
click at [895, 530] on div "sebo canister vacuums with ET-1 Powerhead Heading for plush carpet and bare flo…" at bounding box center [892, 346] width 1037 height 521
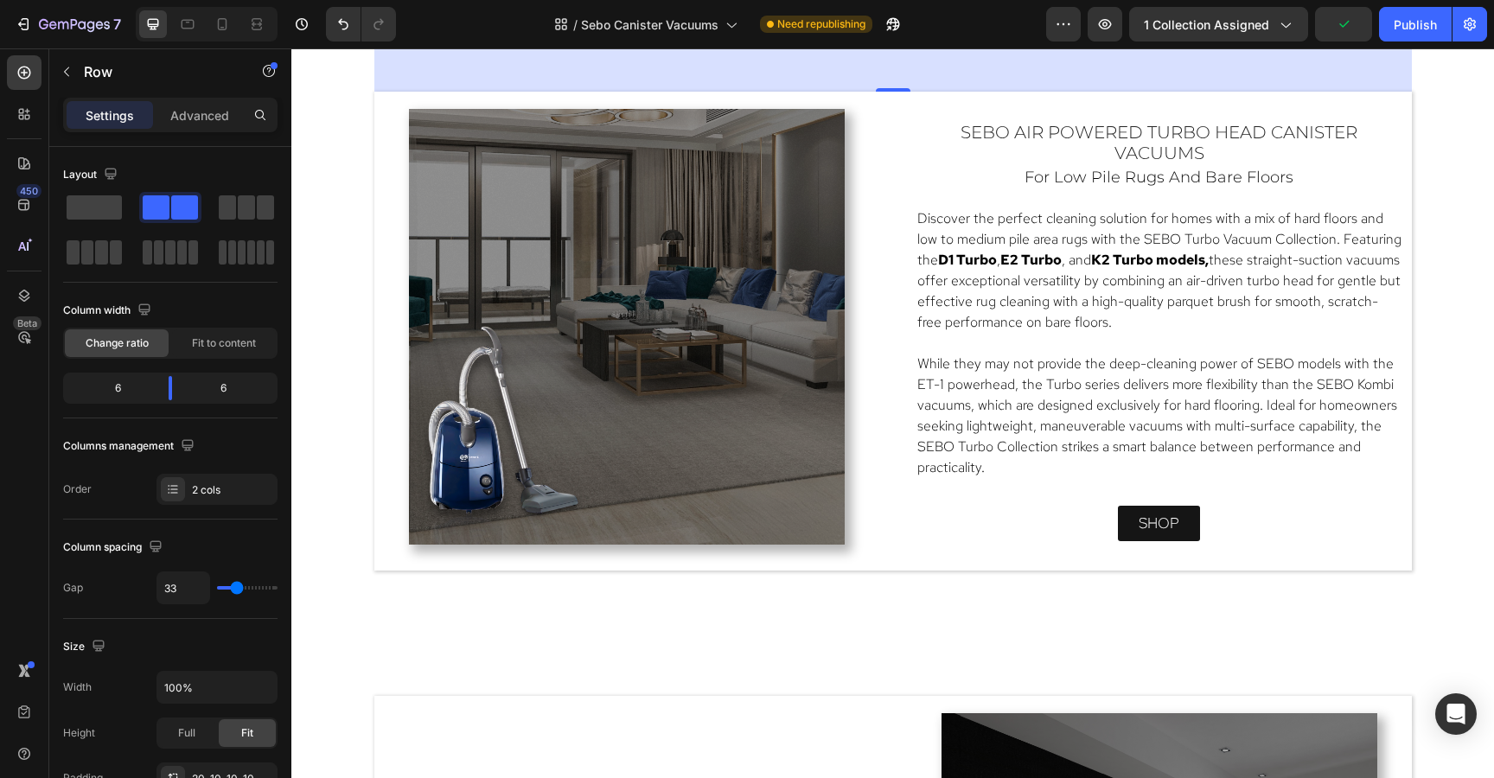
scroll to position [2380, 0]
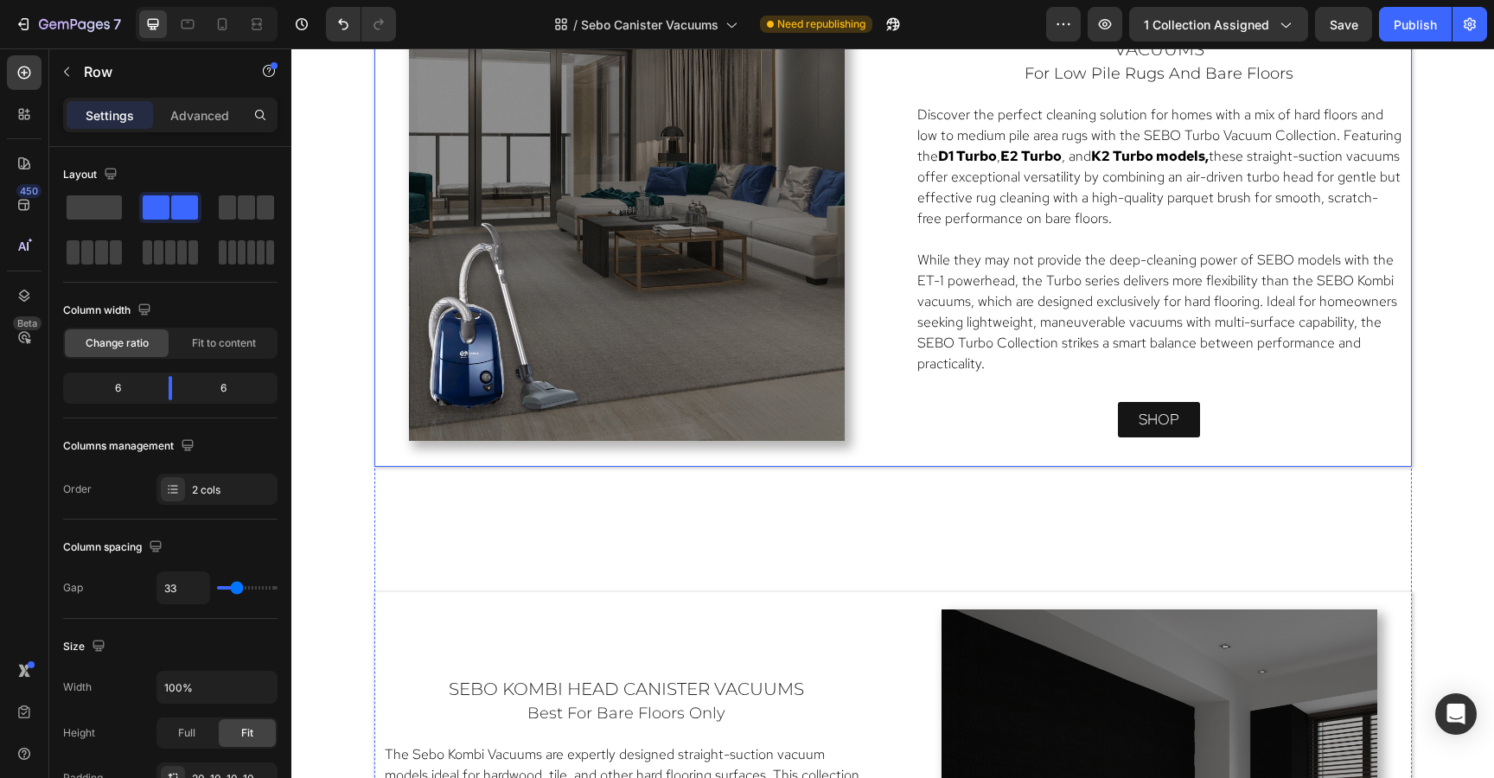
click at [921, 430] on div "sebo air powered turbo head canister vacuums Heading for low pile rugs and bare…" at bounding box center [1159, 231] width 488 height 453
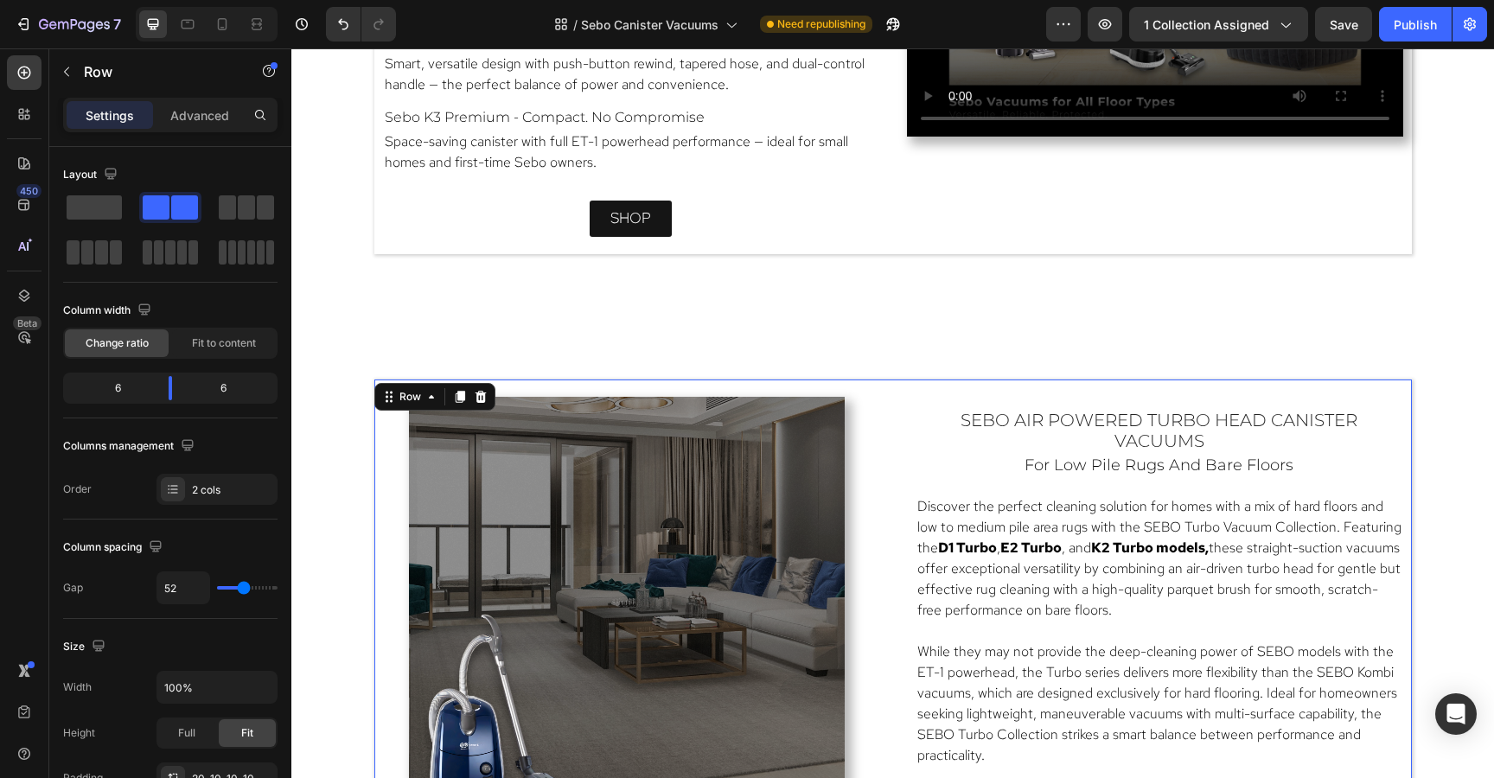
scroll to position [1943, 0]
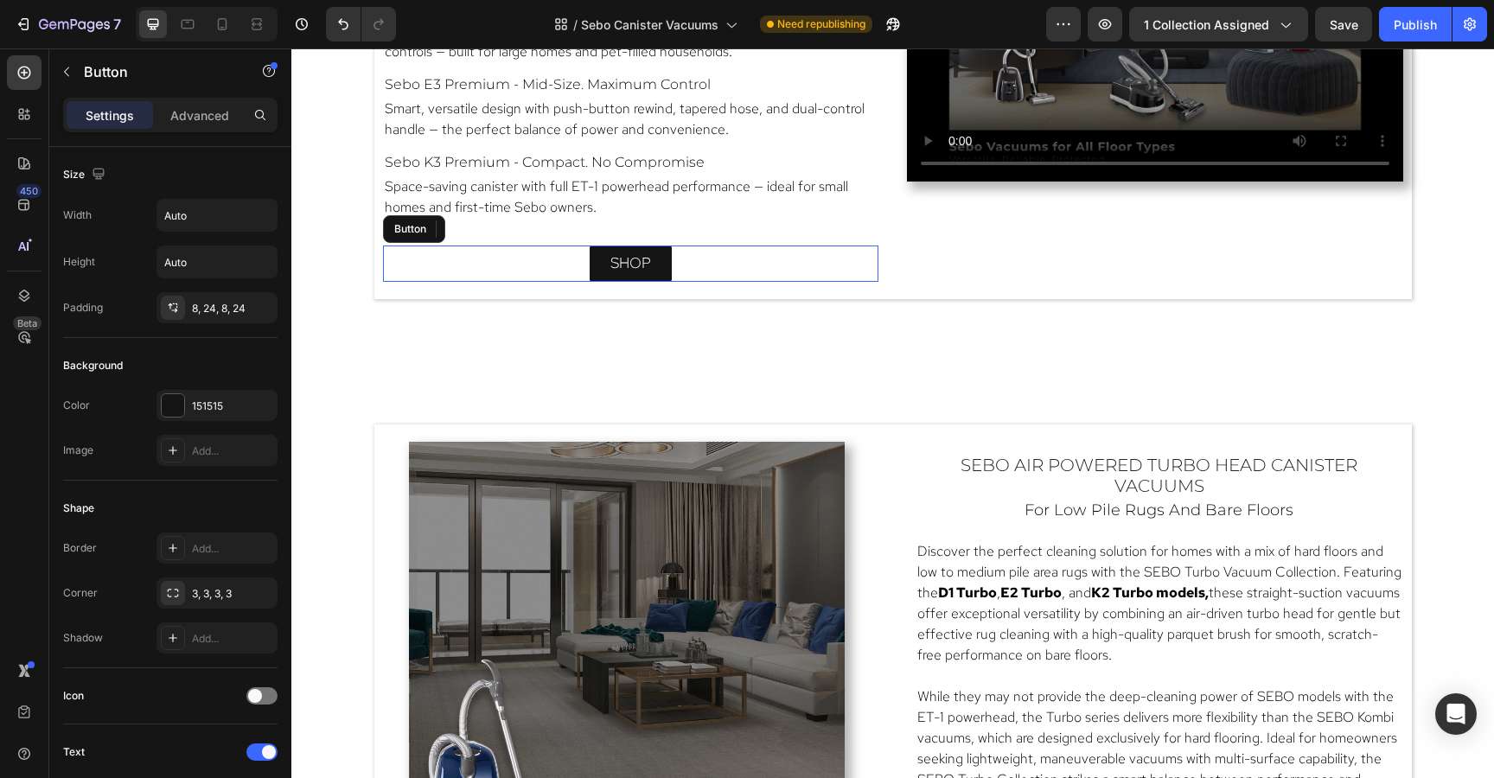
click at [860, 251] on div "shop Button" at bounding box center [631, 263] width 496 height 36
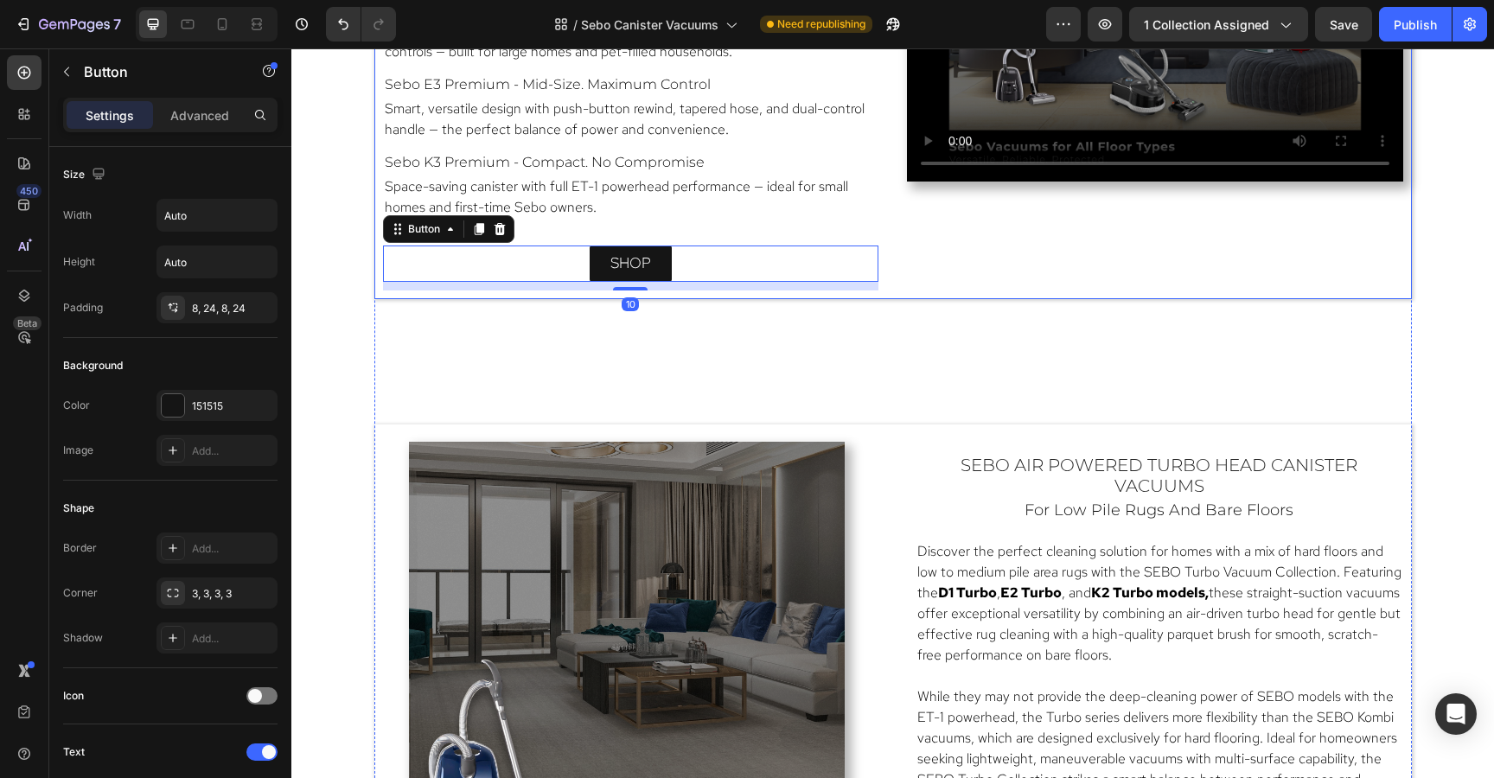
click at [953, 251] on div "Video" at bounding box center [1155, 42] width 496 height 495
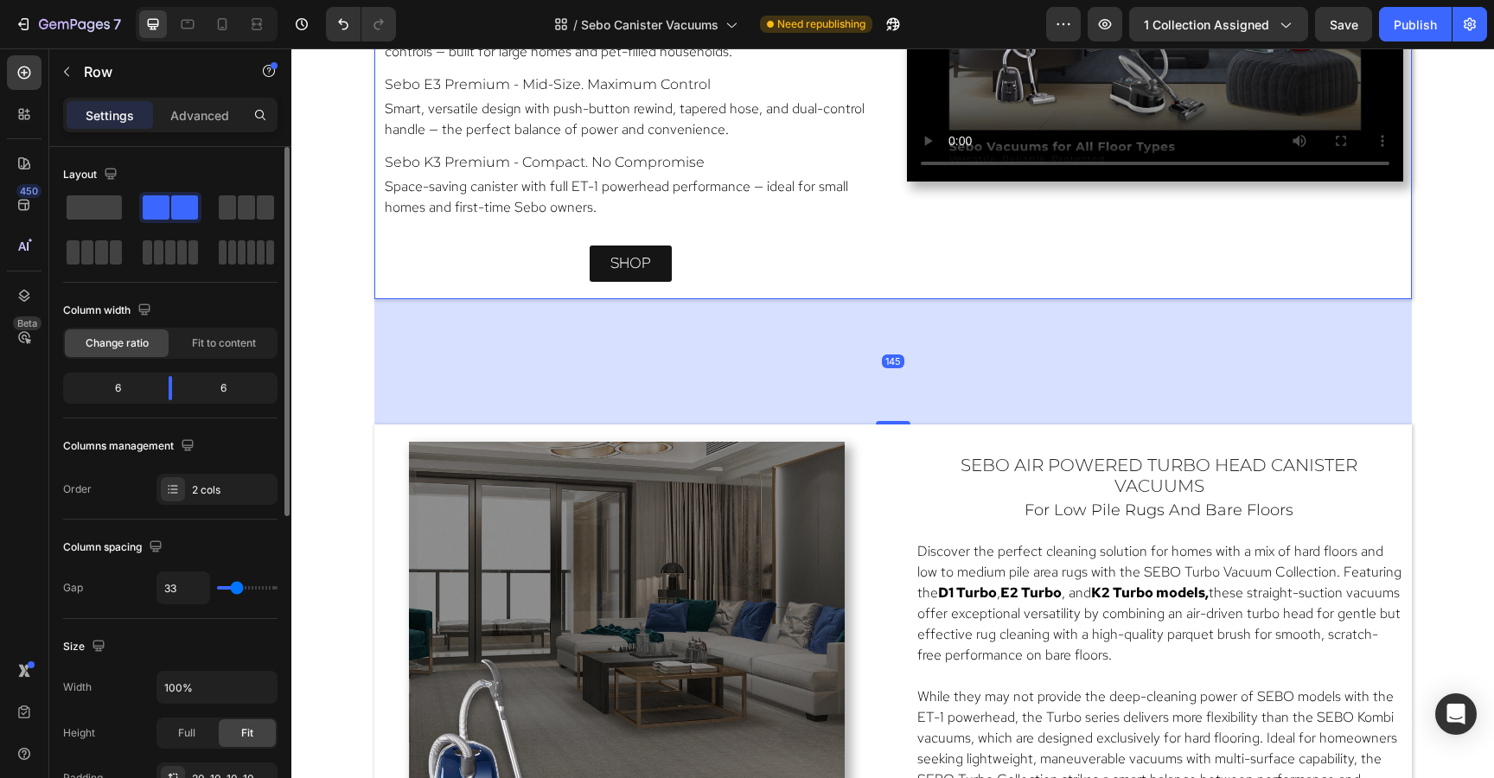
type input "27"
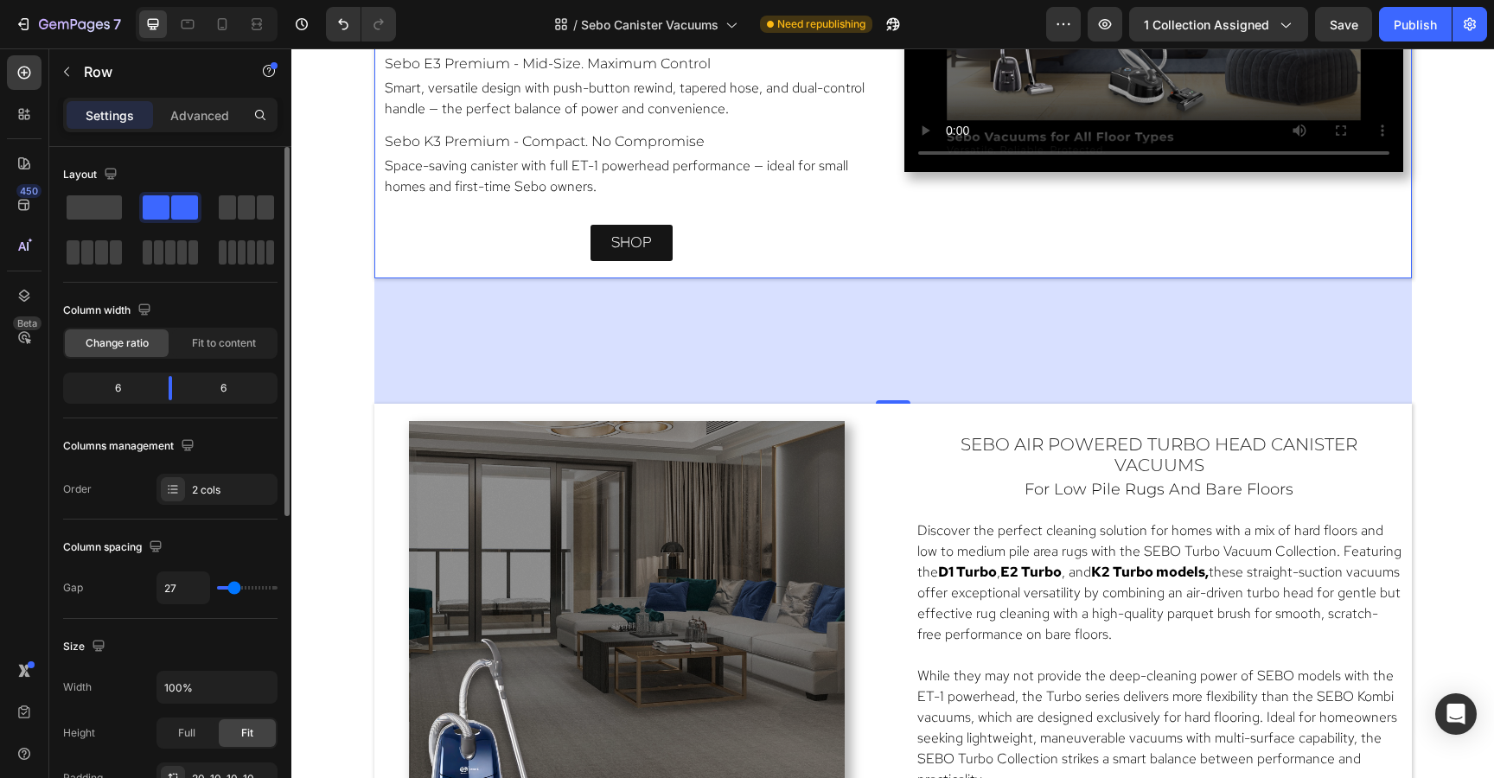
type input "29"
type input "31"
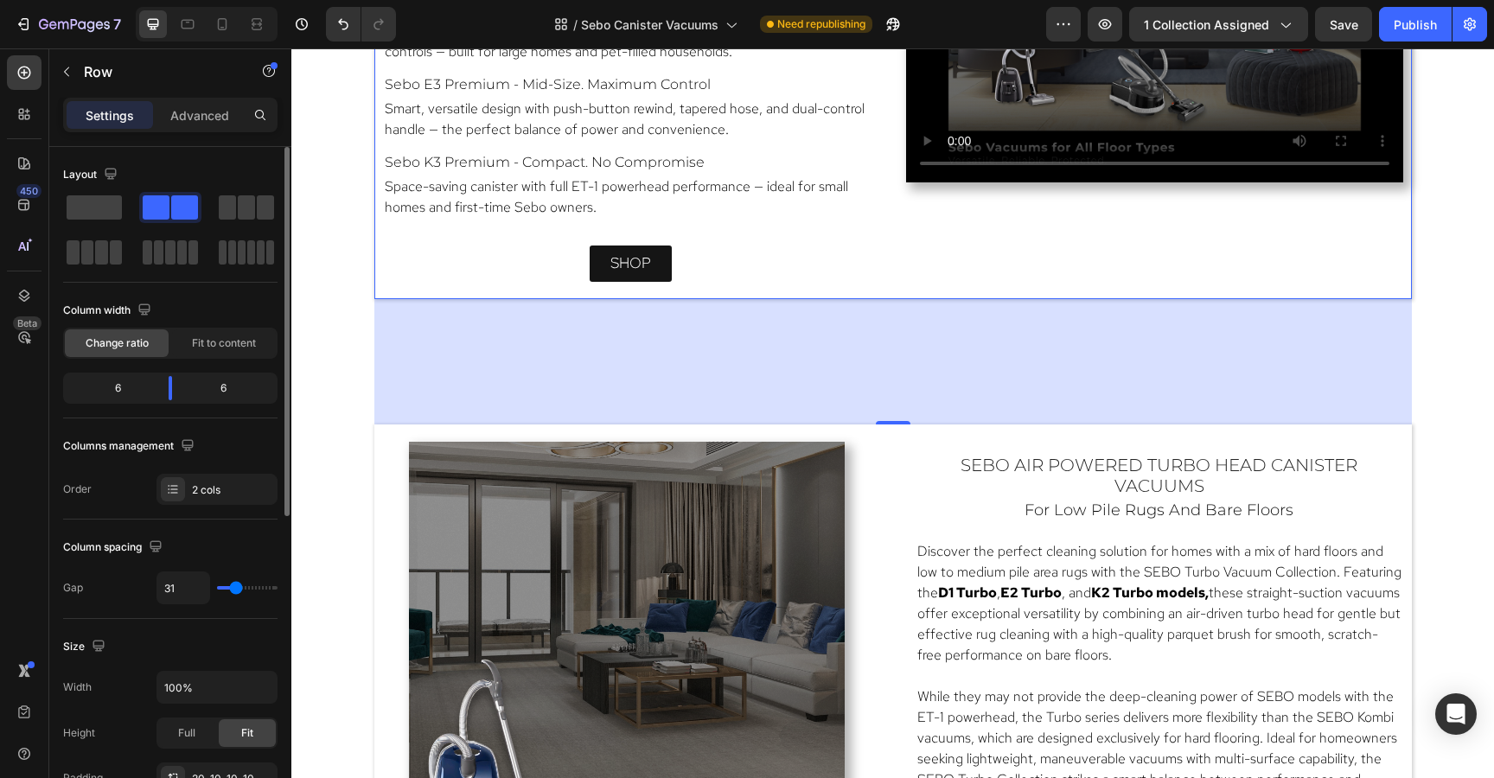
type input "33"
type input "35"
type input "37"
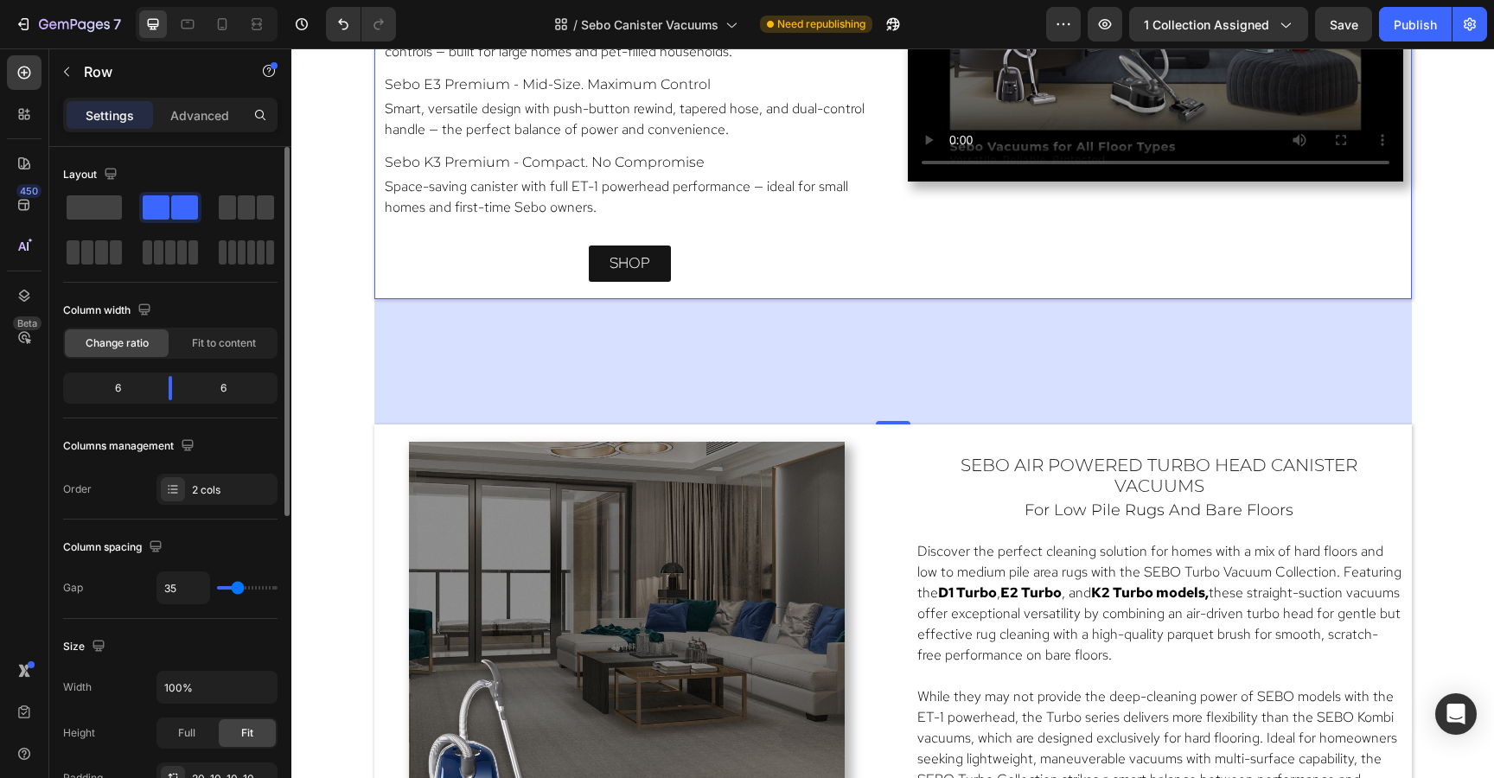
type input "37"
type input "39"
type input "41"
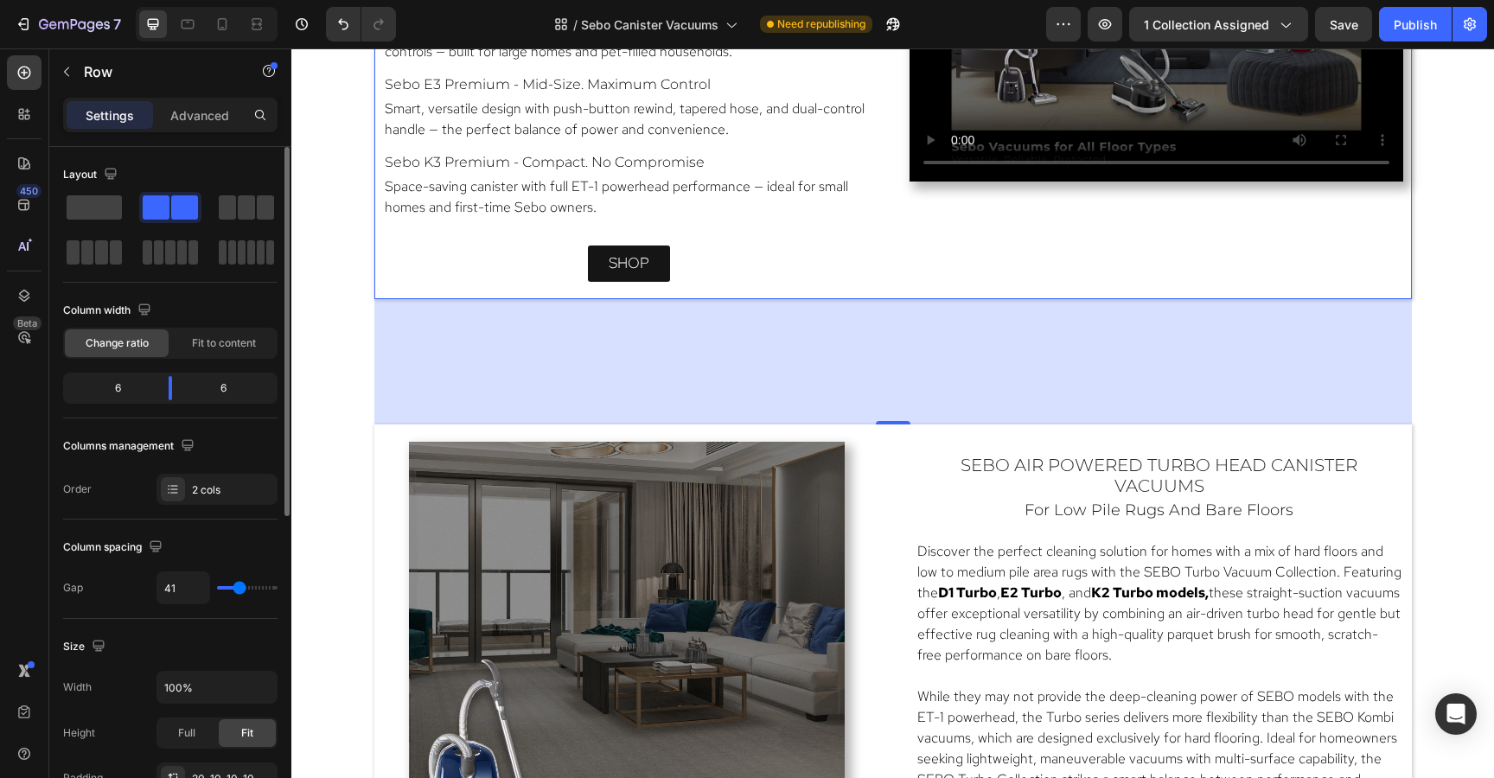
type input "43"
type input "46"
type input "48"
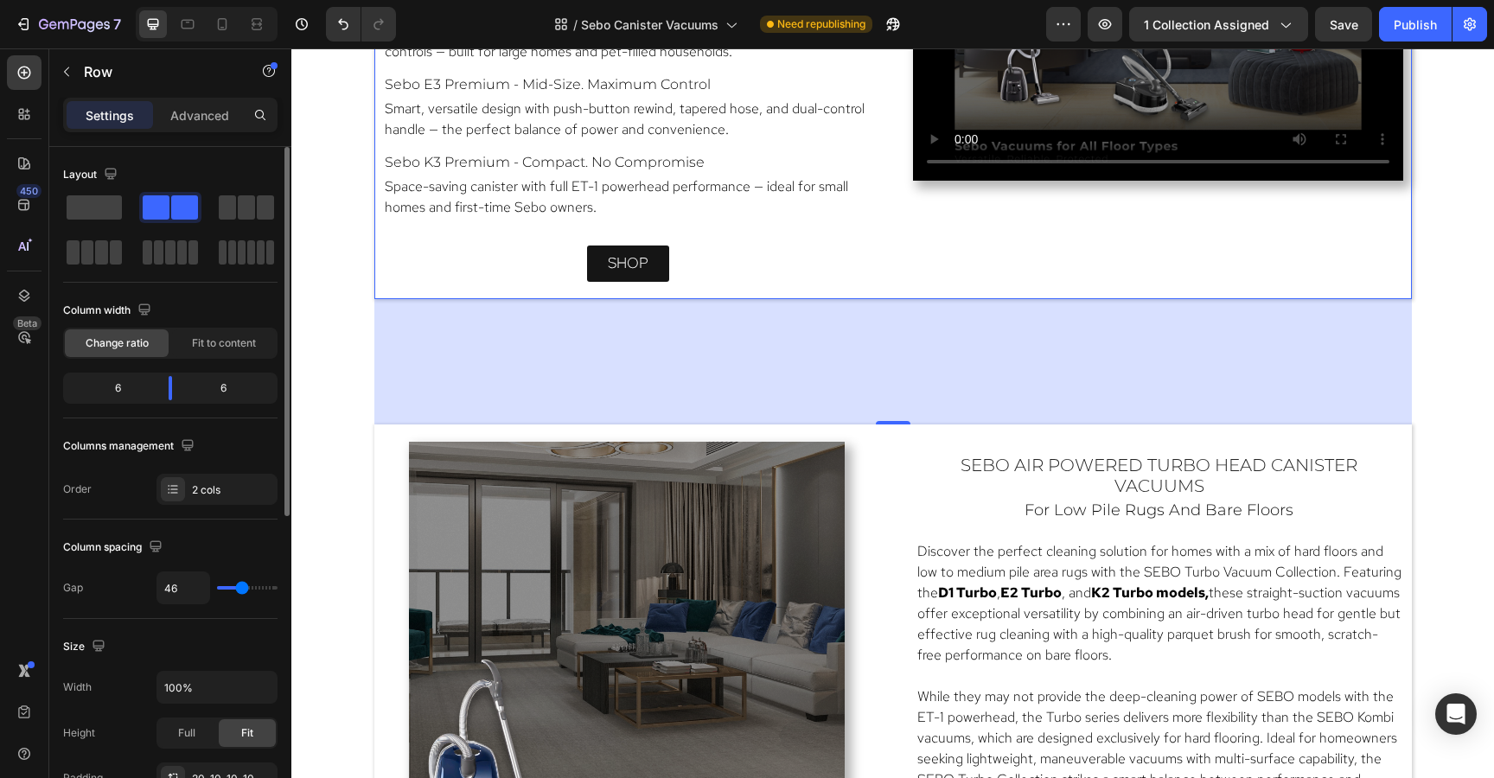
type input "48"
type input "50"
type input "52"
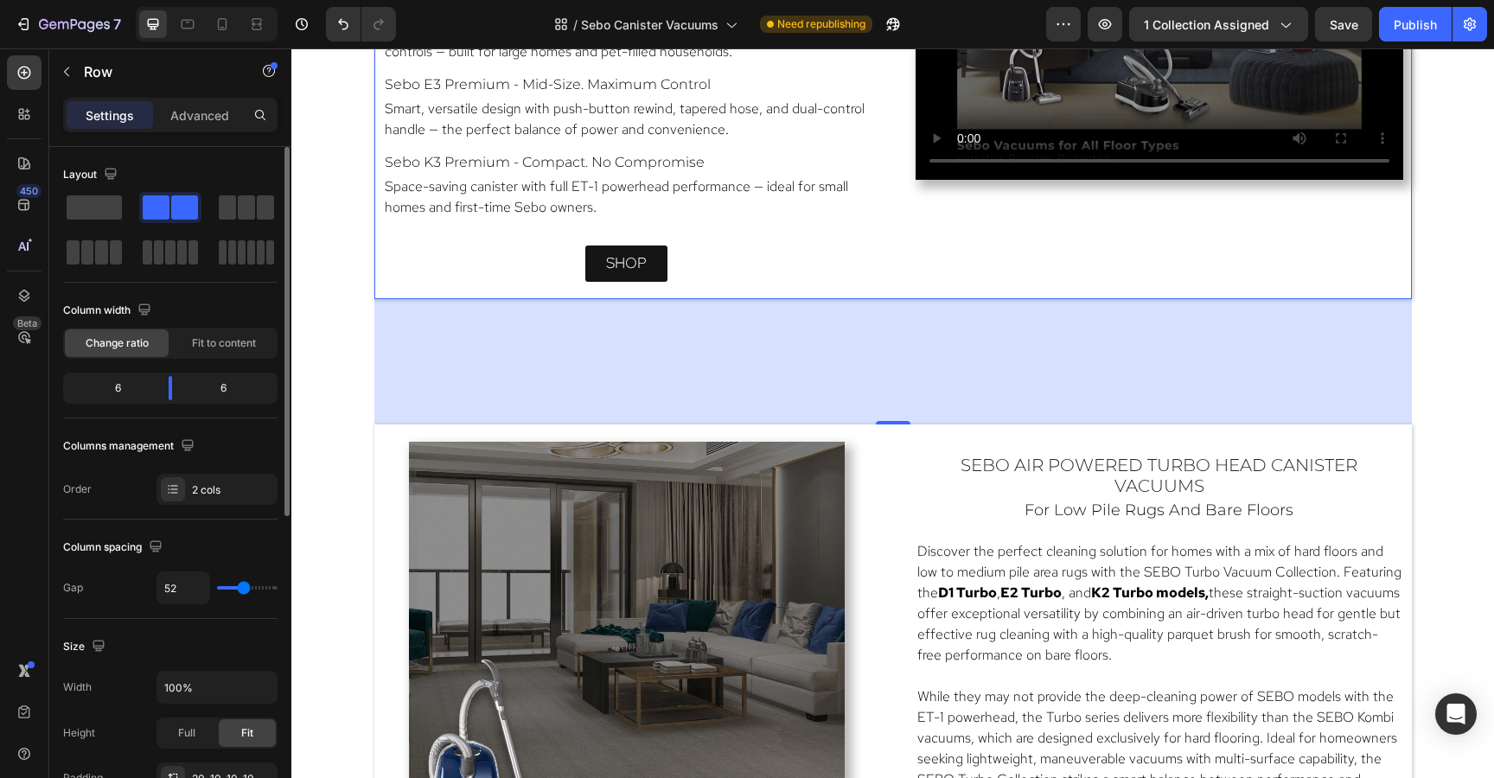
type input "54"
type input "52"
type input "50"
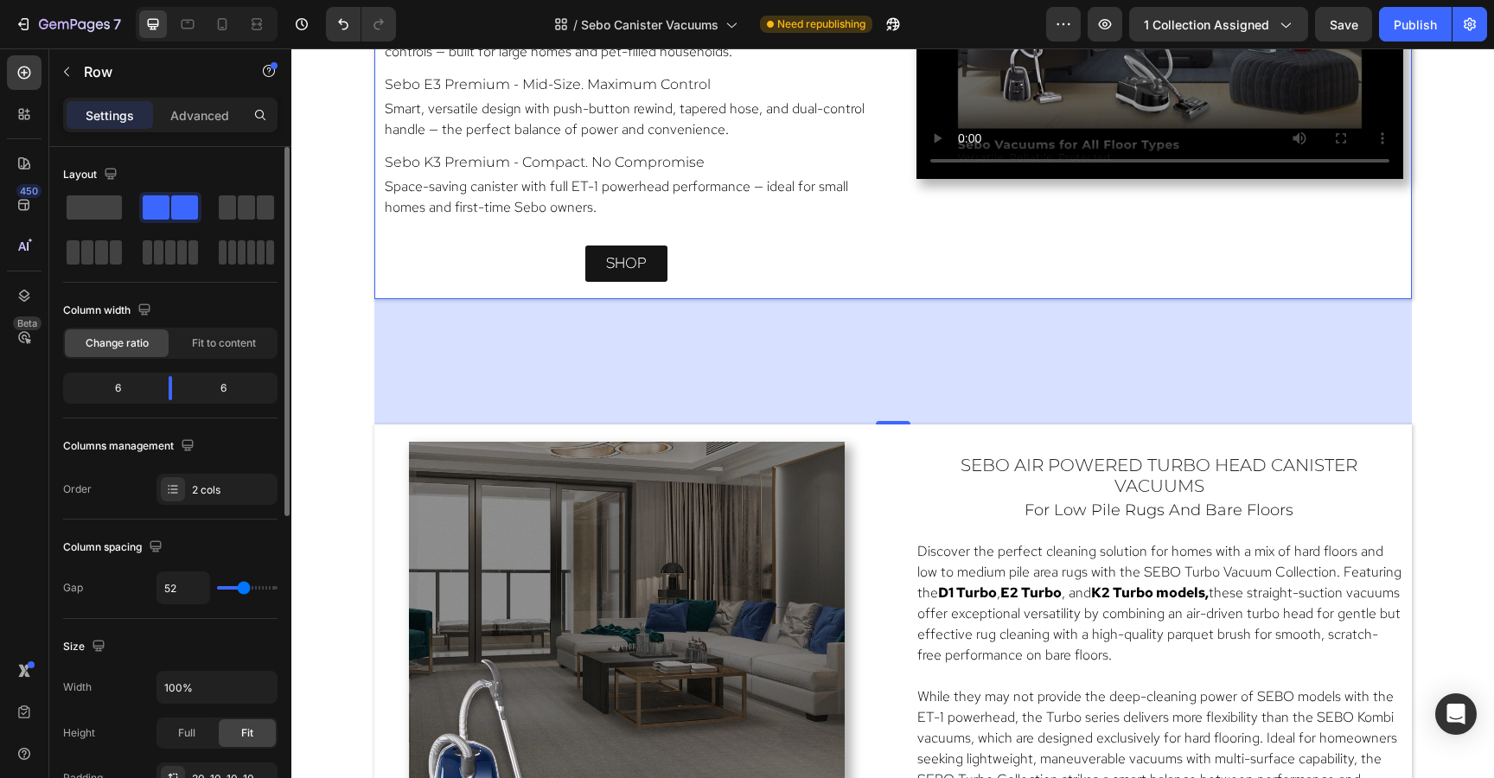
type input "50"
type input "52"
drag, startPoint x: 232, startPoint y: 585, endPoint x: 242, endPoint y: 588, distance: 10.7
type input "52"
click at [242, 588] on input "range" at bounding box center [247, 587] width 61 height 3
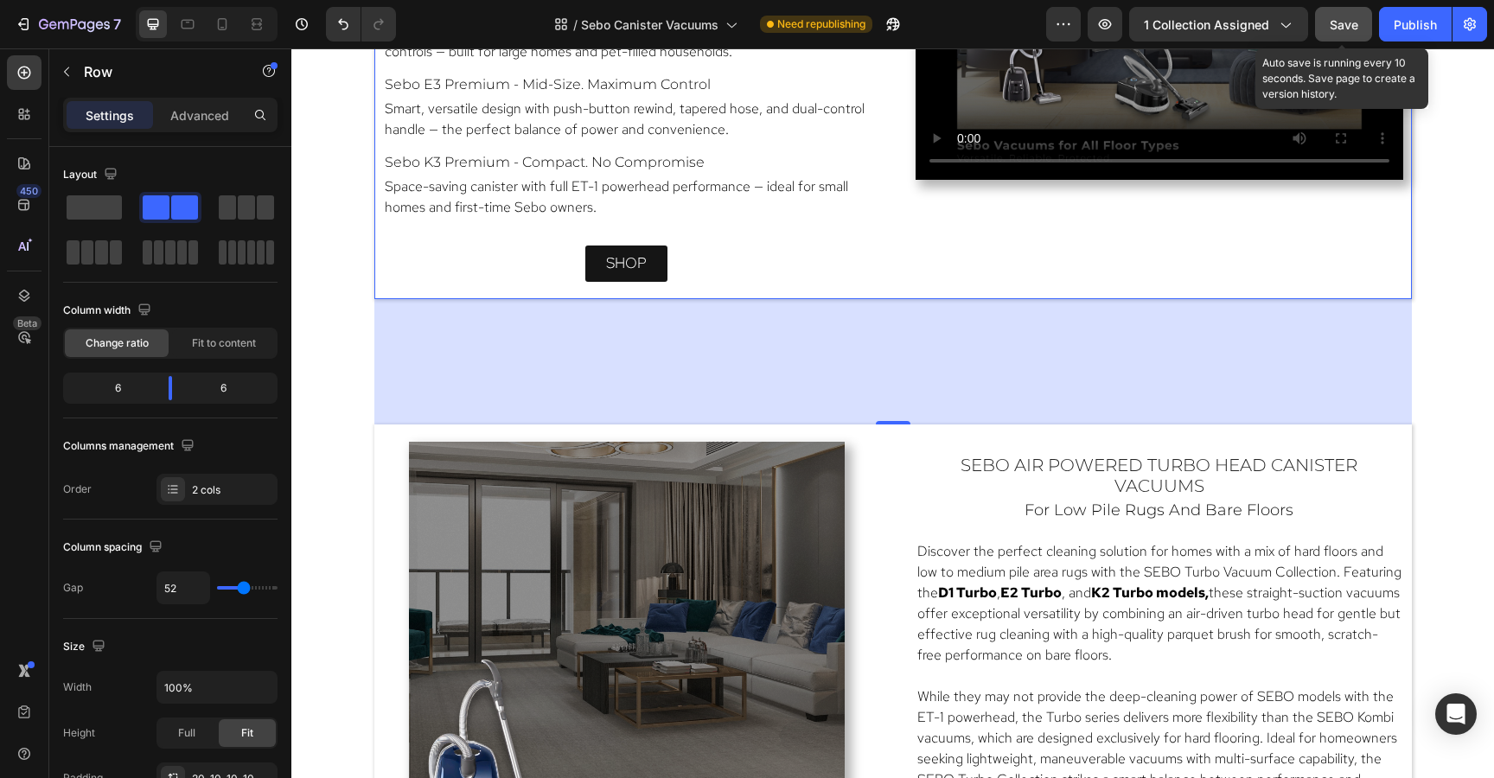
click at [1352, 30] on span "Save" at bounding box center [1343, 24] width 29 height 15
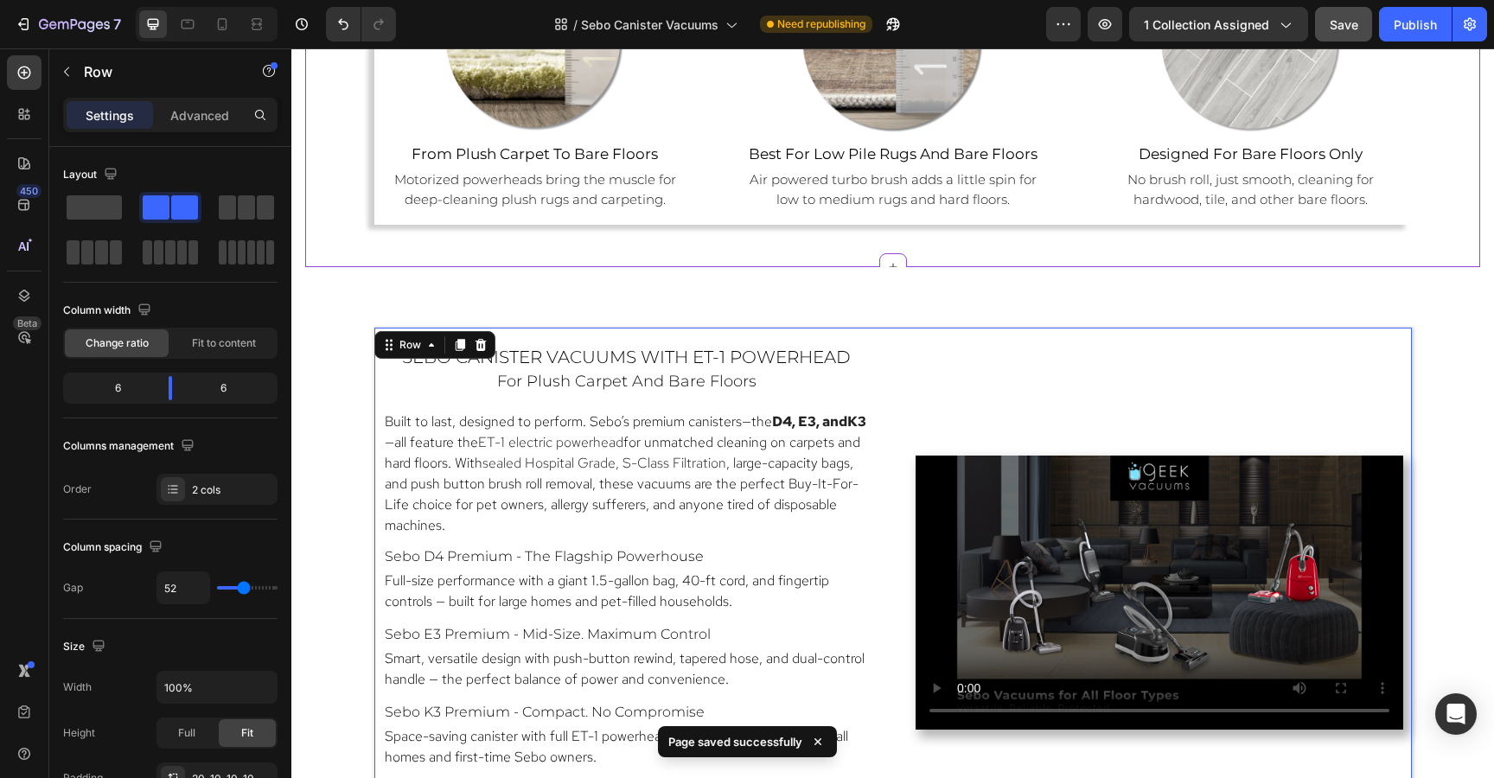
scroll to position [1431, 0]
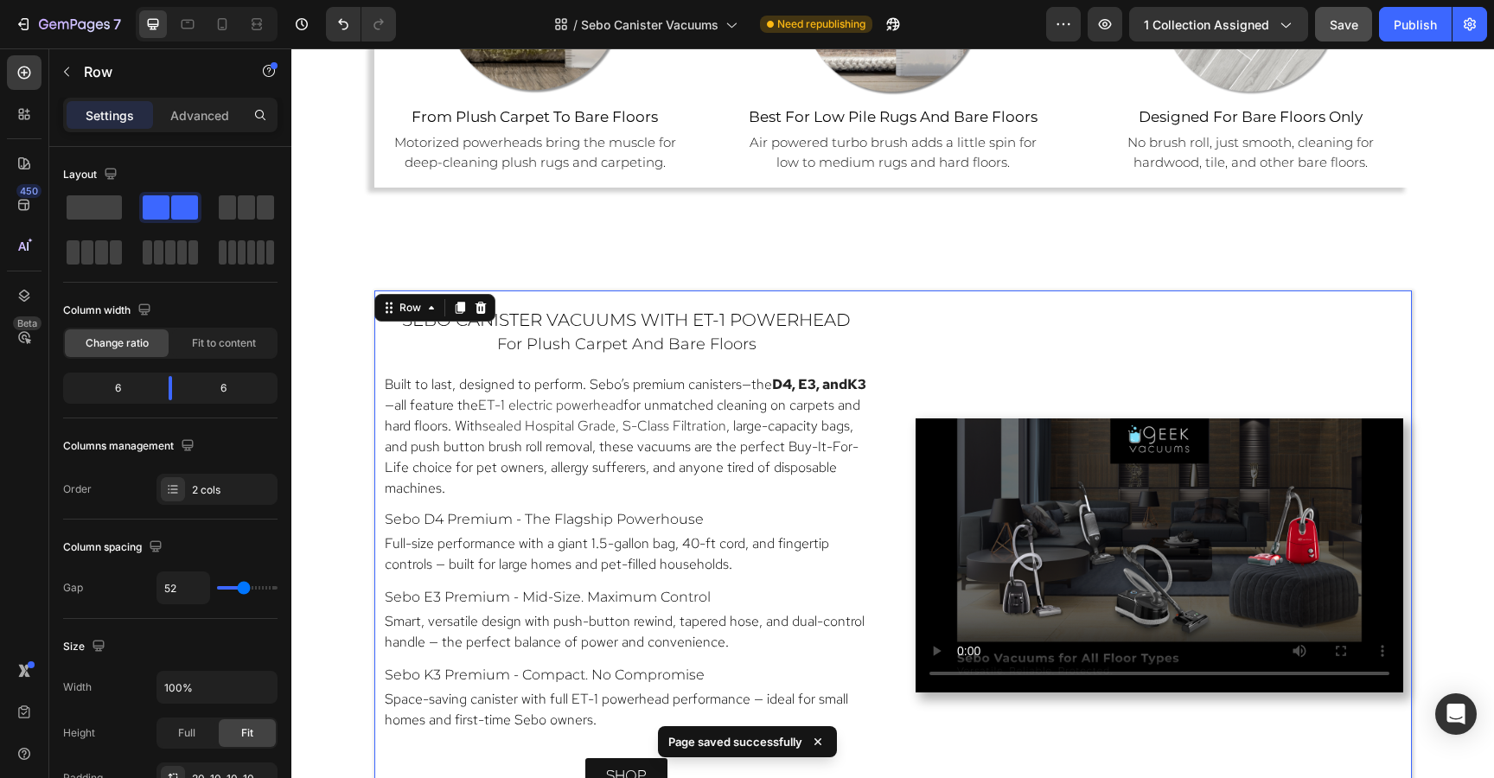
click at [1310, 316] on div "Video" at bounding box center [1159, 555] width 488 height 495
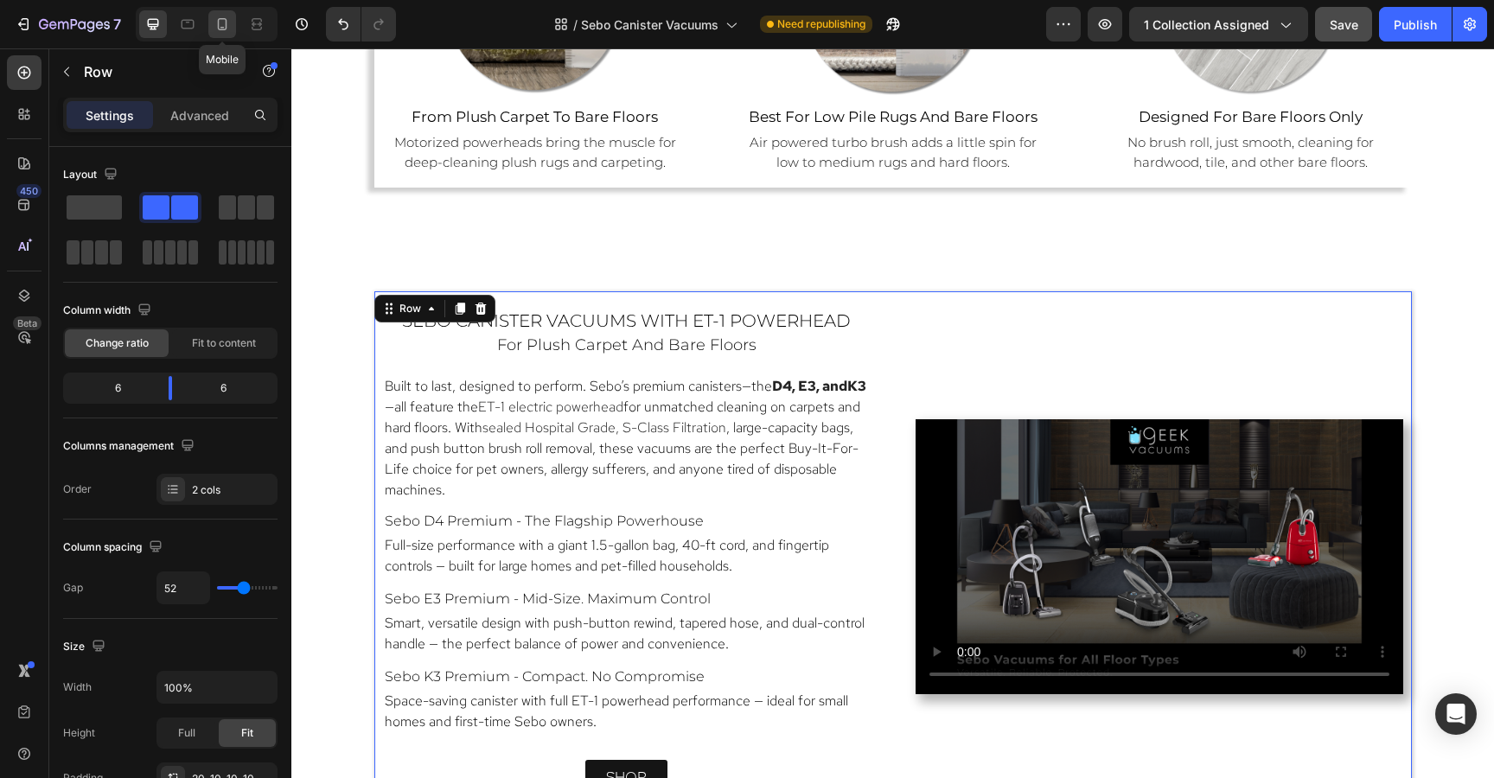
click at [226, 11] on div at bounding box center [222, 24] width 28 height 28
type input "0"
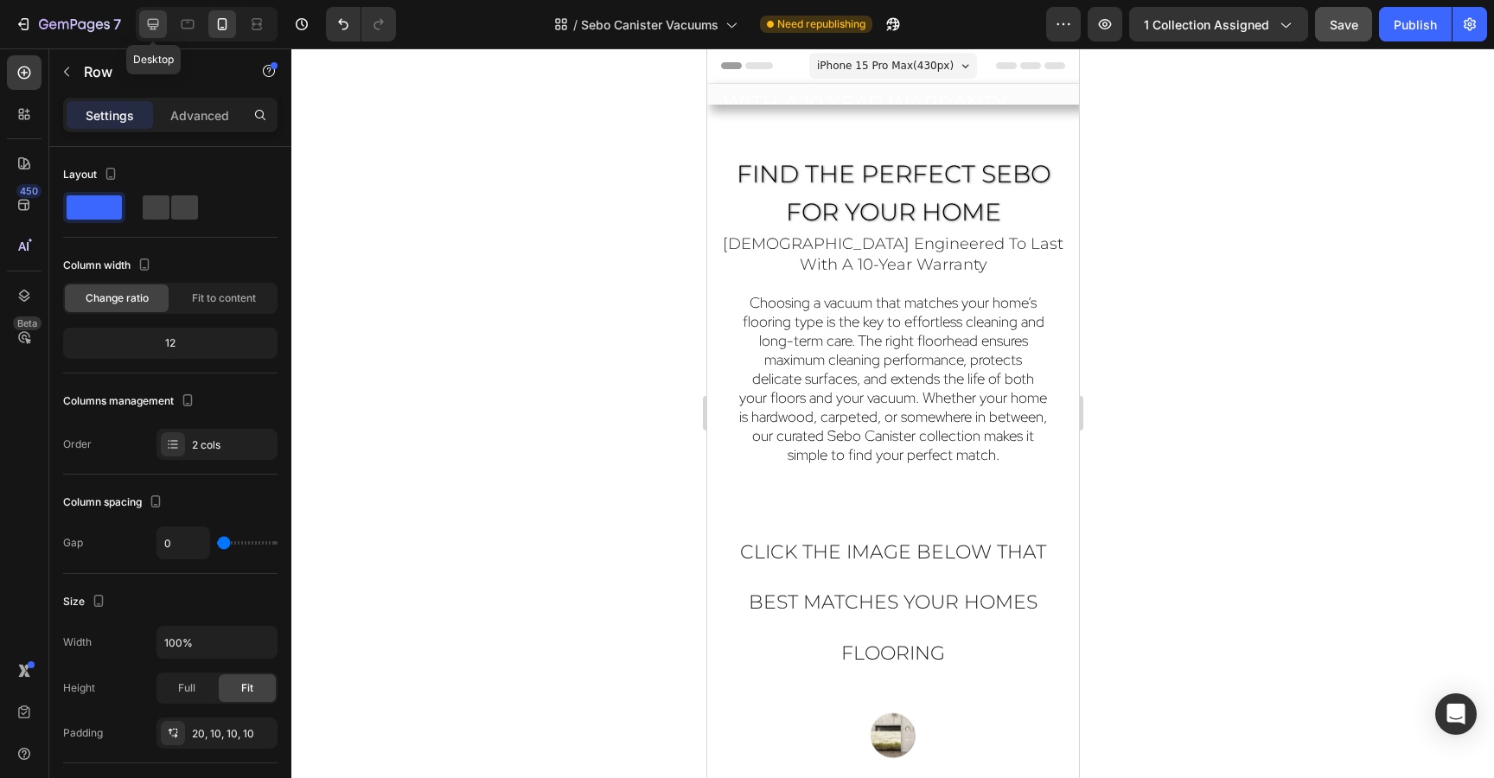
click at [153, 23] on icon at bounding box center [152, 24] width 17 height 17
type input "52"
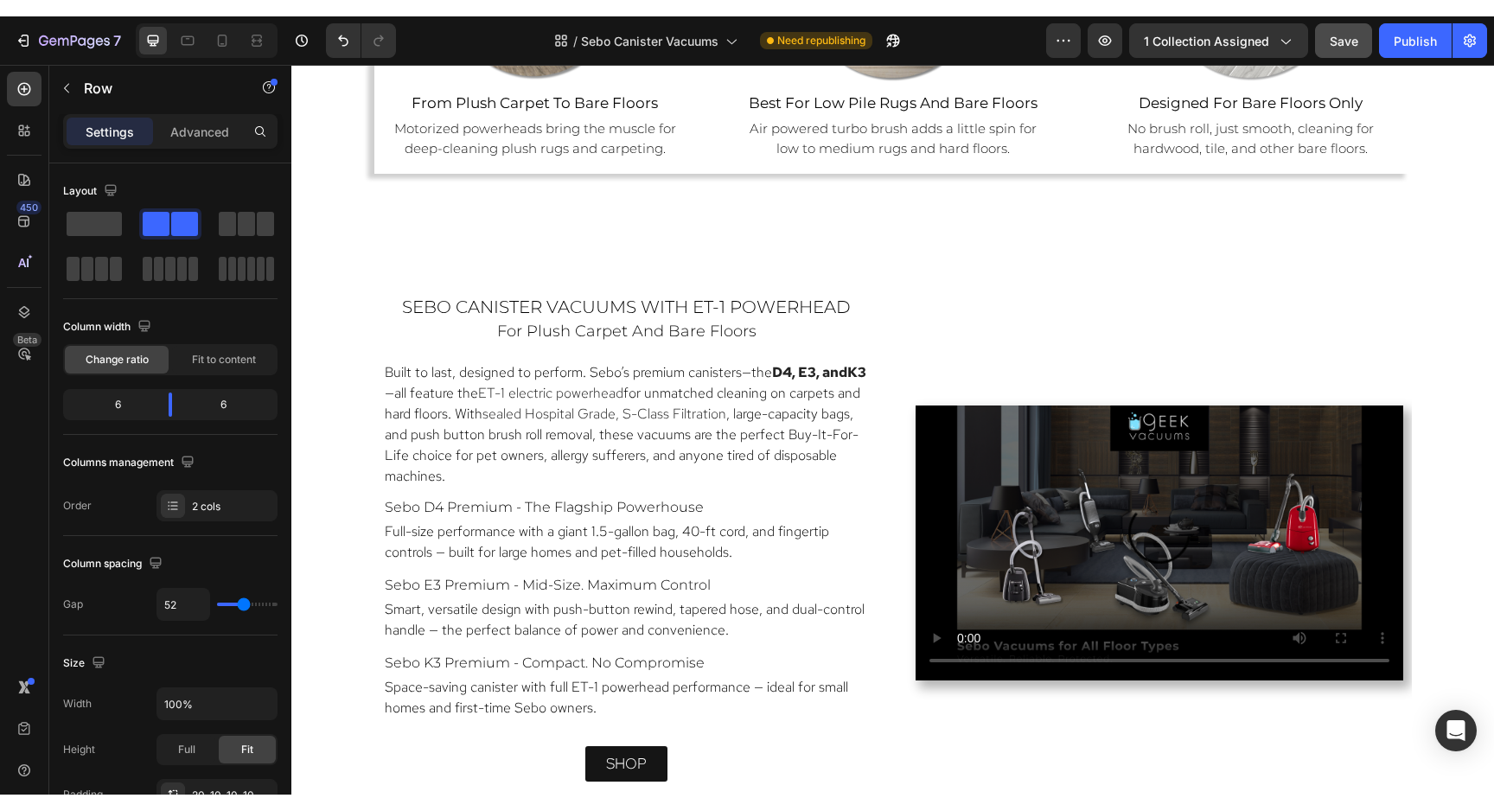
scroll to position [1464, 0]
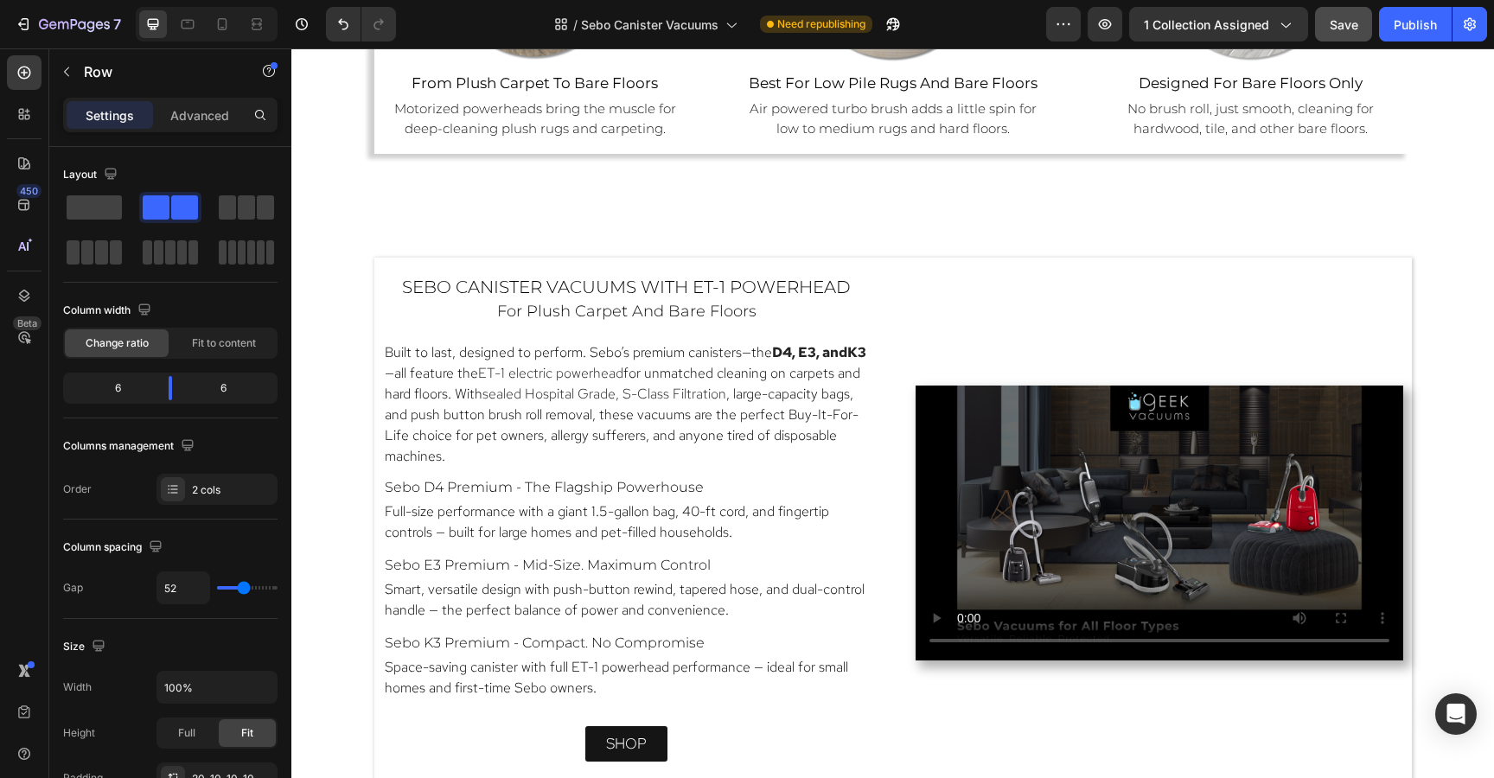
click at [1065, 309] on div "Video" at bounding box center [1159, 522] width 488 height 495
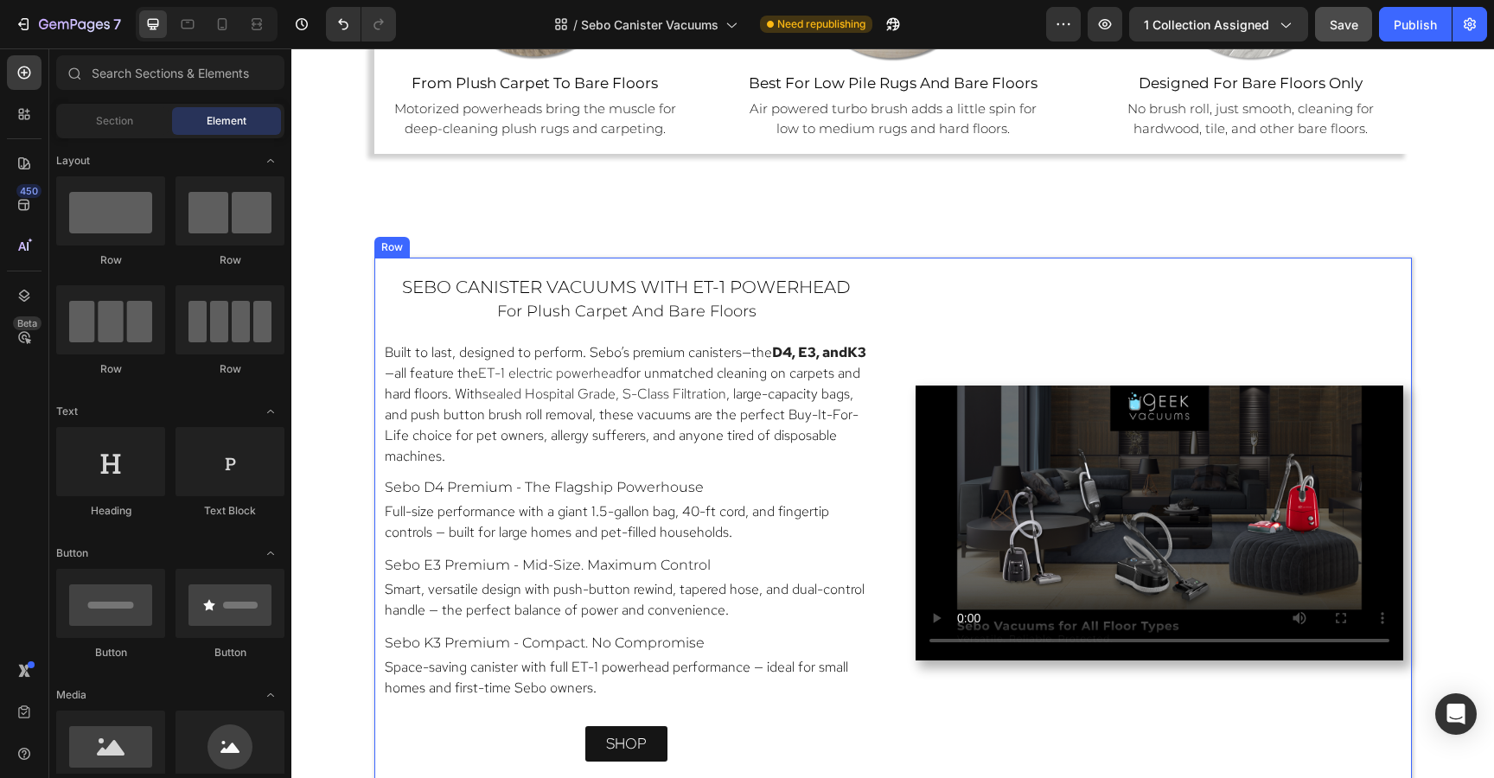
click at [1057, 272] on div "sebo canister vacuums with ET-1 Powerhead Heading for plush carpet and bare flo…" at bounding box center [892, 518] width 1037 height 521
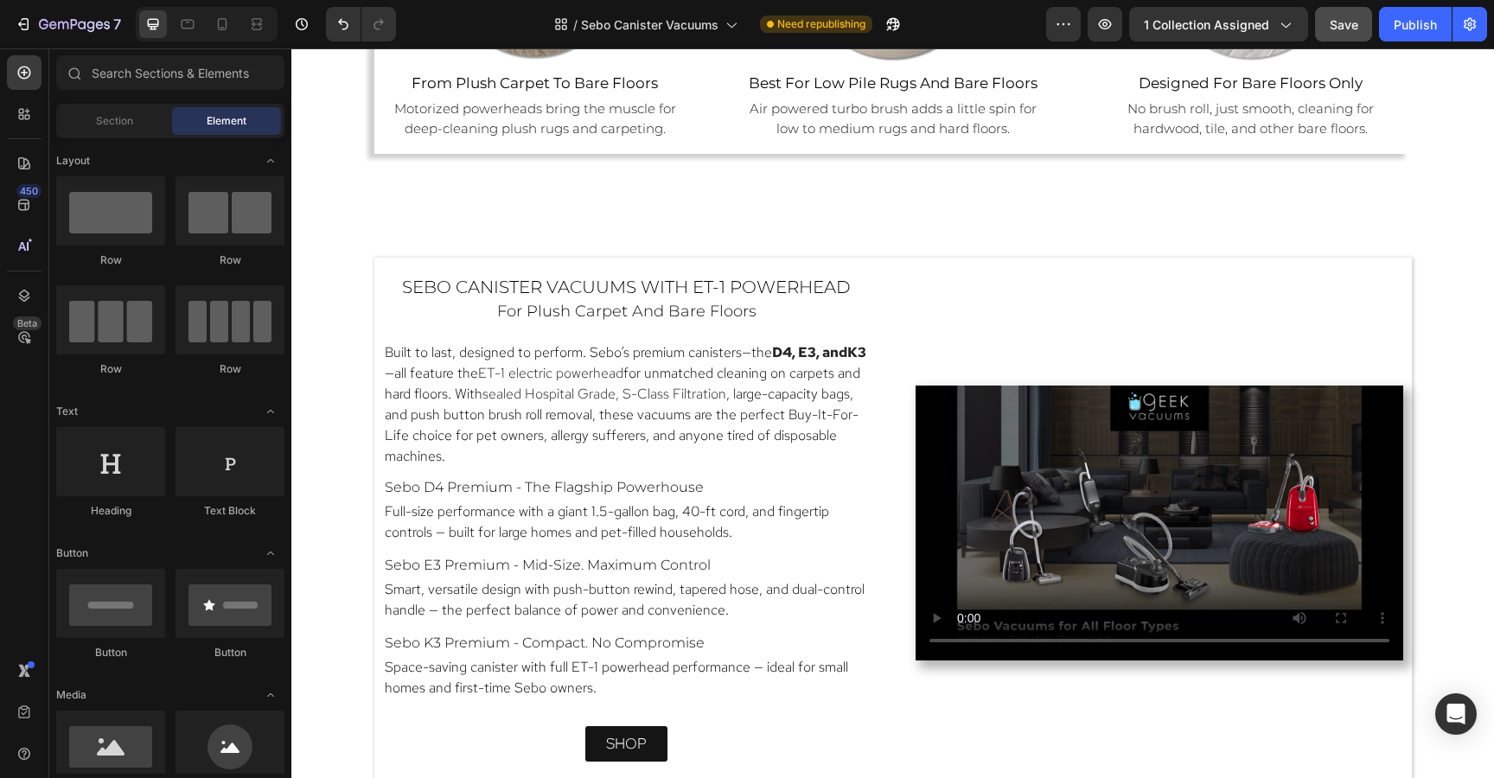
click at [1344, 22] on span "Save" at bounding box center [1343, 24] width 29 height 15
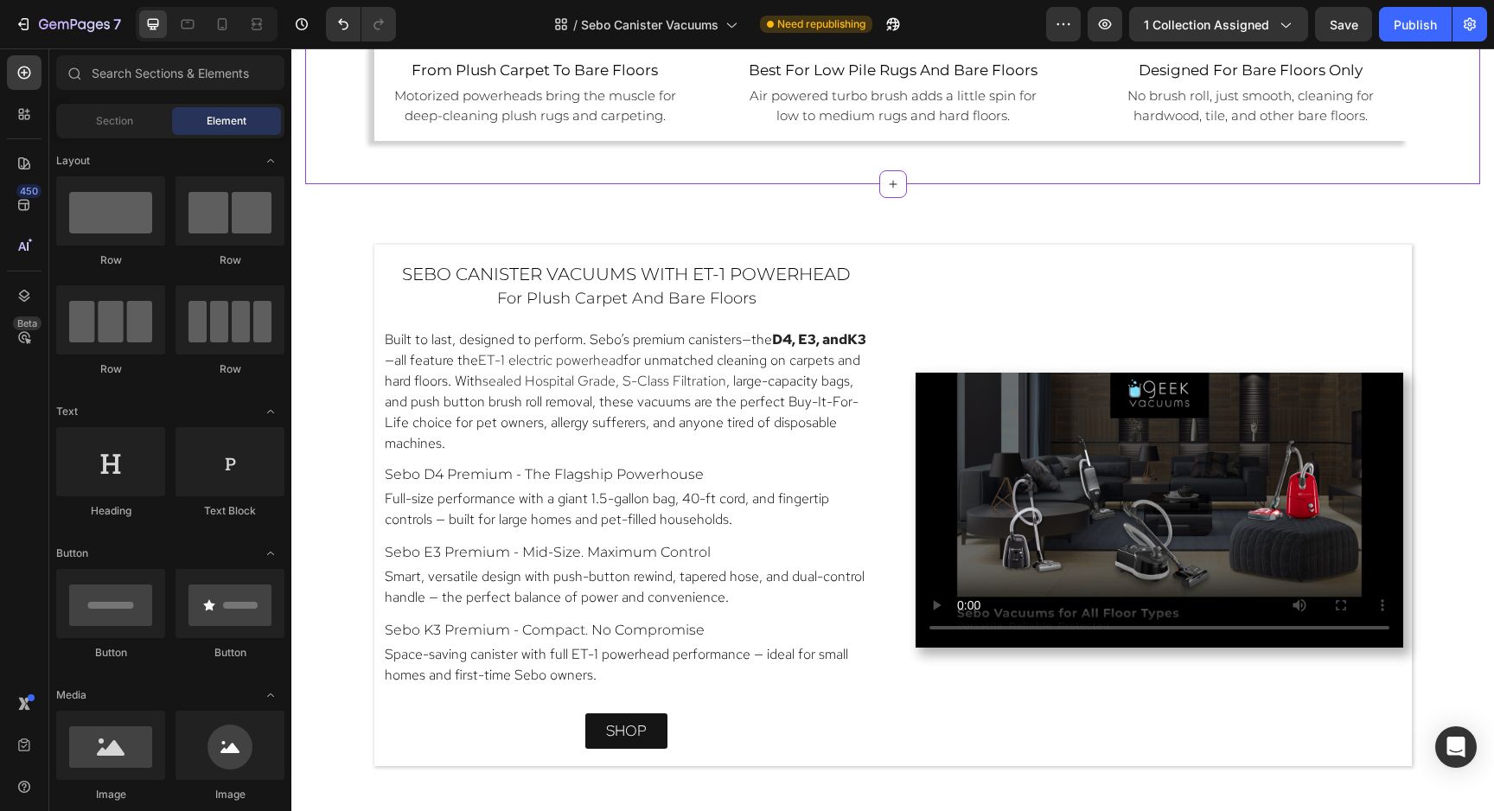
scroll to position [1482, 0]
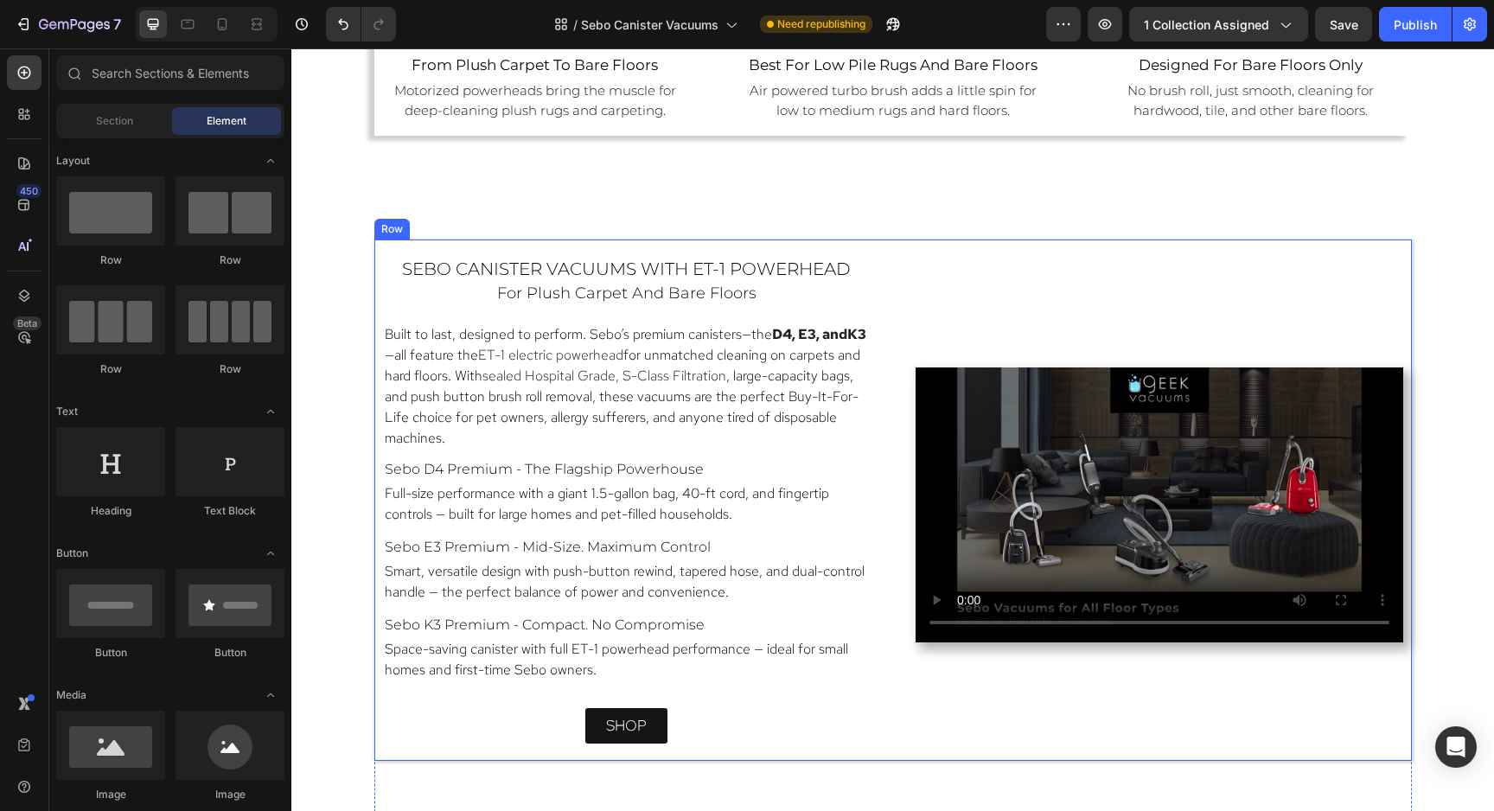
click at [914, 252] on div "sebo canister vacuums with ET-1 Powerhead Heading for plush carpet and bare flo…" at bounding box center [892, 499] width 1037 height 521
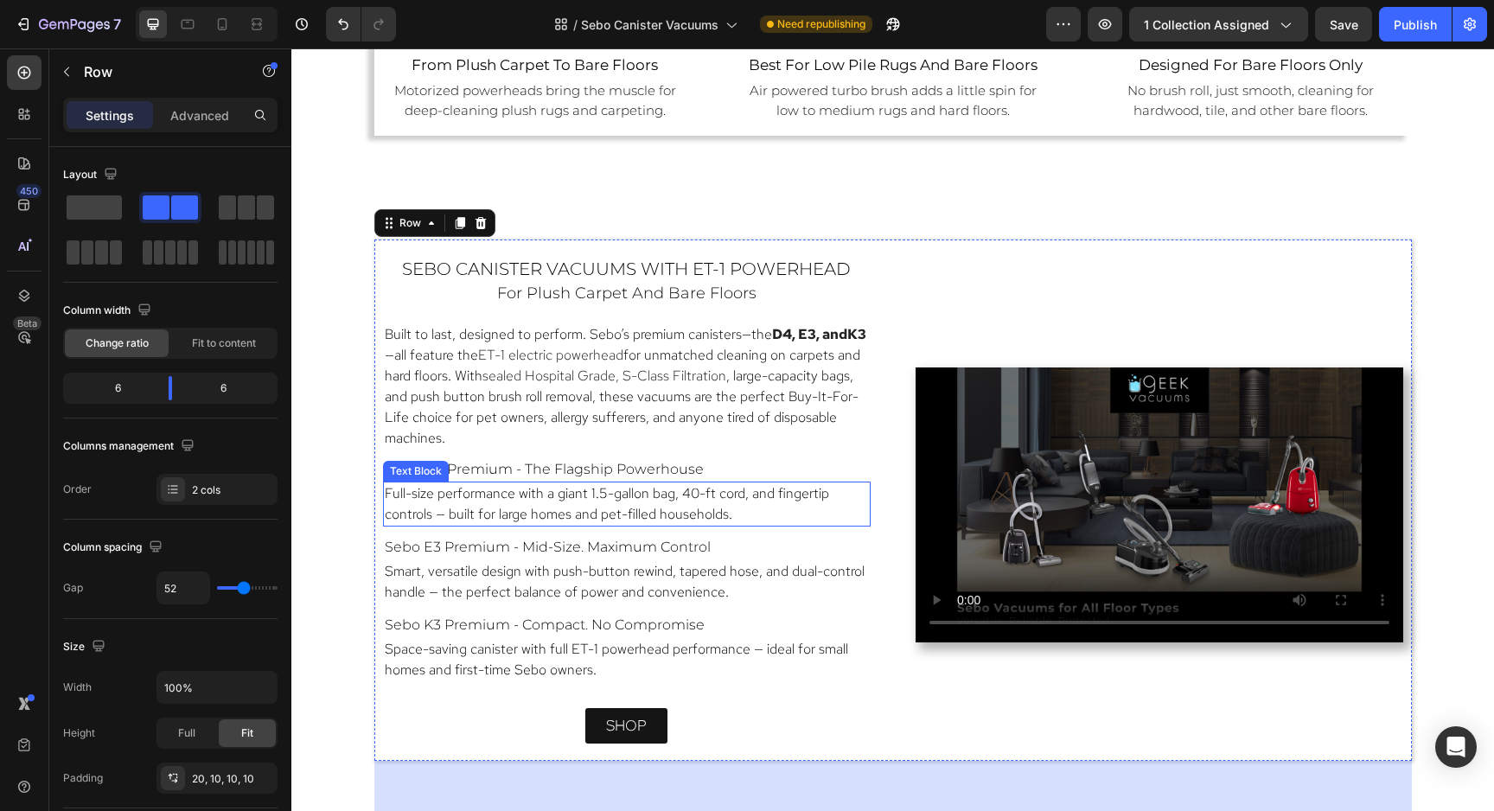
click at [836, 495] on p "Full-size performance with a giant 1.5-gallon bag, 40-ft cord, and fingertip co…" at bounding box center [627, 503] width 484 height 41
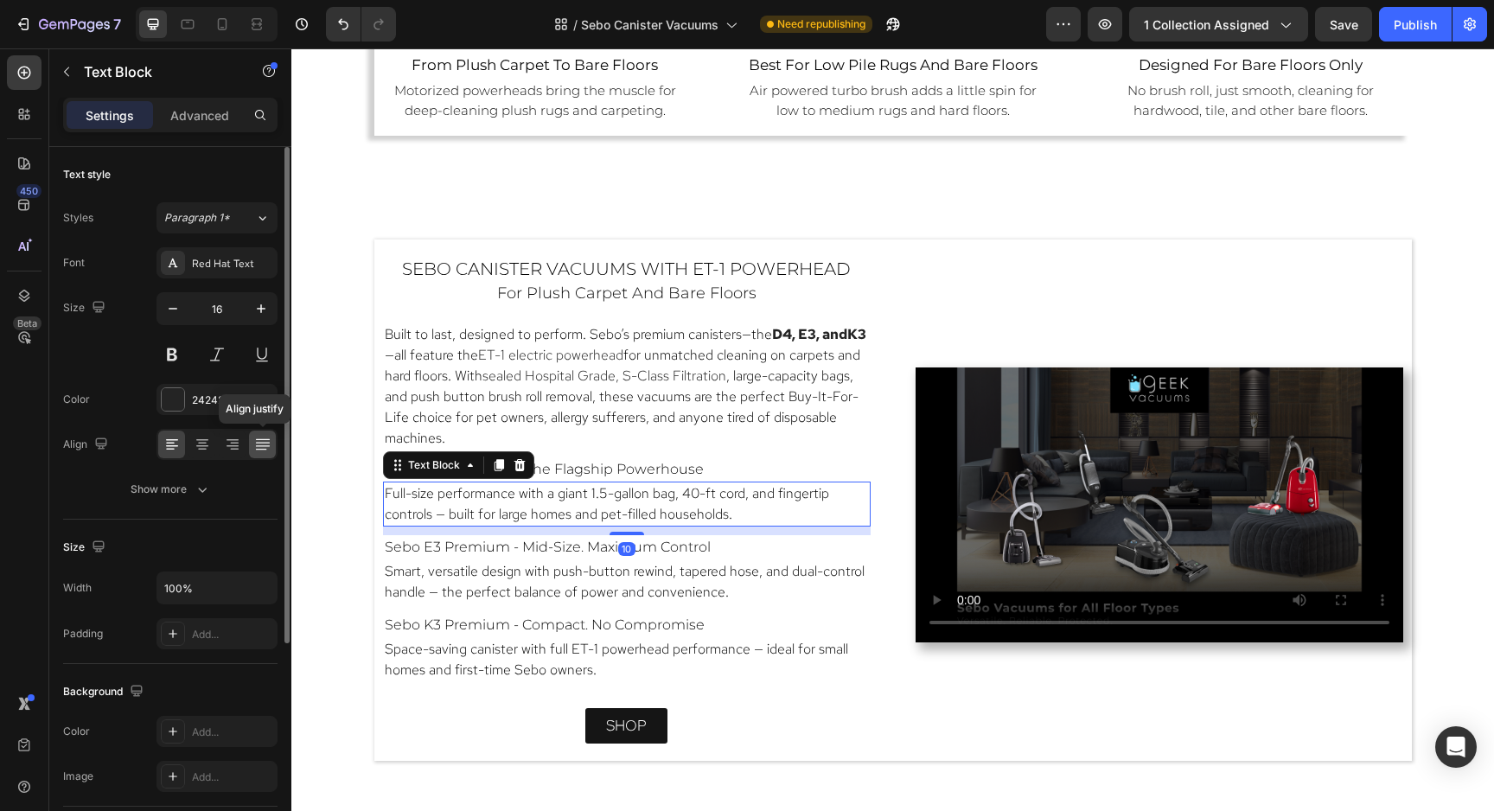
click at [267, 451] on icon at bounding box center [262, 444] width 17 height 17
click at [173, 446] on icon at bounding box center [172, 446] width 12 height 2
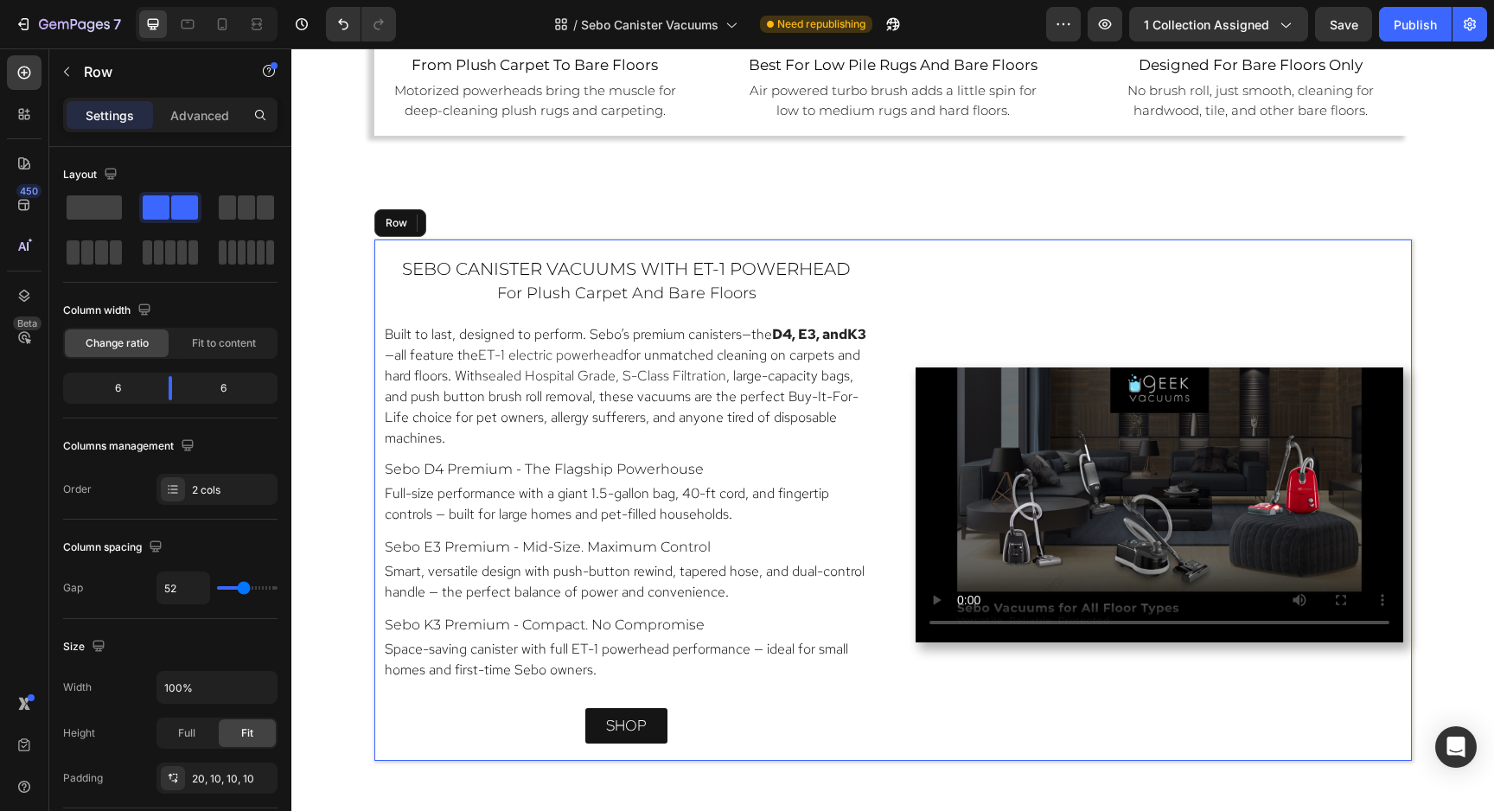
click at [899, 252] on div "sebo canister vacuums with ET-1 Powerhead Heading for plush carpet and bare flo…" at bounding box center [892, 499] width 1037 height 521
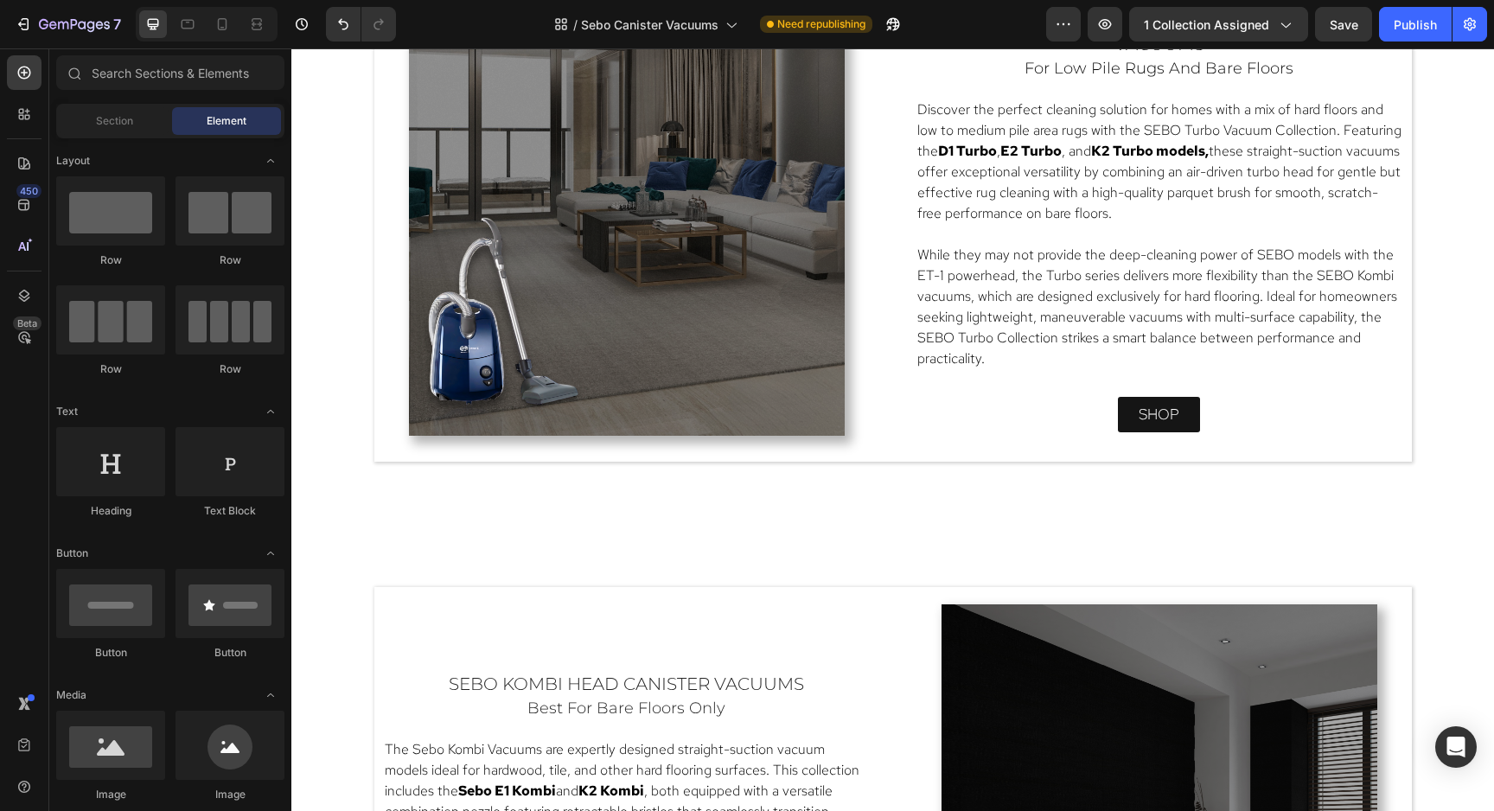
scroll to position [2390, 0]
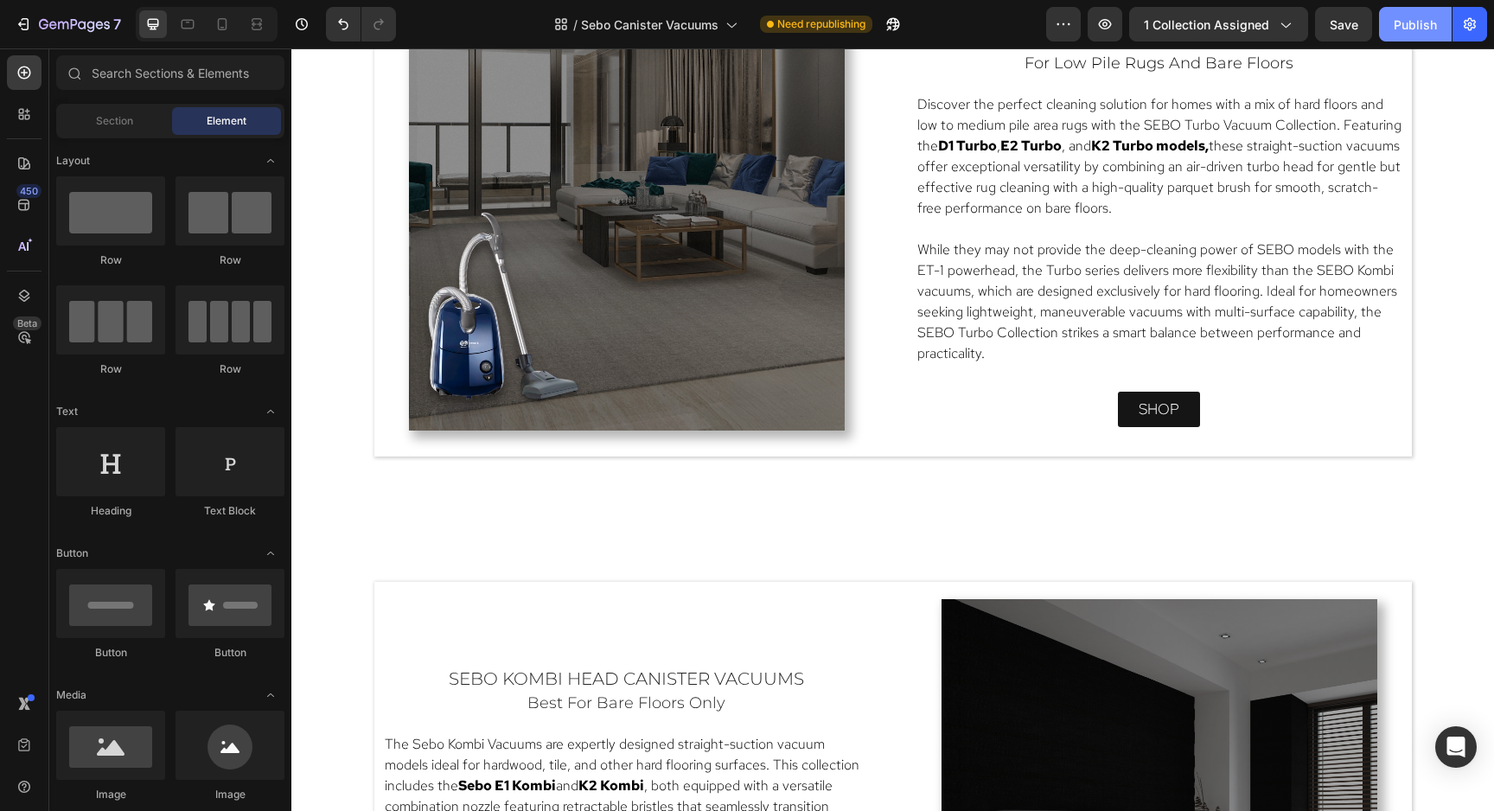
click at [1418, 34] on button "Publish" at bounding box center [1415, 24] width 73 height 35
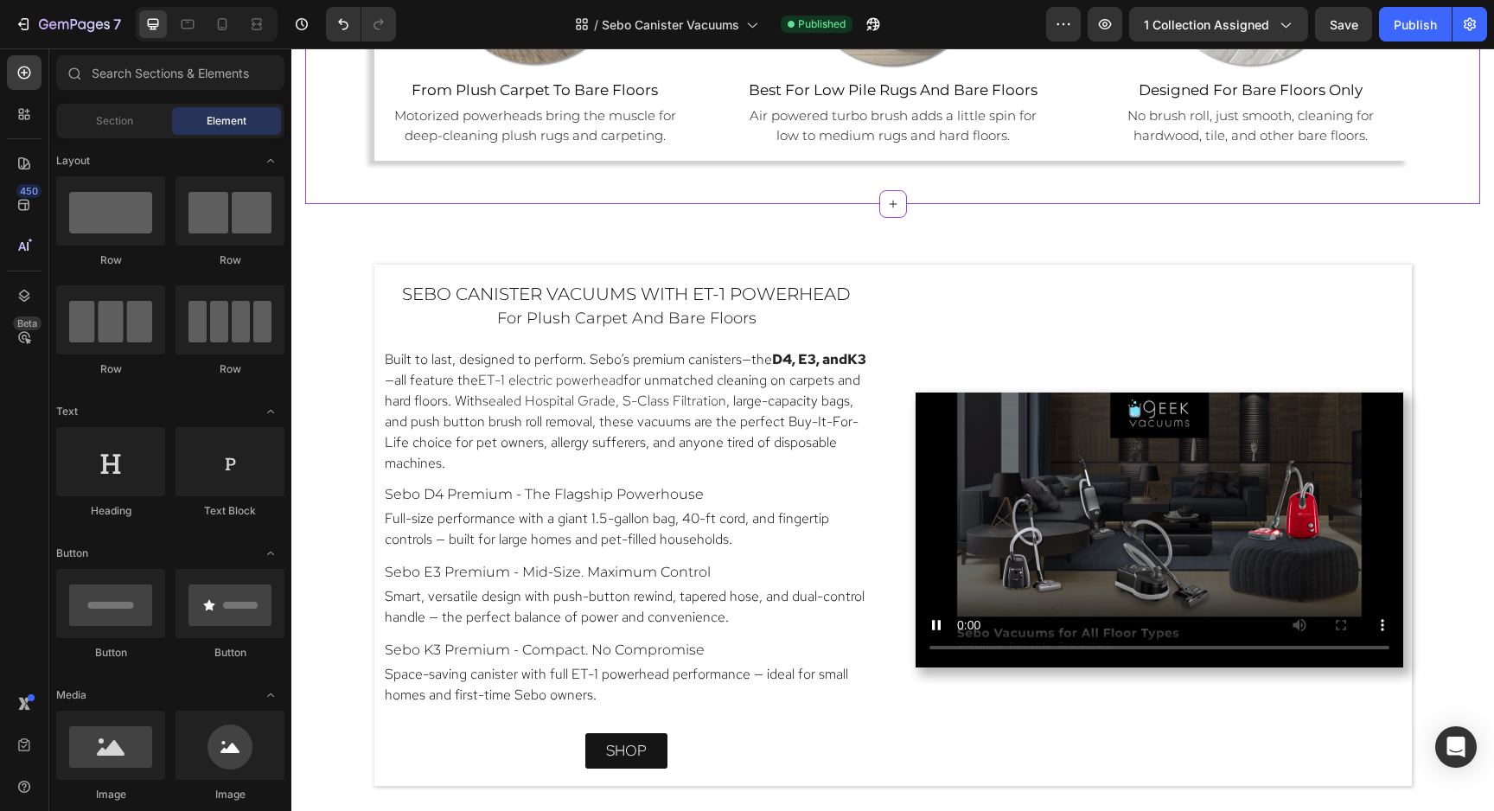
scroll to position [1471, 0]
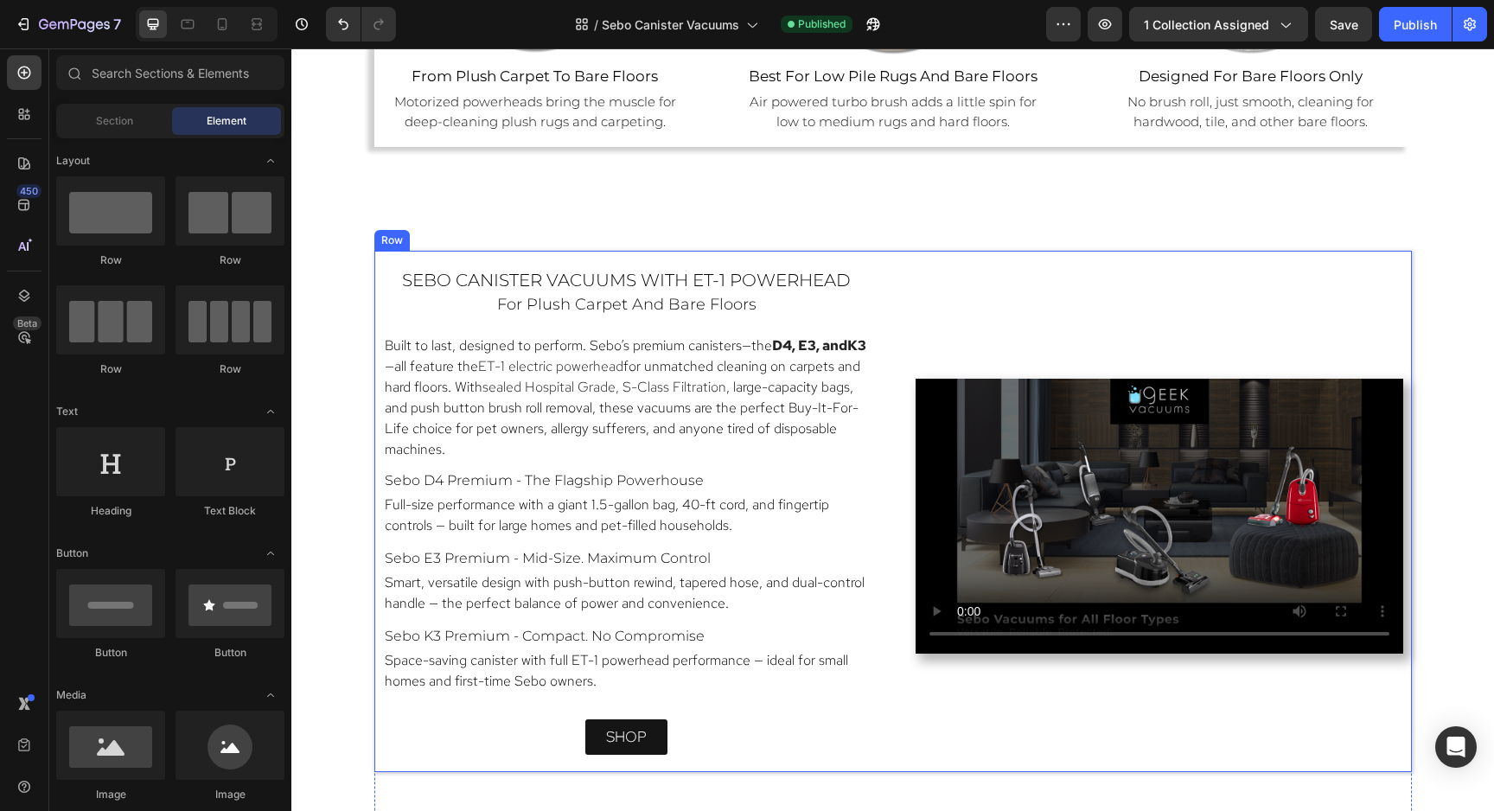
click at [1314, 273] on div "Video" at bounding box center [1159, 515] width 488 height 495
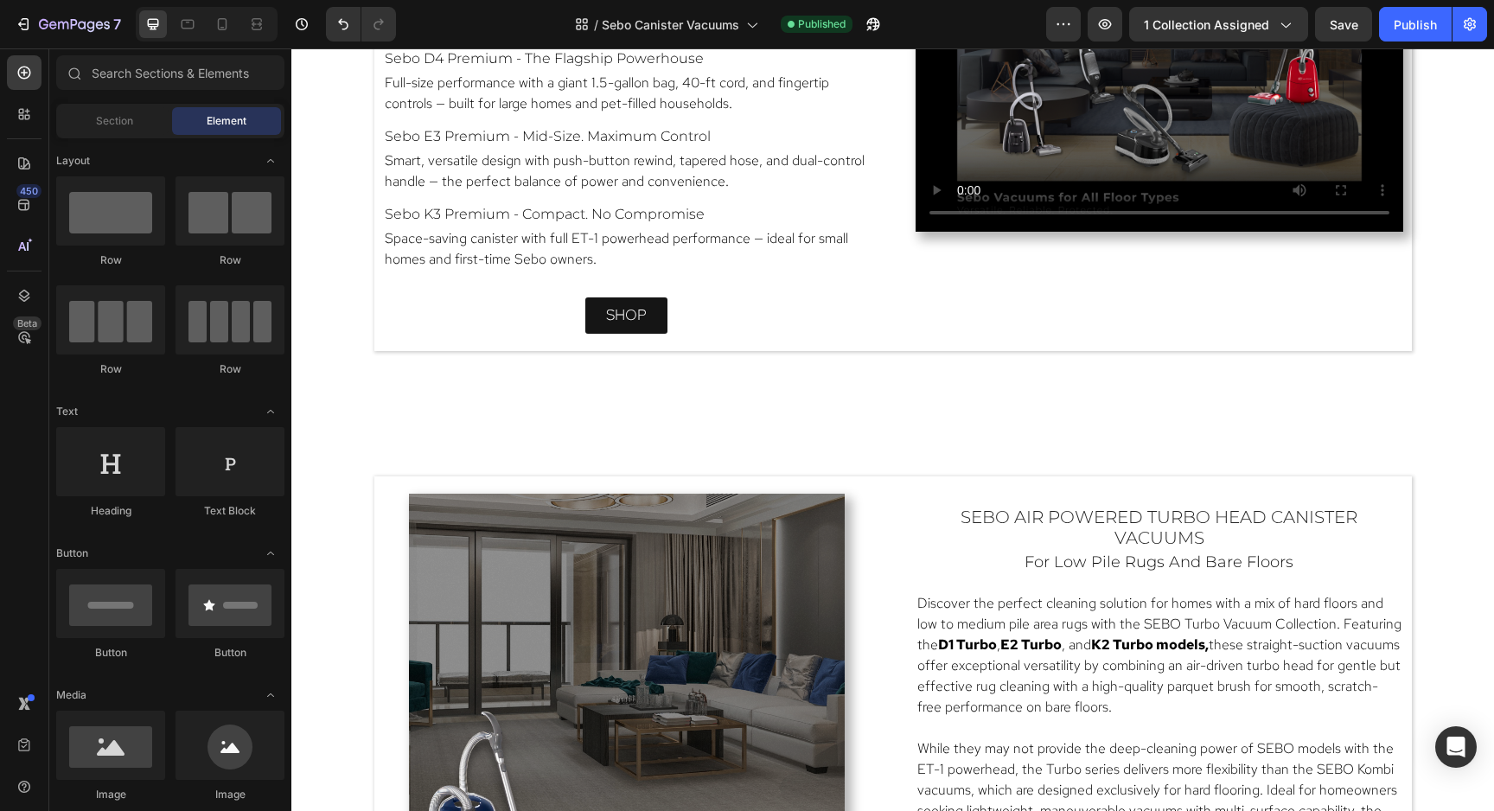
scroll to position [1967, 0]
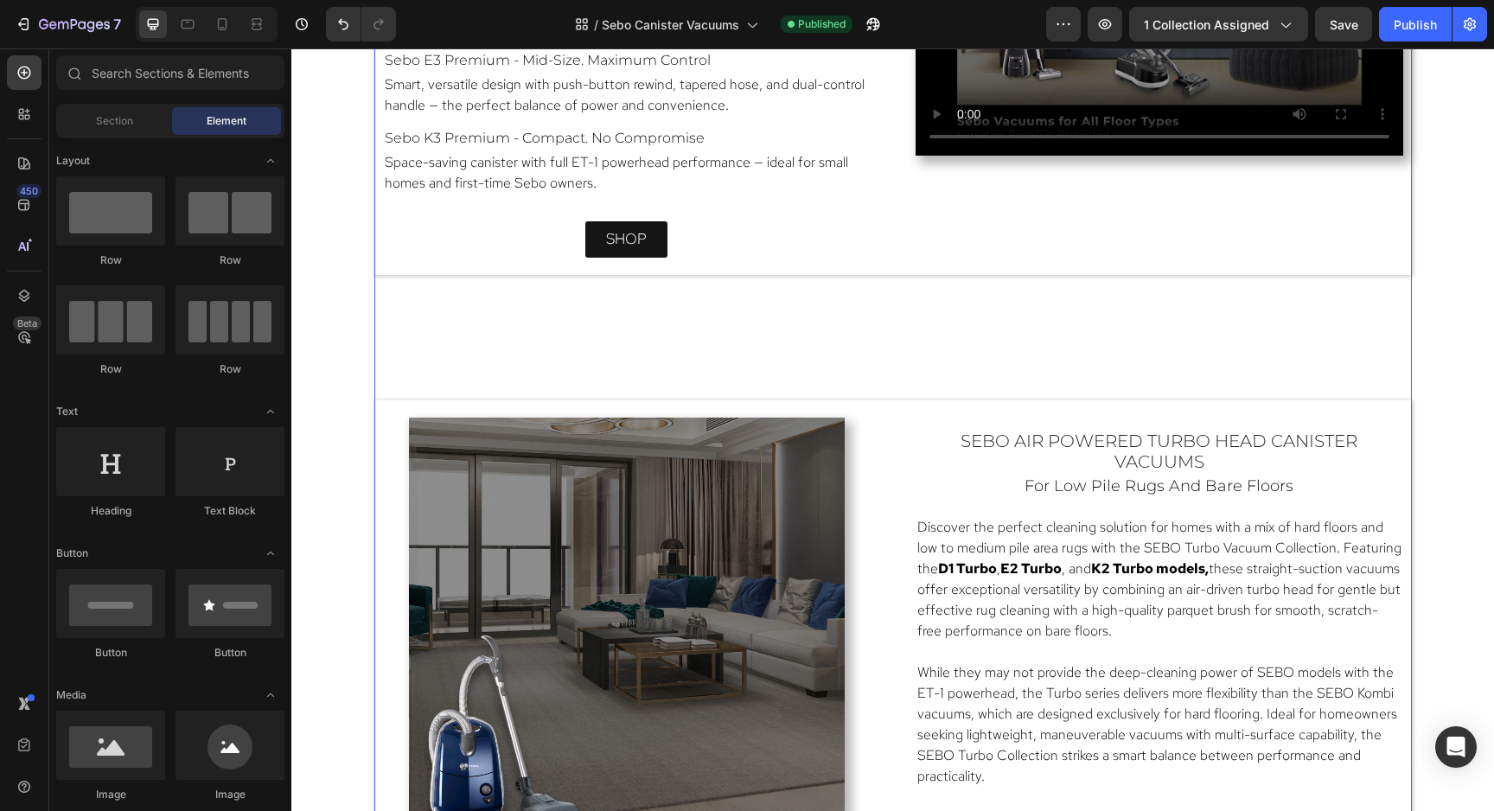
click at [1316, 347] on div "sebo canister vacuums with ET-1 Powerhead Heading for plush carpet and bare flo…" at bounding box center [892, 681] width 1037 height 1855
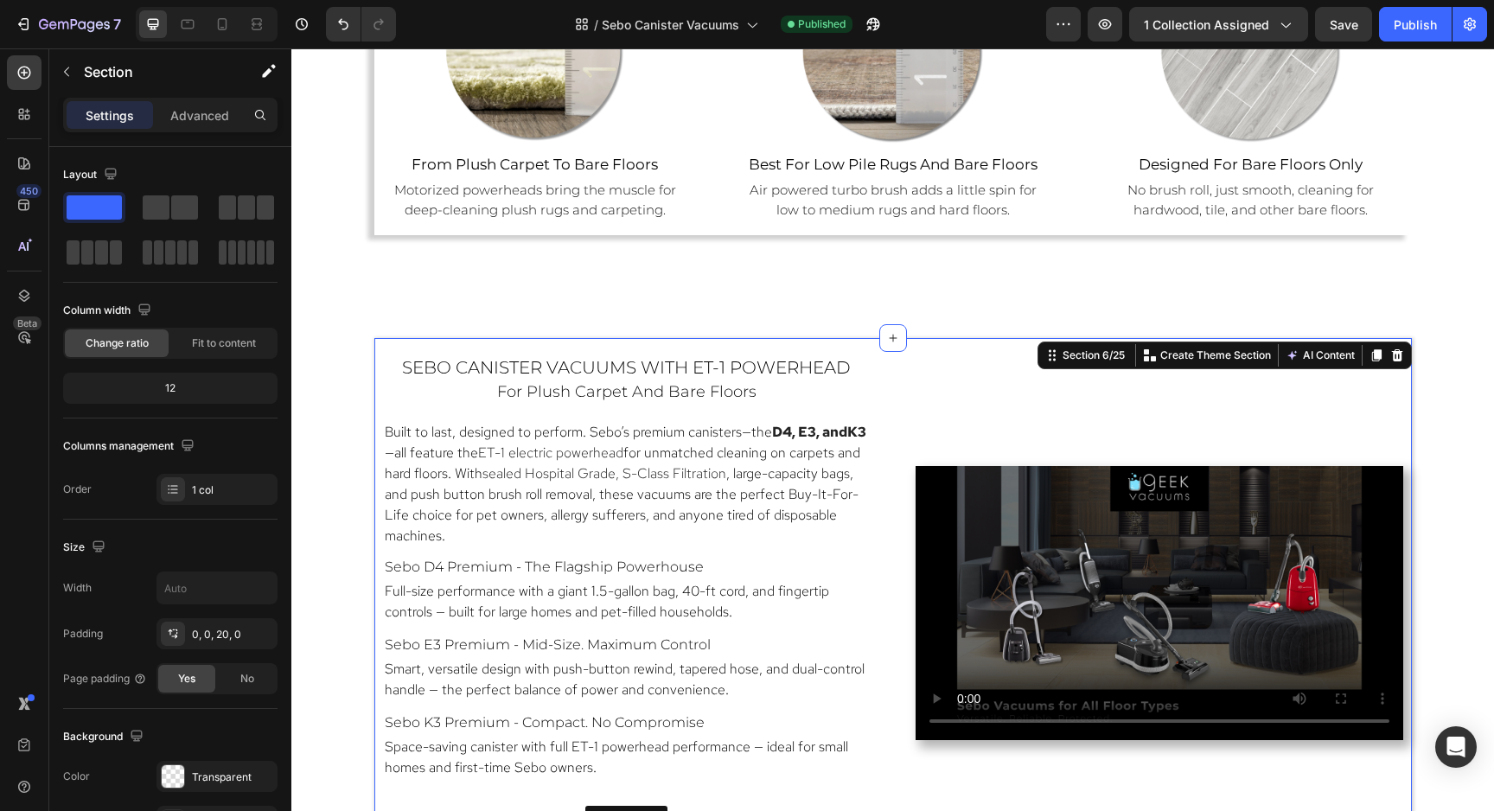
scroll to position [1379, 0]
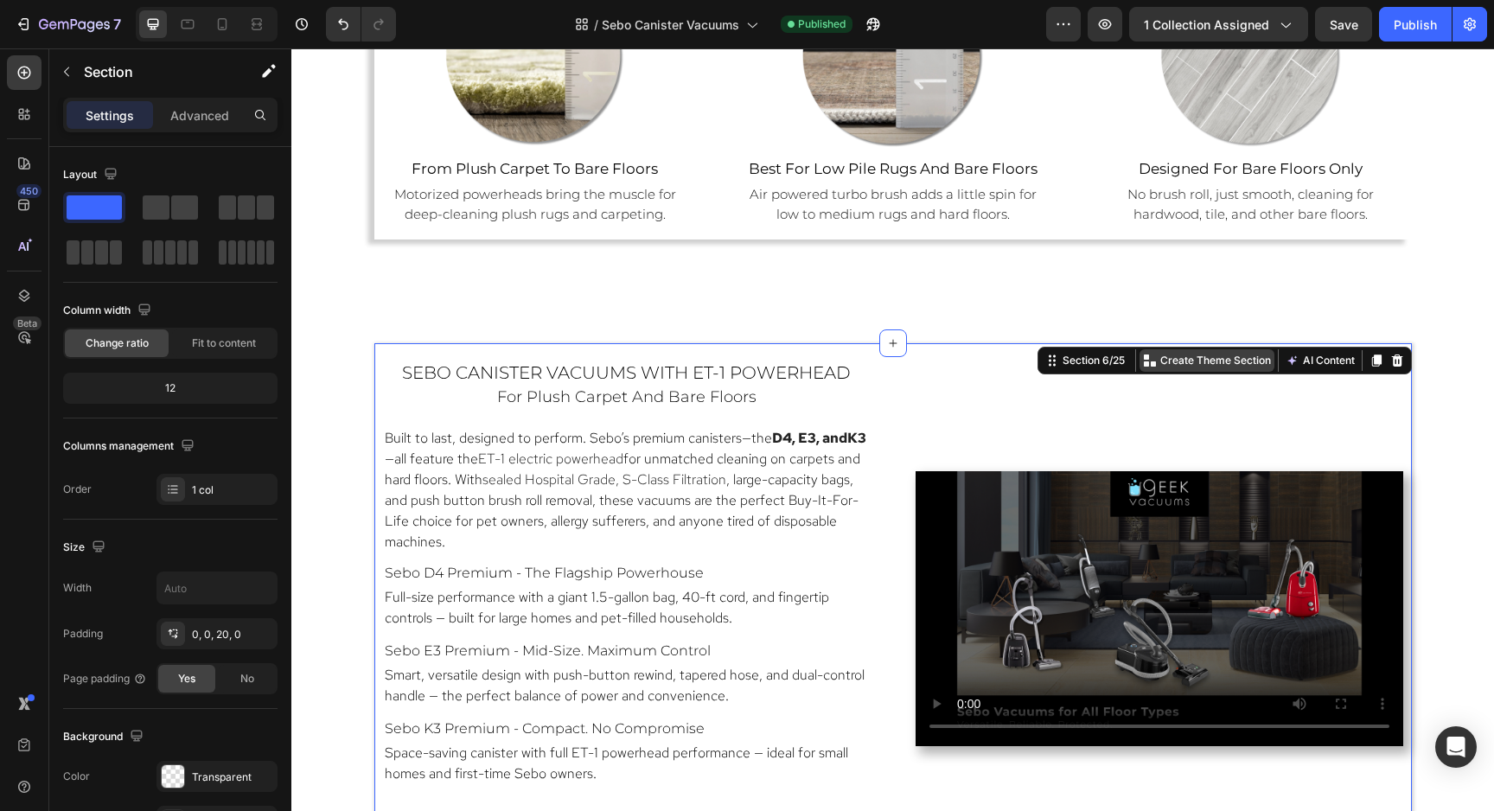
click at [1214, 362] on p "Create Theme Section" at bounding box center [1215, 361] width 111 height 16
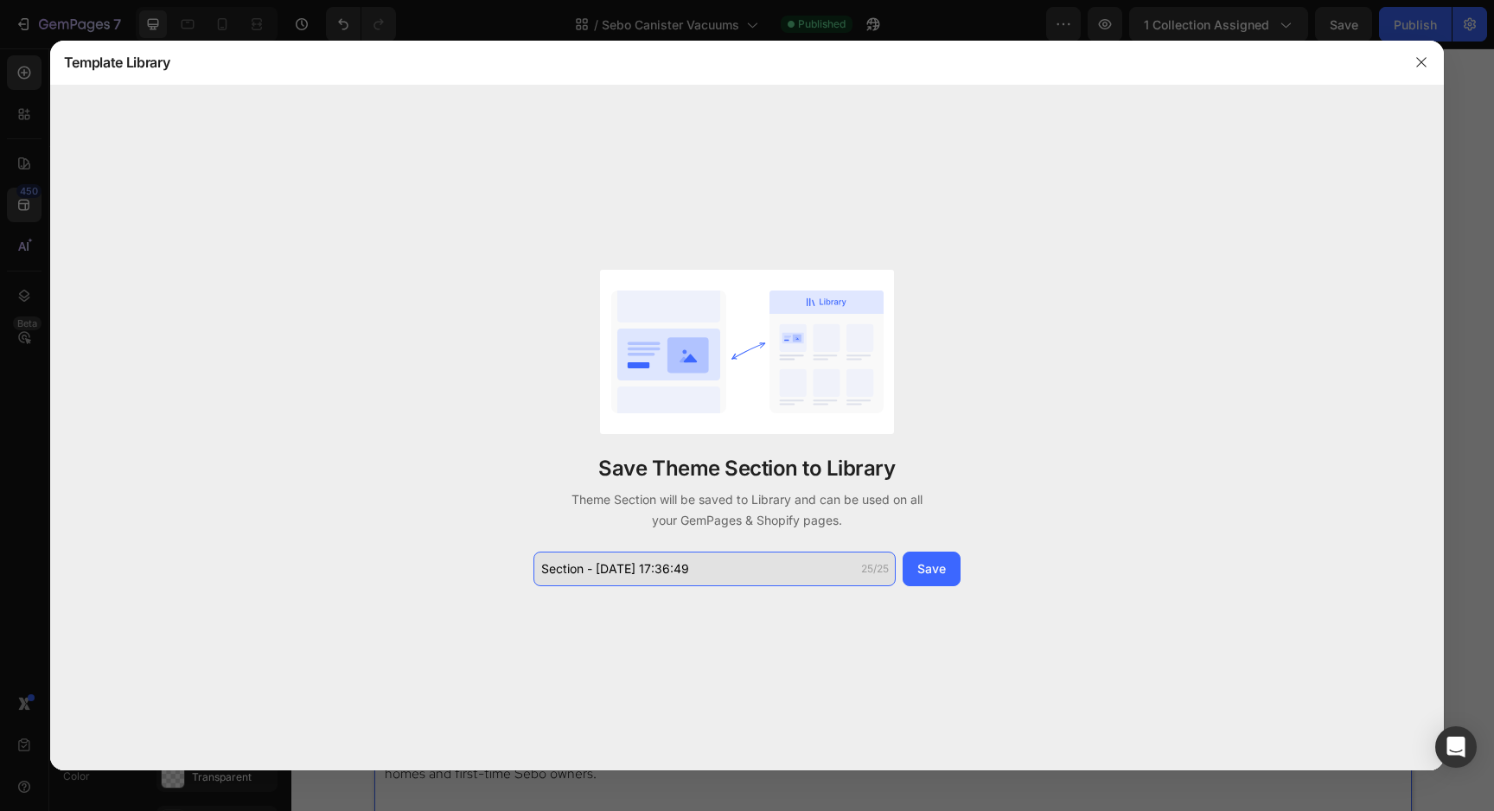
click at [741, 565] on input "Section - Sep 28 17:36:49" at bounding box center [714, 568] width 362 height 35
type input "S"
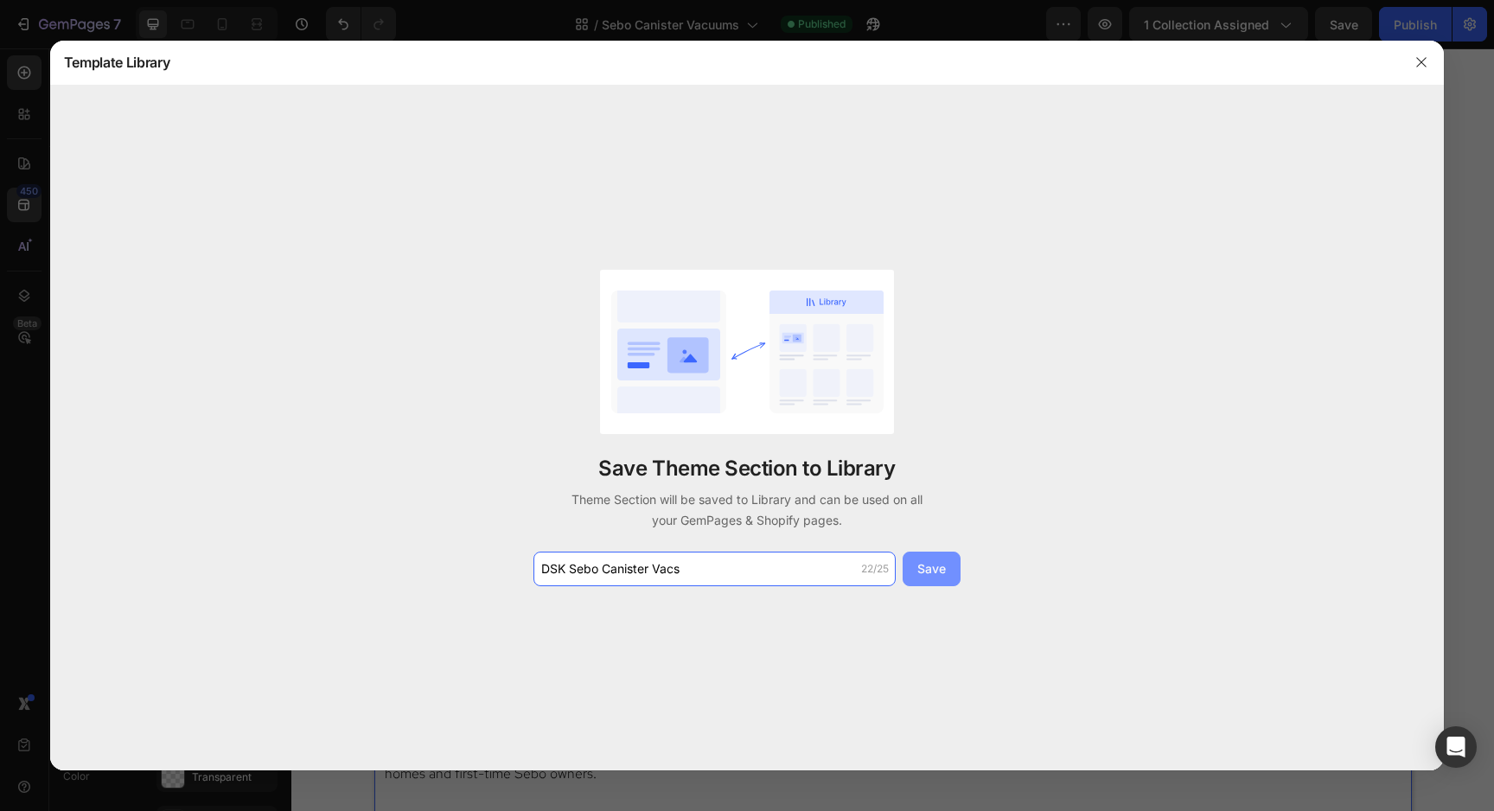
type input "DSK Sebo Canister Vacs"
click at [931, 568] on div "Save" at bounding box center [931, 568] width 29 height 18
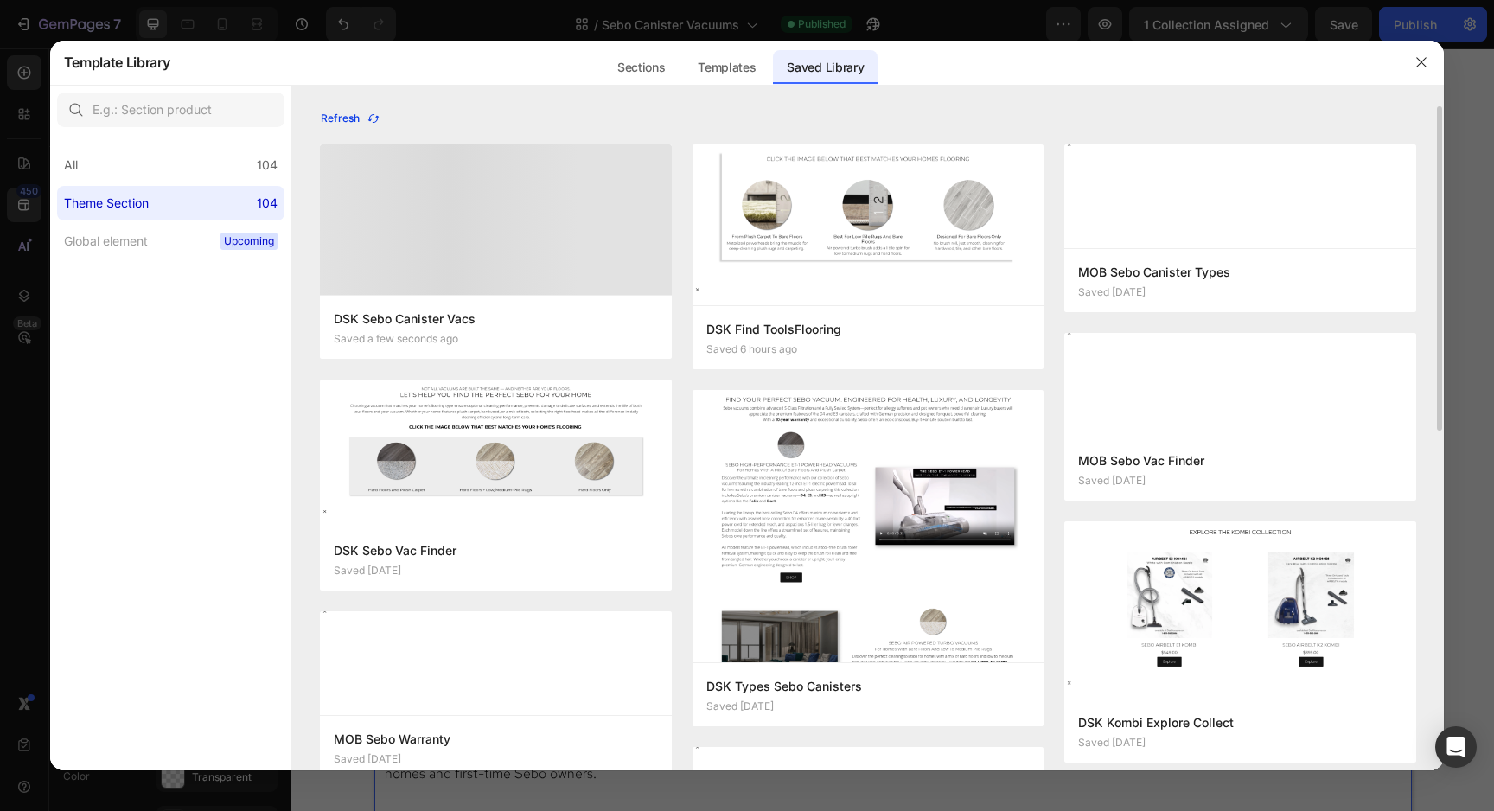
click at [372, 120] on icon "button" at bounding box center [374, 119] width 14 height 14
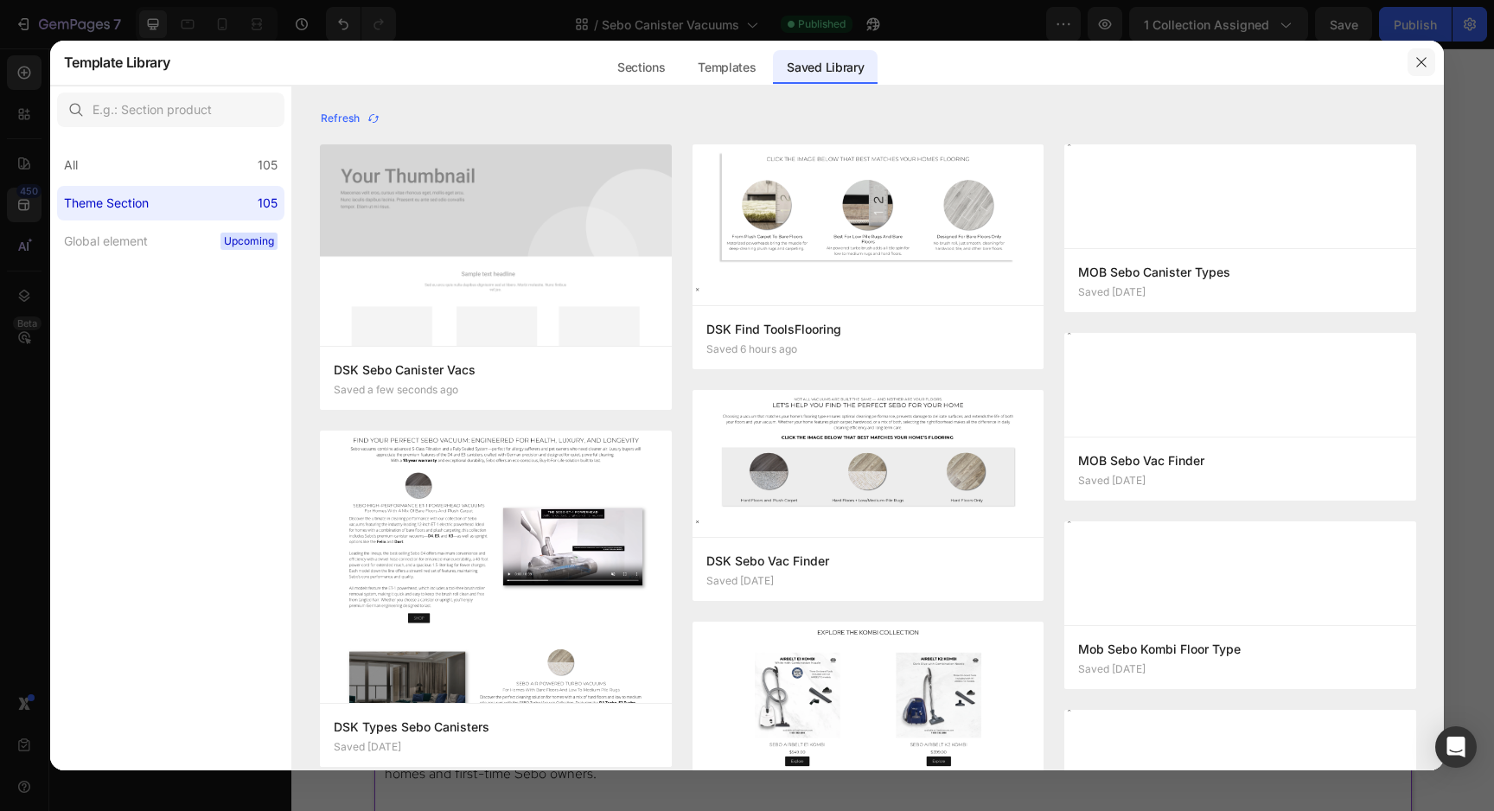
click at [1420, 61] on icon "button" at bounding box center [1421, 62] width 14 height 14
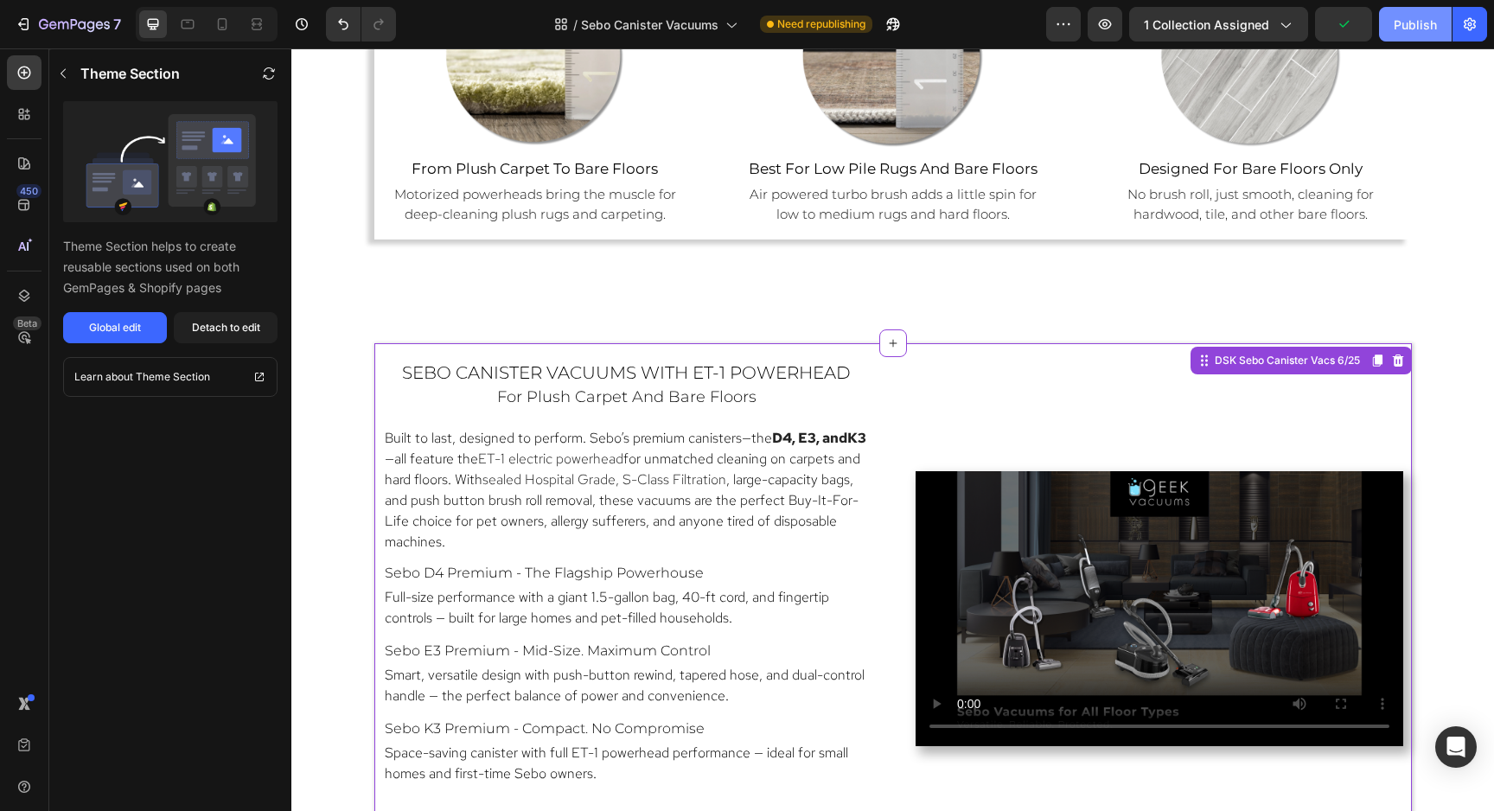
click at [1424, 29] on div "Publish" at bounding box center [1414, 25] width 43 height 18
